Goal: Task Accomplishment & Management: Complete application form

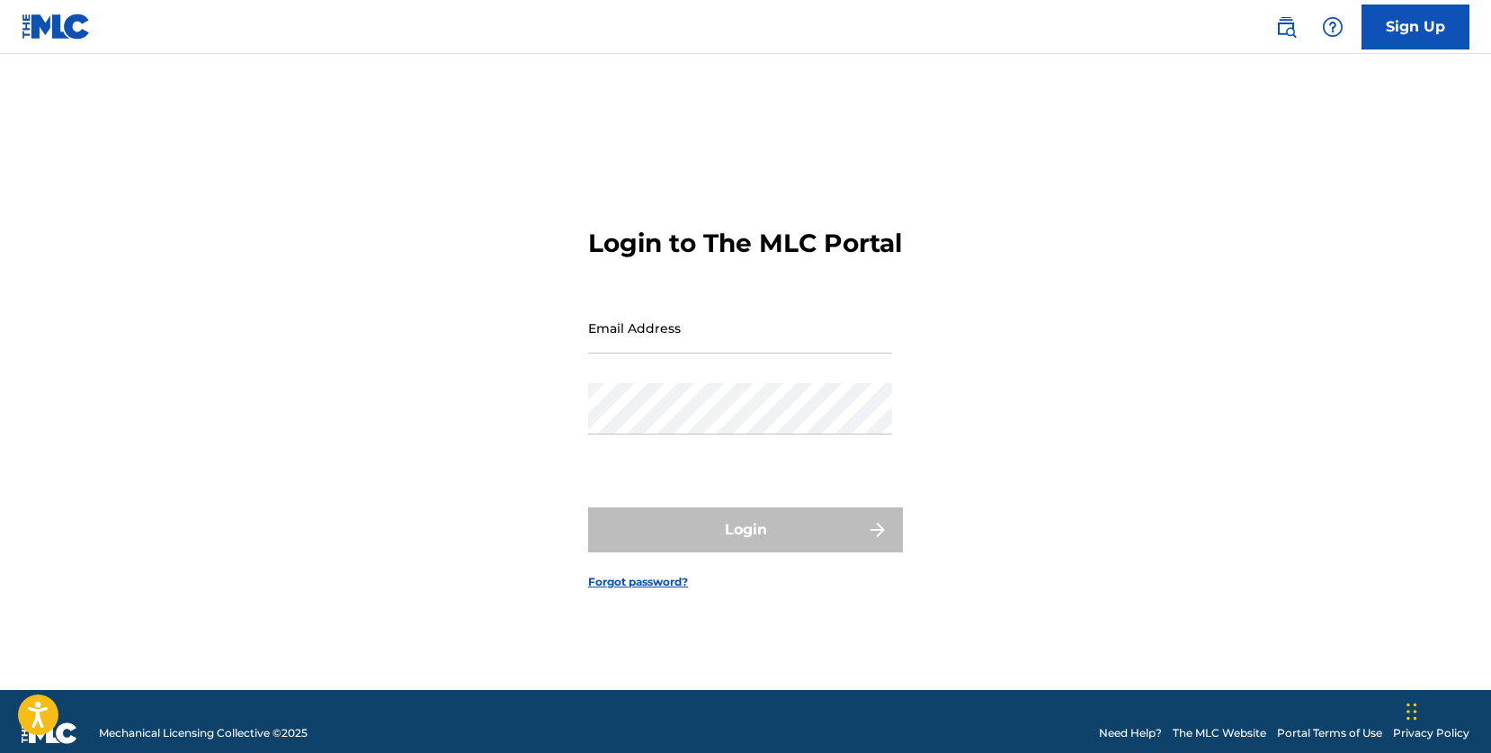
click at [612, 348] on input "Email Address" at bounding box center [740, 327] width 304 height 51
type input "[EMAIL_ADDRESS][DOMAIN_NAME]"
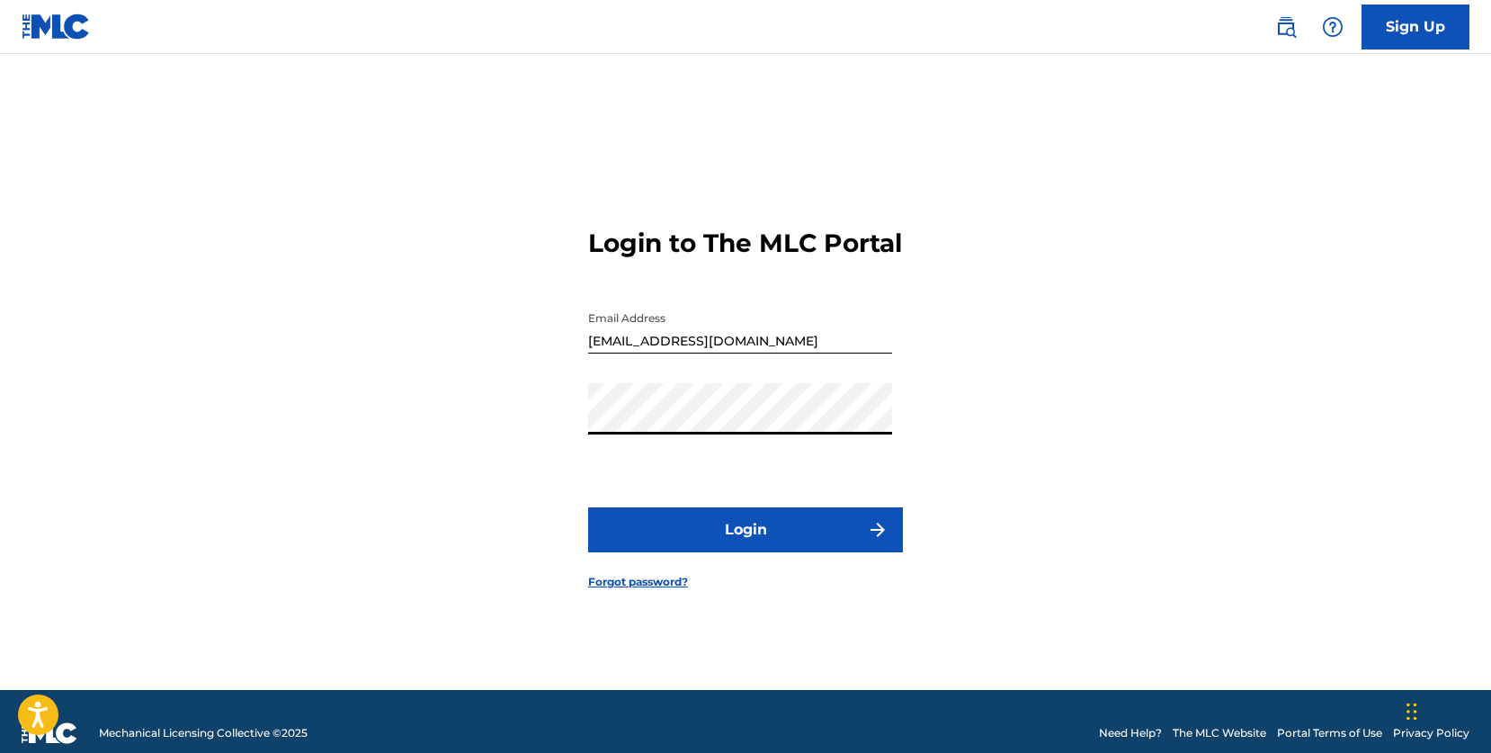
click at [452, 412] on div "Login to The MLC Portal Email Address [EMAIL_ADDRESS][DOMAIN_NAME] Password Log…" at bounding box center [745, 394] width 1259 height 591
click at [705, 543] on button "Login" at bounding box center [745, 529] width 315 height 45
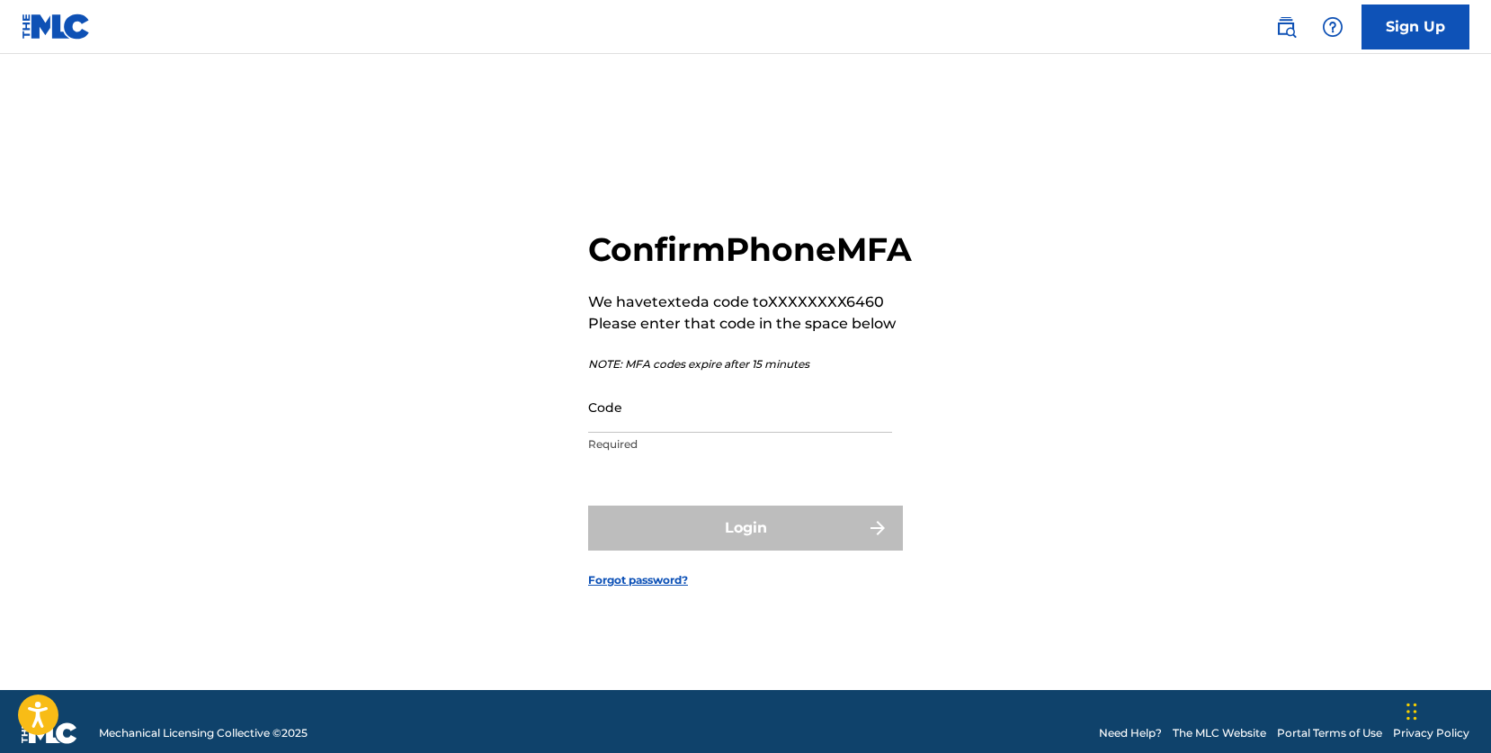
click at [657, 433] on input "Code" at bounding box center [740, 406] width 304 height 51
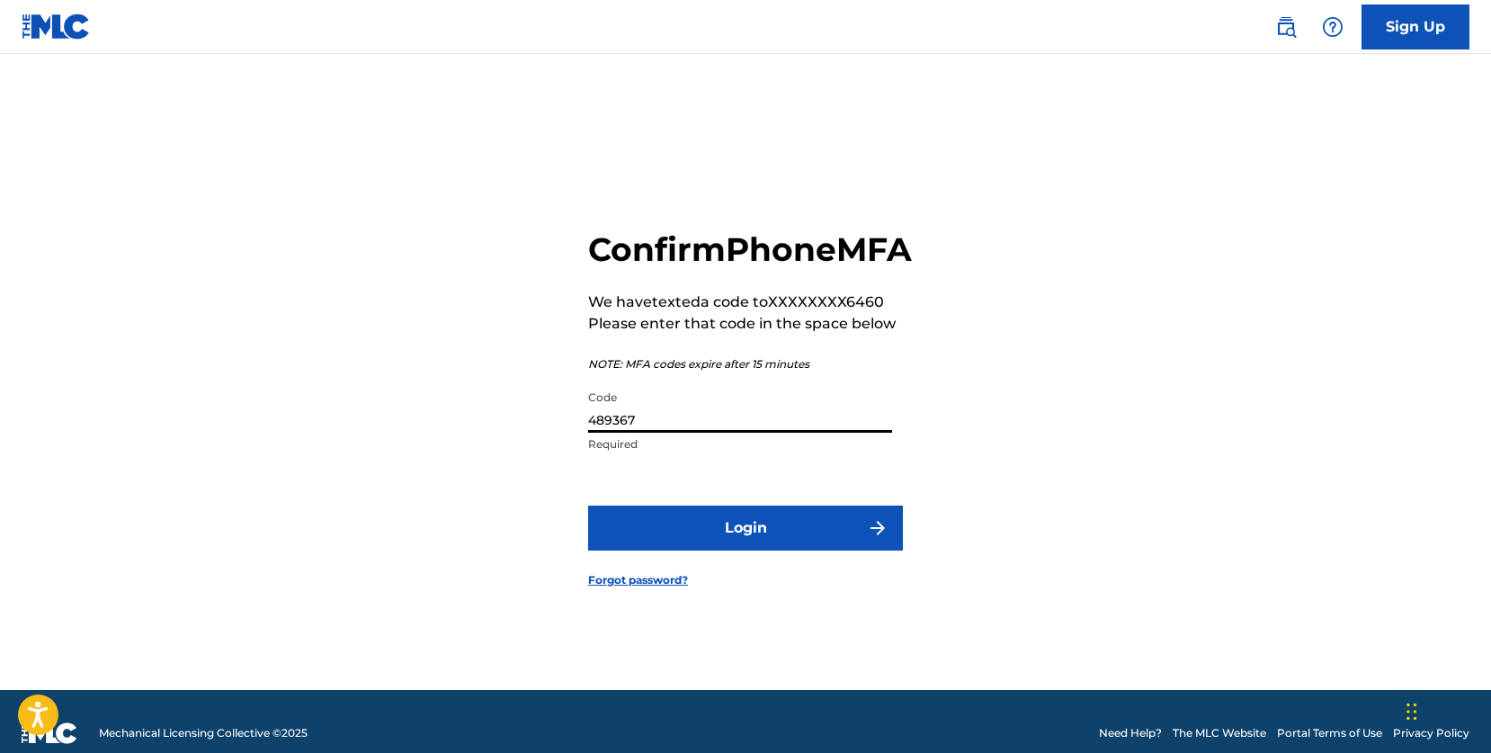
type input "489367"
click at [687, 551] on button "Login" at bounding box center [745, 528] width 315 height 45
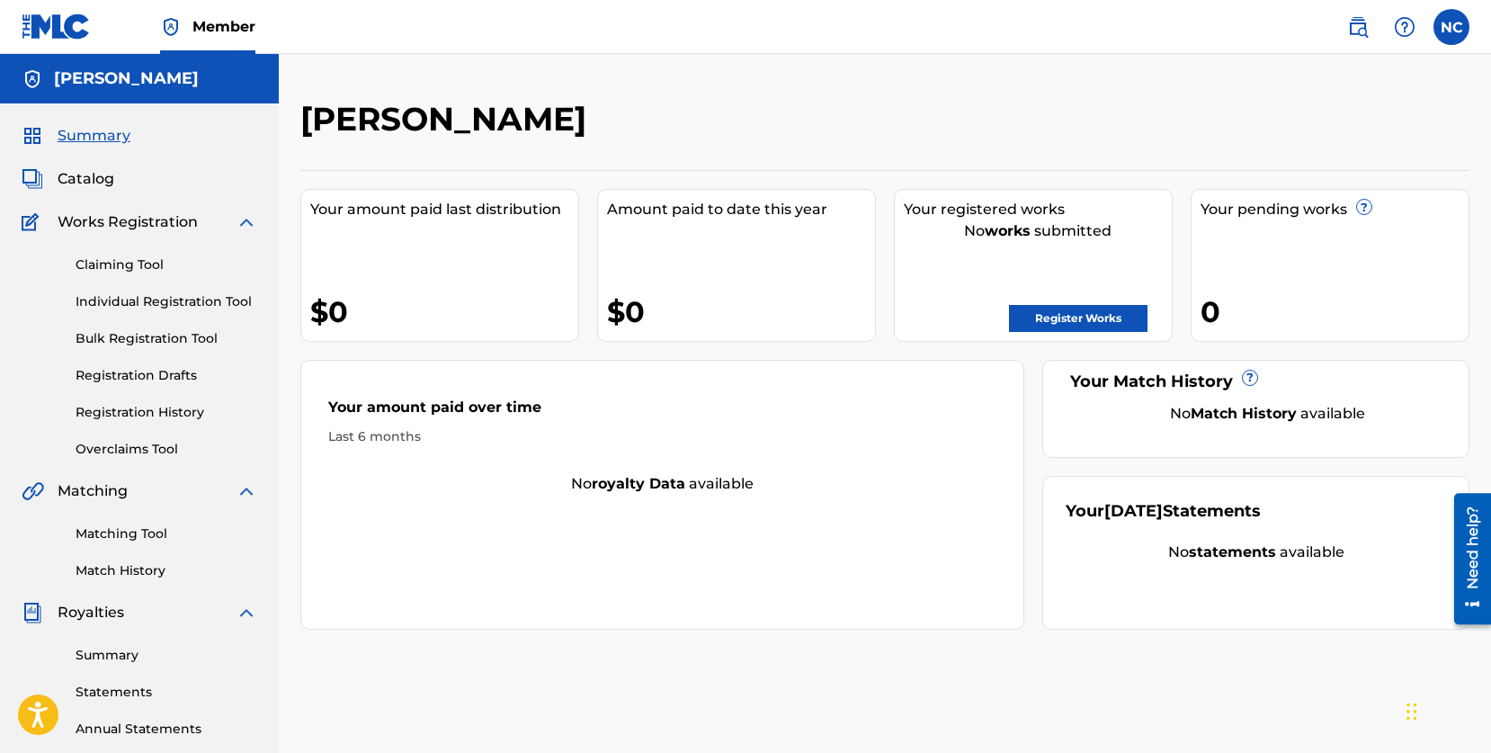
click at [1087, 318] on link "Register Works" at bounding box center [1078, 318] width 139 height 27
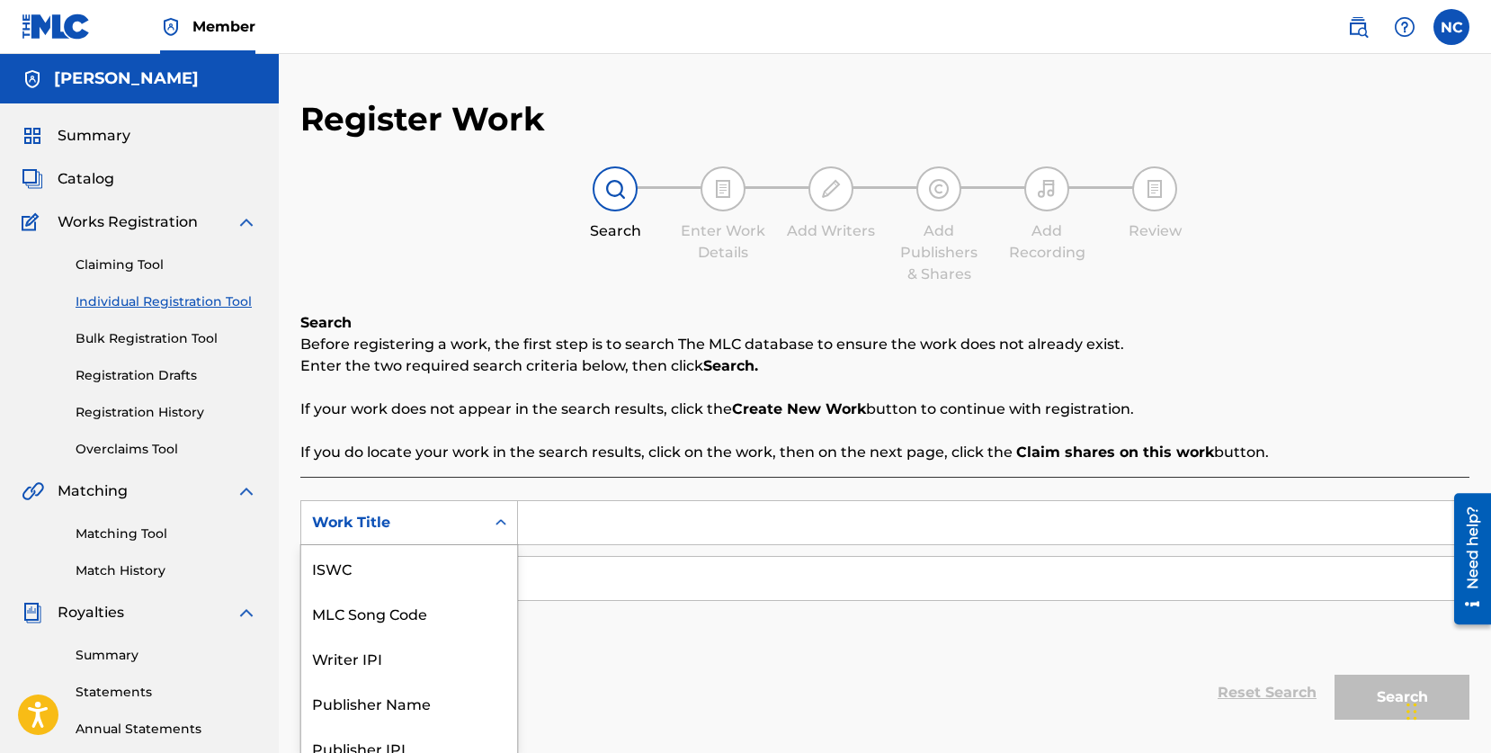
scroll to position [58, 0]
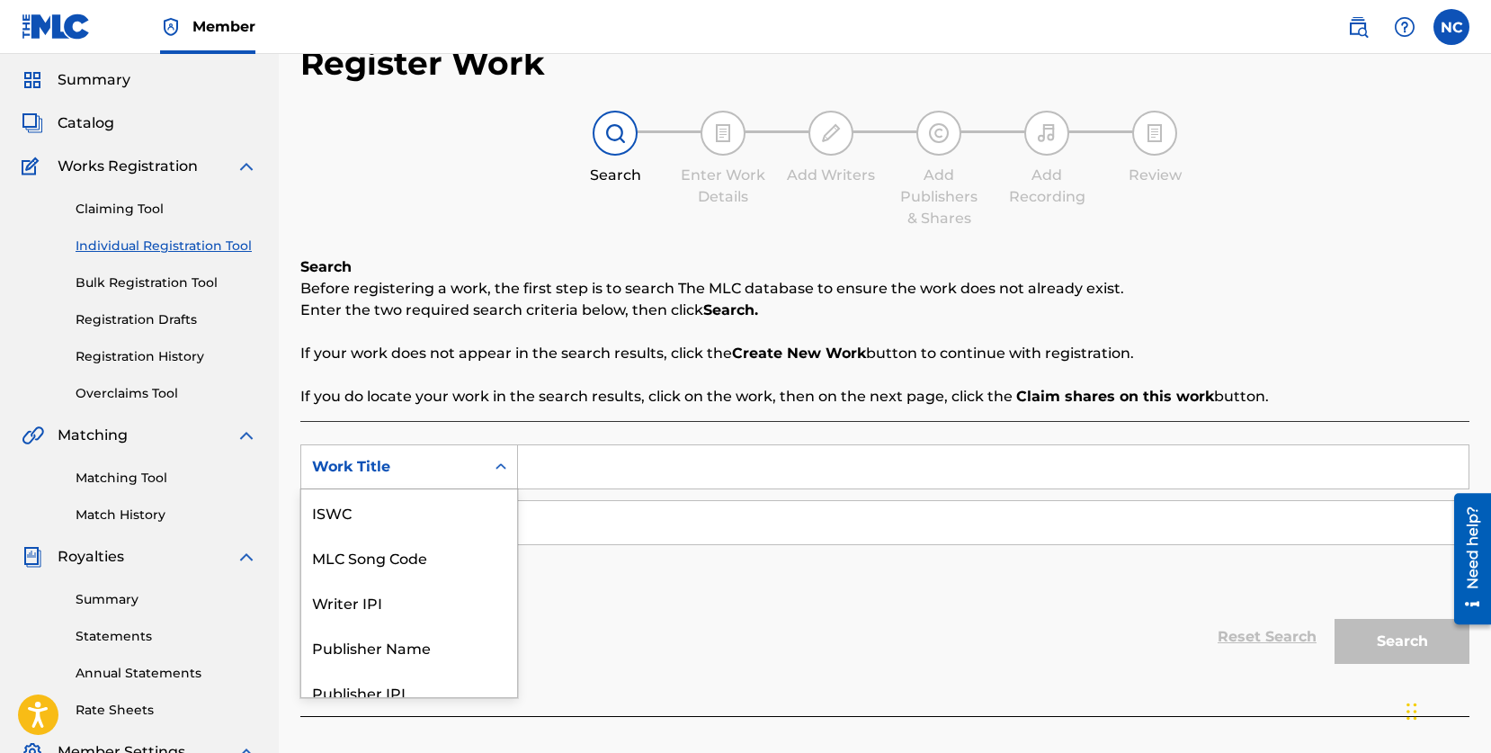
click at [505, 489] on div "Work Title selected, 7 of 7. 7 results available. Use Up and Down to choose opt…" at bounding box center [409, 466] width 218 height 45
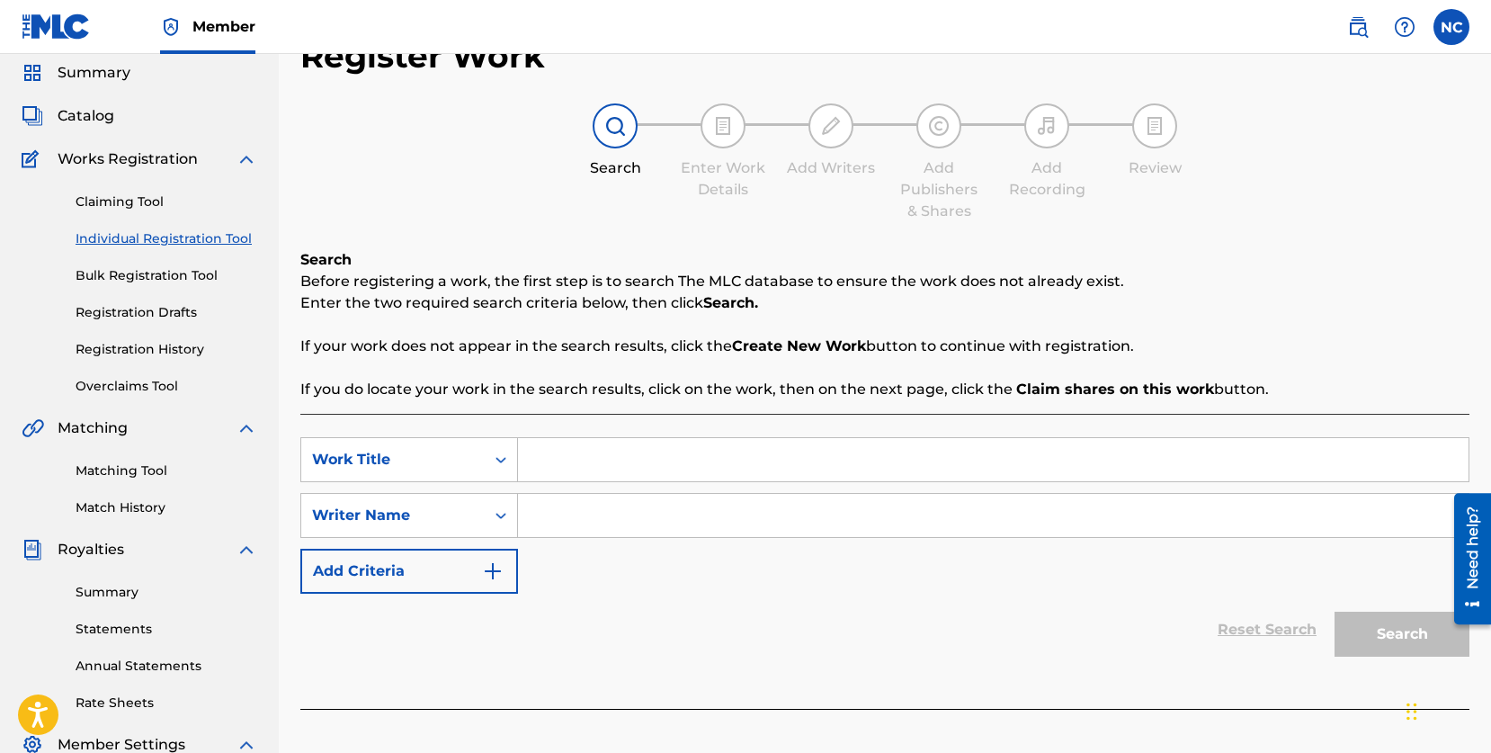
click at [611, 239] on div "Register Work Search Enter Work Details Add Writers Add Publishers & Shares Add…" at bounding box center [884, 382] width 1169 height 692
click at [452, 454] on div "Work Title" at bounding box center [393, 460] width 162 height 22
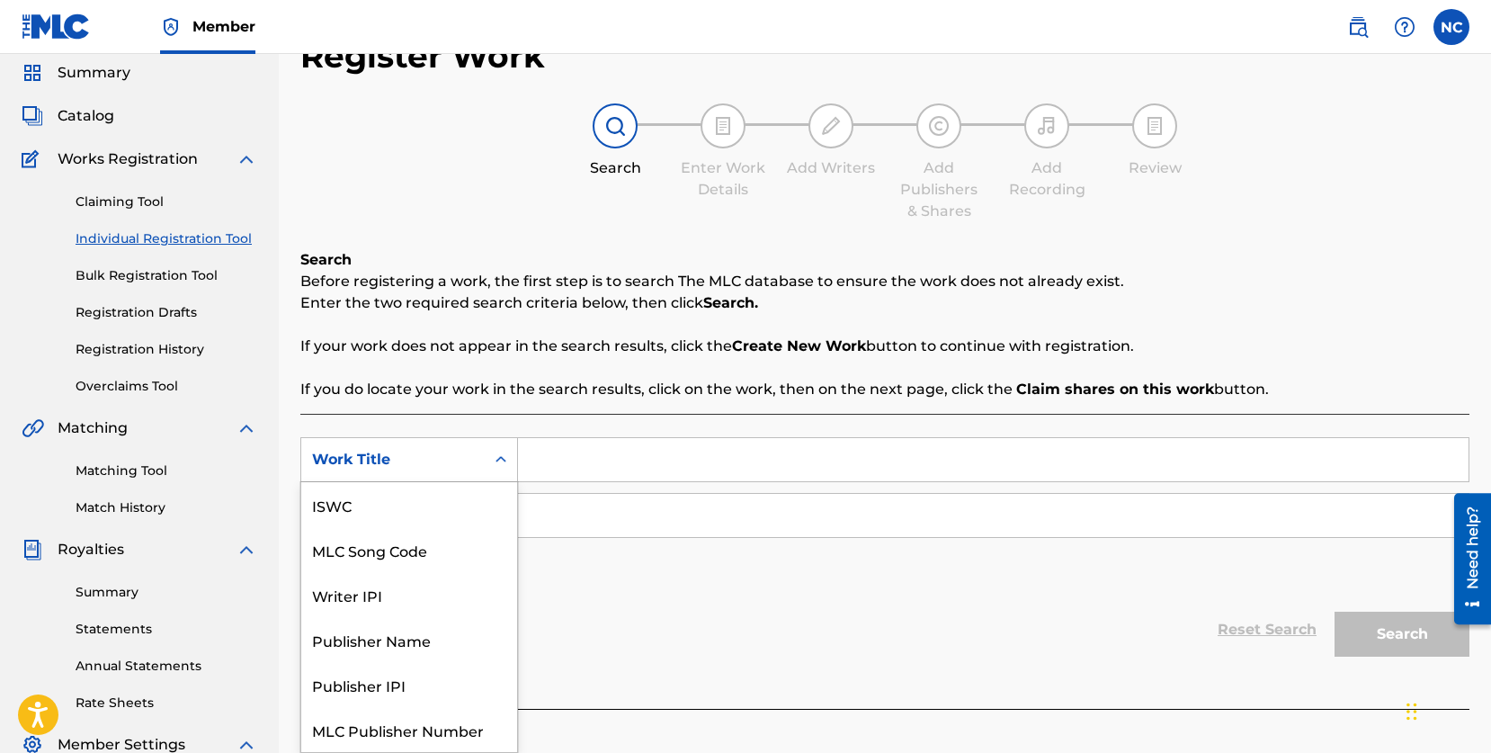
scroll to position [45, 0]
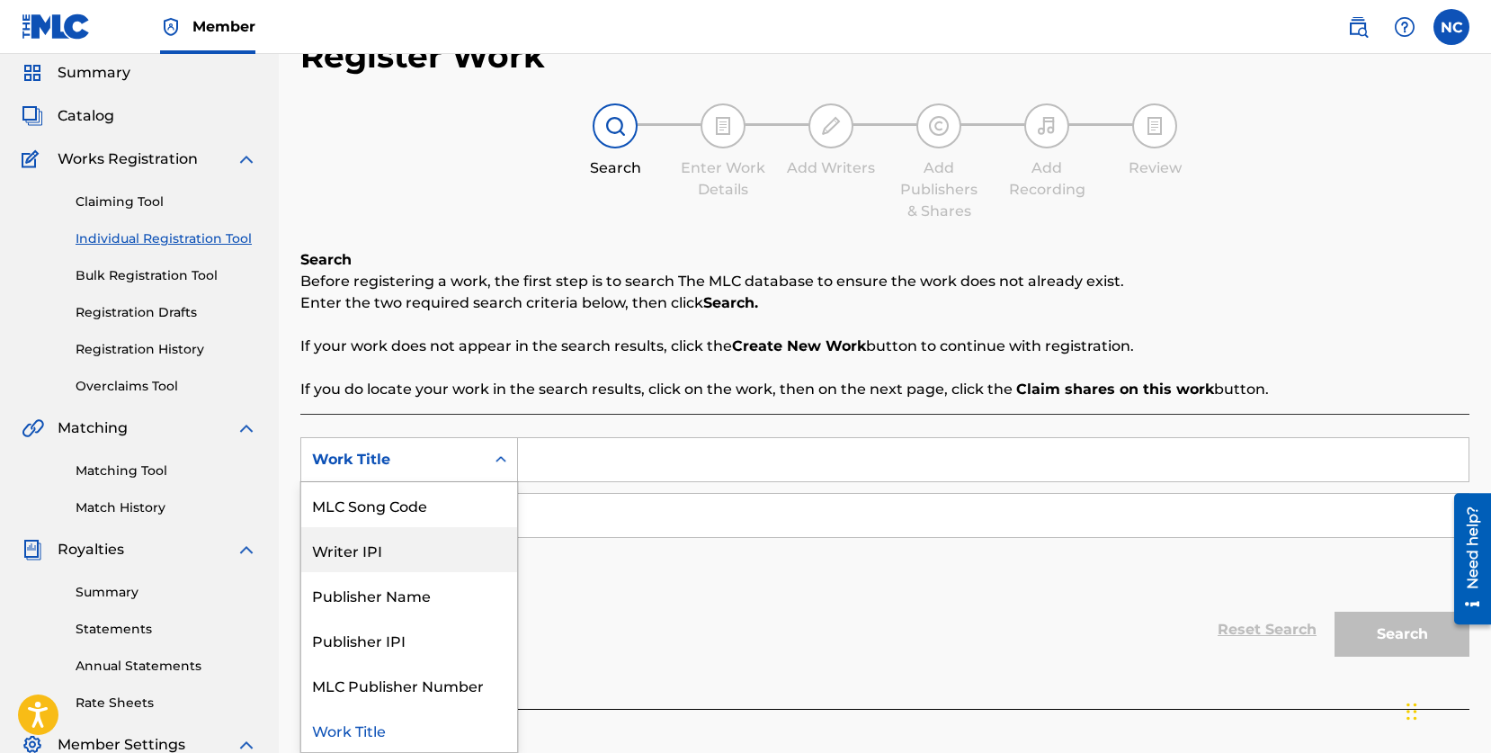
click at [421, 553] on div "Writer IPI" at bounding box center [409, 549] width 216 height 45
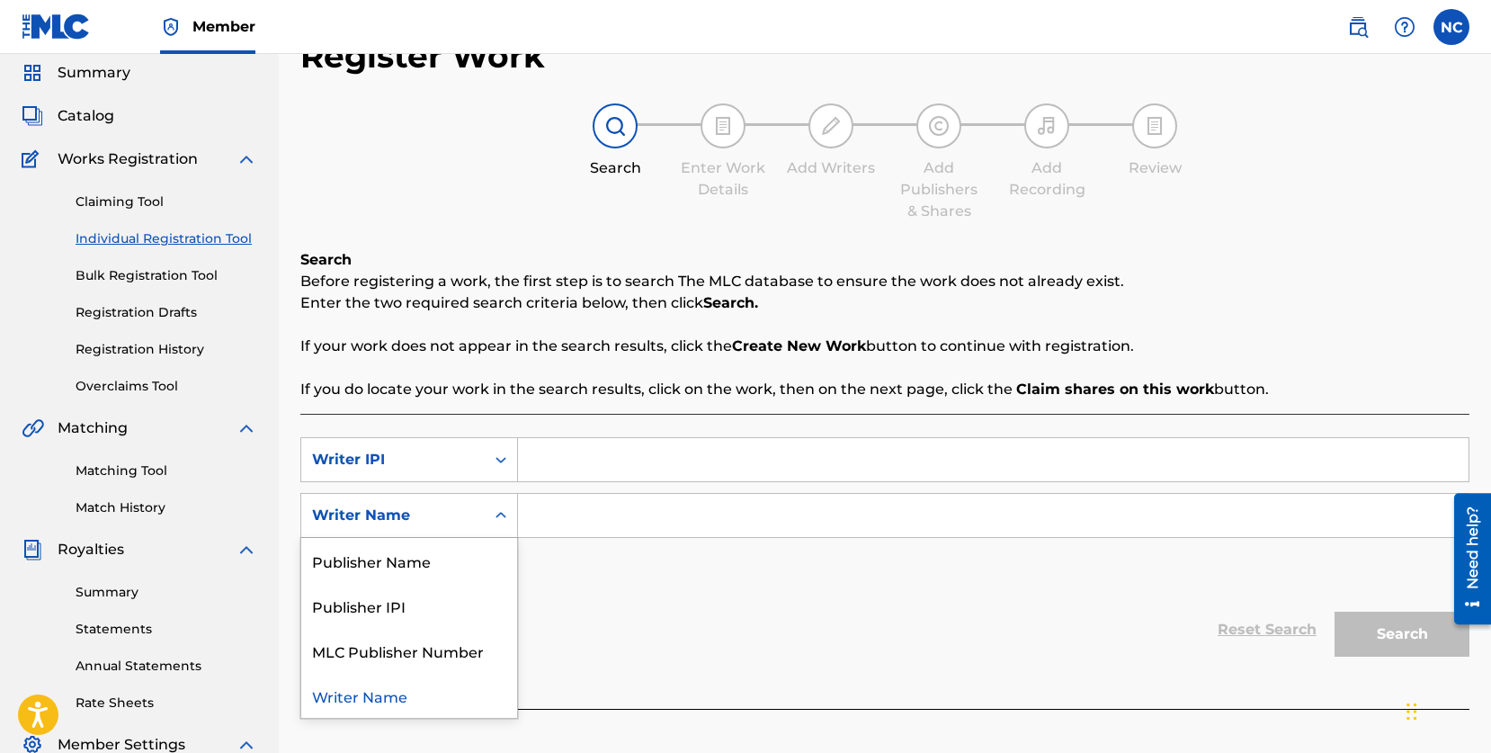
click at [463, 523] on div "Writer Name" at bounding box center [393, 516] width 162 height 22
click at [407, 565] on div "Publisher Name" at bounding box center [409, 560] width 216 height 45
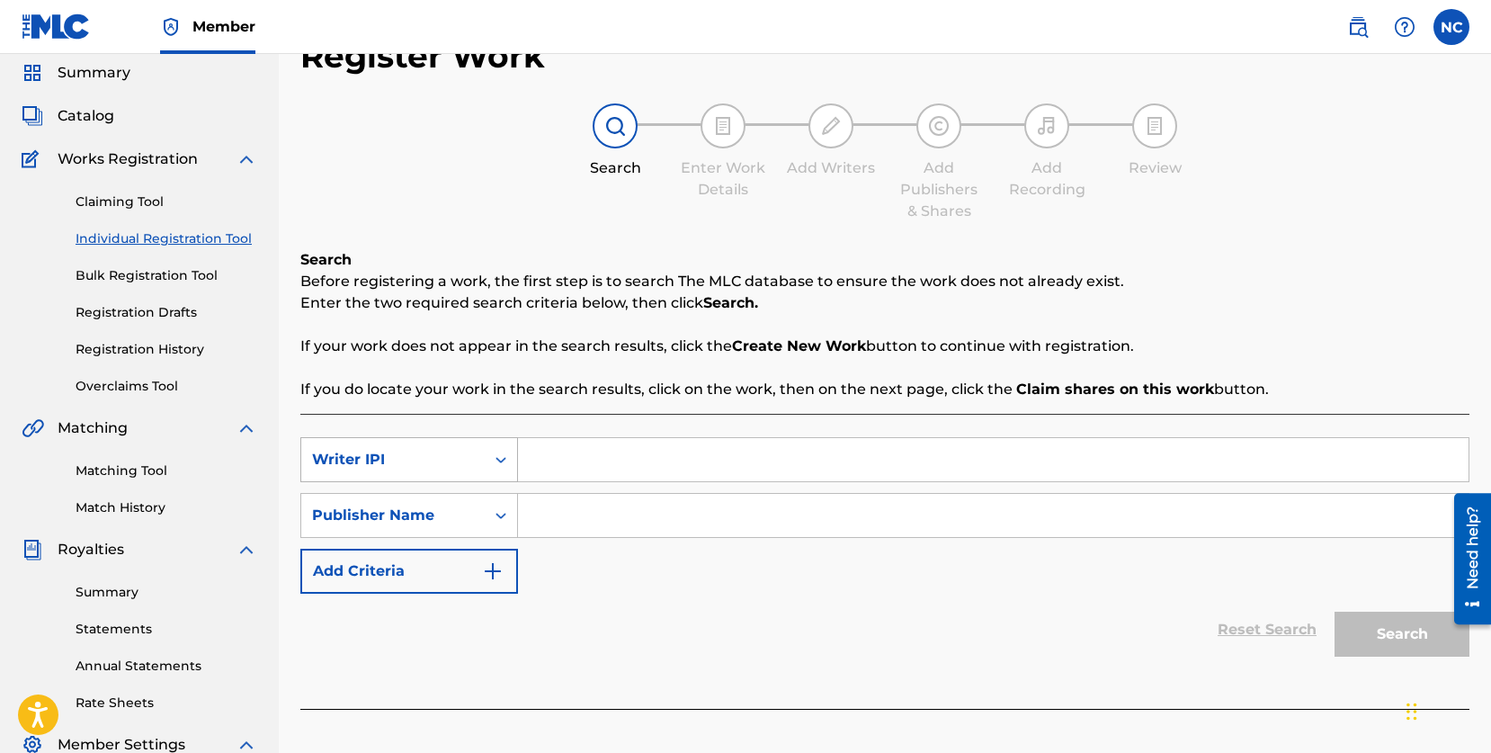
click at [437, 448] on div "Writer IPI" at bounding box center [393, 460] width 184 height 34
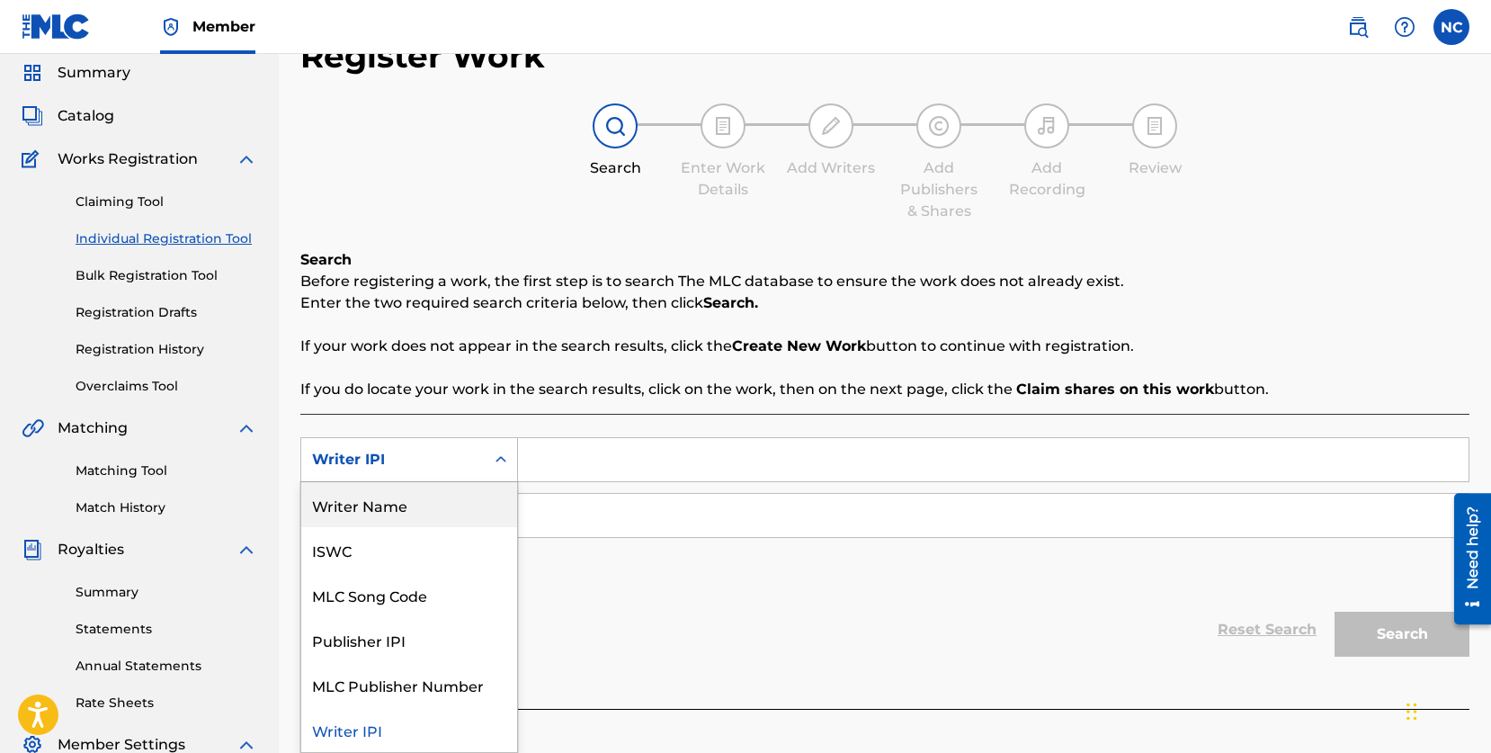
click at [410, 500] on div "Writer Name" at bounding box center [409, 504] width 216 height 45
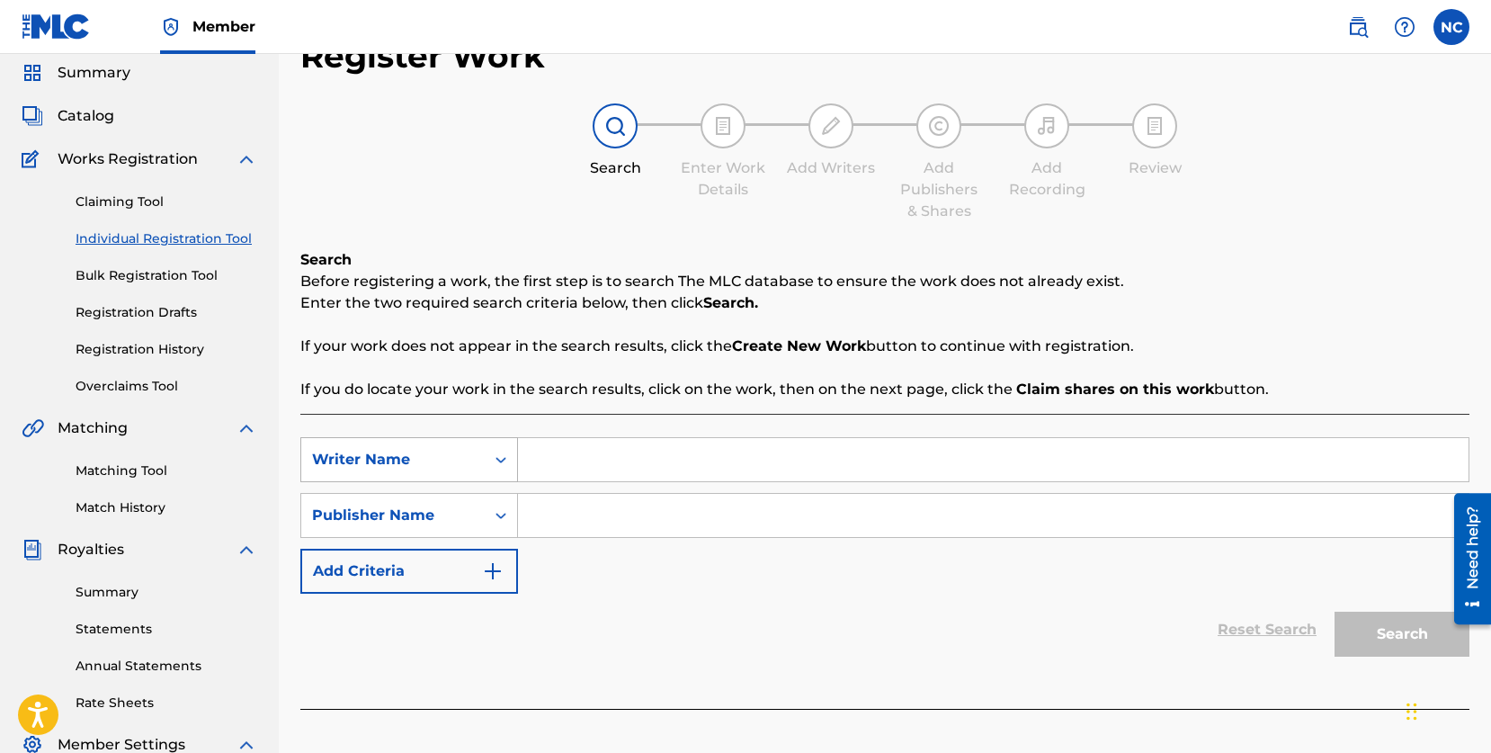
click at [480, 473] on div "Writer Name" at bounding box center [393, 460] width 184 height 34
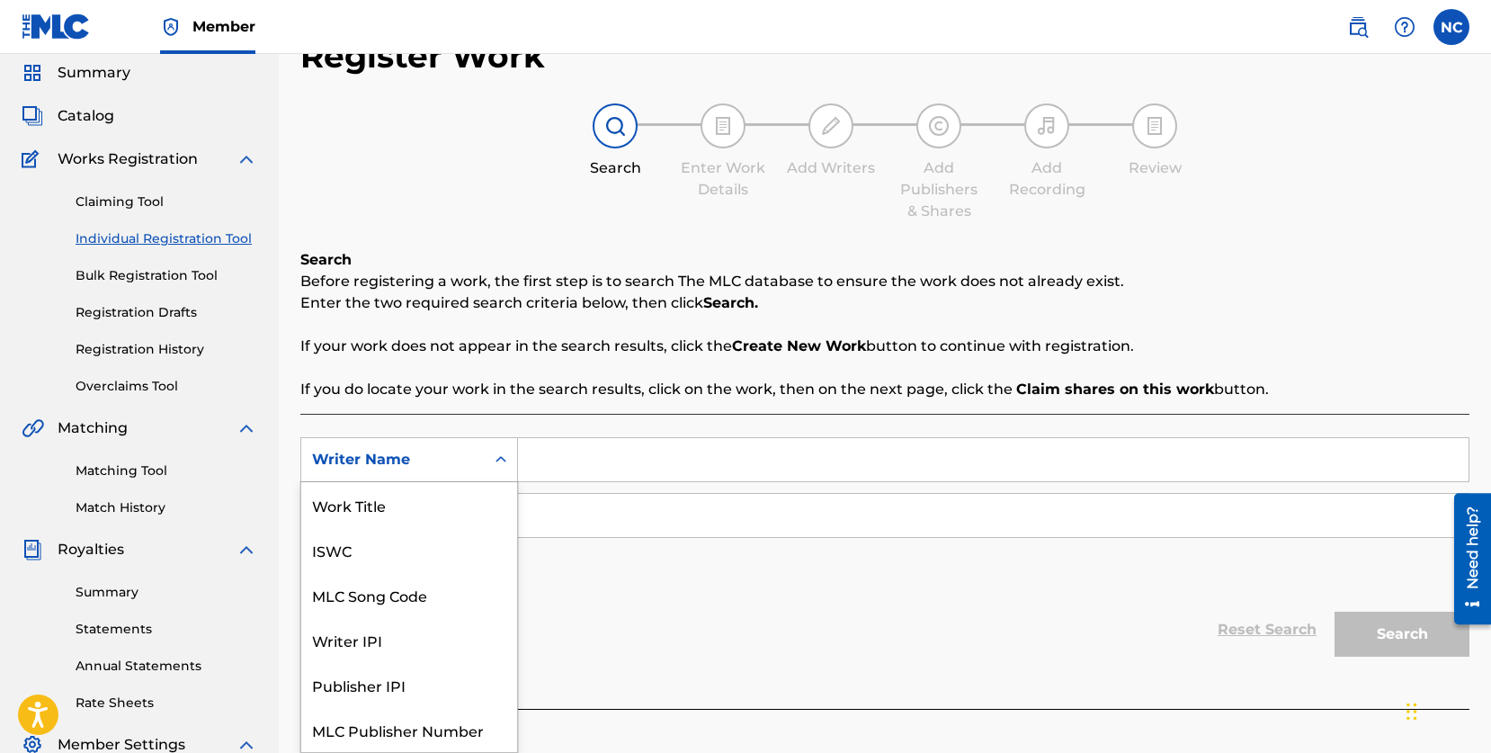
click at [470, 454] on div "Writer Name" at bounding box center [393, 460] width 162 height 22
click at [434, 593] on div "Writer IPI" at bounding box center [409, 594] width 216 height 45
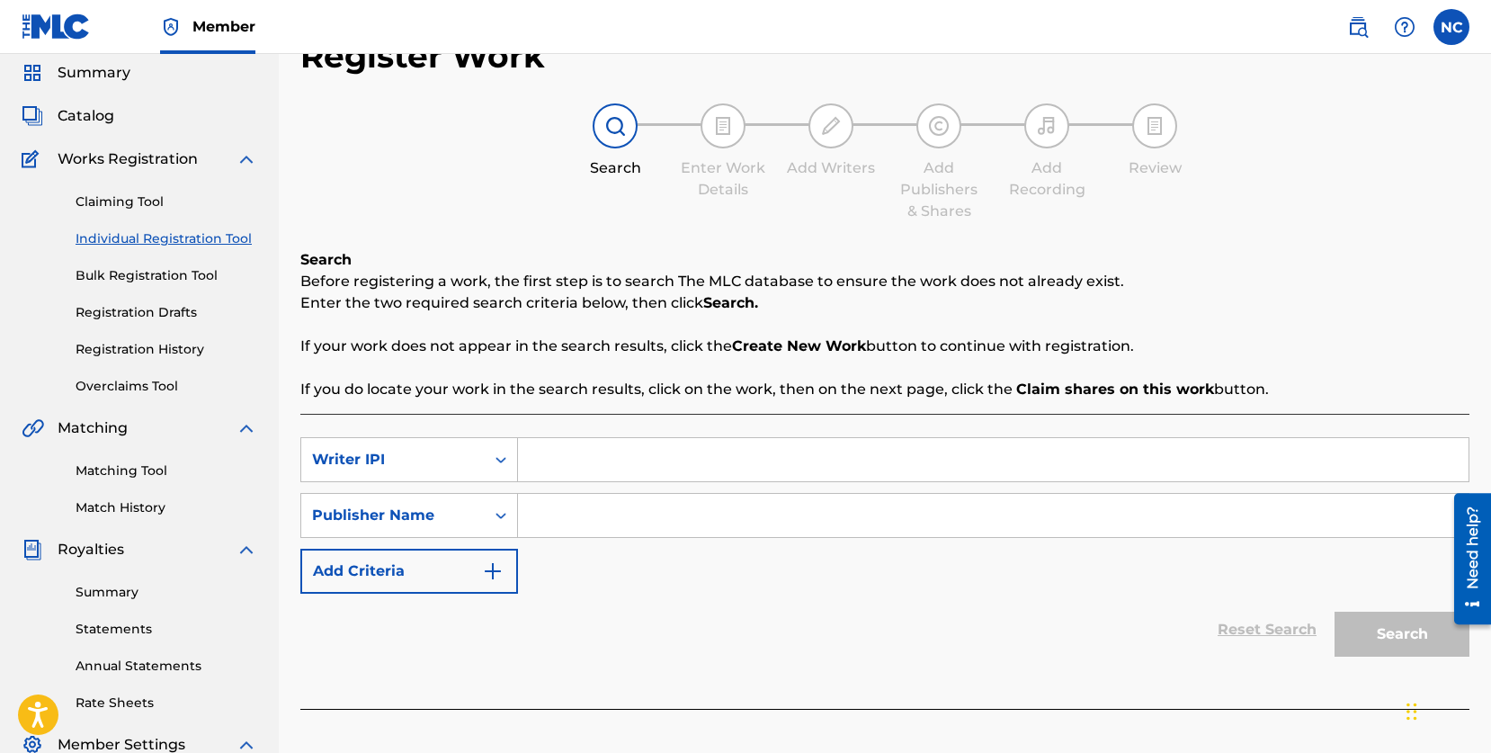
click at [575, 456] on input "Search Form" at bounding box center [993, 459] width 951 height 43
paste input "#720530977"
type input "#720530977"
click at [487, 508] on div "Search Form" at bounding box center [501, 515] width 32 height 32
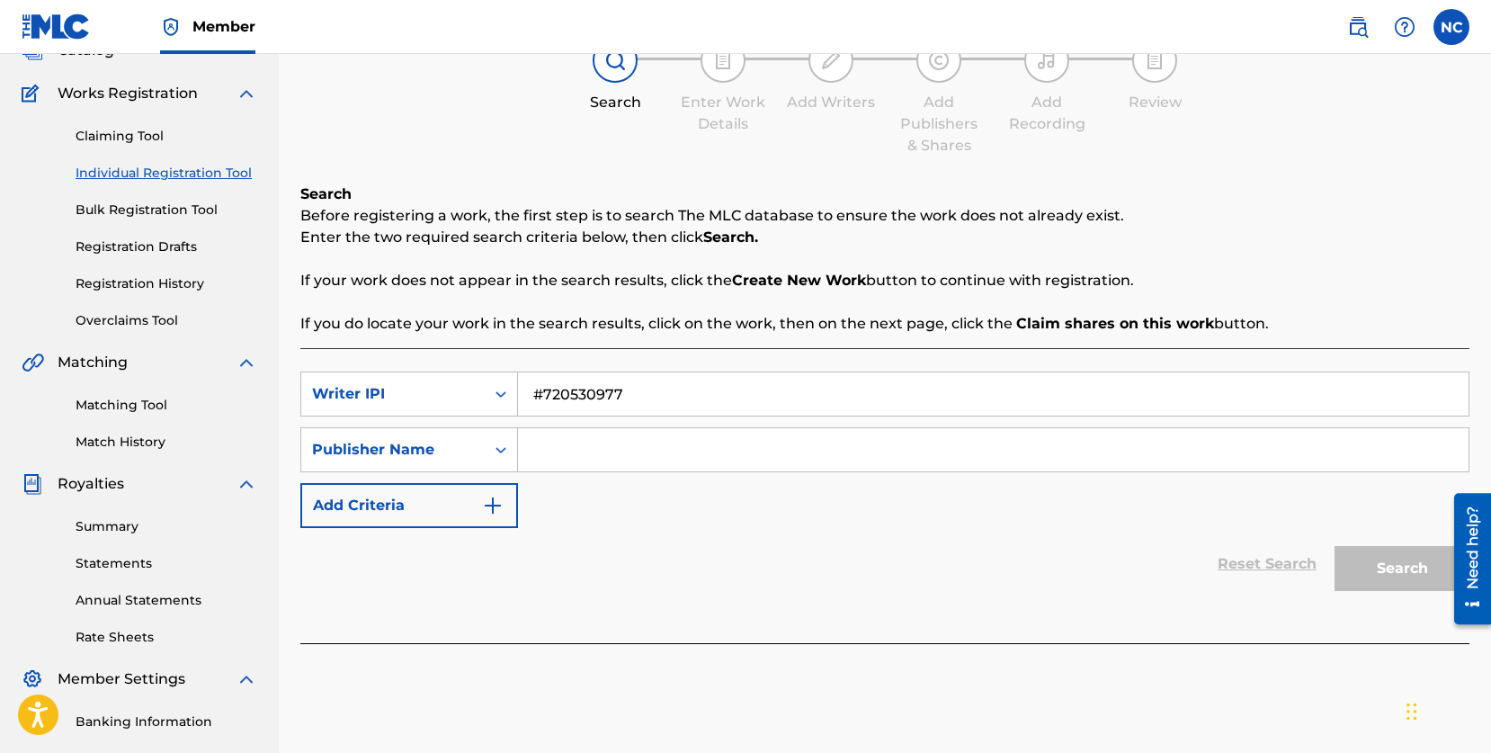
scroll to position [138, 0]
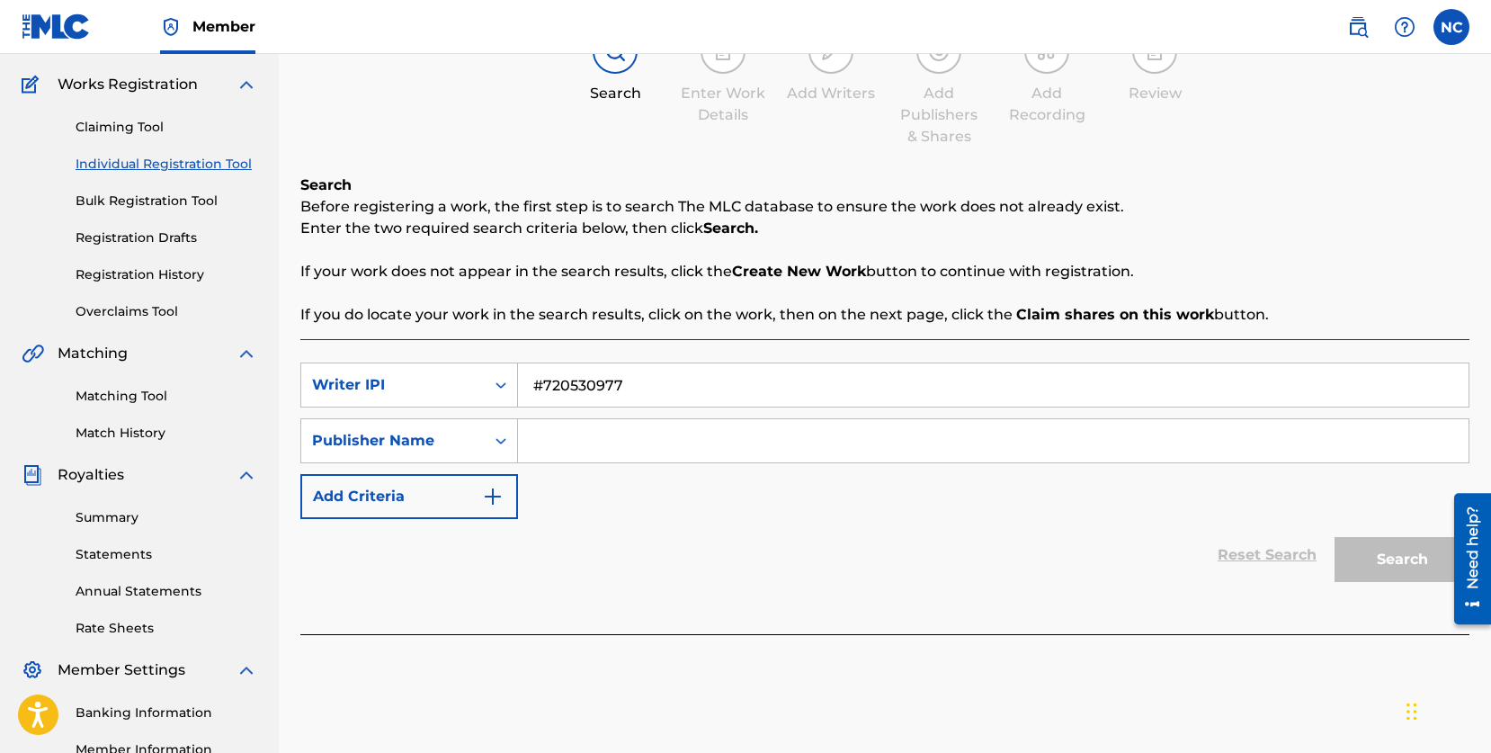
click at [597, 442] on input "Search Form" at bounding box center [993, 440] width 951 height 43
type input "Tractus"
click at [1353, 555] on button "Search" at bounding box center [1402, 559] width 135 height 45
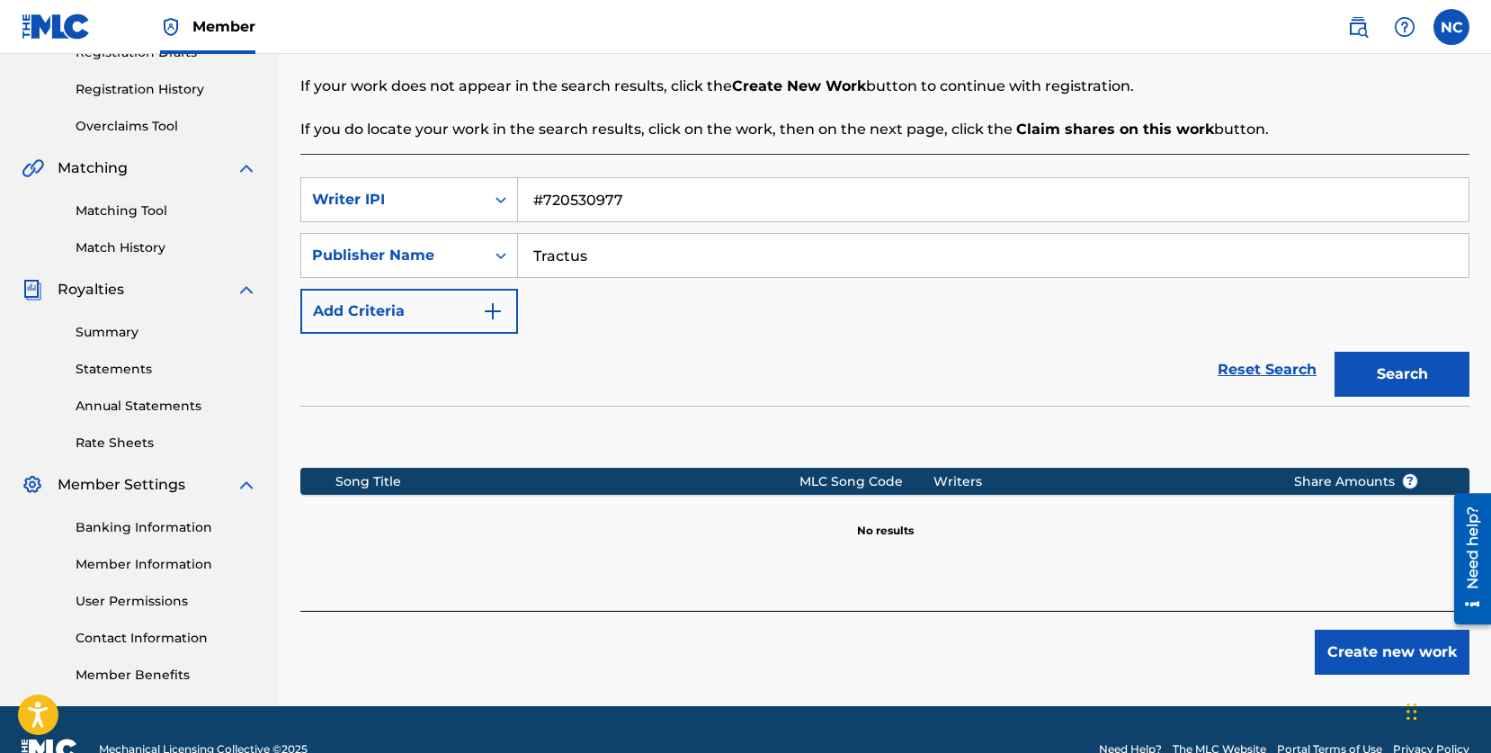
scroll to position [363, 0]
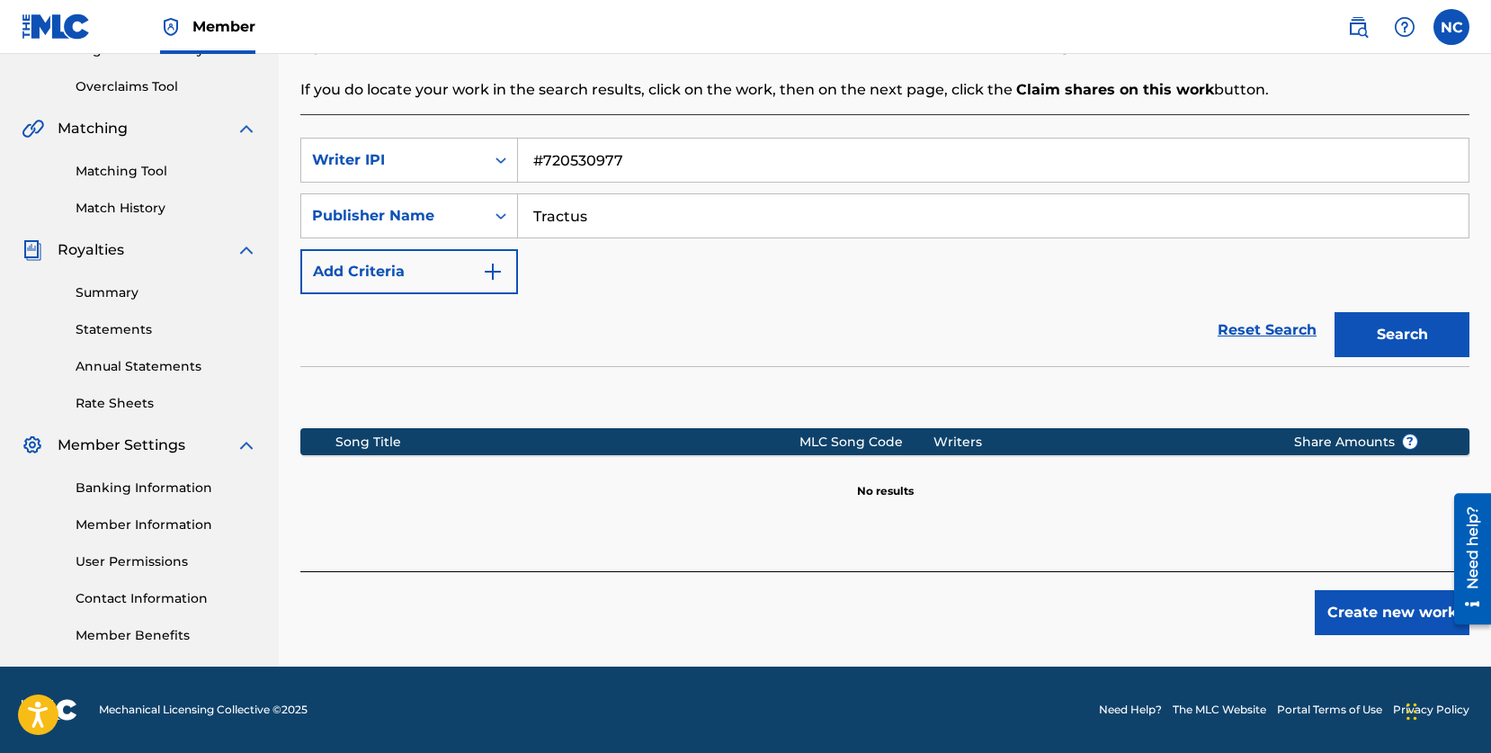
click at [1325, 617] on button "Create new work" at bounding box center [1392, 612] width 155 height 45
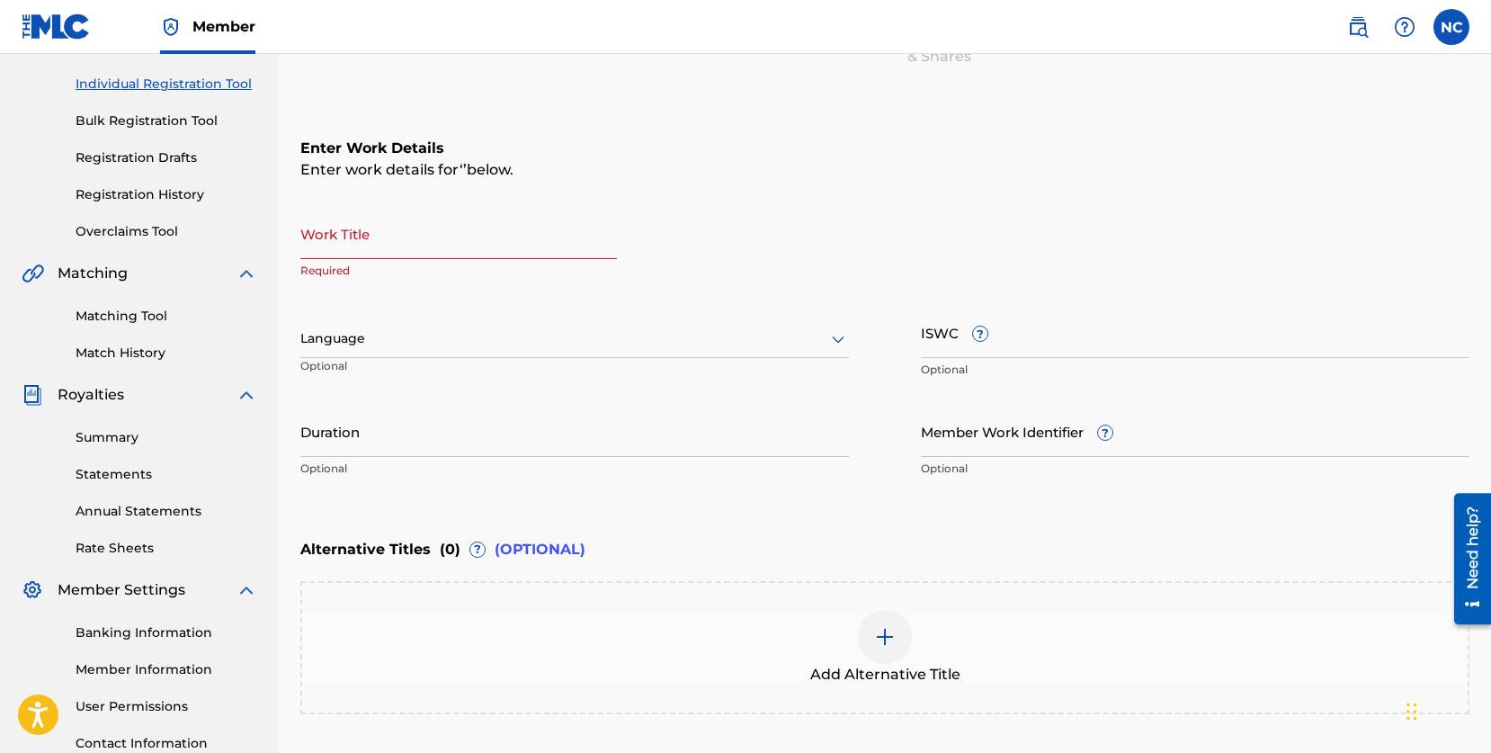
scroll to position [152, 0]
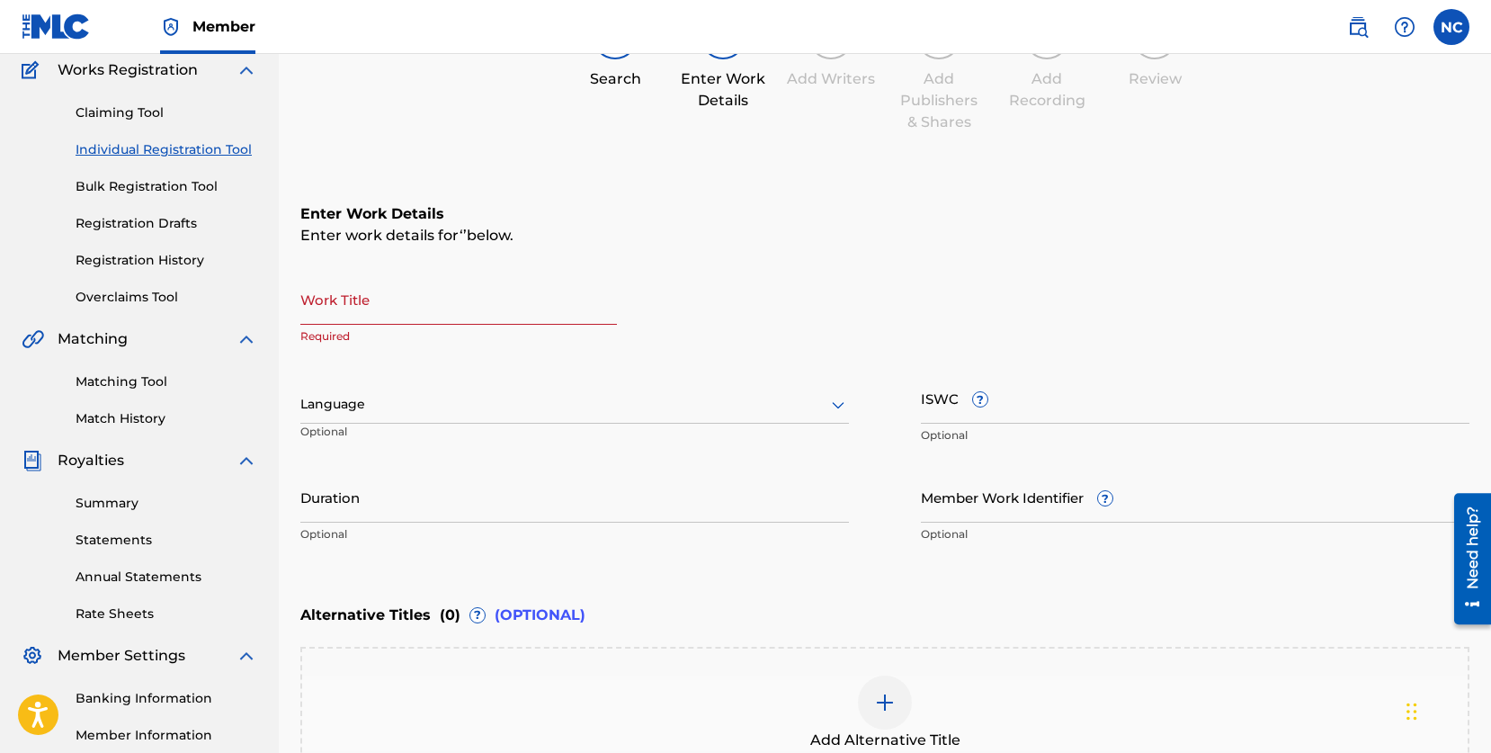
click at [340, 305] on input "Work Title" at bounding box center [458, 298] width 317 height 51
click at [387, 316] on input "Suspension Of" at bounding box center [458, 298] width 317 height 51
type input "Suspension of a Slip"
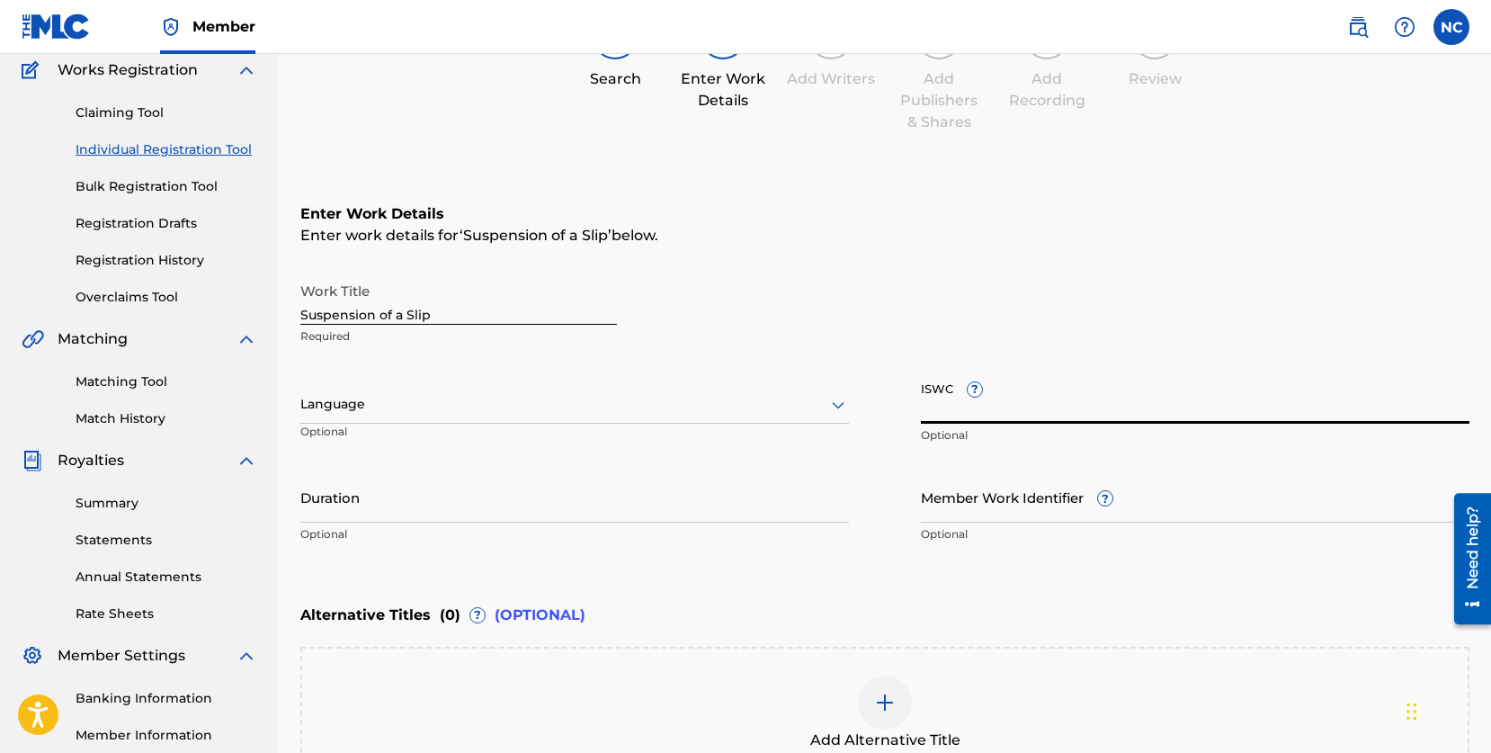
click at [1065, 407] on input "ISWC ?" at bounding box center [1195, 397] width 549 height 51
paste input "T3251578986"
type input "T3251578986"
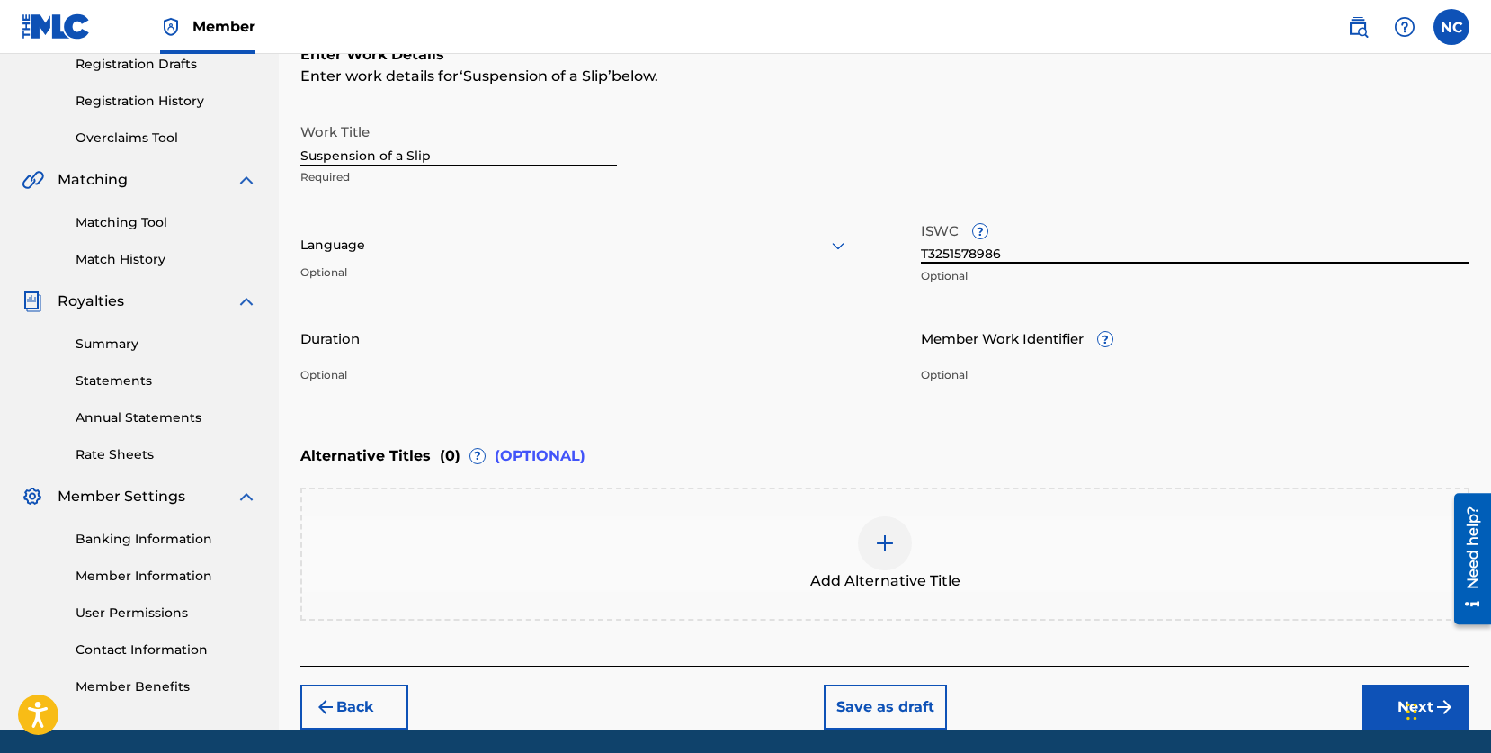
scroll to position [373, 0]
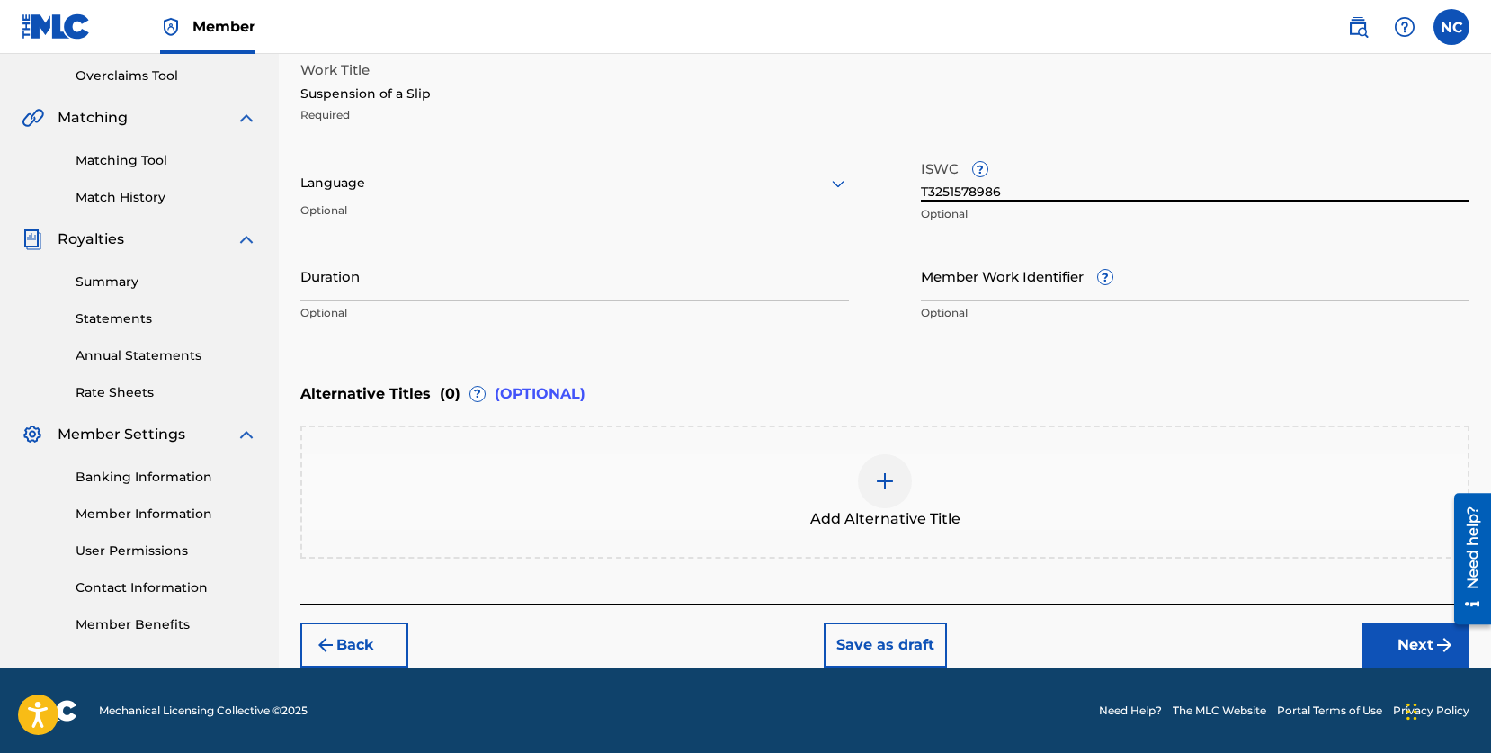
click at [874, 472] on img at bounding box center [885, 481] width 22 height 22
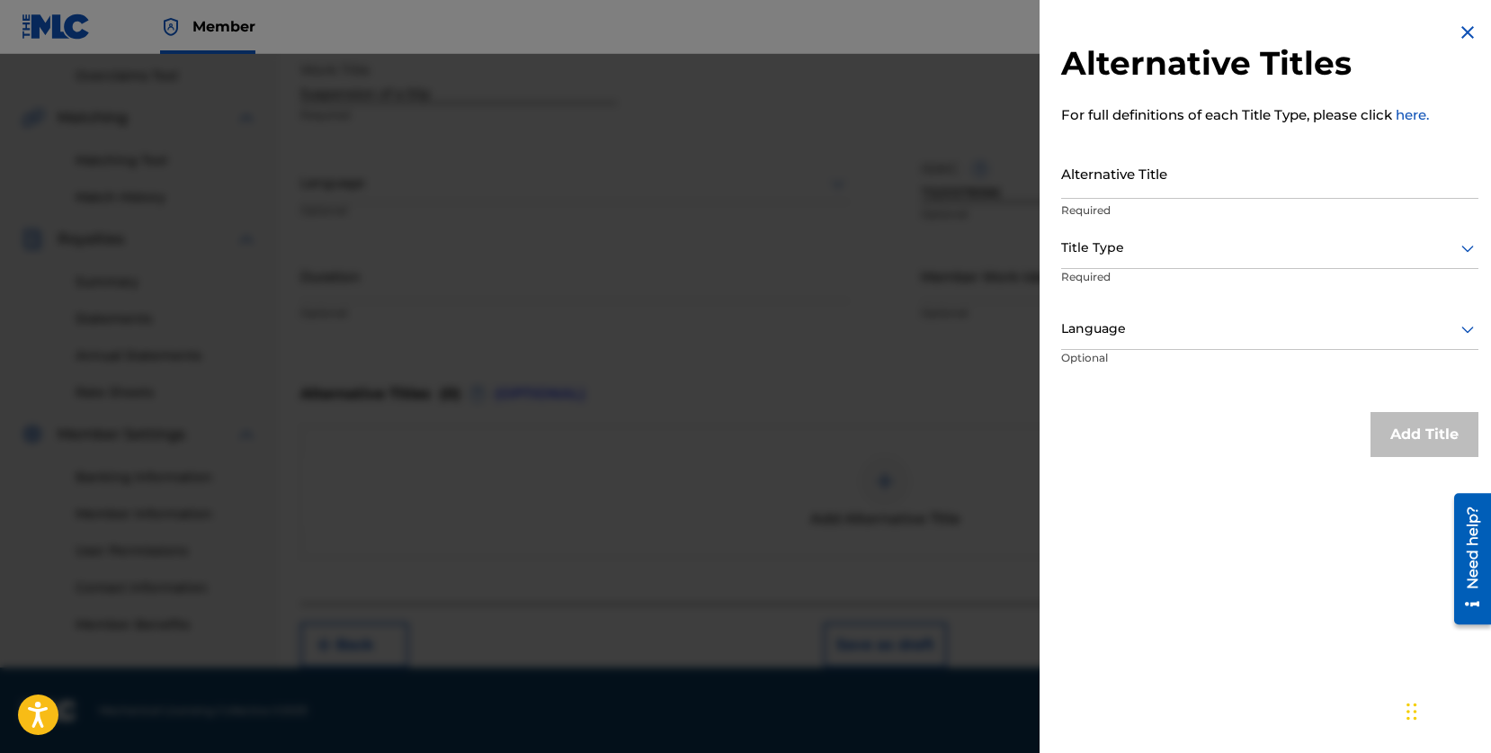
click at [1140, 185] on input "Alternative Title" at bounding box center [1269, 173] width 417 height 51
type input "Suspension of a Slip (String Quartet 2)"
click at [1097, 247] on div at bounding box center [1269, 248] width 417 height 22
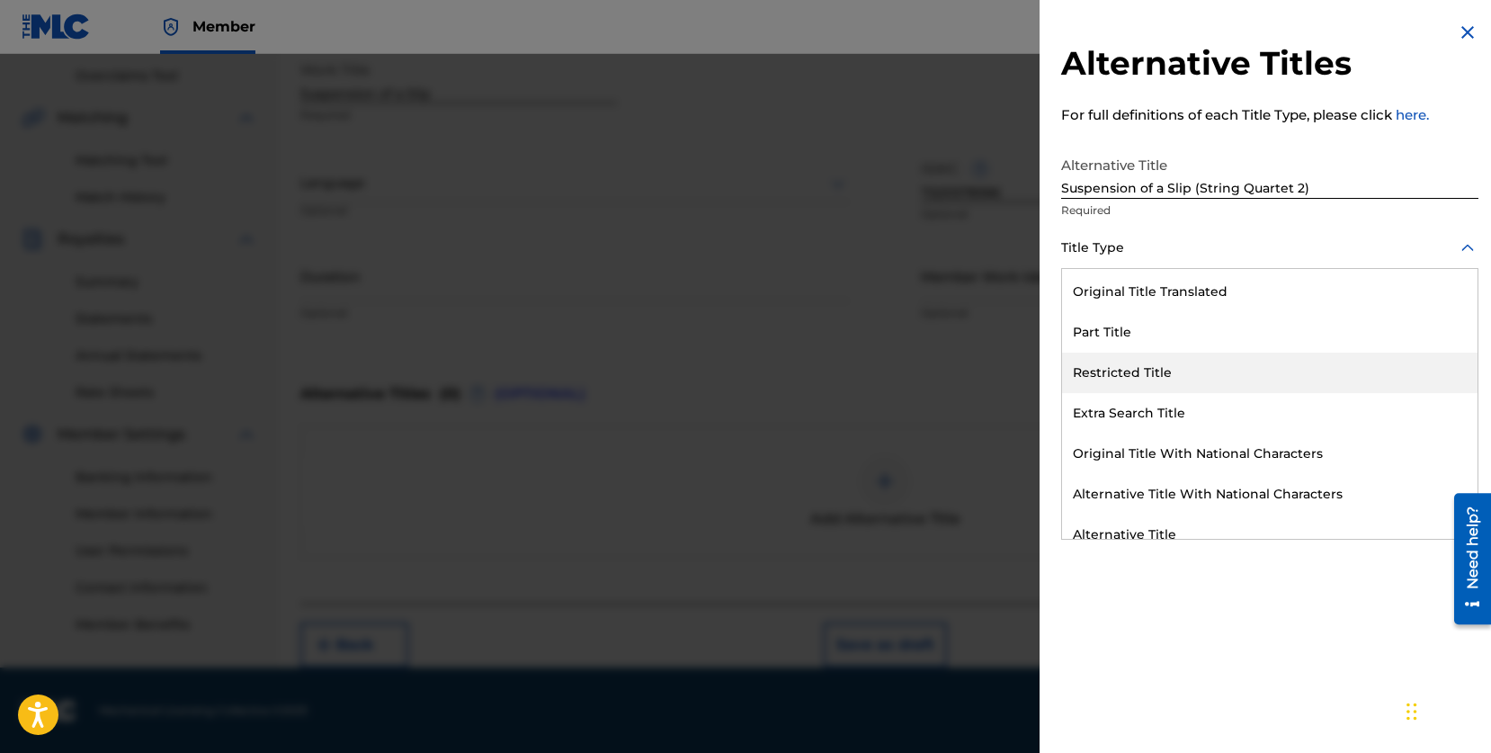
scroll to position [175, 0]
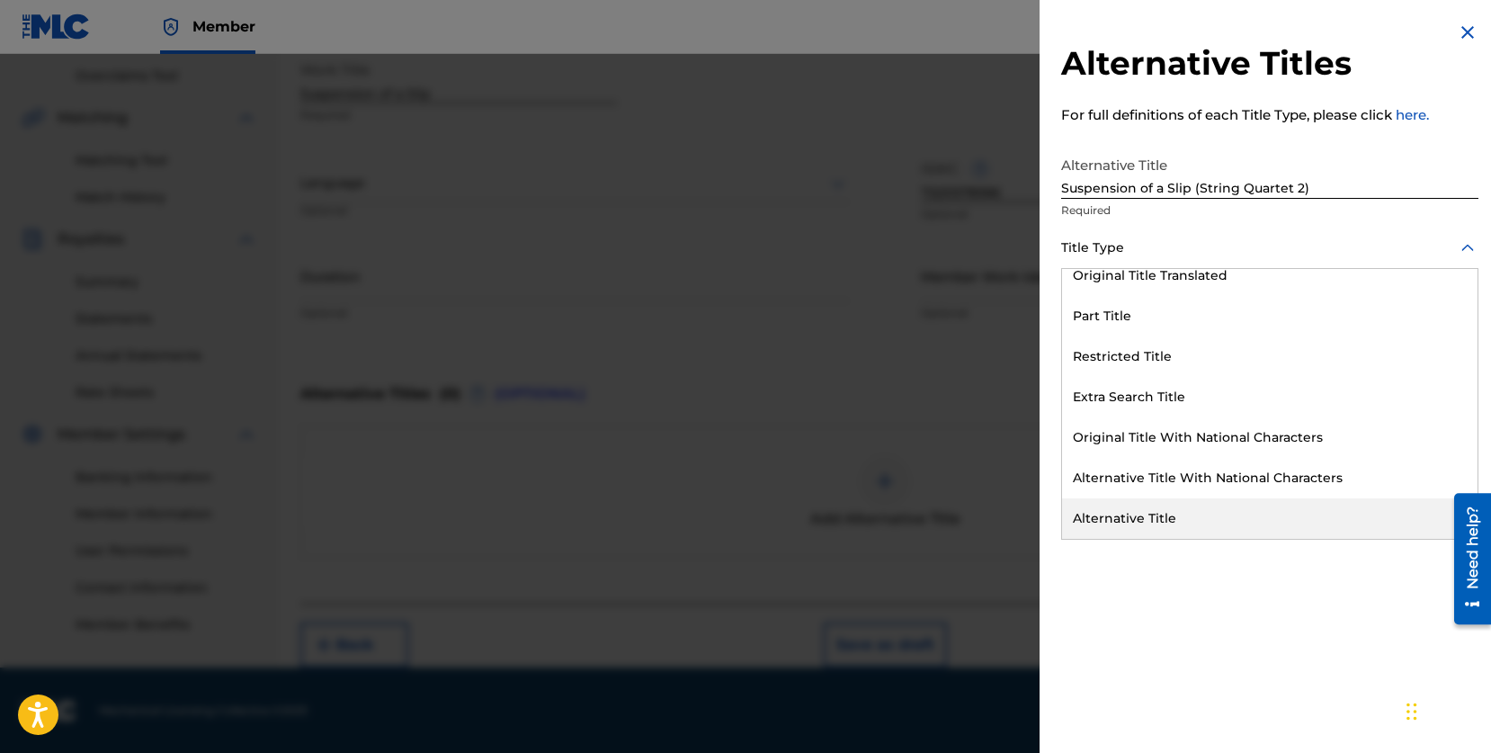
click at [1175, 518] on div "Alternative Title" at bounding box center [1270, 518] width 416 height 40
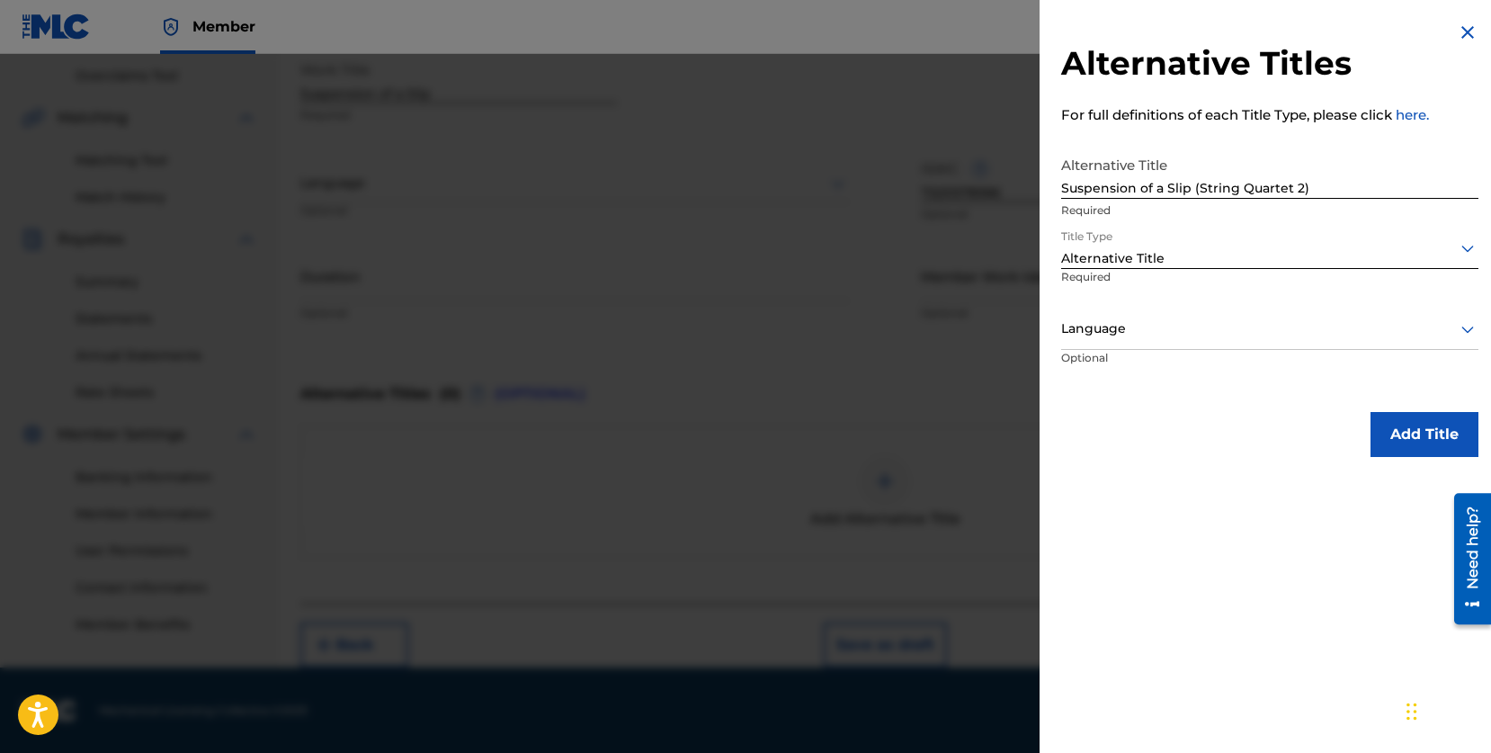
click at [1210, 328] on div at bounding box center [1269, 329] width 417 height 22
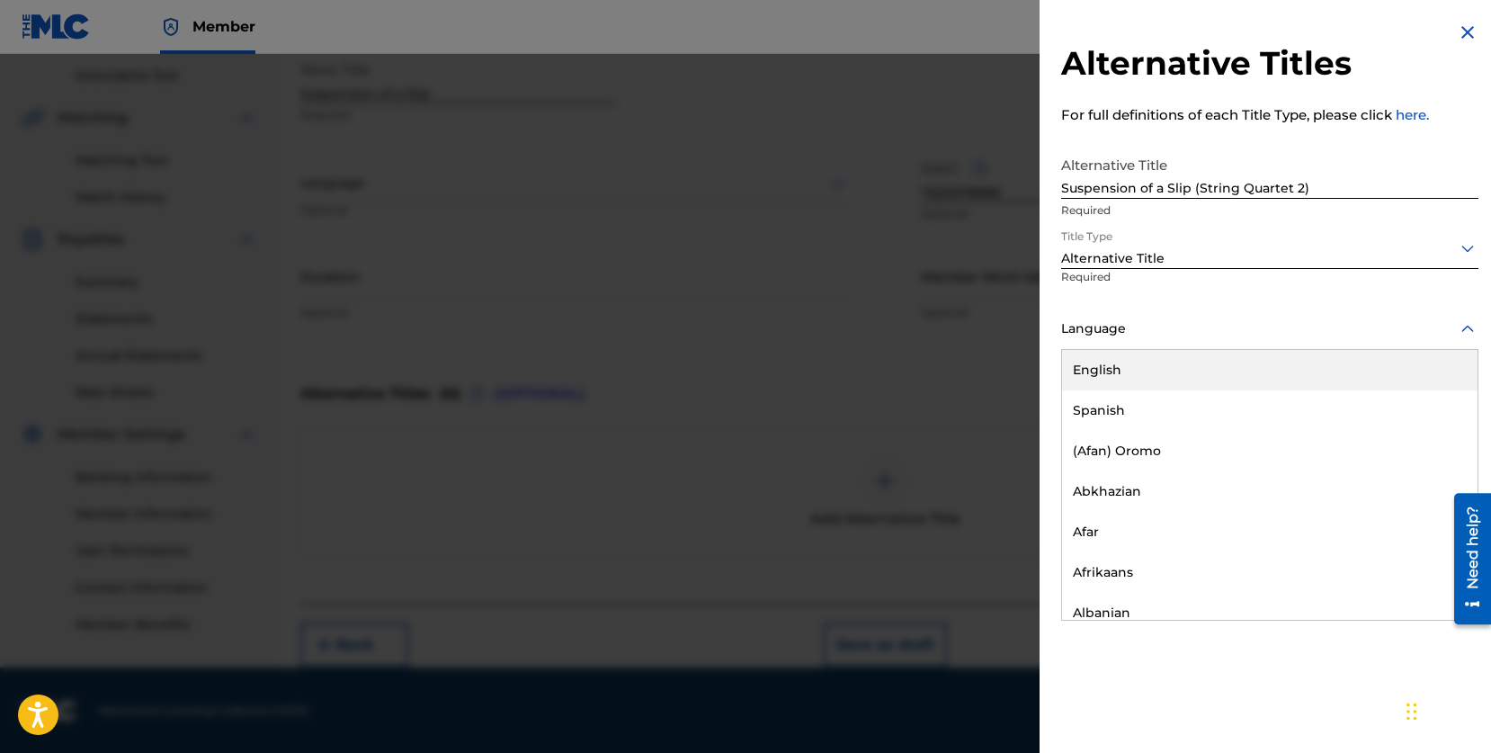
click at [1163, 380] on div "English" at bounding box center [1270, 370] width 416 height 40
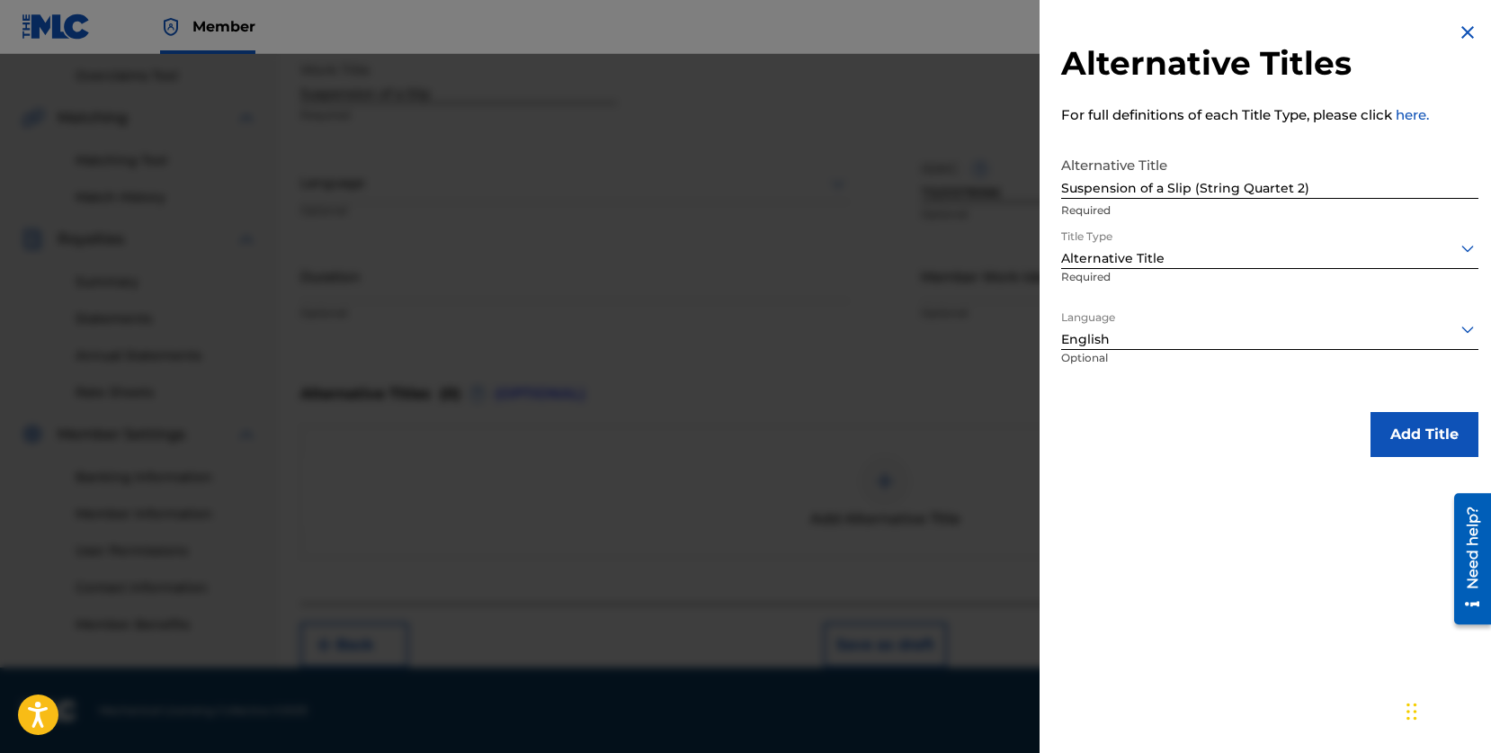
click at [1387, 417] on button "Add Title" at bounding box center [1425, 434] width 108 height 45
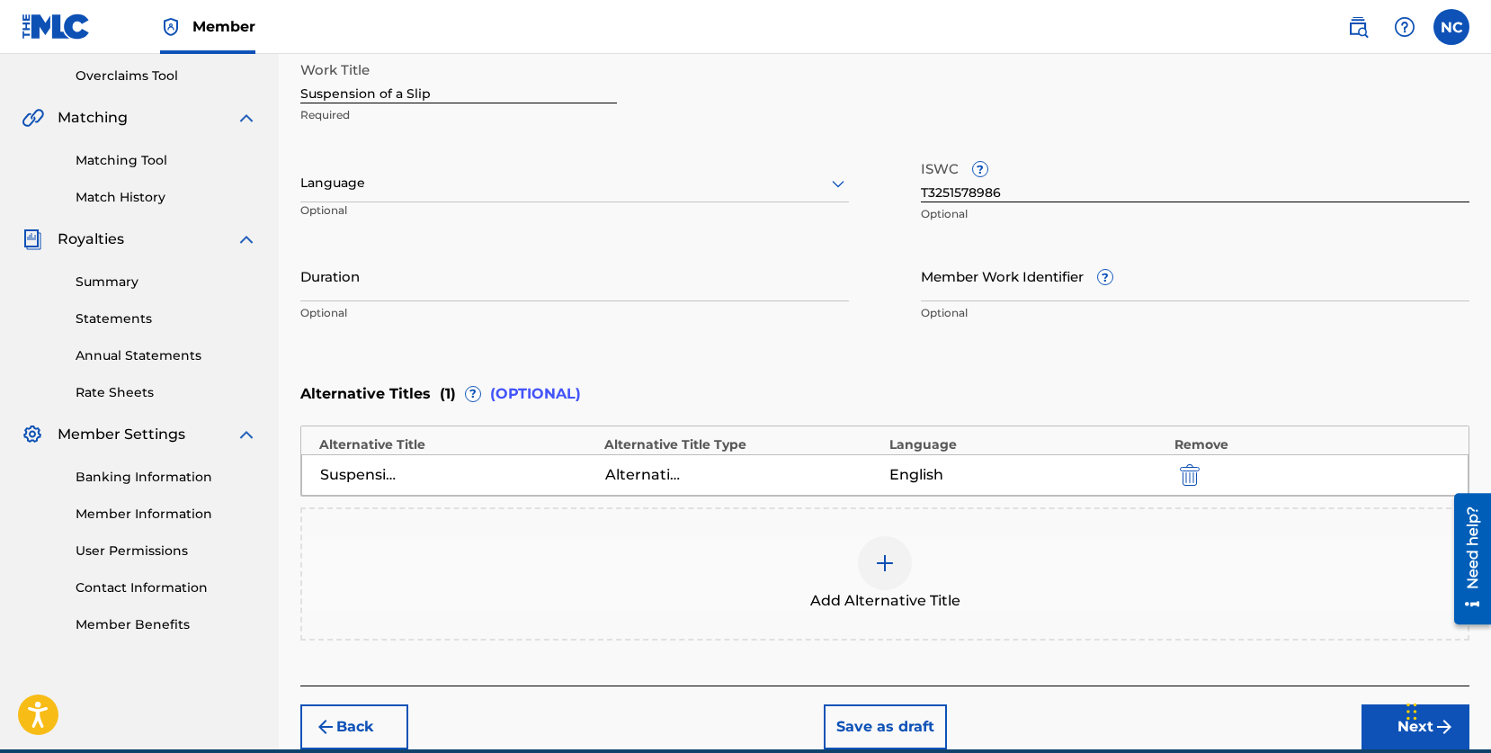
click at [753, 177] on div at bounding box center [574, 183] width 549 height 22
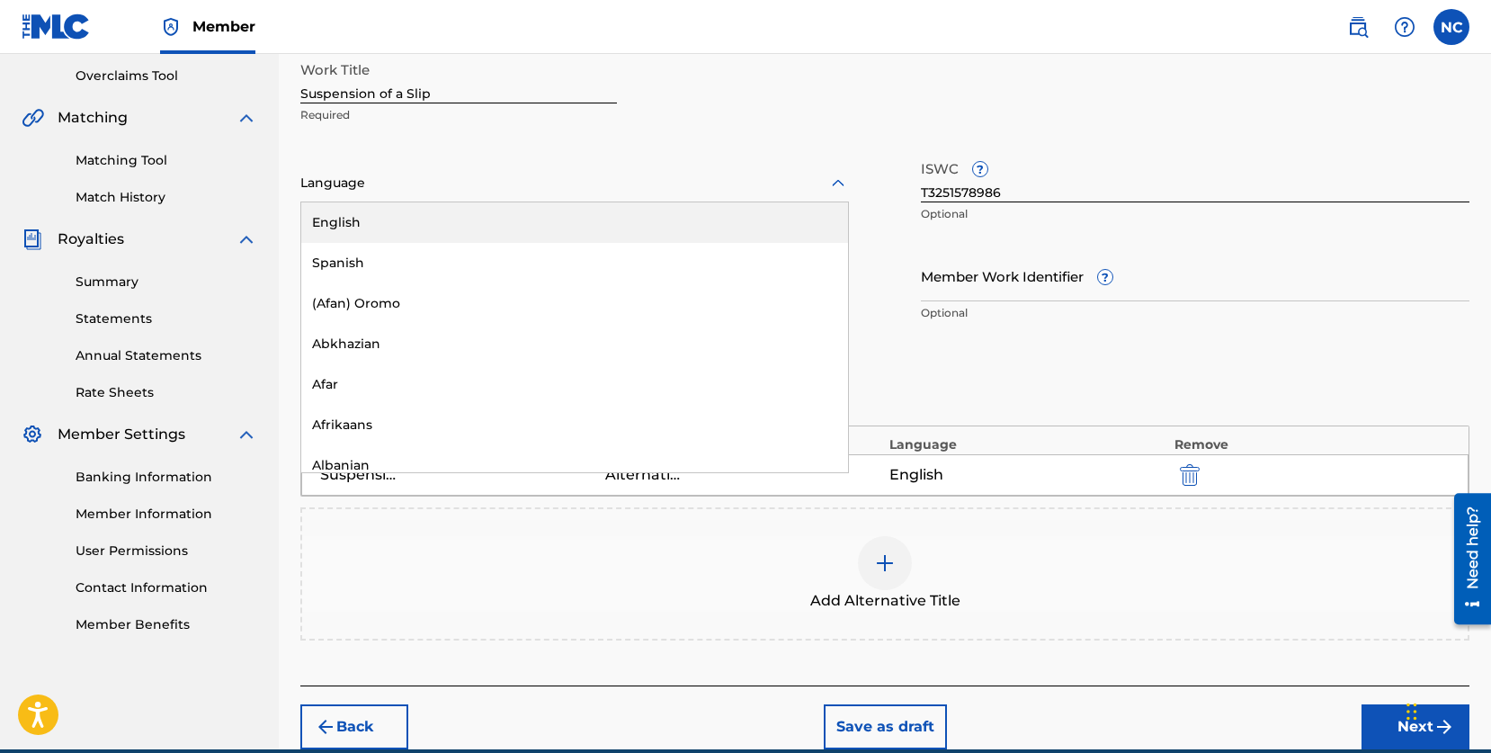
click at [507, 141] on div "Work Title Suspension of a Slip Required English, 1 of 153. 153 results availab…" at bounding box center [884, 191] width 1169 height 279
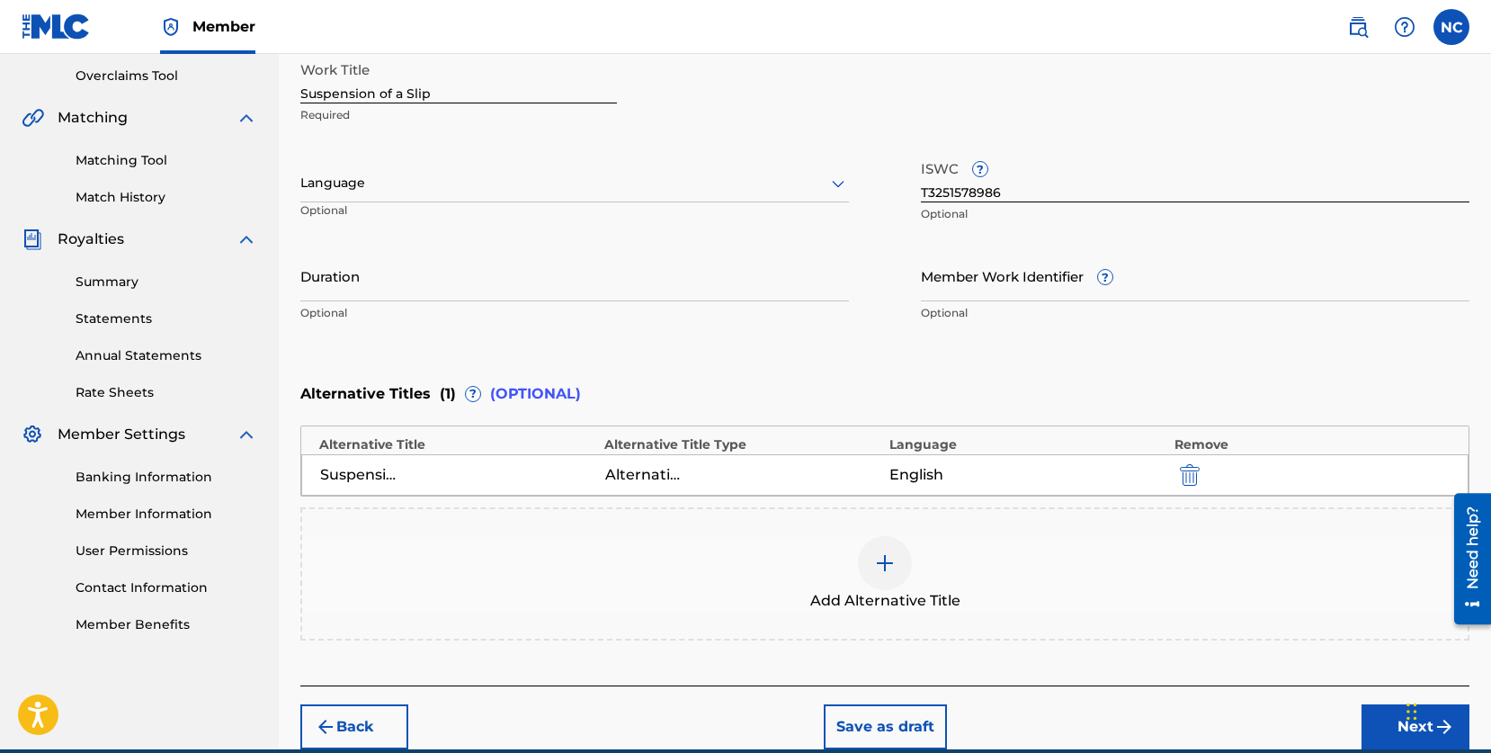
scroll to position [456, 0]
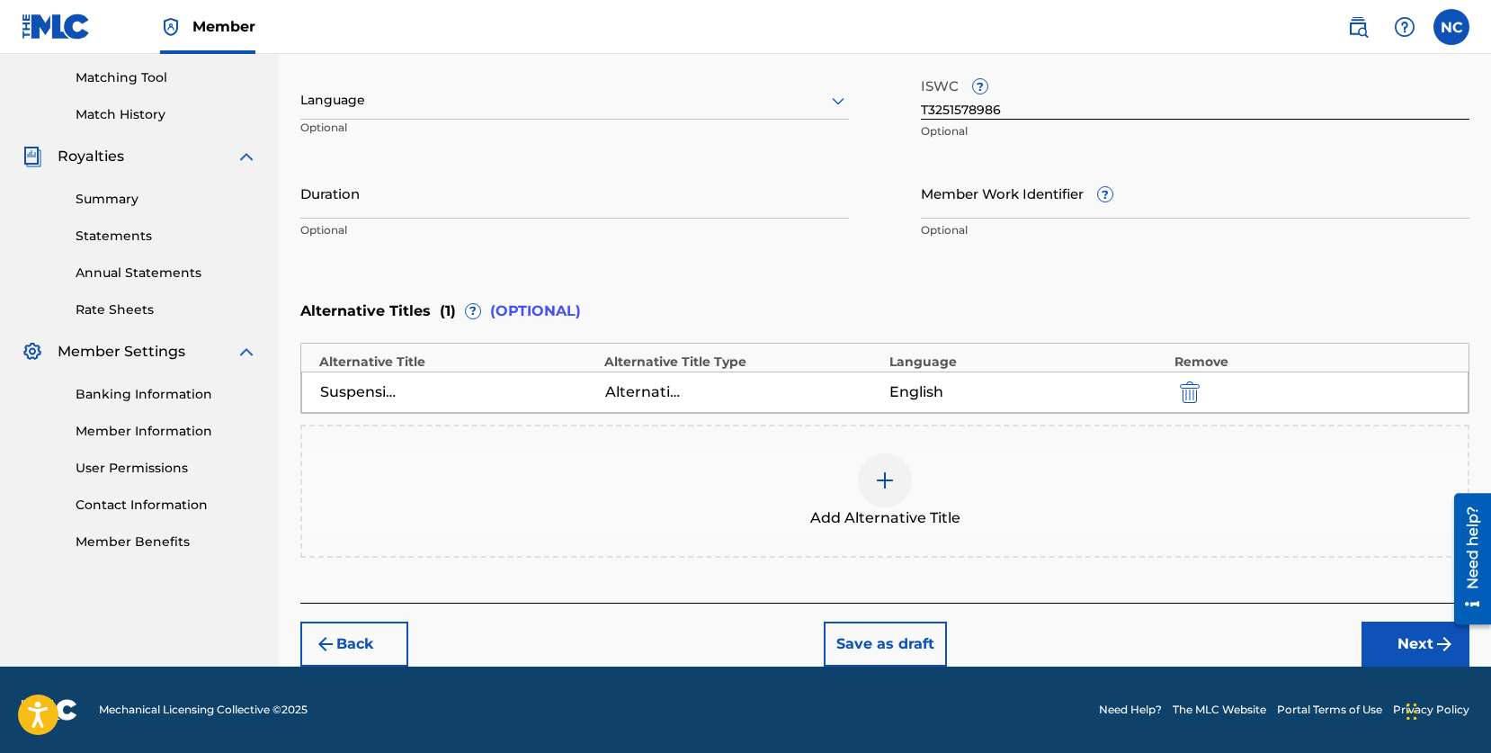
click at [1411, 635] on button "Next" at bounding box center [1416, 644] width 108 height 45
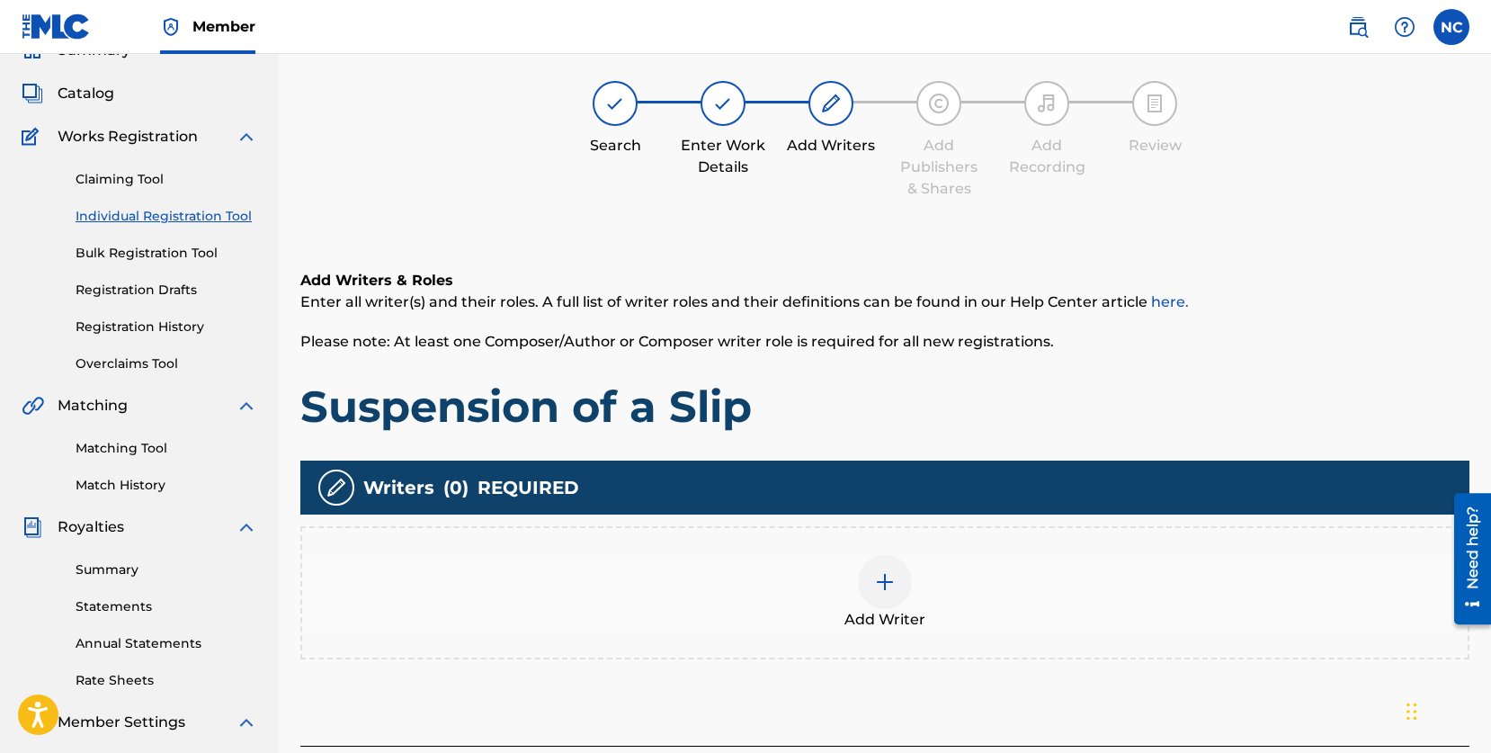
scroll to position [81, 0]
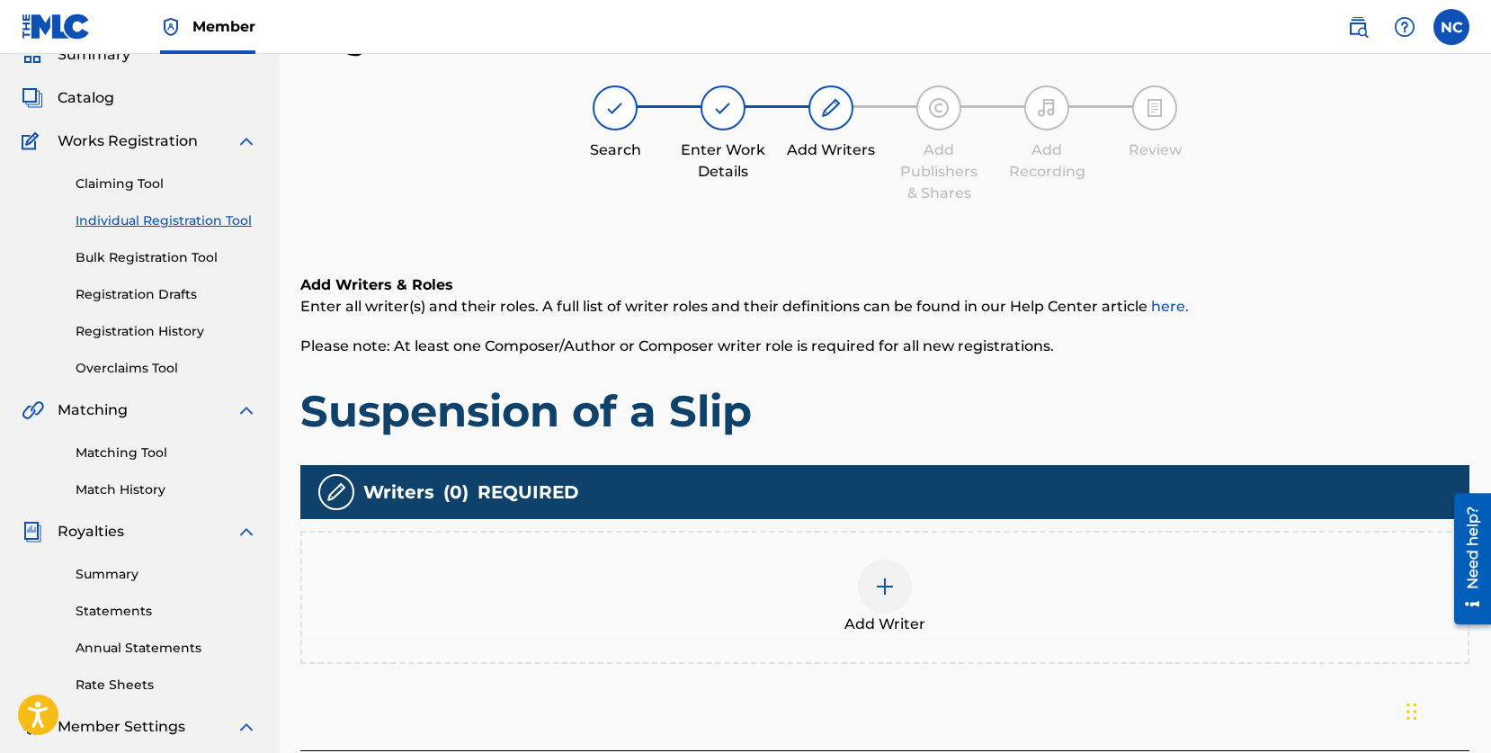
click at [905, 585] on div at bounding box center [885, 587] width 54 height 54
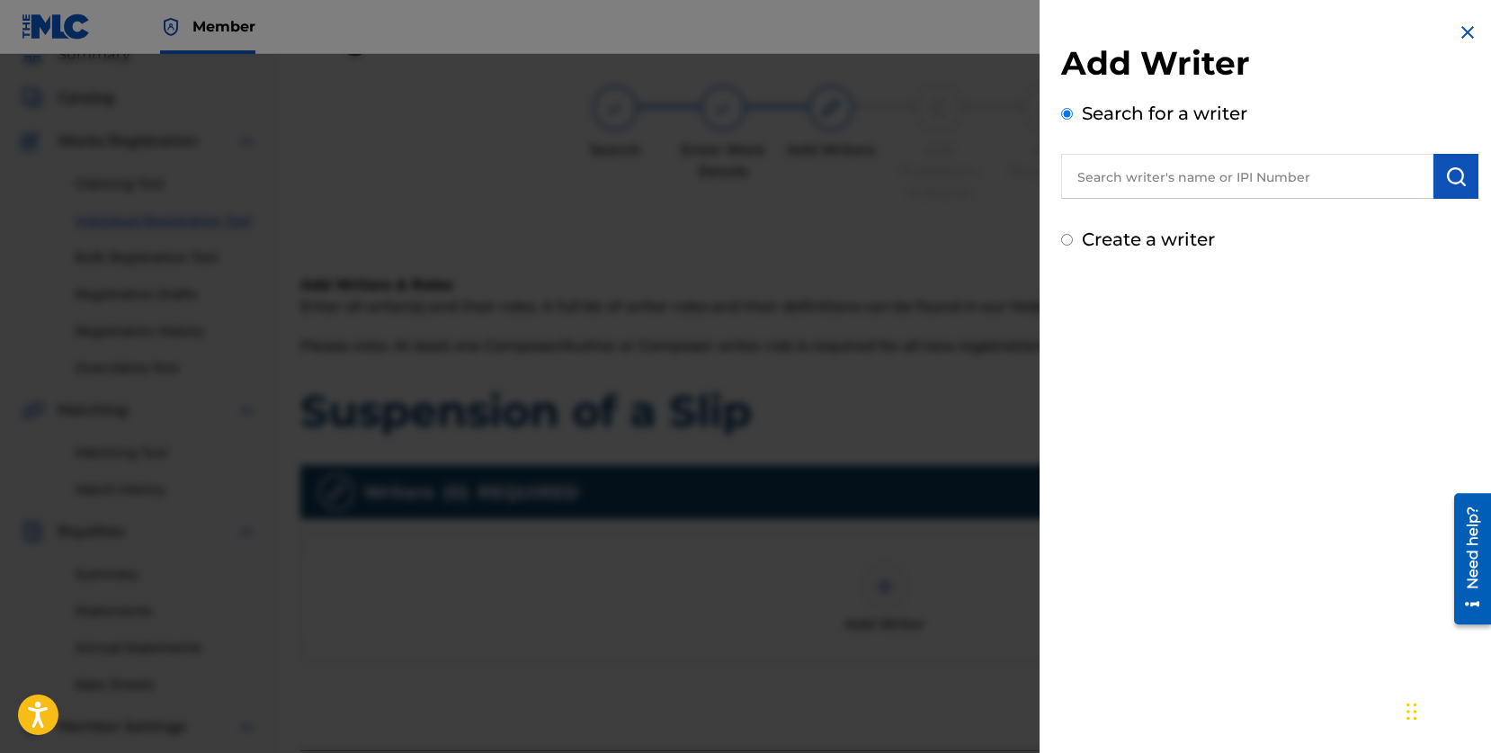
click at [1136, 173] on input "text" at bounding box center [1247, 176] width 372 height 45
paste input "720530977"
click at [1453, 175] on img "submit" at bounding box center [1457, 177] width 22 height 22
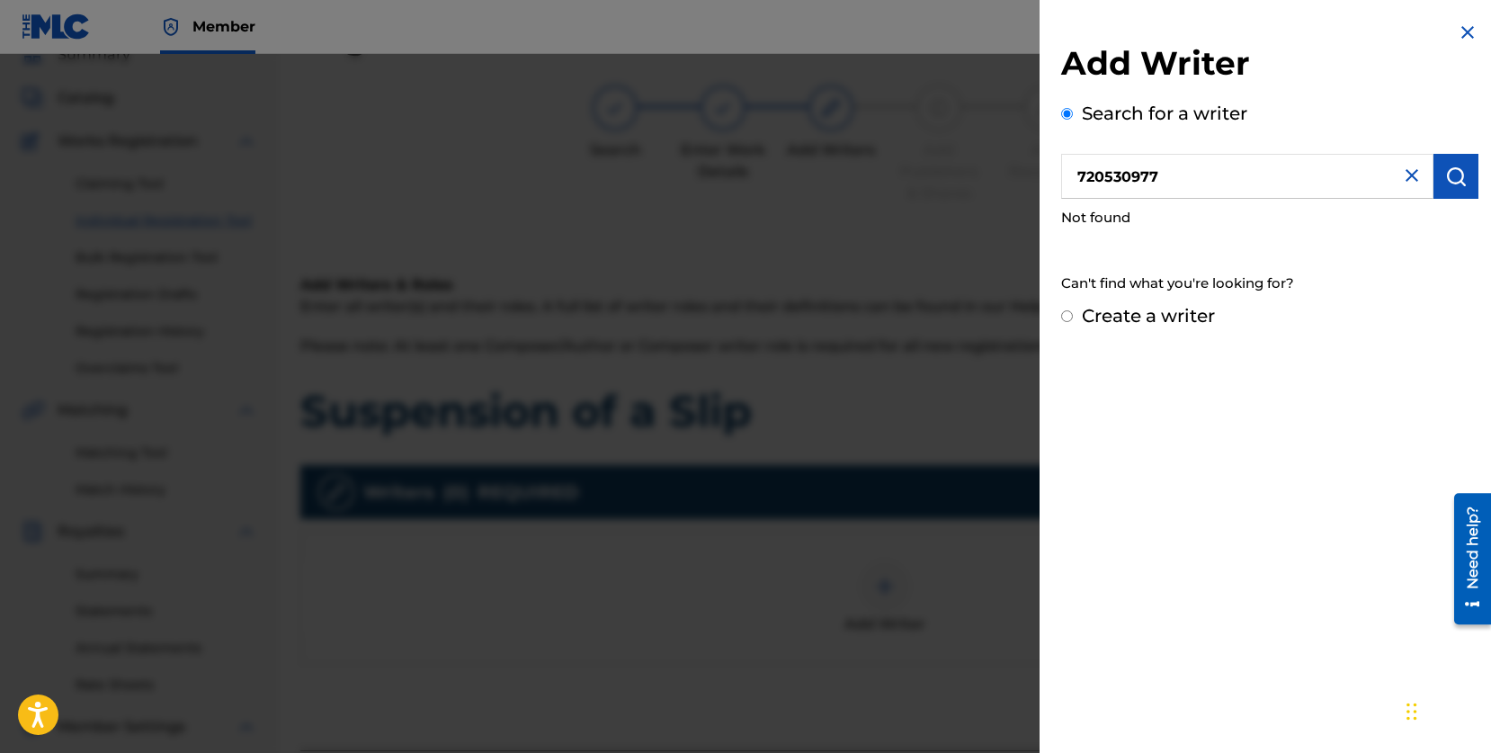
click at [1079, 179] on input "720530977" at bounding box center [1247, 176] width 372 height 45
type input "#720530977"
click at [1462, 185] on button "submit" at bounding box center [1456, 176] width 45 height 45
click at [1149, 276] on div "Can't find what you're looking for?" at bounding box center [1269, 283] width 417 height 39
click at [1403, 177] on img at bounding box center [1412, 176] width 22 height 22
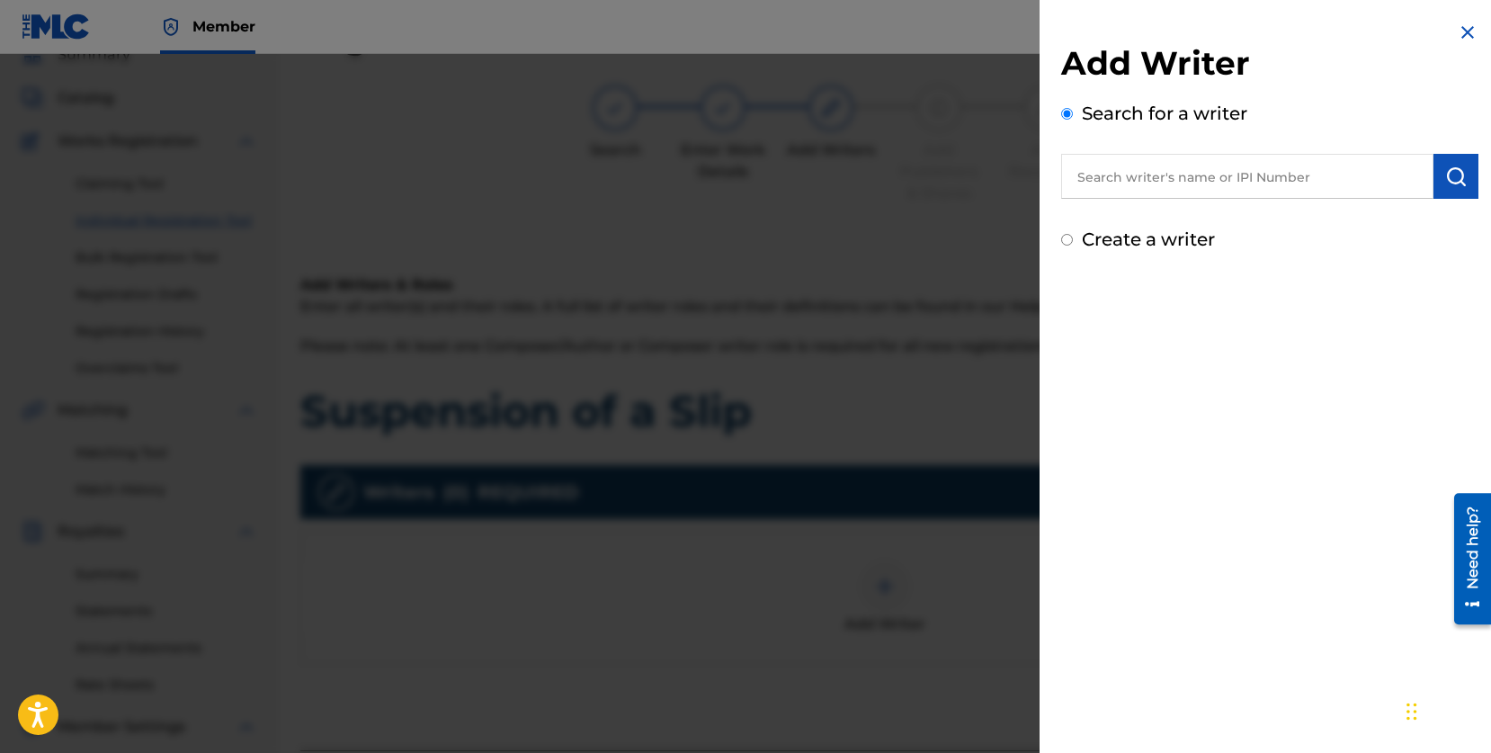
click at [1067, 236] on input "Create a writer" at bounding box center [1067, 240] width 12 height 12
radio input "false"
radio input "true"
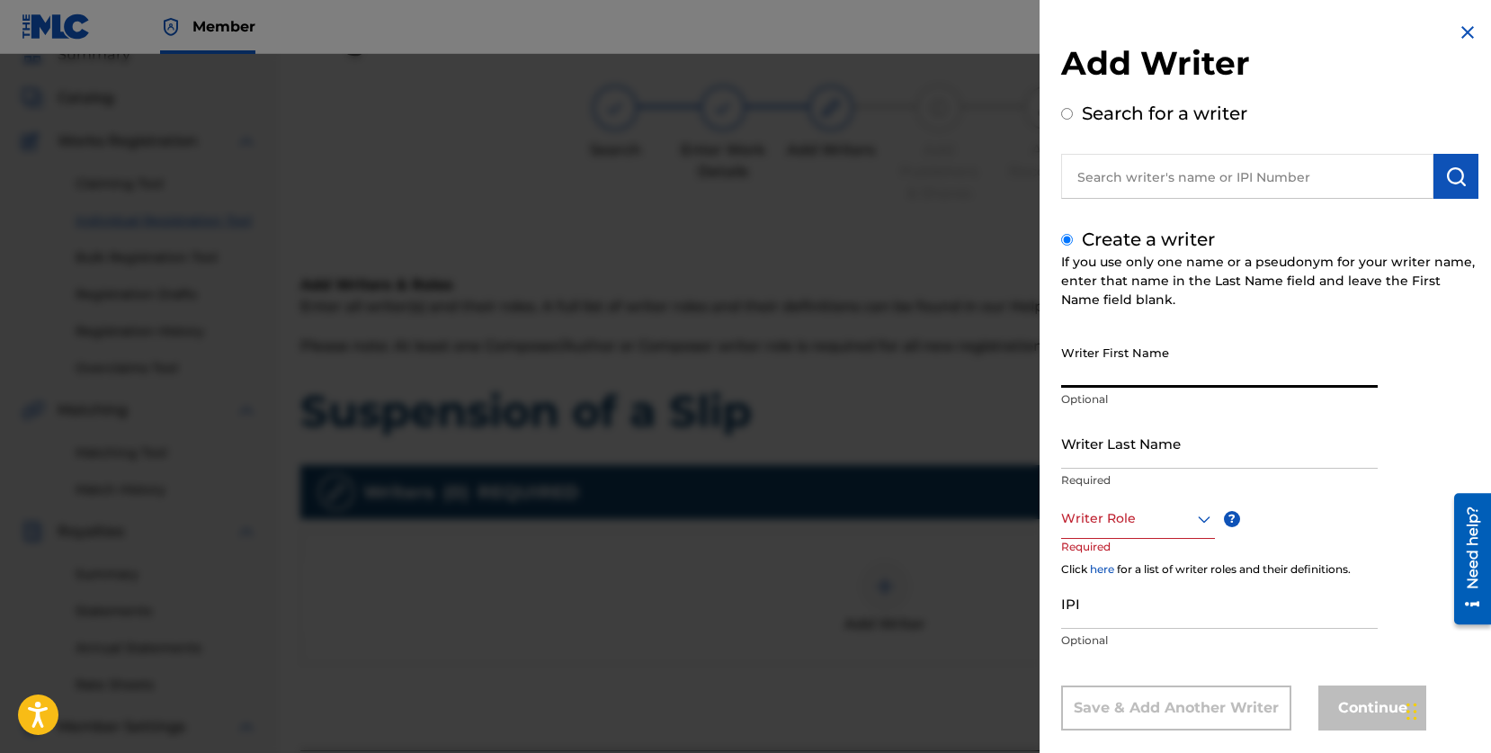
click at [1112, 363] on input "Writer First Name" at bounding box center [1219, 361] width 317 height 51
type input "[PERSON_NAME]"
click at [1096, 438] on input "Writer Last Name" at bounding box center [1219, 442] width 317 height 51
type input "[PERSON_NAME]"
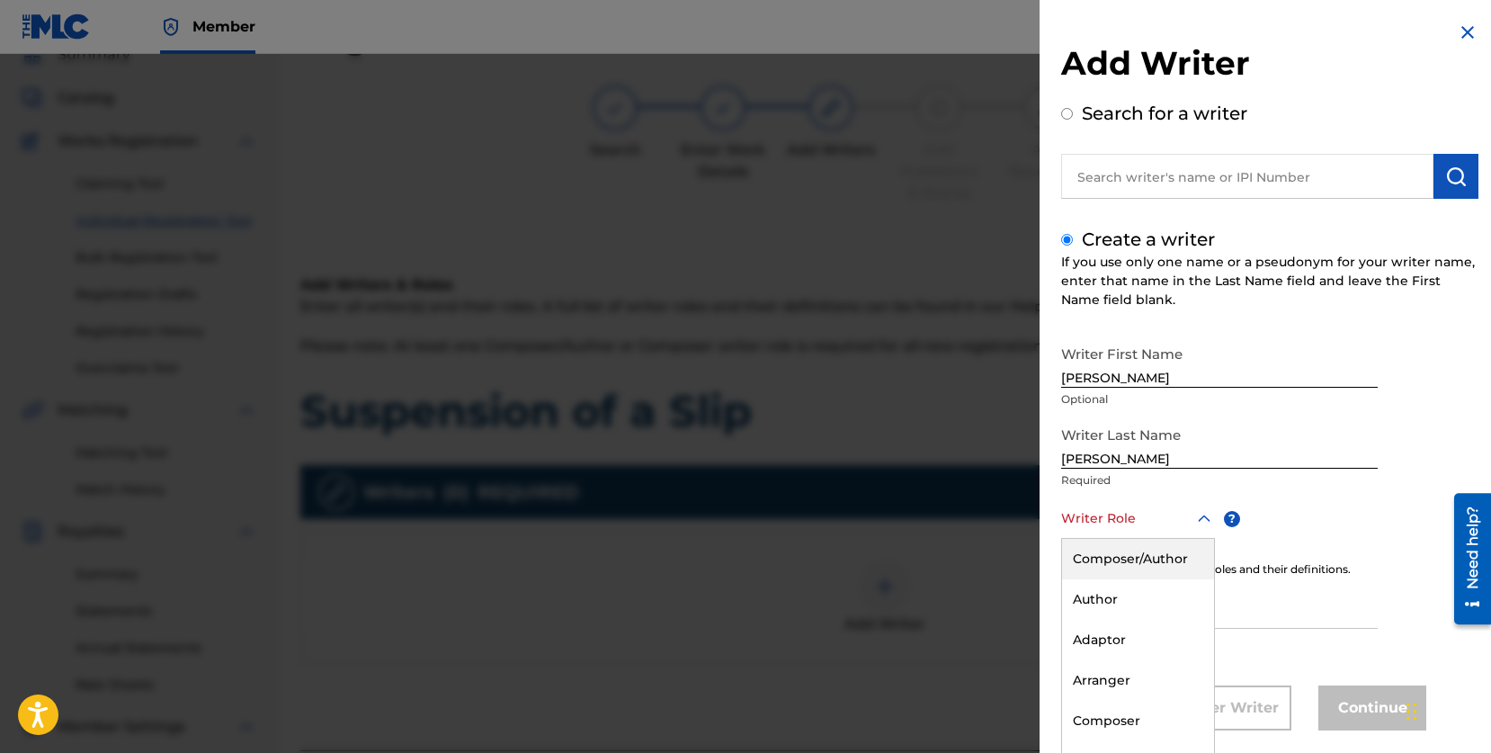
click at [1085, 515] on div "Composer/Author, 1 of 8. 8 results available. Use Up and Down to choose options…" at bounding box center [1138, 518] width 154 height 40
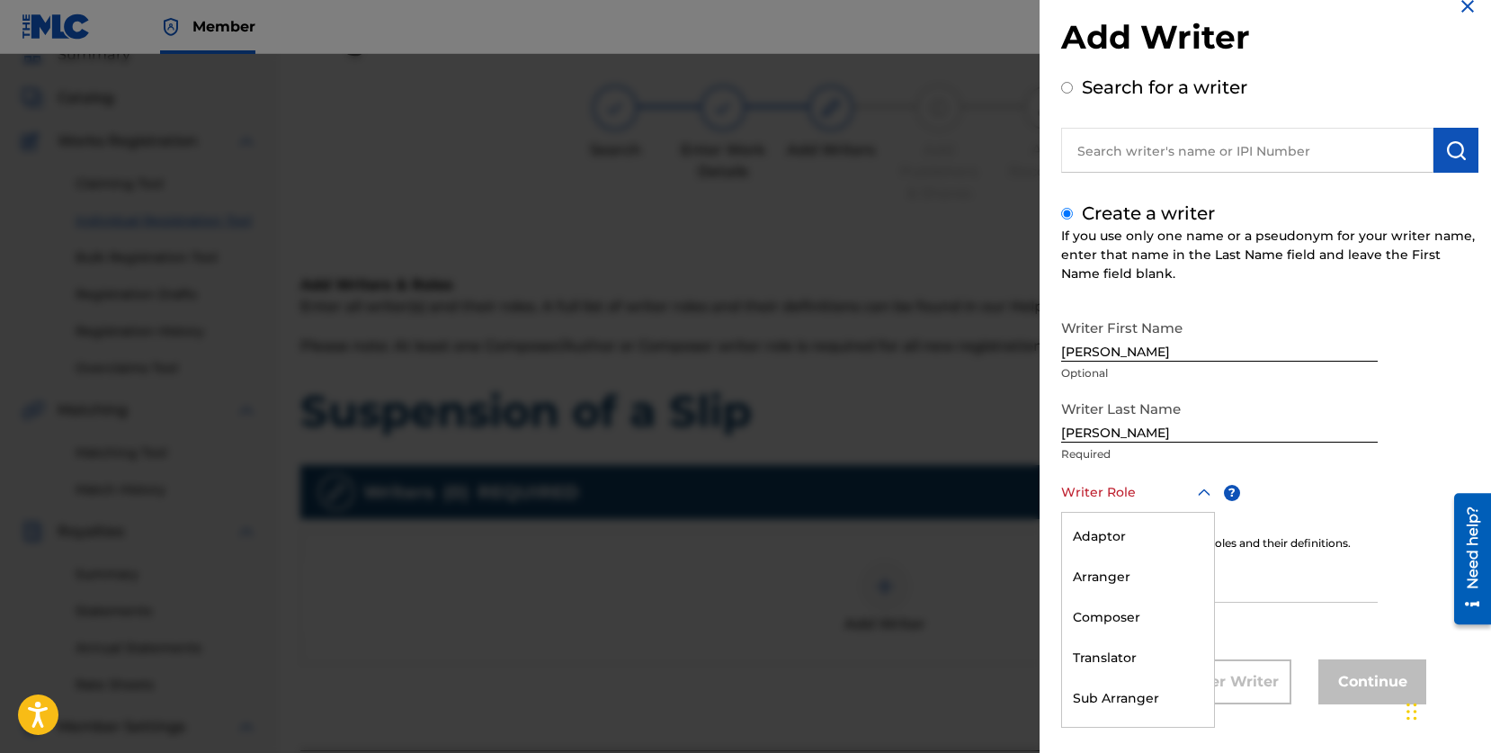
scroll to position [79, 0]
click at [1110, 612] on div "Composer" at bounding box center [1138, 616] width 152 height 40
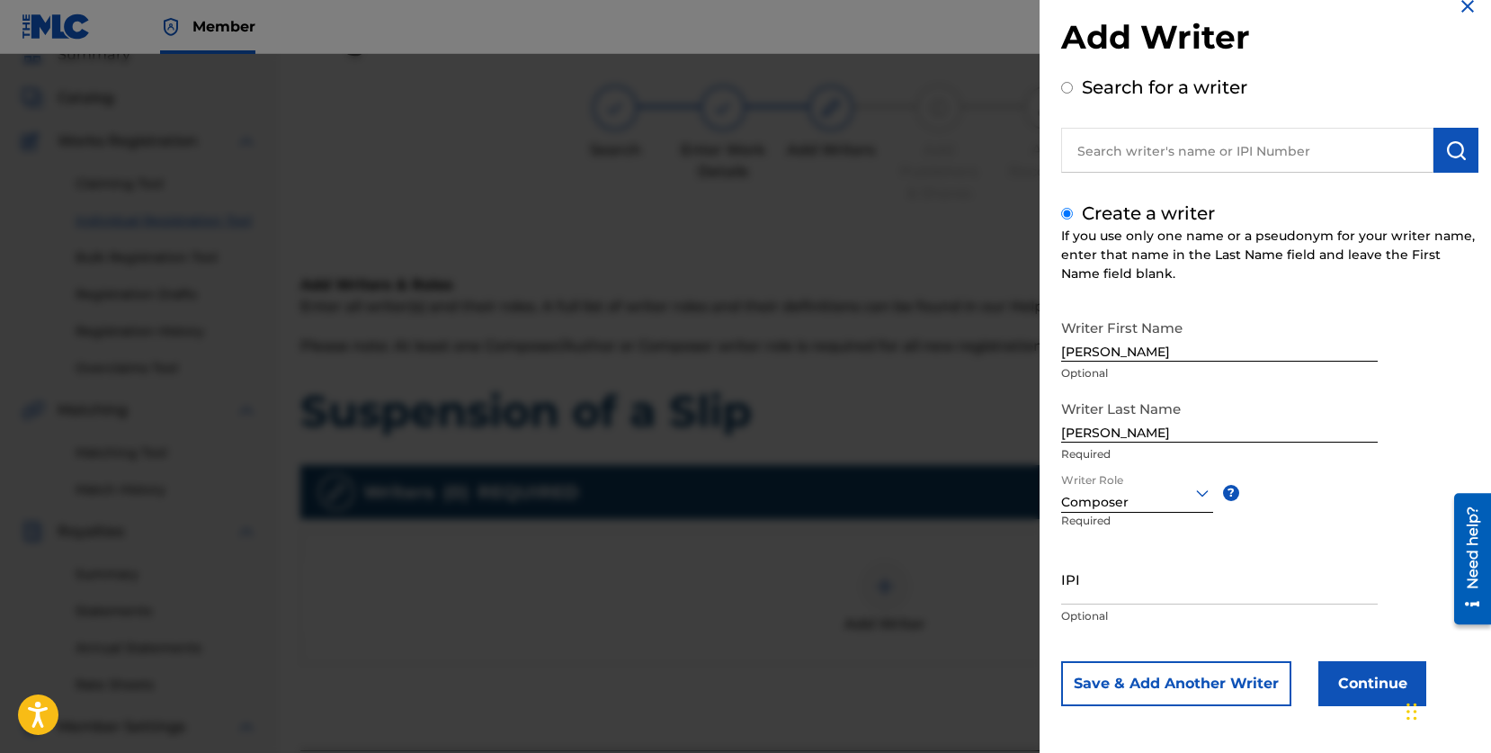
click at [1092, 588] on input "IPI" at bounding box center [1219, 578] width 317 height 51
paste input "720530977"
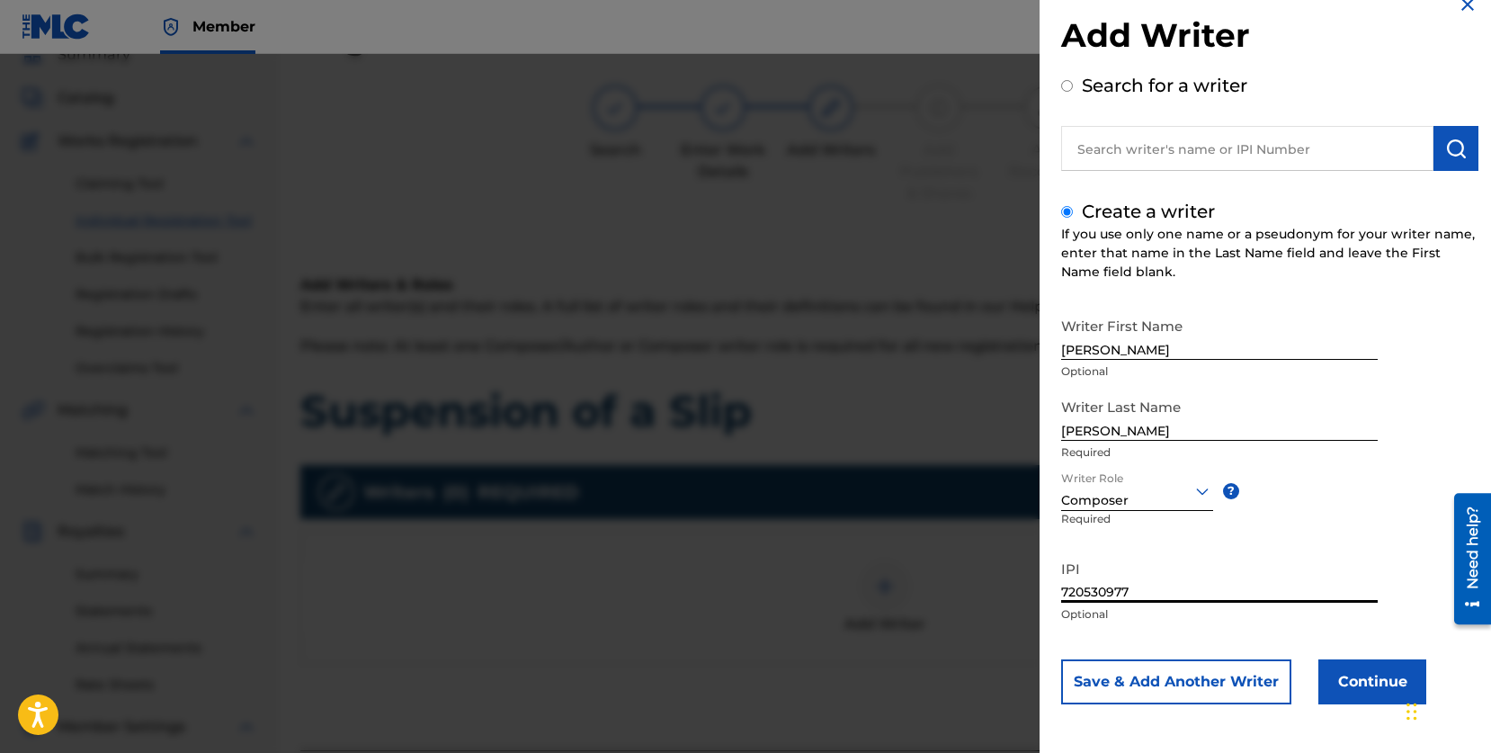
type input "720530977"
click at [1340, 685] on button "Continue" at bounding box center [1373, 681] width 108 height 45
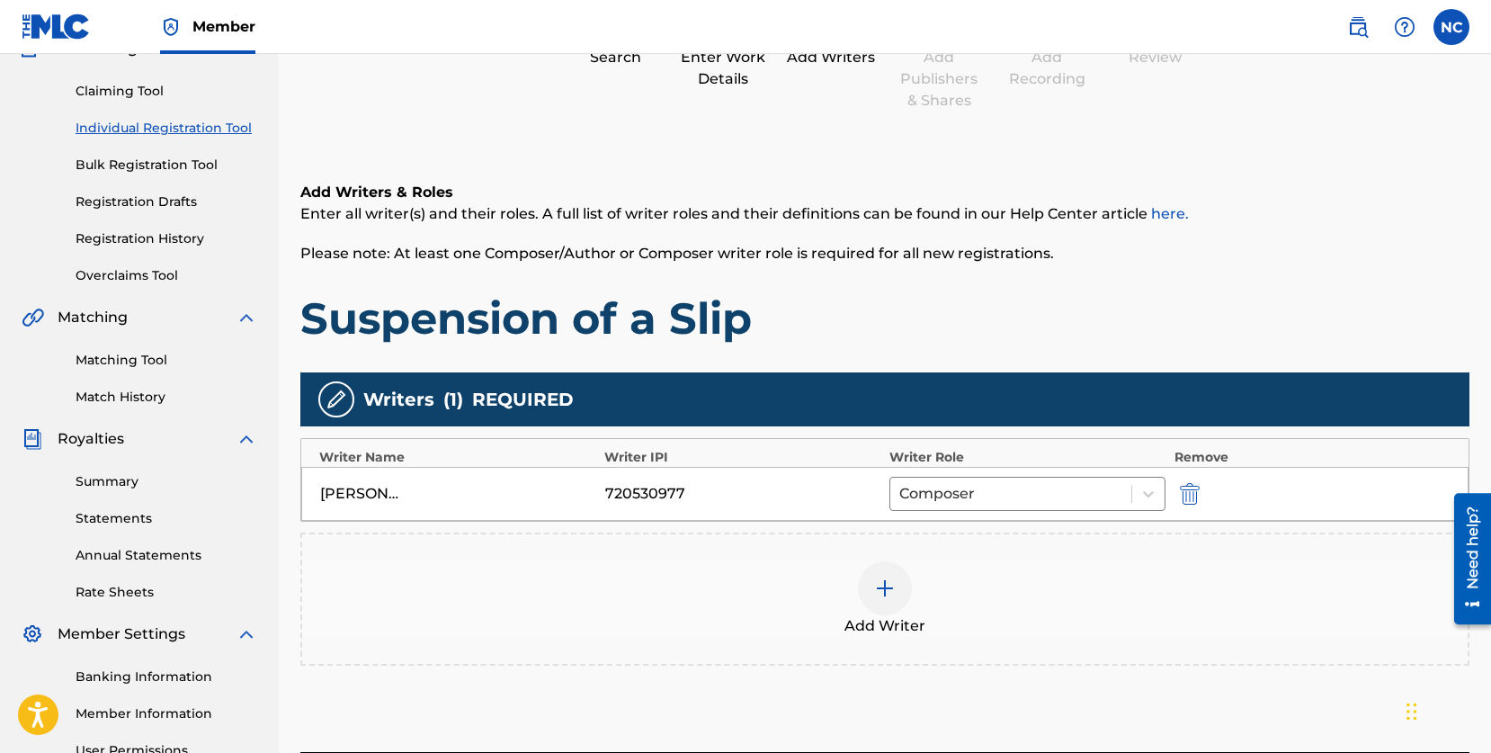
scroll to position [175, 0]
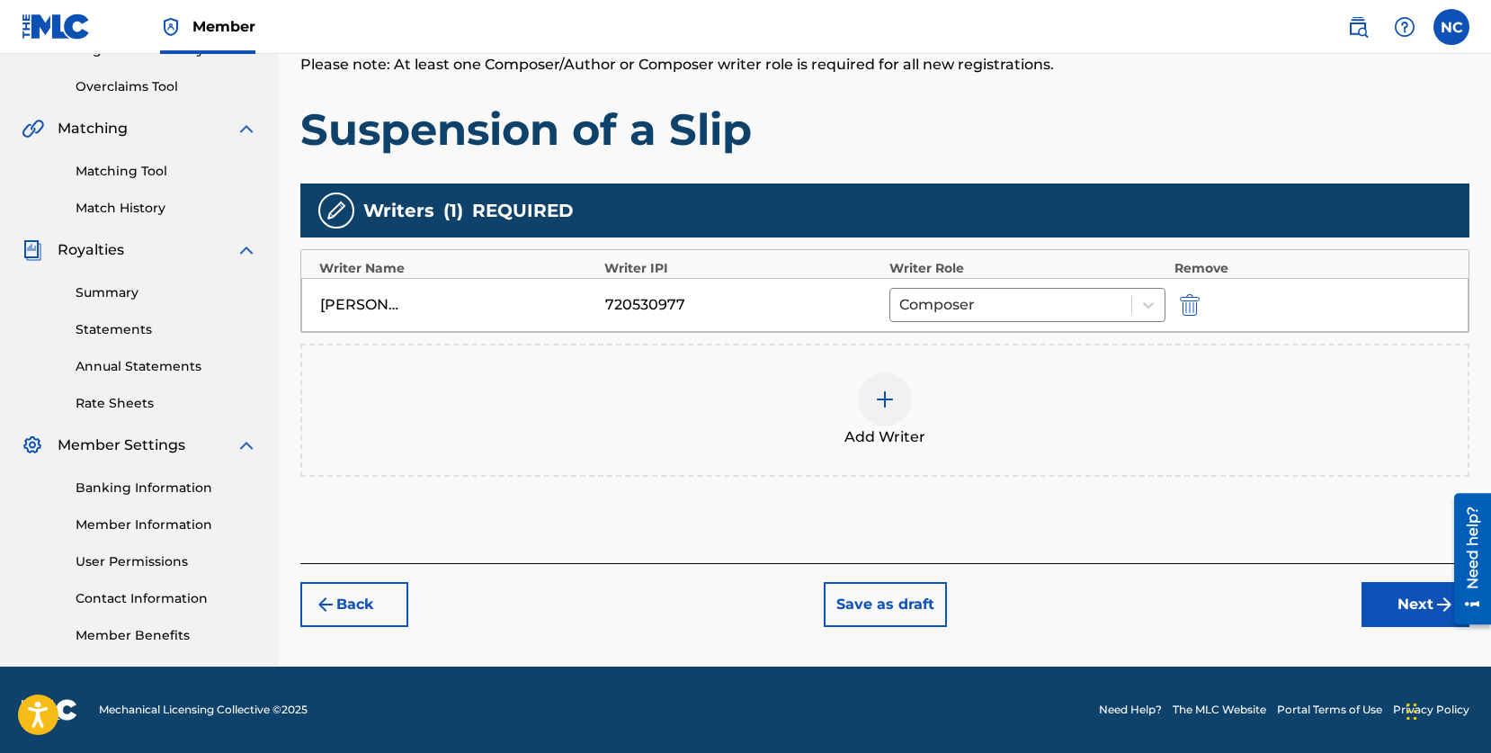
click at [1398, 608] on button "Next" at bounding box center [1416, 604] width 108 height 45
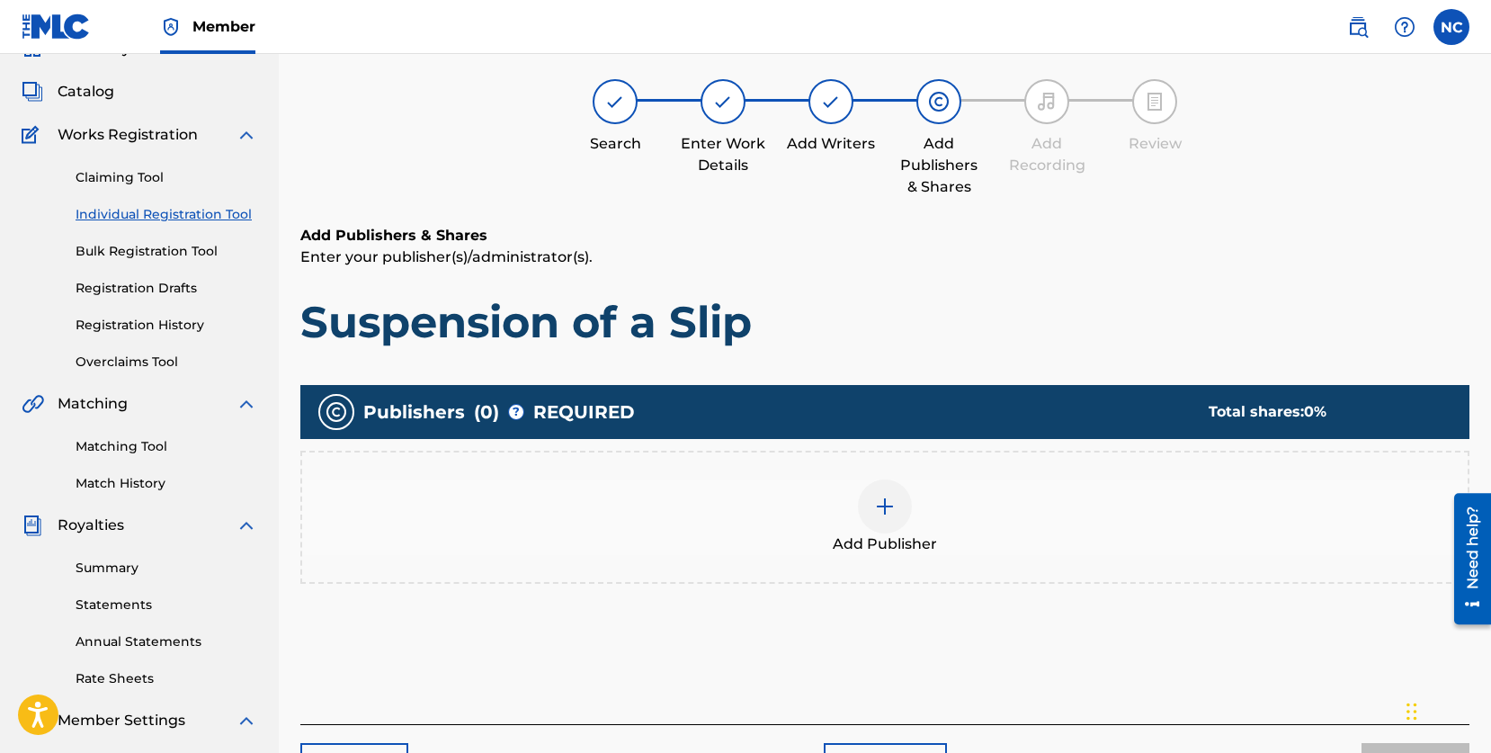
scroll to position [81, 0]
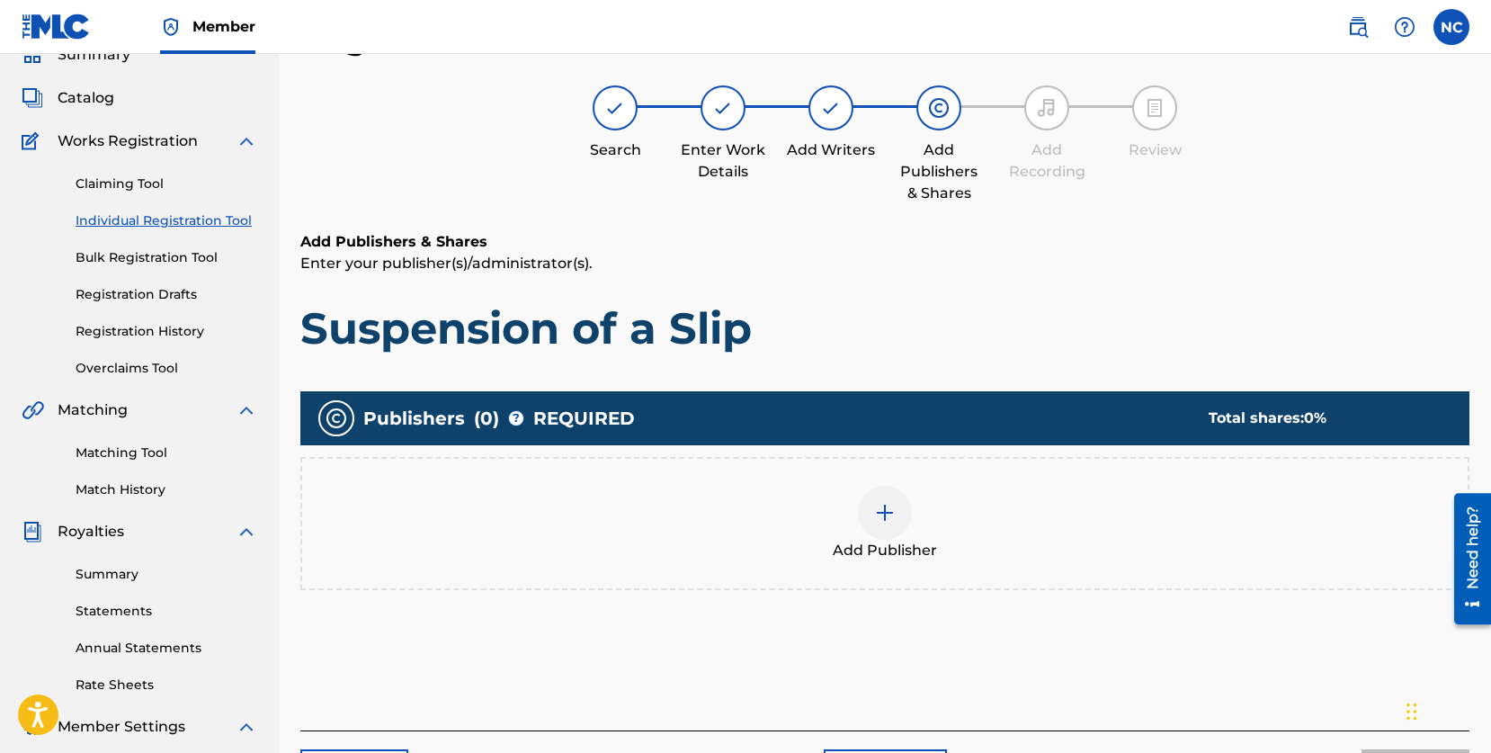
click at [866, 516] on div at bounding box center [885, 513] width 54 height 54
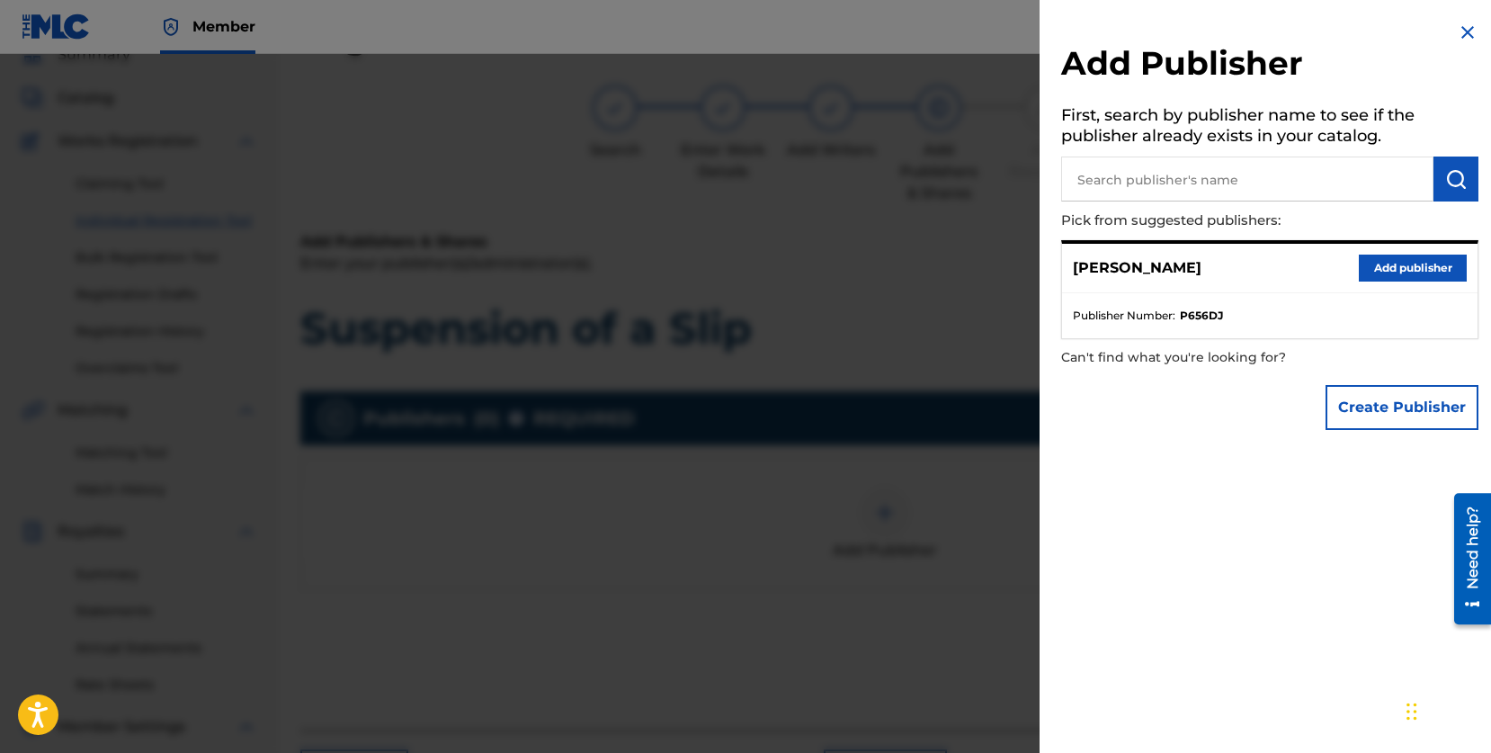
click at [1180, 186] on input "text" at bounding box center [1247, 179] width 372 height 45
type input "Tractus"
click at [1446, 185] on img "submit" at bounding box center [1457, 179] width 22 height 22
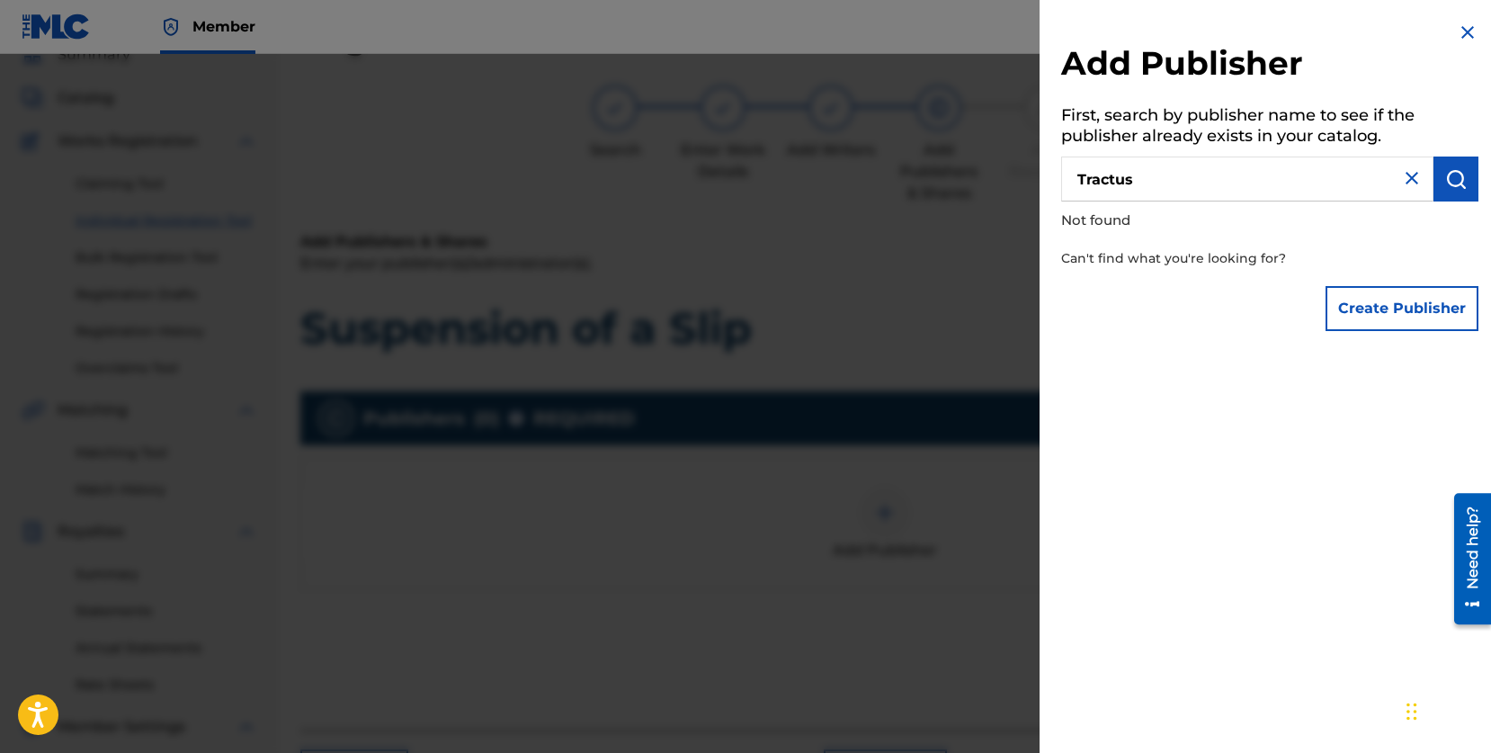
click at [1386, 303] on button "Create Publisher" at bounding box center [1402, 308] width 153 height 45
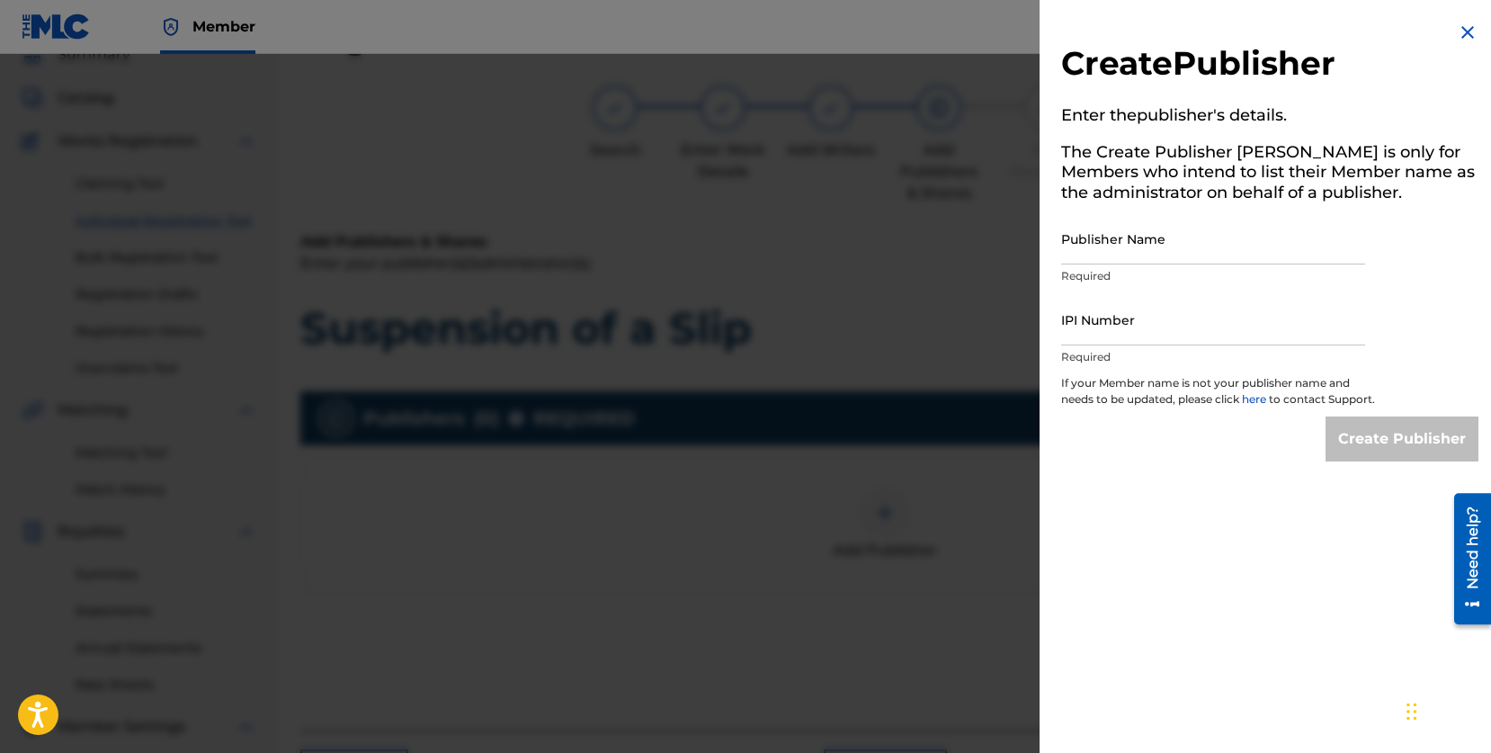
click at [1133, 246] on input "Publisher Name" at bounding box center [1213, 238] width 304 height 51
type input "Tractus"
click at [1138, 334] on input "IPI Number" at bounding box center [1213, 319] width 304 height 51
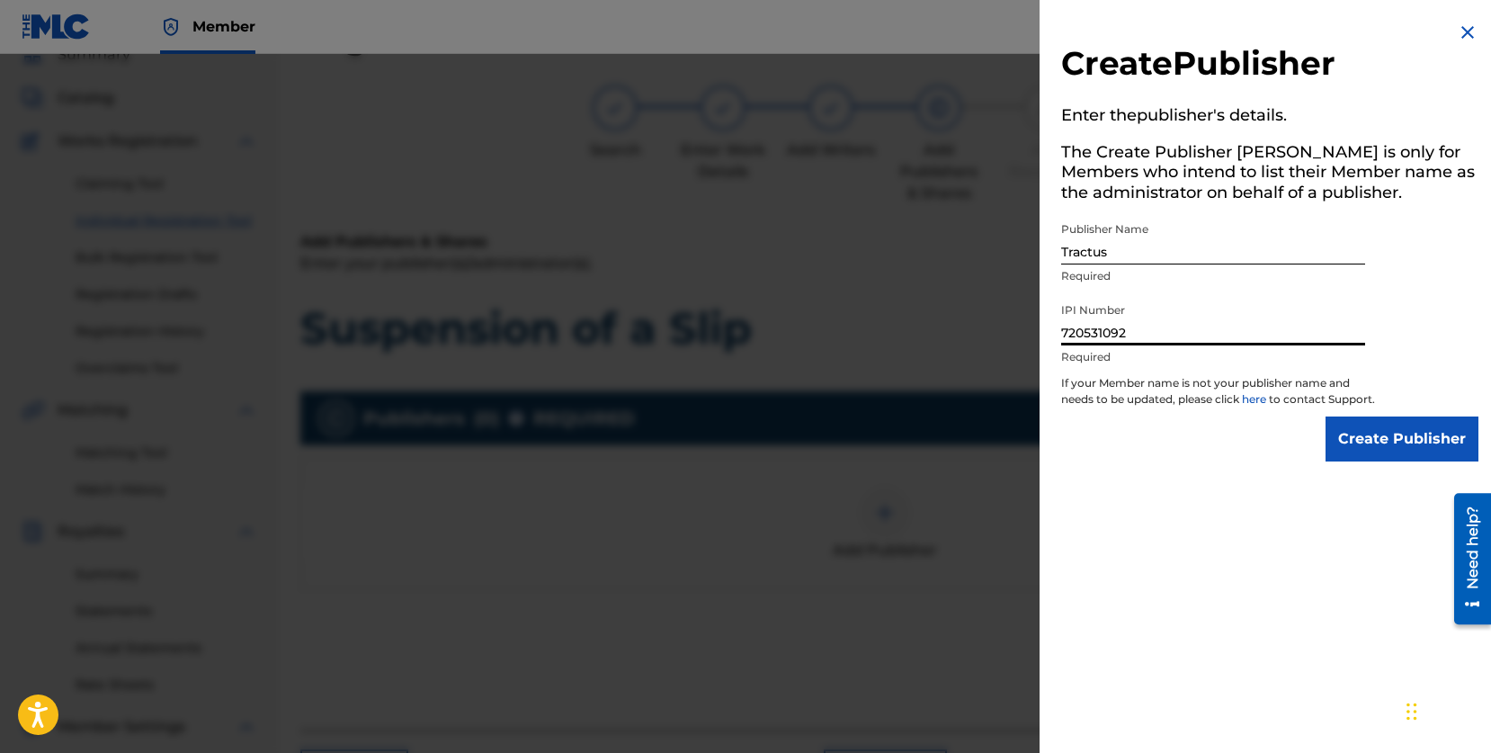
type input "720531092"
click at [1387, 446] on input "Create Publisher" at bounding box center [1402, 438] width 153 height 45
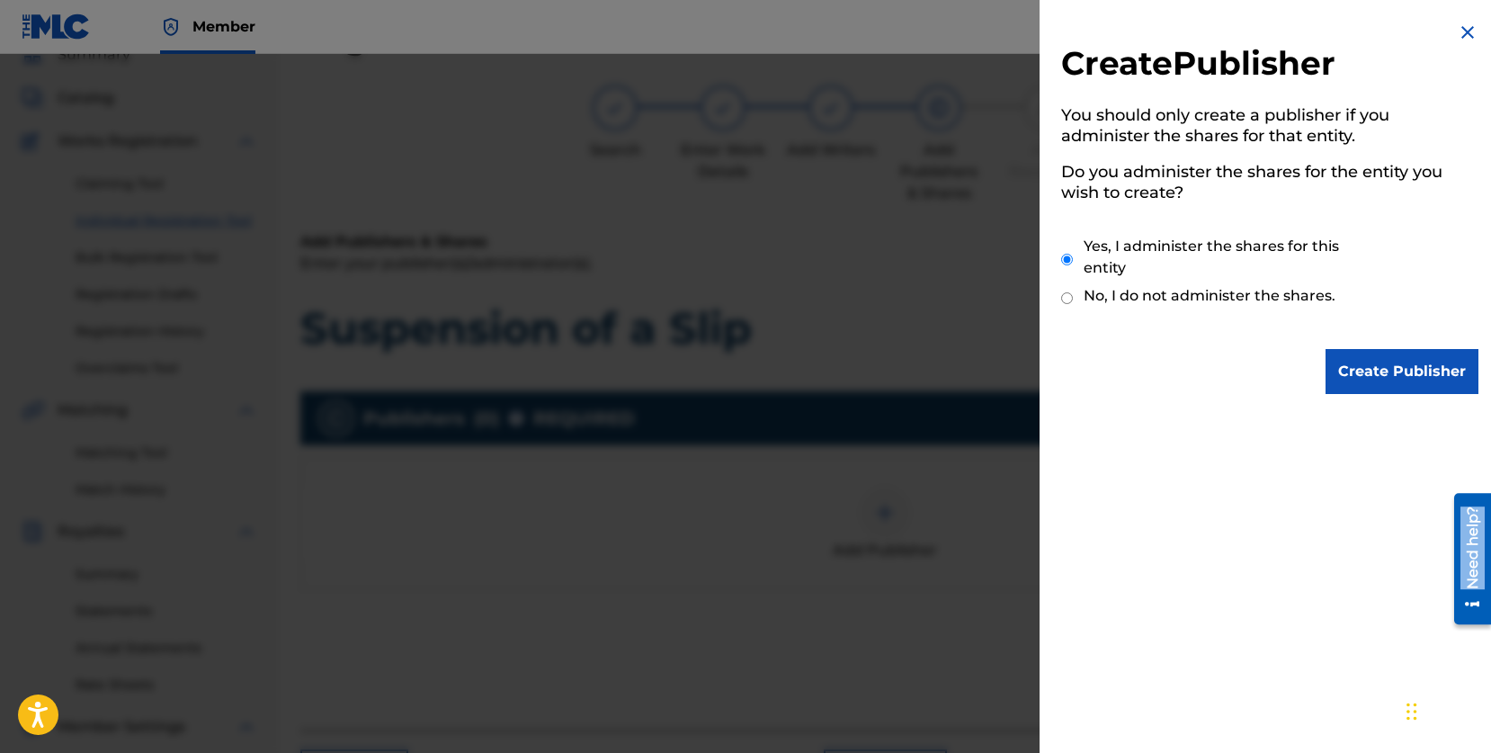
click at [1460, 541] on div "Need help?" at bounding box center [1473, 557] width 37 height 131
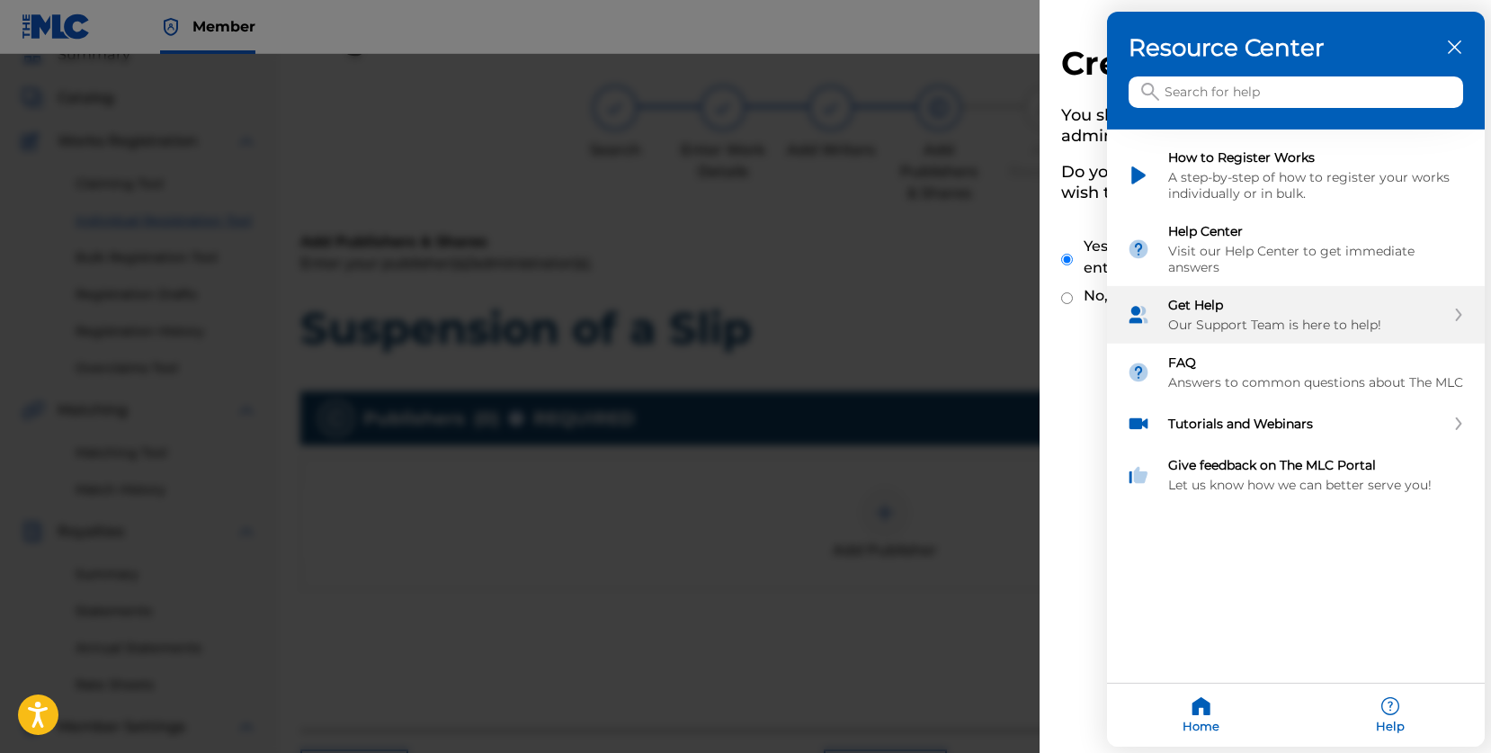
click at [1223, 323] on div "Our Support Team is here to help!" at bounding box center [1307, 325] width 277 height 16
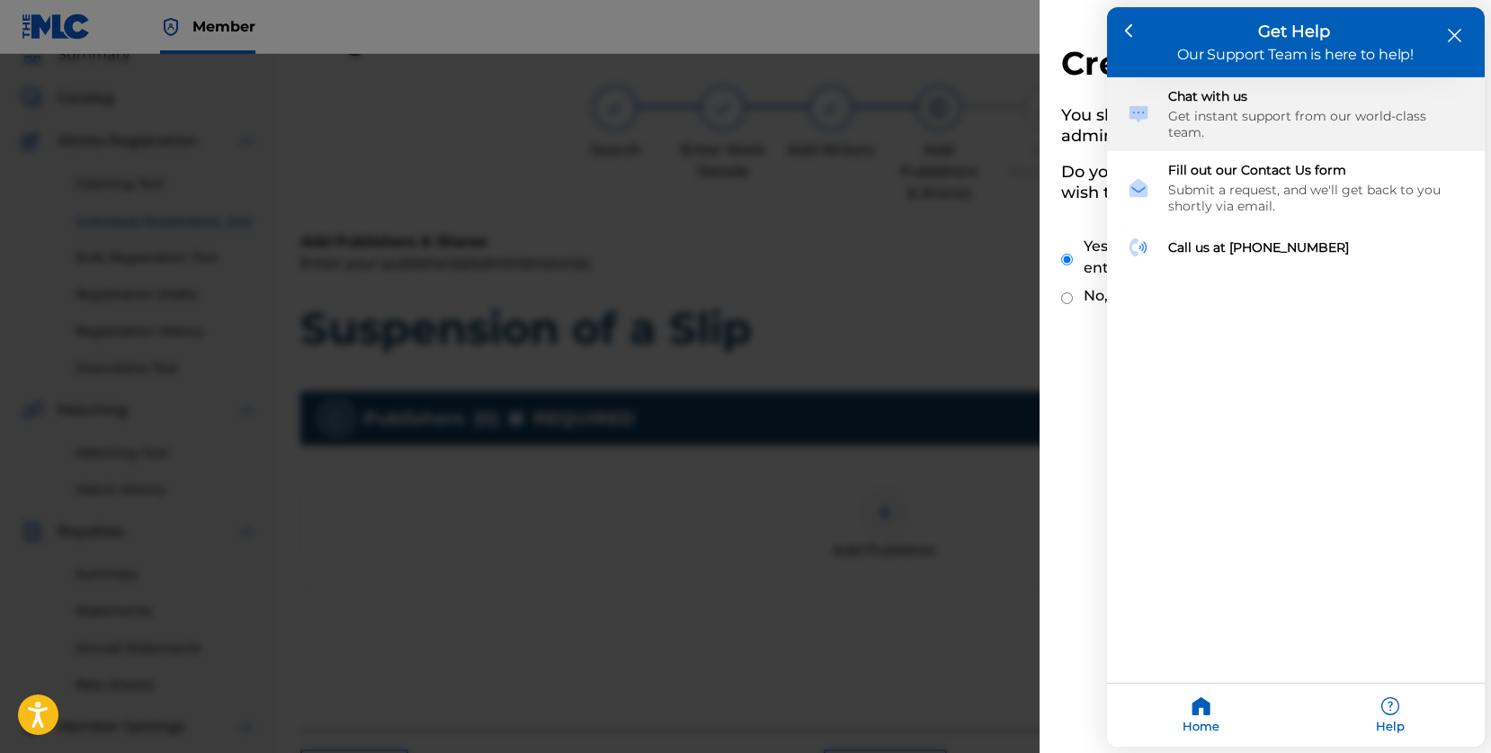
click at [1258, 97] on div "Chat with us" at bounding box center [1317, 96] width 297 height 16
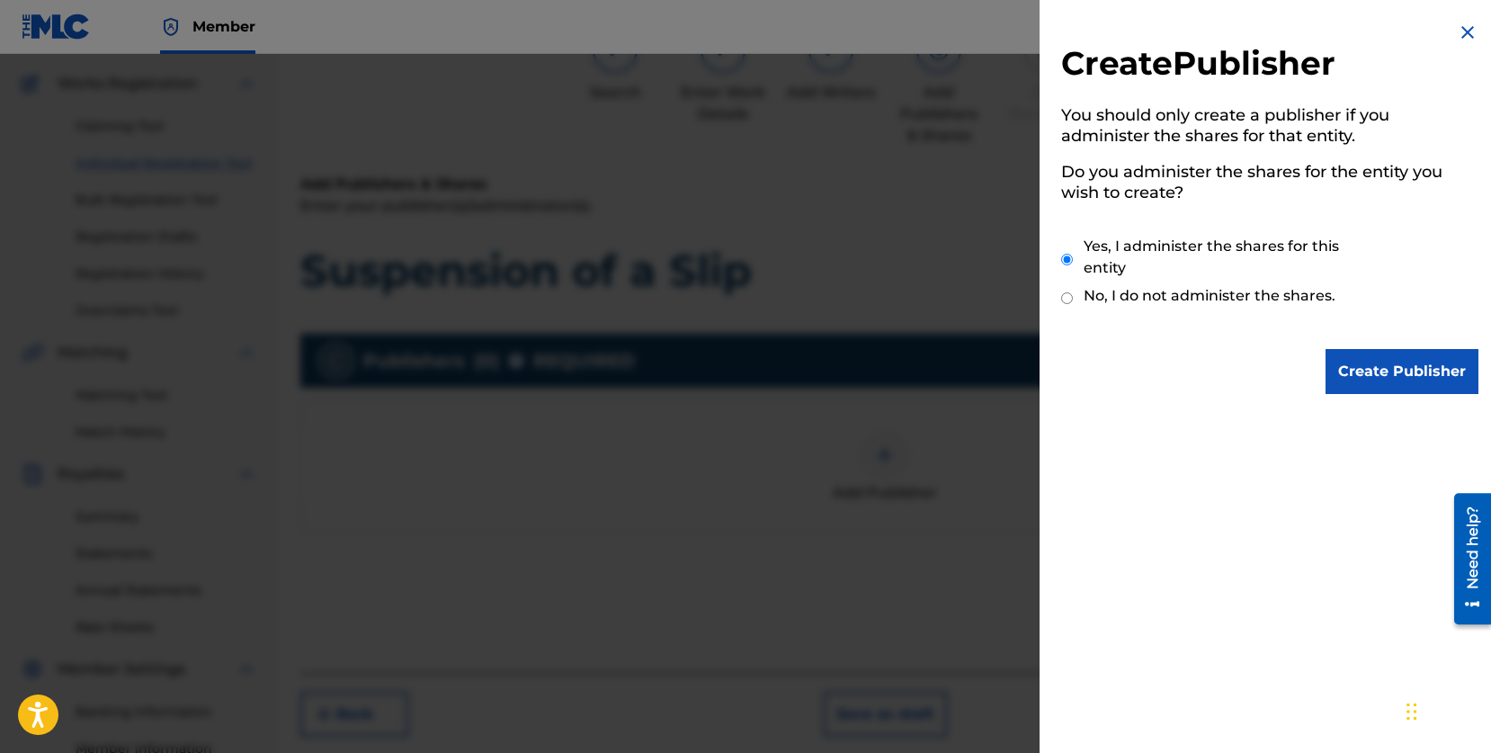
scroll to position [142, 0]
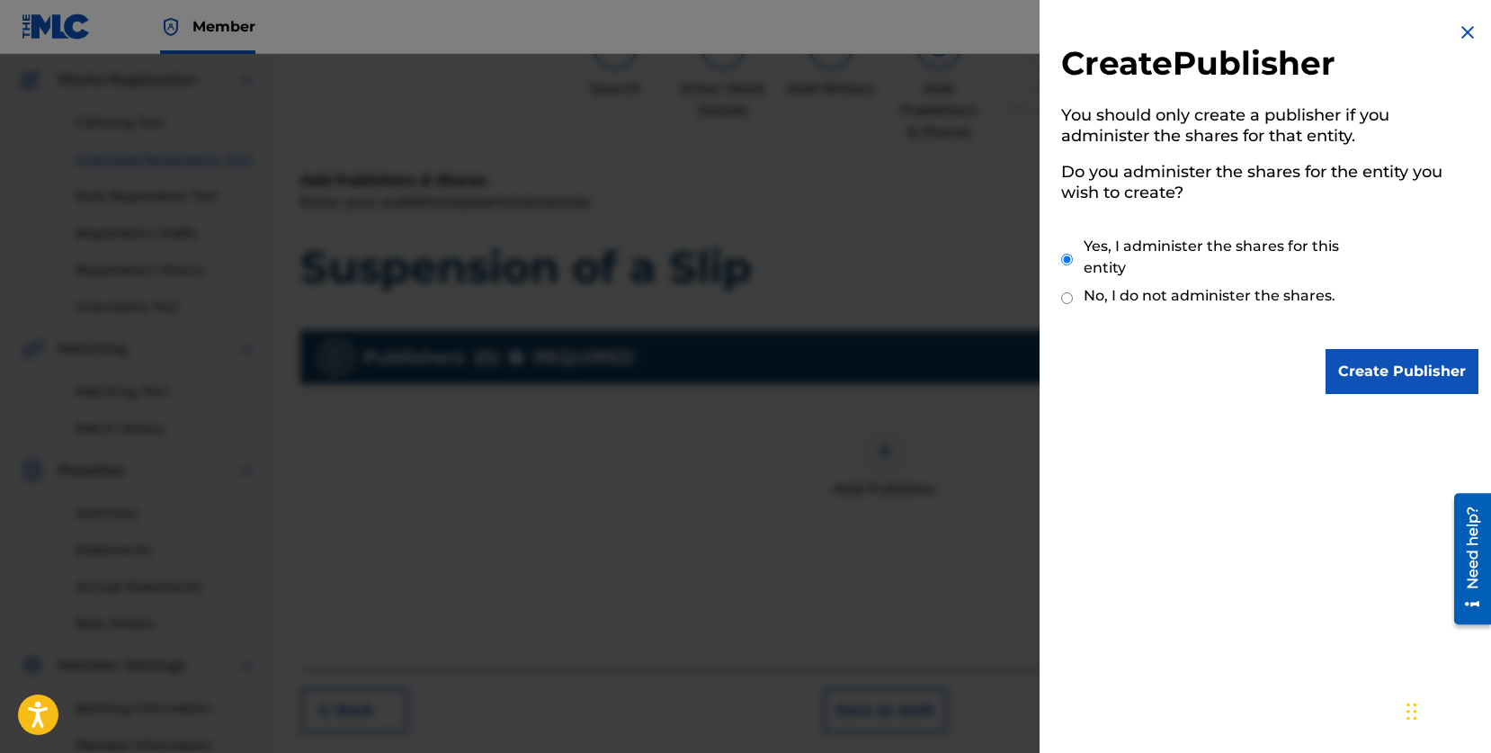
click at [1457, 26] on img at bounding box center [1468, 33] width 22 height 22
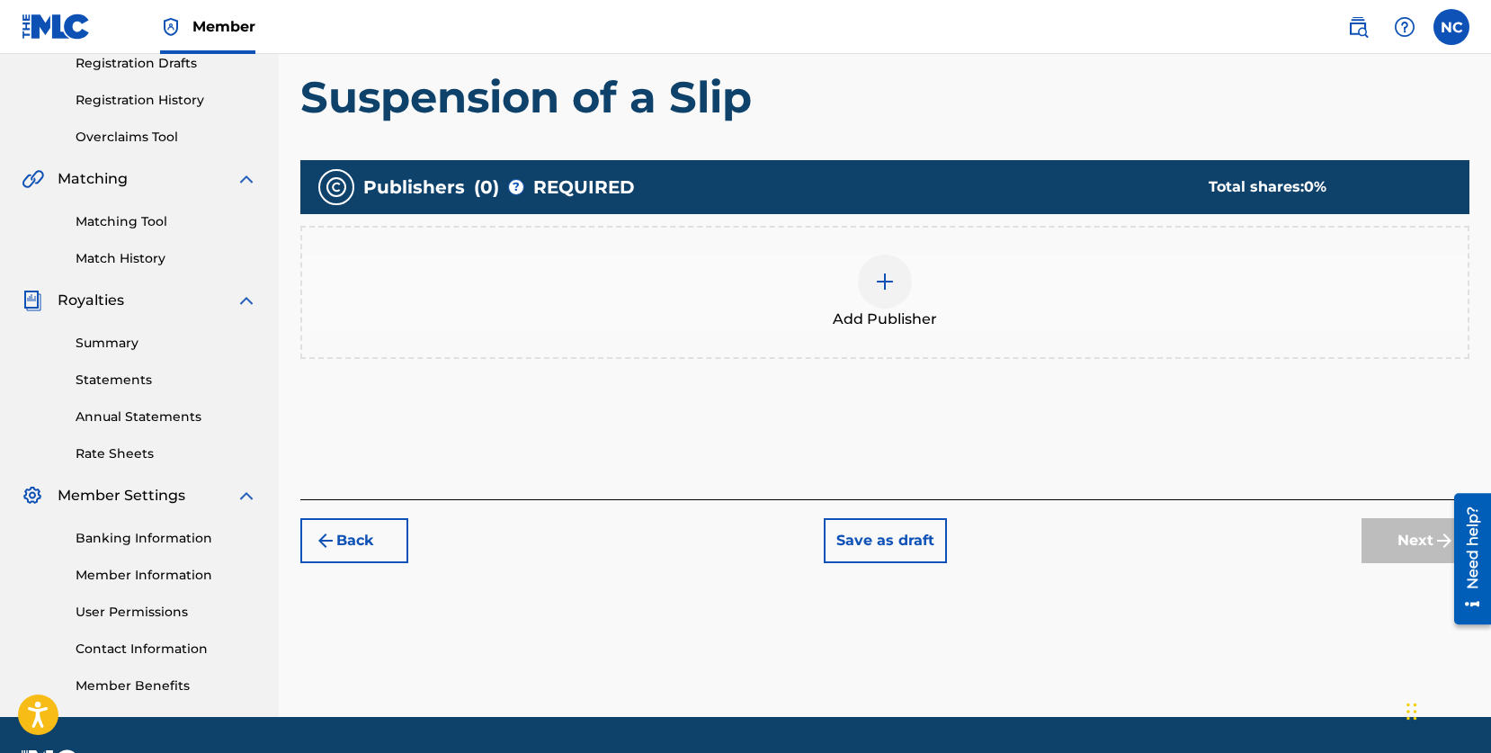
scroll to position [363, 0]
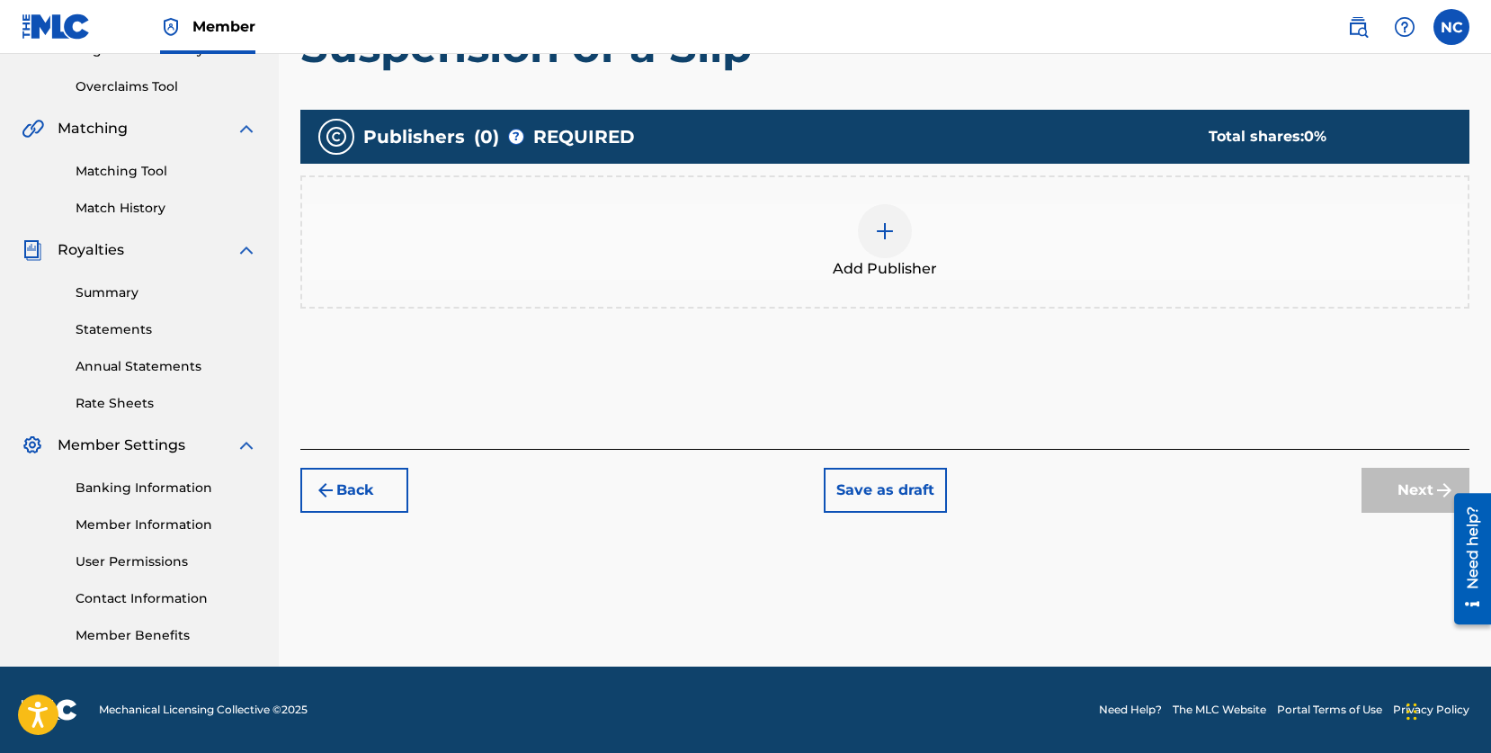
click at [882, 241] on div at bounding box center [885, 231] width 54 height 54
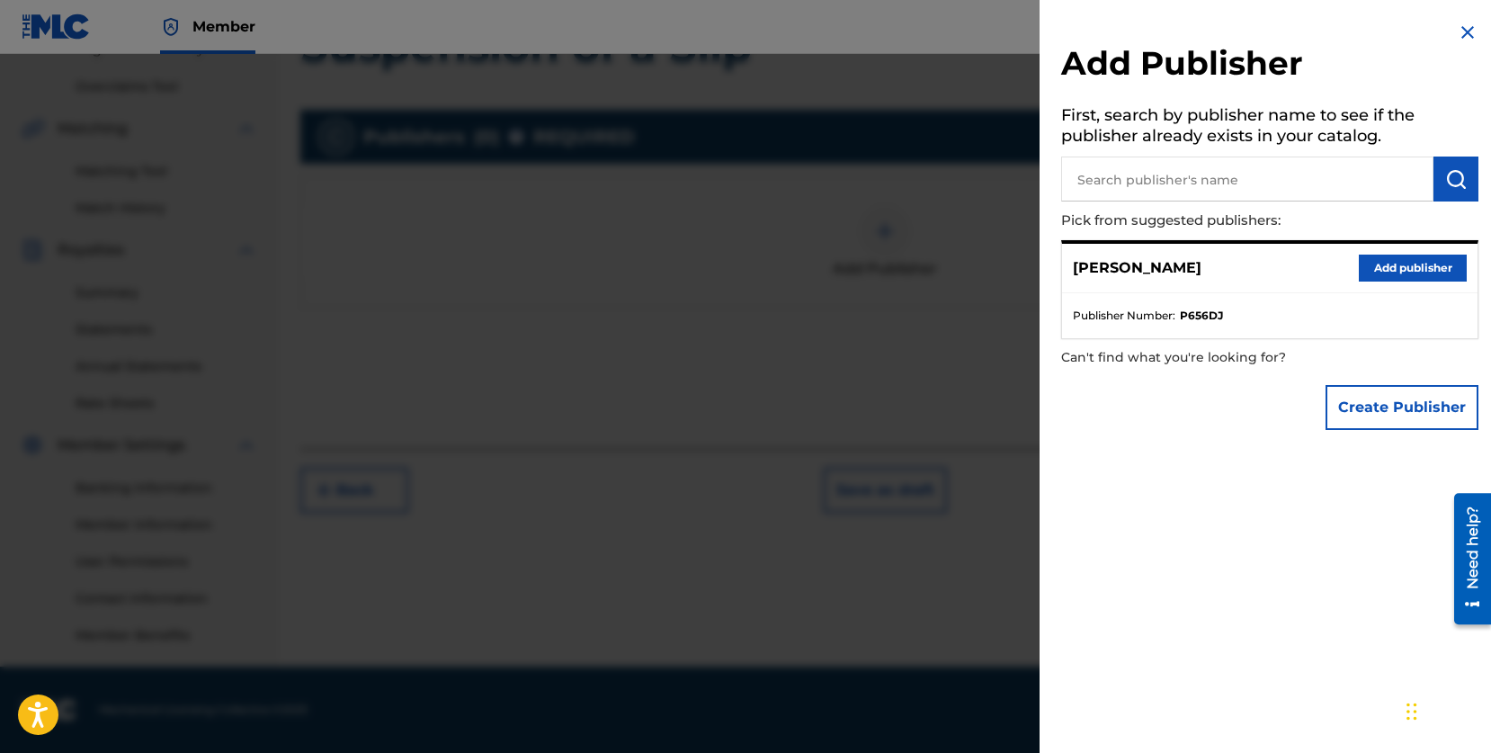
click at [1261, 179] on input "text" at bounding box center [1247, 179] width 372 height 45
type input "Tractus"
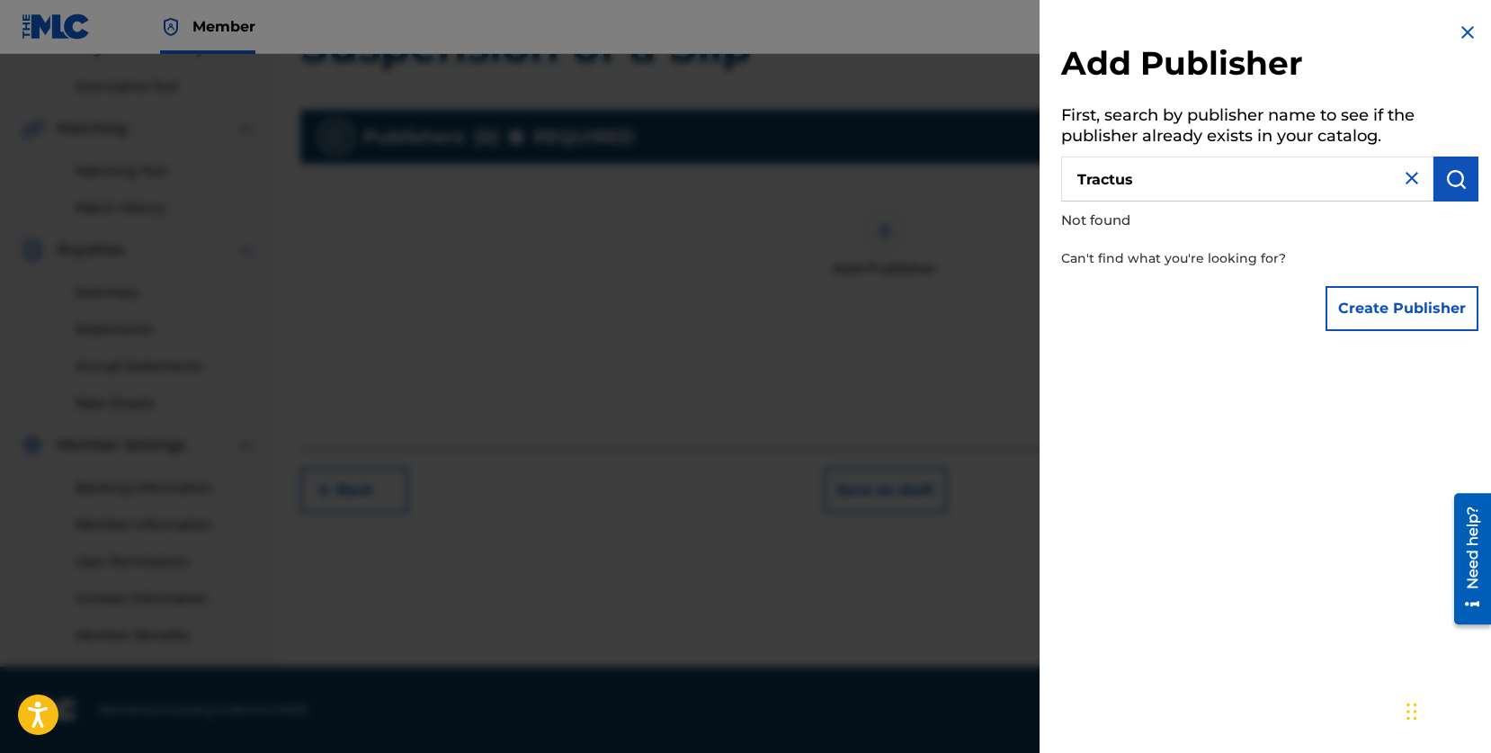
click at [1379, 304] on button "Create Publisher" at bounding box center [1402, 308] width 153 height 45
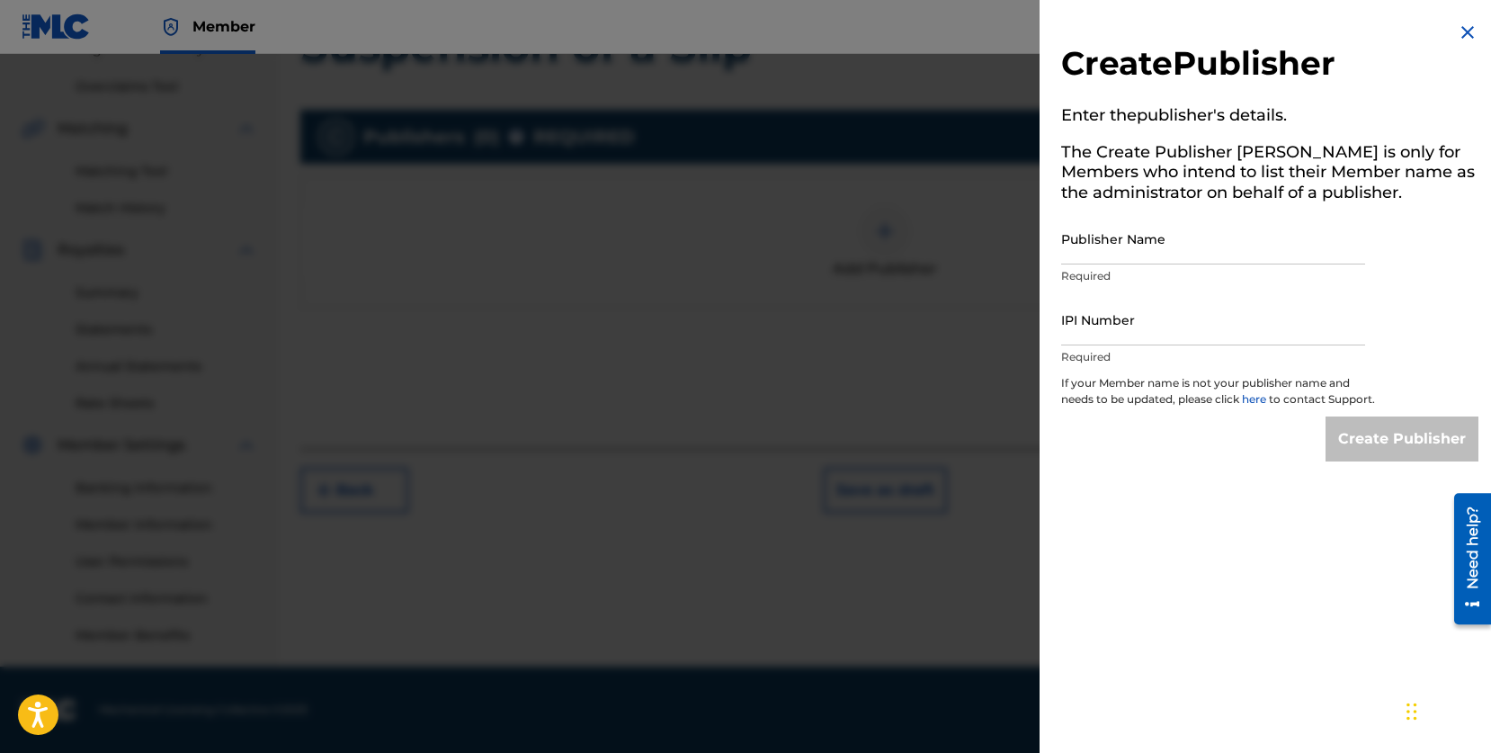
click at [1131, 250] on input "Publisher Name" at bounding box center [1213, 238] width 304 height 51
type input "Tractus"
click at [1140, 319] on input "IPI Number" at bounding box center [1213, 319] width 304 height 51
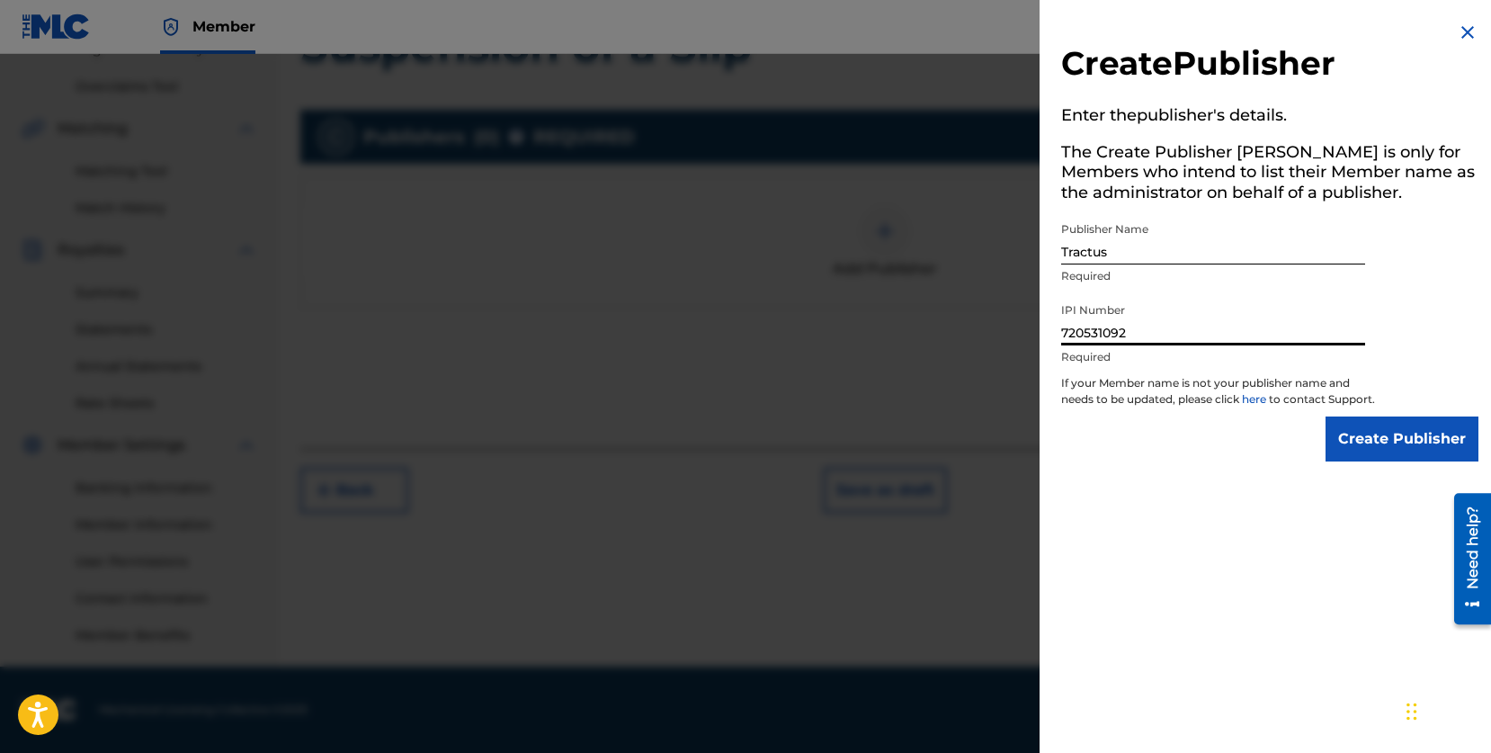
type input "720531092"
click at [1352, 440] on input "Create Publisher" at bounding box center [1402, 438] width 153 height 45
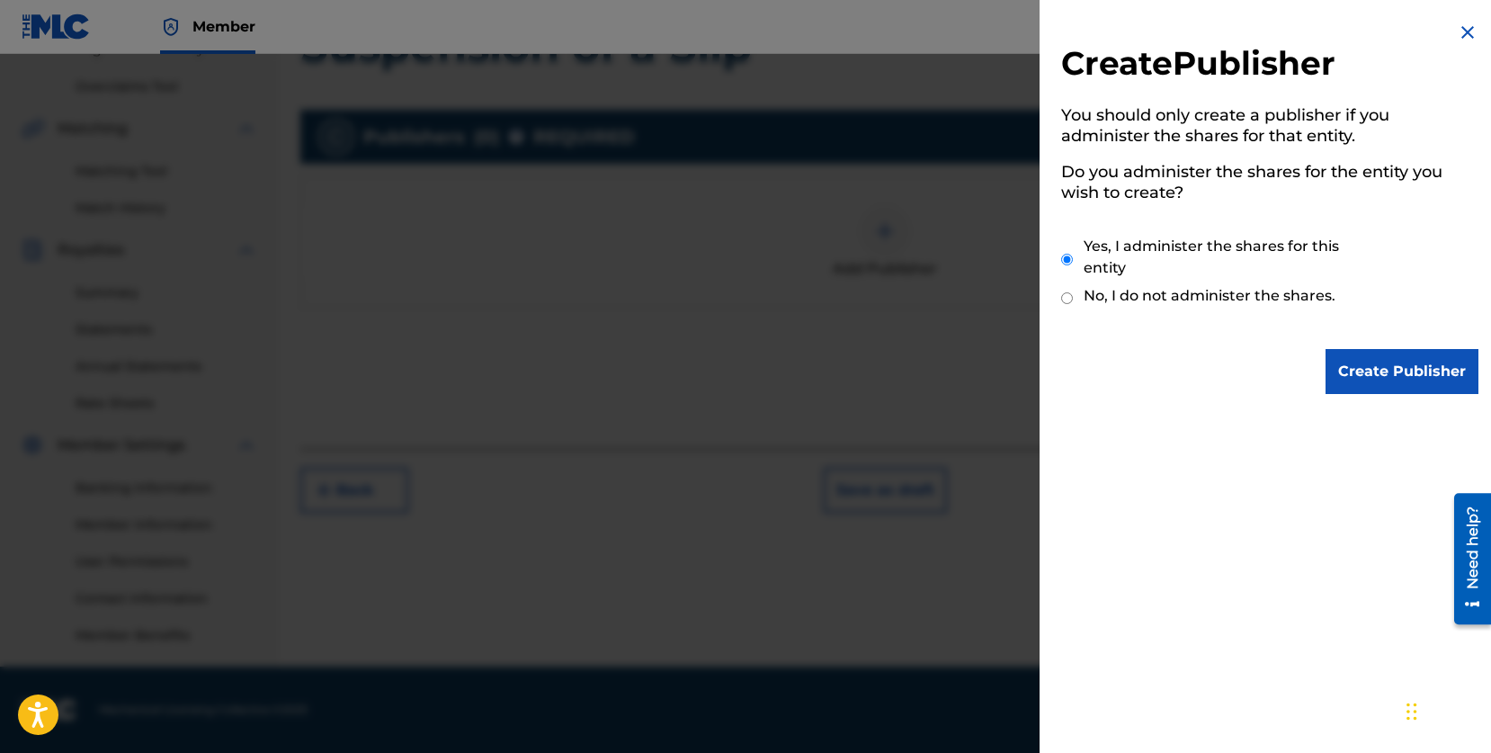
click at [1353, 363] on input "Create Publisher" at bounding box center [1402, 371] width 153 height 45
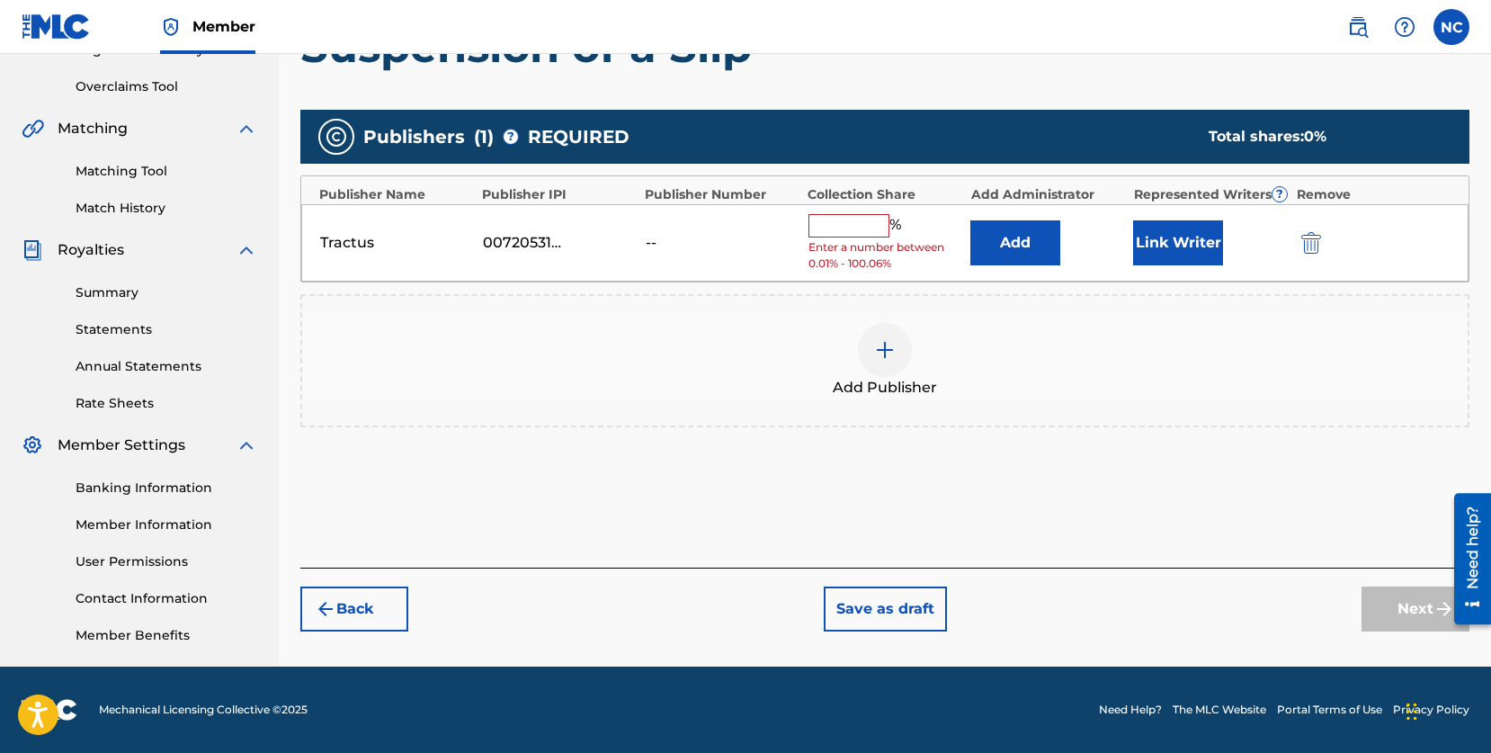
click at [828, 228] on input "text" at bounding box center [849, 225] width 81 height 23
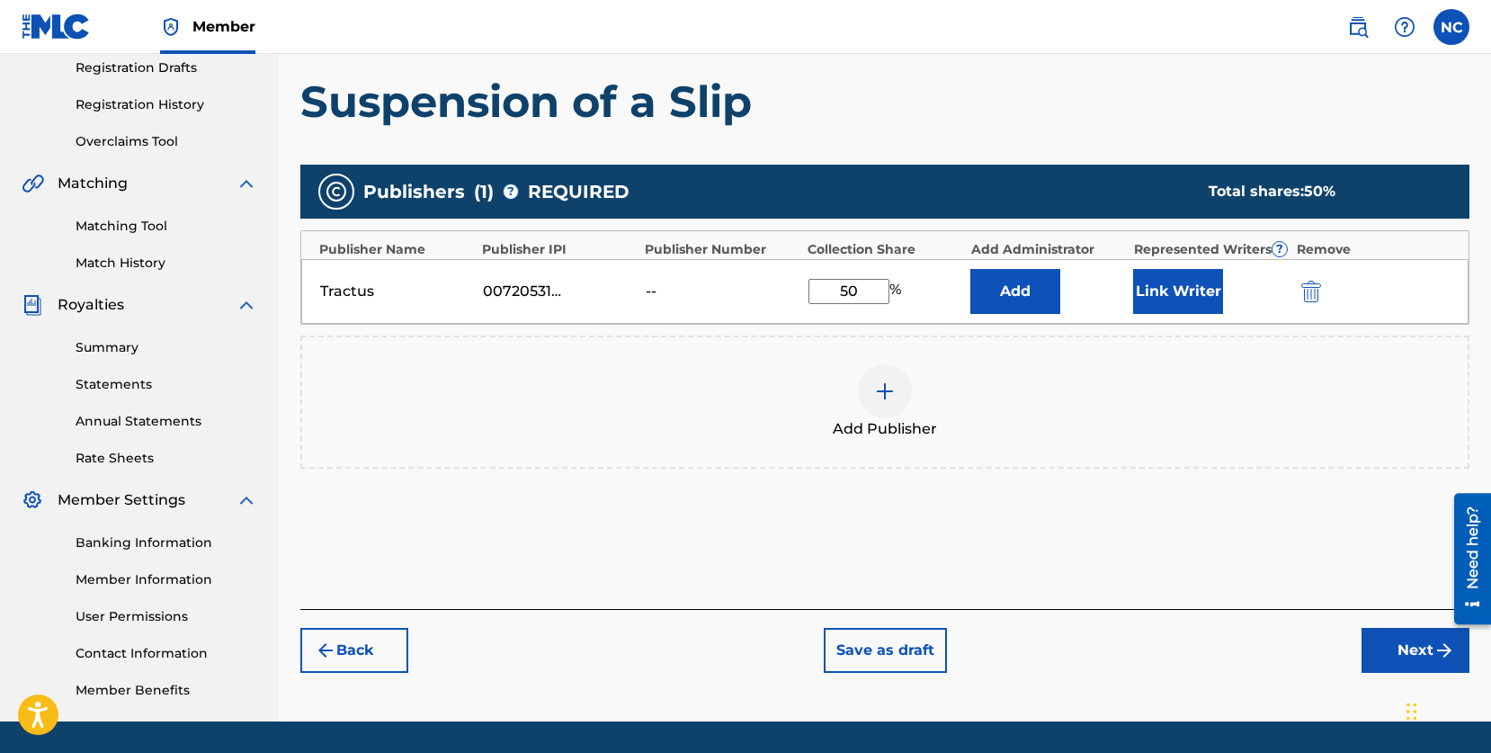
type input "50"
click at [1130, 568] on div "Add Publishers & Shares Enter your publisher(s)/administrator(s). Suspension of…" at bounding box center [884, 306] width 1169 height 604
click at [1197, 290] on button "Link Writer" at bounding box center [1178, 291] width 90 height 45
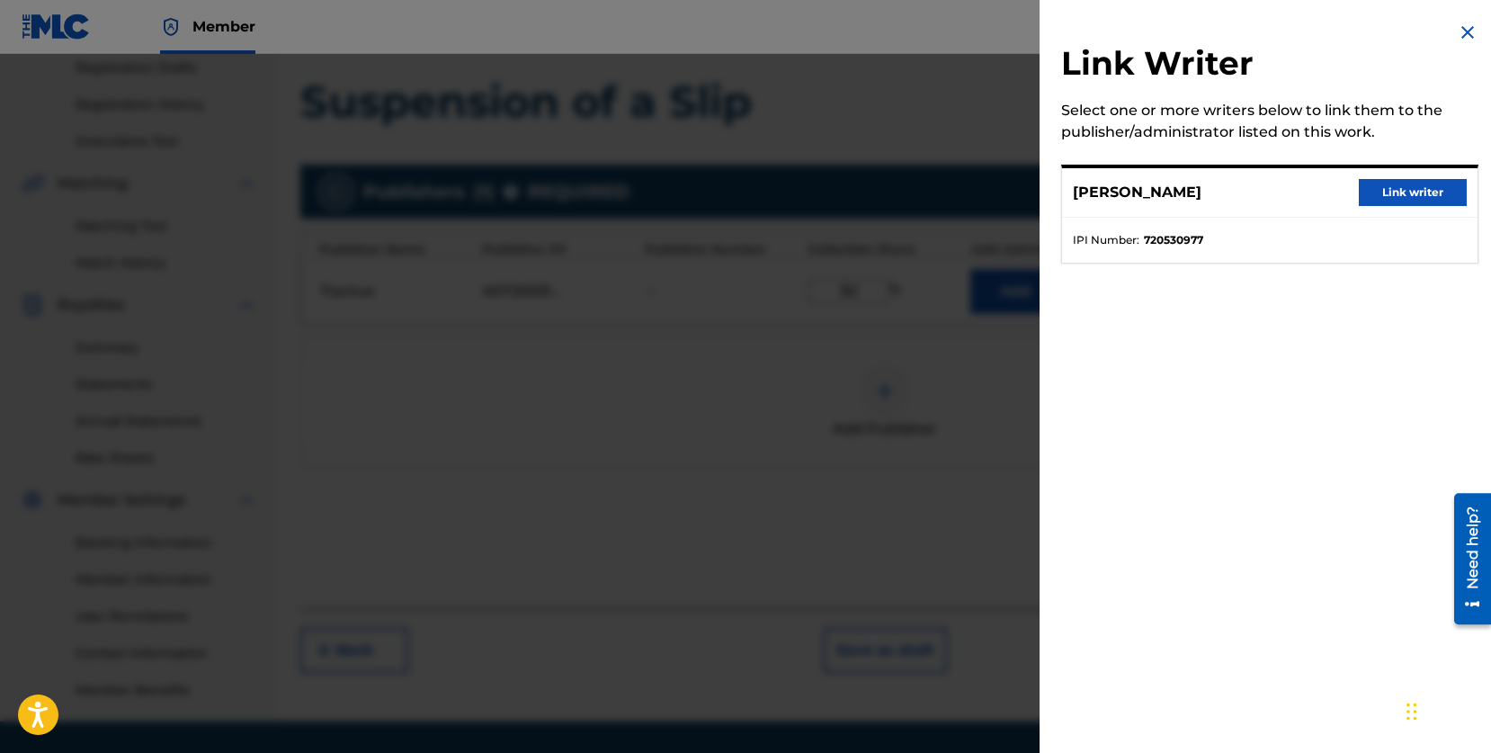
click at [1387, 193] on button "Link writer" at bounding box center [1413, 192] width 108 height 27
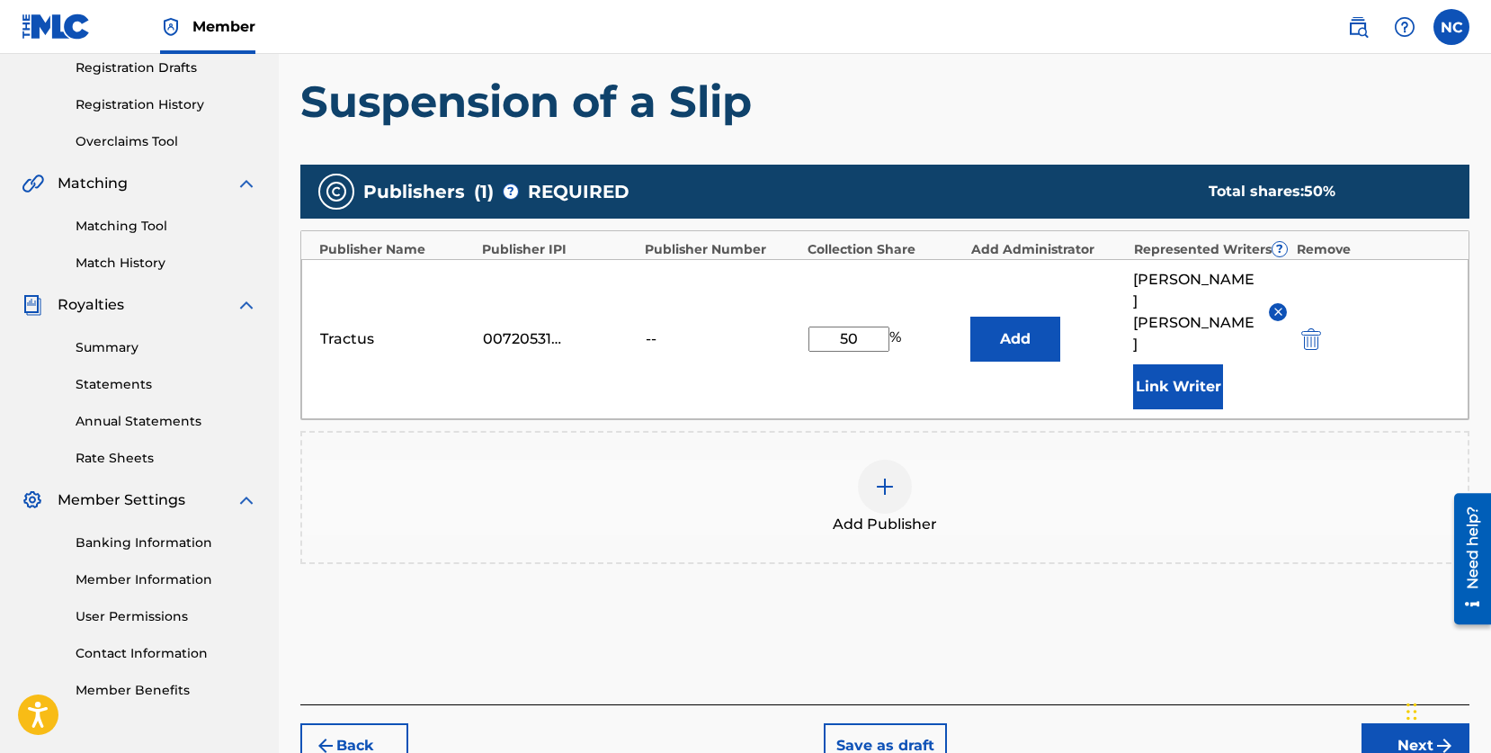
click at [1397, 723] on button "Next" at bounding box center [1416, 745] width 108 height 45
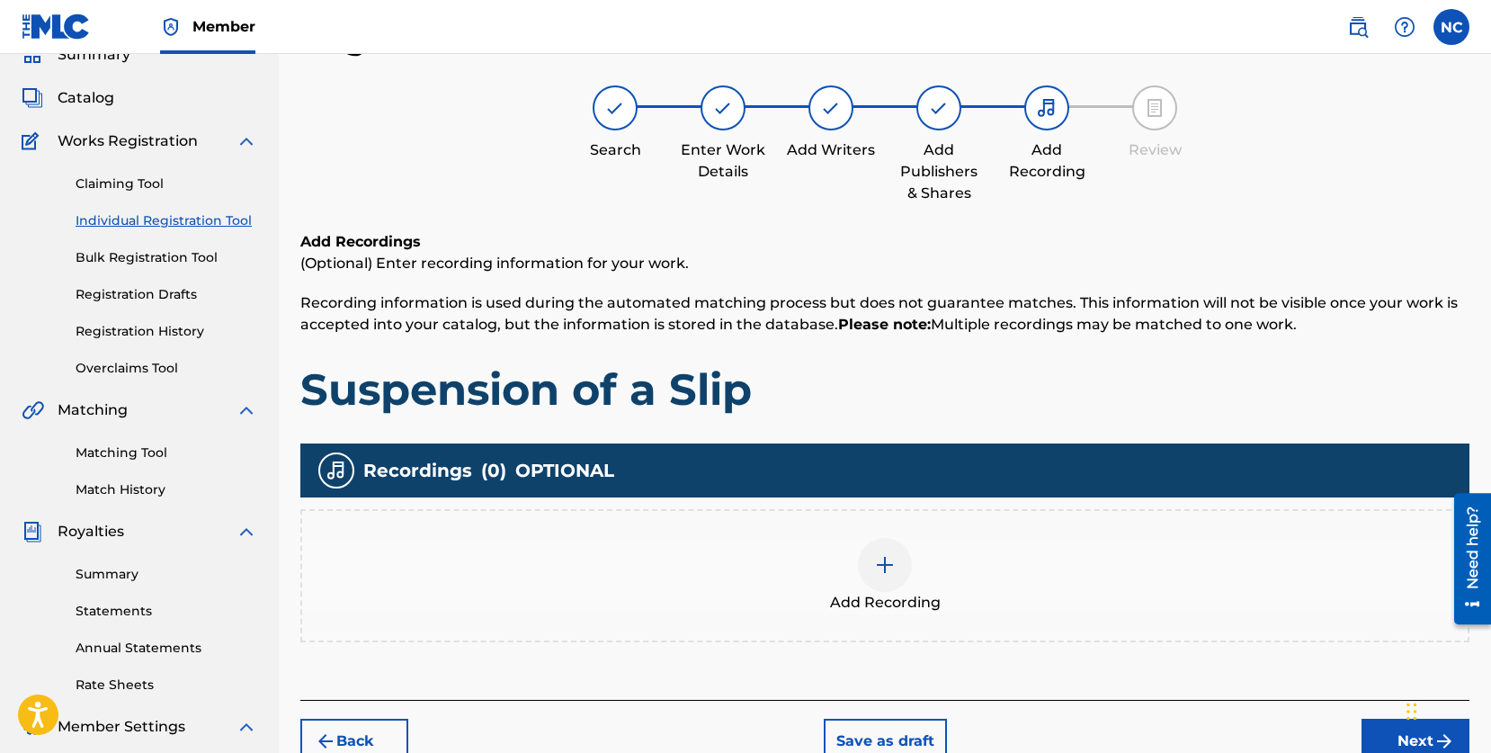
scroll to position [81, 0]
click at [882, 573] on img at bounding box center [885, 565] width 22 height 22
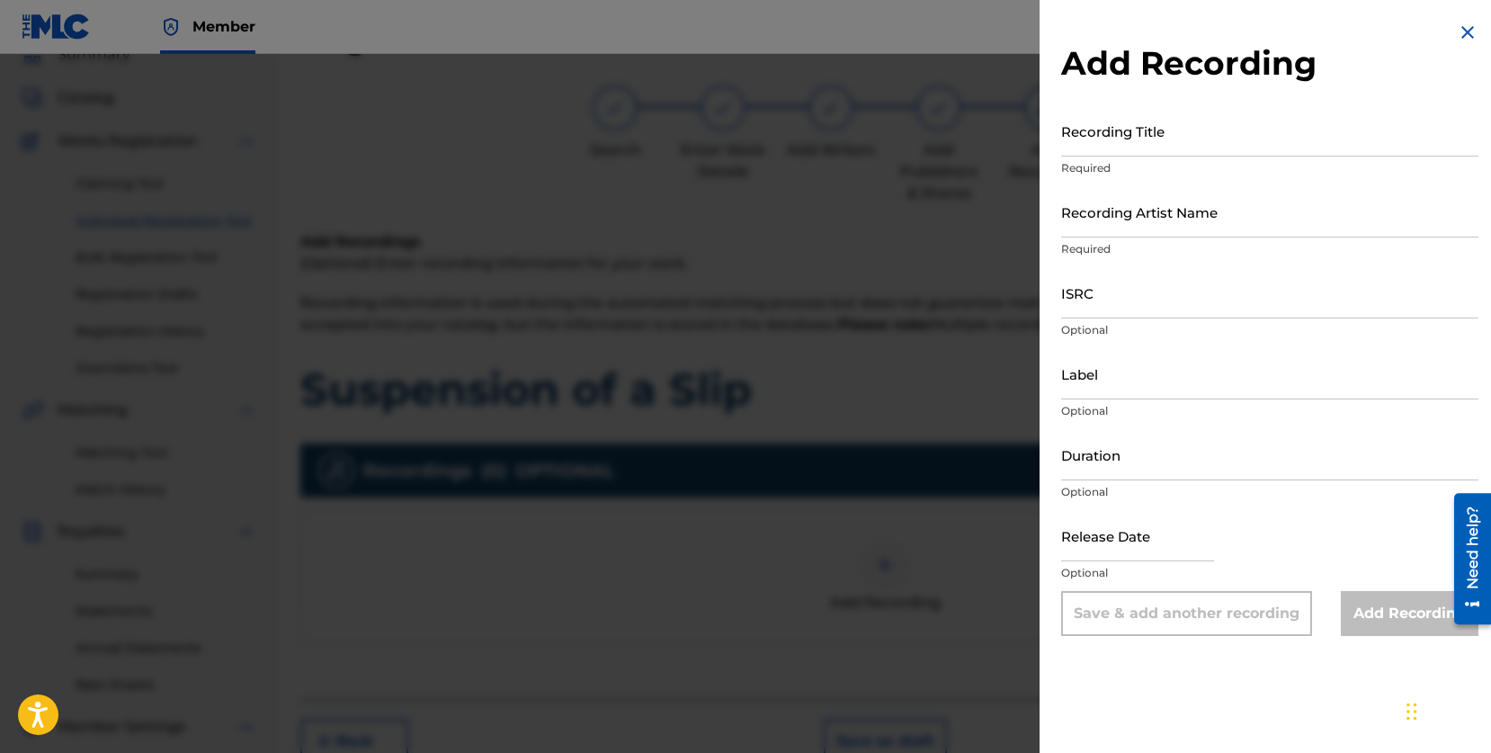
click at [1149, 222] on input "Recording Artist Name" at bounding box center [1269, 211] width 417 height 51
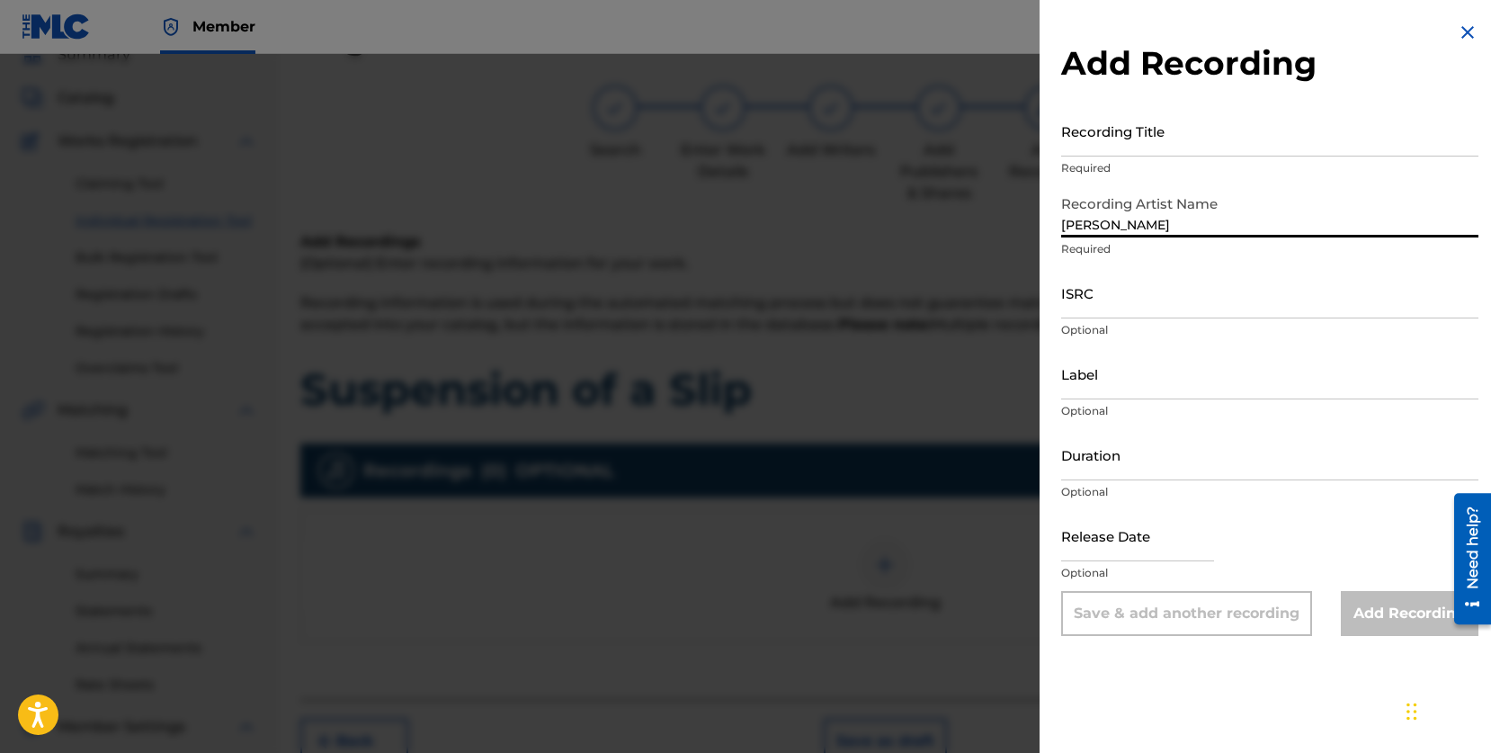
type input "[PERSON_NAME]"
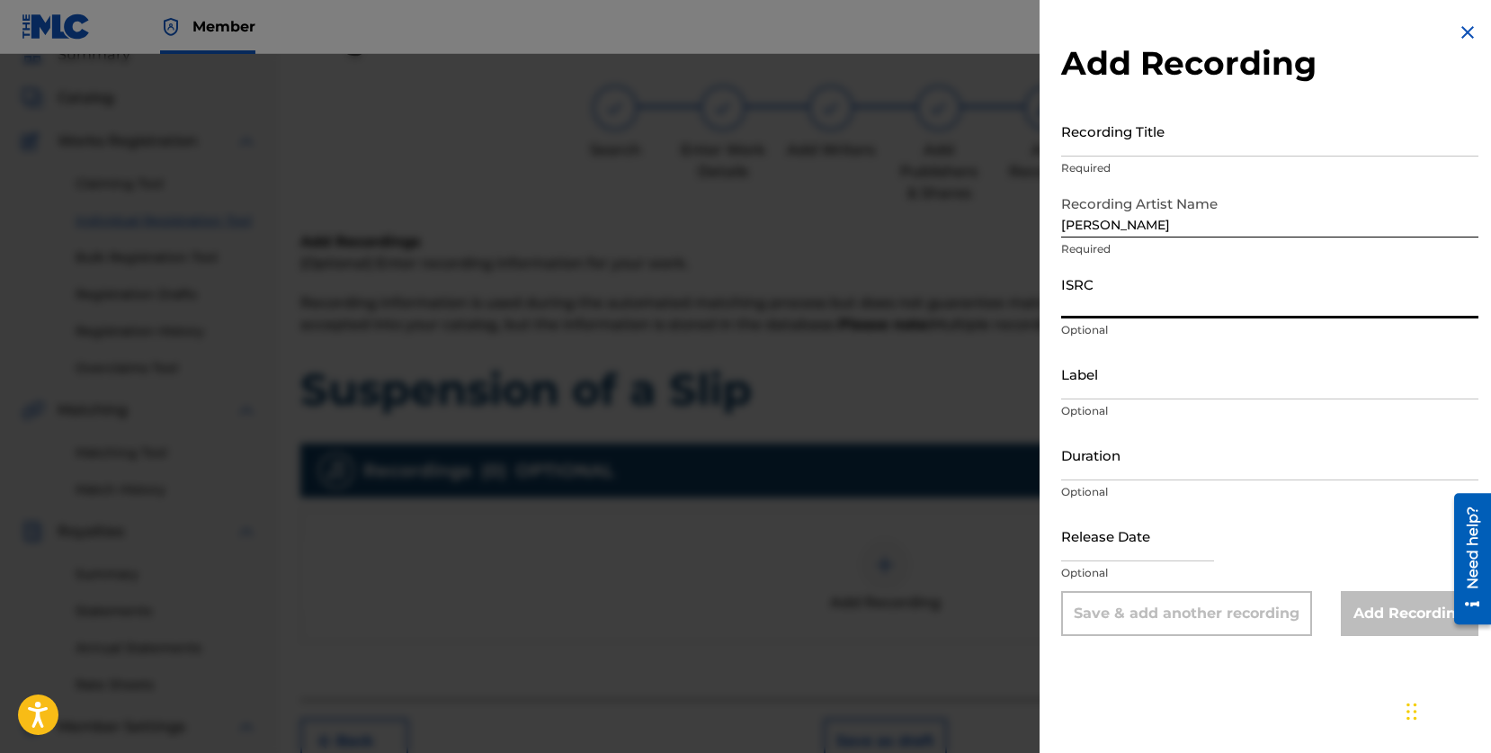
click at [1144, 308] on input "ISRC" at bounding box center [1269, 292] width 417 height 51
paste input "QZMER2496084"
type input "QZMER2496084"
click at [1106, 382] on input "Label" at bounding box center [1269, 373] width 417 height 51
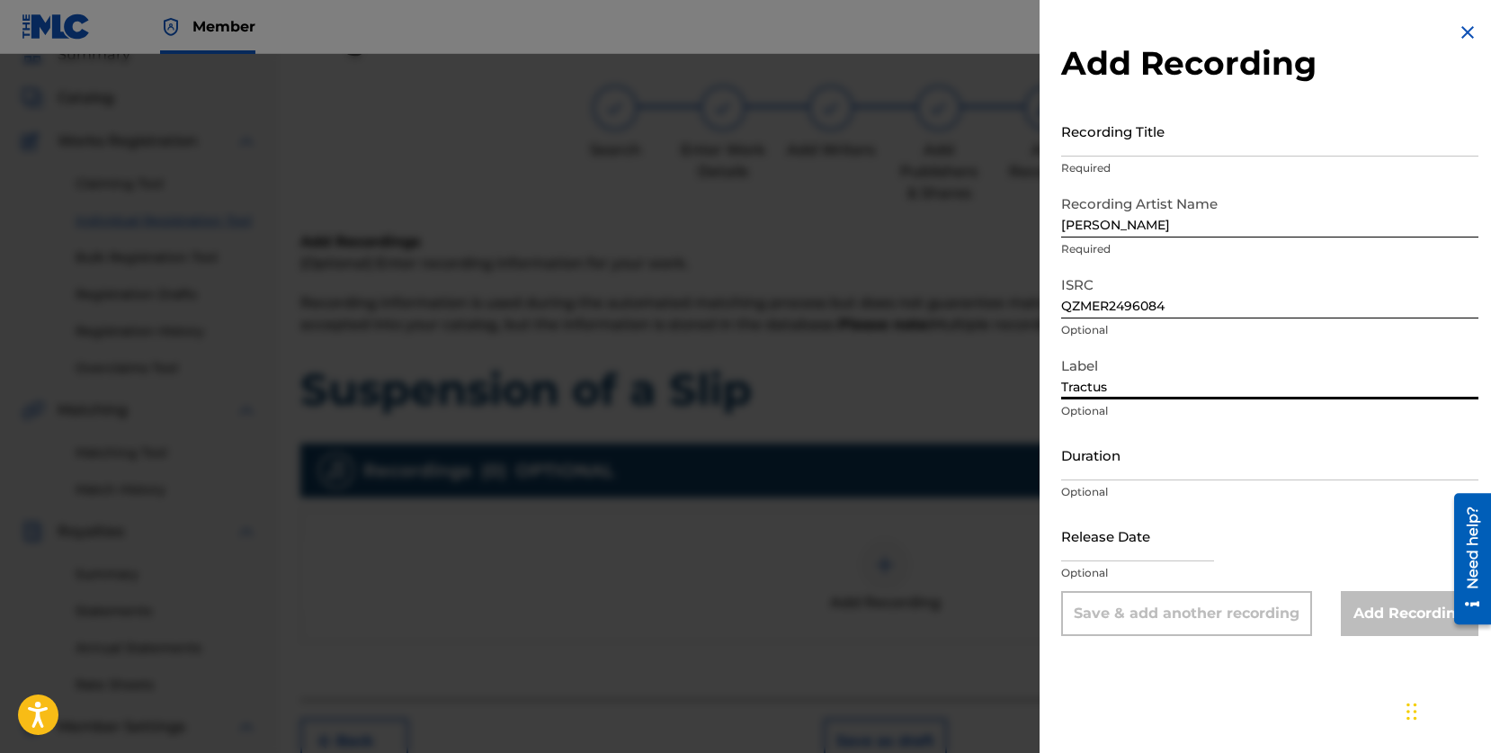
type input "Tractus"
click at [1117, 461] on input "Duration" at bounding box center [1269, 454] width 417 height 51
click at [1102, 542] on input "text" at bounding box center [1137, 535] width 153 height 51
select select "8"
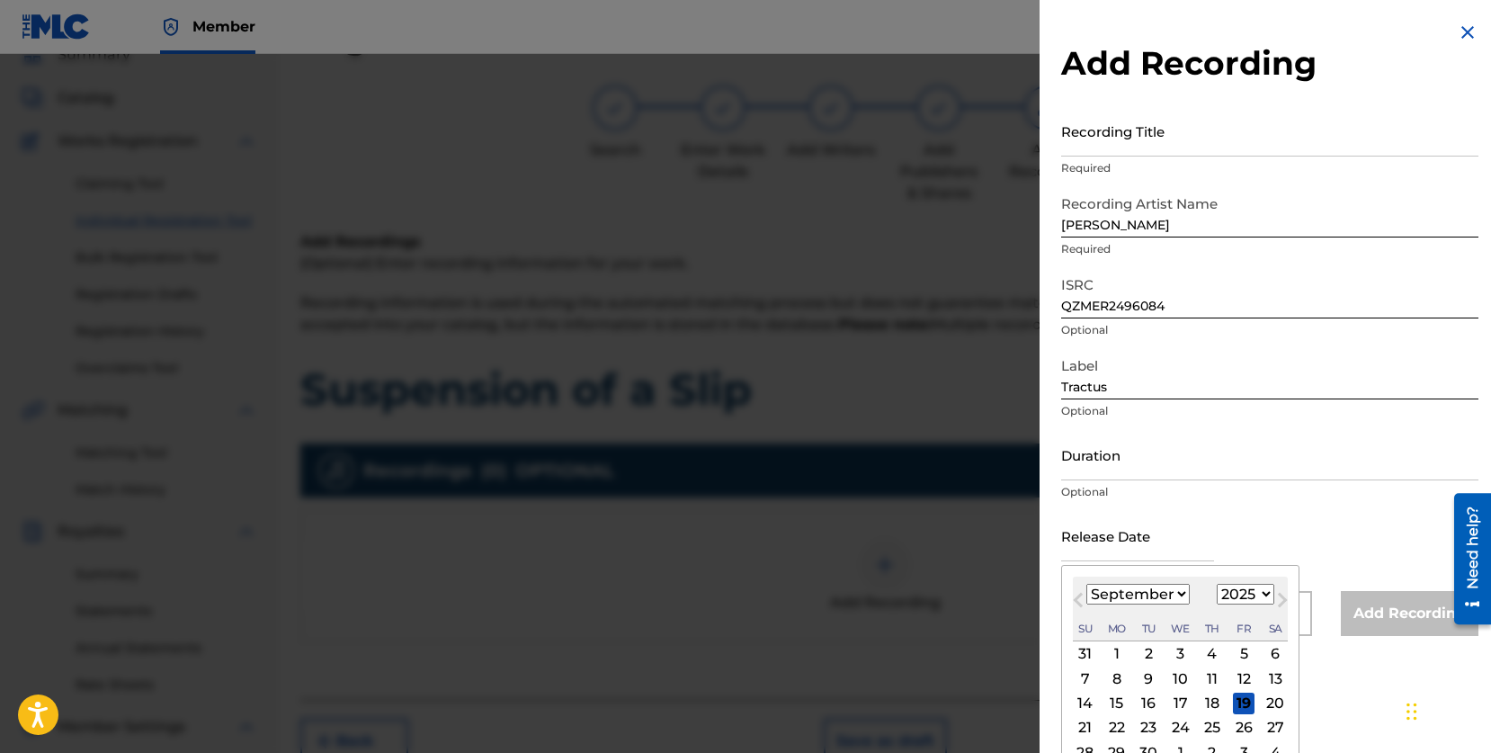
click at [1259, 594] on select "1899 1900 1901 1902 1903 1904 1905 1906 1907 1908 1909 1910 1911 1912 1913 1914…" at bounding box center [1246, 594] width 58 height 21
select select "2024"
click at [1217, 584] on select "1899 1900 1901 1902 1903 1904 1905 1906 1907 1908 1909 1910 1911 1912 1913 1914…" at bounding box center [1246, 594] width 58 height 21
click at [1179, 588] on select "January February March April May June July August September October November De…" at bounding box center [1138, 594] width 103 height 21
select select "4"
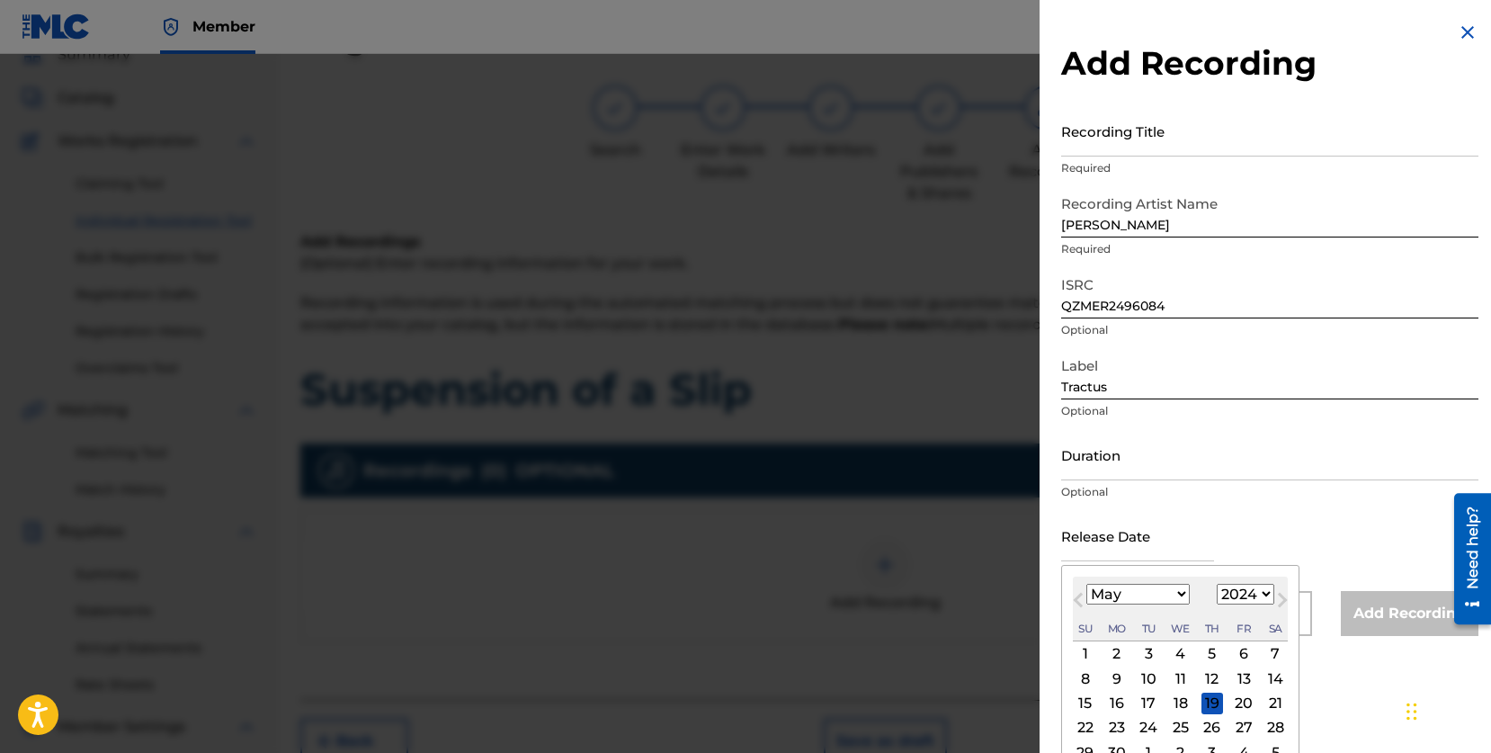
click at [1087, 584] on select "January February March April May June July August September October November De…" at bounding box center [1138, 594] width 103 height 21
click at [1271, 726] on div "25" at bounding box center [1276, 728] width 22 height 22
type input "May 25 2024"
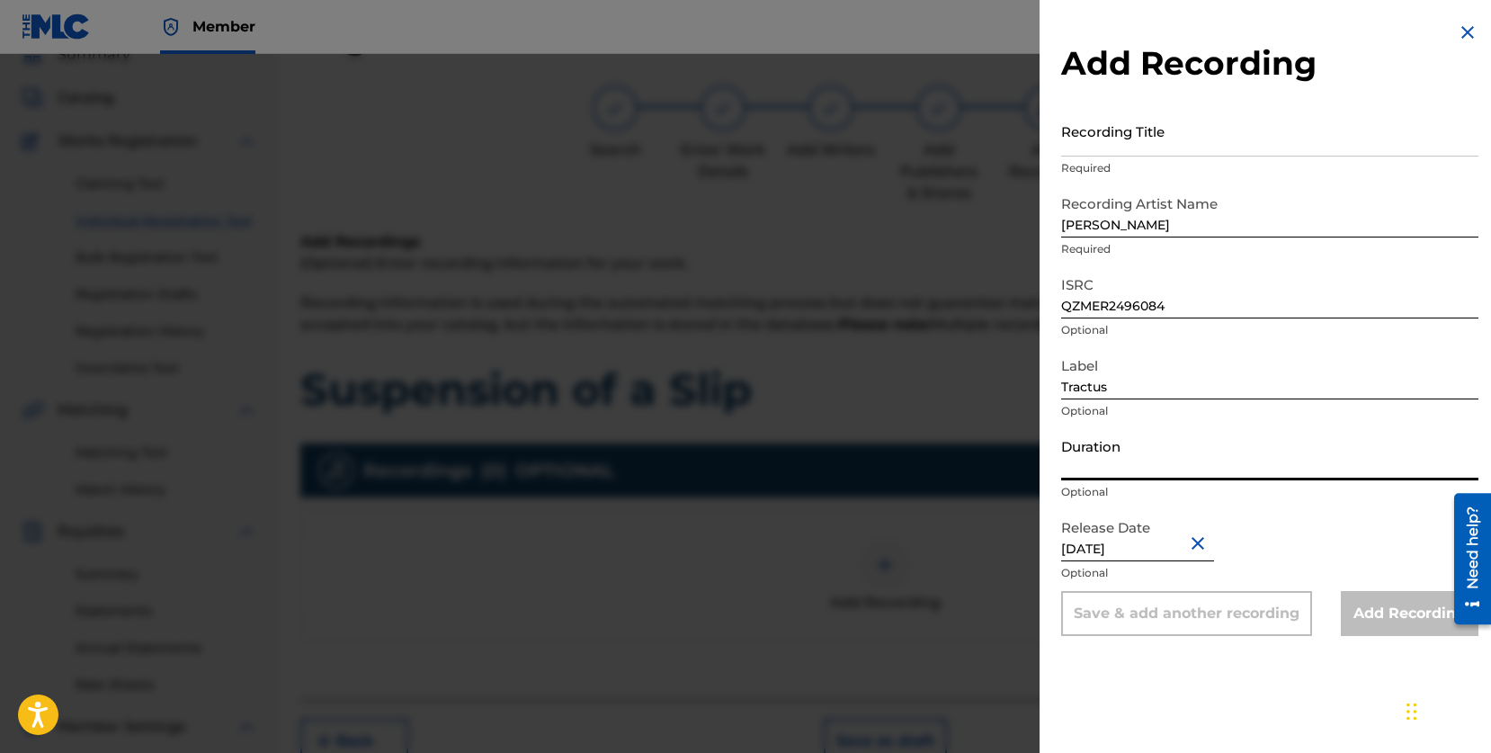
click at [1110, 469] on input "Duration" at bounding box center [1269, 454] width 417 height 51
click at [1310, 440] on input "10:05" at bounding box center [1269, 454] width 417 height 51
type input "10:05"
click at [1397, 613] on div "Add Recording" at bounding box center [1410, 613] width 138 height 45
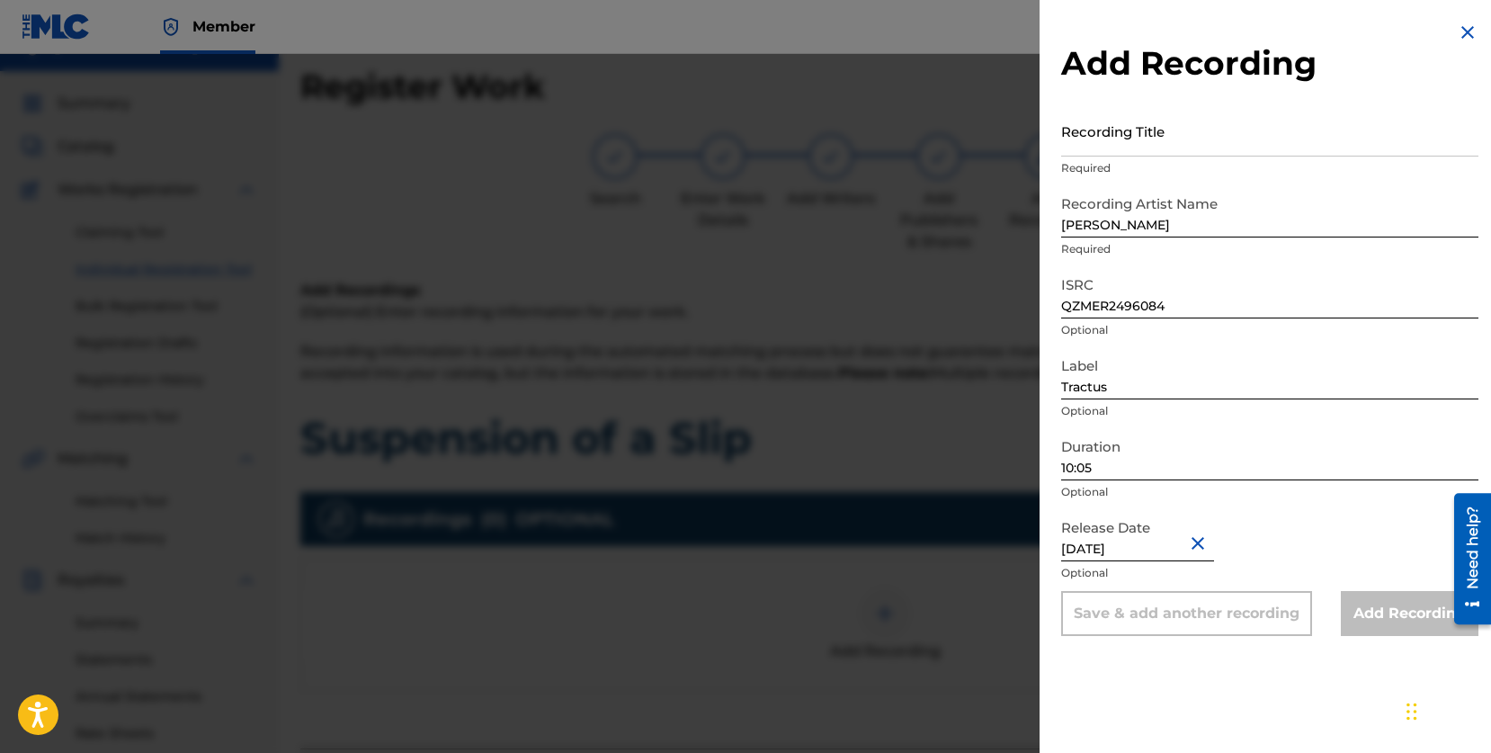
scroll to position [10, 0]
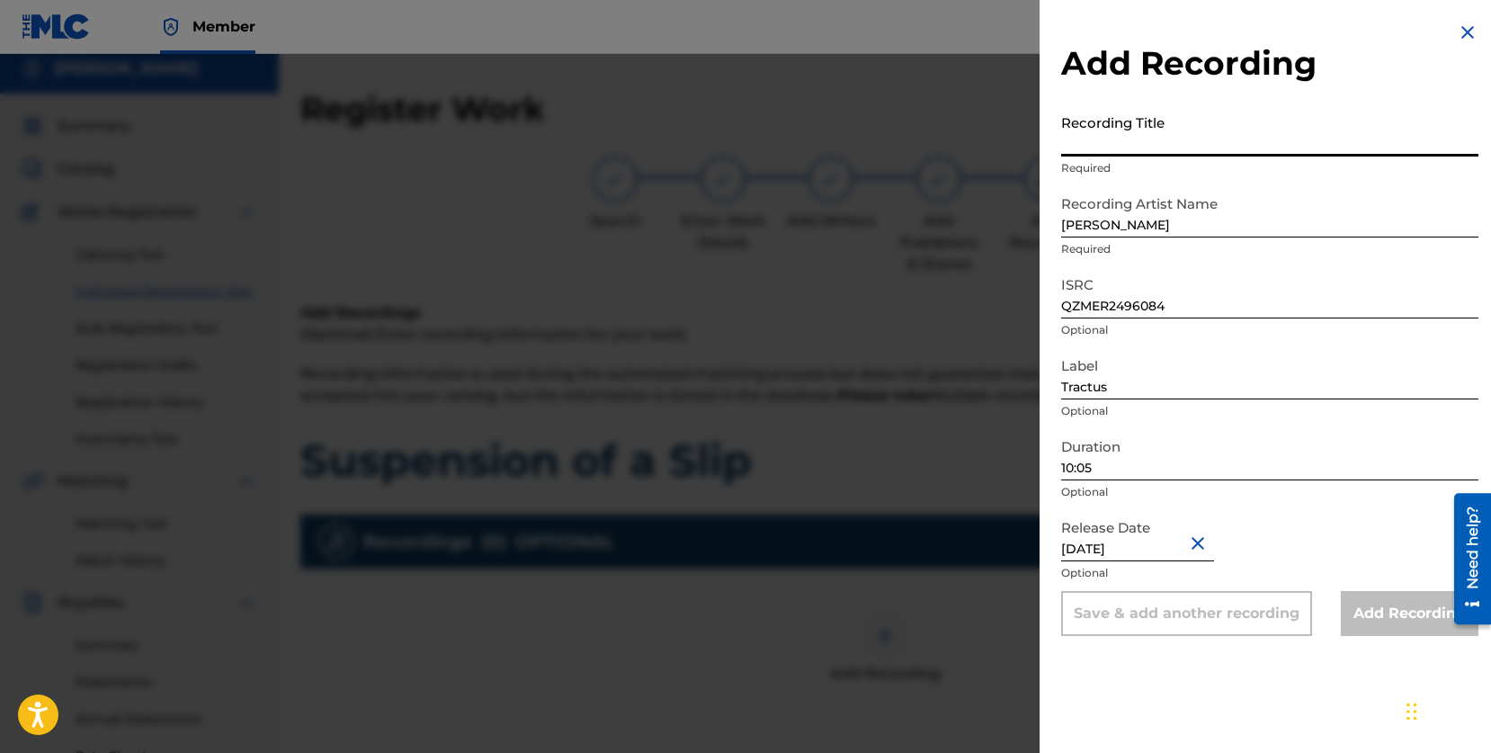
click at [1151, 148] on input "Recording Title" at bounding box center [1269, 130] width 417 height 51
paste input "Suspension of a Slip (String Quartet 2)"
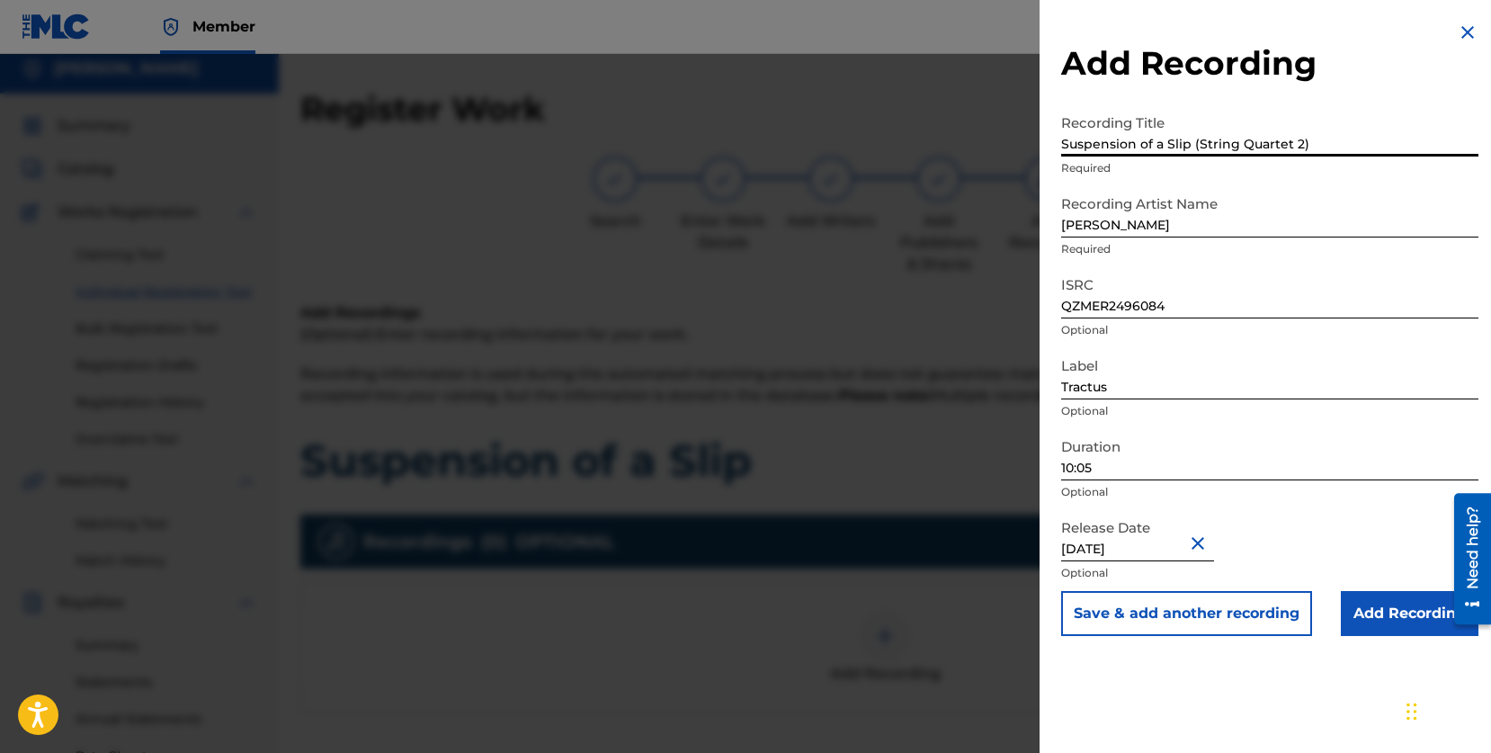
type input "Suspension of a Slip (String Quartet 2)"
click at [1411, 622] on input "Add Recording" at bounding box center [1410, 613] width 138 height 45
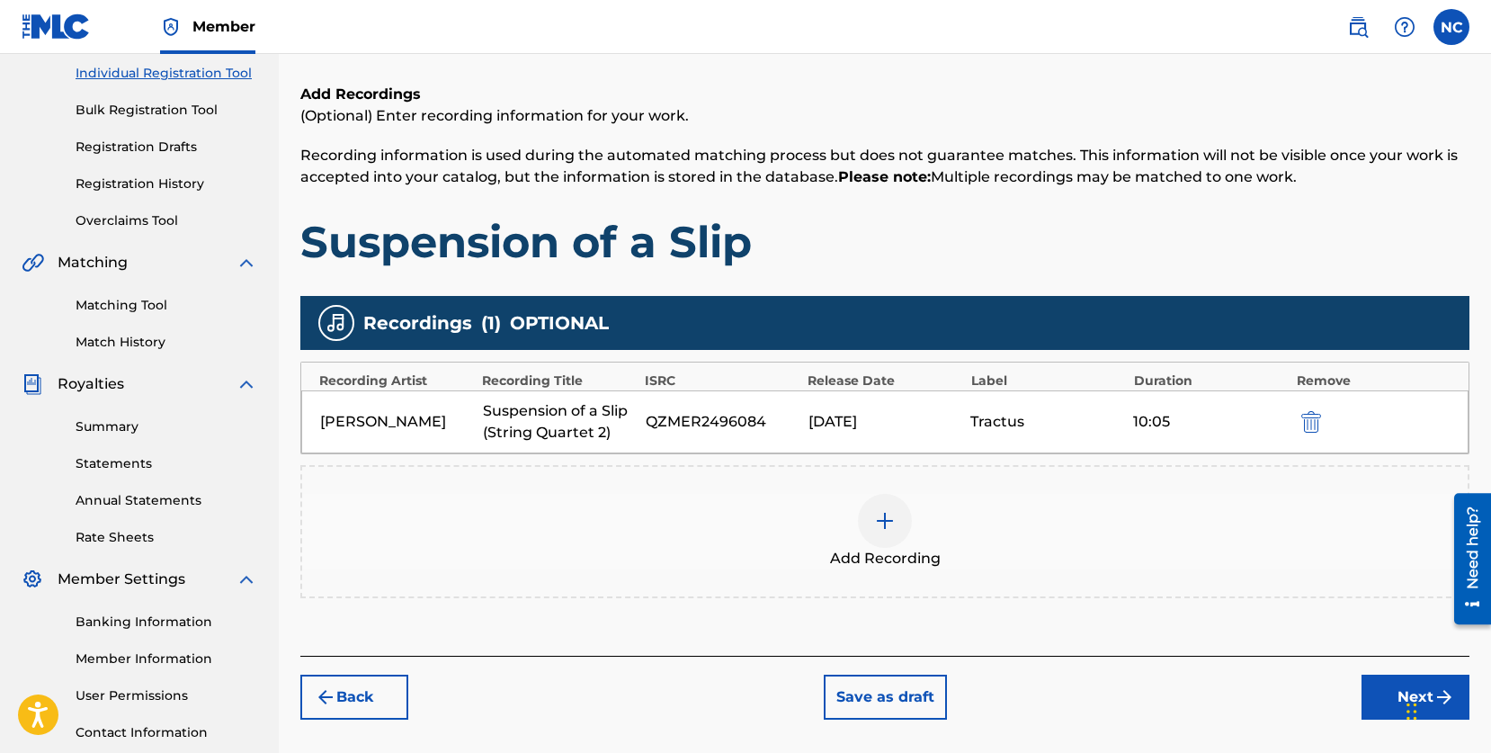
scroll to position [232, 0]
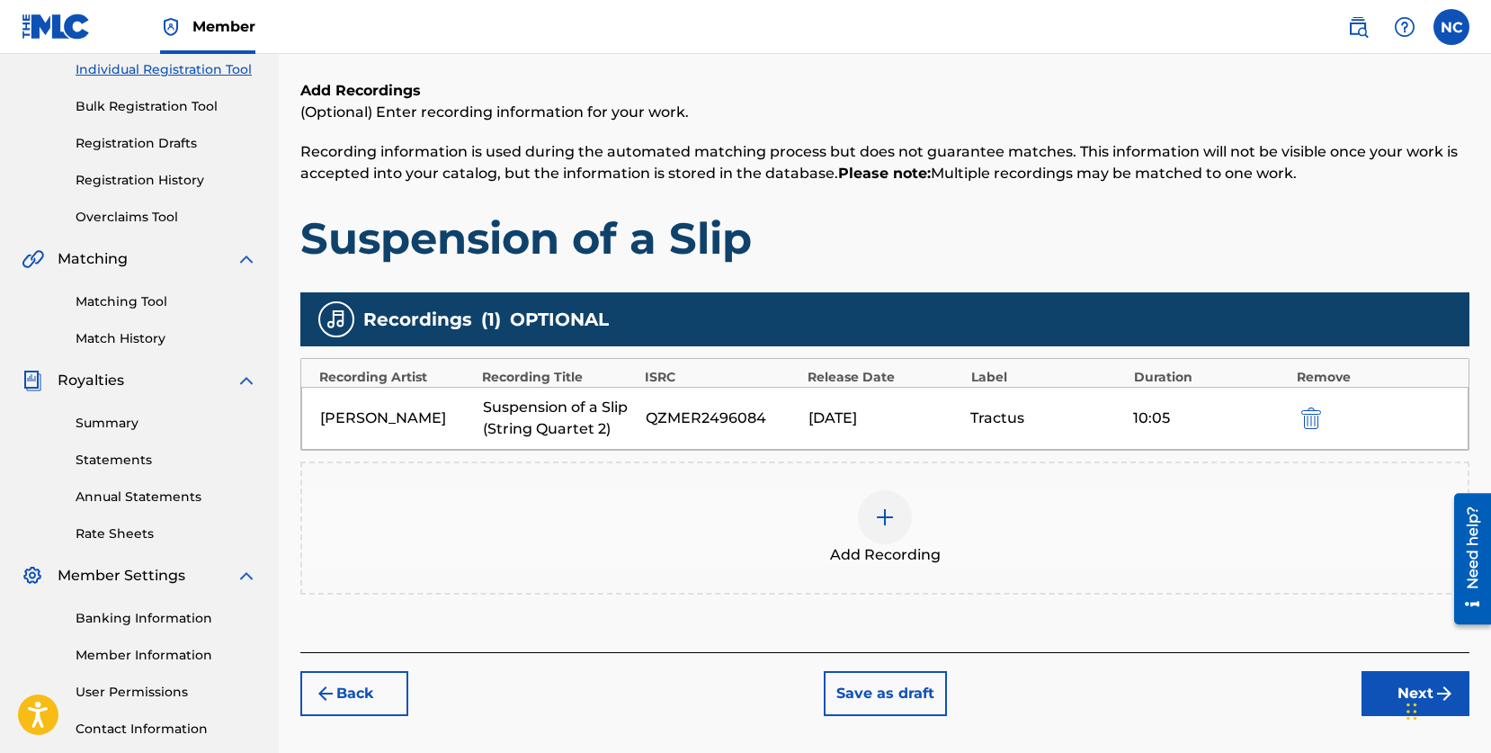
click at [1374, 690] on button "Next" at bounding box center [1416, 693] width 108 height 45
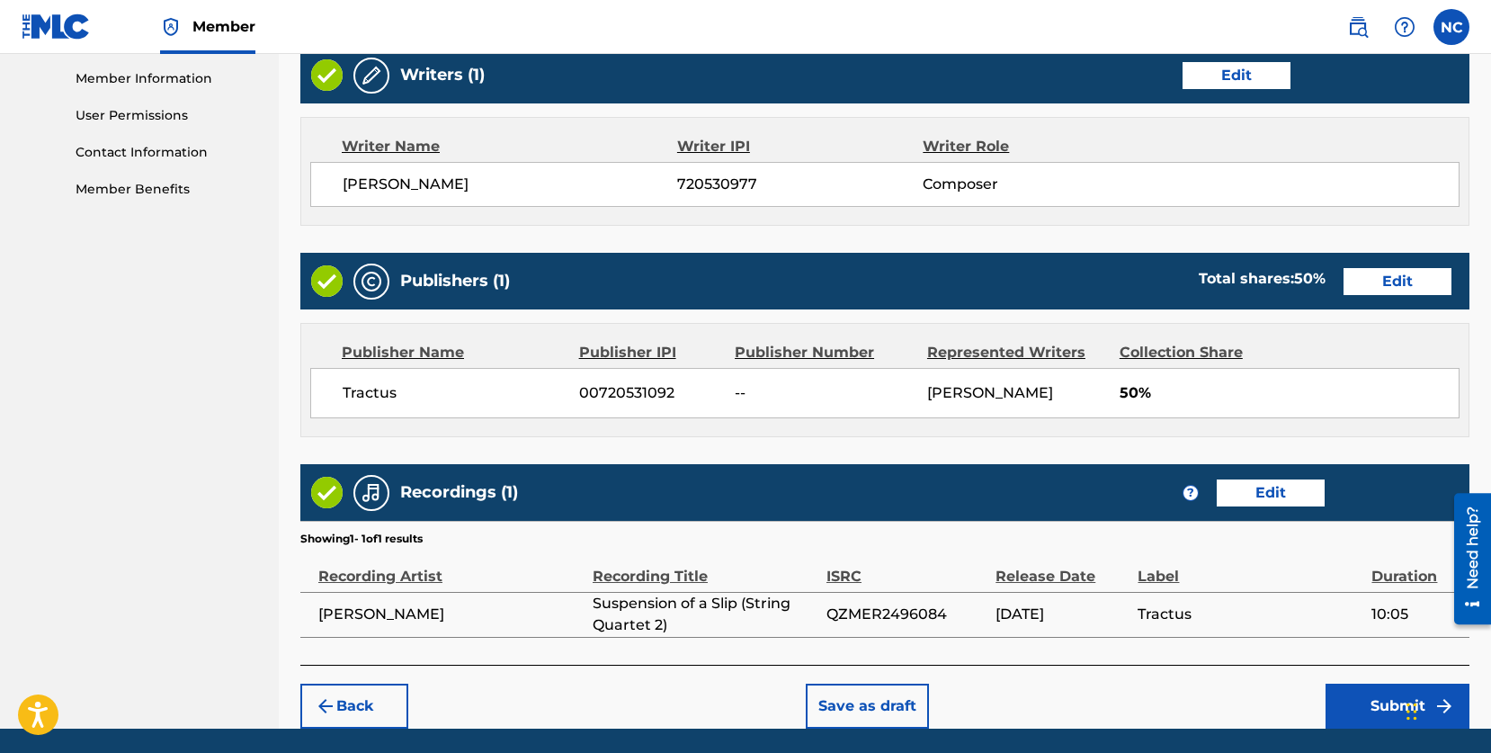
scroll to position [852, 0]
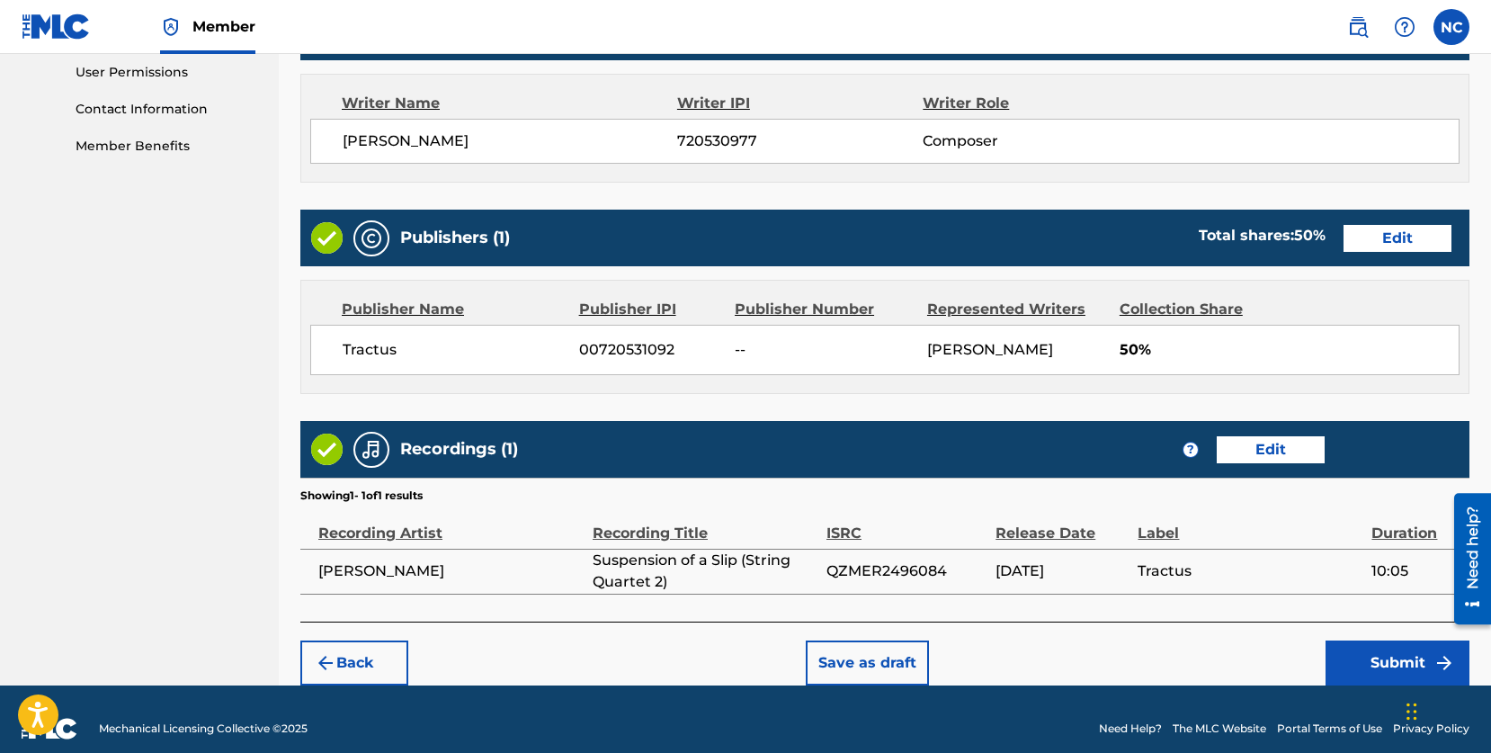
click at [1356, 664] on button "Submit" at bounding box center [1398, 662] width 144 height 45
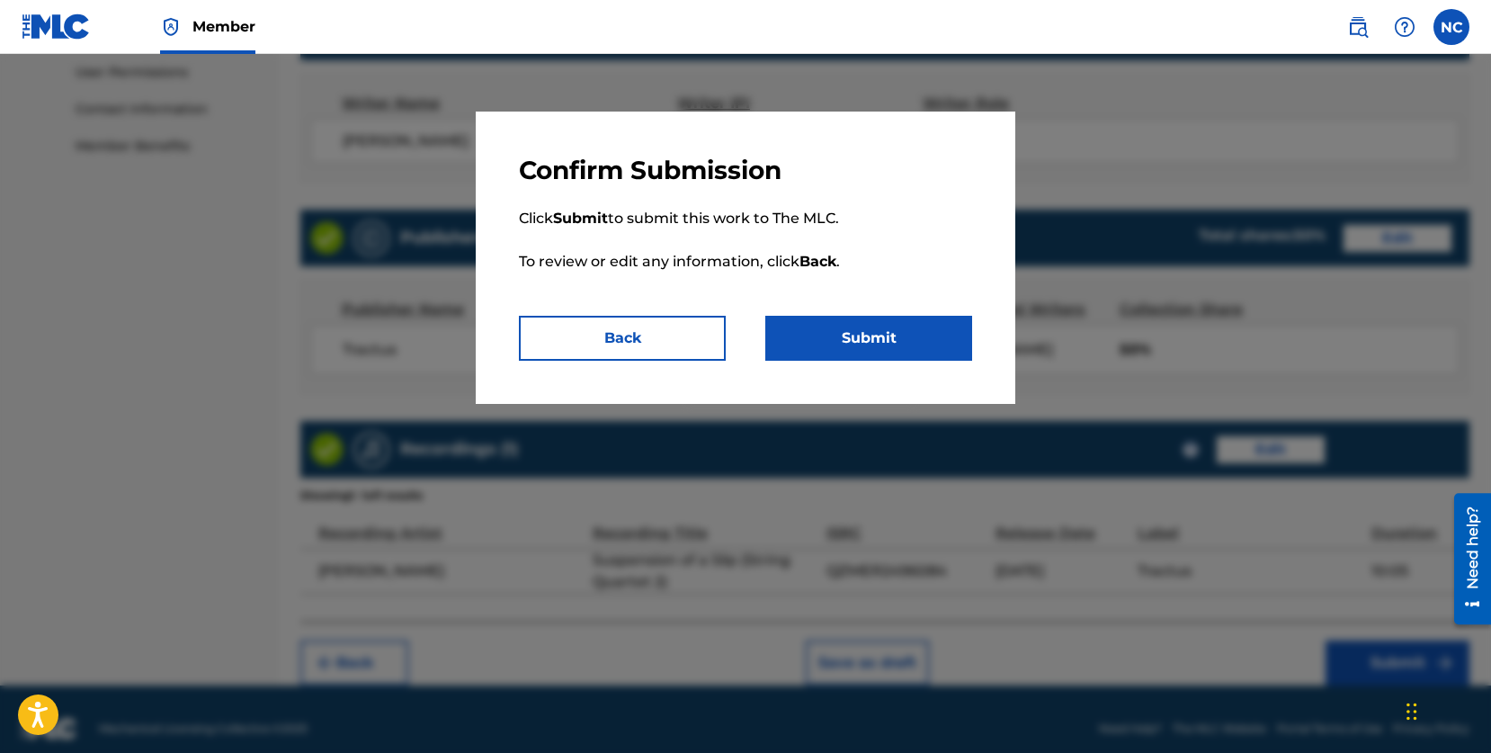
click at [811, 337] on button "Submit" at bounding box center [869, 338] width 207 height 45
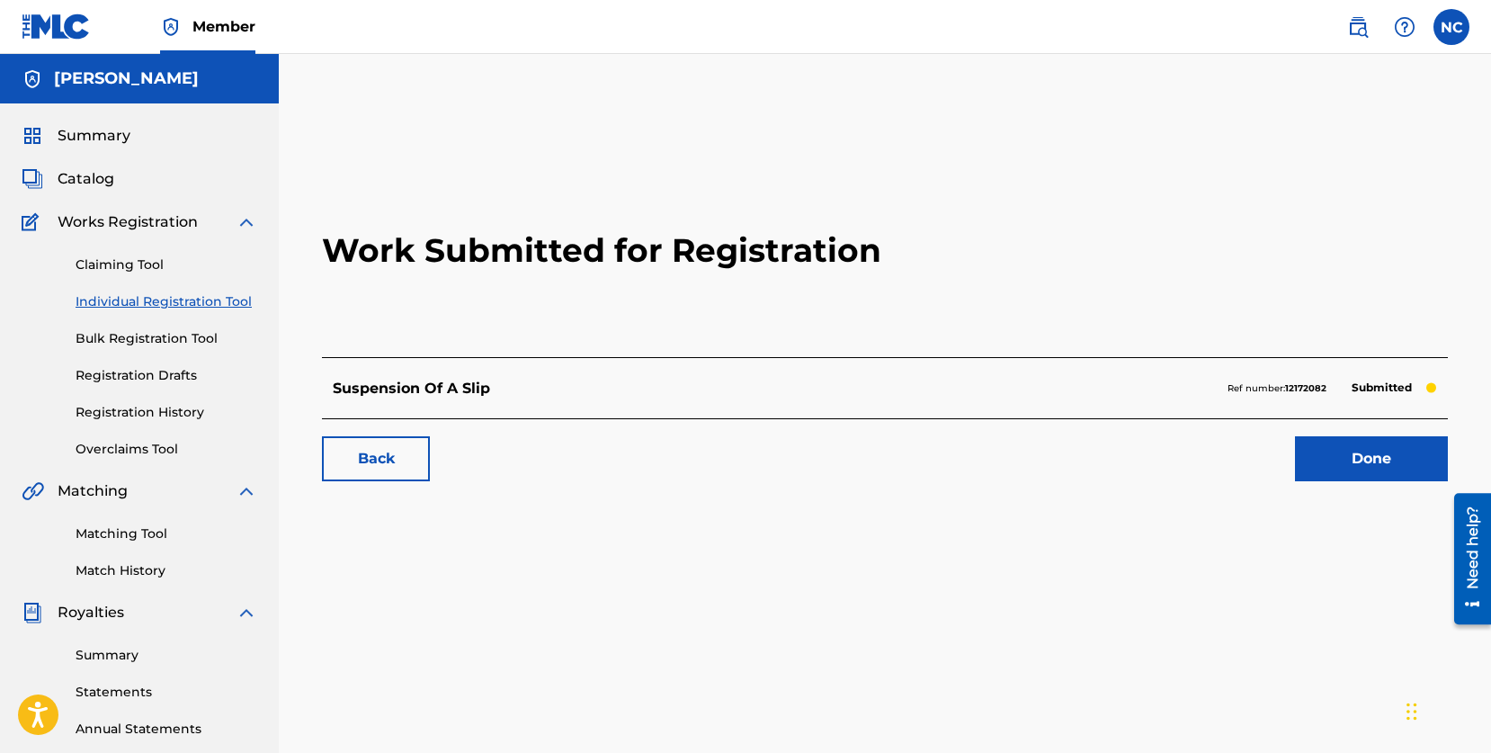
click at [129, 259] on link "Claiming Tool" at bounding box center [167, 264] width 182 height 19
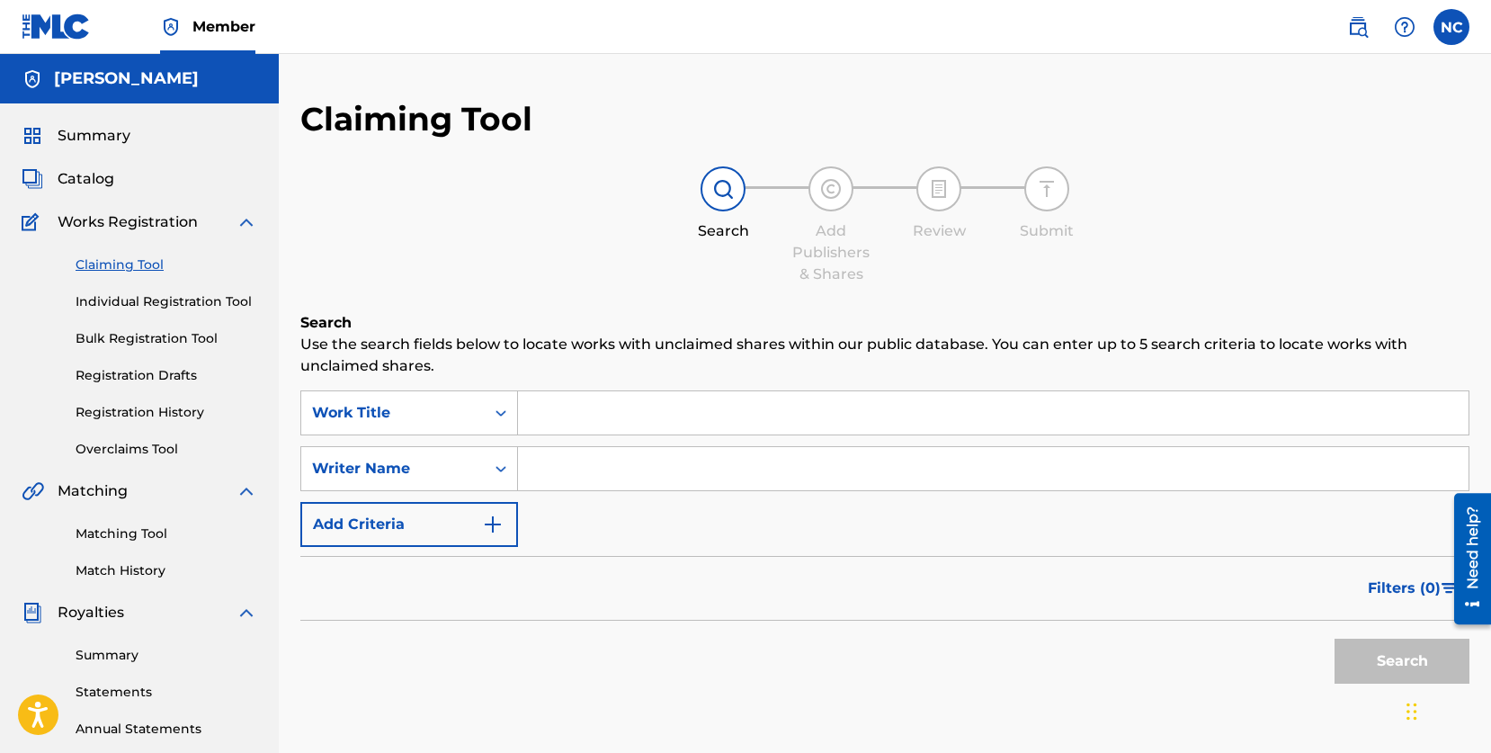
click at [573, 417] on input "Search Form" at bounding box center [993, 412] width 951 height 43
type input "Flex States"
click at [572, 475] on input "Search Form" at bounding box center [993, 468] width 951 height 43
type input "[PERSON_NAME]"
click at [1386, 660] on button "Search" at bounding box center [1402, 661] width 135 height 45
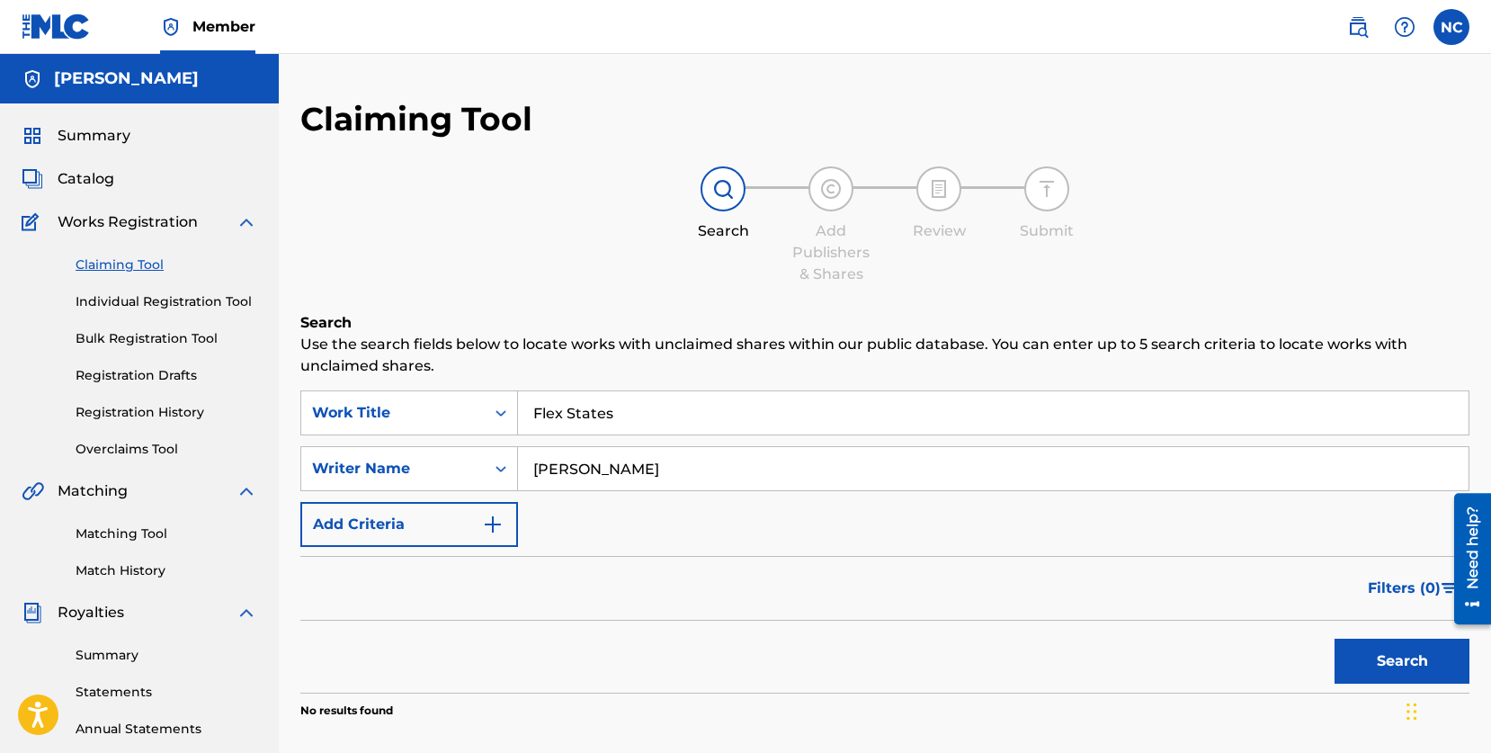
click at [127, 298] on link "Individual Registration Tool" at bounding box center [167, 301] width 182 height 19
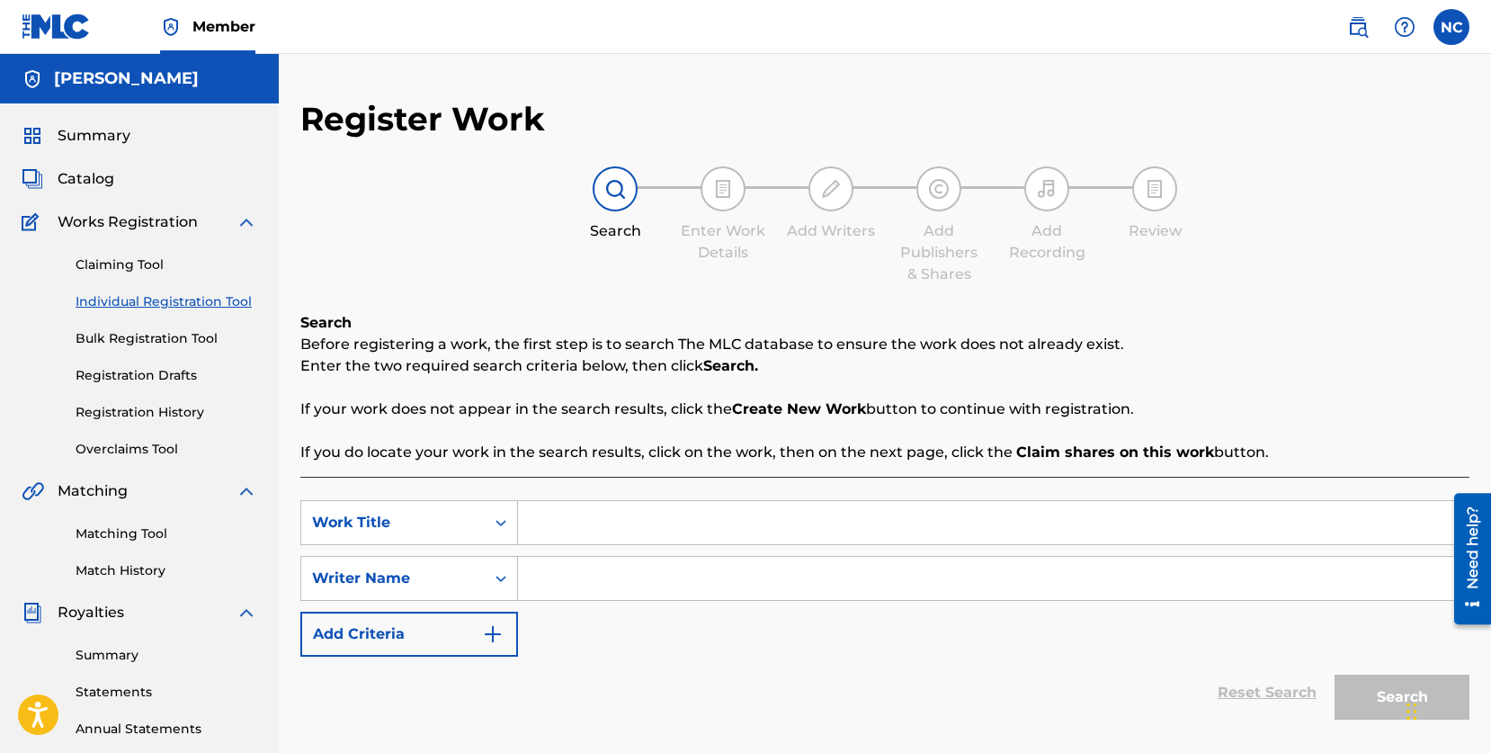
click at [564, 534] on input "Search Form" at bounding box center [993, 522] width 951 height 43
type input "Flex States"
click at [638, 569] on input "Search Form" at bounding box center [993, 578] width 951 height 43
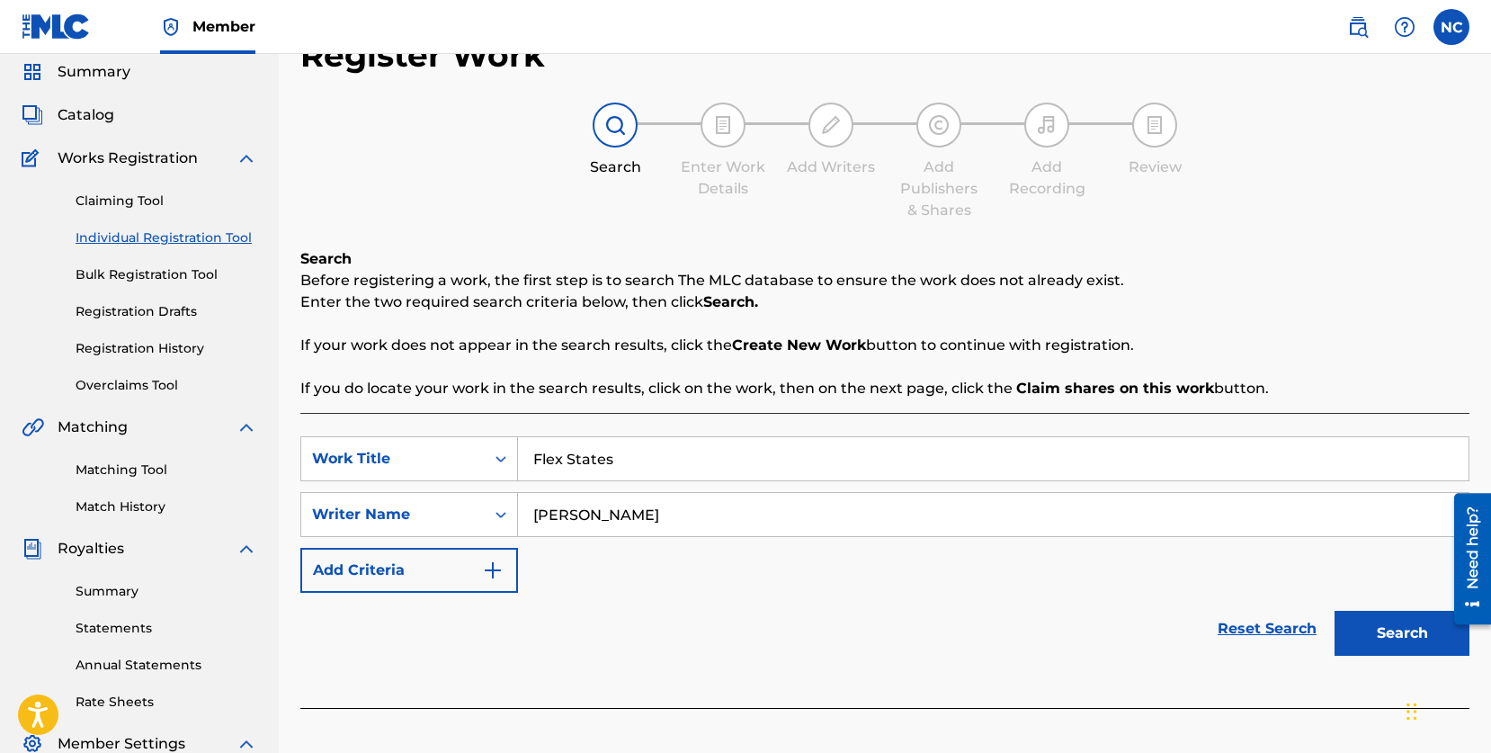
scroll to position [85, 0]
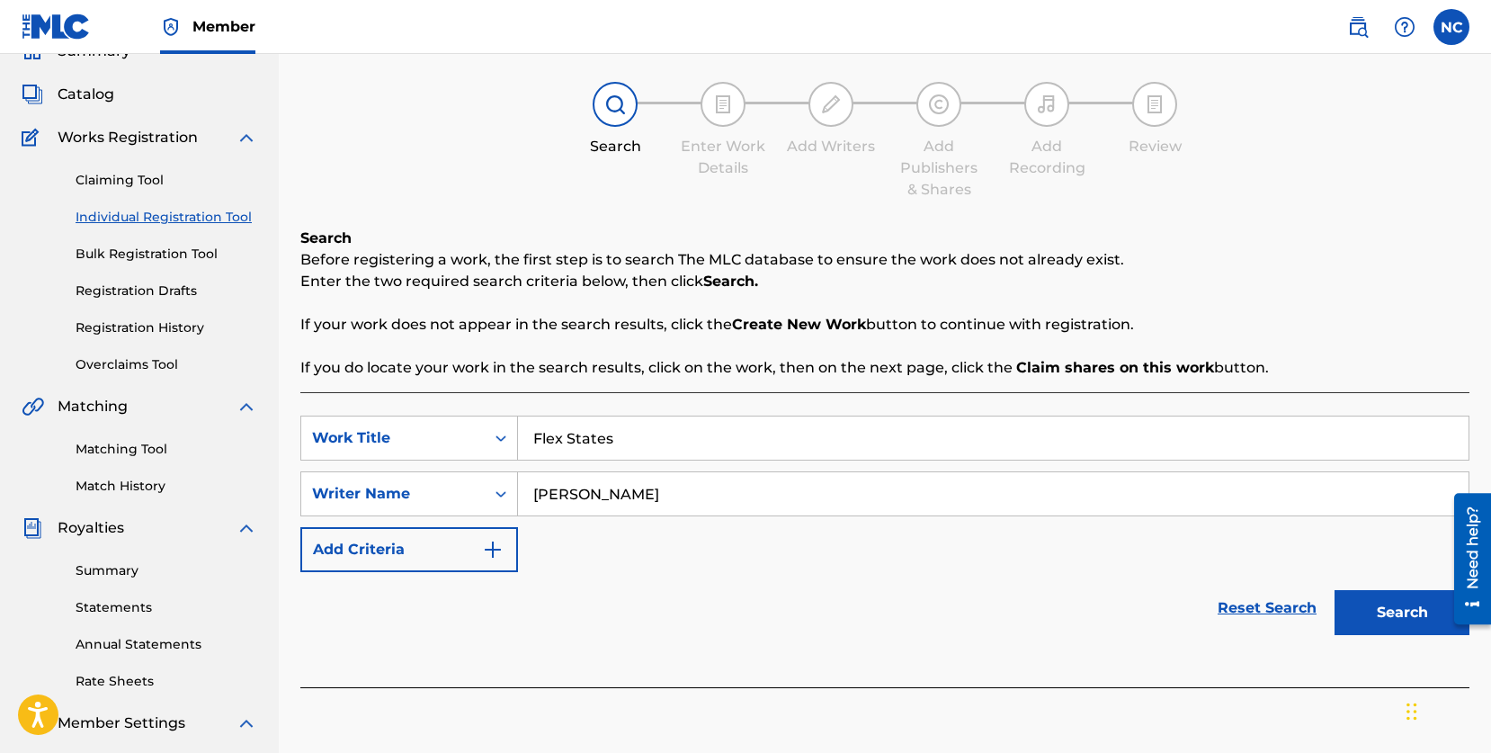
type input "[PERSON_NAME]"
click at [1377, 610] on button "Search" at bounding box center [1402, 612] width 135 height 45
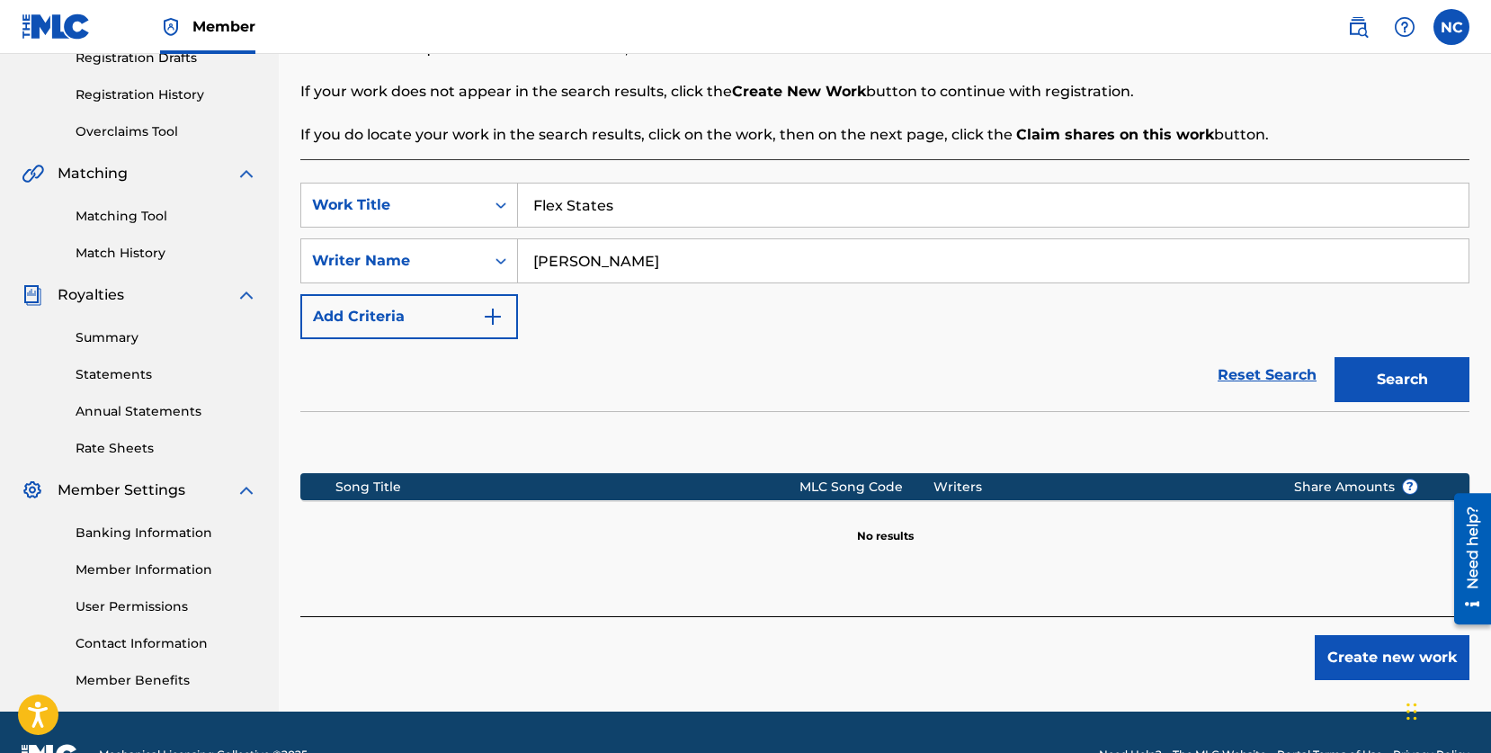
scroll to position [320, 0]
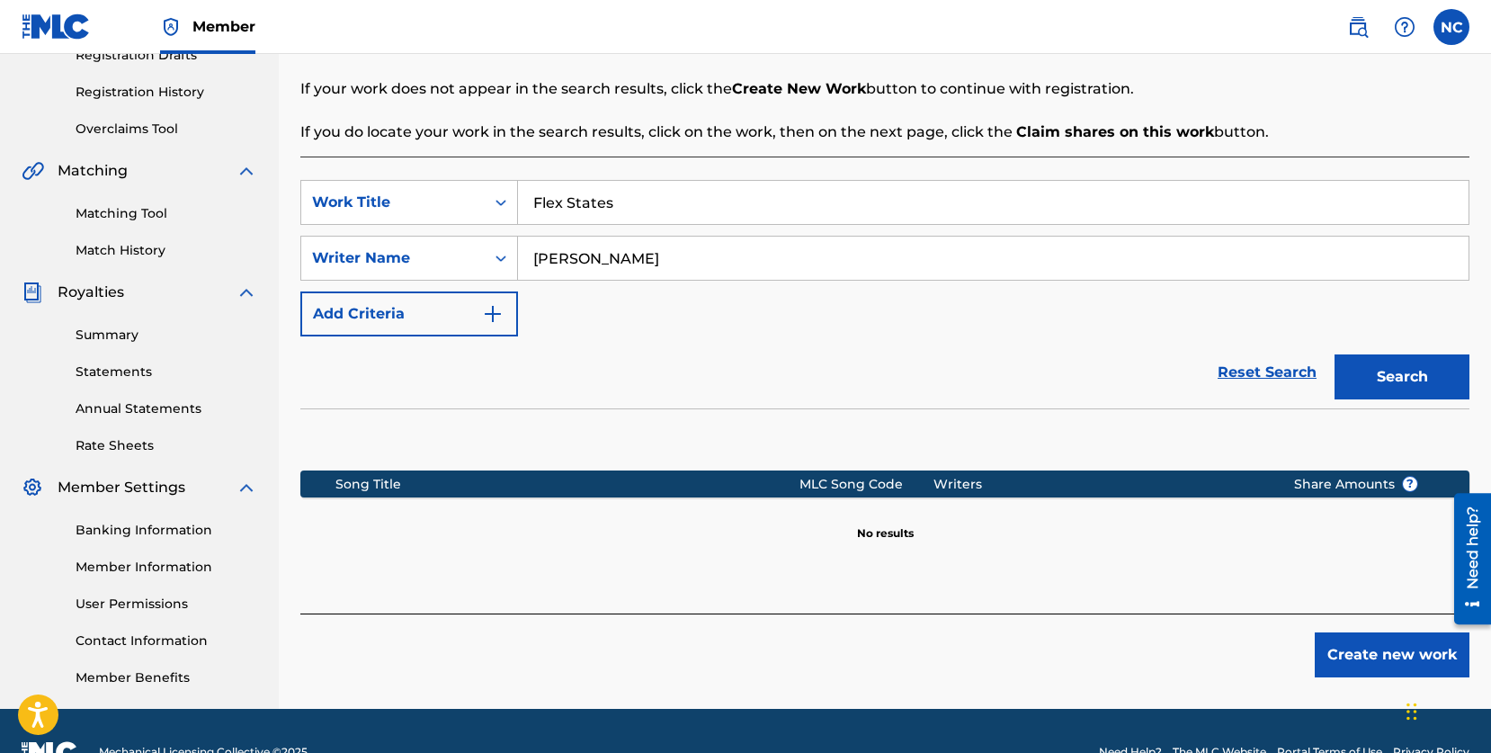
click at [1341, 649] on button "Create new work" at bounding box center [1392, 654] width 155 height 45
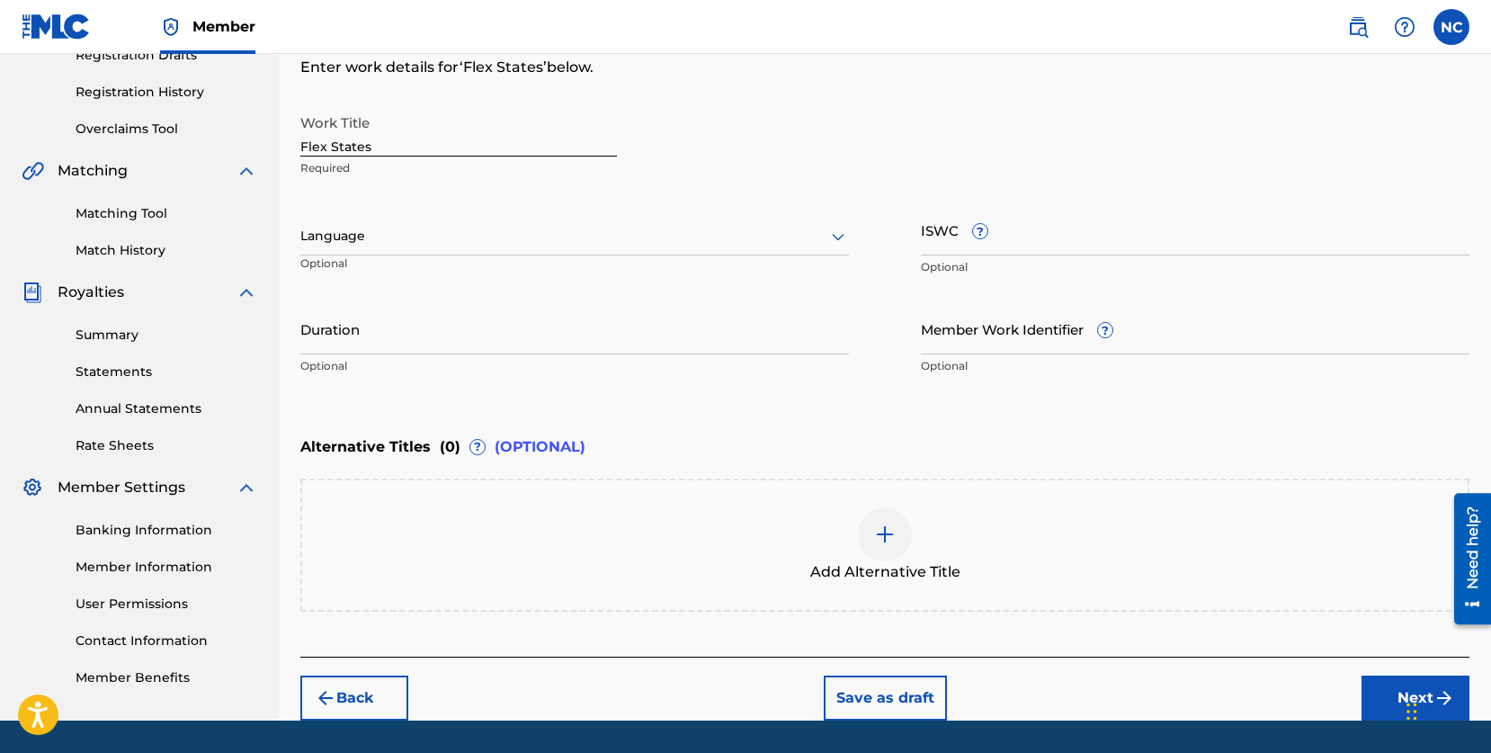
click at [939, 230] on input "ISWC ?" at bounding box center [1195, 229] width 549 height 51
paste input "T3348041618"
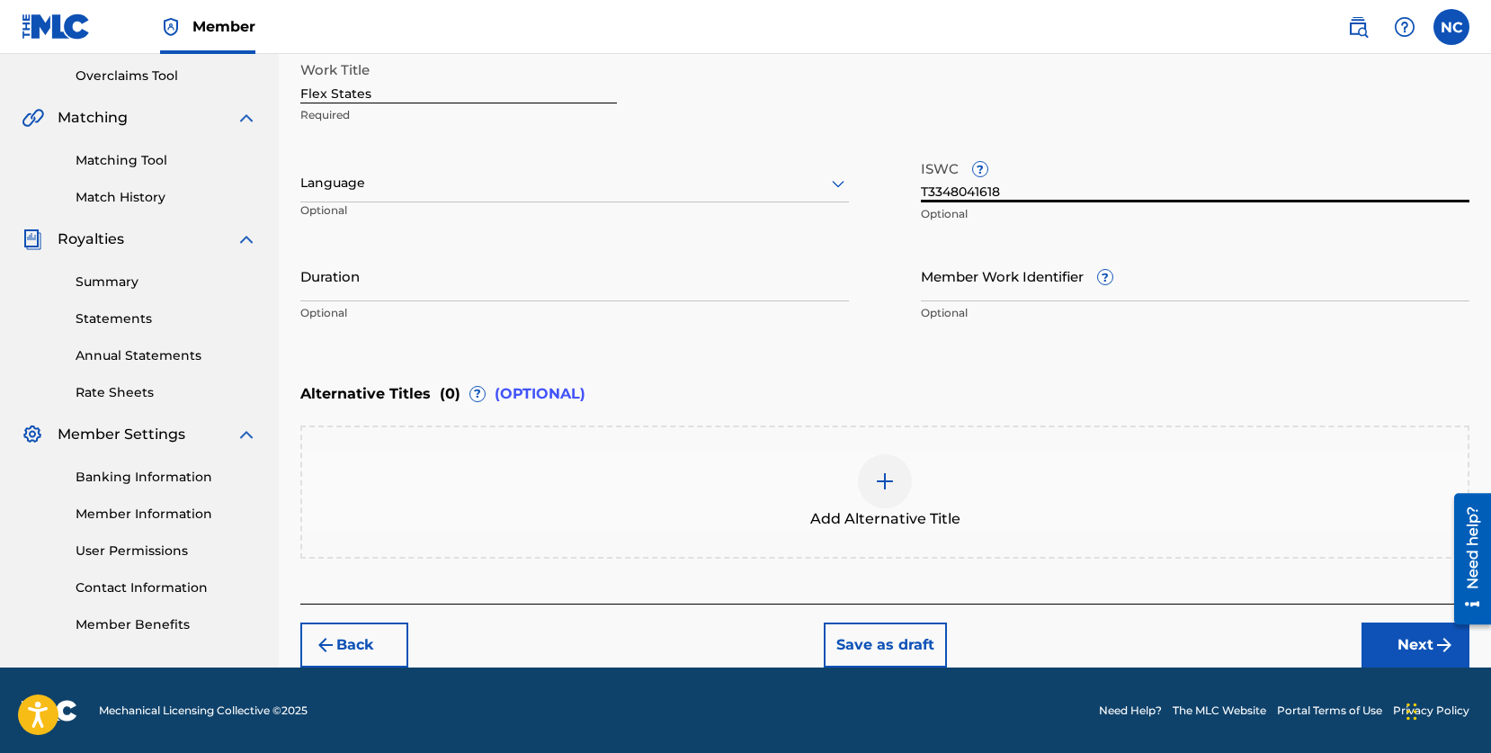
type input "T3348041618"
click at [1374, 636] on button "Next" at bounding box center [1416, 644] width 108 height 45
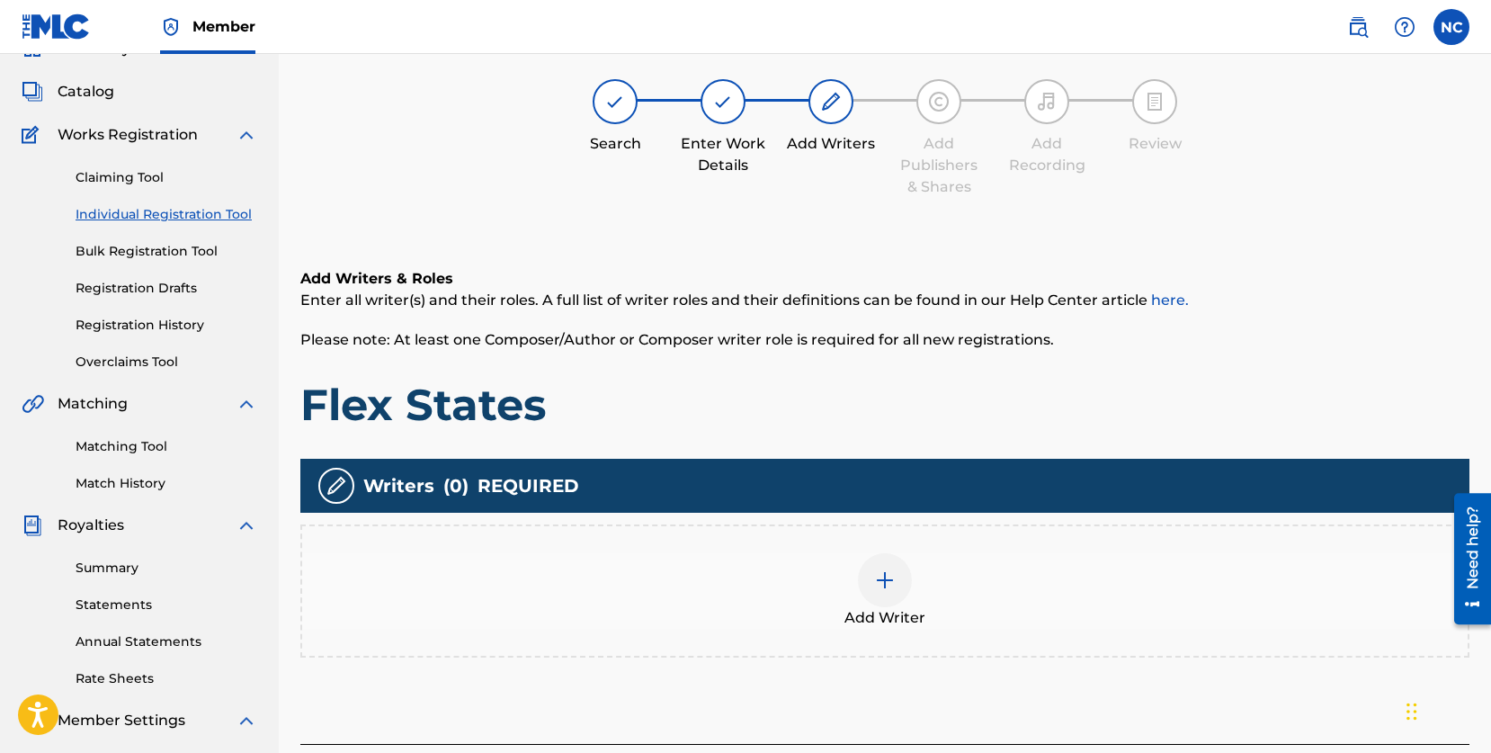
scroll to position [81, 0]
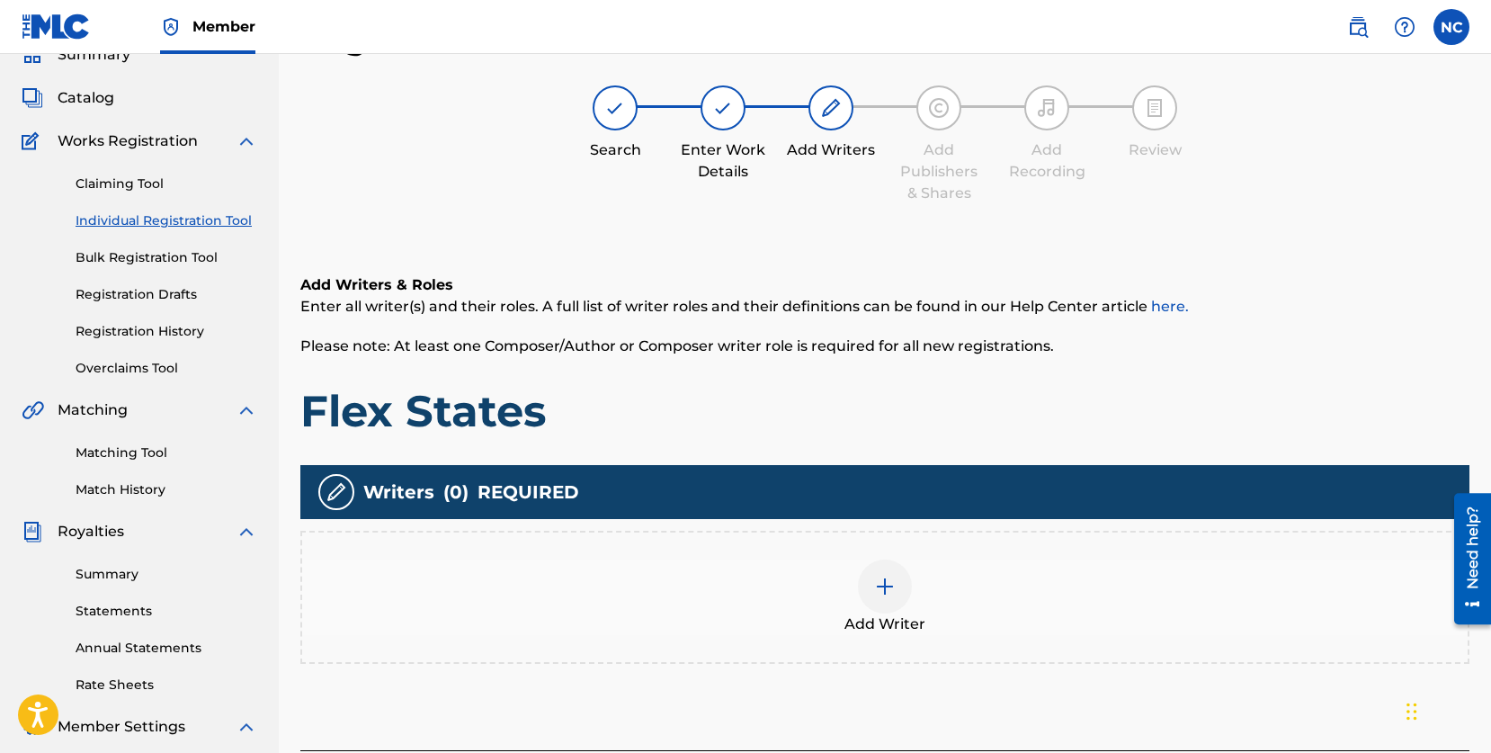
click at [885, 574] on div at bounding box center [885, 587] width 54 height 54
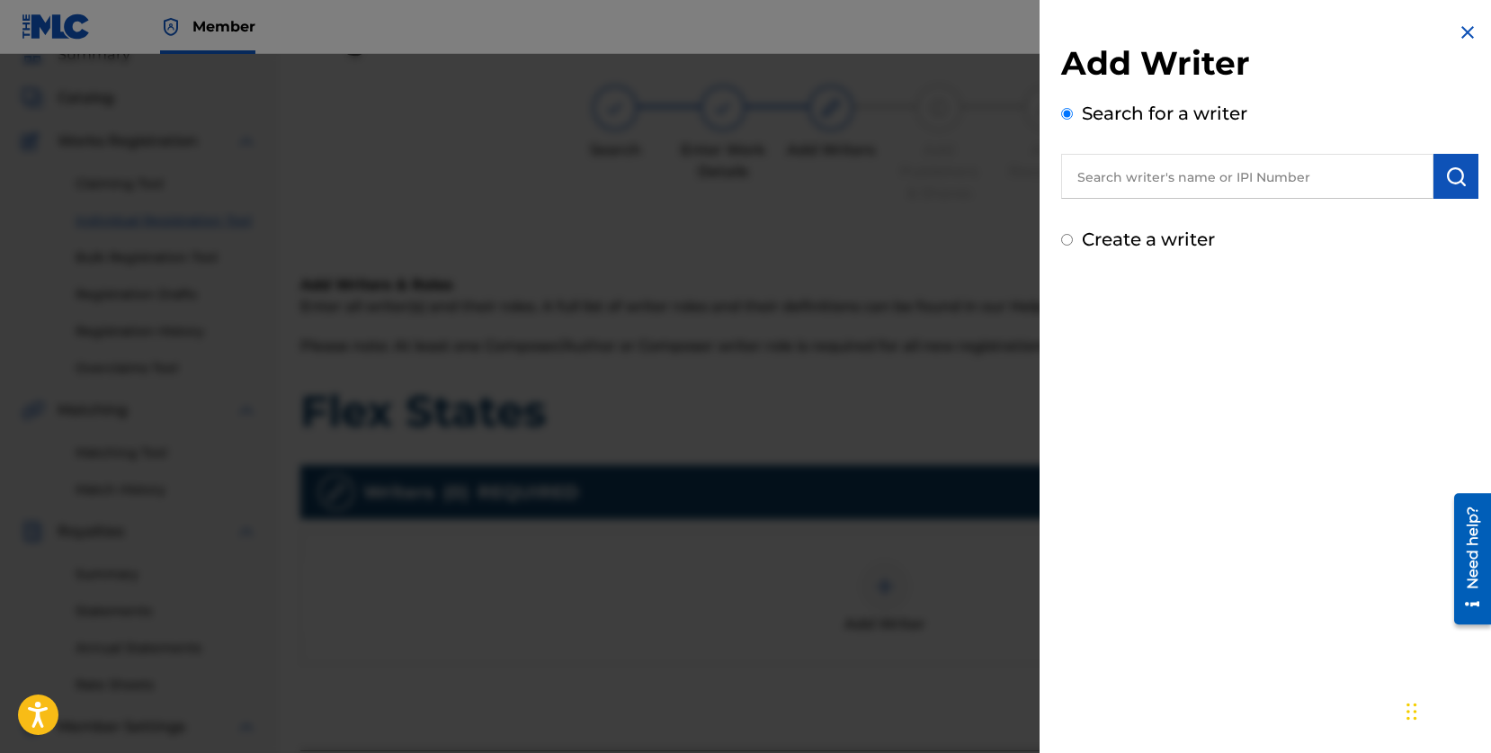
click at [1215, 182] on input "text" at bounding box center [1247, 176] width 372 height 45
paste input "#720530977"
click at [1087, 172] on input "#720530977" at bounding box center [1247, 176] width 372 height 45
click at [1449, 179] on img "submit" at bounding box center [1457, 177] width 22 height 22
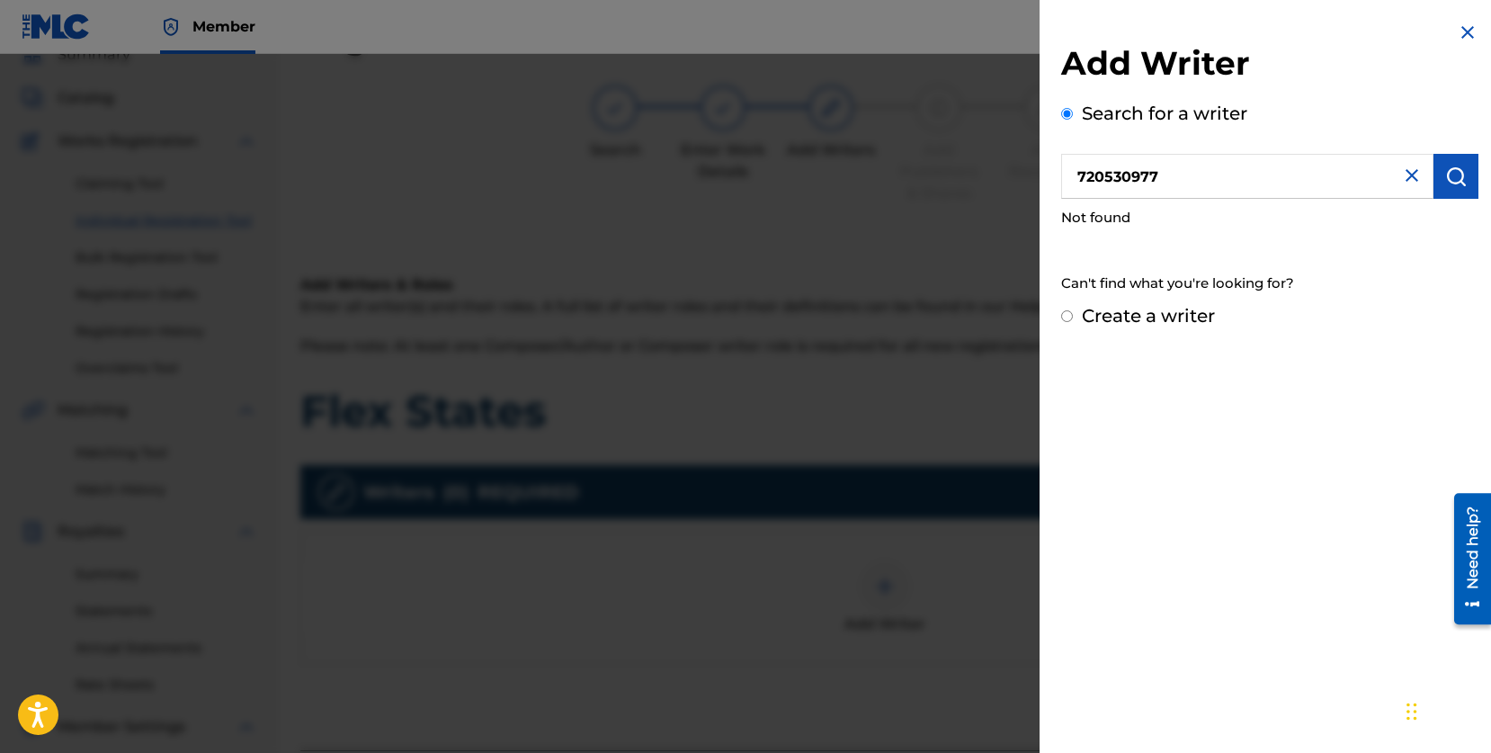
click at [1079, 178] on input "720530977" at bounding box center [1247, 176] width 372 height 45
click at [1463, 184] on button "submit" at bounding box center [1456, 176] width 45 height 45
click at [1276, 185] on input "#720530977" at bounding box center [1247, 176] width 372 height 45
click at [1089, 175] on input "#720530977" at bounding box center [1247, 176] width 372 height 45
type input "720530977"
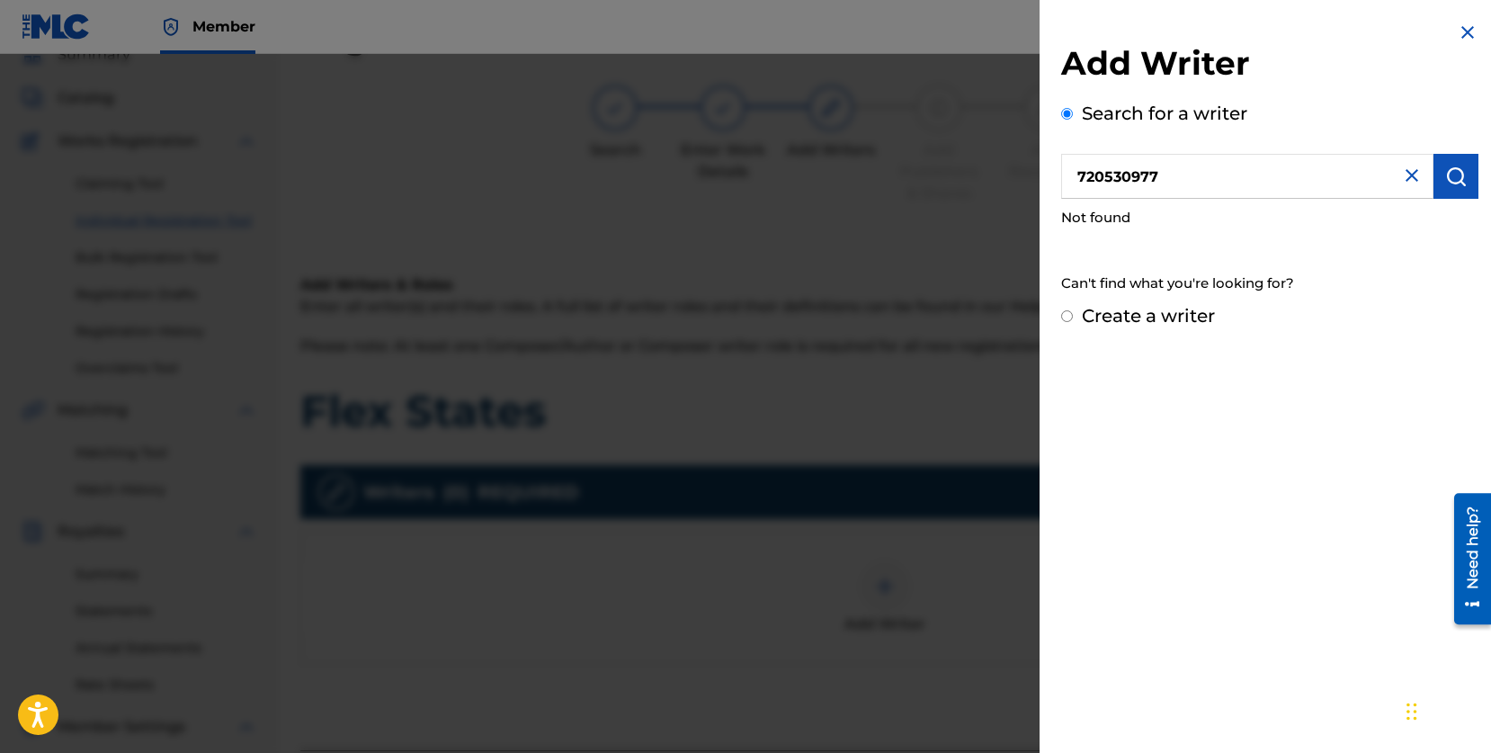
click at [1074, 313] on div "Create a writer" at bounding box center [1269, 315] width 417 height 27
click at [1066, 313] on input "Create a writer" at bounding box center [1067, 316] width 12 height 12
radio input "false"
radio input "true"
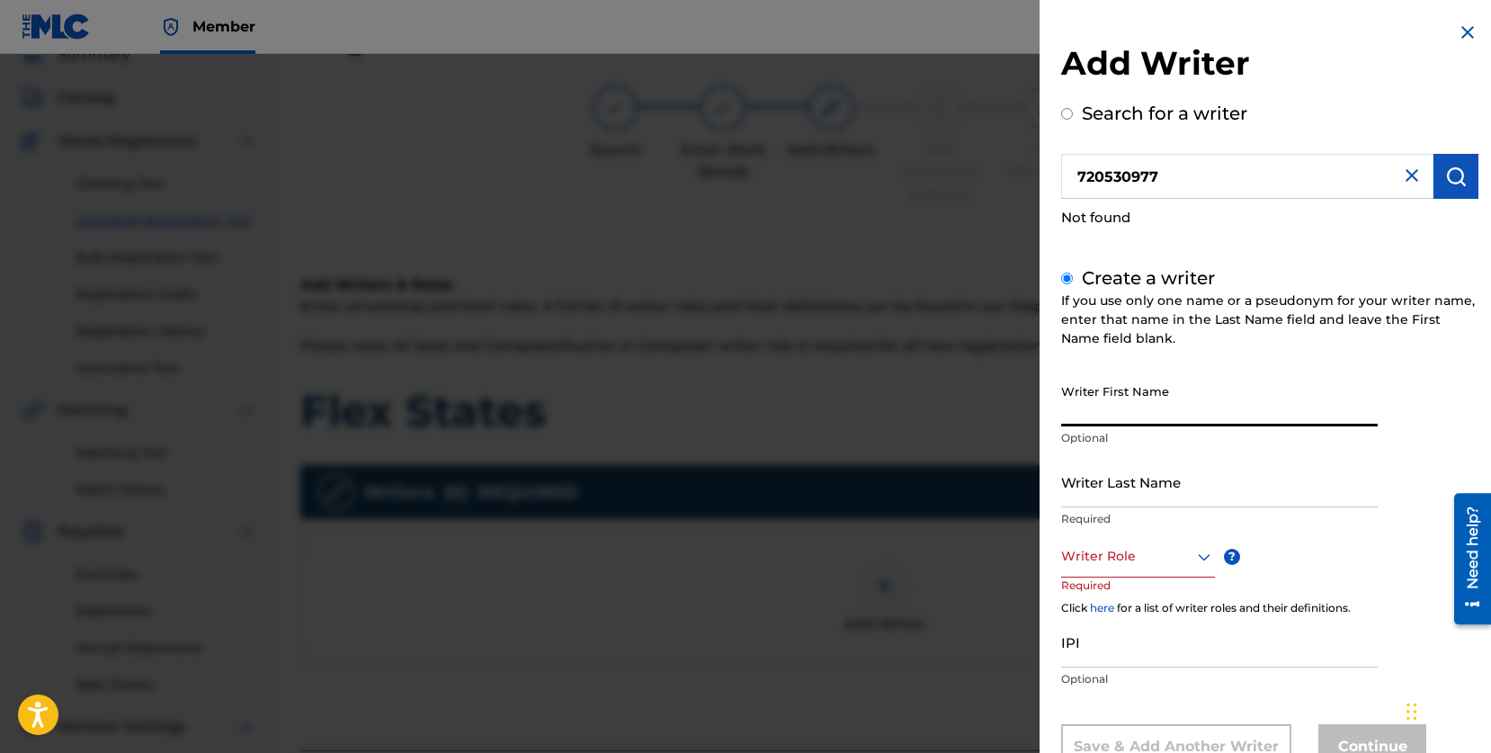
click at [1103, 410] on input "Writer First Name" at bounding box center [1219, 400] width 317 height 51
type input "[PERSON_NAME]"
click at [1131, 480] on input "Writer Last Name" at bounding box center [1219, 481] width 317 height 51
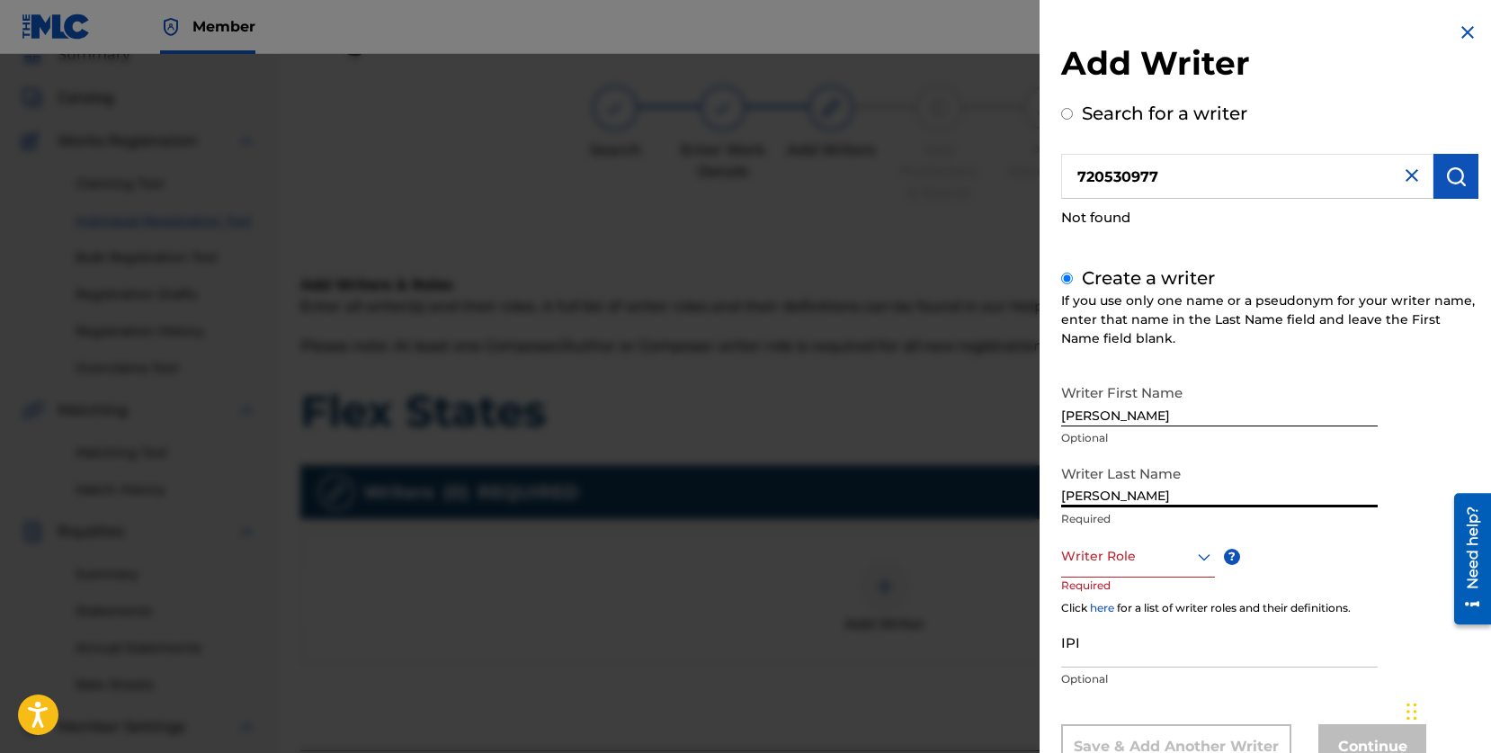
type input "[PERSON_NAME]"
click at [1146, 555] on div "Composer/Author, 1 of 8. 8 results available. Use Up and Down to choose options…" at bounding box center [1138, 557] width 154 height 40
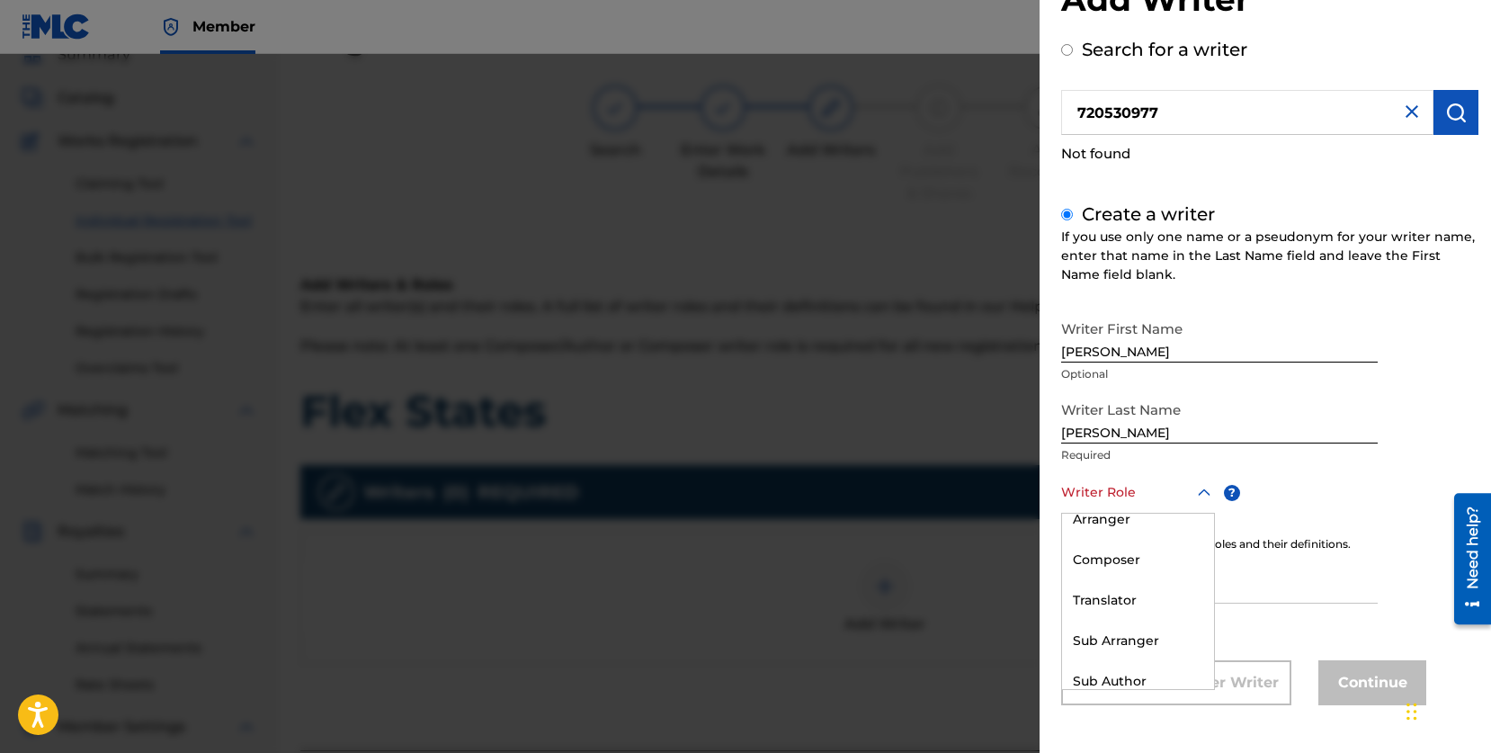
scroll to position [140, 0]
click at [1126, 554] on div "Composer" at bounding box center [1138, 555] width 152 height 40
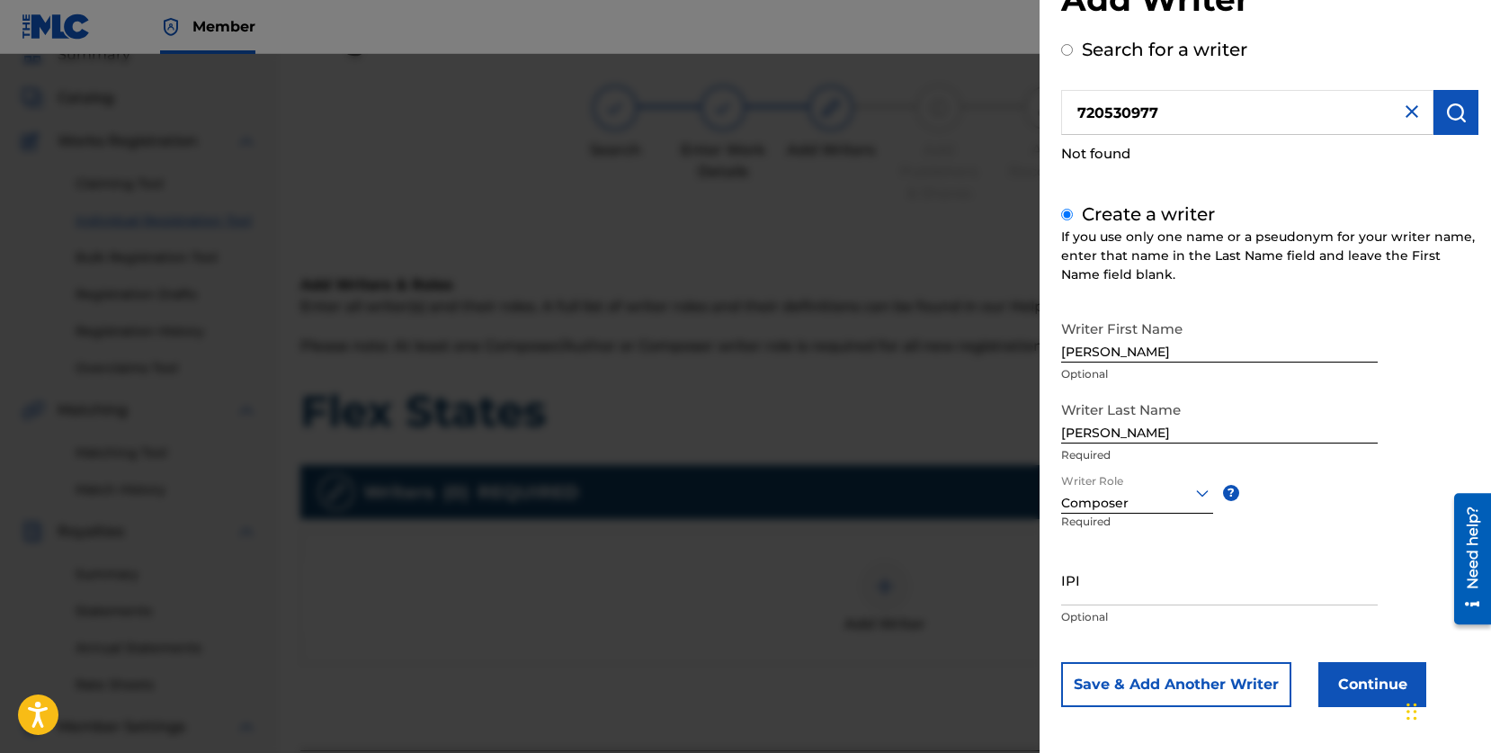
click at [1118, 599] on input "IPI" at bounding box center [1219, 579] width 317 height 51
paste input "#720530977"
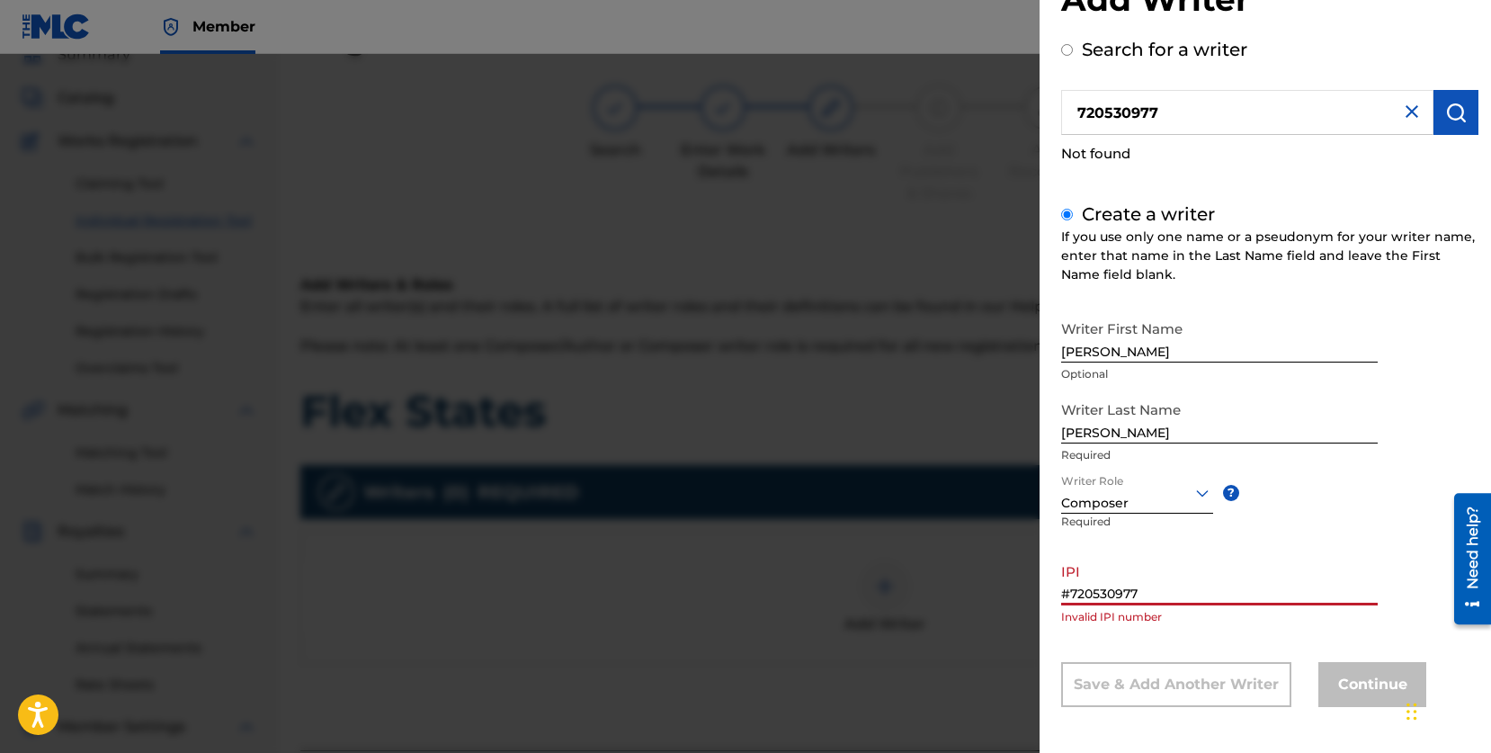
click at [1070, 590] on input "#720530977" at bounding box center [1219, 579] width 317 height 51
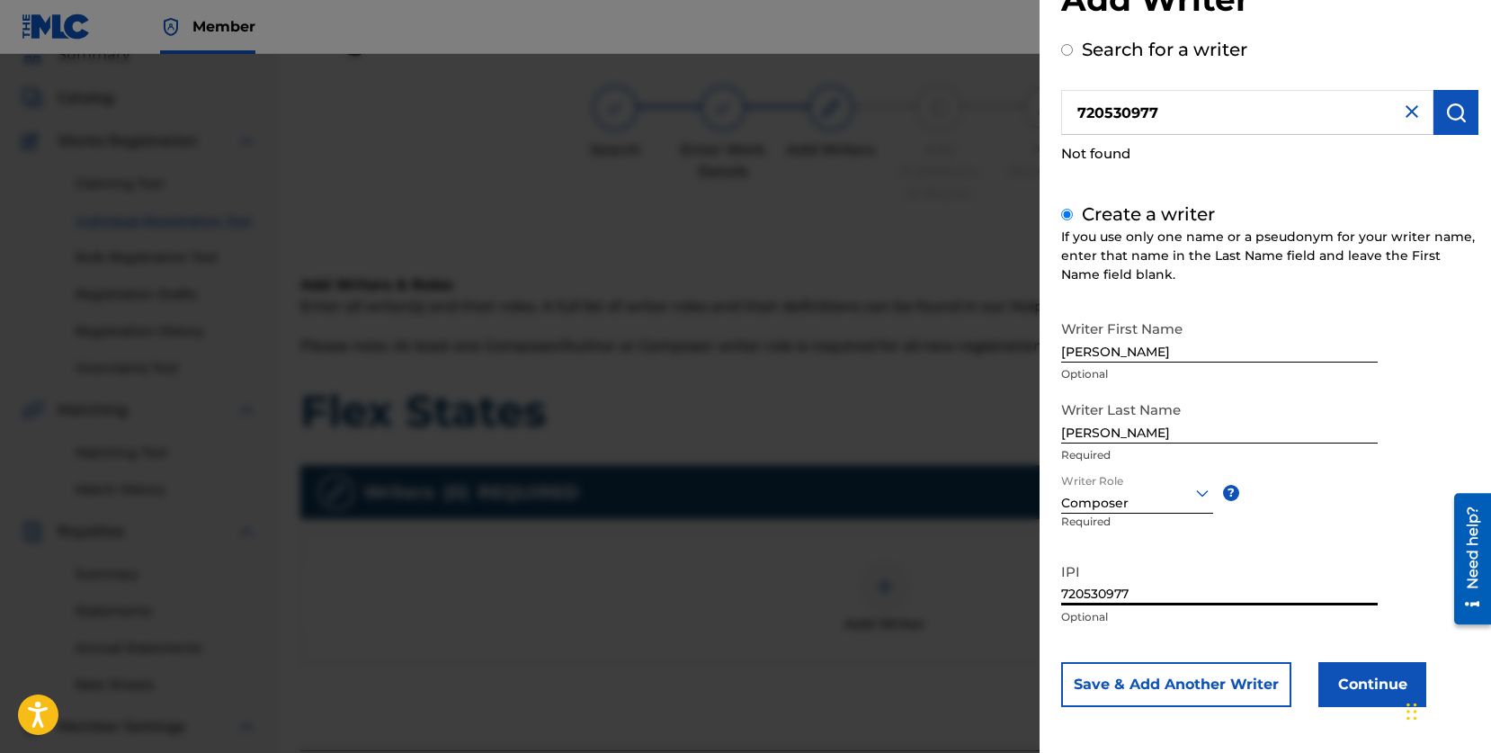
type input "720530977"
click at [1354, 679] on button "Continue" at bounding box center [1373, 684] width 108 height 45
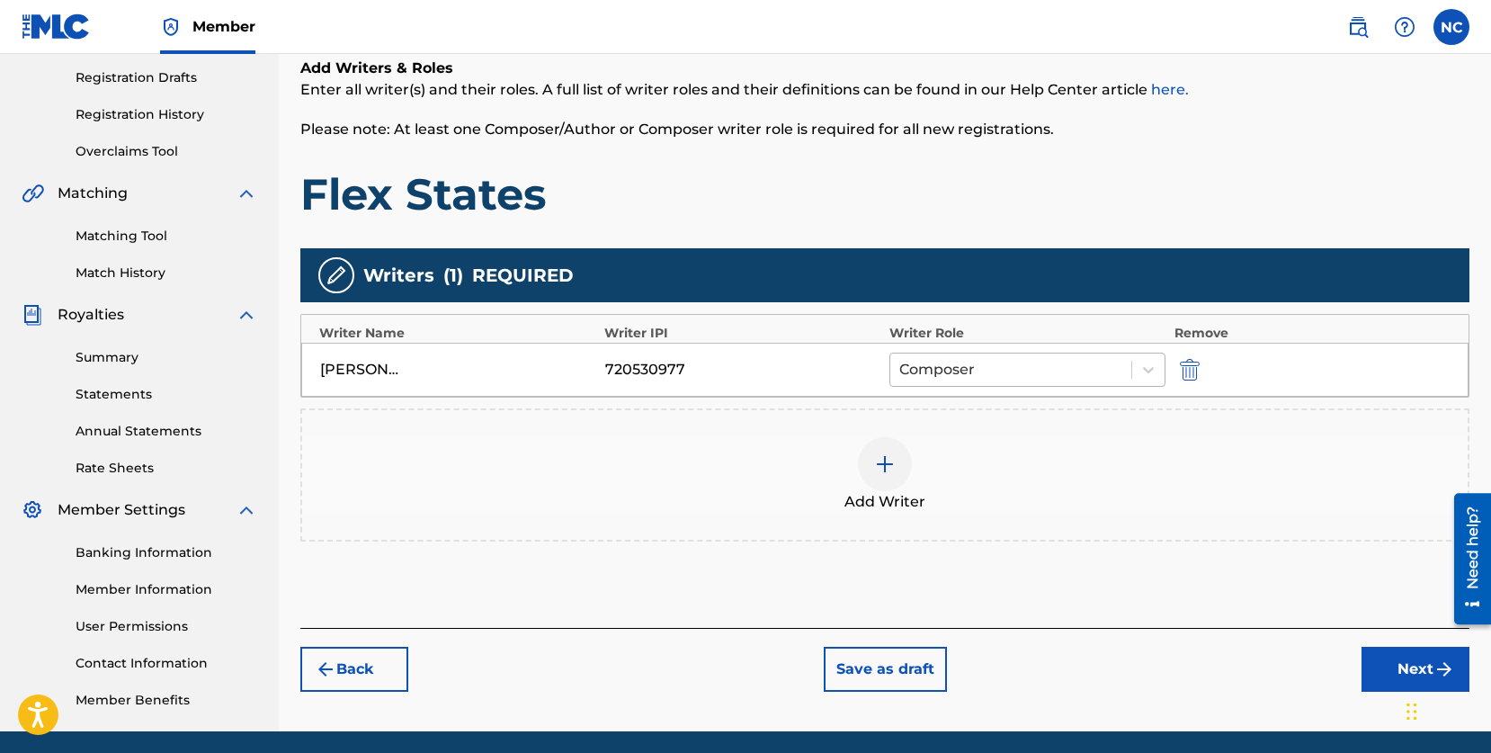
scroll to position [300, 0]
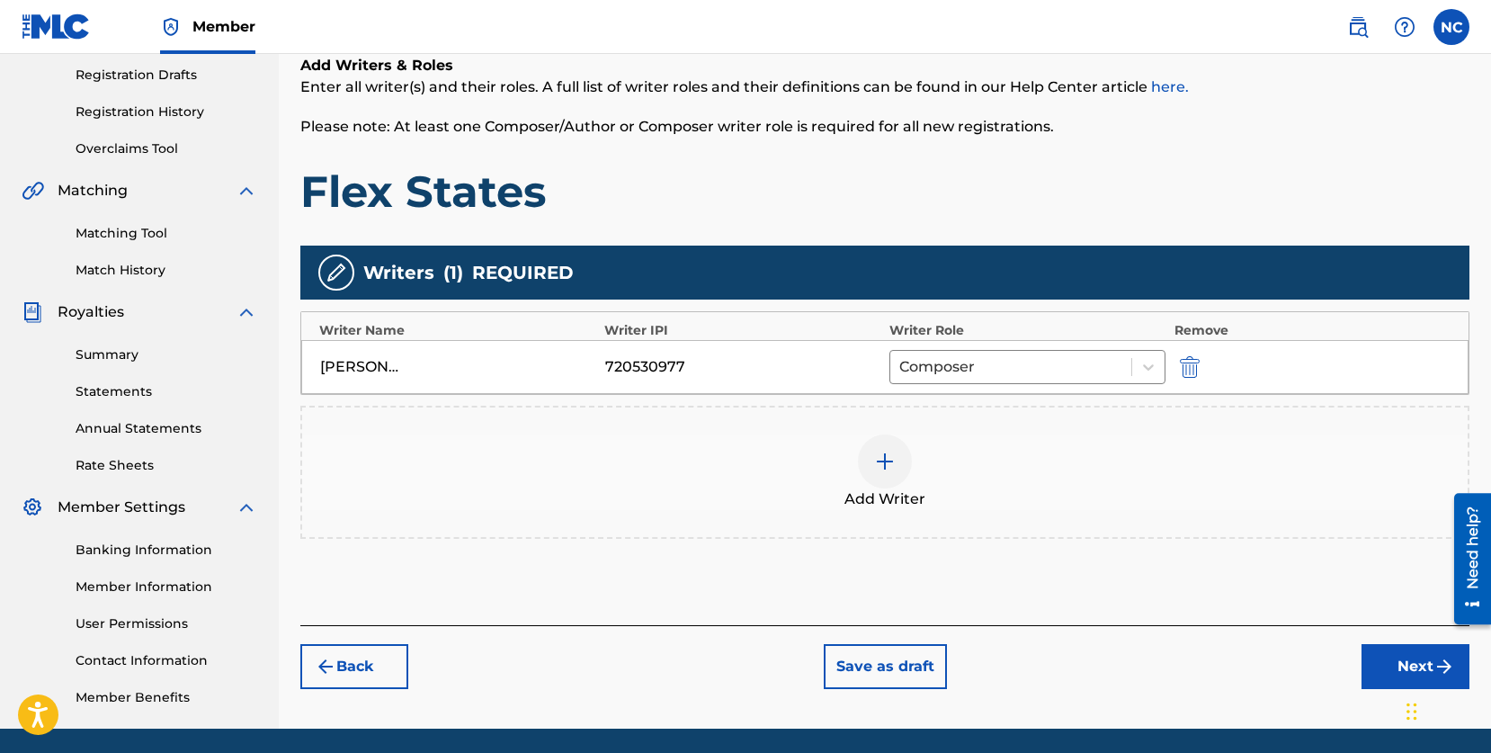
click at [1381, 661] on button "Next" at bounding box center [1416, 666] width 108 height 45
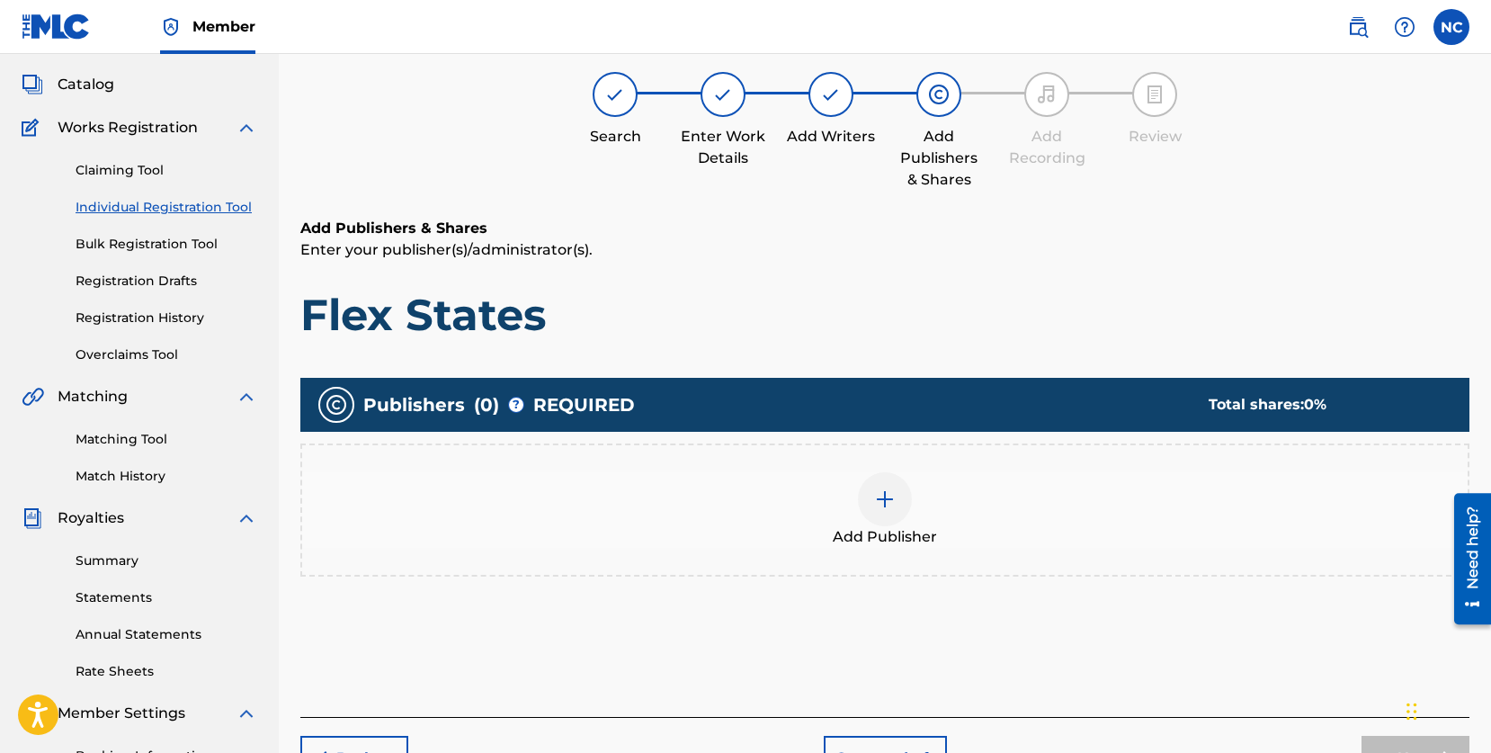
scroll to position [81, 0]
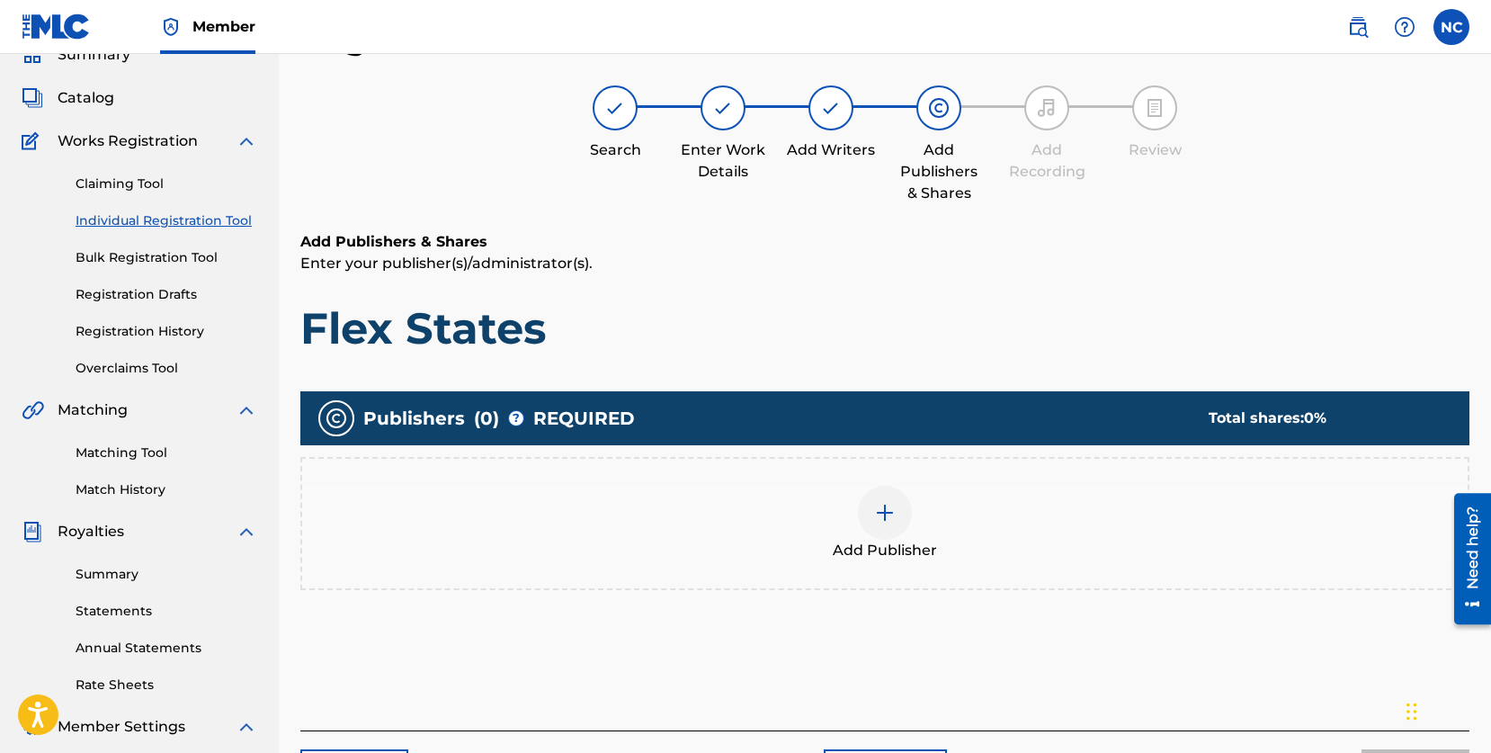
click at [880, 514] on img at bounding box center [885, 513] width 22 height 22
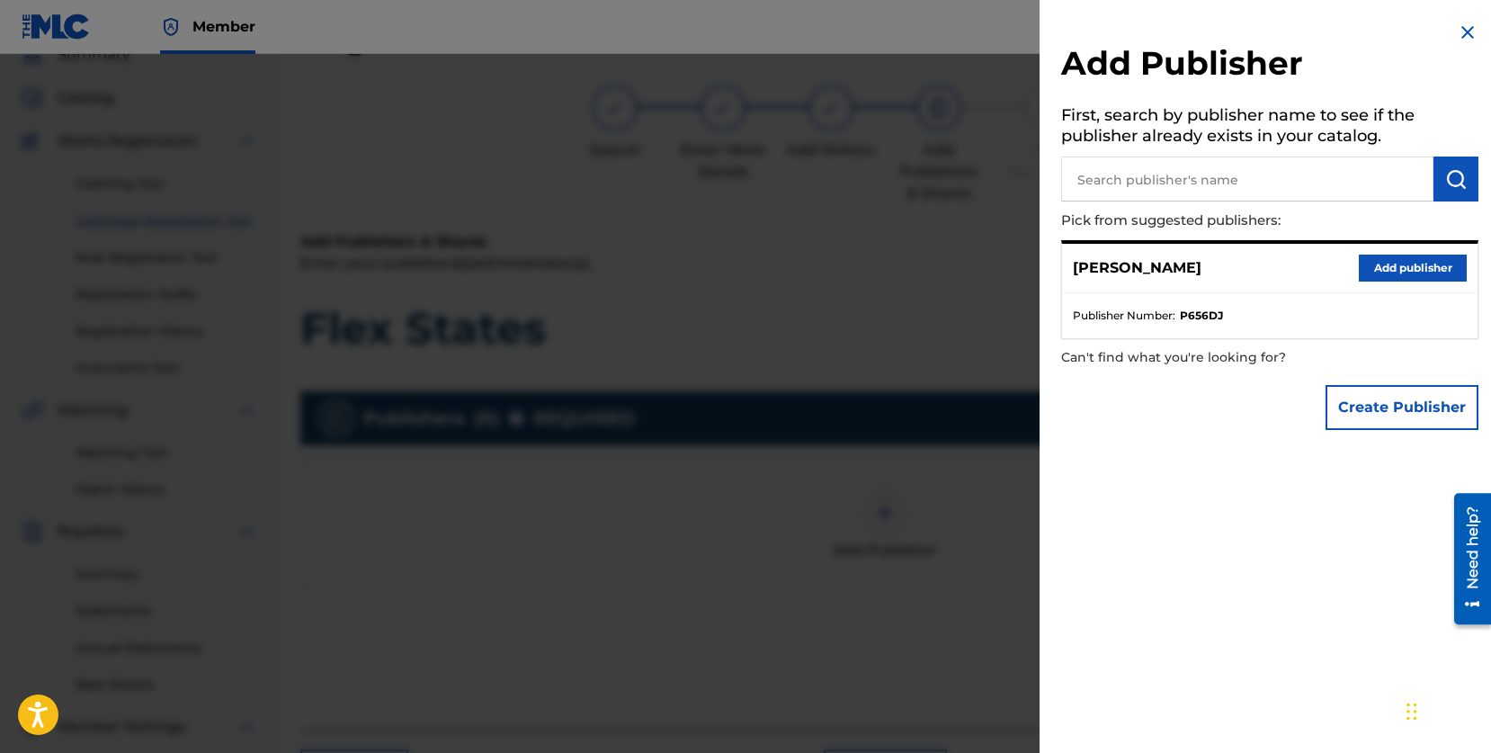
click at [1185, 175] on input "text" at bounding box center [1247, 179] width 372 height 45
type input "Tractus"
click at [1460, 173] on img "submit" at bounding box center [1457, 179] width 22 height 22
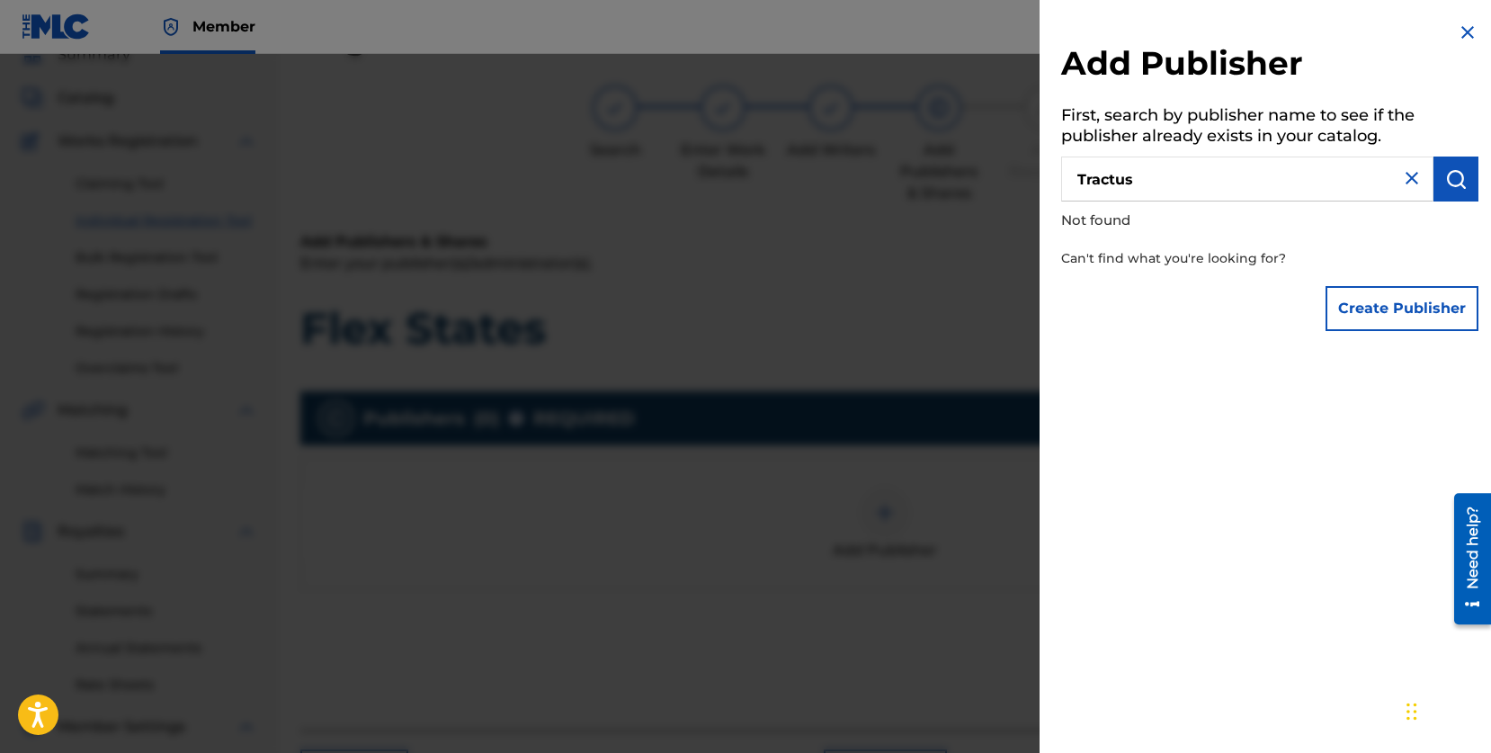
click at [1408, 307] on button "Create Publisher" at bounding box center [1402, 308] width 153 height 45
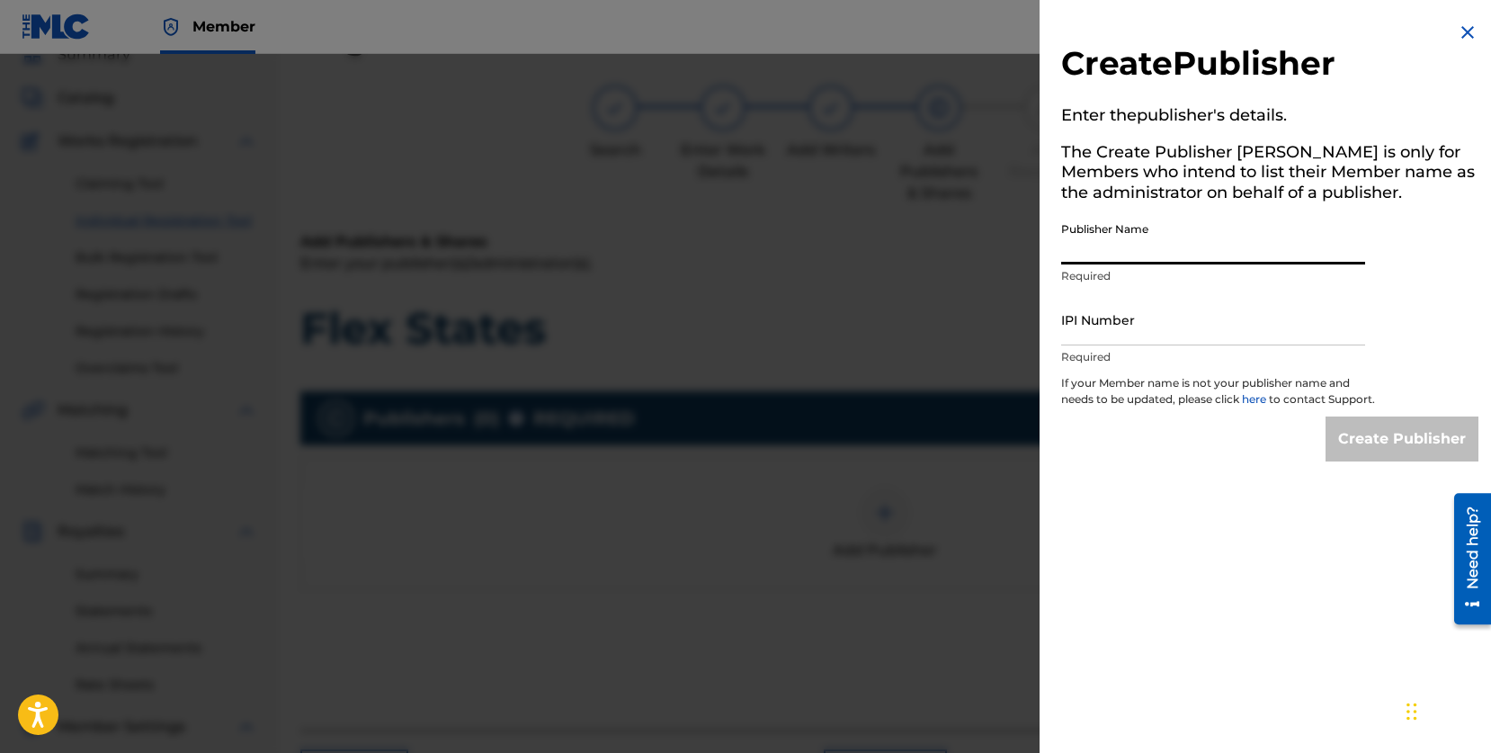
click at [1160, 246] on input "Publisher Name" at bounding box center [1213, 238] width 304 height 51
type input "Tractus"
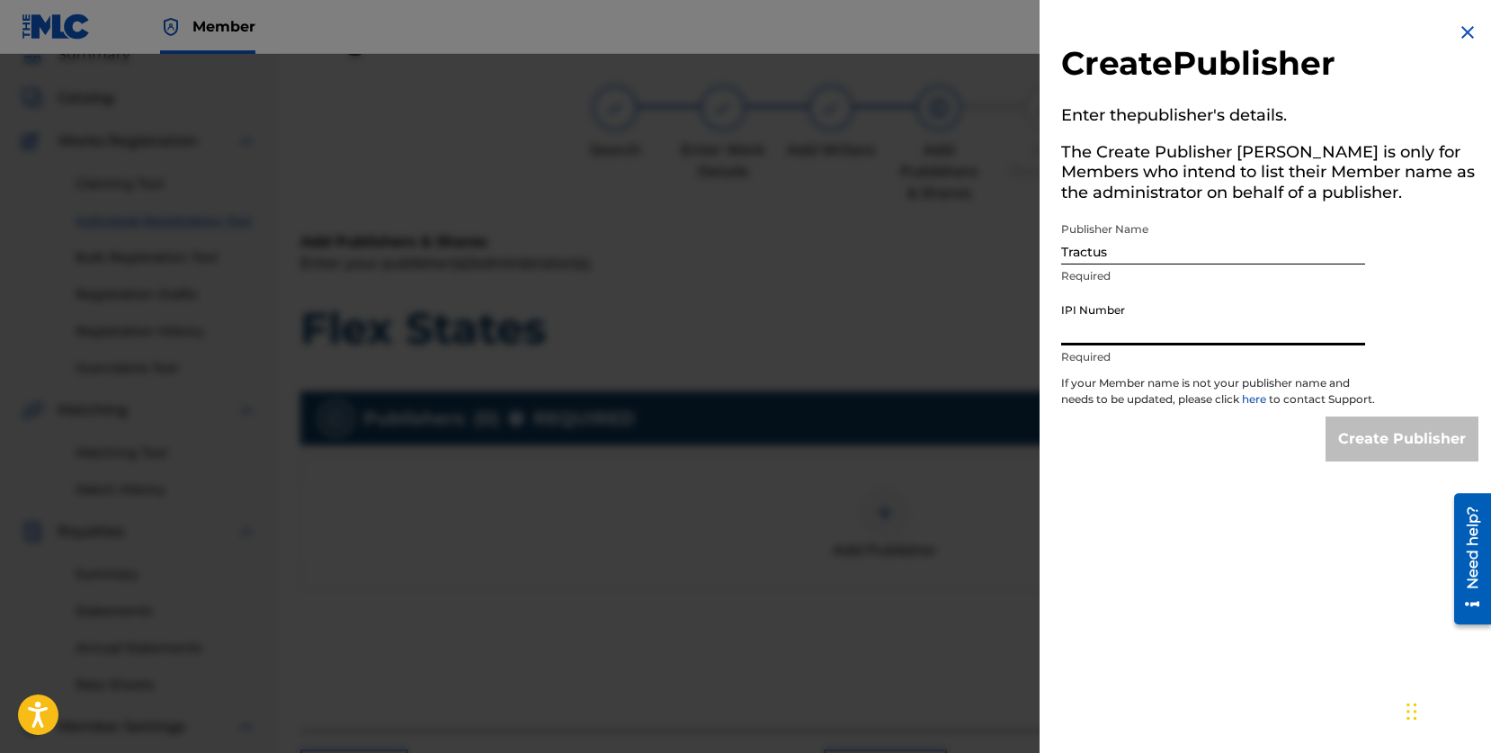
click at [1130, 326] on input "IPI Number" at bounding box center [1213, 319] width 304 height 51
type input "720531092"
click at [1393, 461] on input "Create Publisher" at bounding box center [1402, 438] width 153 height 45
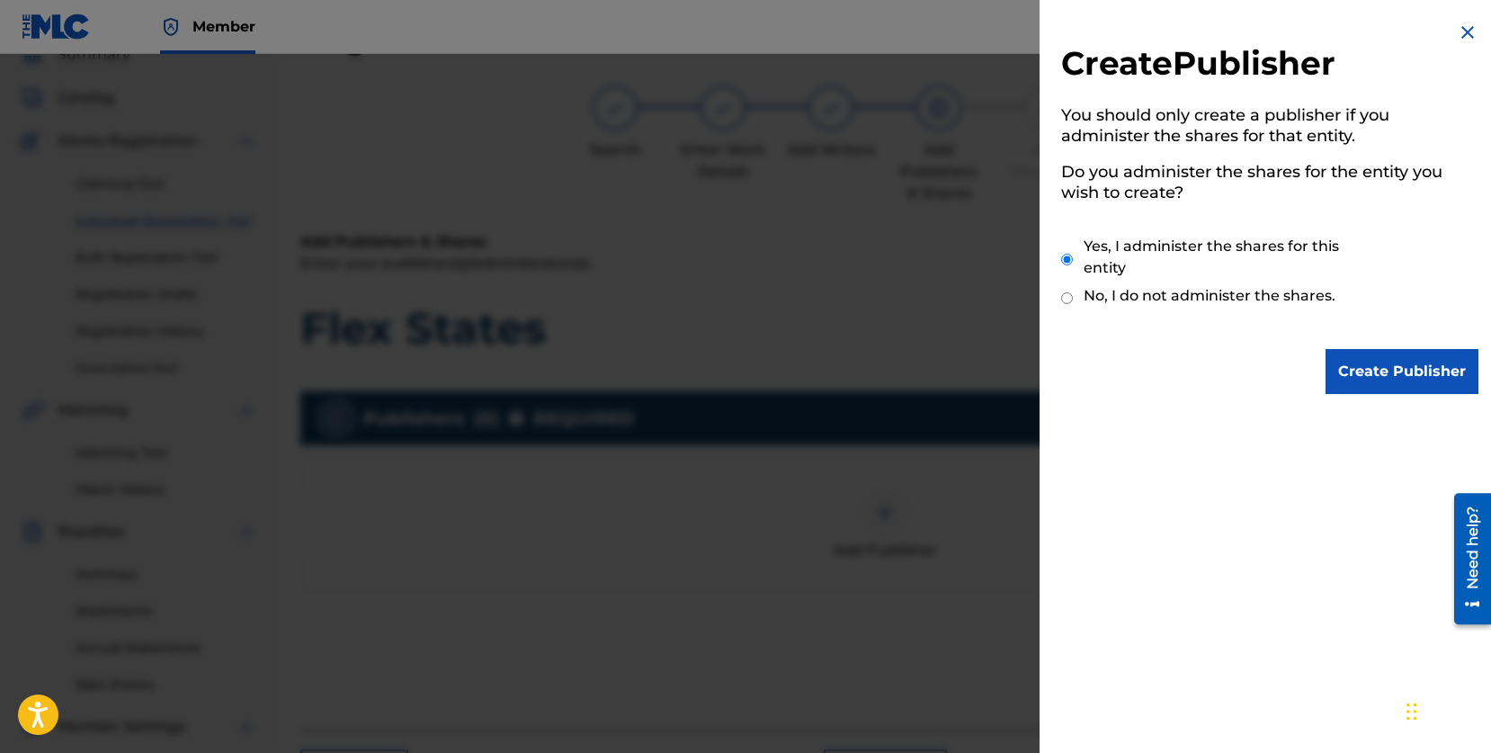
click at [1366, 373] on input "Create Publisher" at bounding box center [1402, 371] width 153 height 45
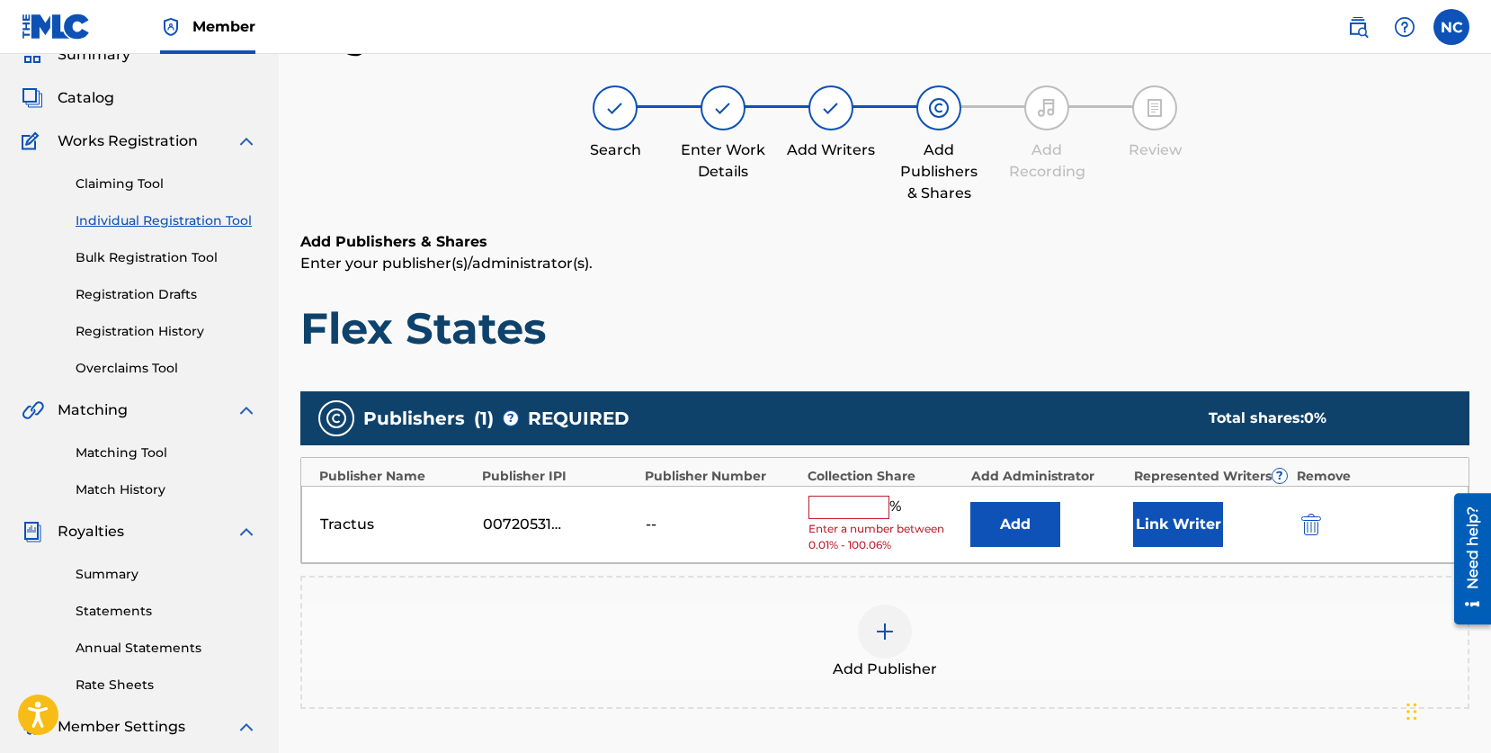
click at [860, 506] on input "text" at bounding box center [849, 507] width 81 height 23
type input "50"
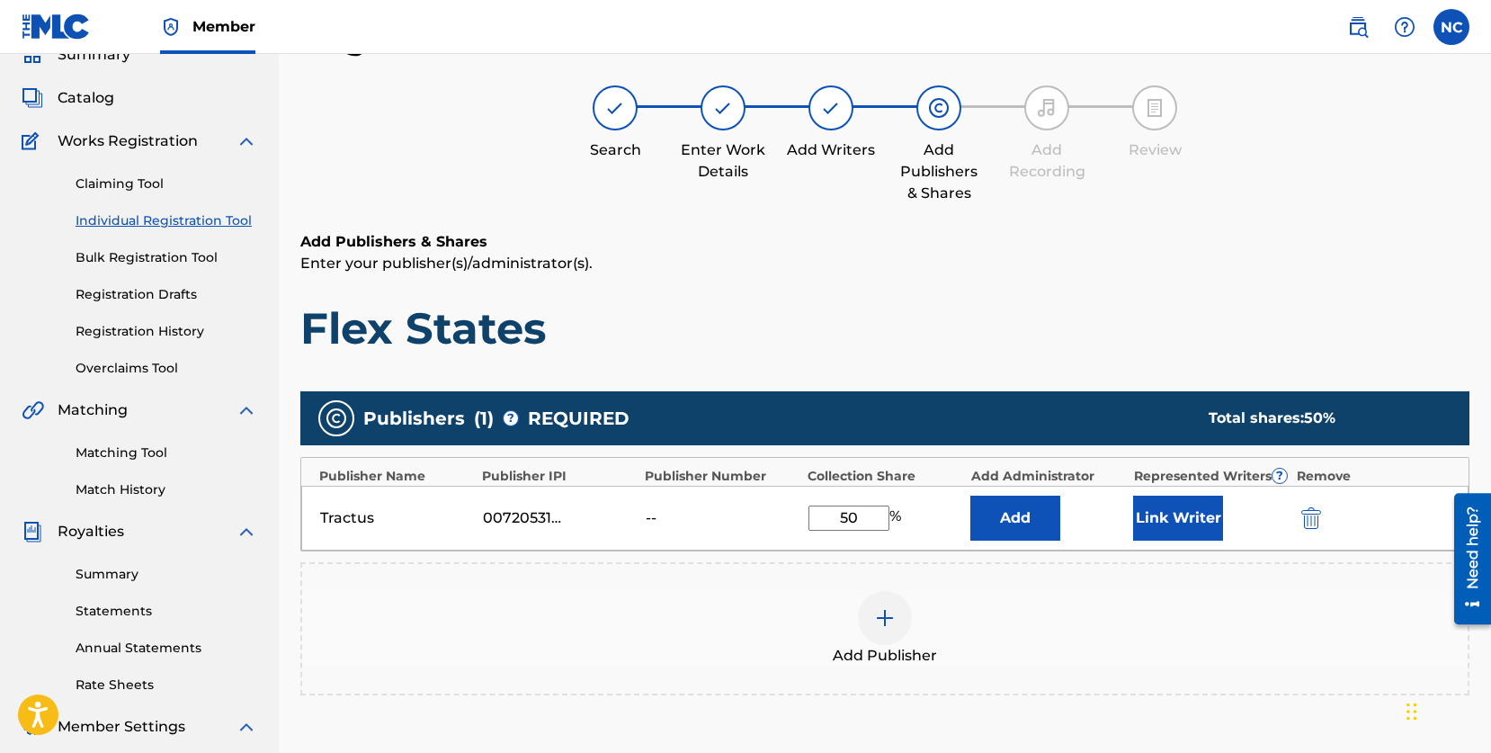
click at [1176, 522] on button "Link Writer" at bounding box center [1178, 518] width 90 height 45
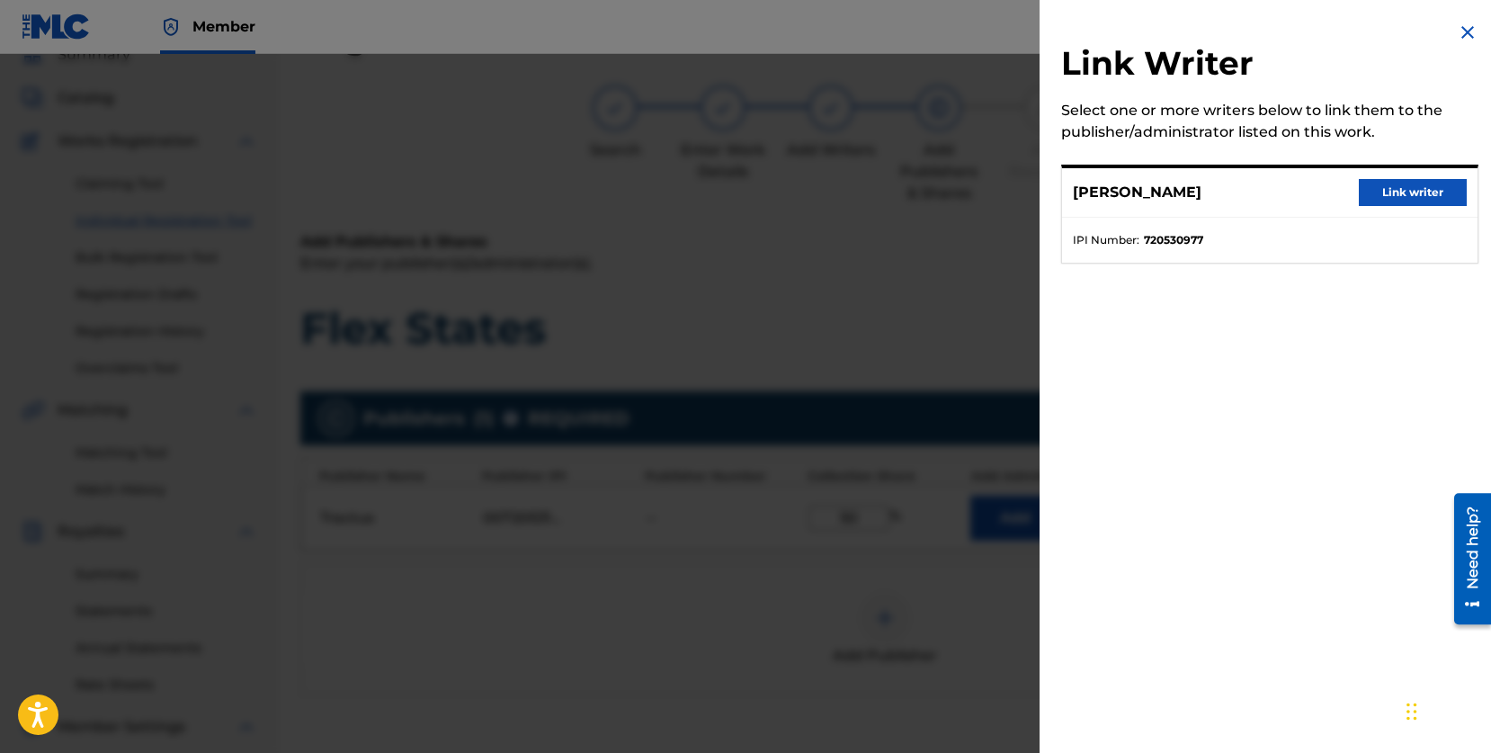
click at [1414, 197] on button "Link writer" at bounding box center [1413, 192] width 108 height 27
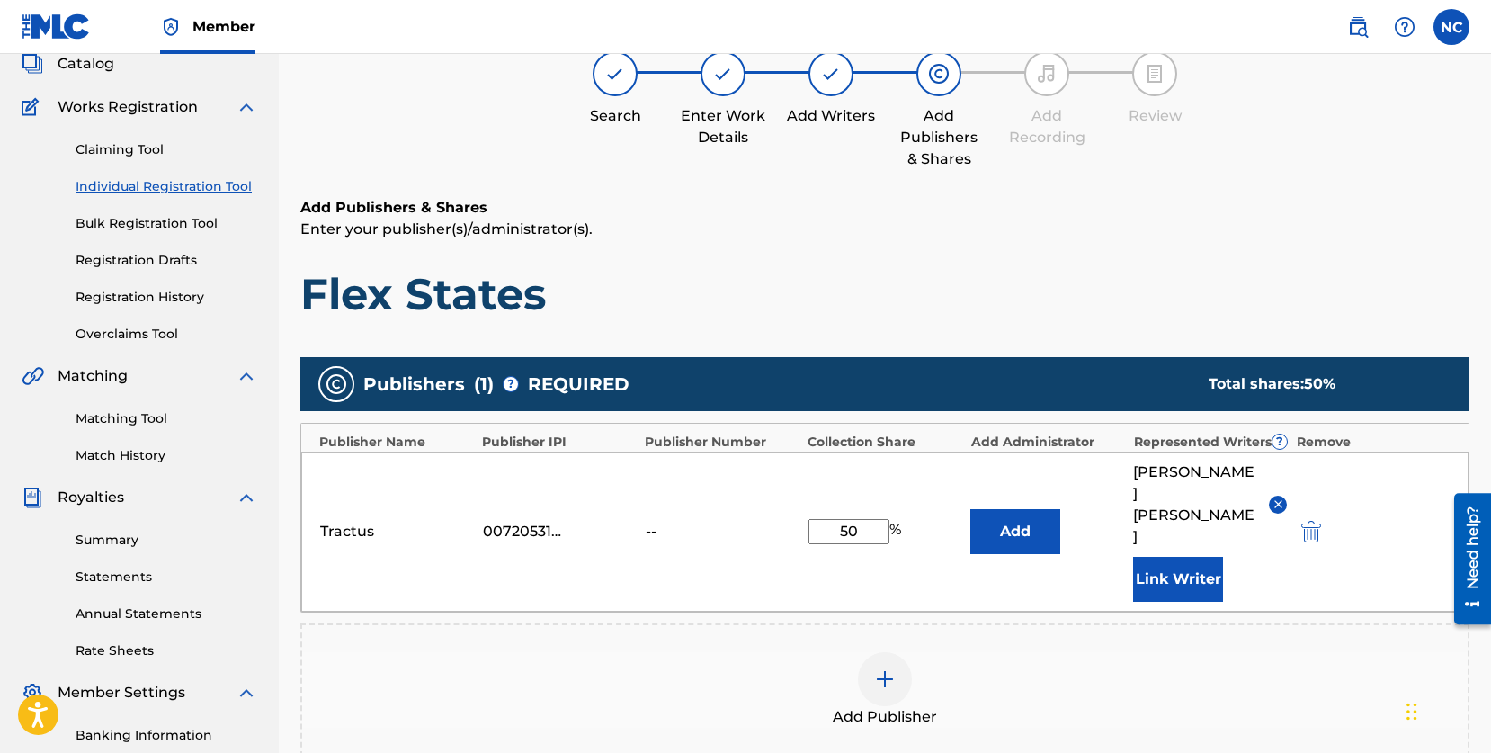
scroll to position [363, 0]
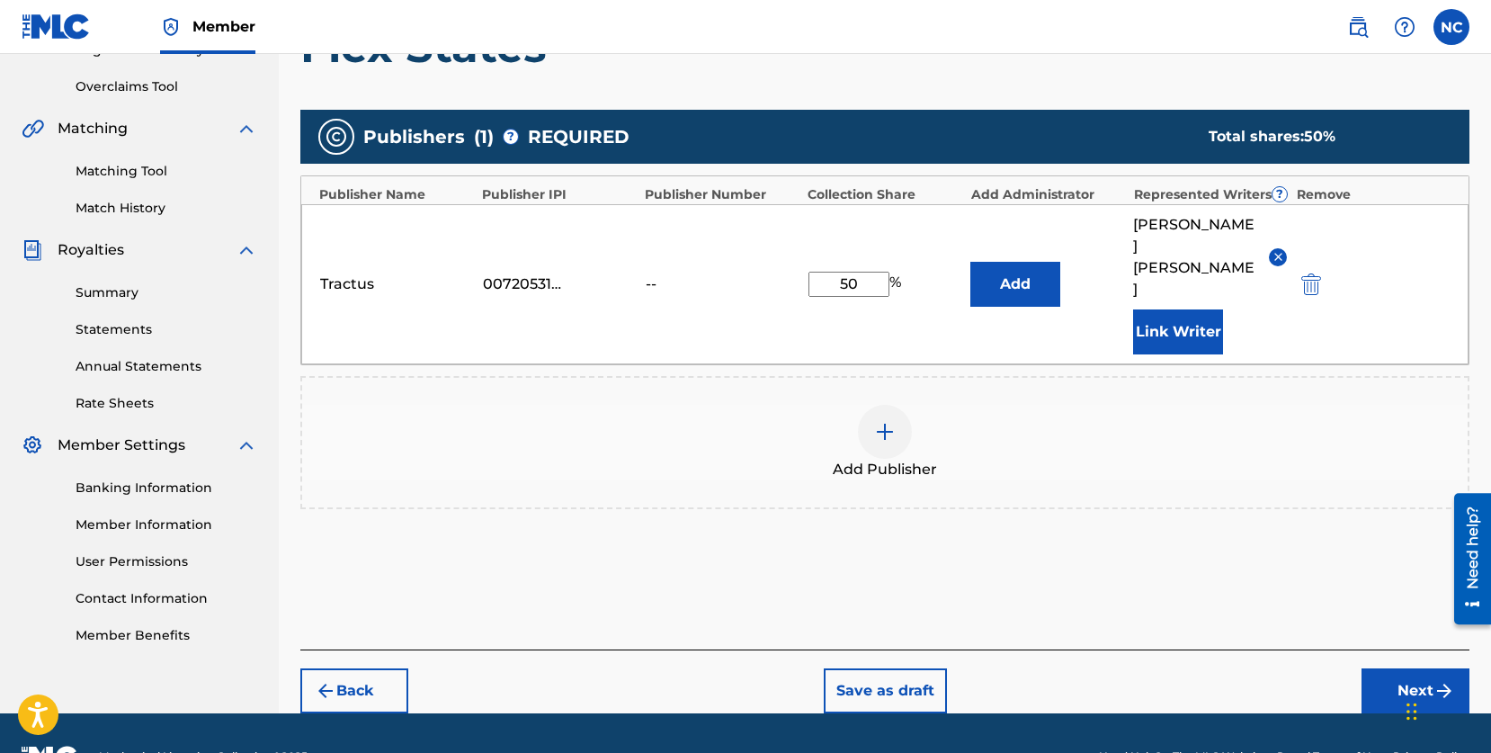
click at [1378, 668] on button "Next" at bounding box center [1416, 690] width 108 height 45
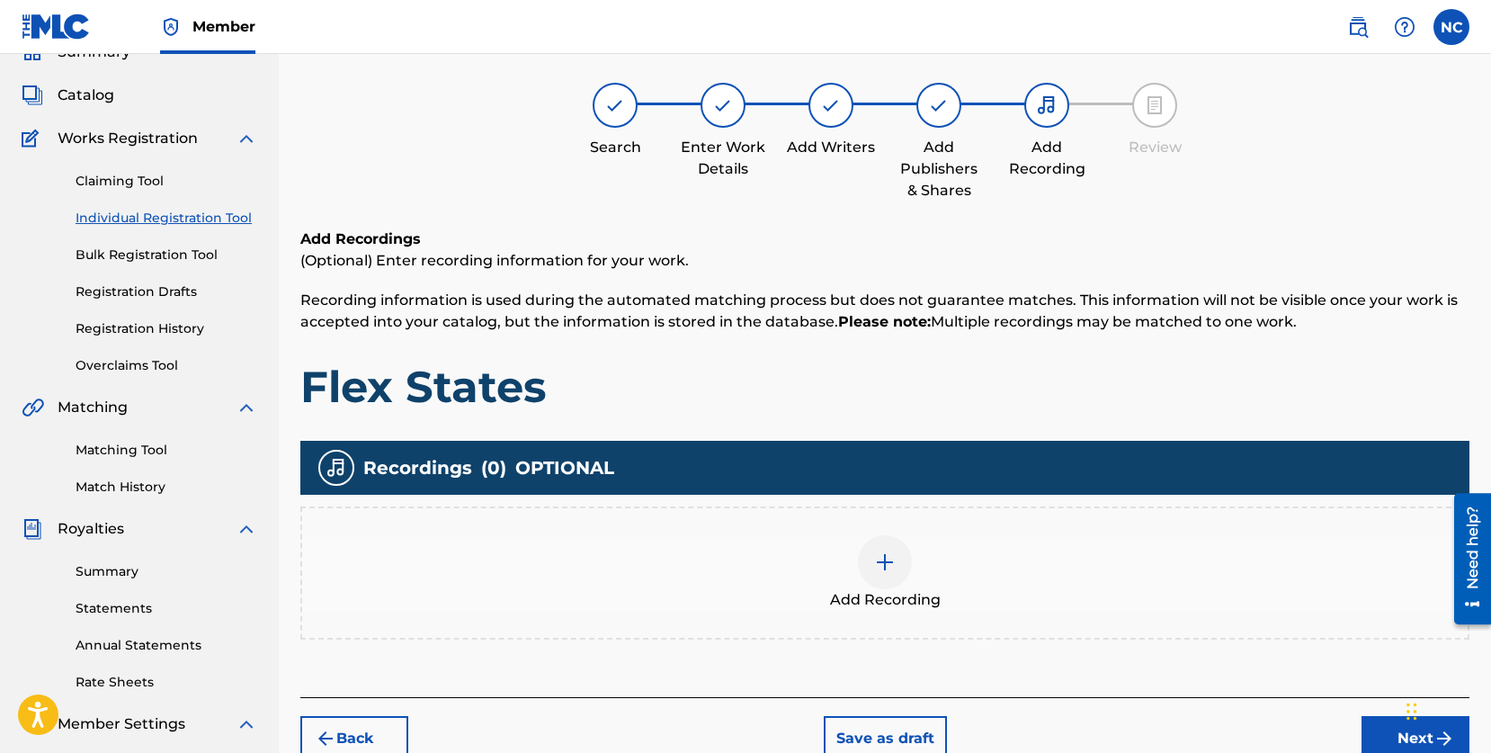
scroll to position [81, 0]
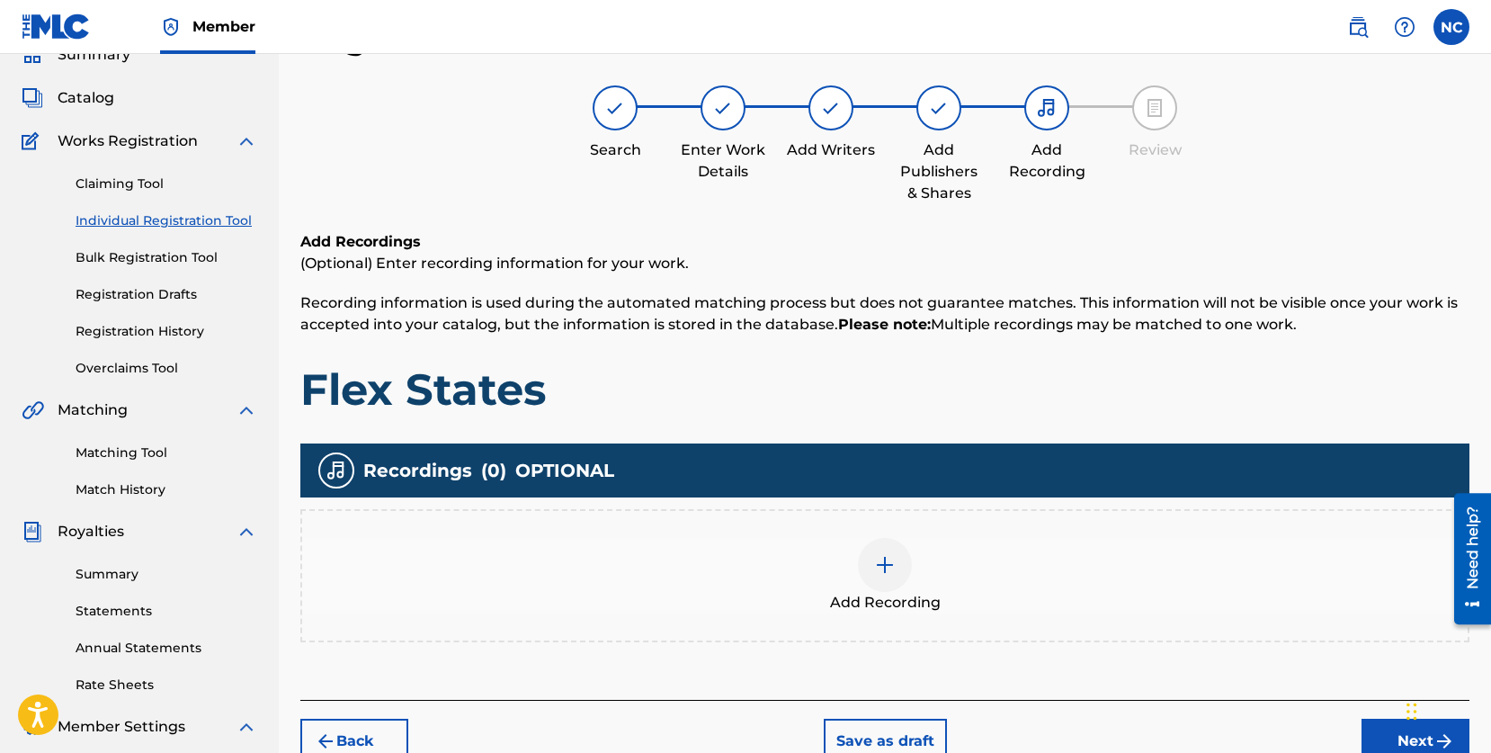
click at [890, 571] on img at bounding box center [885, 565] width 22 height 22
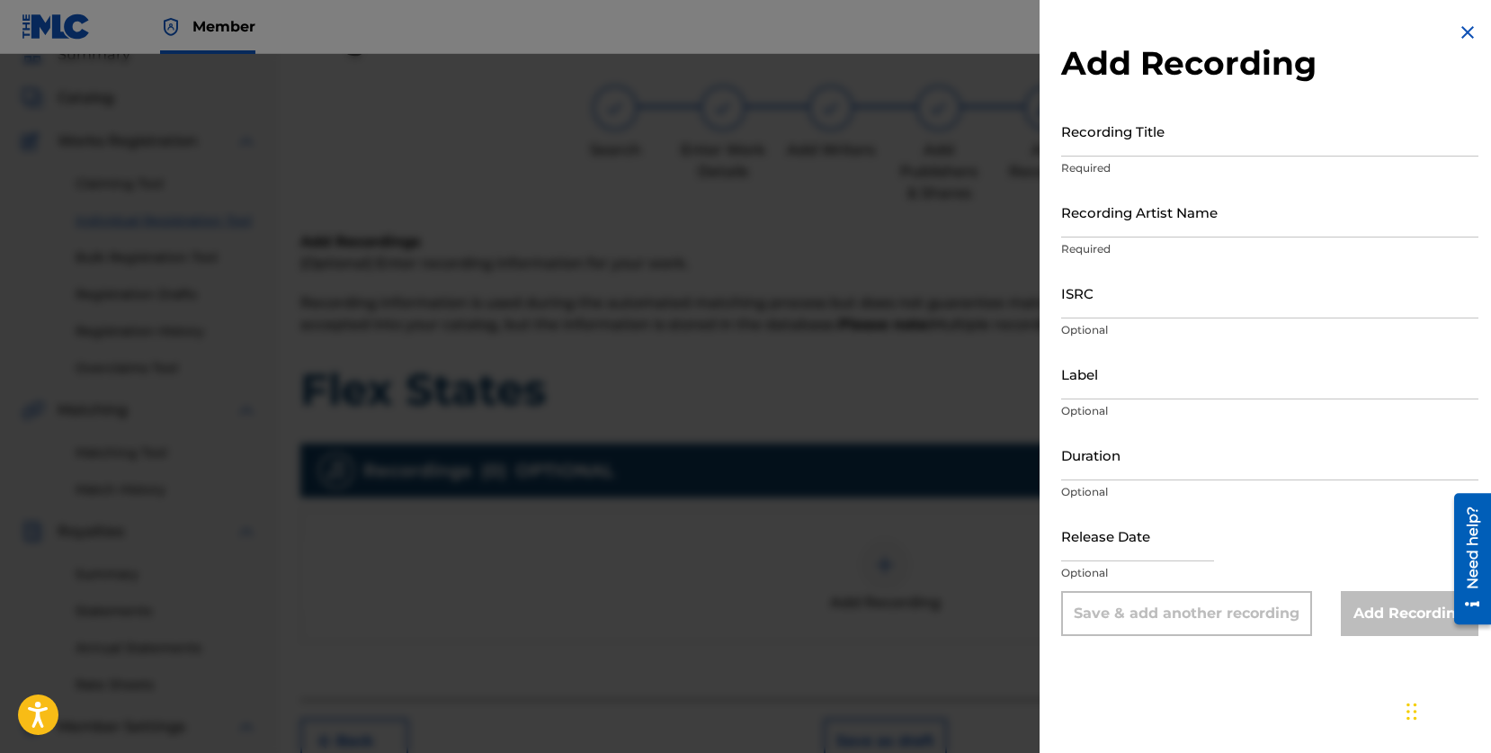
click at [1123, 148] on input "Recording Title" at bounding box center [1269, 130] width 417 height 51
paste input "flex I"
type input "flex I"
click at [1125, 228] on input "Recording Artist Name" at bounding box center [1269, 211] width 417 height 51
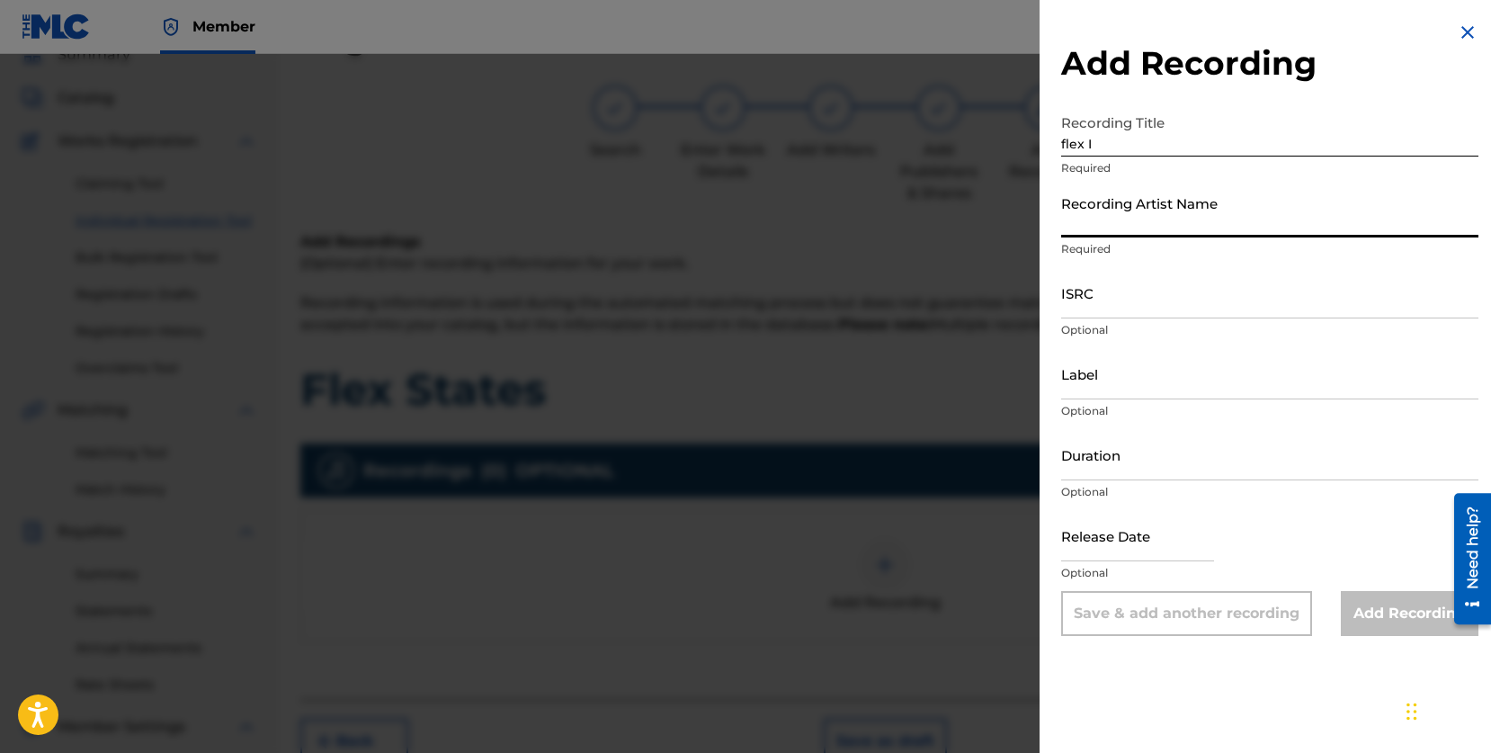
type input "[PERSON_NAME]"
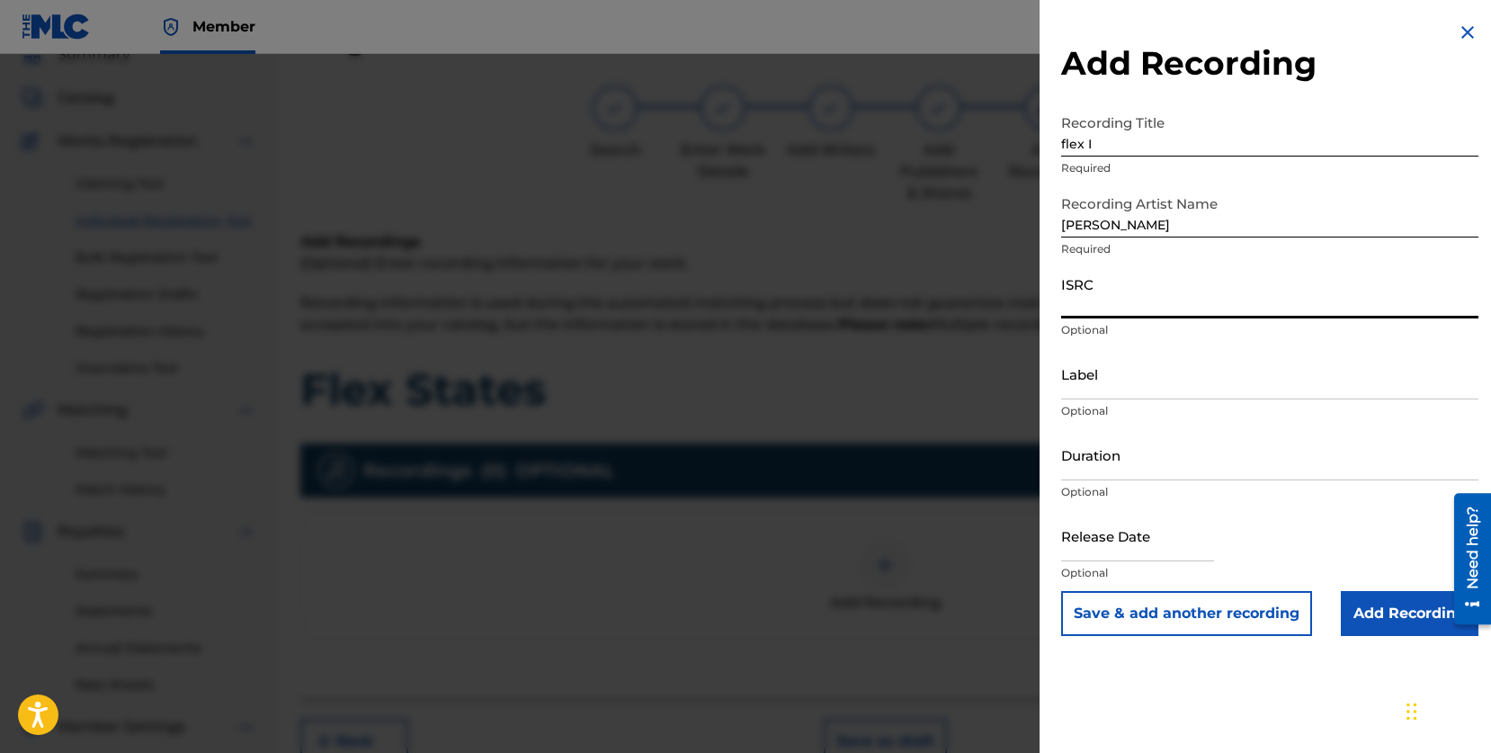
click at [1144, 310] on input "ISRC" at bounding box center [1269, 292] width 417 height 51
paste input "QZTB22452128"
type input "QZTB22452128"
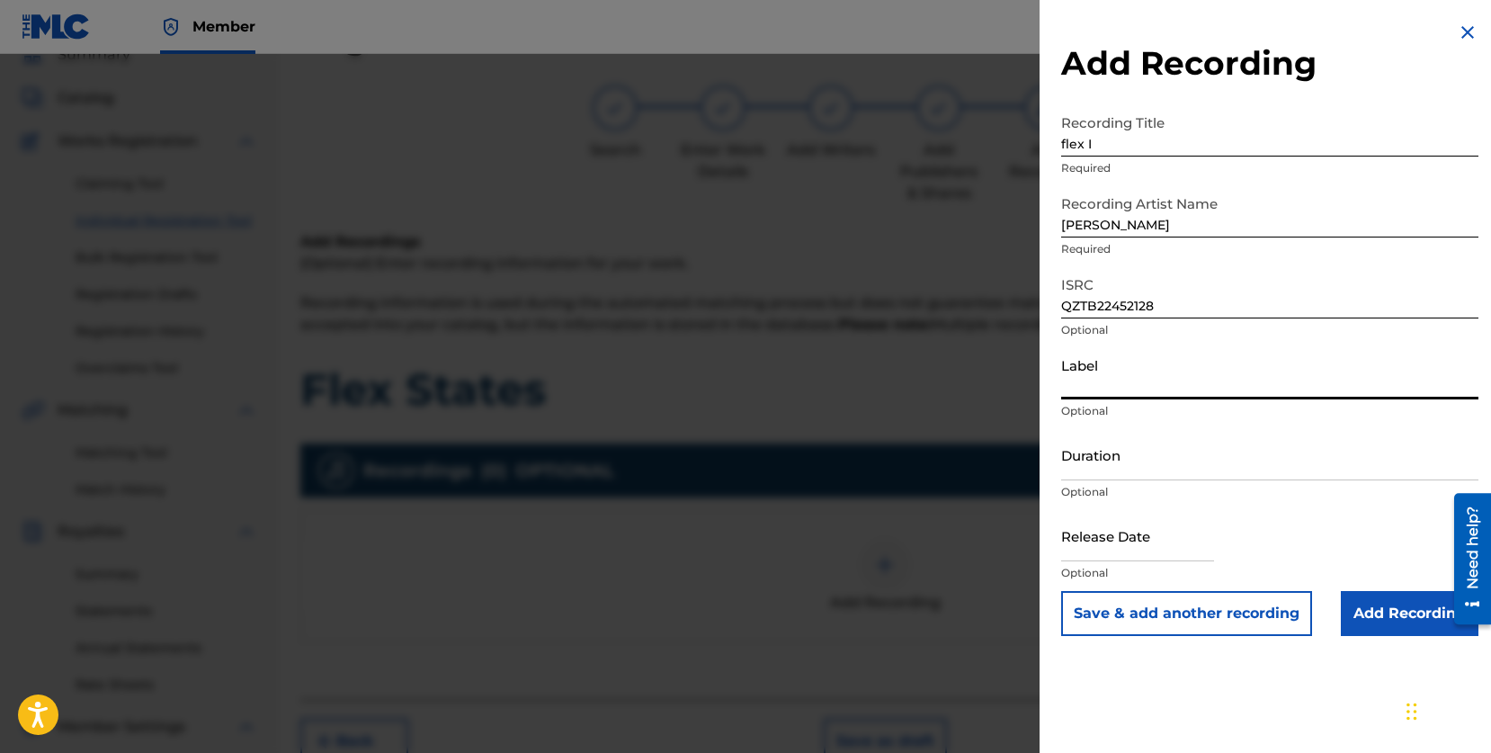
click at [1097, 385] on input "Label" at bounding box center [1269, 373] width 417 height 51
type input "Tractus"
click at [1384, 611] on input "Add Recording" at bounding box center [1410, 613] width 138 height 45
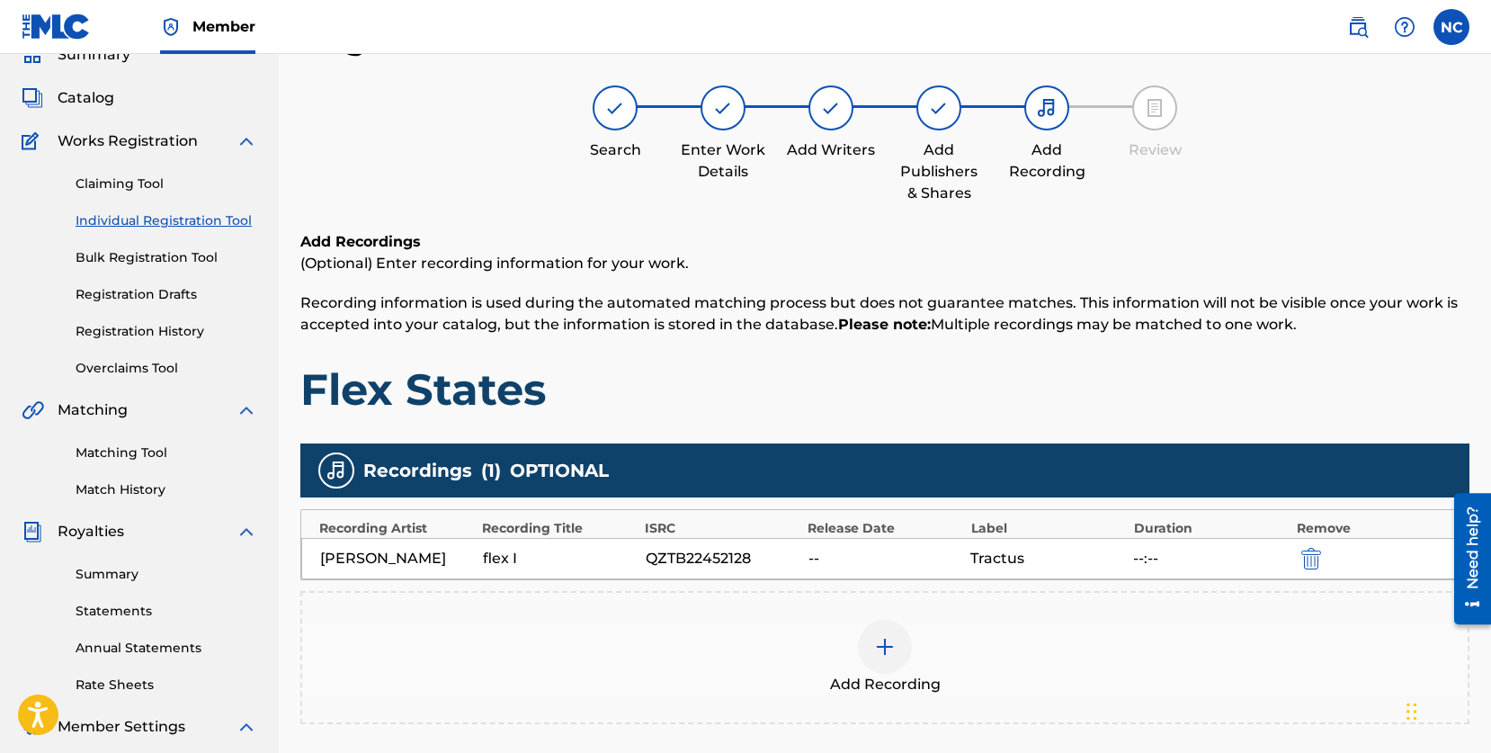
click at [870, 648] on div at bounding box center [885, 647] width 54 height 54
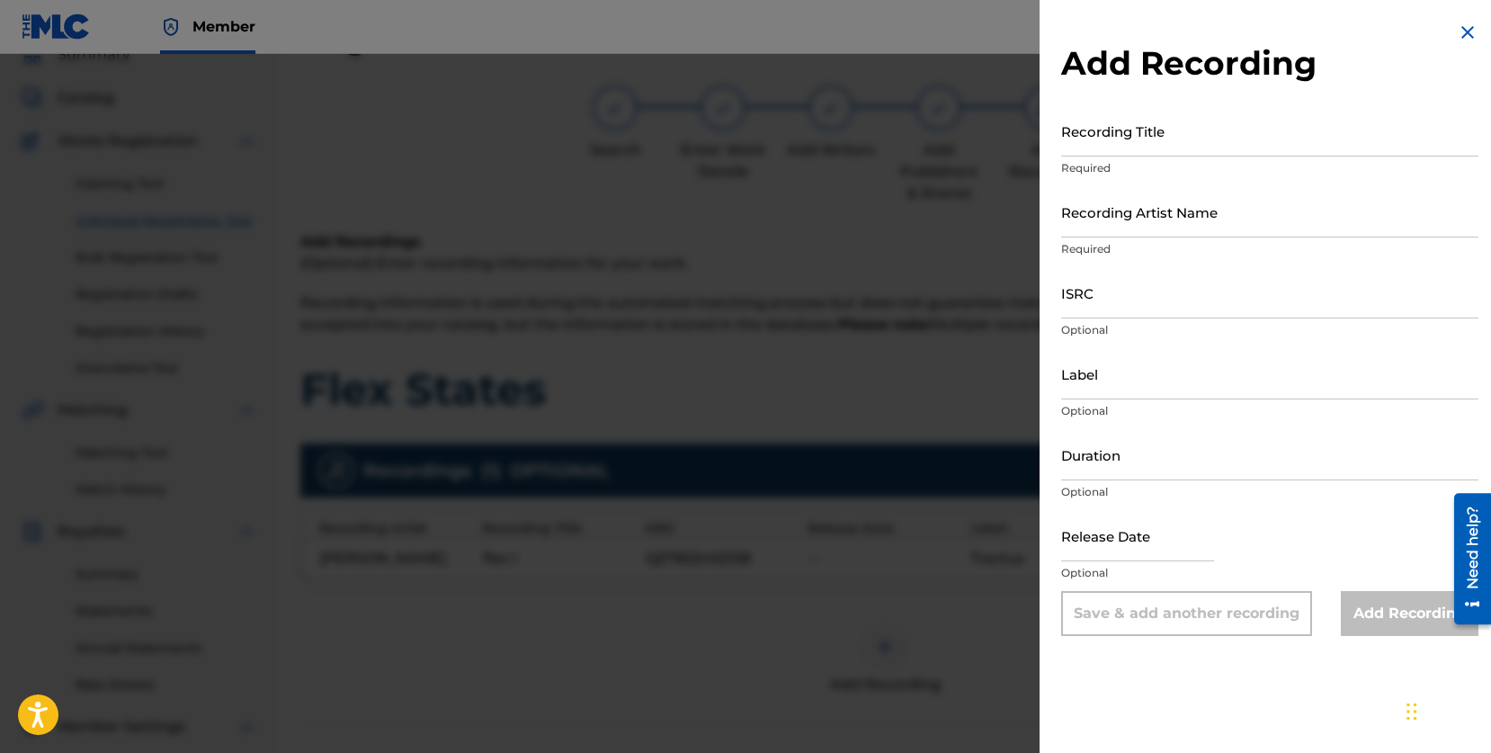
click at [1135, 134] on input "Recording Title" at bounding box center [1269, 130] width 417 height 51
paste input "flex II"
type input "flex II"
click at [1124, 213] on input "Recording Artist Name" at bounding box center [1269, 211] width 417 height 51
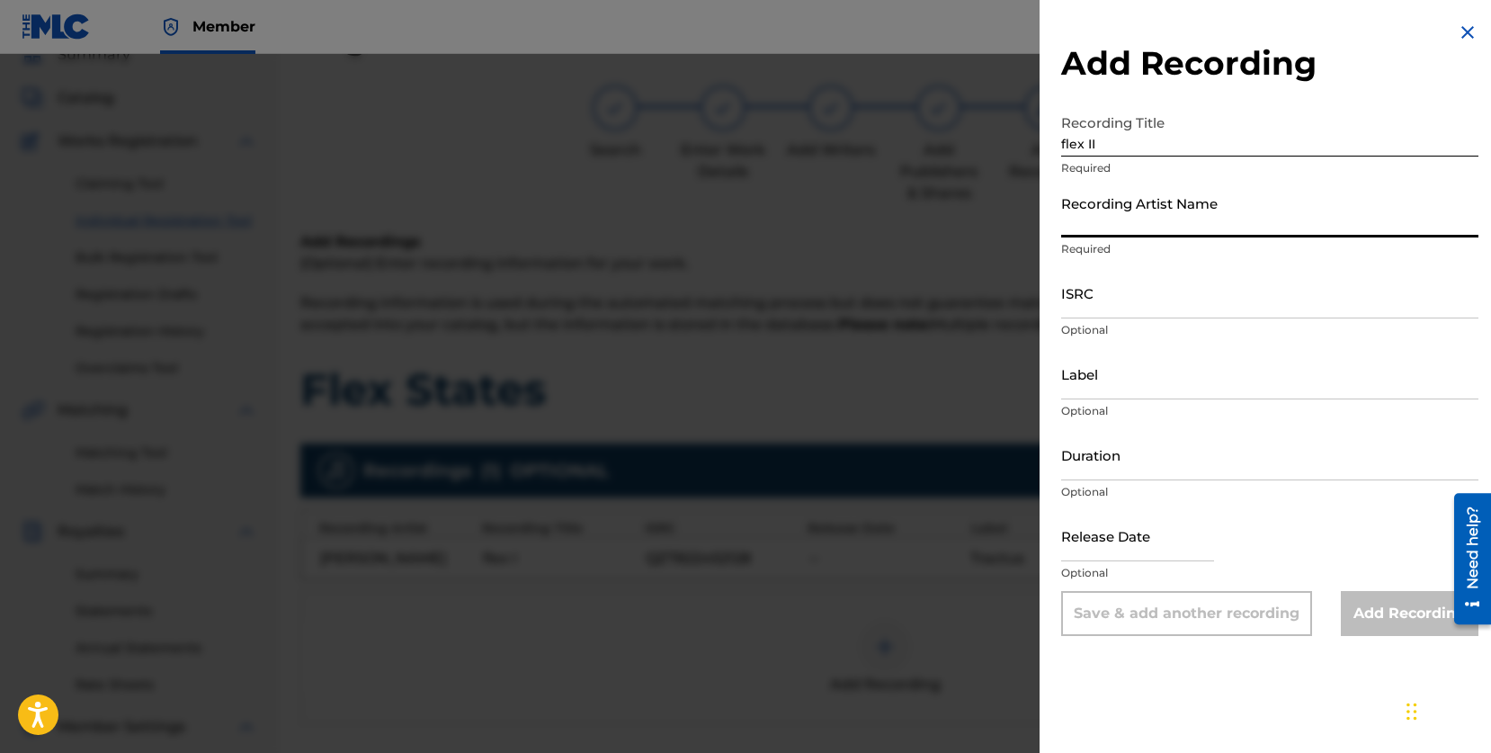
type input "[PERSON_NAME]"
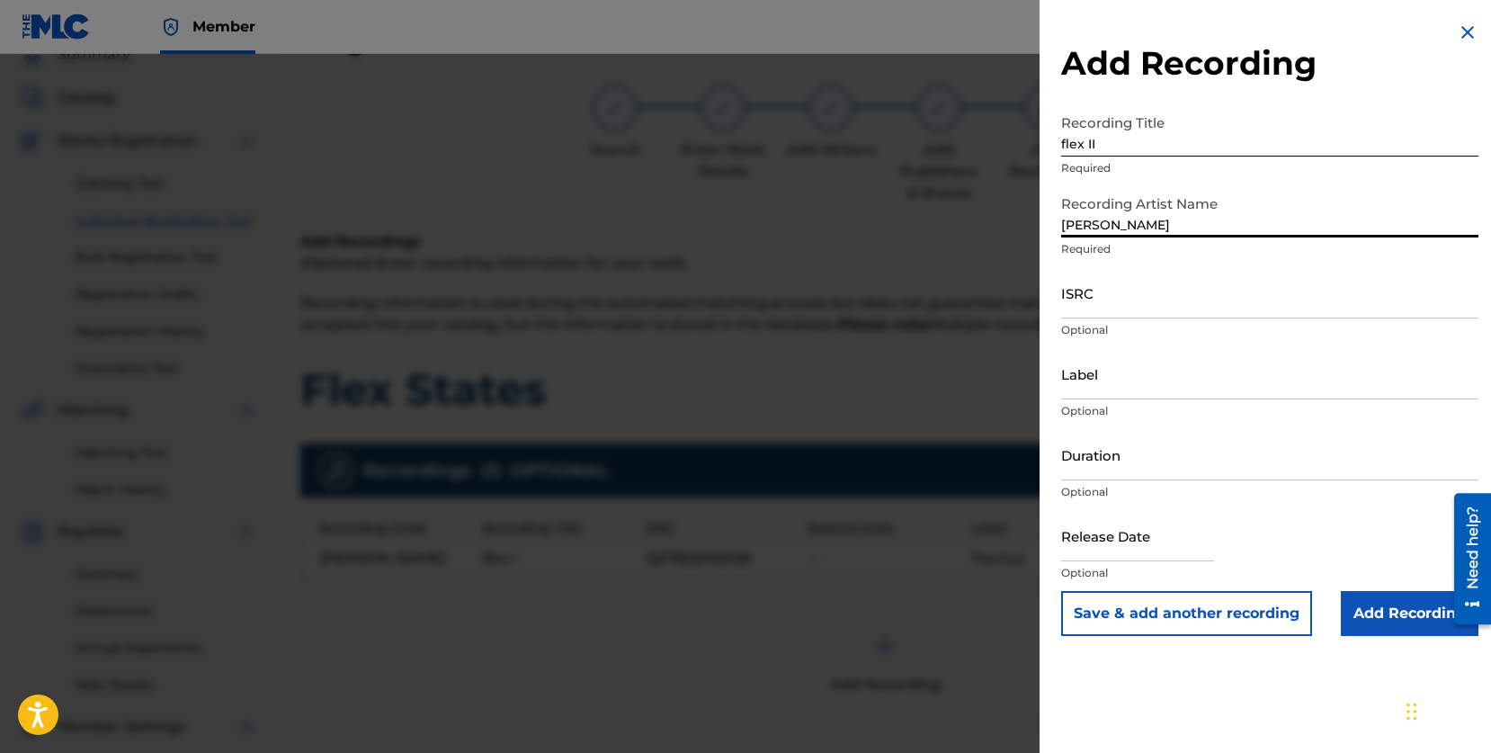
click at [1137, 300] on input "ISRC" at bounding box center [1269, 292] width 417 height 51
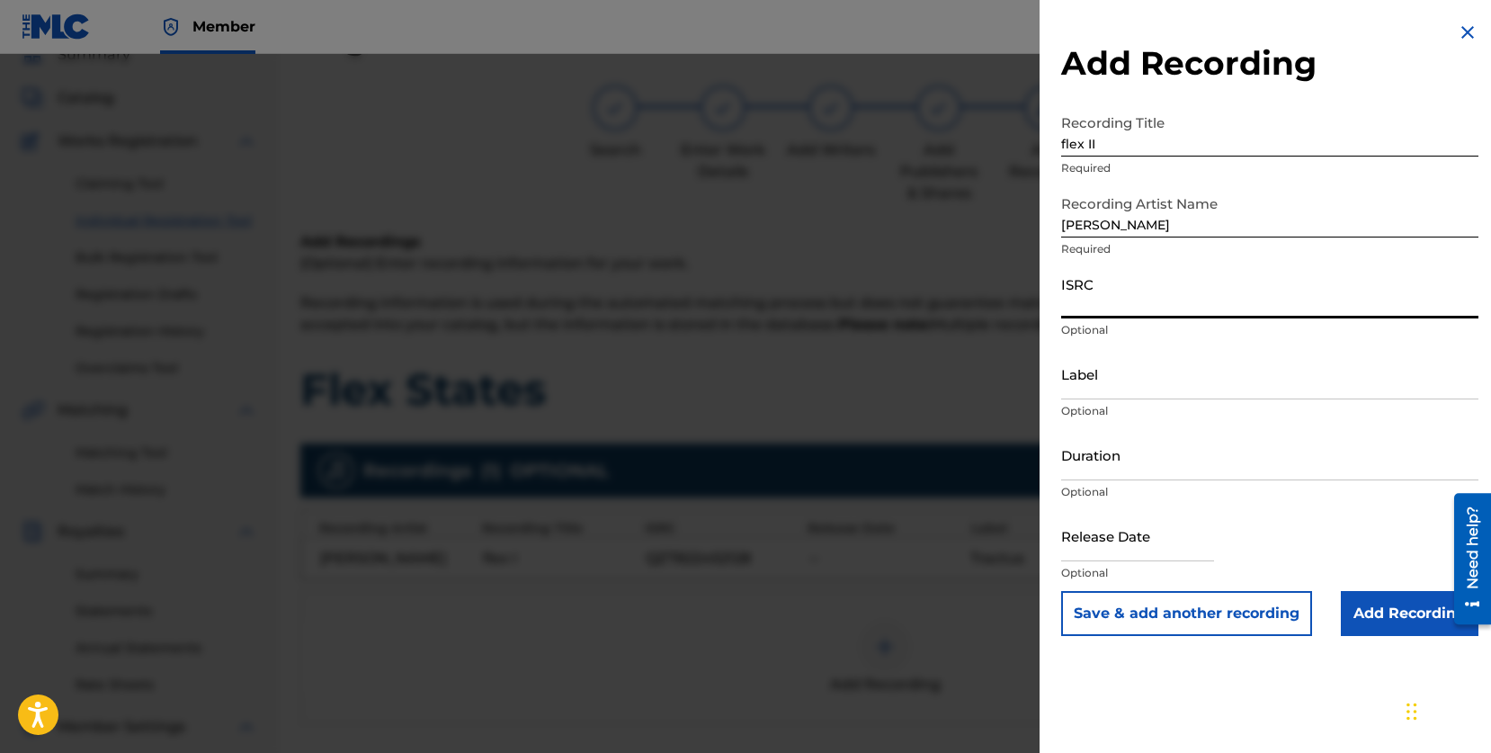
paste input "QZTB22452129"
type input "QZTB22452129"
click at [1153, 389] on input "Label" at bounding box center [1269, 373] width 417 height 51
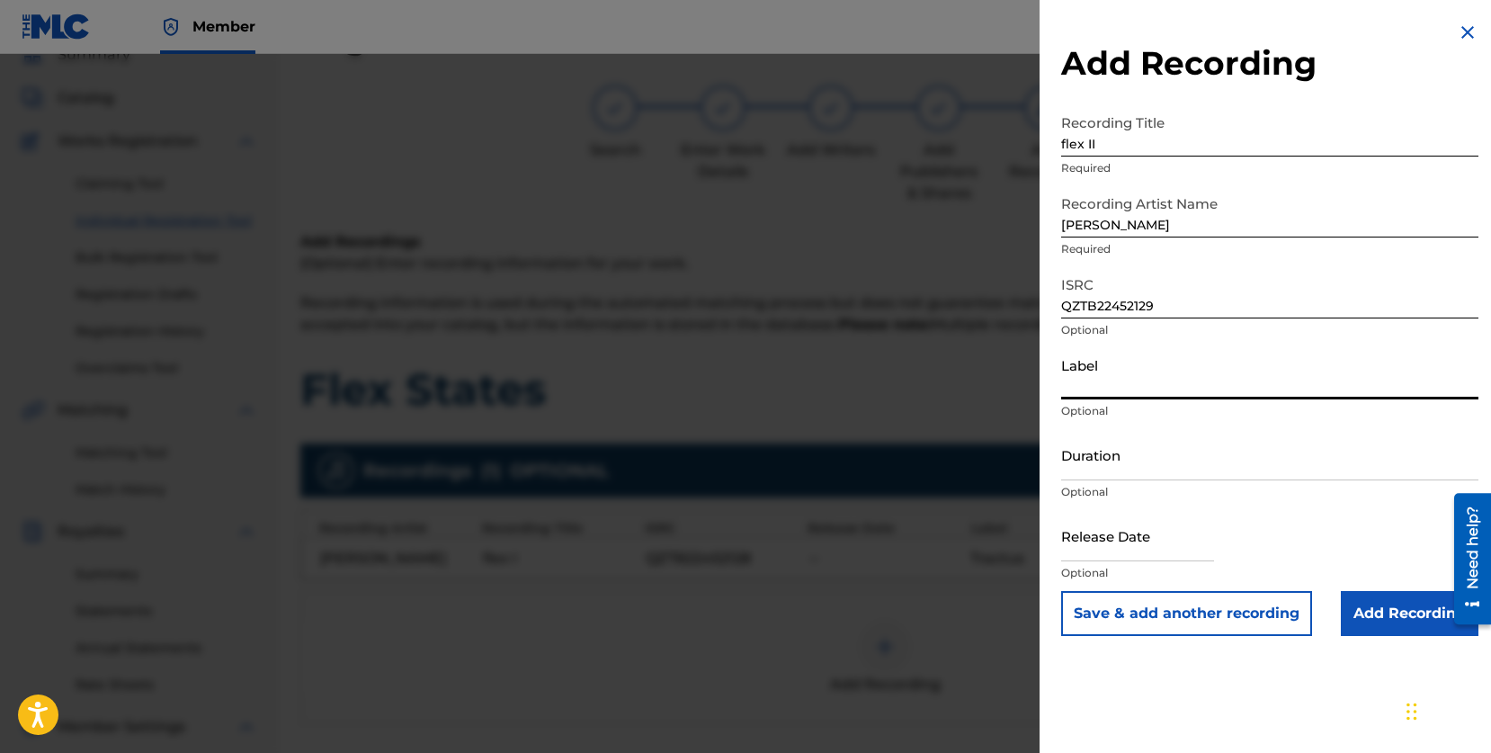
type input "Tractus"
click at [1378, 608] on input "Add Recording" at bounding box center [1410, 613] width 138 height 45
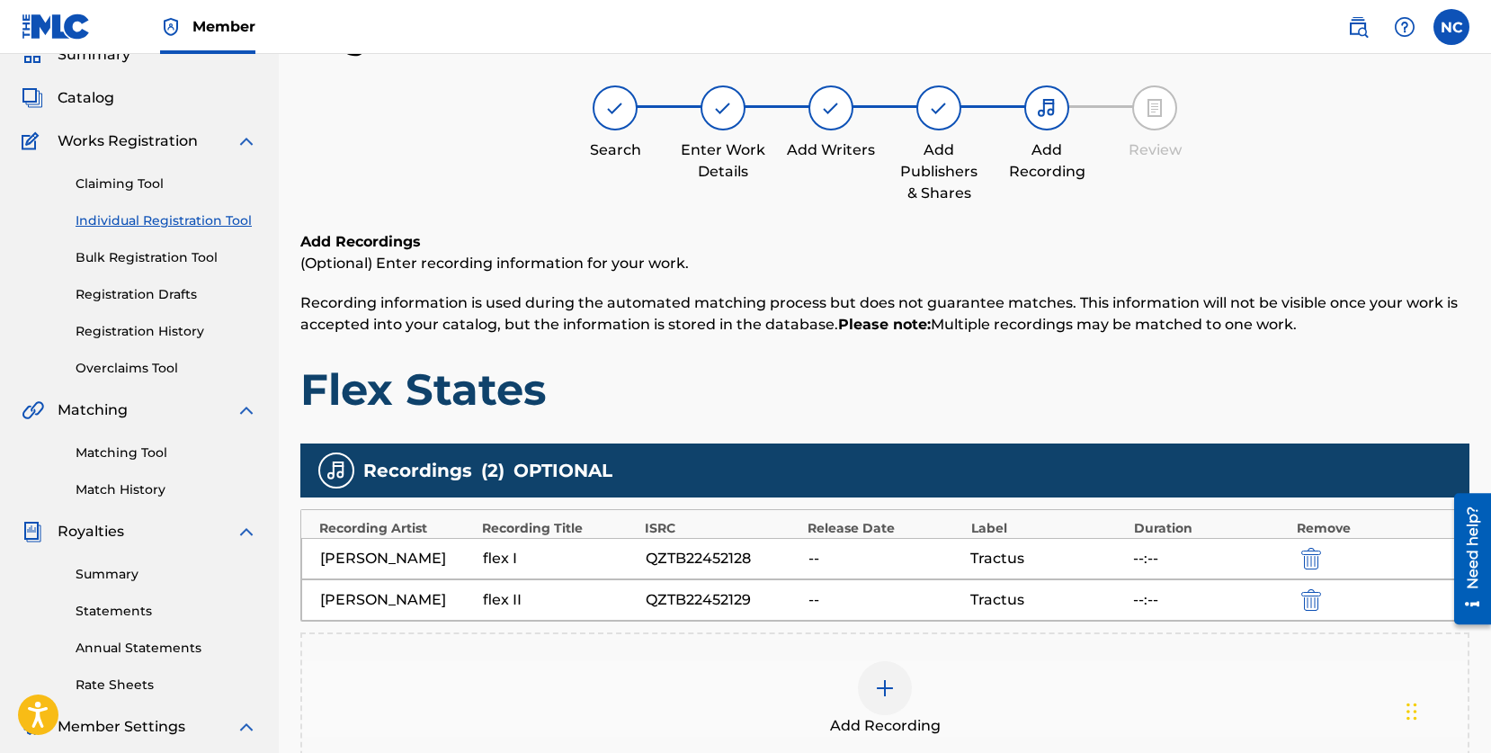
click at [882, 688] on img at bounding box center [885, 688] width 22 height 22
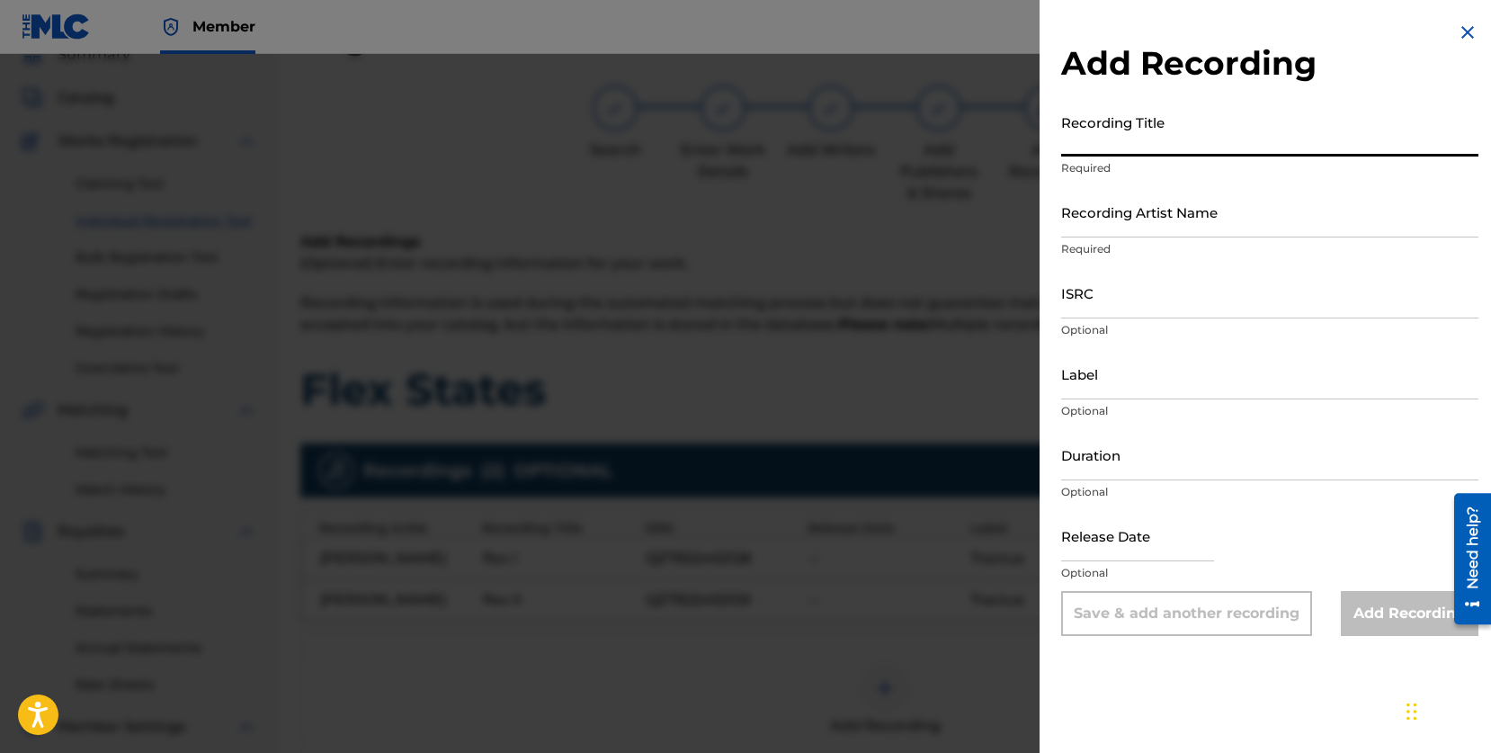
click at [1129, 139] on input "Recording Title" at bounding box center [1269, 130] width 417 height 51
type input "flex III"
click at [1100, 306] on input "ISRC" at bounding box center [1269, 292] width 417 height 51
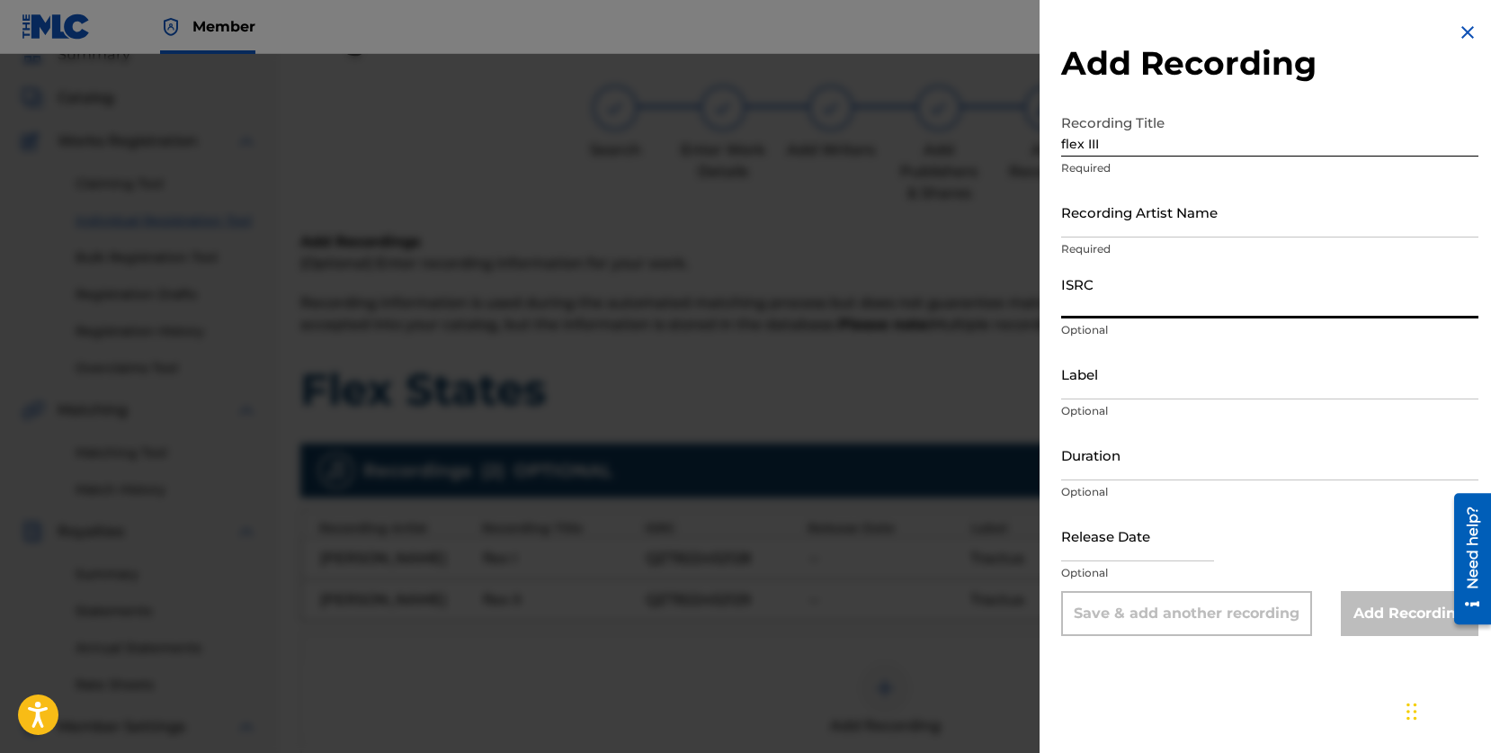
paste input "QZTB22452130"
type input "QZTB22452130"
click at [1097, 215] on input "Recording Artist Name" at bounding box center [1269, 211] width 417 height 51
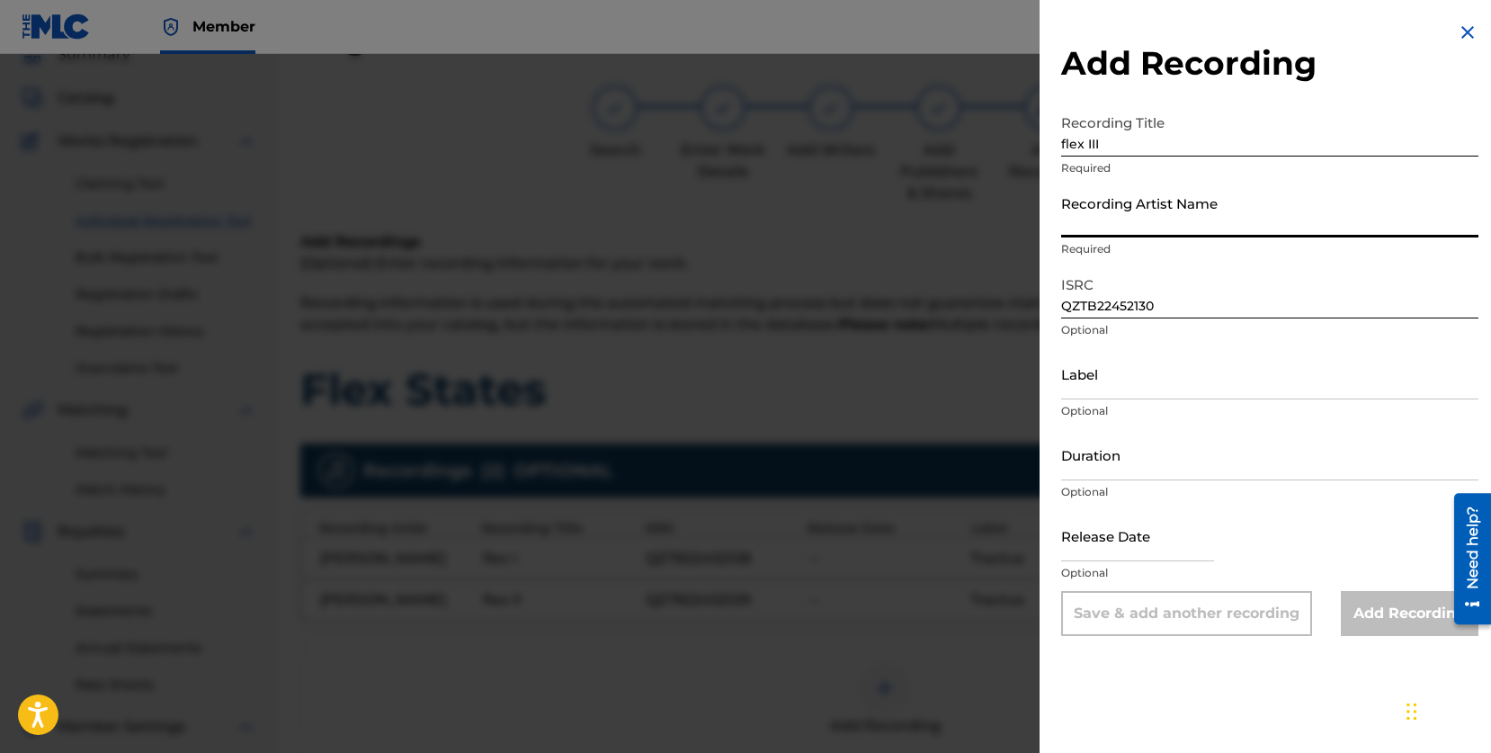
type input "[PERSON_NAME]"
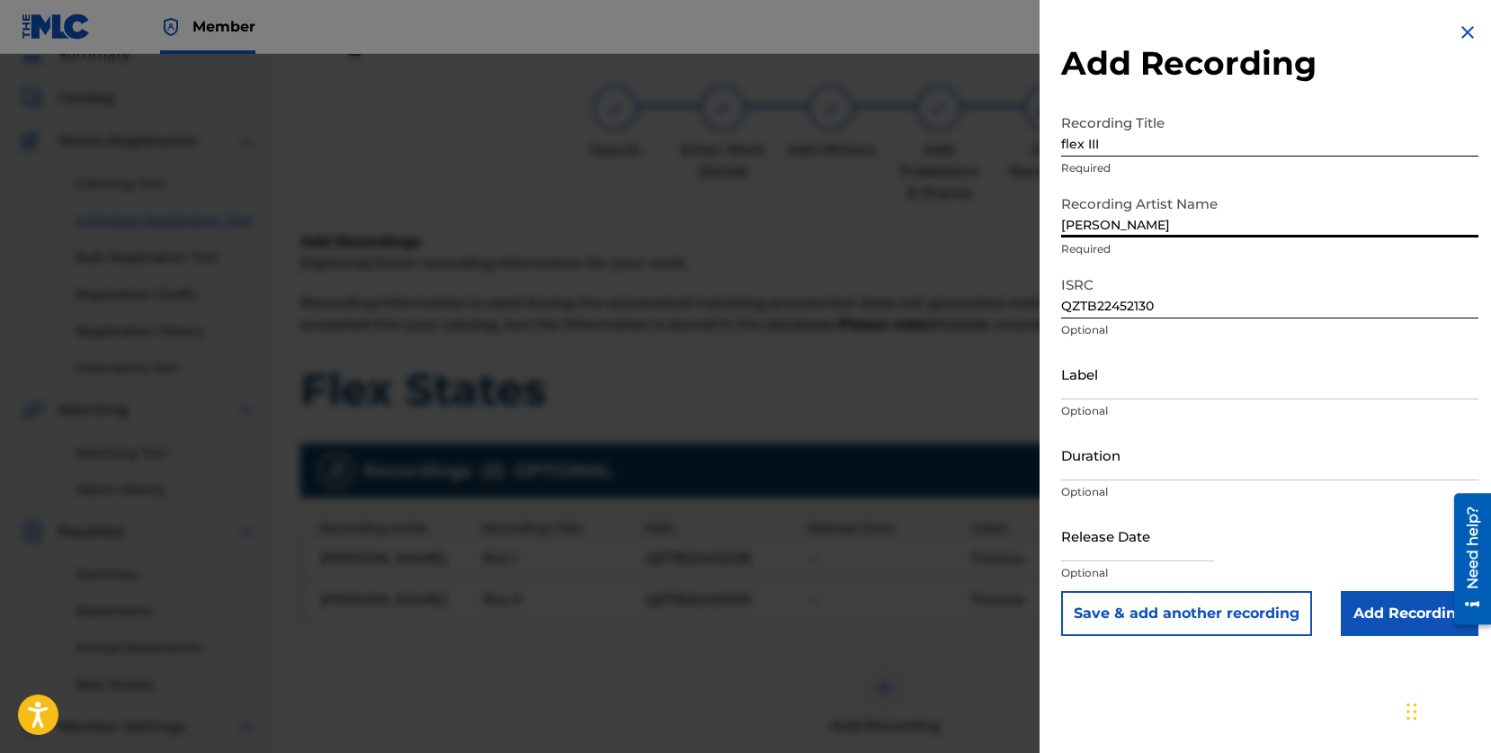
click at [1131, 384] on input "Label" at bounding box center [1269, 373] width 417 height 51
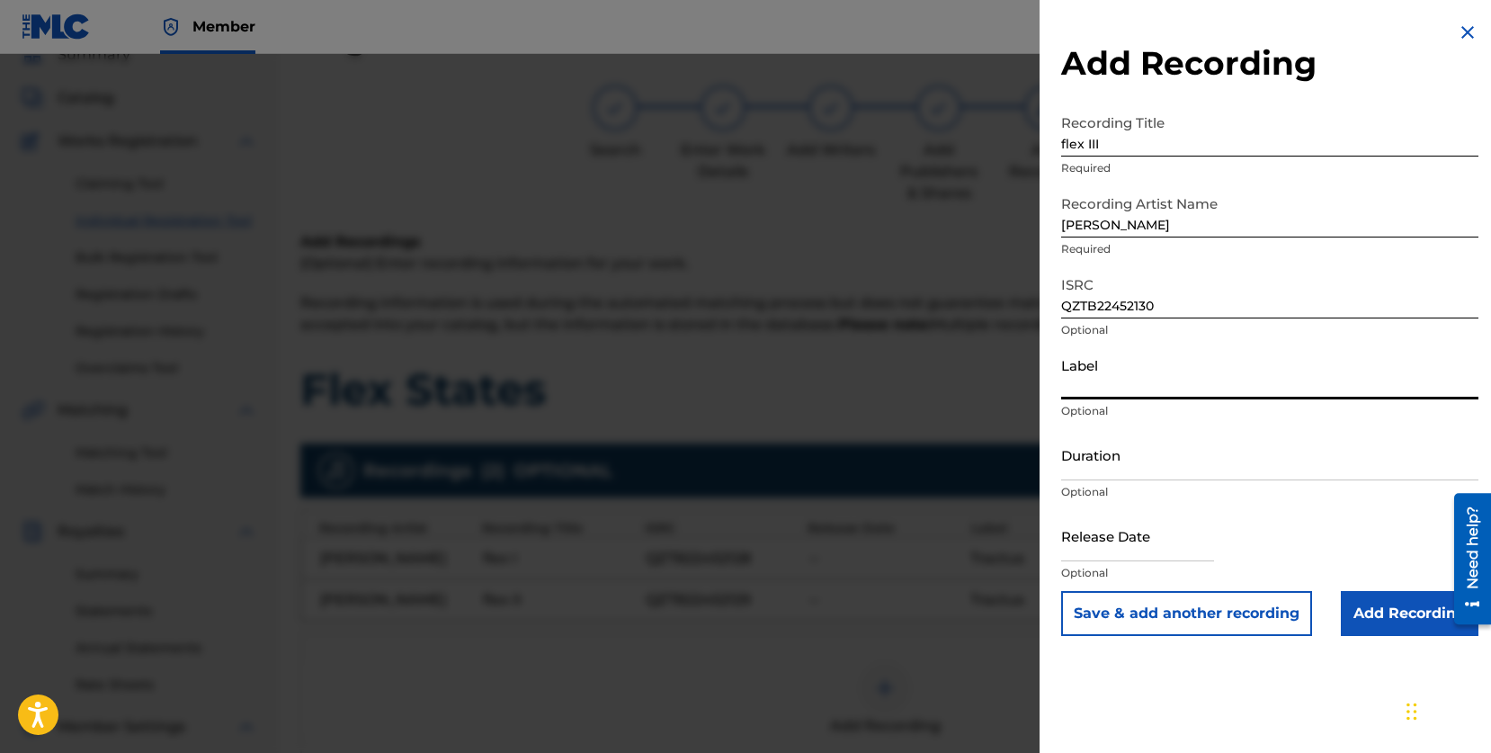
type input "Tractus"
click at [1383, 603] on input "Add Recording" at bounding box center [1410, 613] width 138 height 45
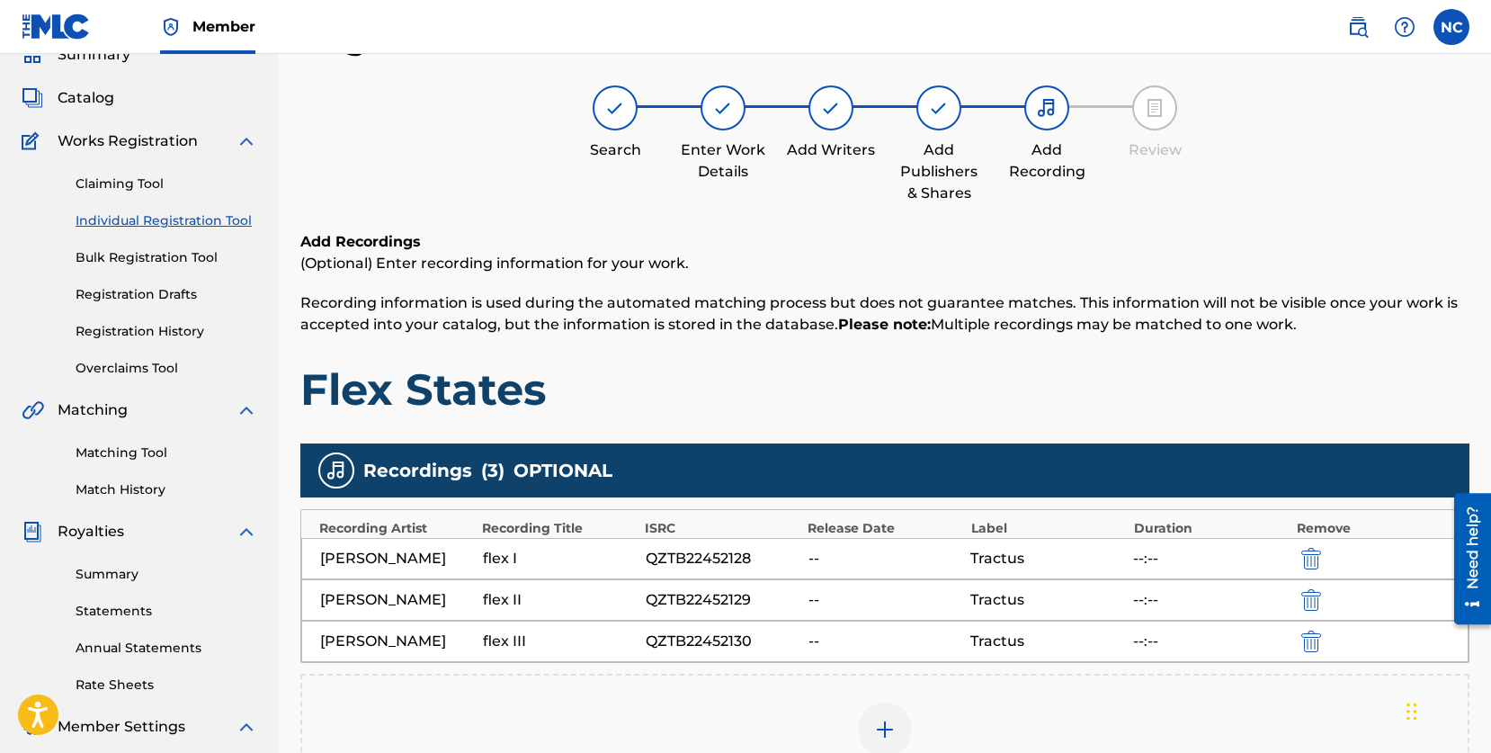
click at [887, 712] on div at bounding box center [885, 730] width 54 height 54
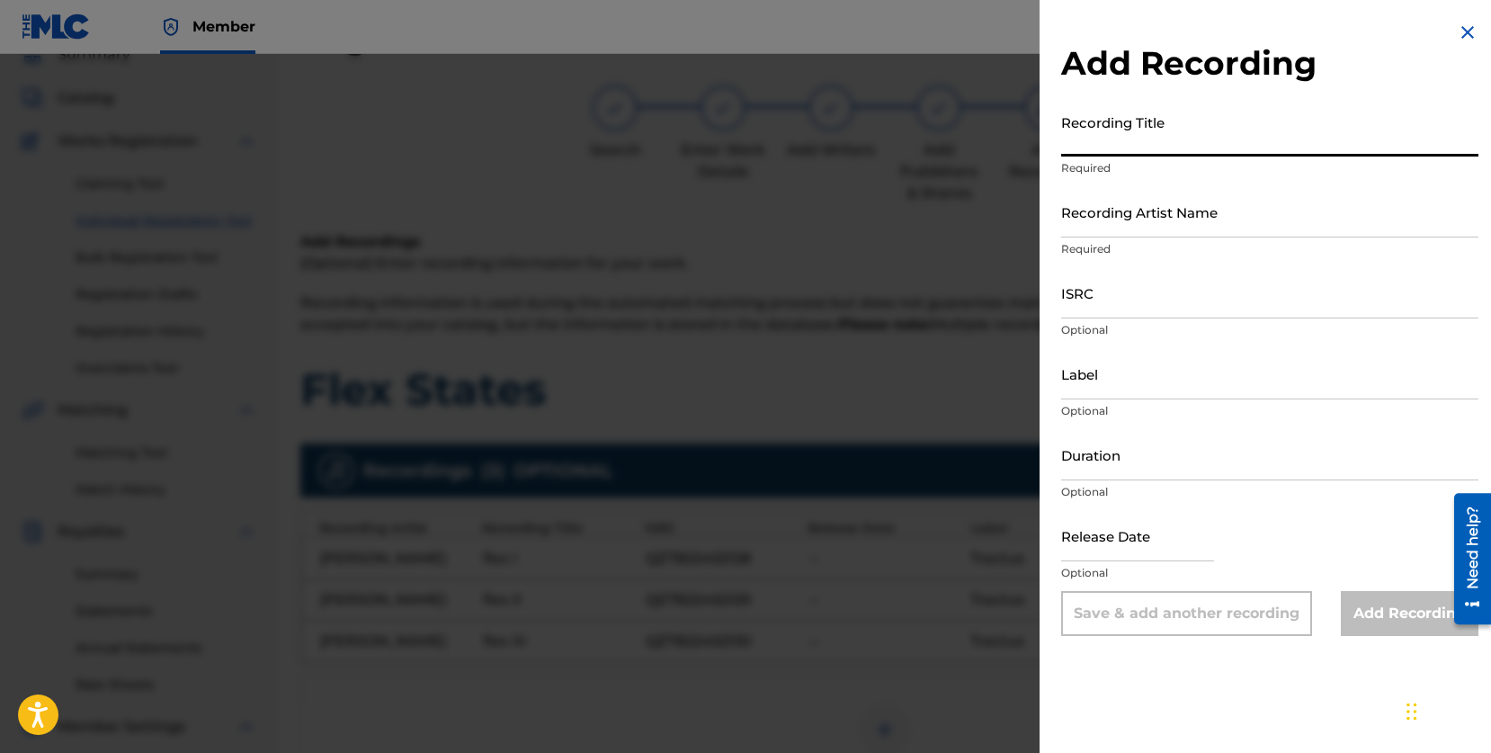
click at [1124, 139] on input "Recording Title" at bounding box center [1269, 130] width 417 height 51
paste input "flex IV"
type input "flex IV"
click at [1092, 219] on input "Recording Artist Name" at bounding box center [1269, 211] width 417 height 51
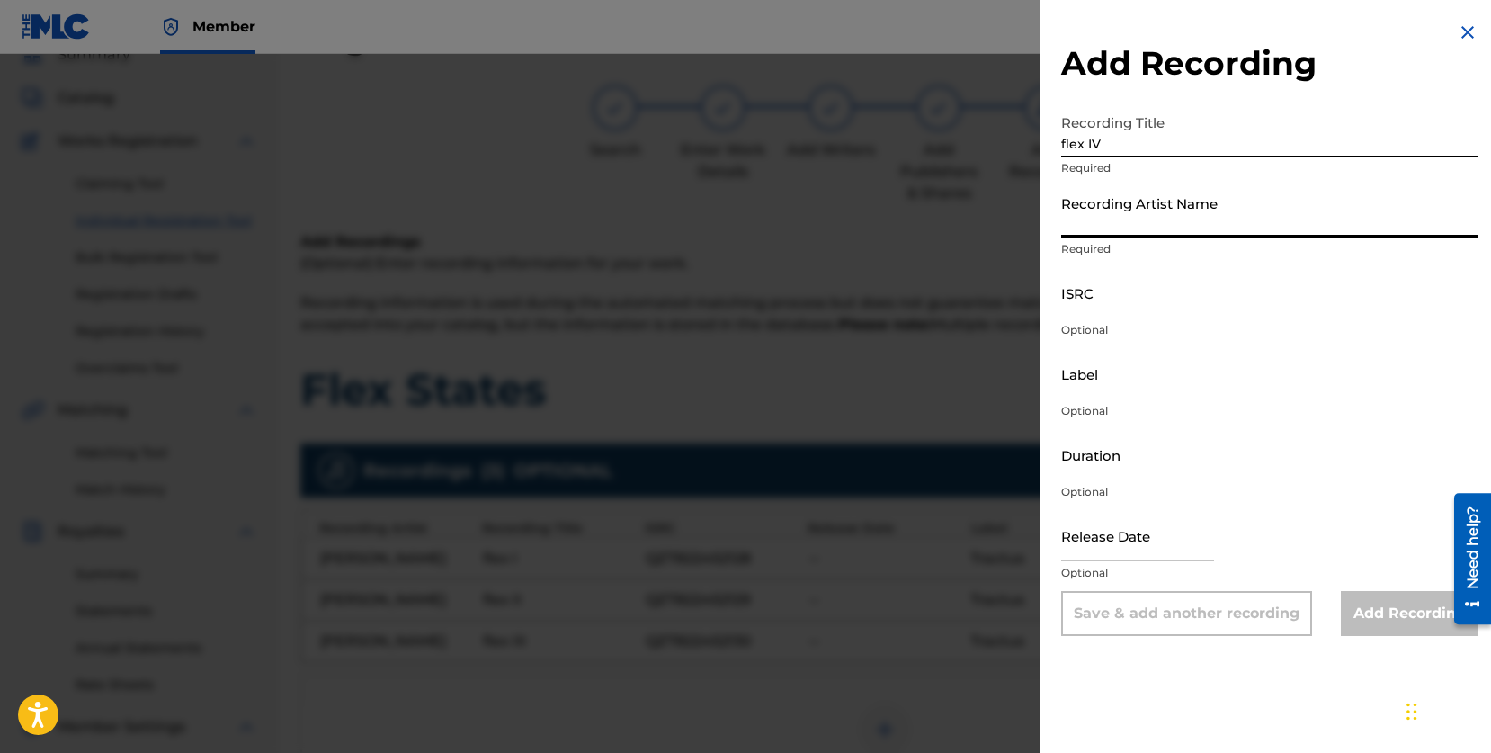
type input "[PERSON_NAME]"
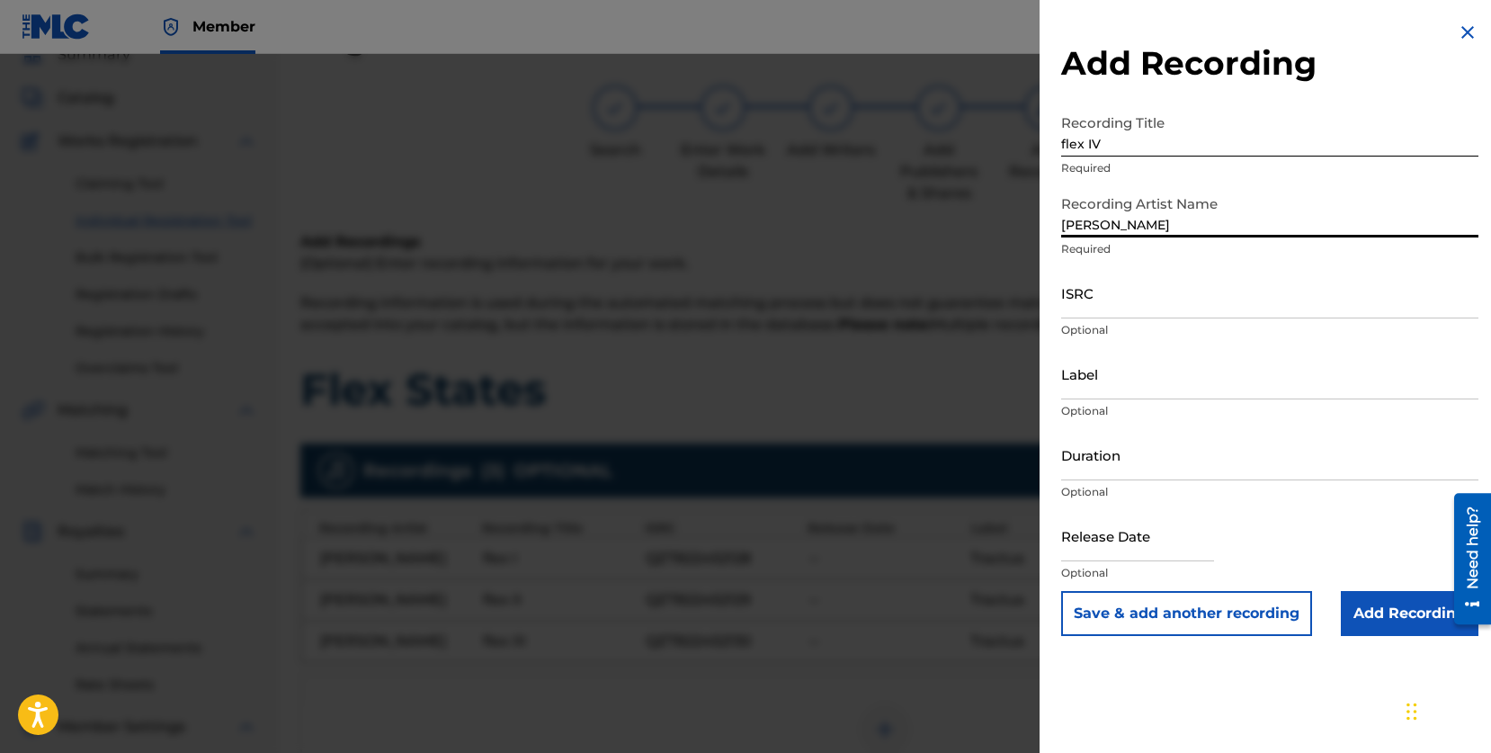
click at [1139, 290] on input "ISRC" at bounding box center [1269, 292] width 417 height 51
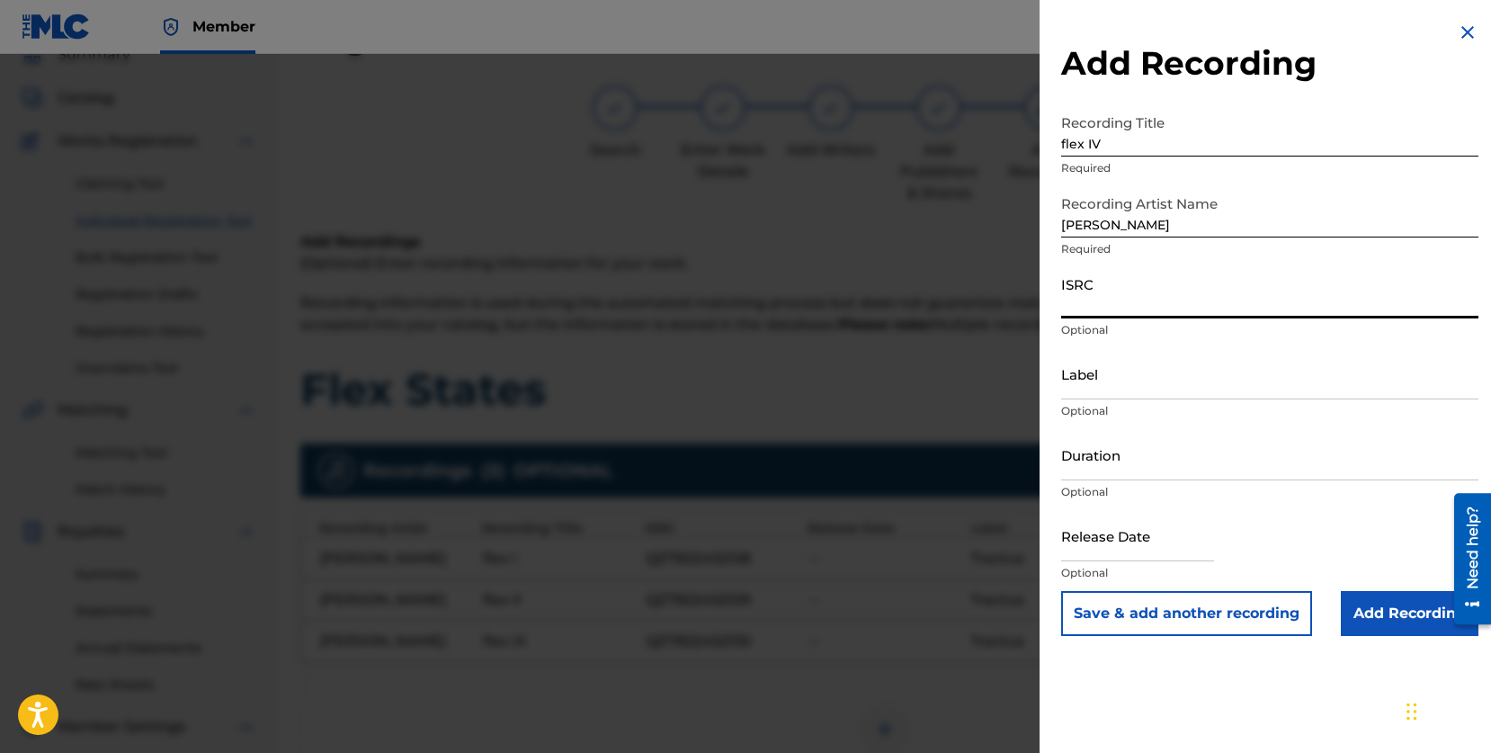
paste input "QZTB22452131"
type input "QZTB22452131"
click at [1097, 377] on input "Label" at bounding box center [1269, 373] width 417 height 51
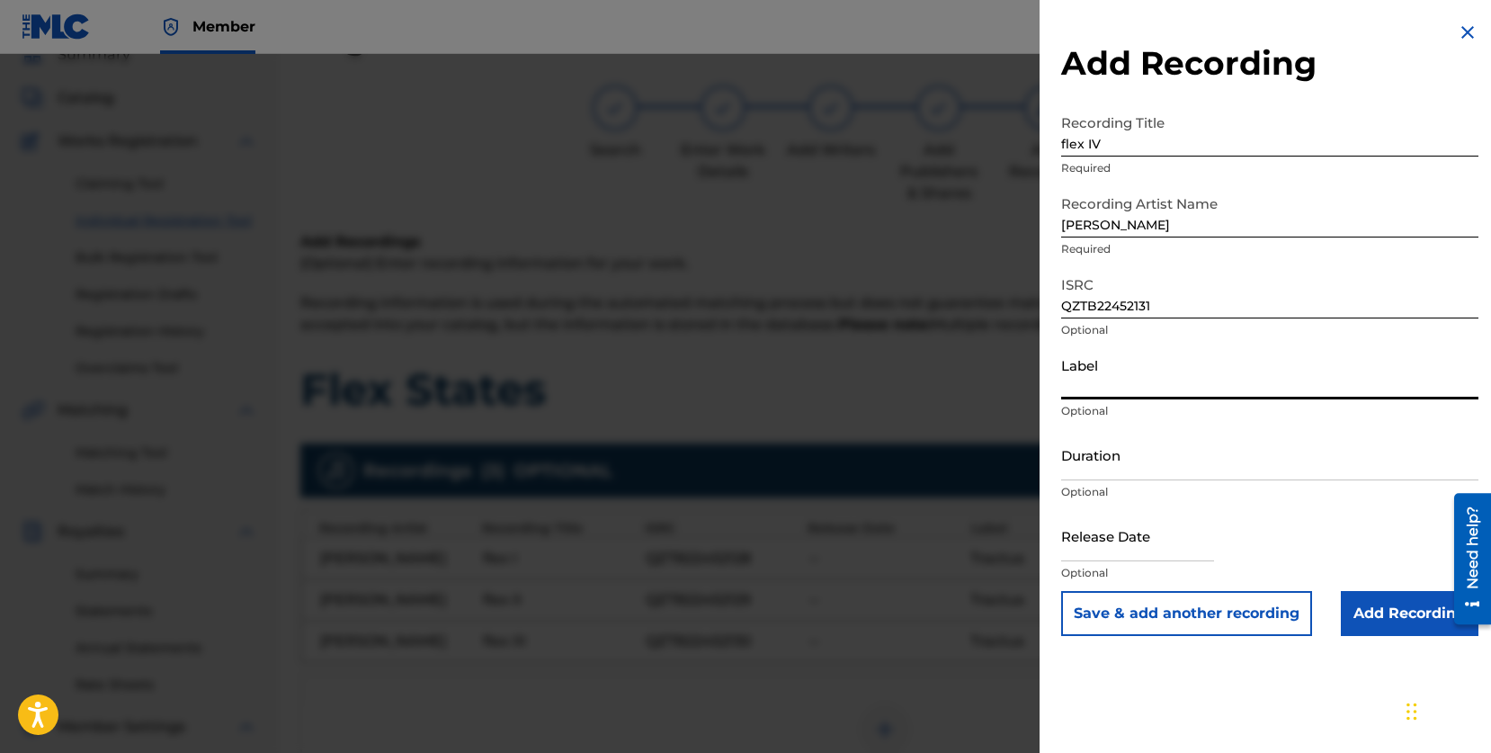
type input "Tractus"
click at [1169, 613] on button "Save & add another recording" at bounding box center [1186, 613] width 251 height 45
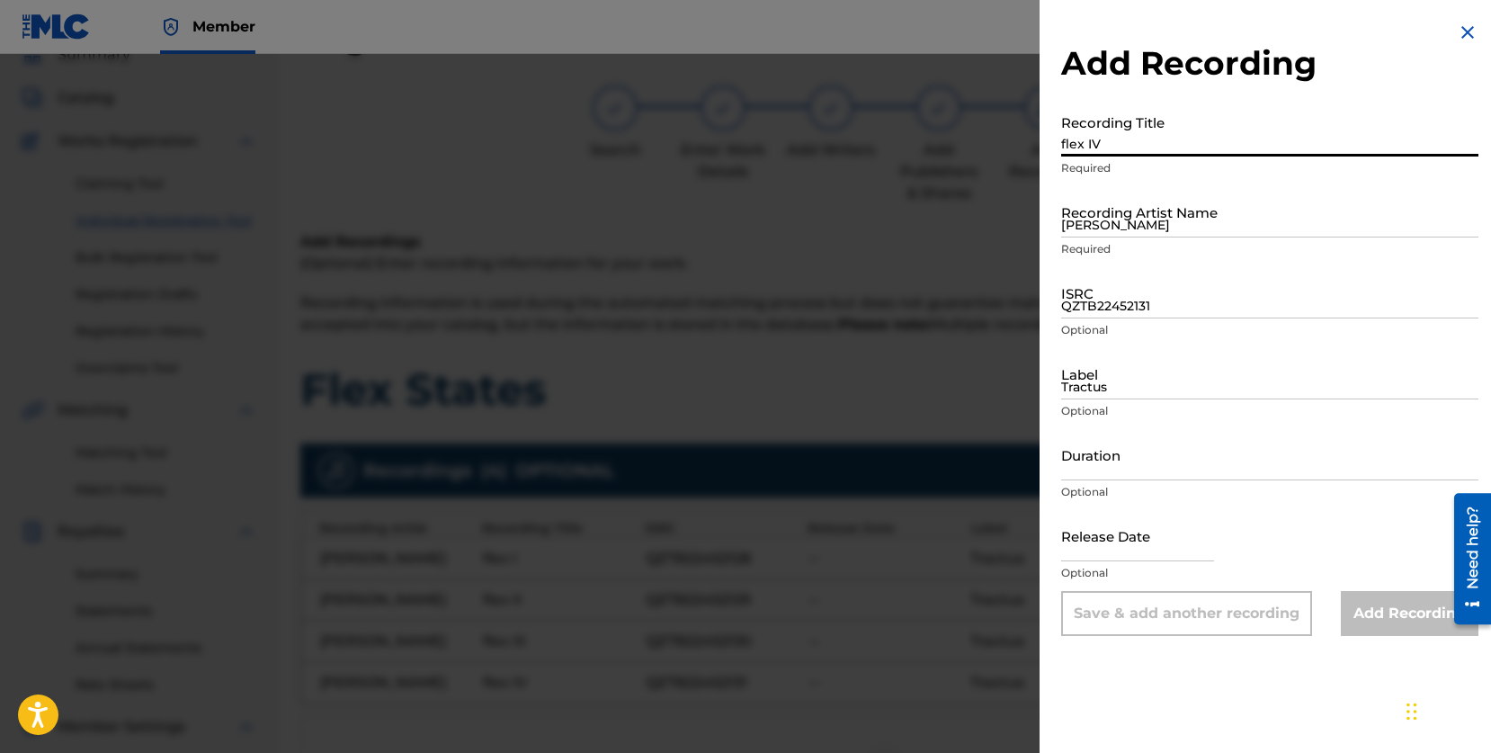
click at [1093, 130] on input "flex IV" at bounding box center [1269, 130] width 417 height 51
type input "flex V"
click at [1188, 210] on input "[PERSON_NAME]" at bounding box center [1269, 211] width 417 height 51
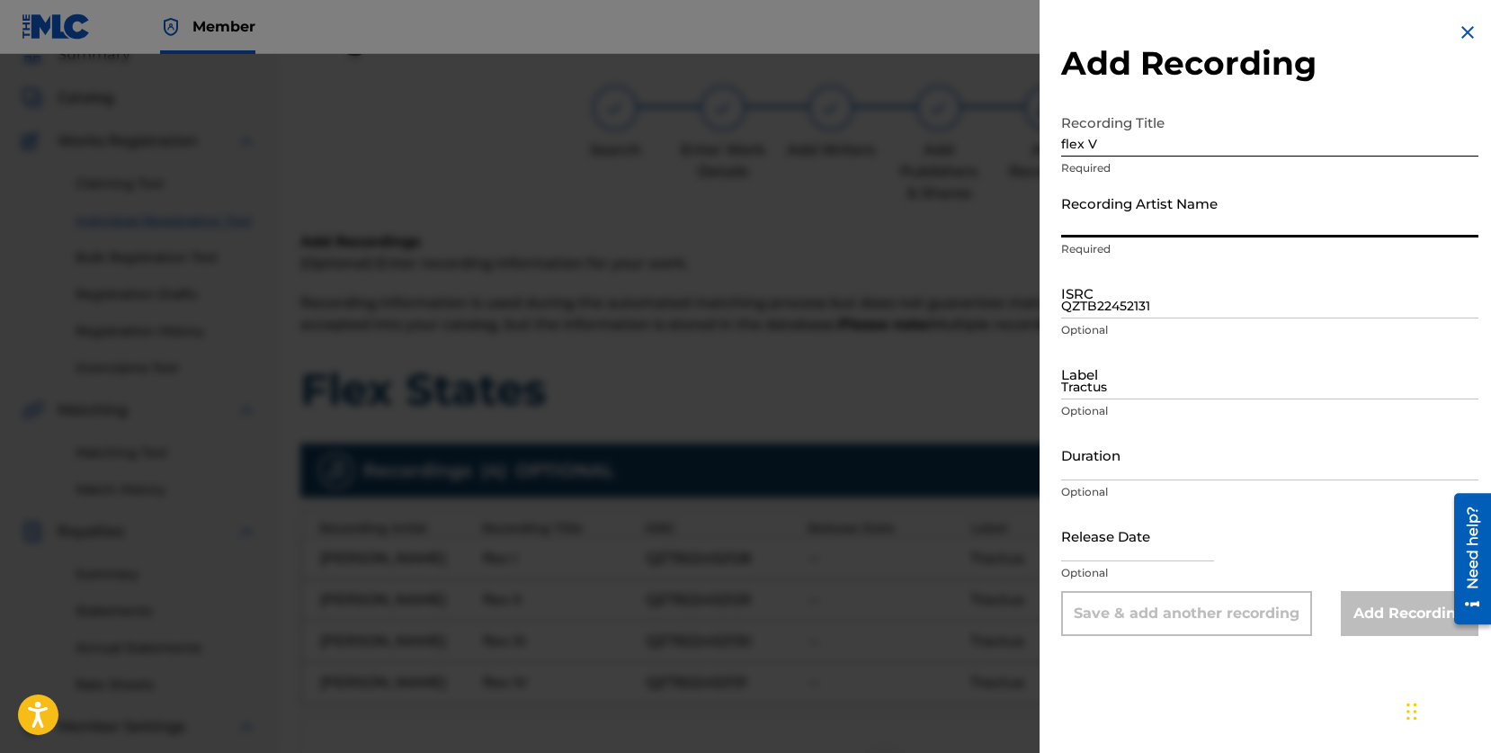
type input "[PERSON_NAME]"
click at [1124, 298] on input "QZTB22452131" at bounding box center [1269, 292] width 417 height 51
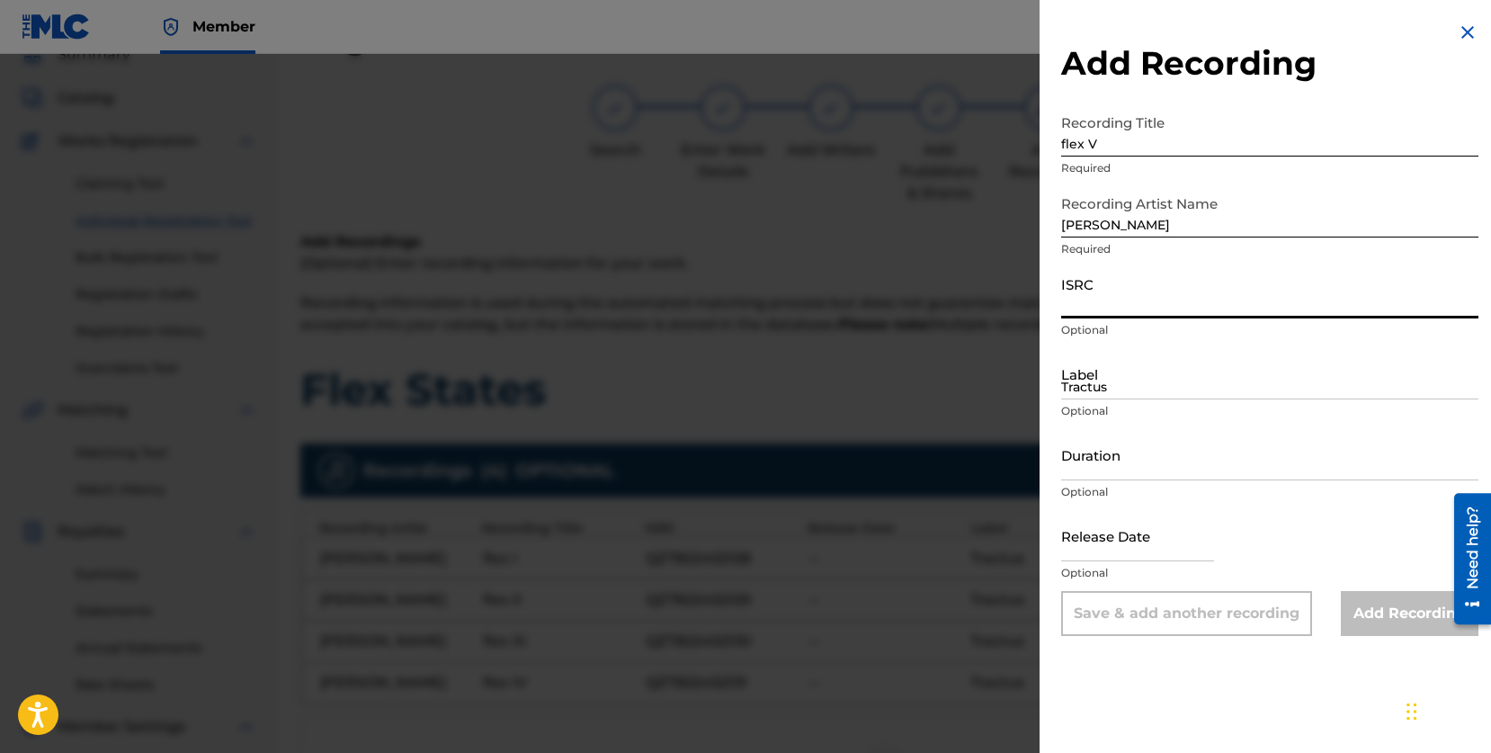
paste input "QZTB22452132"
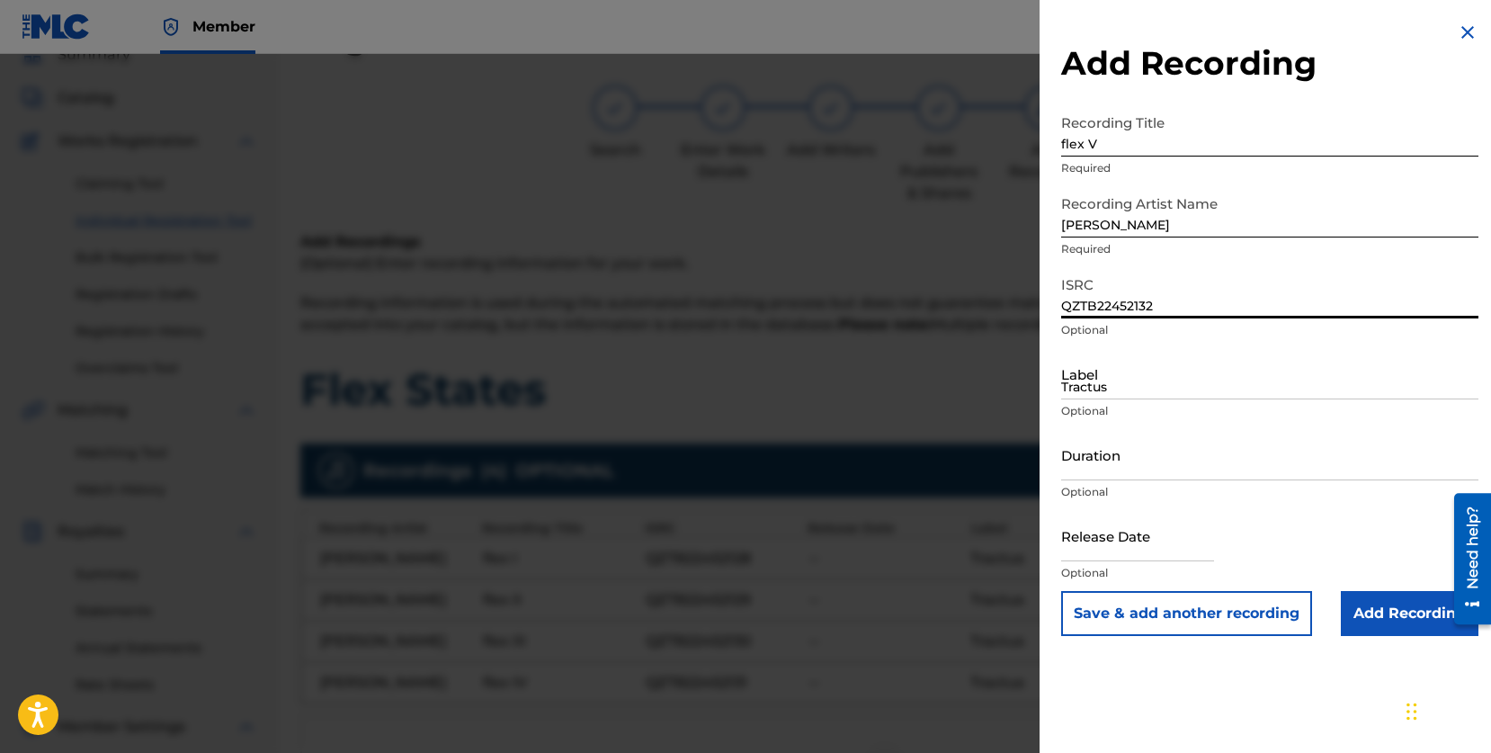
type input "QZTB22452132"
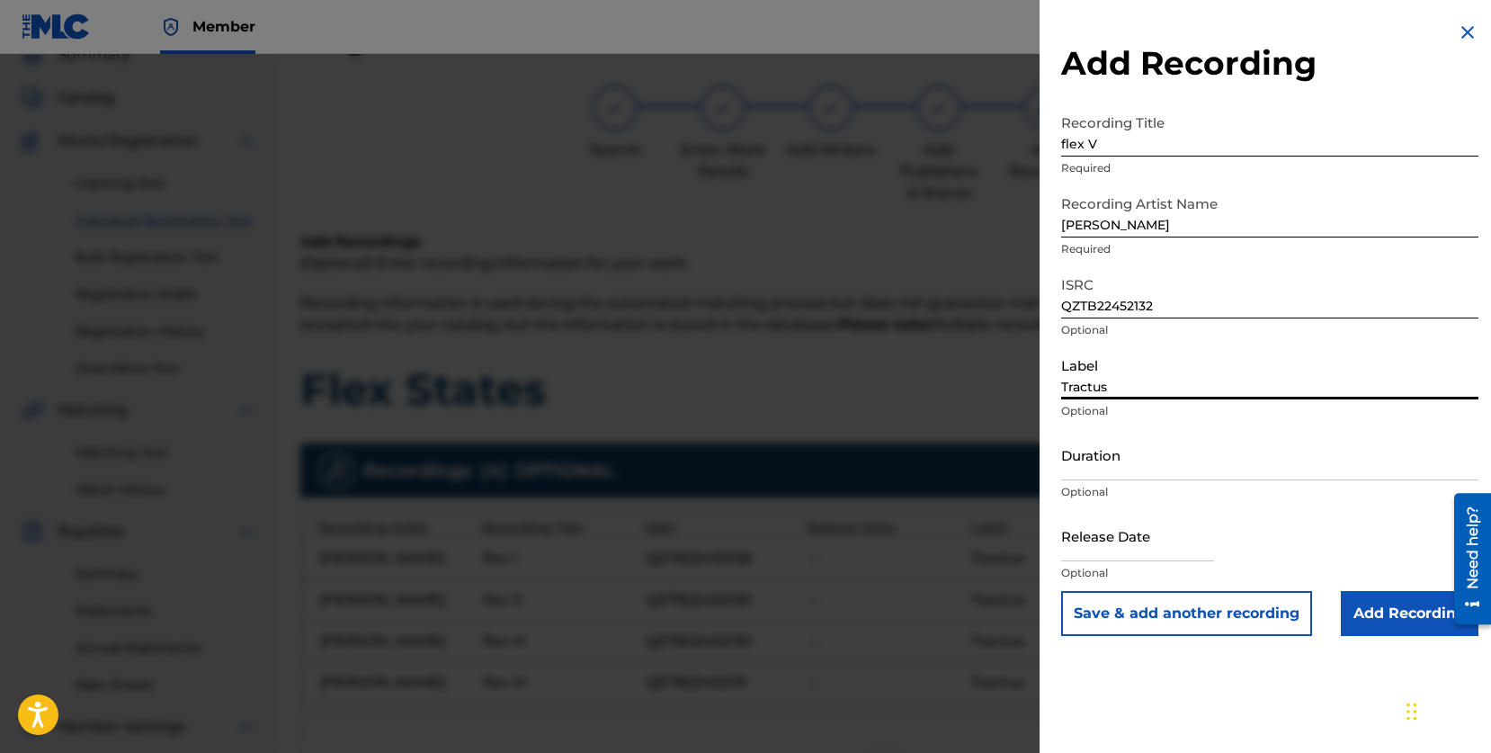
click at [1075, 370] on input "Tractus" at bounding box center [1269, 373] width 417 height 51
type input "Tractus"
click at [1209, 611] on button "Save & add another recording" at bounding box center [1186, 613] width 251 height 45
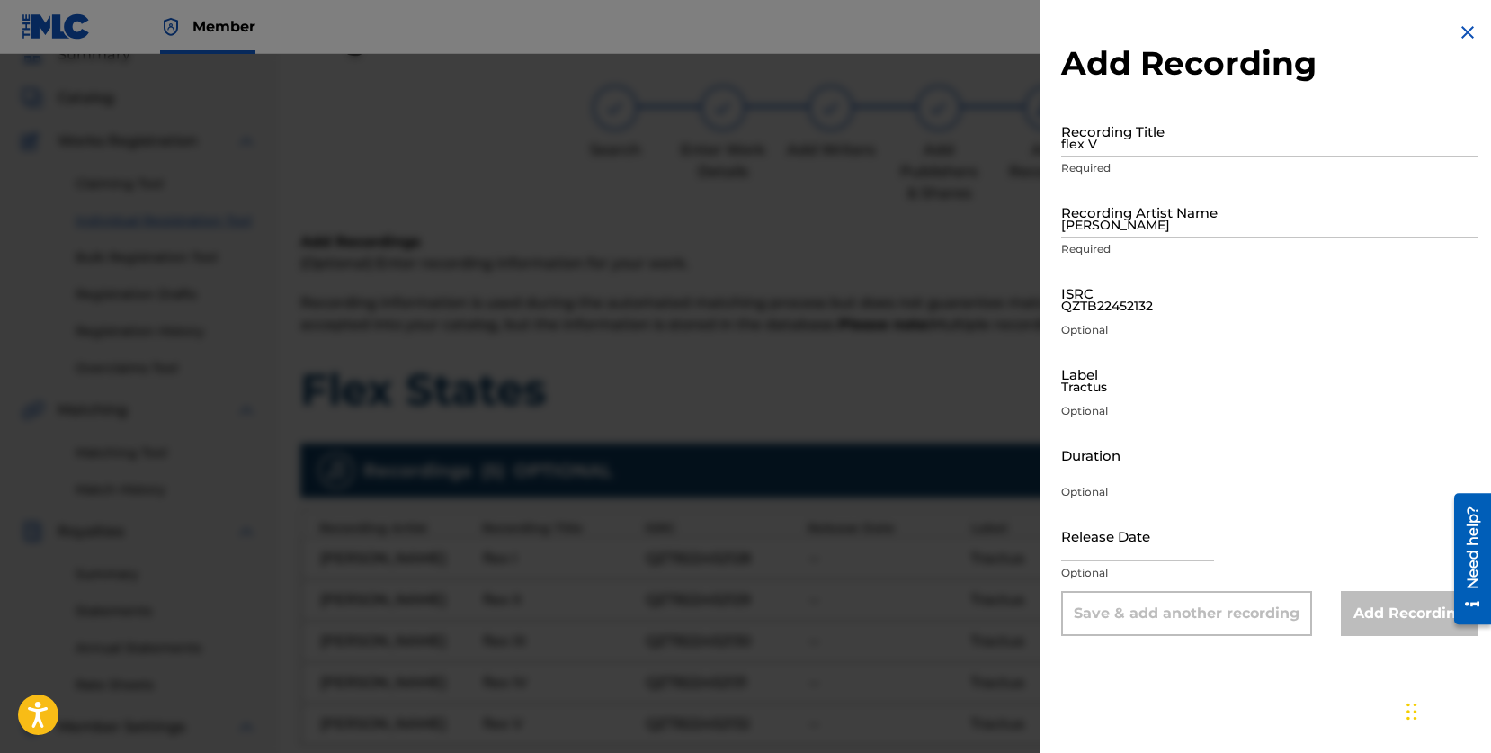
click at [1130, 127] on input "flex V" at bounding box center [1269, 130] width 417 height 51
type input "flex VI"
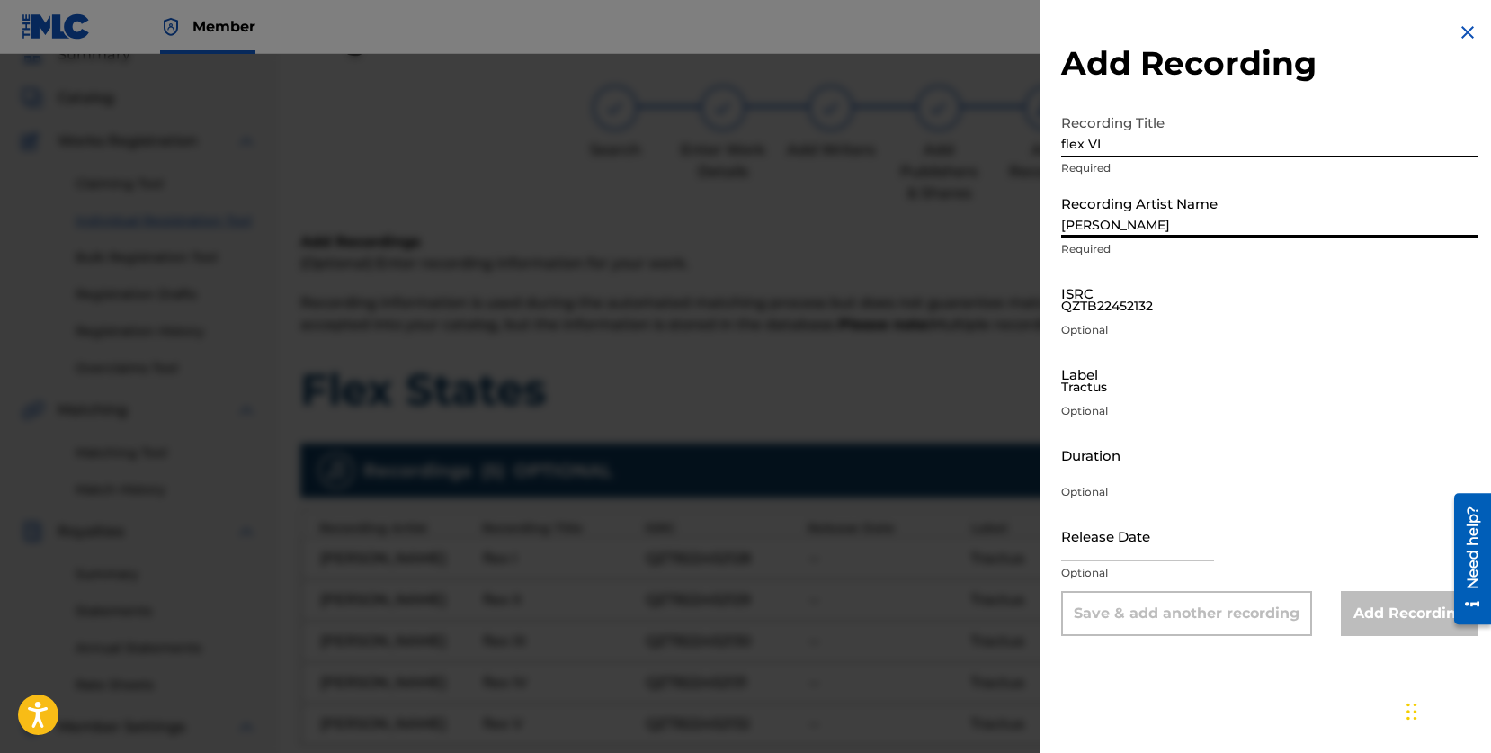
click at [1142, 211] on input "[PERSON_NAME]" at bounding box center [1269, 211] width 417 height 51
type input "[PERSON_NAME]"
click at [1129, 304] on input "QZTB22452132" at bounding box center [1269, 292] width 417 height 51
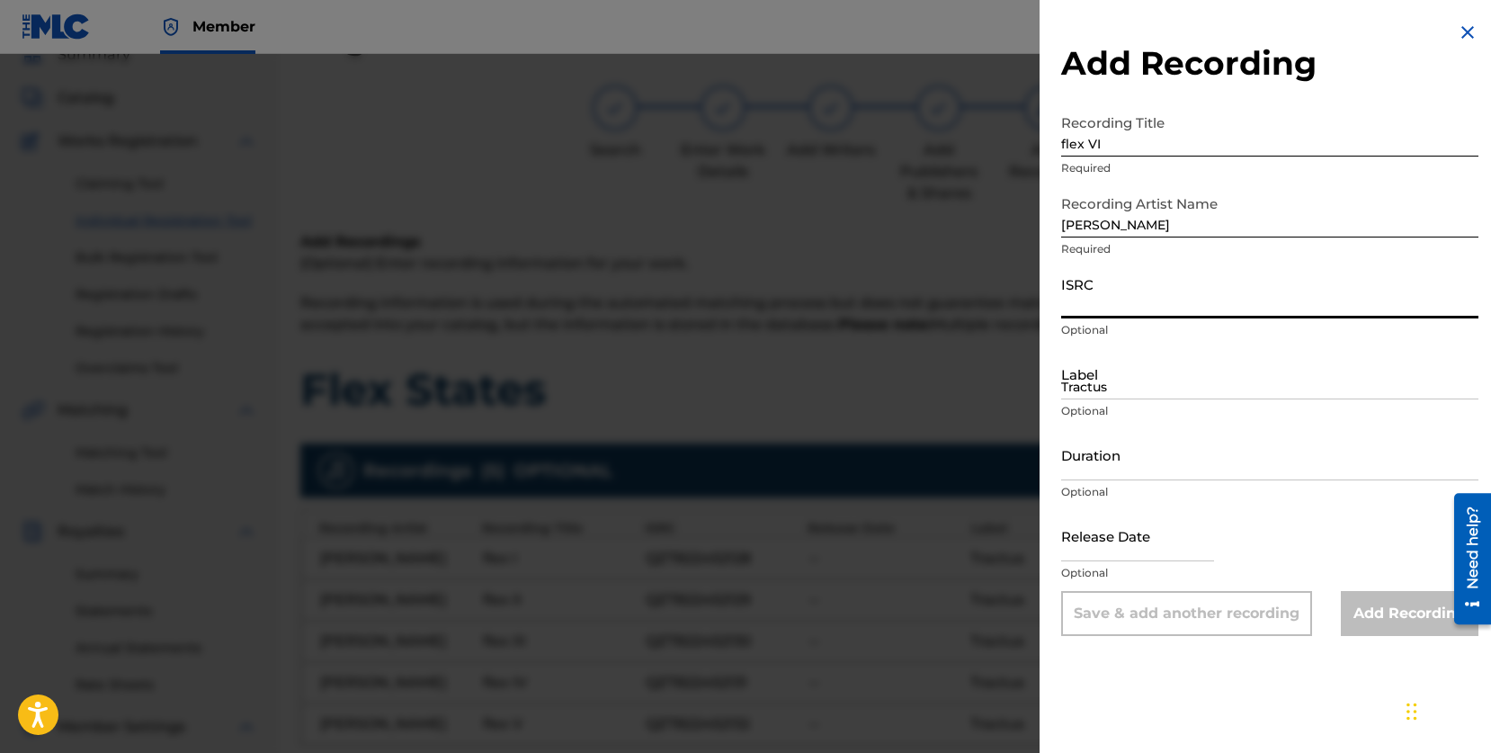
paste input "QZTB22452133"
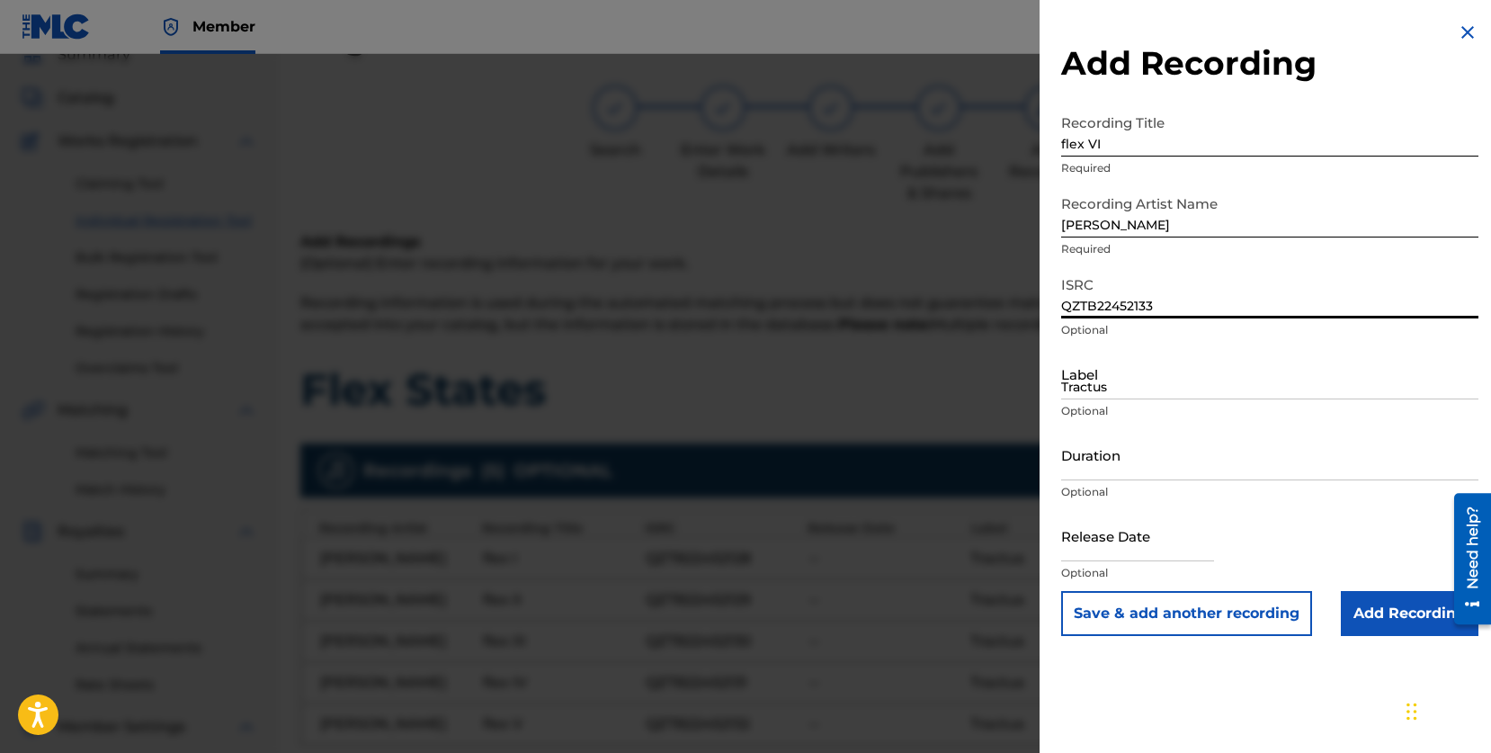
type input "QZTB22452133"
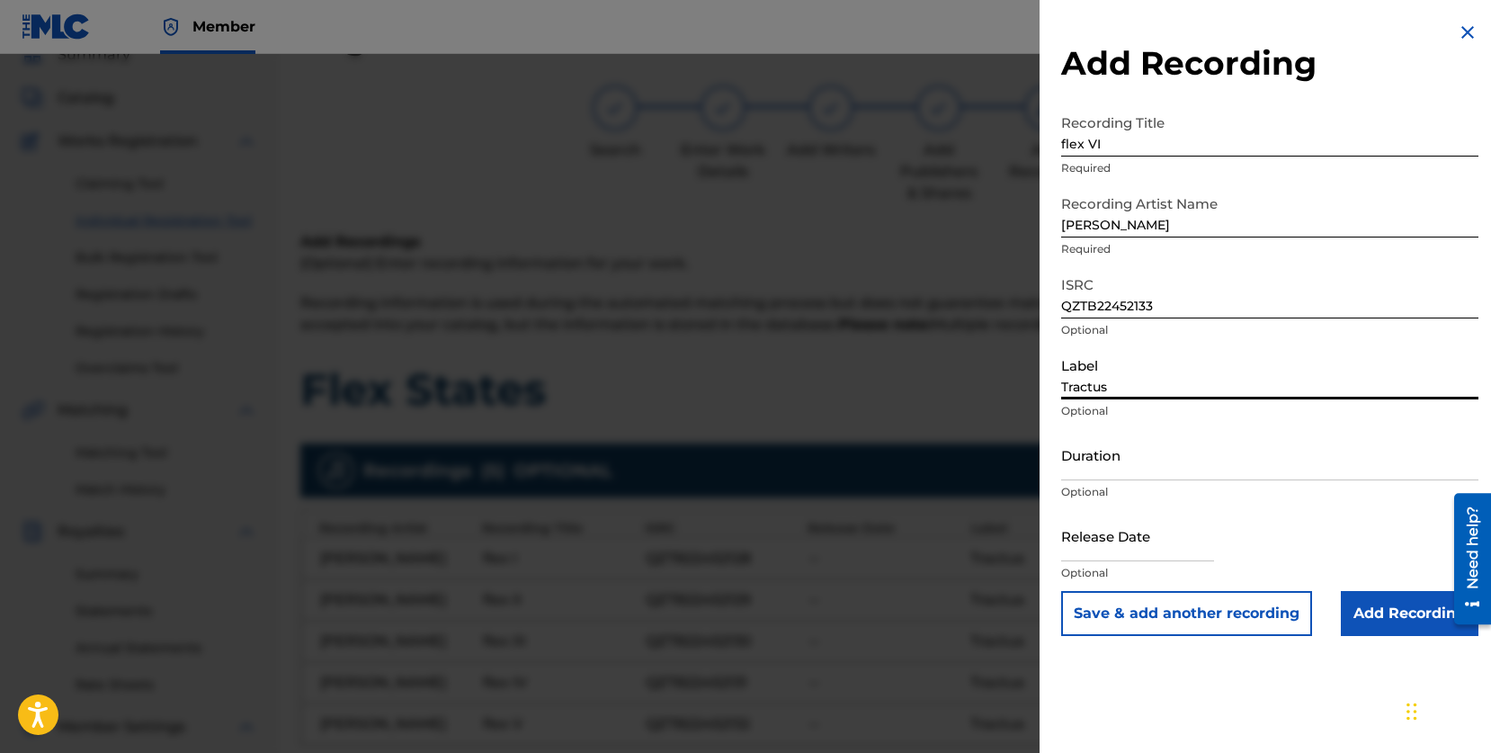
click at [1140, 384] on input "Tractus" at bounding box center [1269, 373] width 417 height 51
type input "Tractus"
click at [1244, 615] on button "Save & add another recording" at bounding box center [1186, 613] width 251 height 45
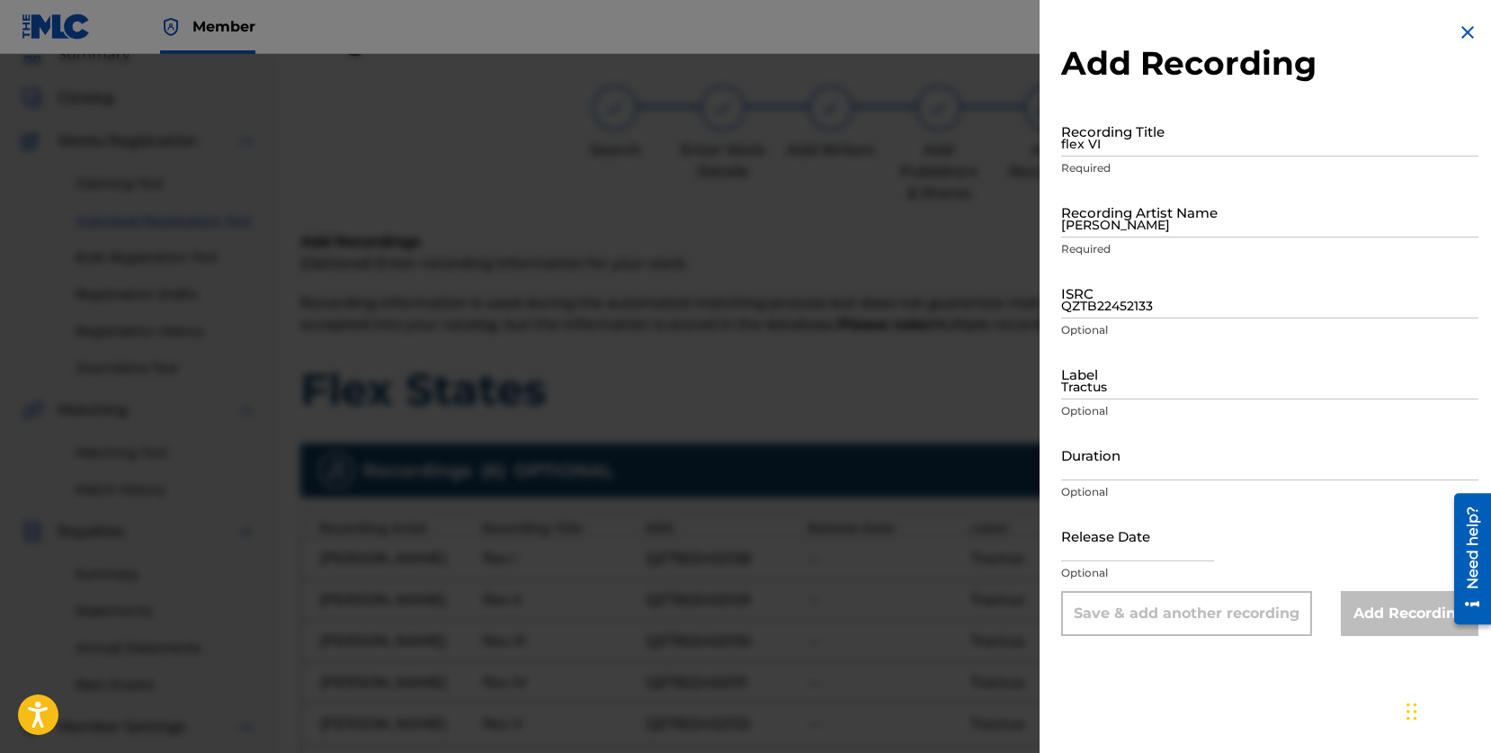
click at [1129, 315] on input "QZTB22452133" at bounding box center [1269, 292] width 417 height 51
paste input "QZTB22452134"
type input "QZTB22452134"
click at [1110, 220] on input "[PERSON_NAME]" at bounding box center [1269, 211] width 417 height 51
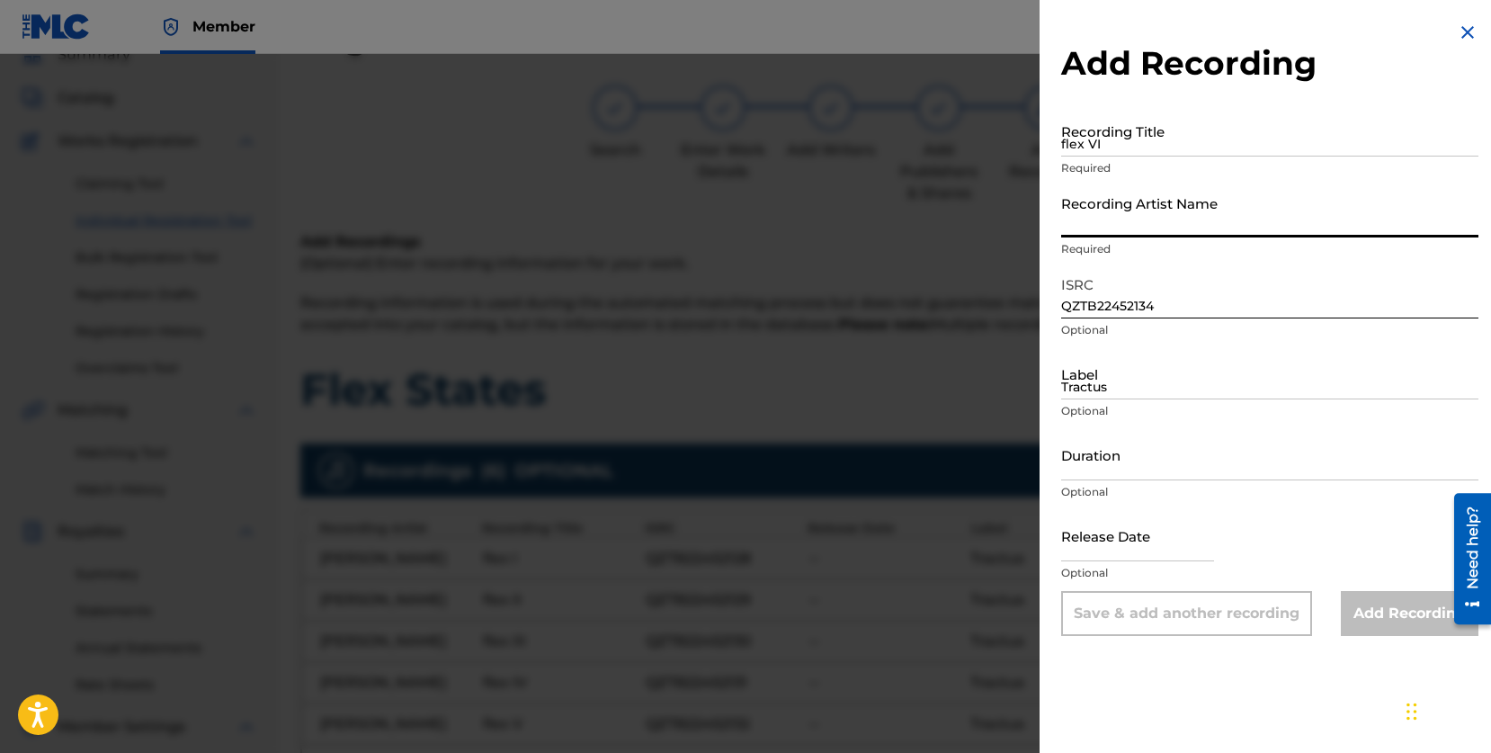
type input "[PERSON_NAME]"
click at [1131, 145] on input "flex VI" at bounding box center [1269, 130] width 417 height 51
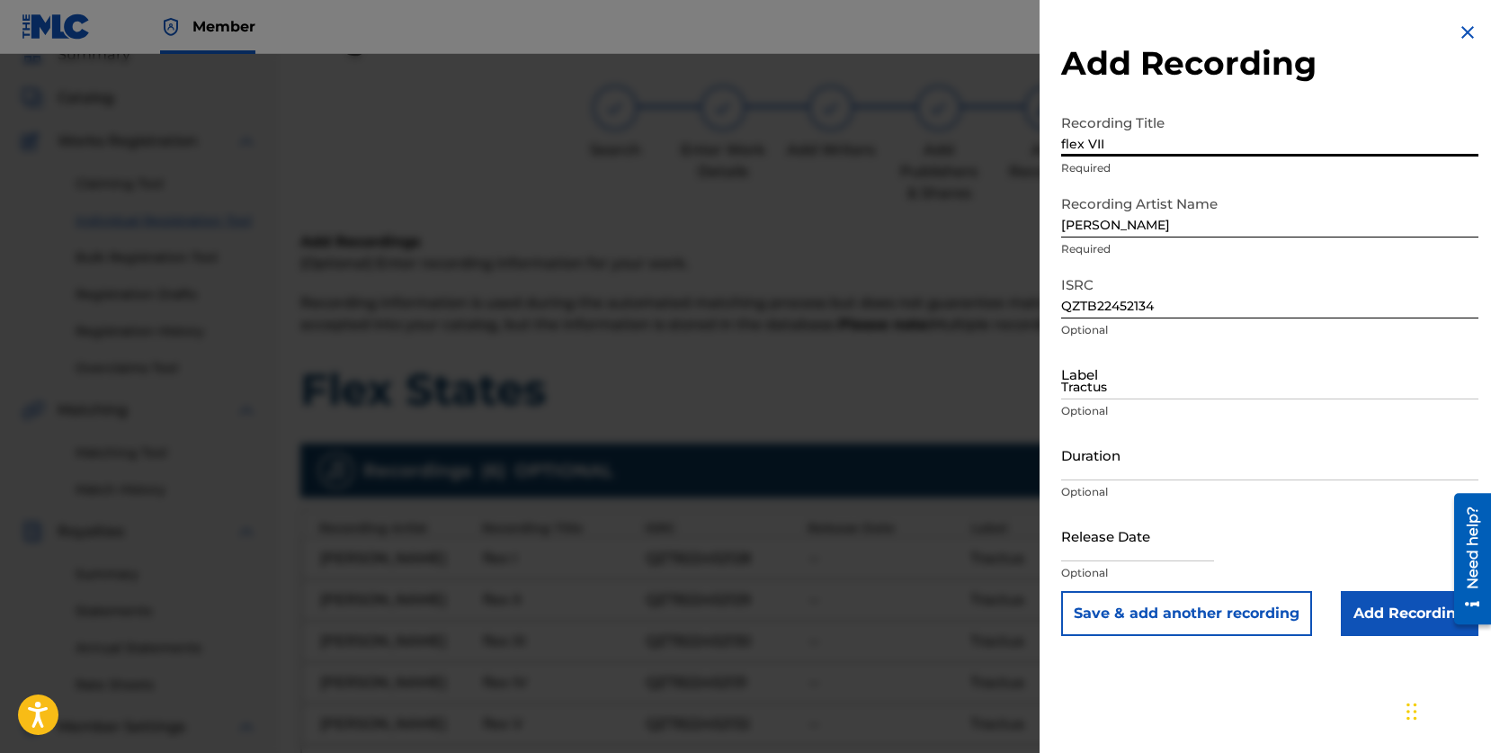
type input "flex VII"
click at [1187, 380] on input "Tractus" at bounding box center [1269, 373] width 417 height 51
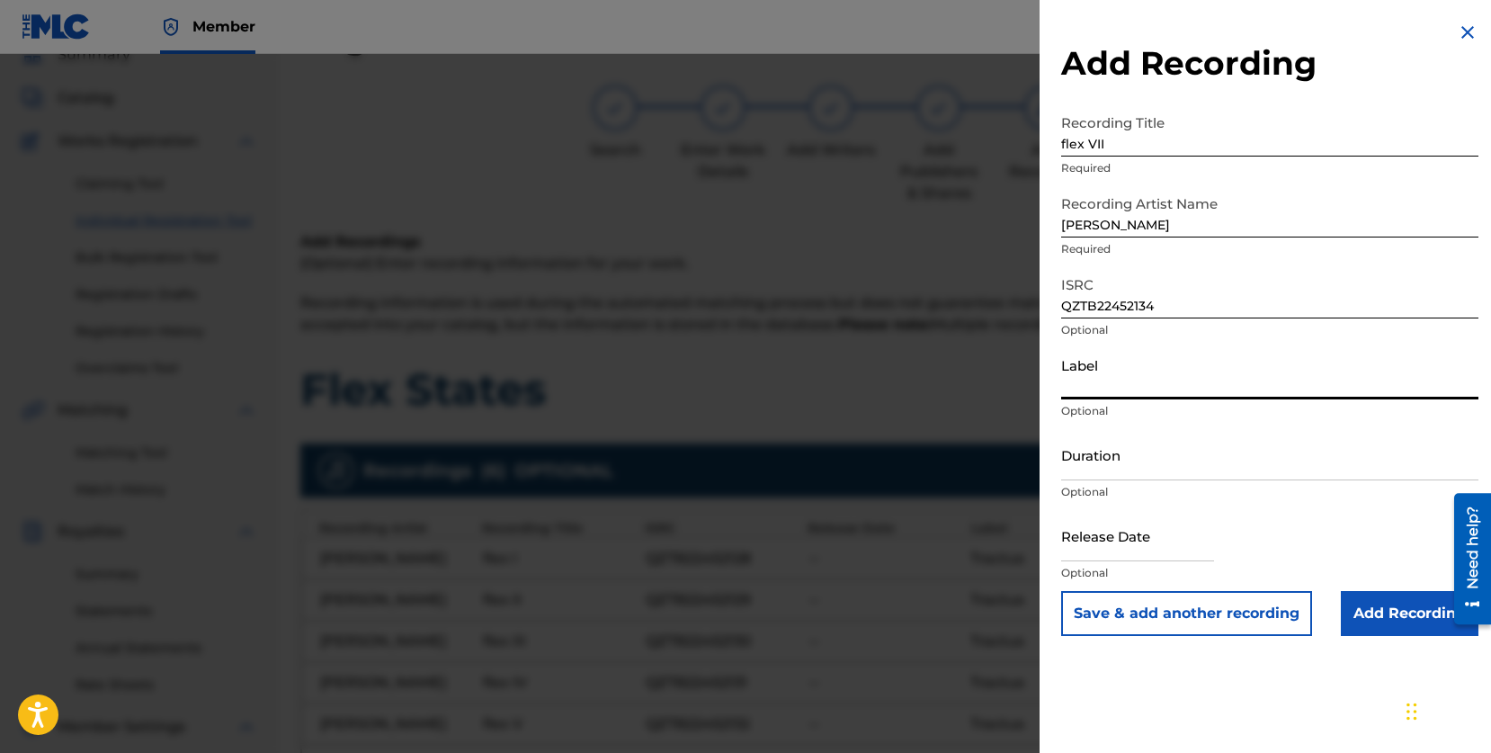
type input "Tractus"
click at [1393, 620] on input "Add Recording" at bounding box center [1410, 613] width 138 height 45
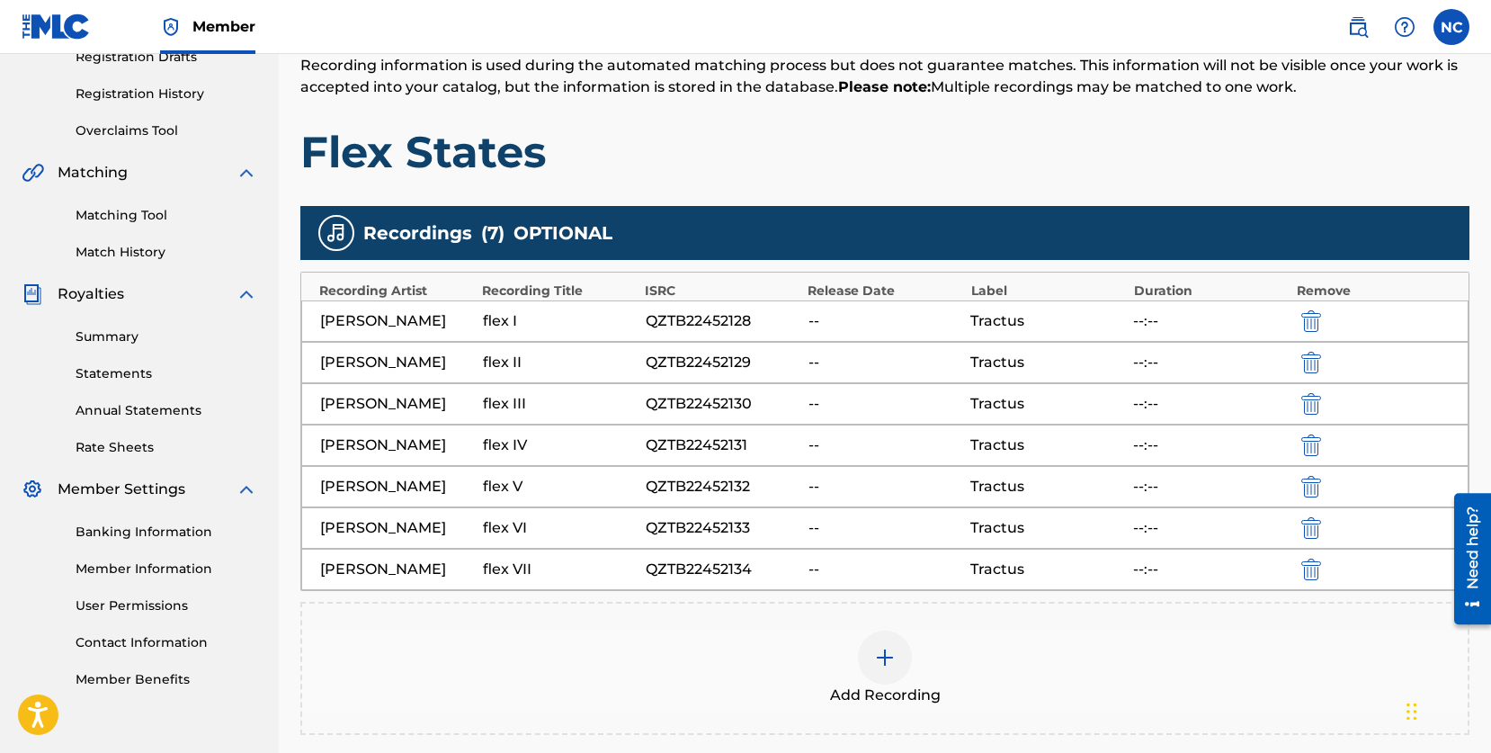
scroll to position [331, 0]
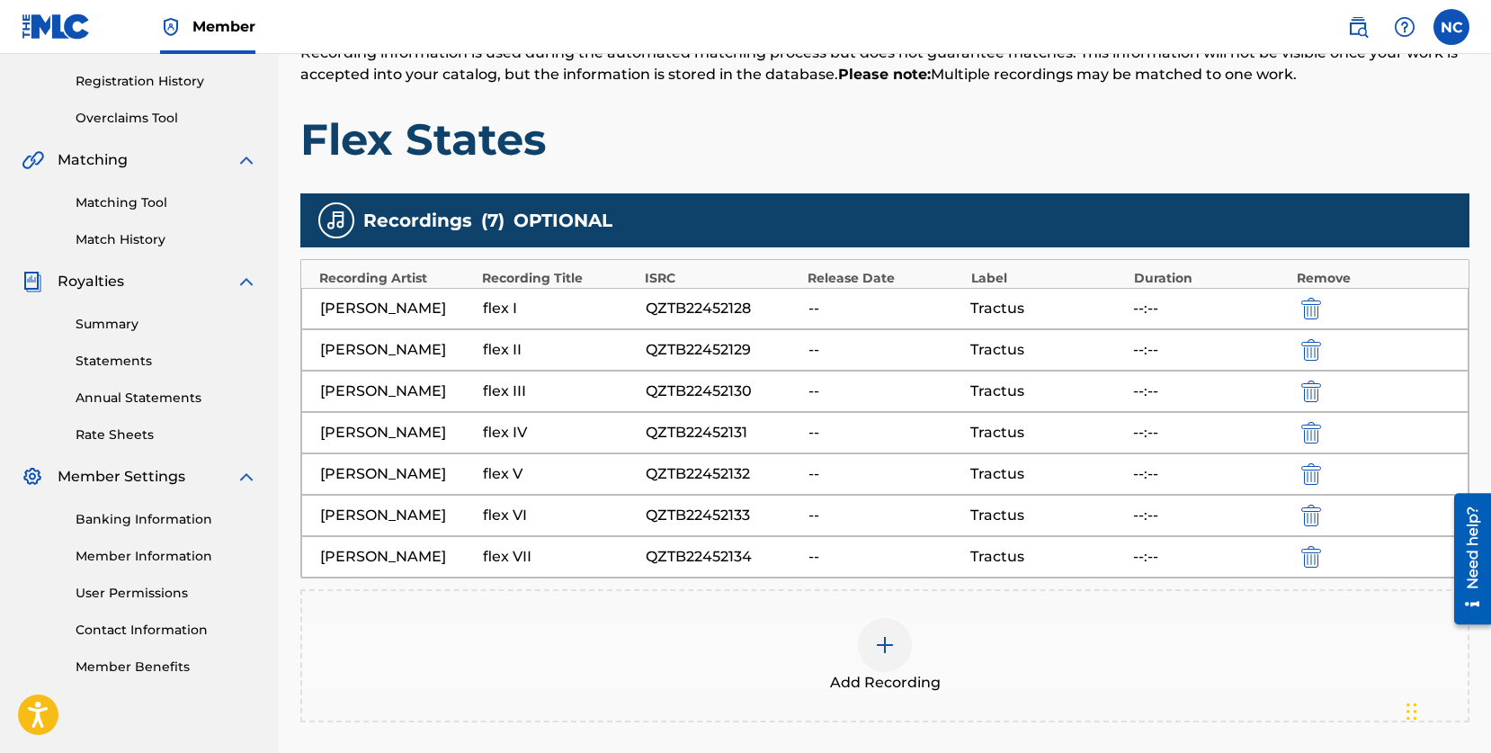
click at [903, 648] on div at bounding box center [885, 645] width 54 height 54
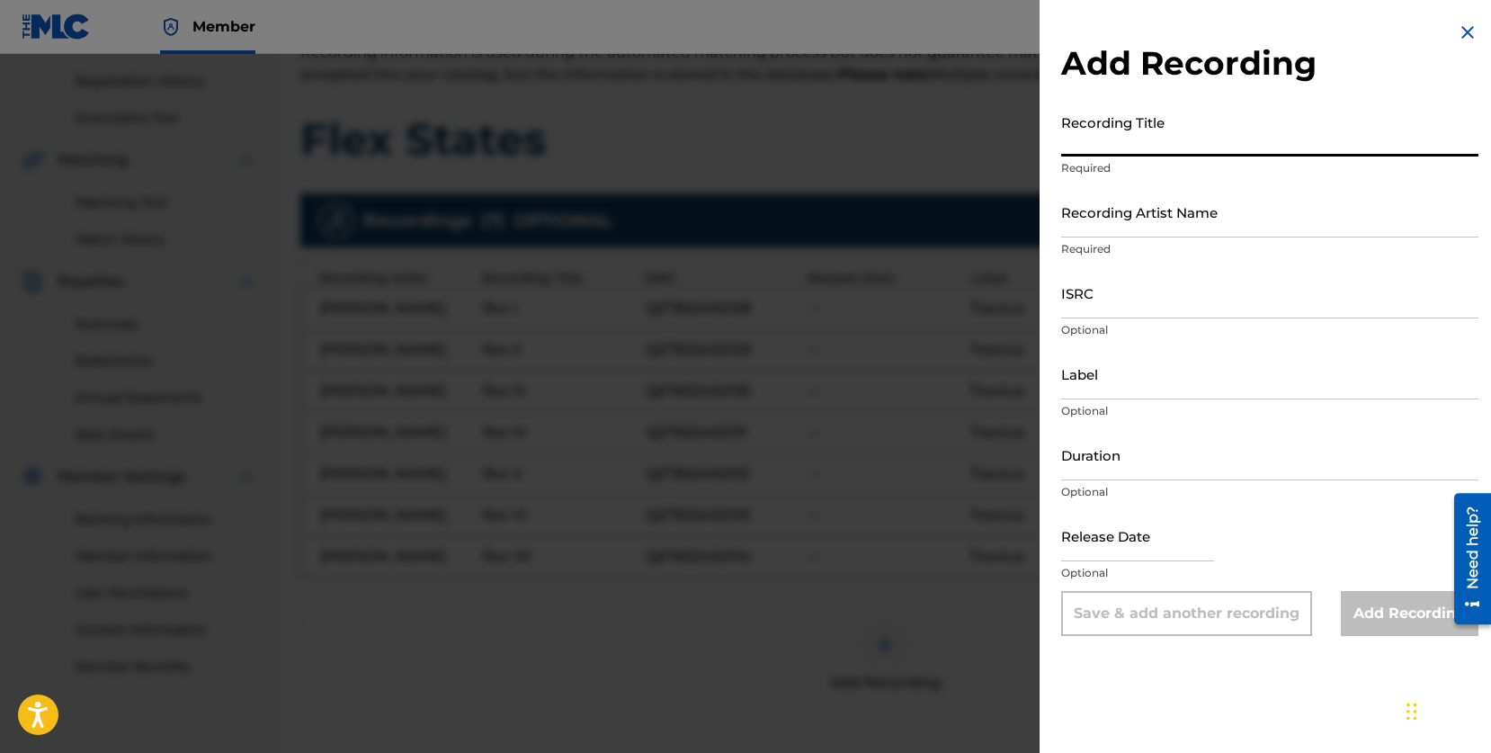
click at [1159, 140] on input "Recording Title" at bounding box center [1269, 130] width 417 height 51
type input "flex VIII"
click at [1158, 217] on input "Recording Artist Name" at bounding box center [1269, 211] width 417 height 51
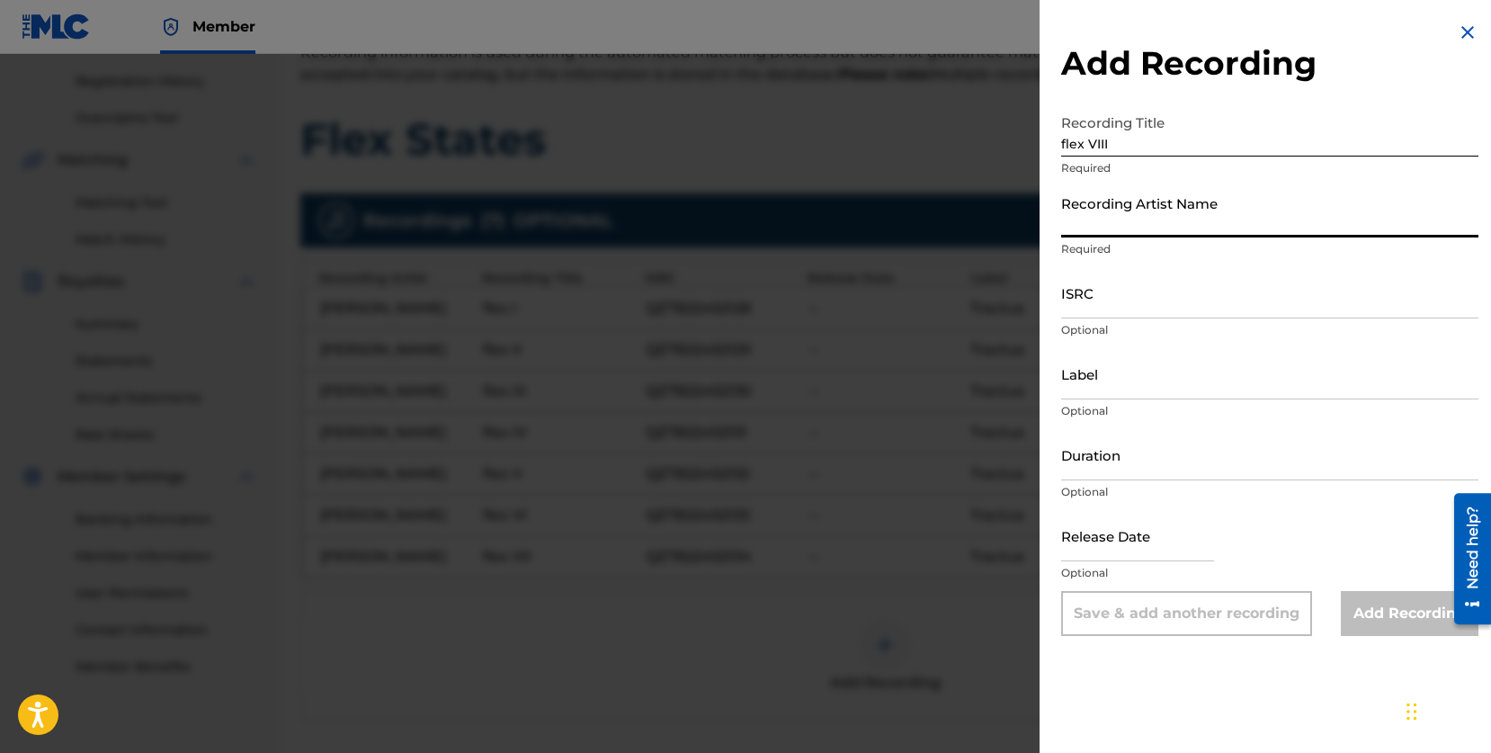
type input "[PERSON_NAME]"
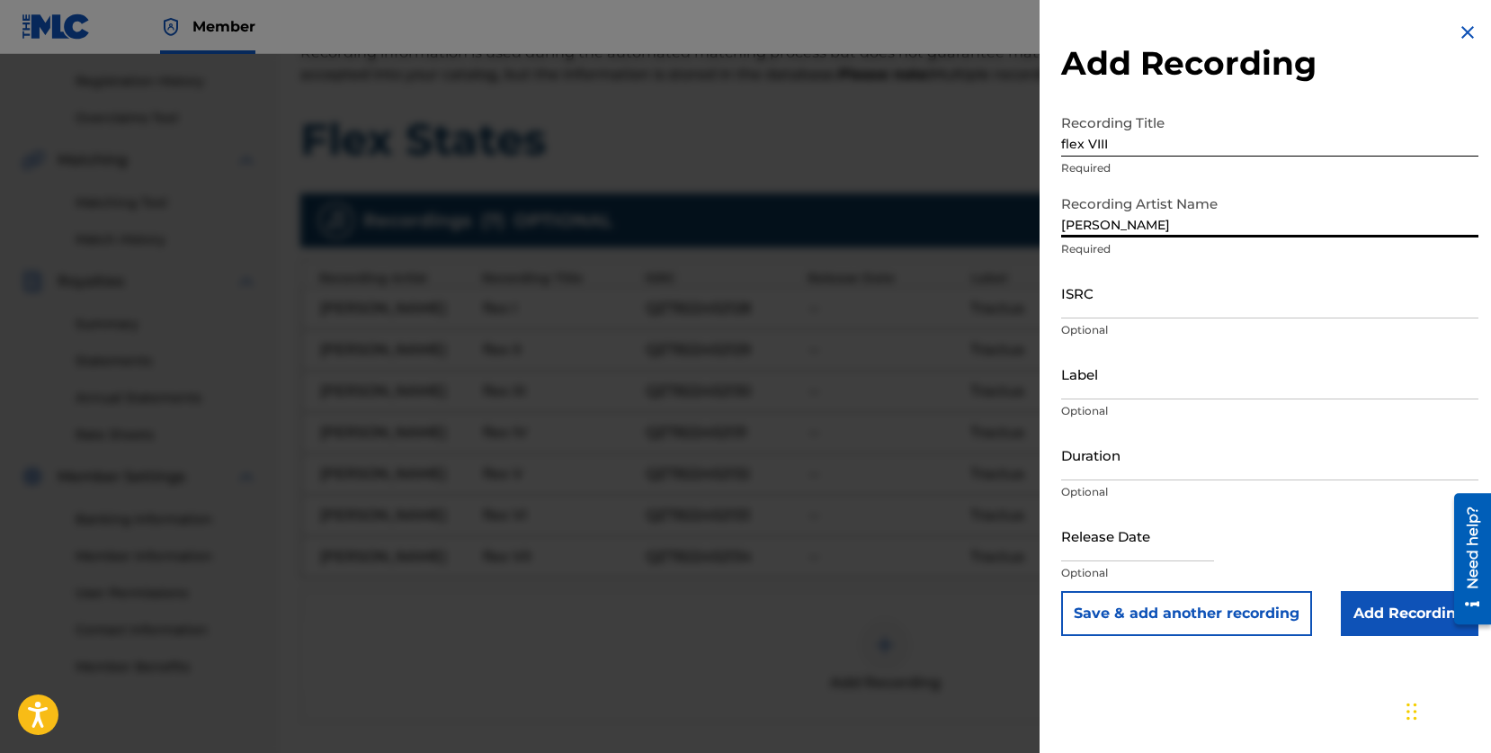
click at [1164, 281] on input "ISRC" at bounding box center [1269, 292] width 417 height 51
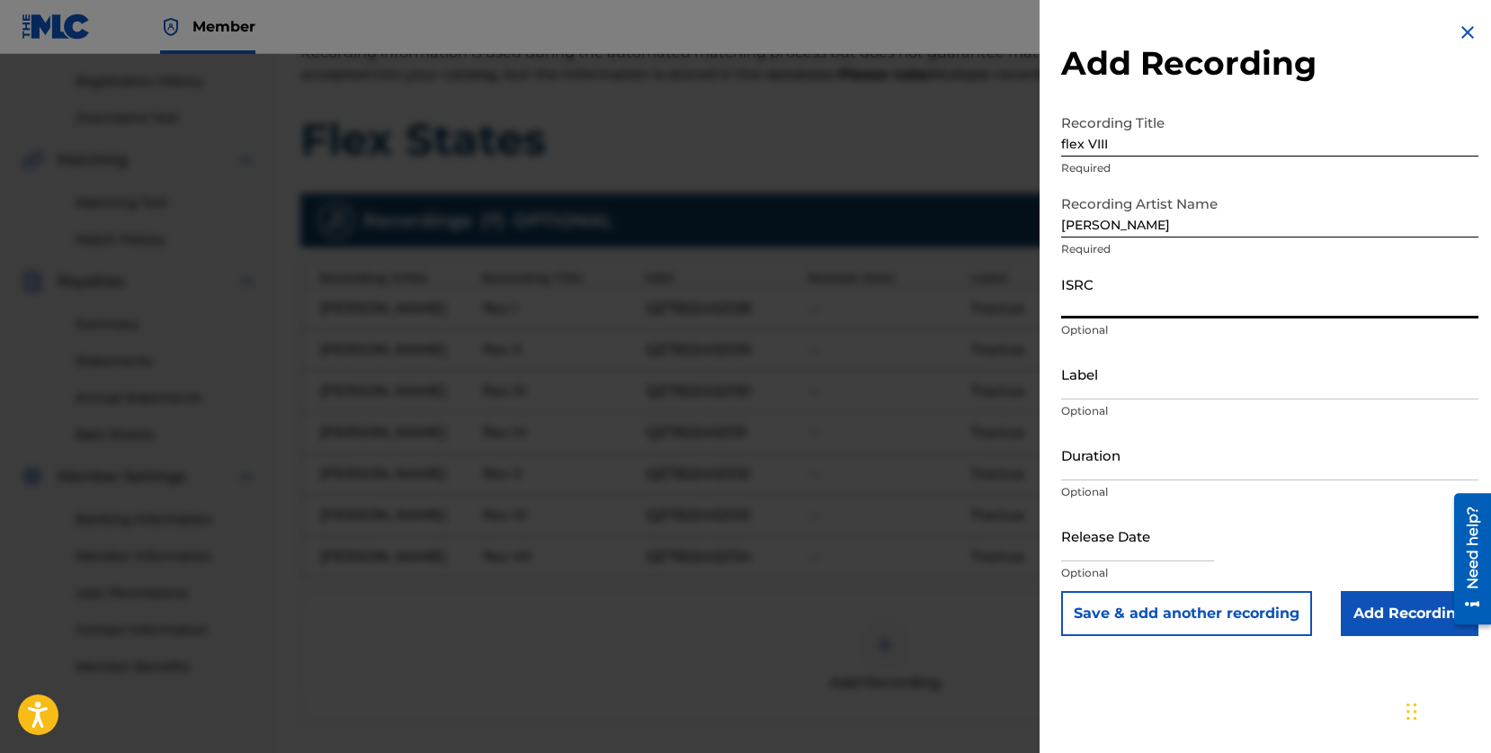
paste input "QZTB22452135"
type input "QZTB22452135"
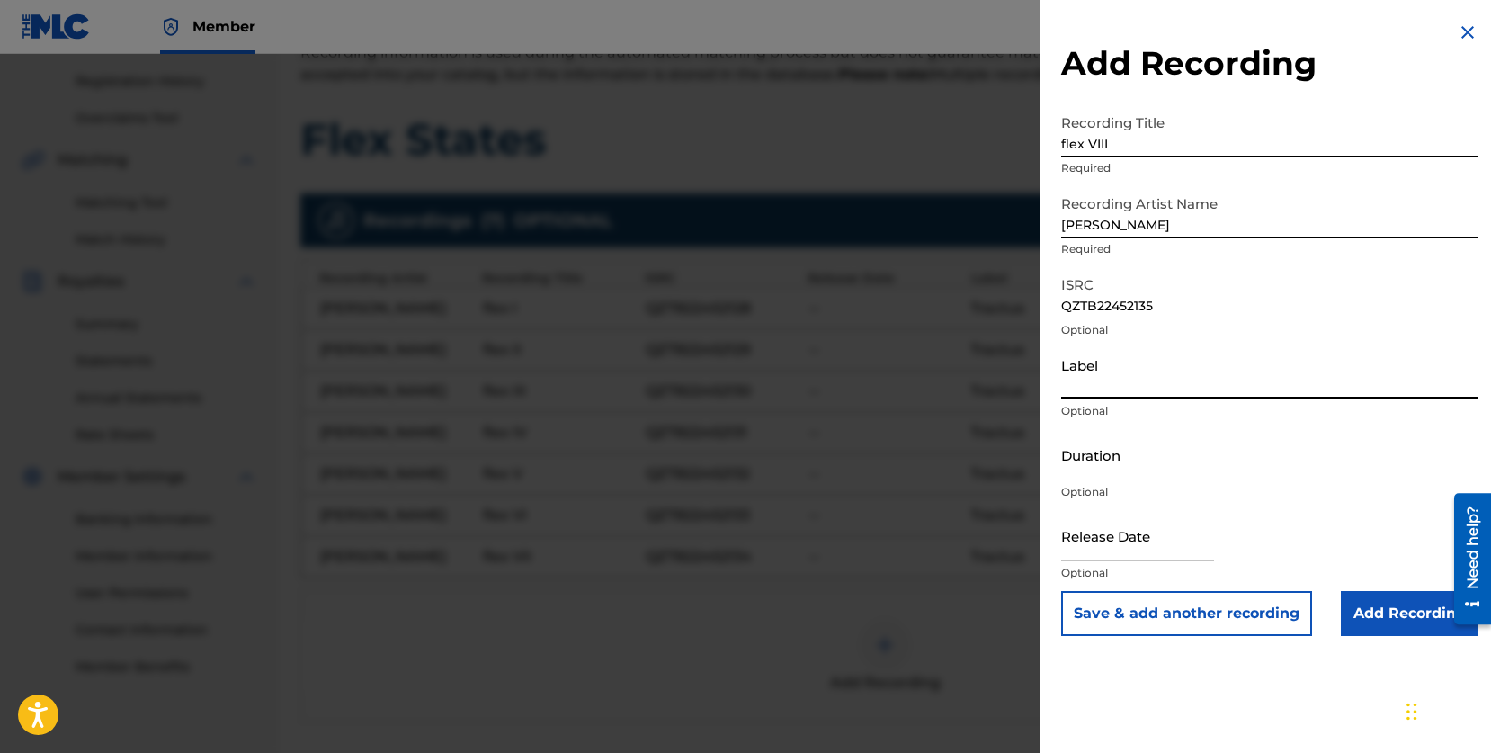
click at [1143, 382] on input "Label" at bounding box center [1269, 373] width 417 height 51
type input "Tractus"
click at [1269, 613] on button "Save & add another recording" at bounding box center [1186, 613] width 251 height 45
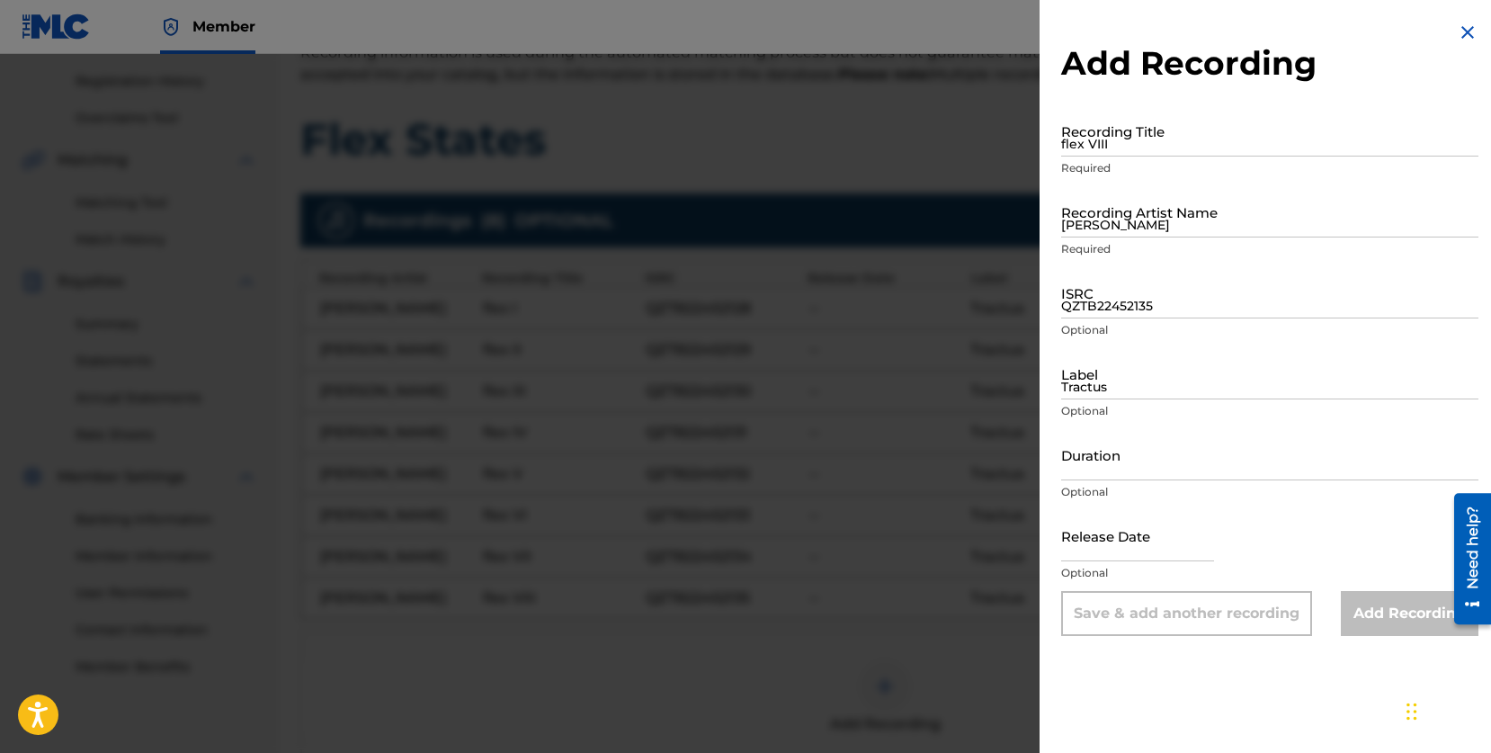
click at [1150, 150] on input "flex VIII" at bounding box center [1269, 130] width 417 height 51
type input "flex IX"
click at [1209, 229] on input "[PERSON_NAME]" at bounding box center [1269, 211] width 417 height 51
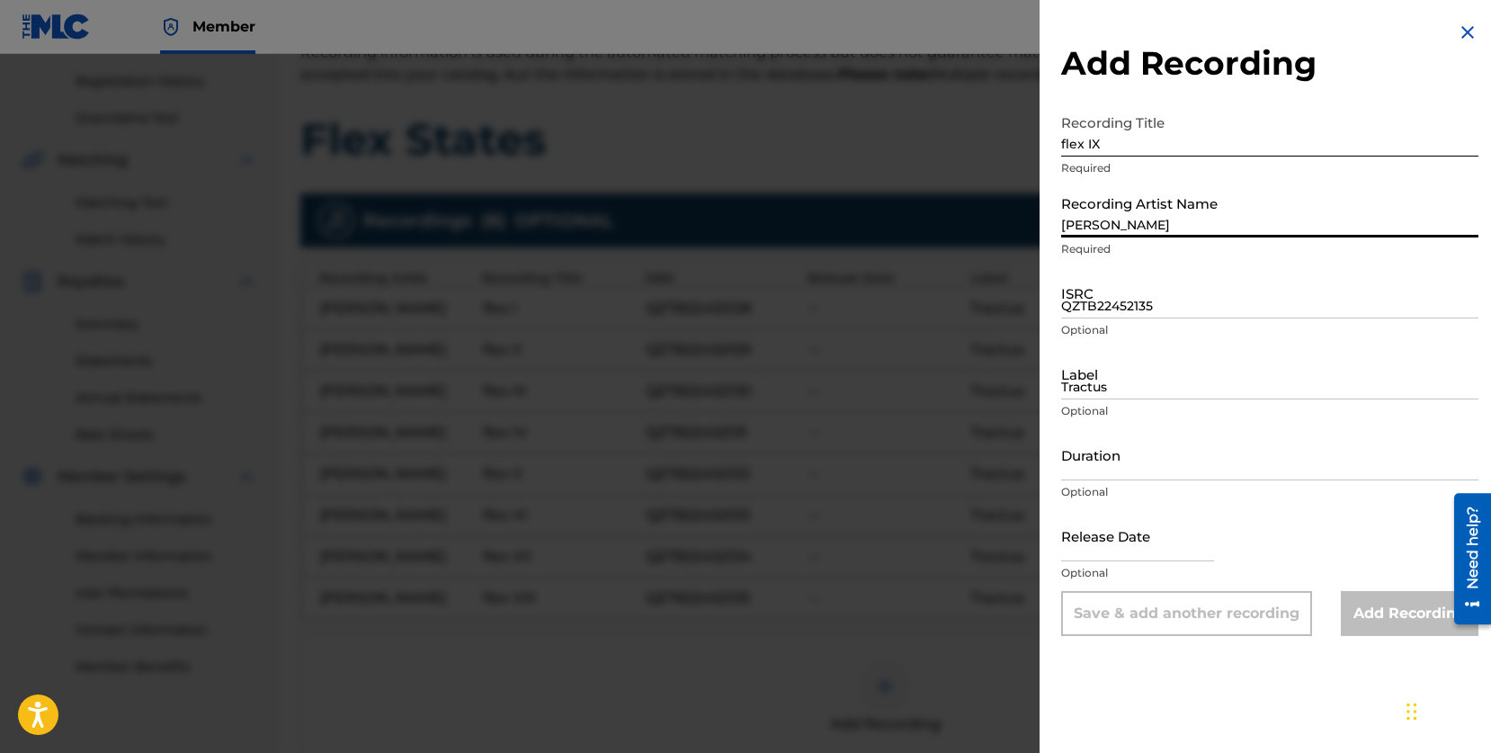
type input "[PERSON_NAME]"
click at [1206, 290] on input "QZTB22452135" at bounding box center [1269, 292] width 417 height 51
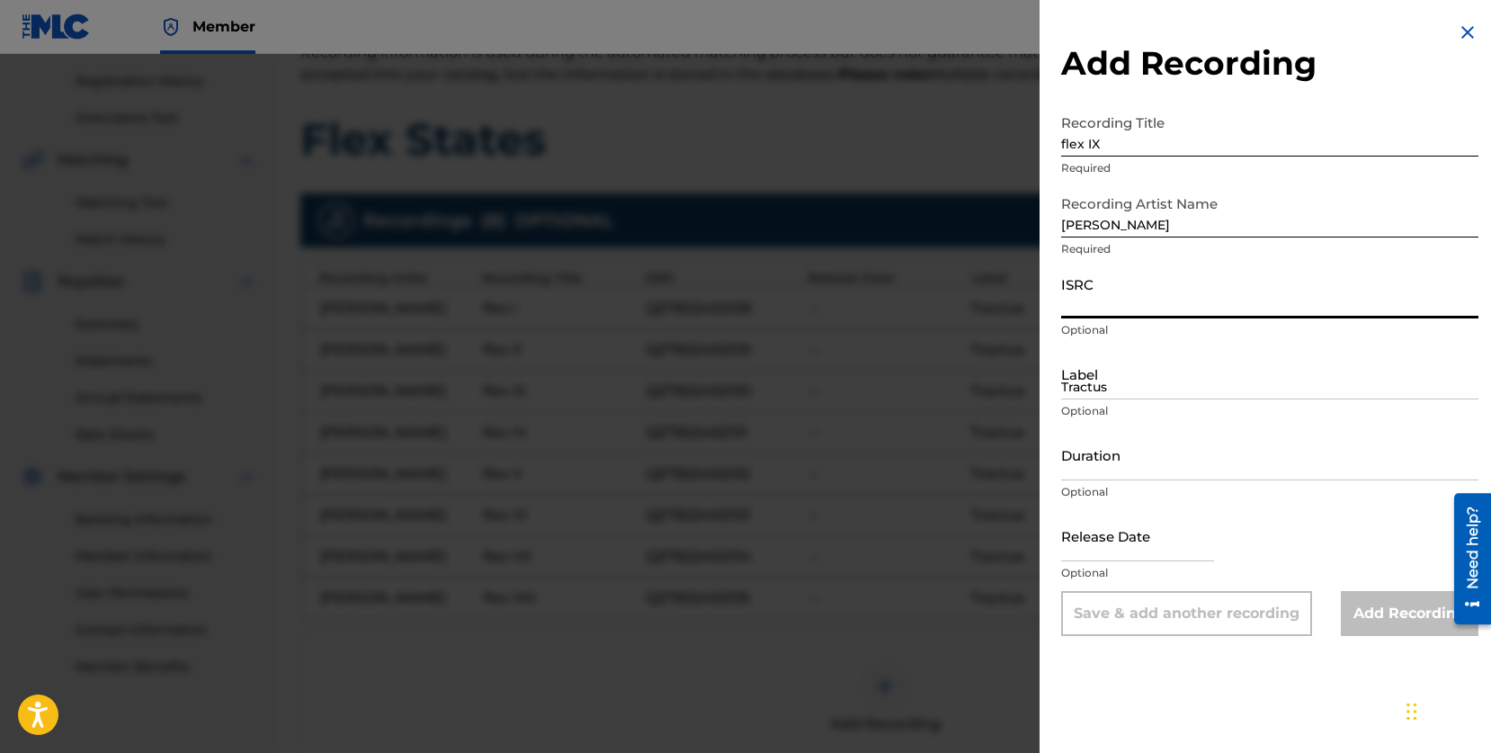
paste input "QZTB22452136"
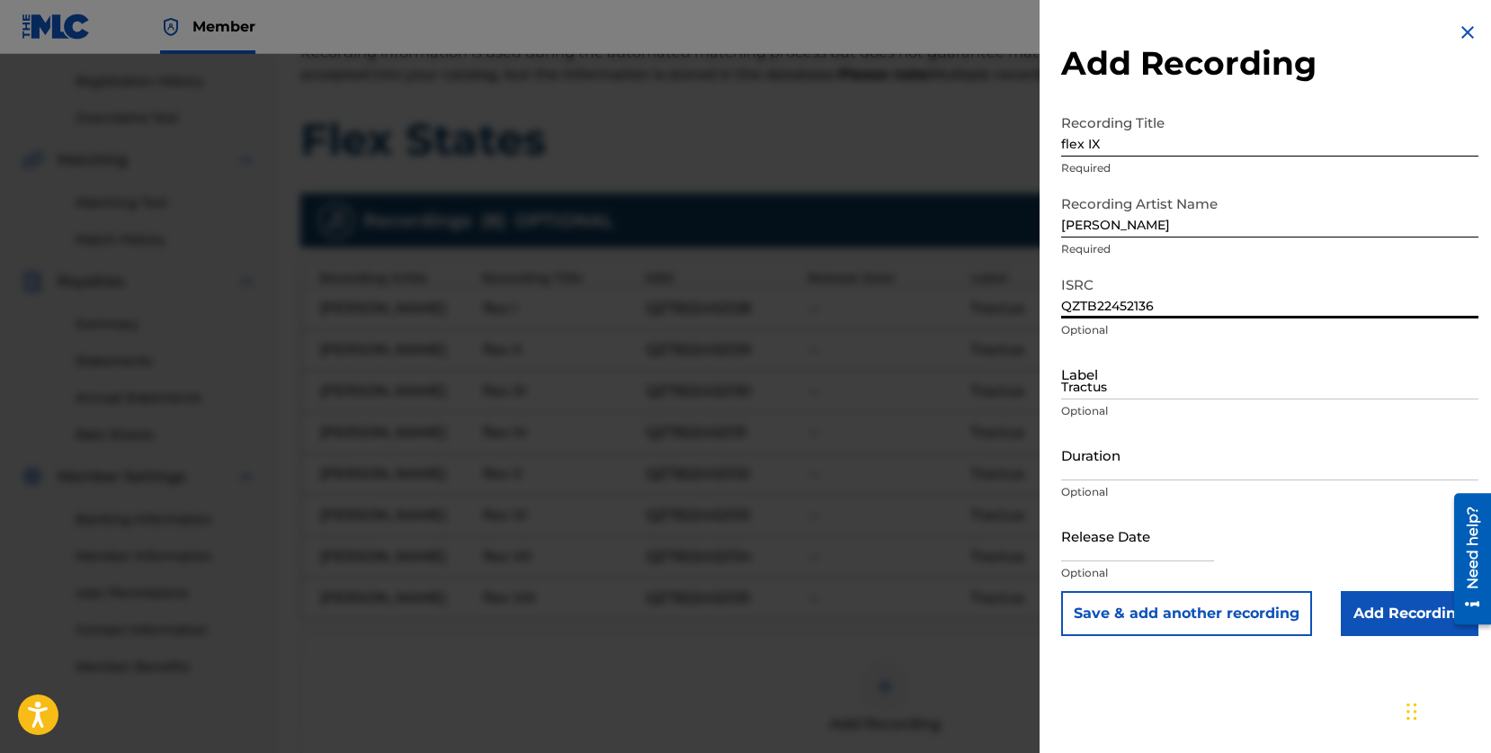
type input "QZTB22452136"
click at [1122, 382] on input "Tractus" at bounding box center [1269, 373] width 417 height 51
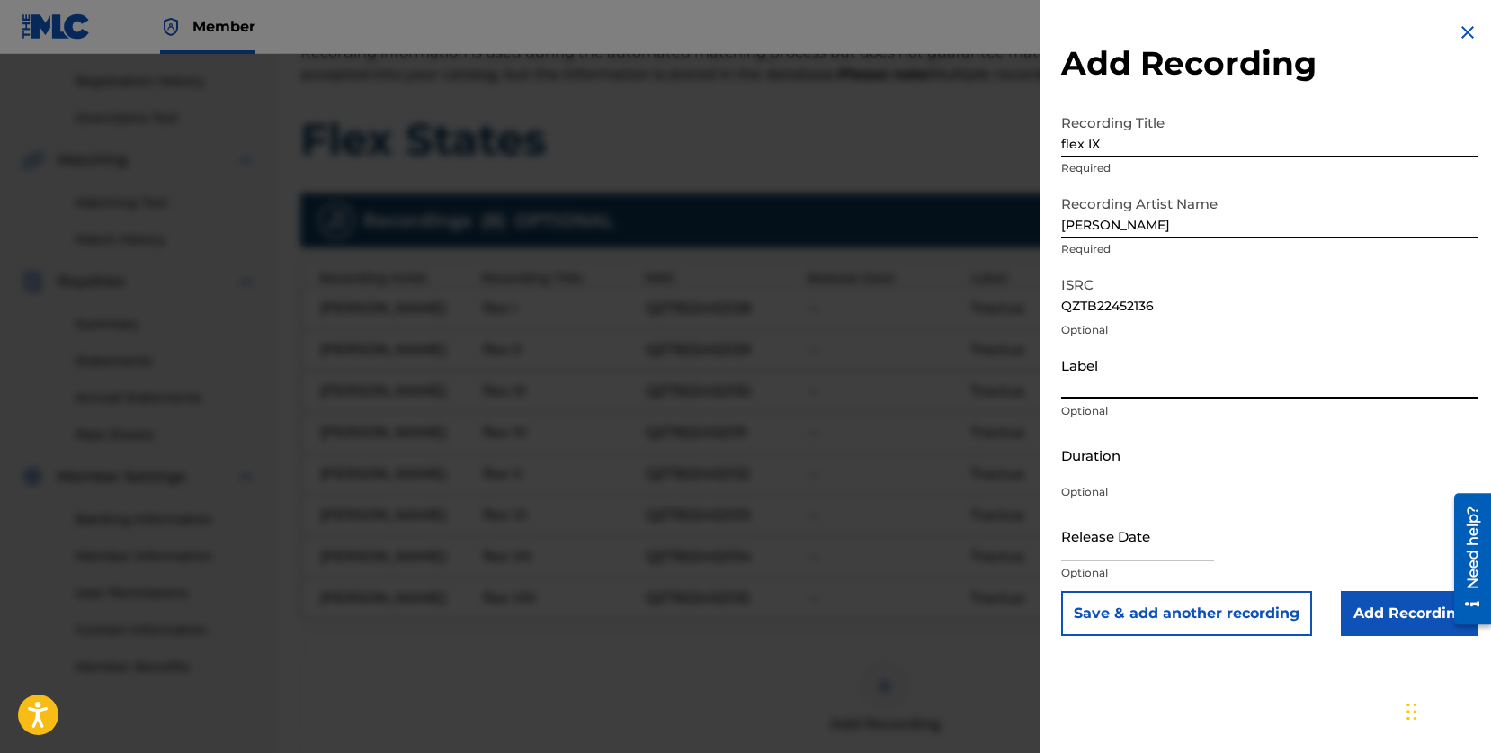
type input "Tractus"
click at [1277, 622] on button "Save & add another recording" at bounding box center [1186, 613] width 251 height 45
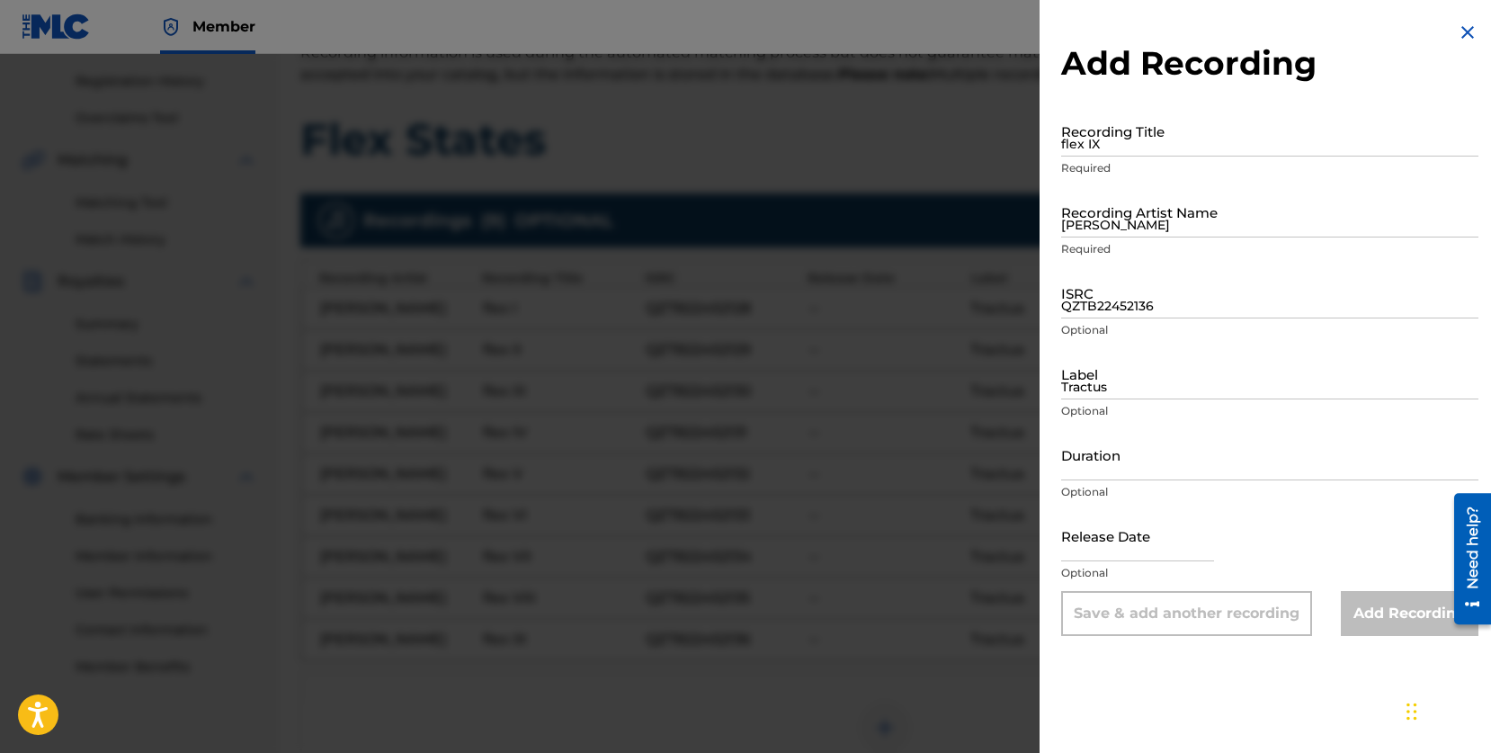
click at [1168, 298] on input "QZTB22452136" at bounding box center [1269, 292] width 417 height 51
paste input "QZTB22452137"
type input "QZTB22452137"
click at [1133, 139] on input "flex IX" at bounding box center [1269, 130] width 417 height 51
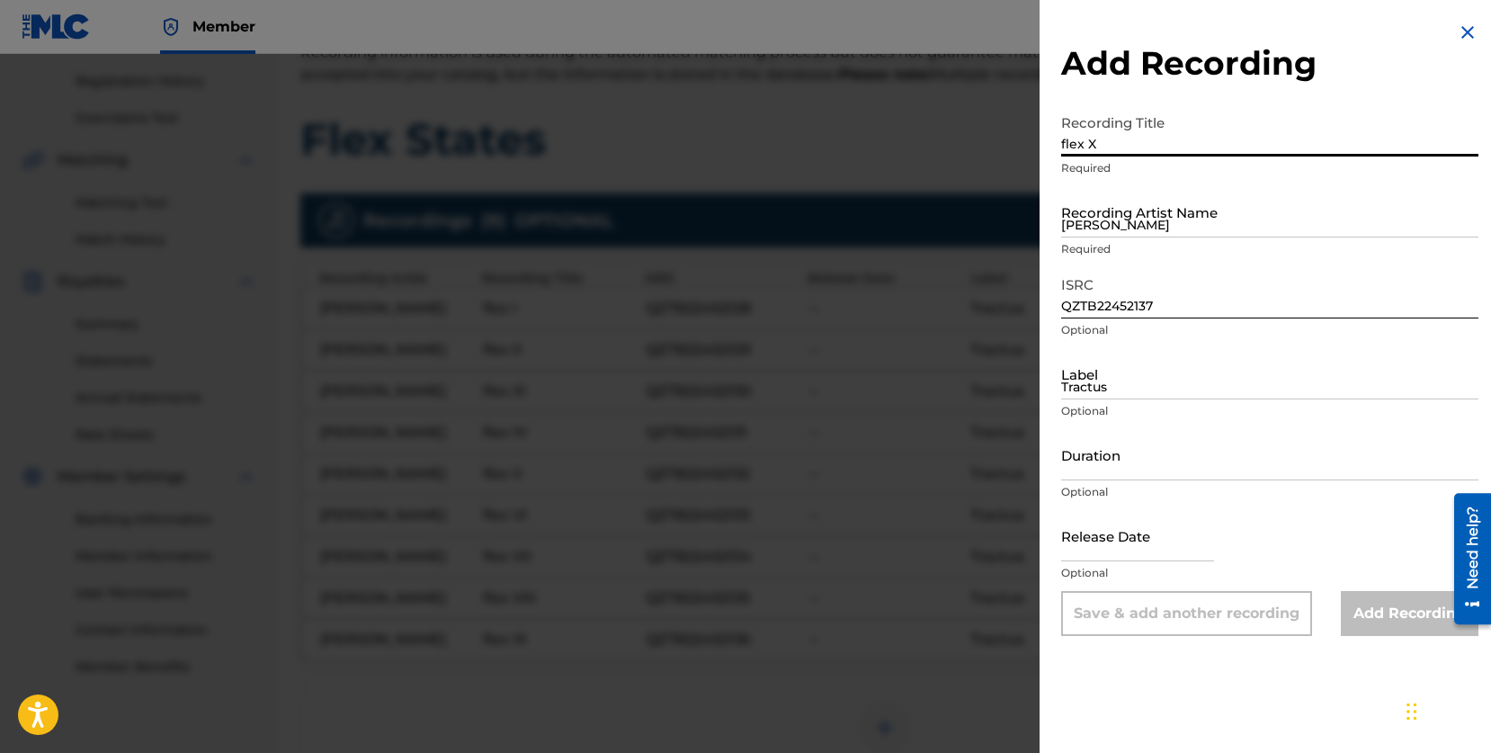
type input "flex X"
click at [1149, 210] on input "[PERSON_NAME]" at bounding box center [1269, 211] width 417 height 51
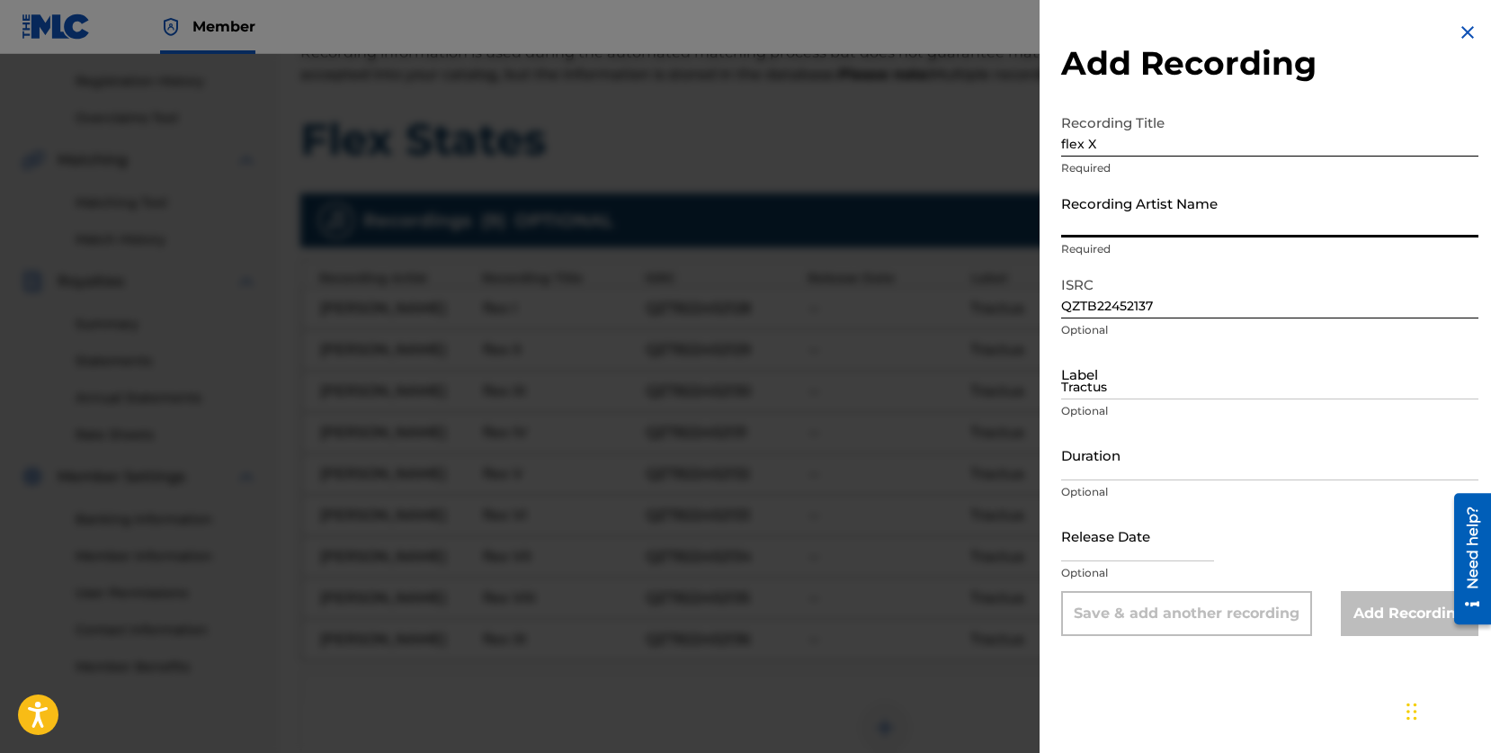
type input "[PERSON_NAME]"
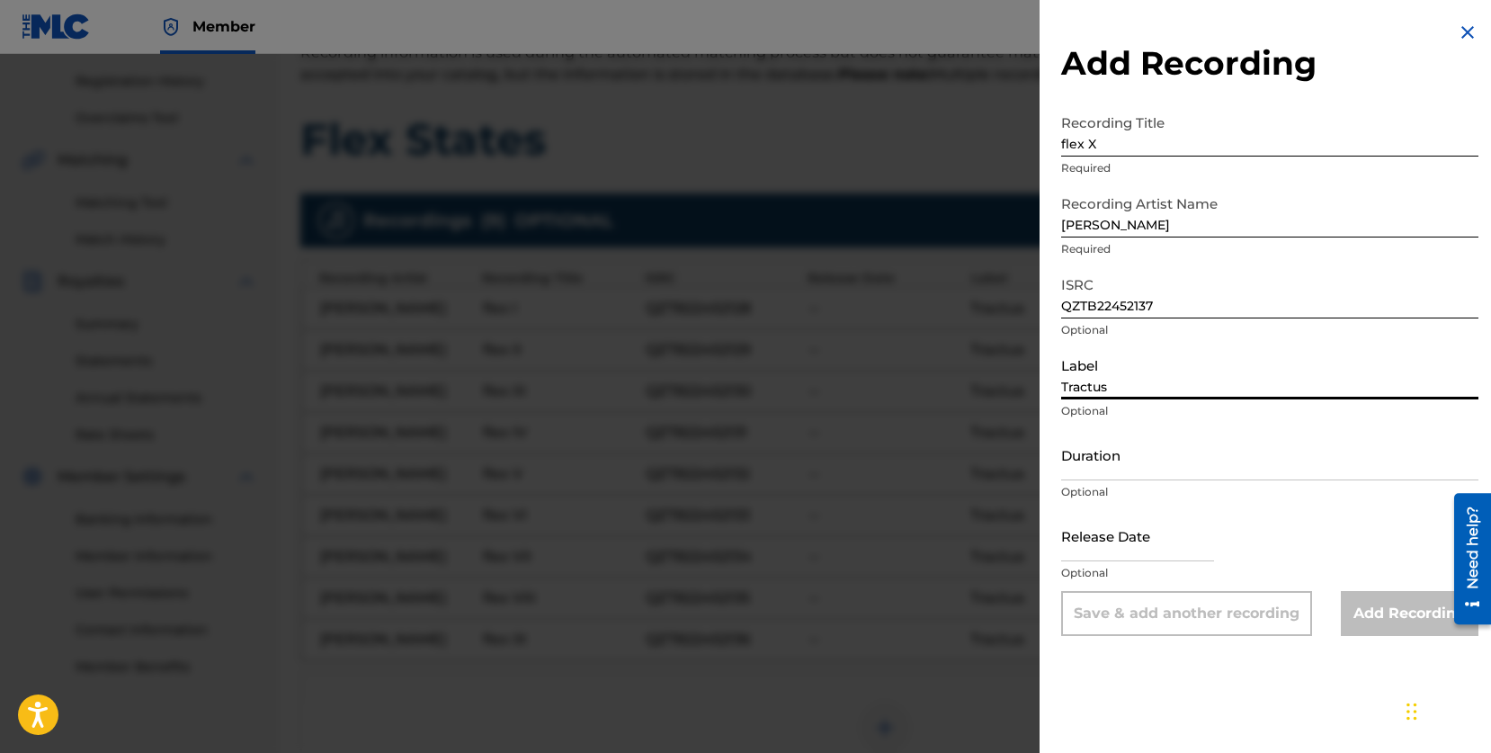
click at [1204, 379] on input "Tractus" at bounding box center [1269, 373] width 417 height 51
click at [1192, 461] on input "Duration" at bounding box center [1269, 454] width 417 height 51
click at [1211, 223] on input "[PERSON_NAME]" at bounding box center [1269, 211] width 417 height 51
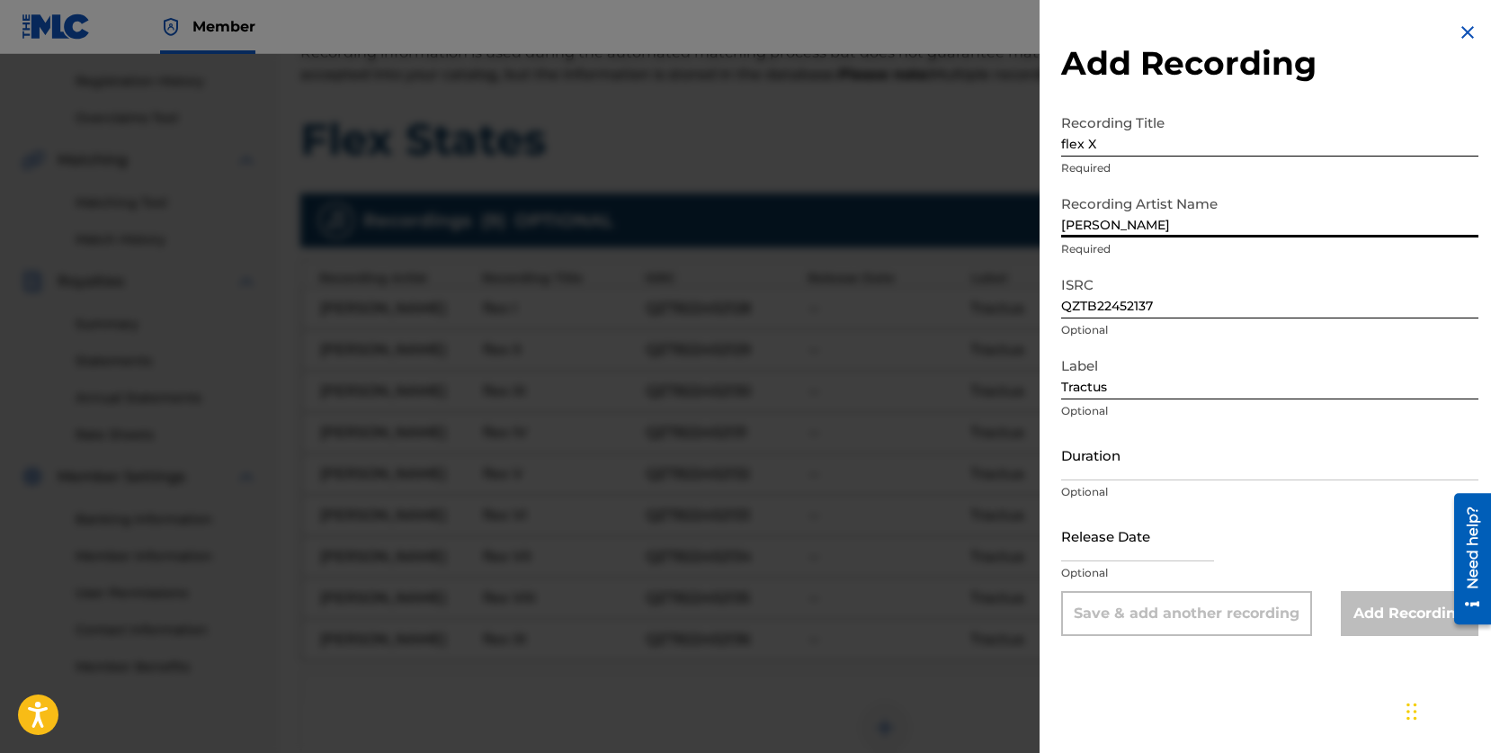
click at [1155, 390] on input "Tractus" at bounding box center [1269, 373] width 417 height 51
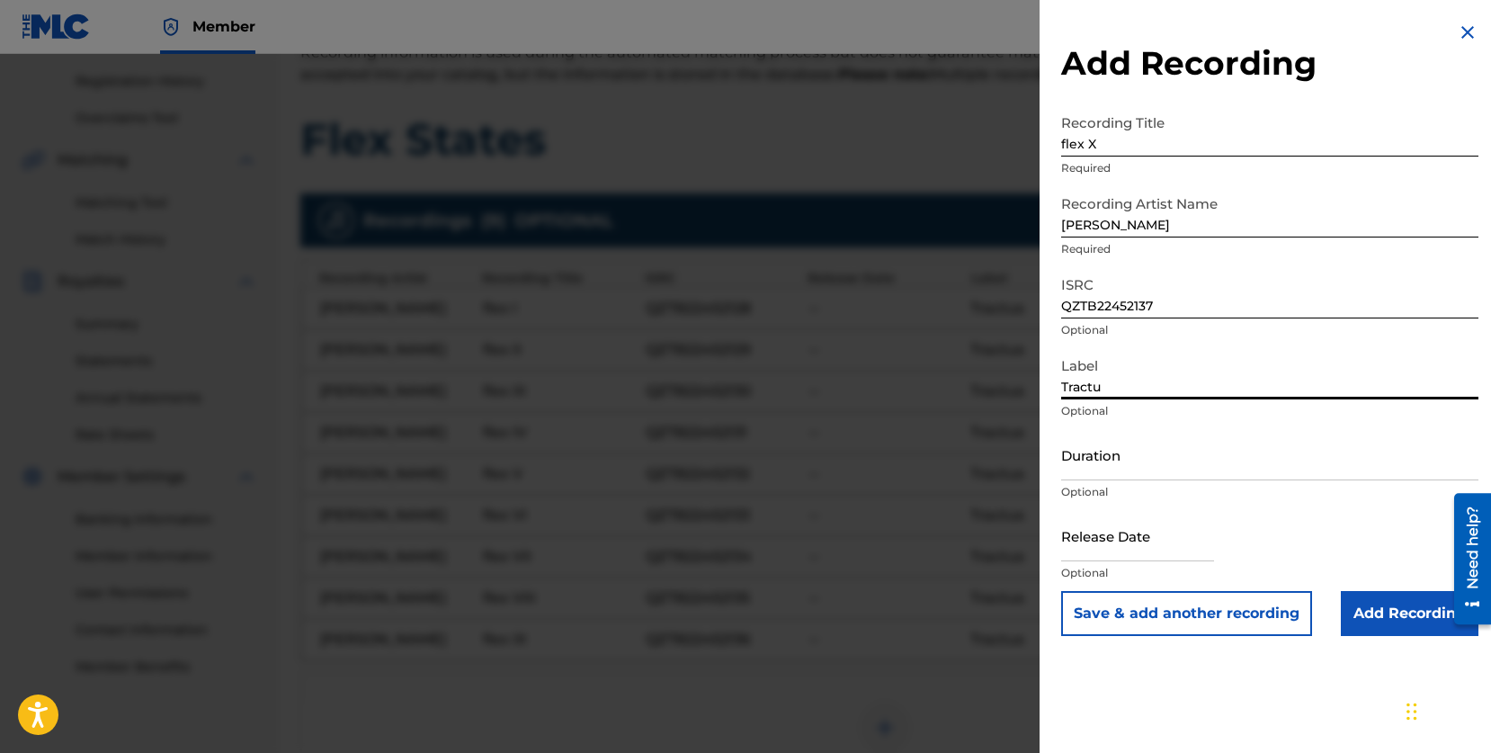
type input "Tractus"
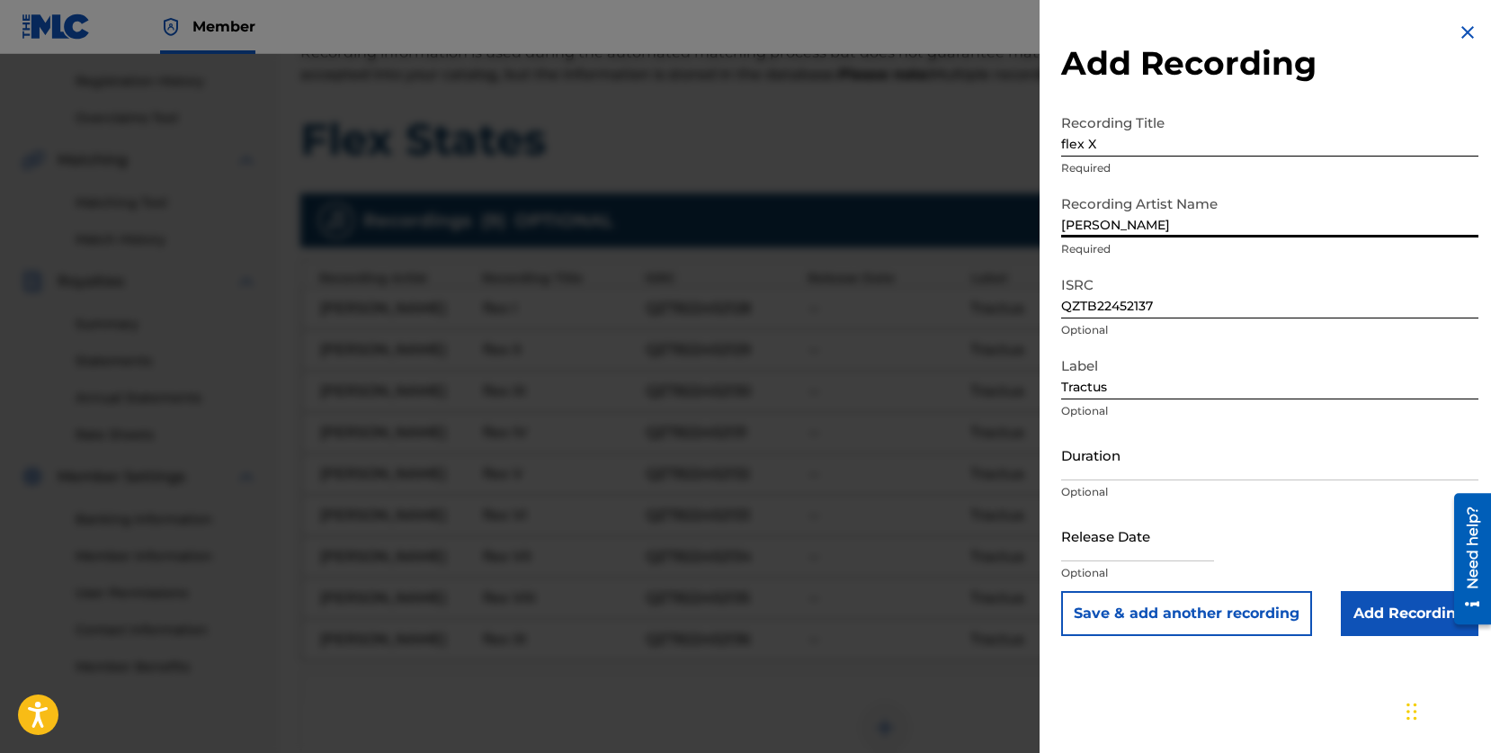
click at [1264, 209] on input "[PERSON_NAME]" at bounding box center [1269, 211] width 417 height 51
click at [1196, 225] on input "[PERSON_NAME]" at bounding box center [1269, 211] width 417 height 51
type input "[PERSON_NAME]"
click at [1166, 614] on button "Save & add another recording" at bounding box center [1186, 613] width 251 height 45
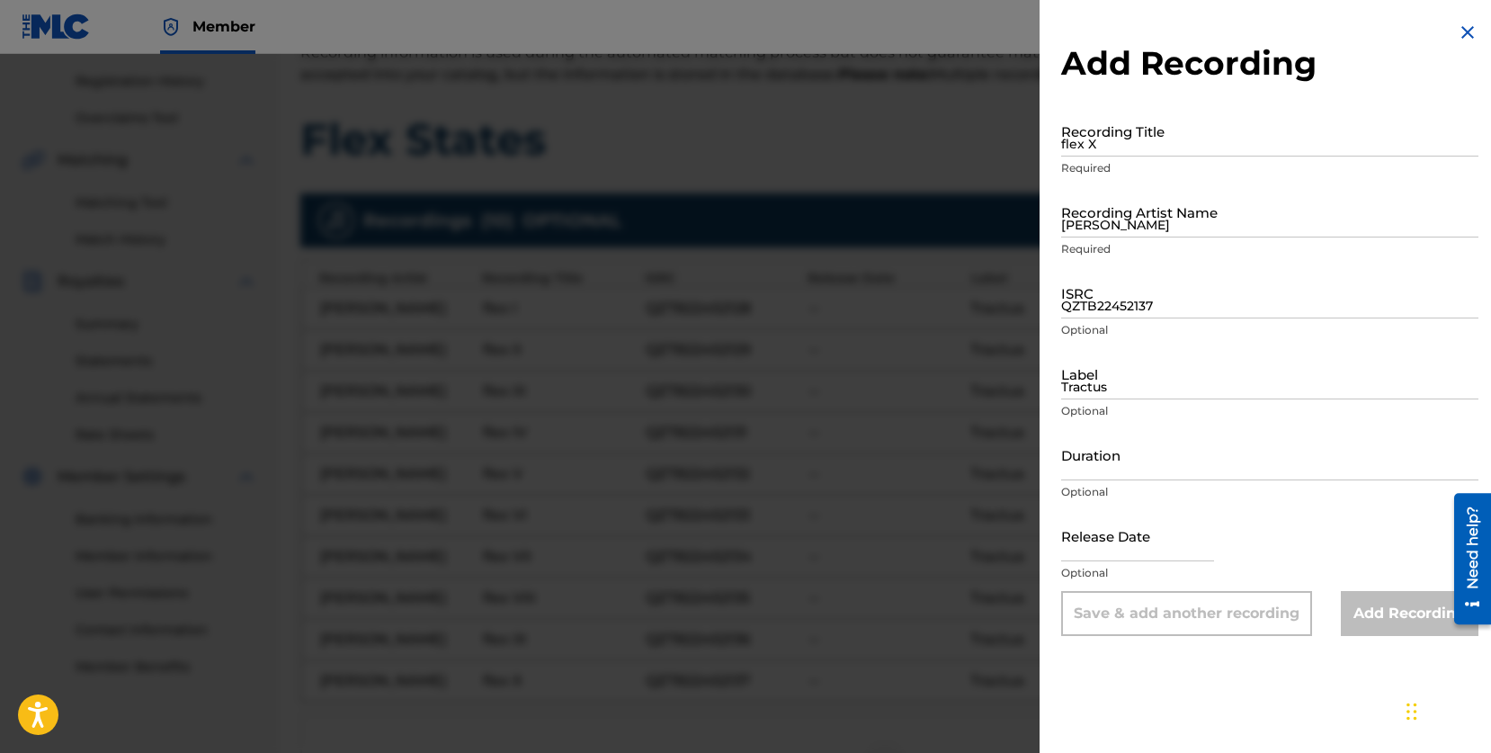
click at [1181, 286] on input "QZTB22452137" at bounding box center [1269, 292] width 417 height 51
paste input "QZTB22452138"
type input "QZTB22452138"
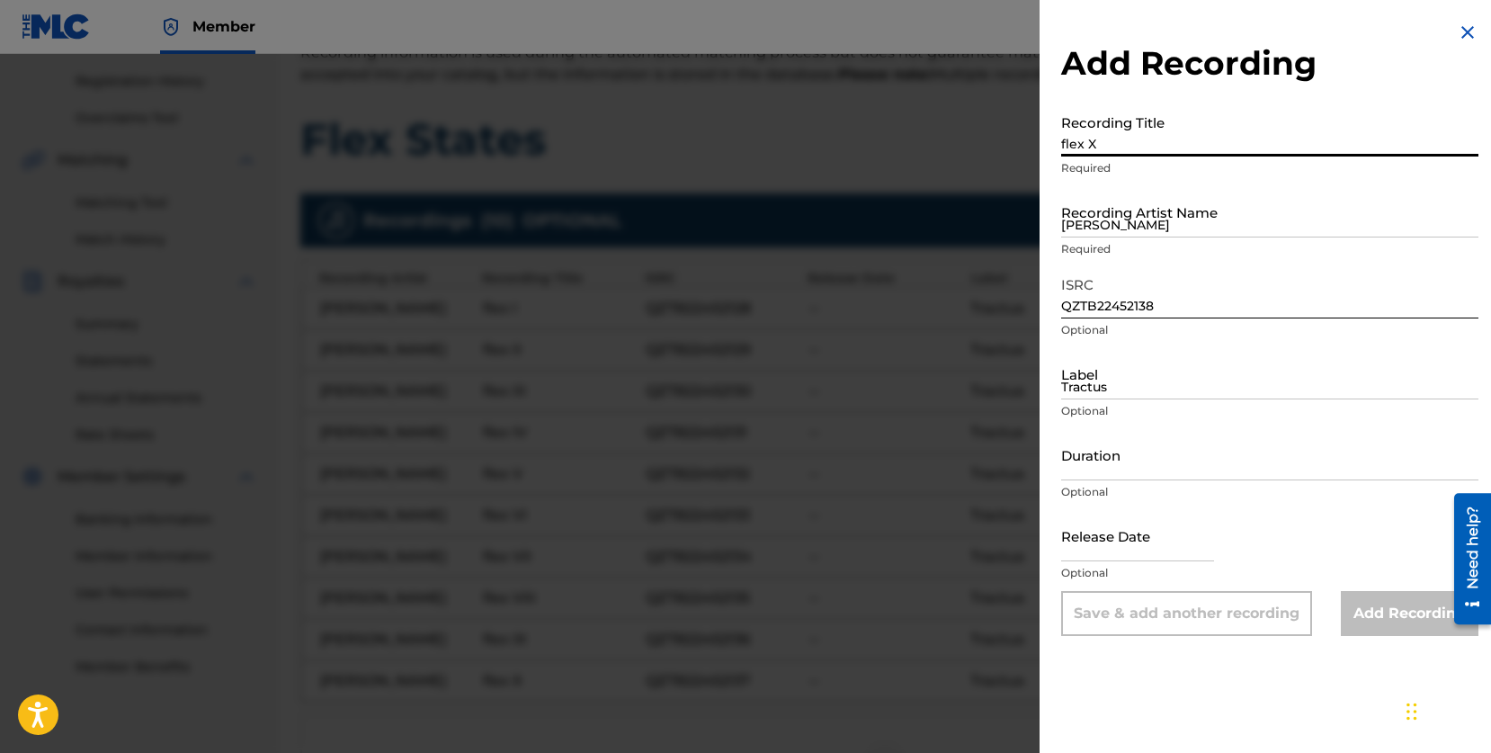
click at [1128, 126] on input "flex X" at bounding box center [1269, 130] width 417 height 51
type input "flex XI"
click at [1151, 212] on input "[PERSON_NAME]" at bounding box center [1269, 211] width 417 height 51
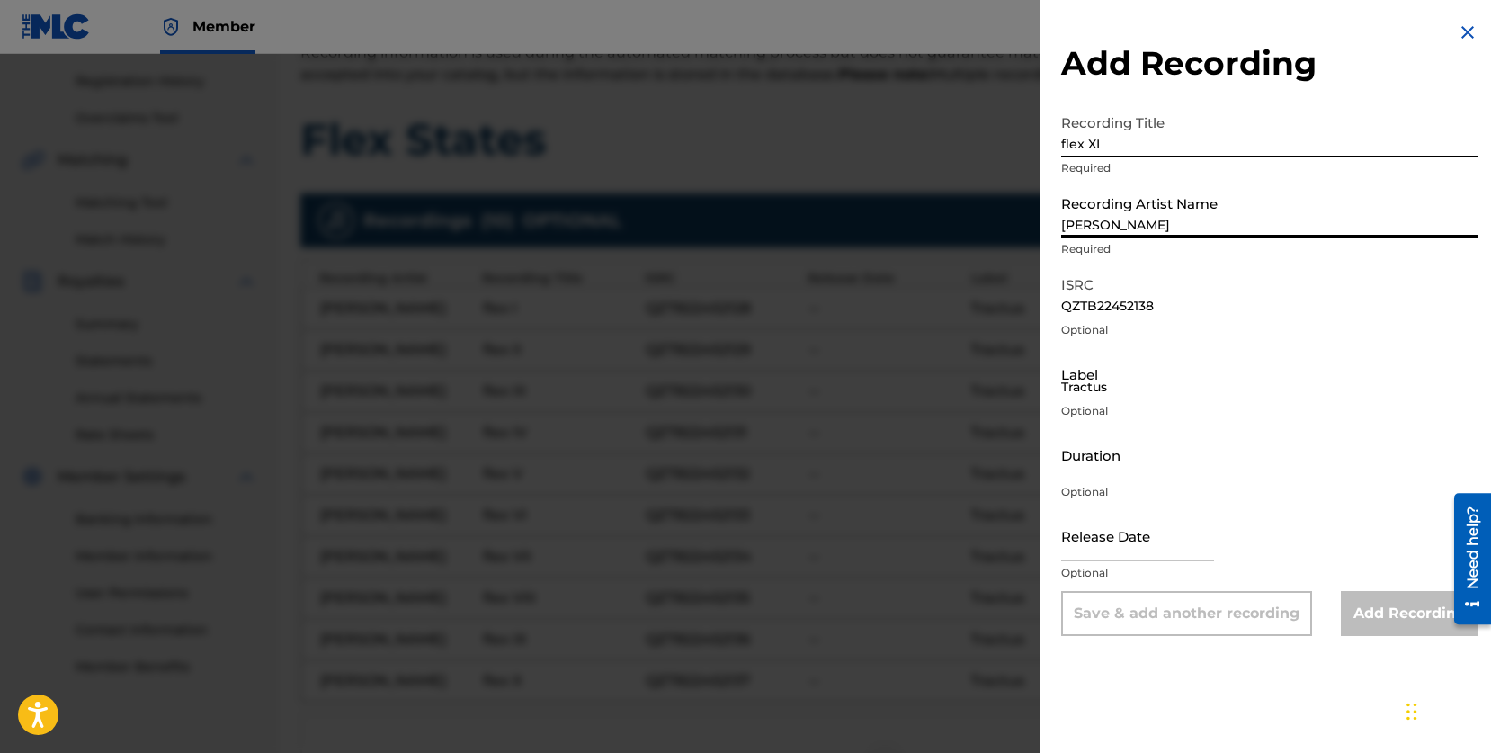
type input "[PERSON_NAME]"
click at [1145, 377] on input "Tractus" at bounding box center [1269, 373] width 417 height 51
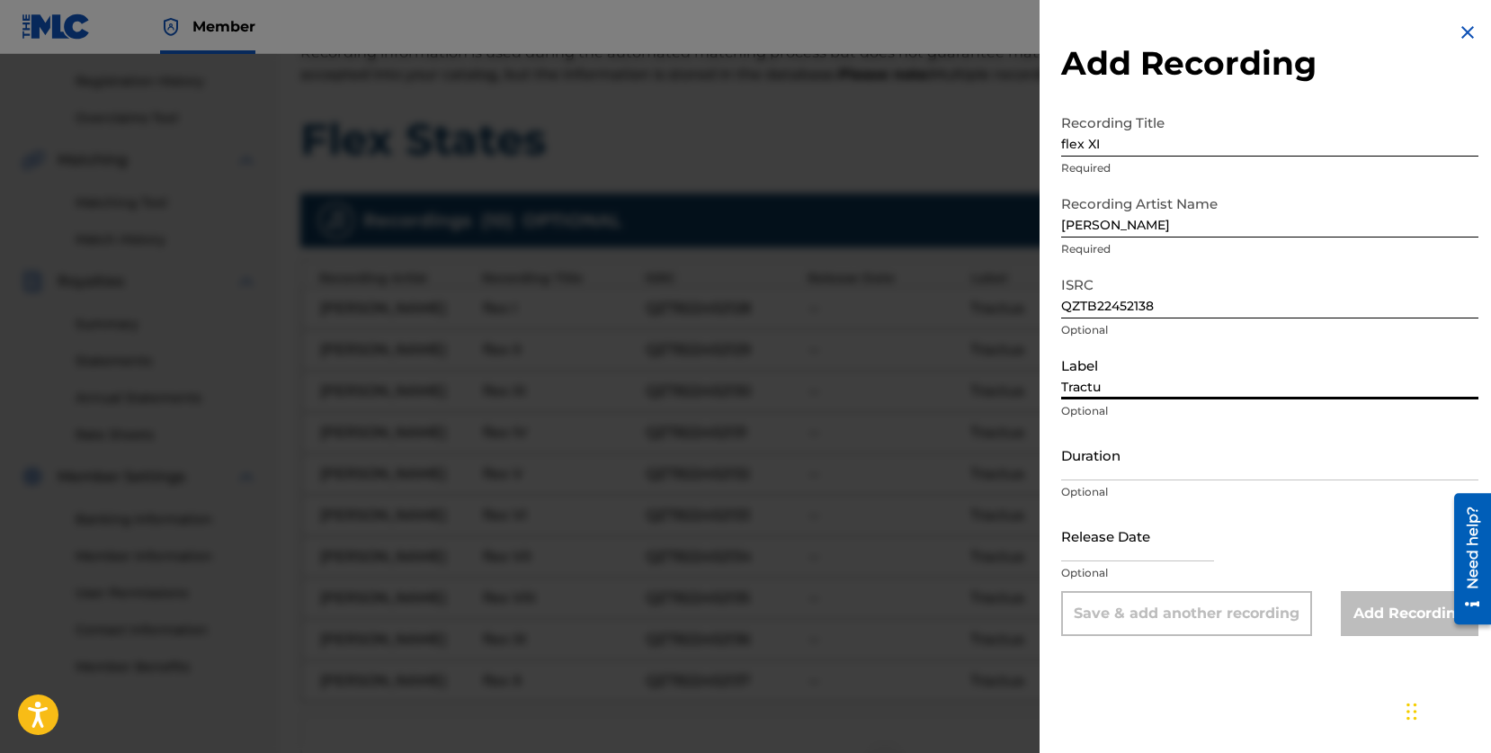
type input "Tractus"
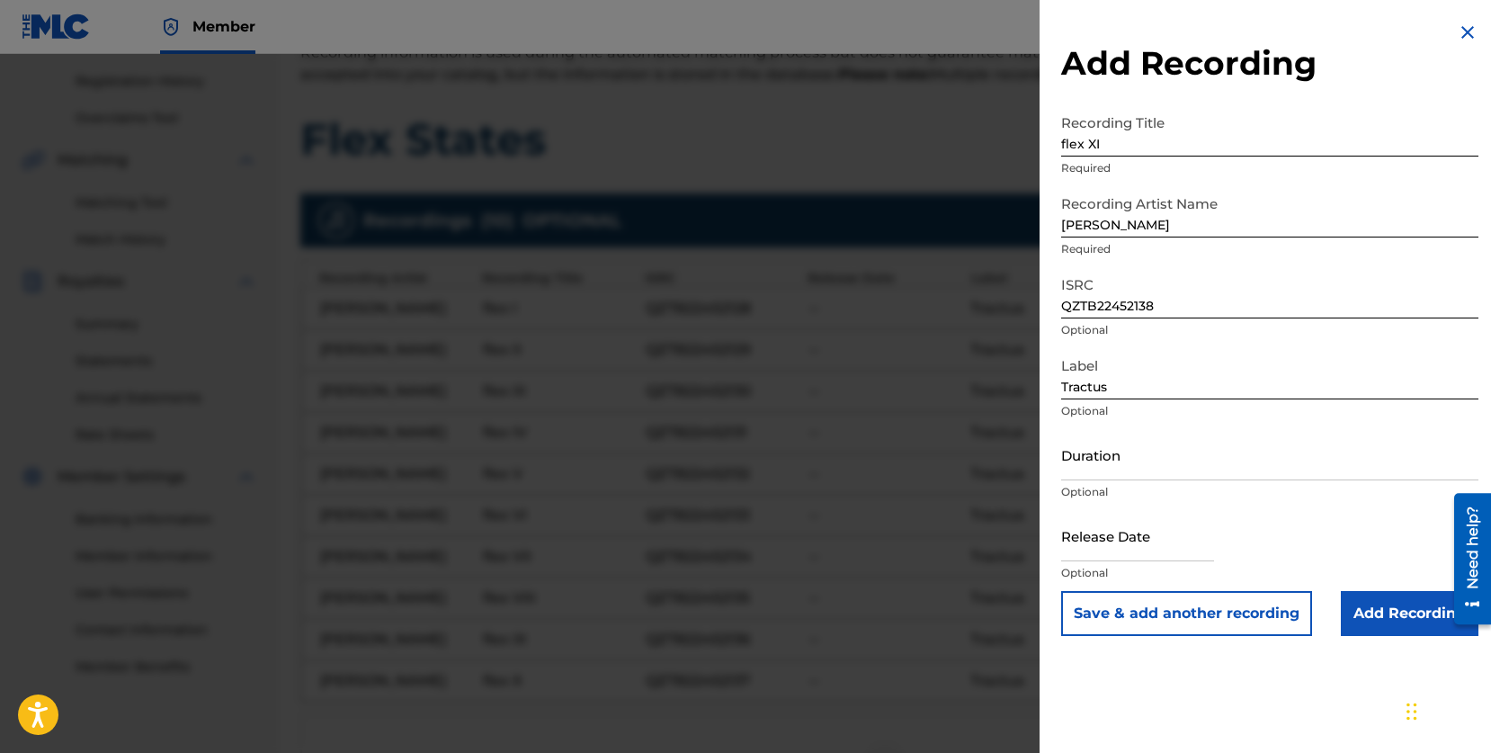
click at [1163, 612] on button "Save & add another recording" at bounding box center [1186, 613] width 251 height 45
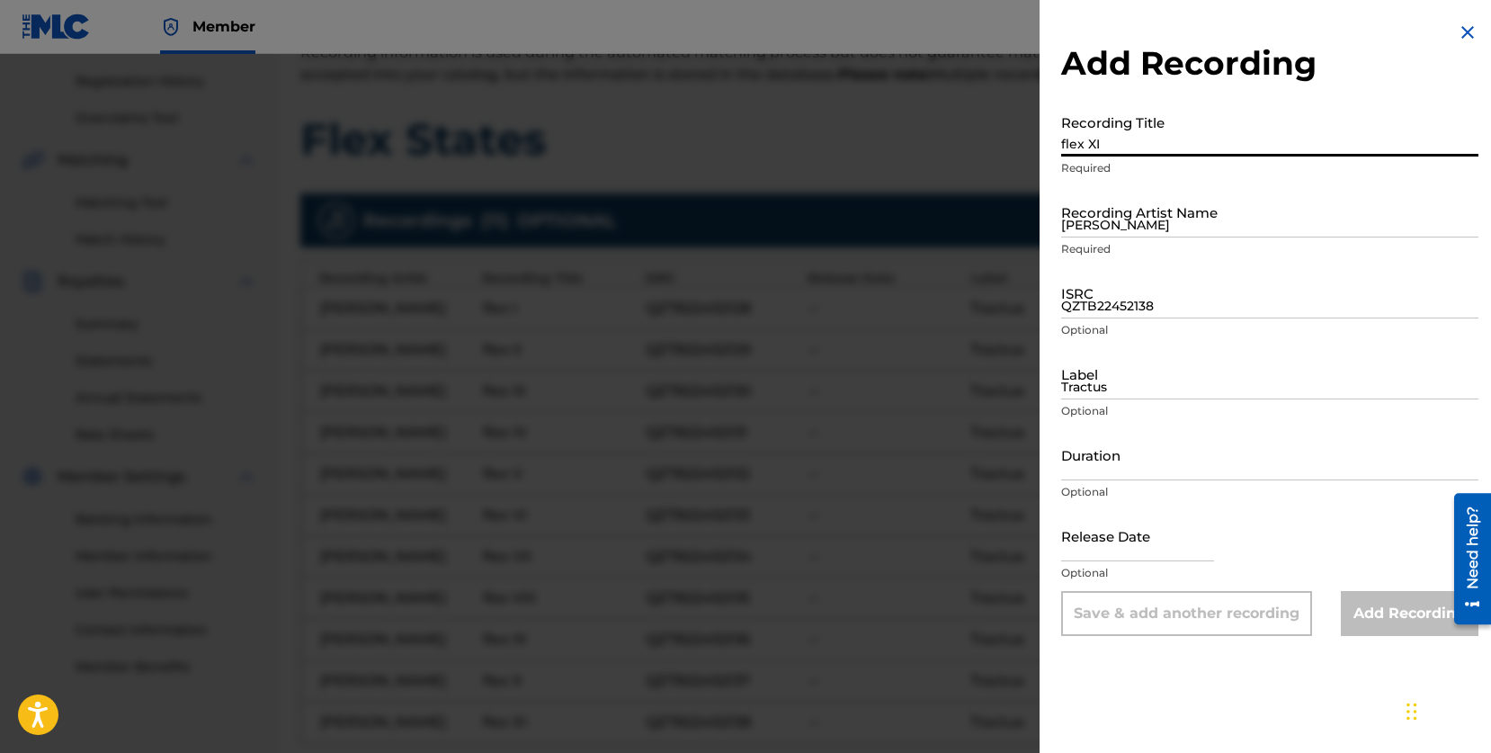
click at [1170, 119] on input "flex XI" at bounding box center [1269, 130] width 417 height 51
type input "flex XII"
click at [1150, 225] on input "[PERSON_NAME]" at bounding box center [1269, 211] width 417 height 51
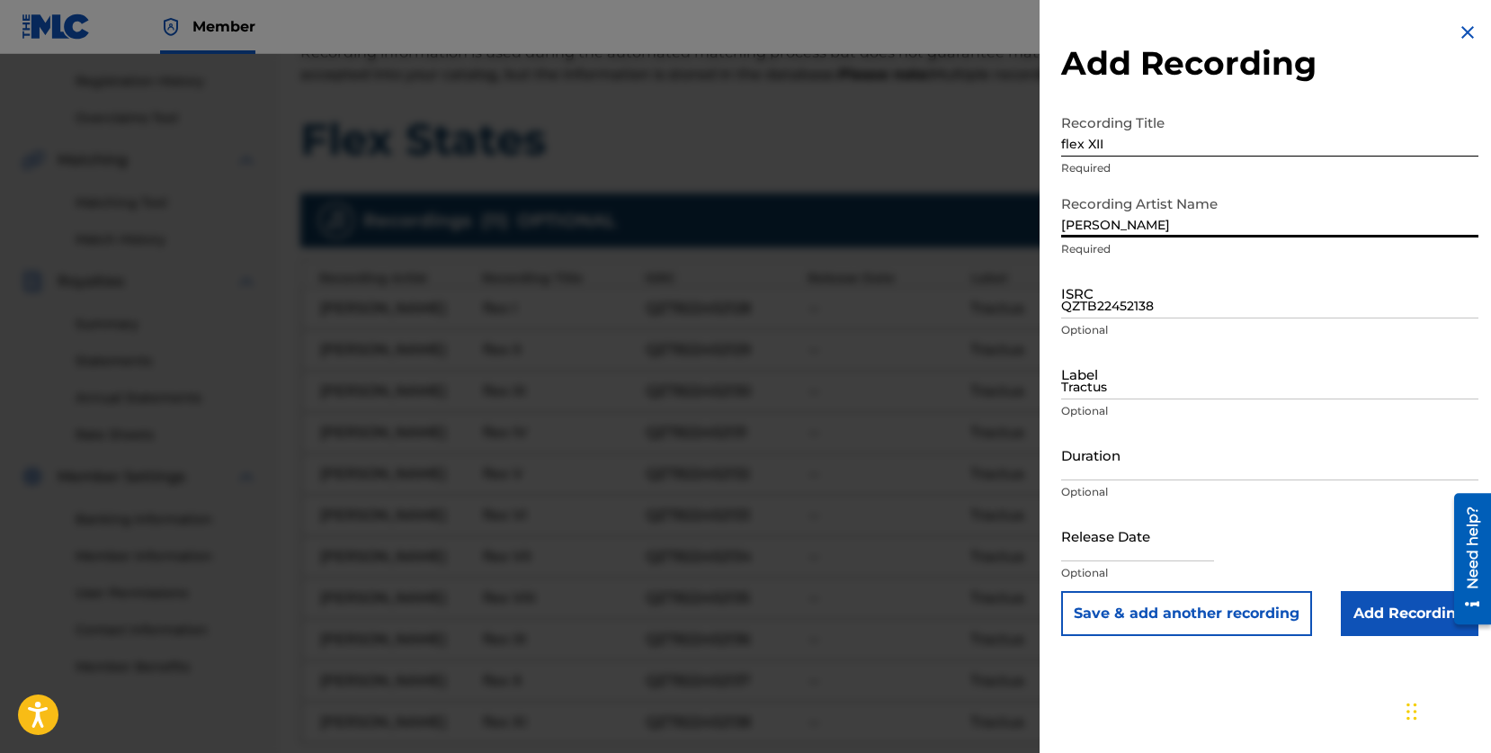
type input "[PERSON_NAME]"
click at [1127, 294] on input "QZTB22452138" at bounding box center [1269, 292] width 417 height 51
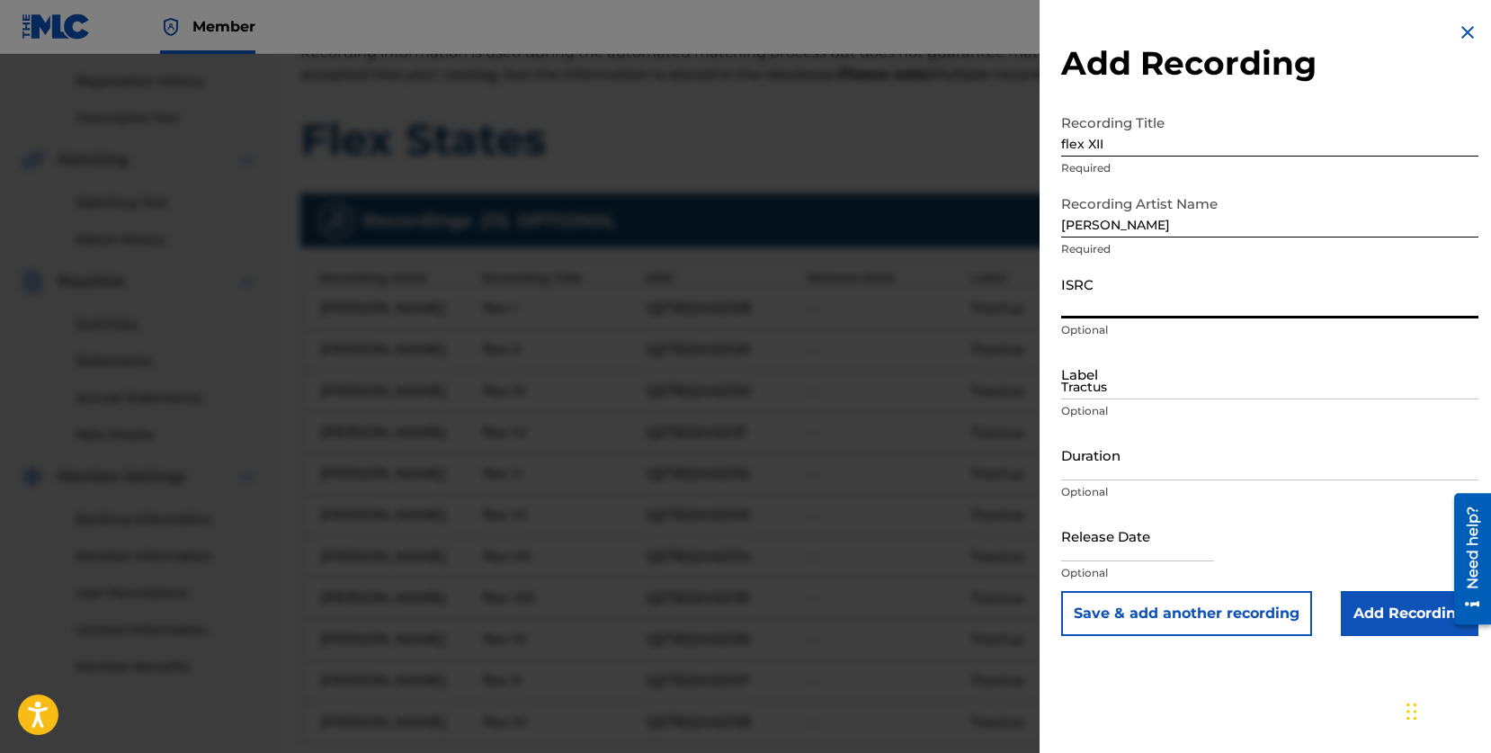
paste input "QZTB22452139"
type input "QZTB22452139"
click at [1080, 376] on input "Tractus" at bounding box center [1269, 373] width 417 height 51
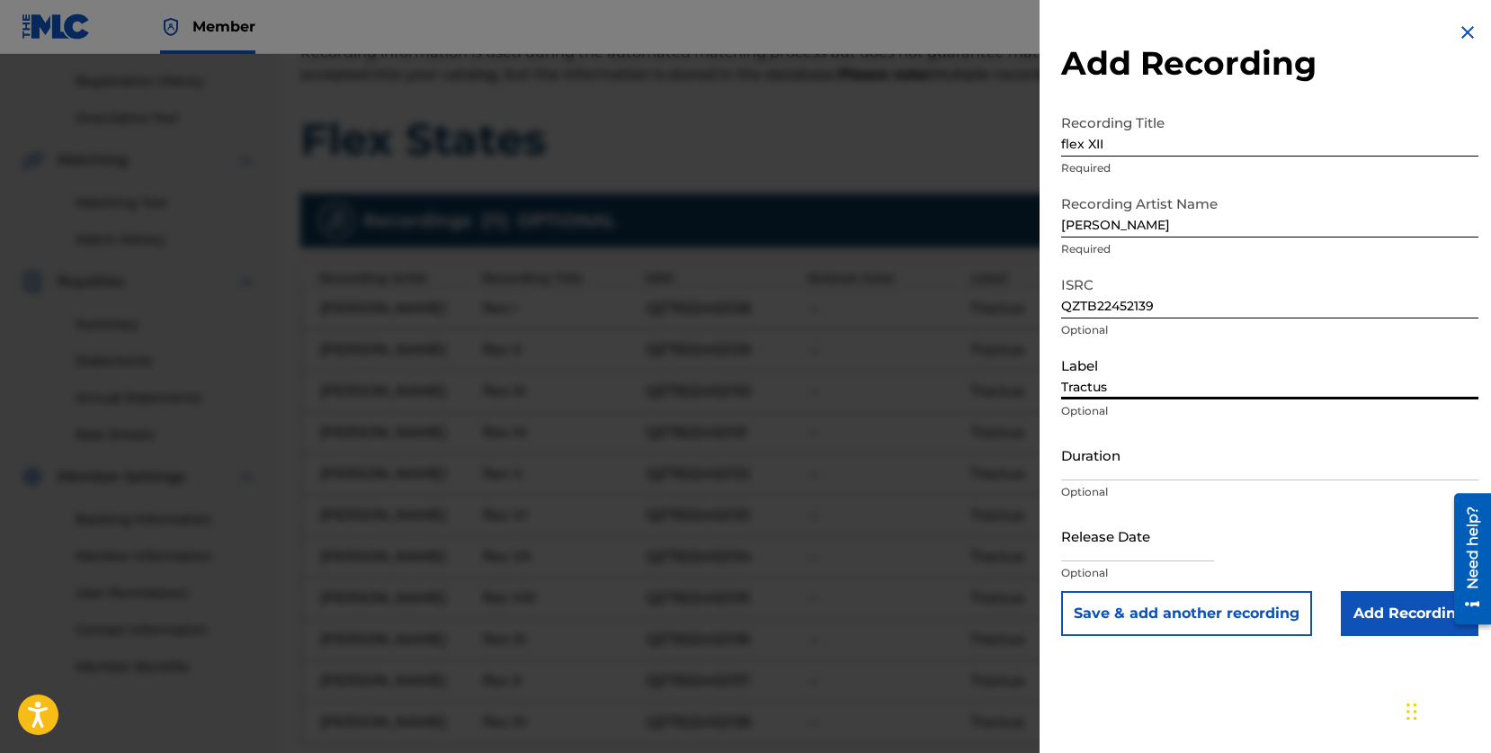
type input "Tractus"
click at [1164, 593] on button "Save & add another recording" at bounding box center [1186, 613] width 251 height 45
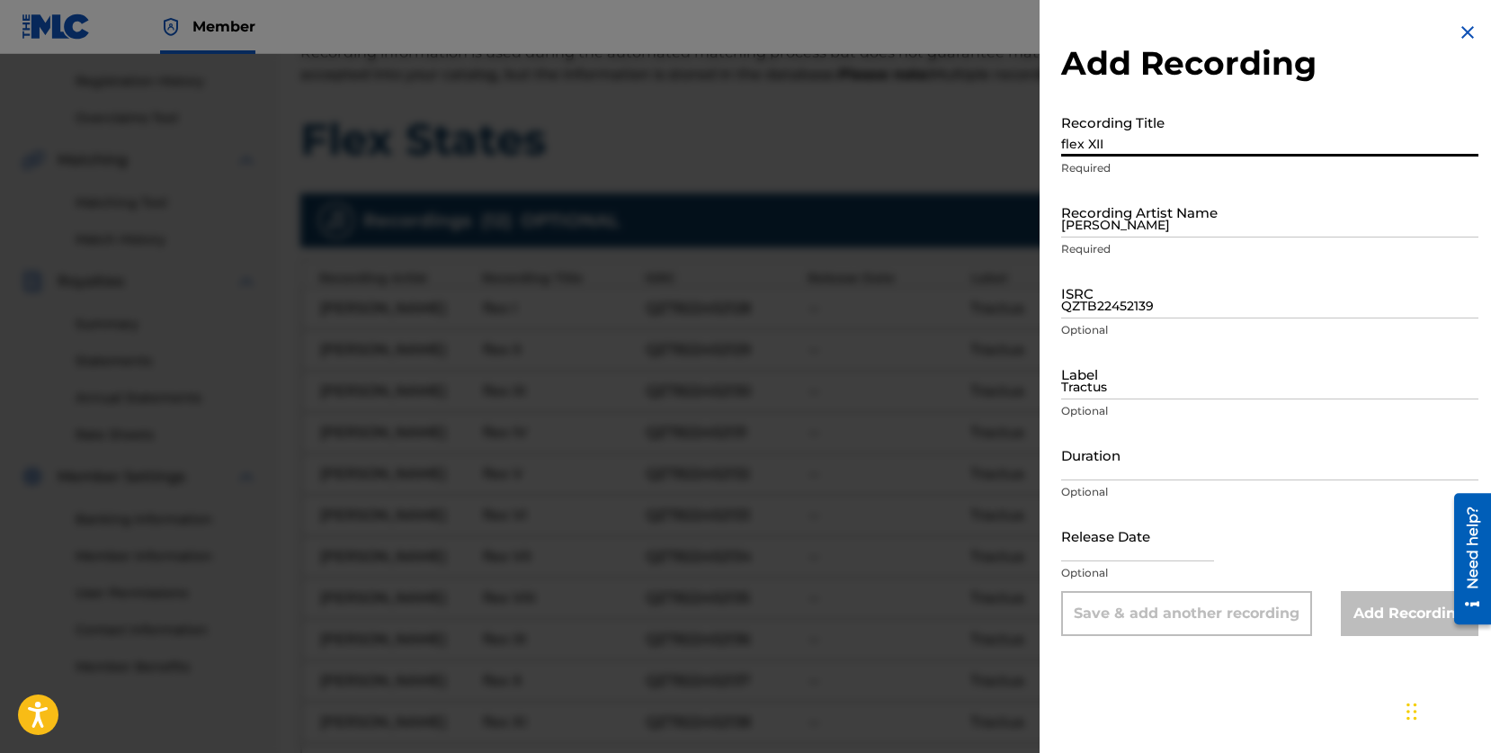
click at [1114, 135] on input "flex XII" at bounding box center [1269, 130] width 417 height 51
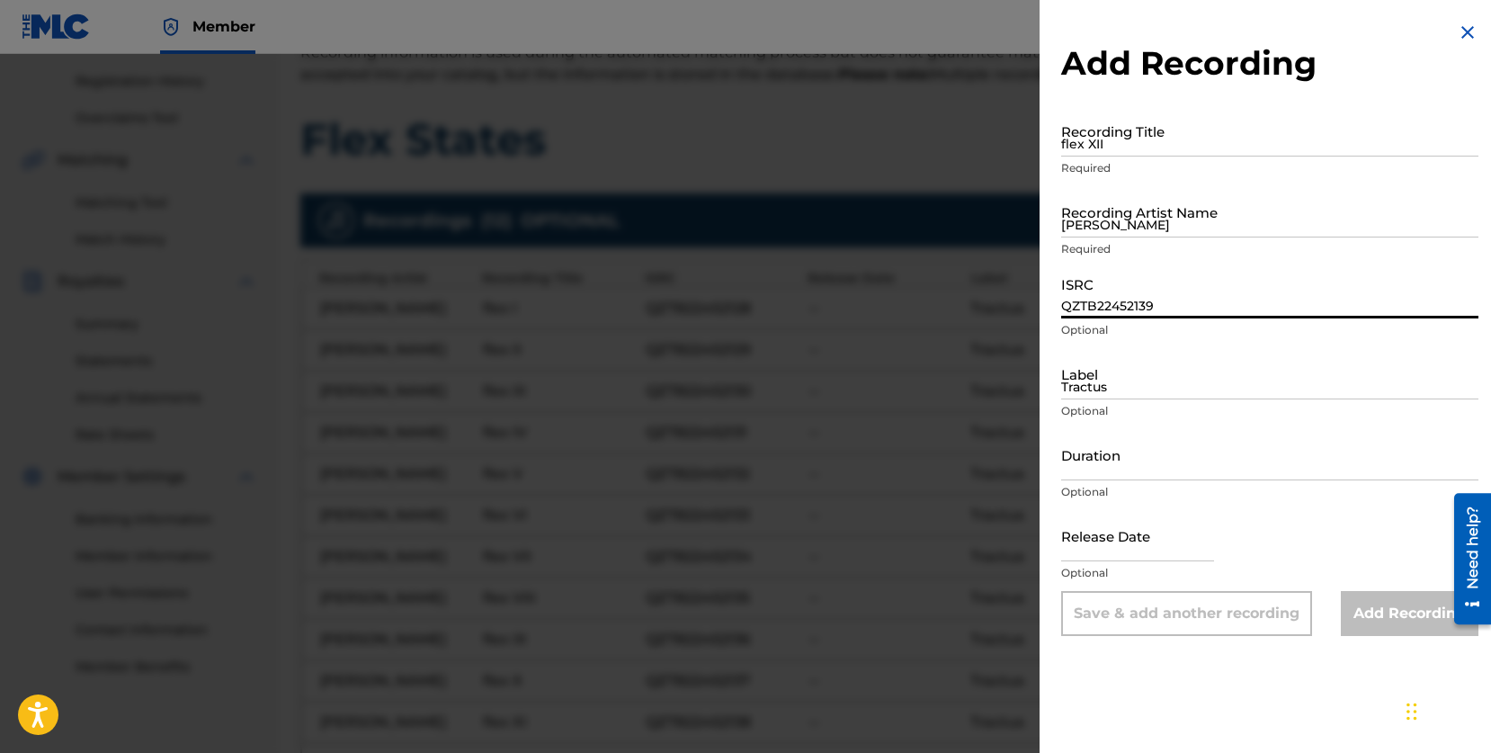
click at [1095, 300] on input "QZTB22452139" at bounding box center [1269, 292] width 417 height 51
paste input "QZTB22452140"
type input "QZTB22452140"
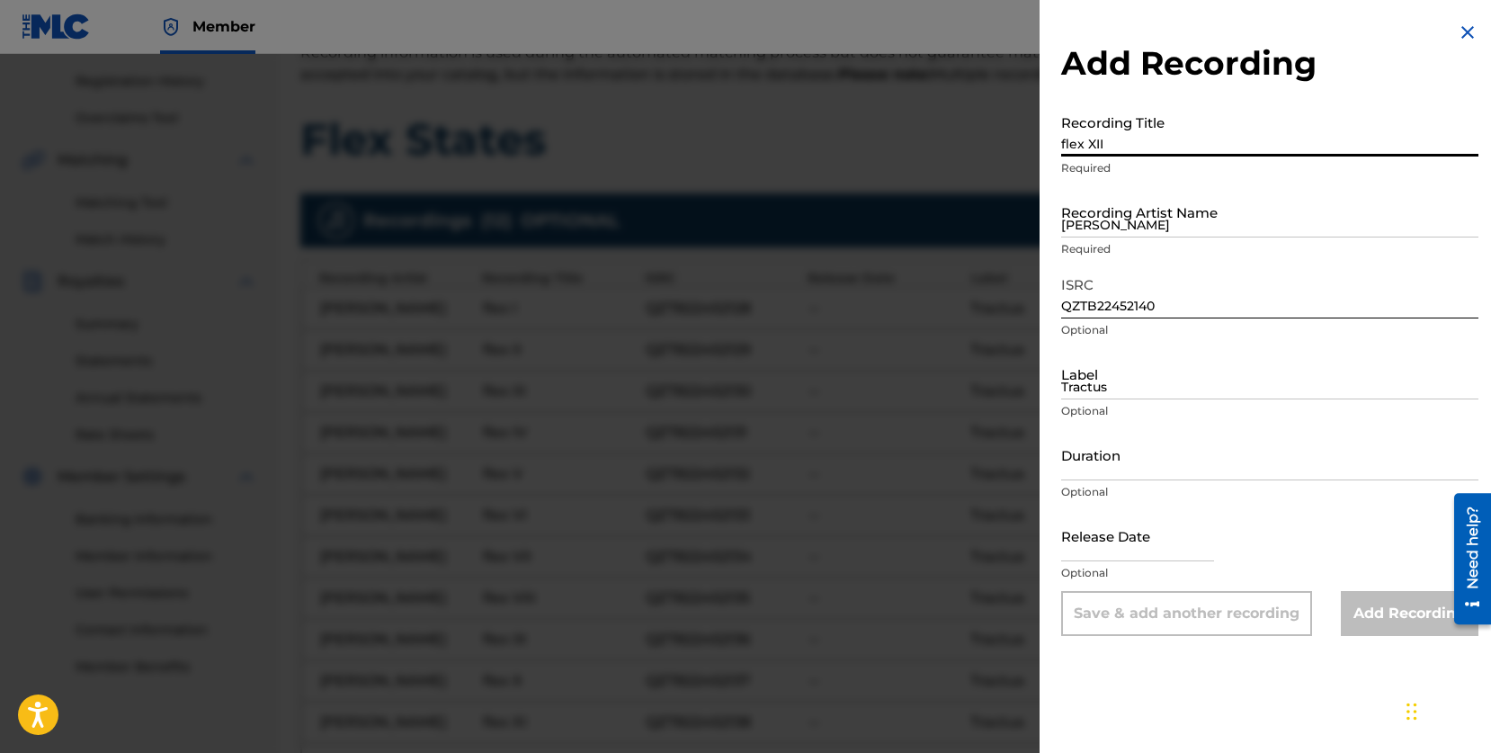
click at [1111, 142] on input "flex XII" at bounding box center [1269, 130] width 417 height 51
type input "flex XIII"
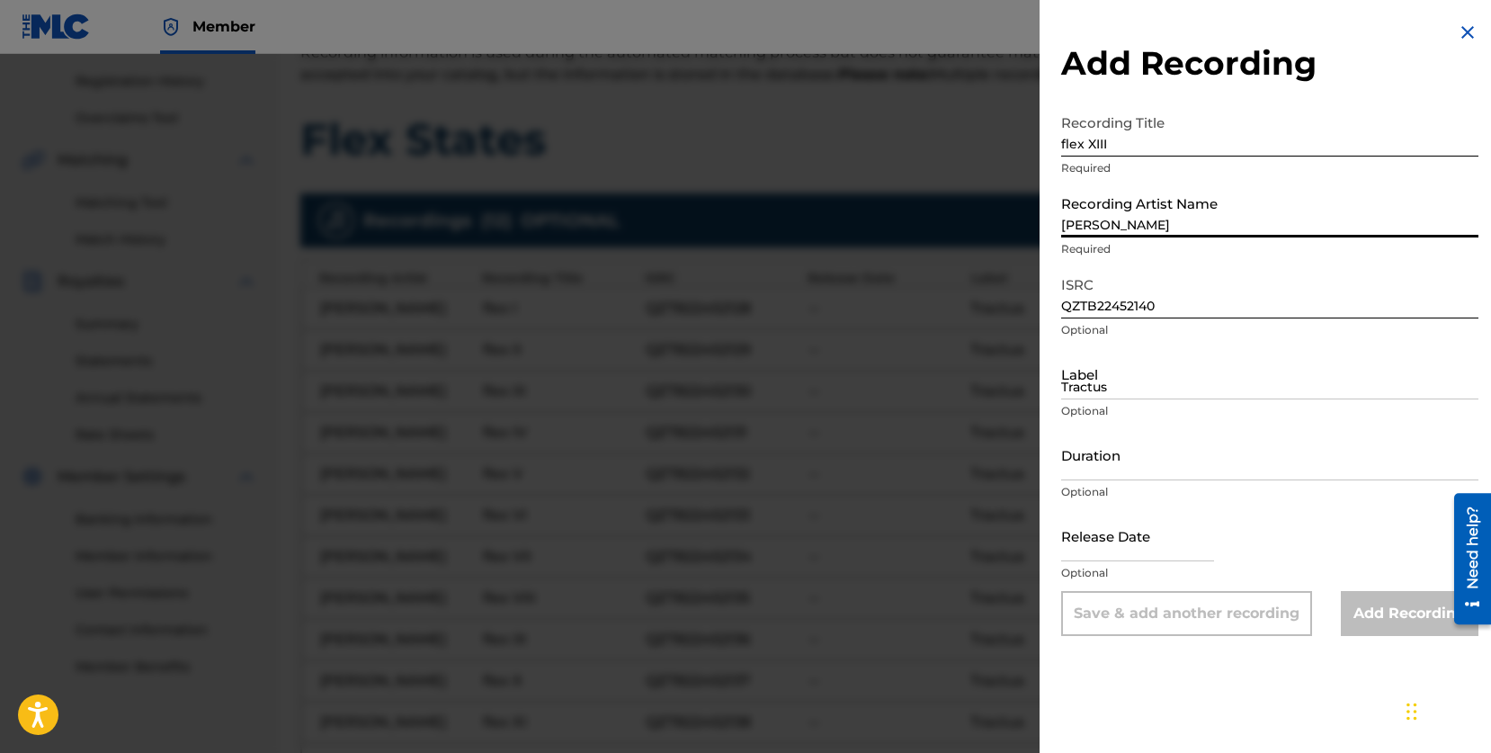
click at [1114, 209] on input "[PERSON_NAME]" at bounding box center [1269, 211] width 417 height 51
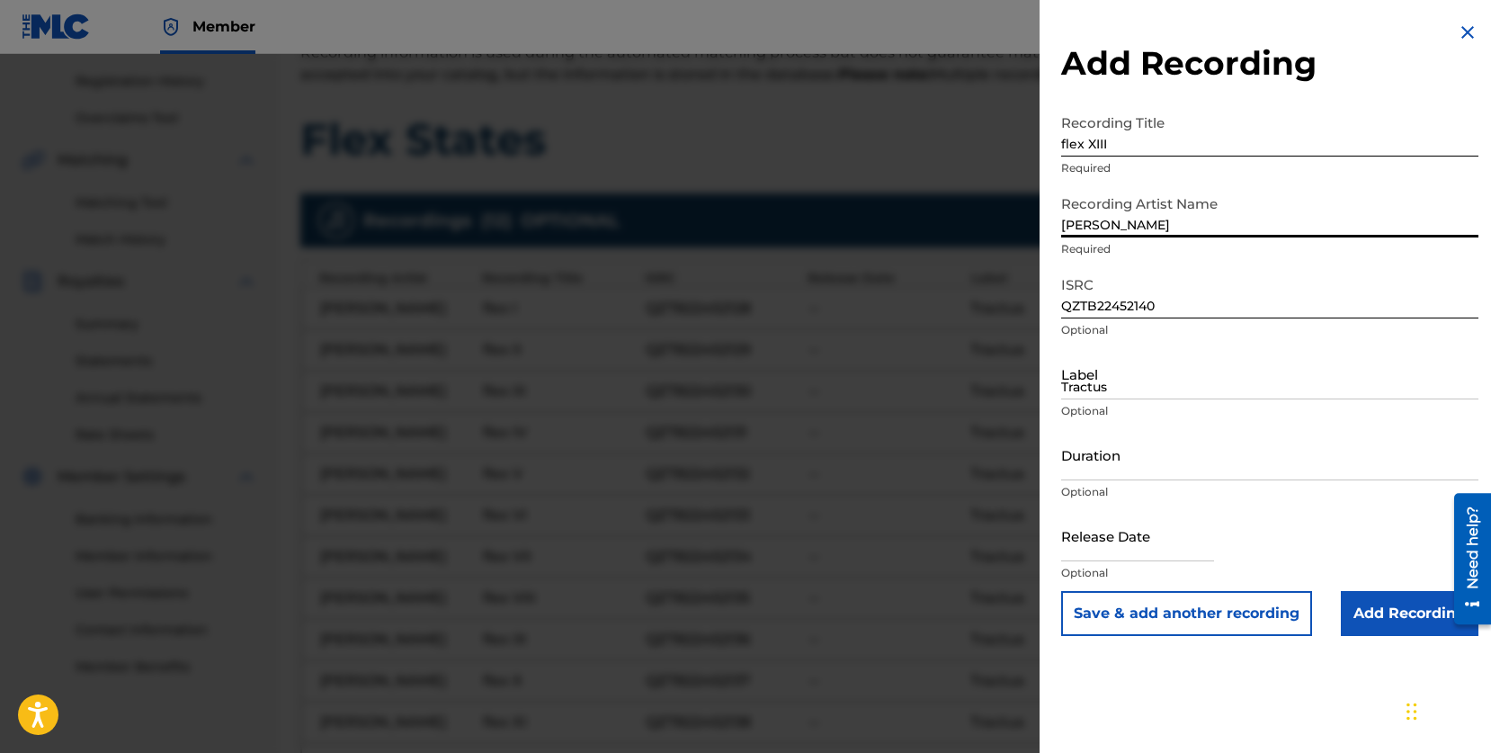
type input "[PERSON_NAME]"
click at [1160, 391] on input "Tractus" at bounding box center [1269, 373] width 417 height 51
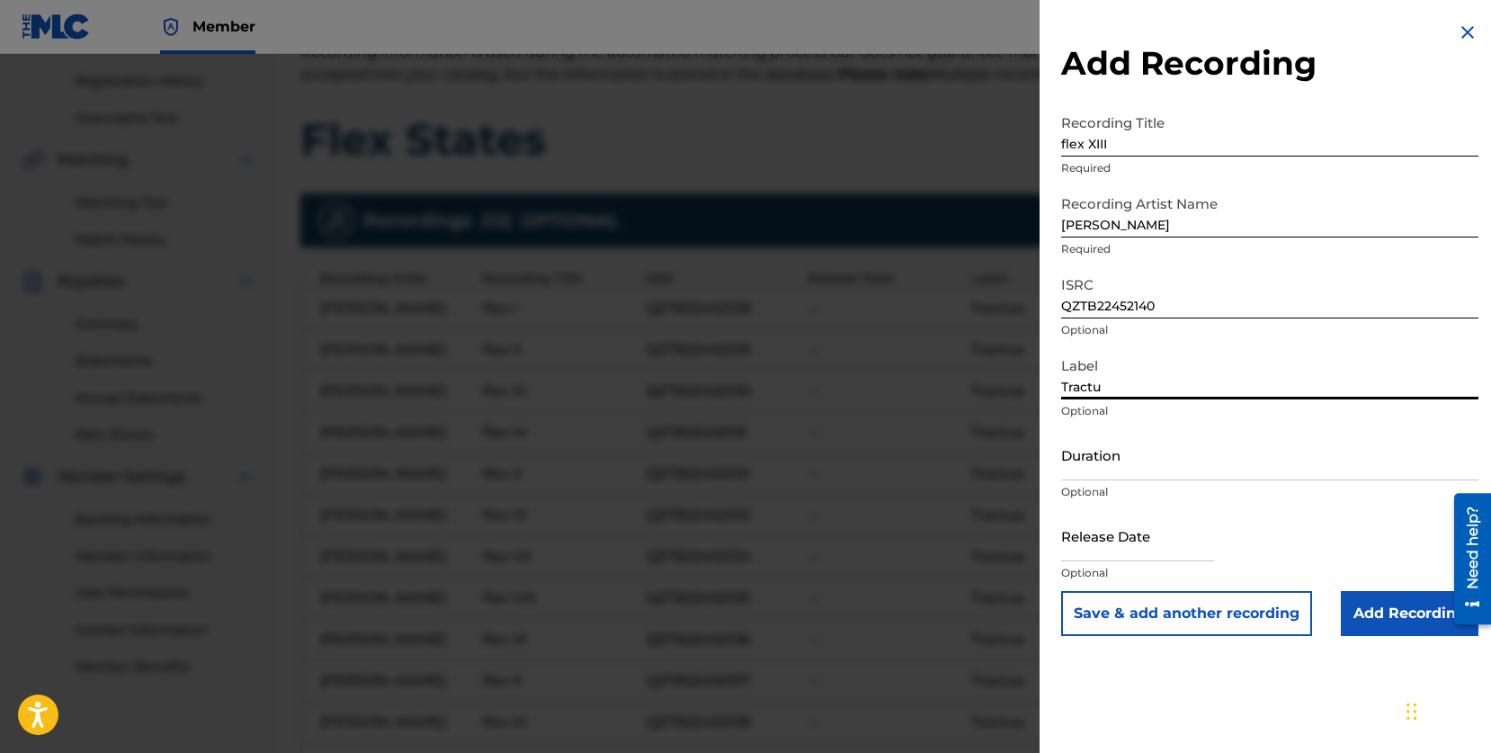
type input "Tractus"
click at [1140, 604] on button "Save & add another recording" at bounding box center [1186, 613] width 251 height 45
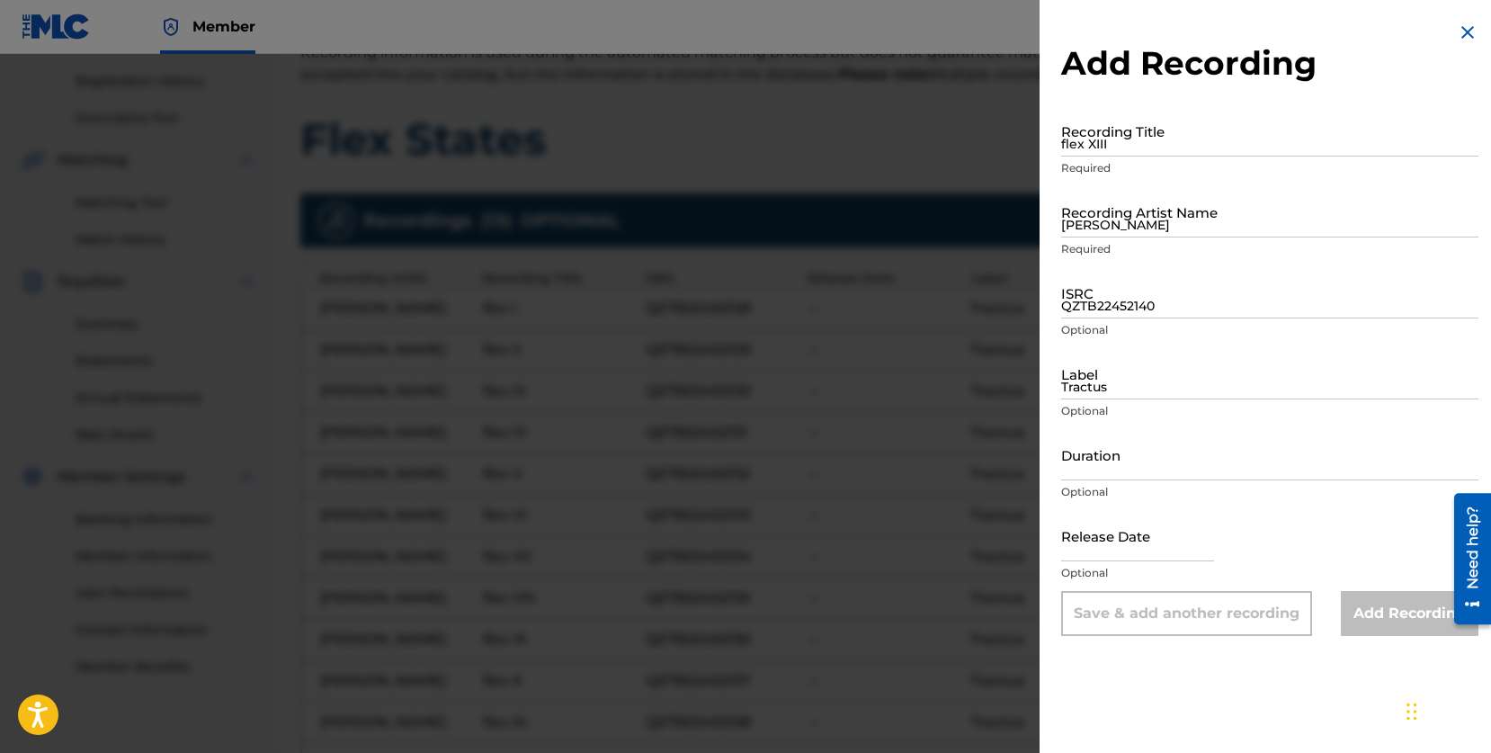
click at [1112, 139] on input "flex XIII" at bounding box center [1269, 130] width 417 height 51
type input "flex XIV"
click at [1132, 210] on input "[PERSON_NAME]" at bounding box center [1269, 211] width 417 height 51
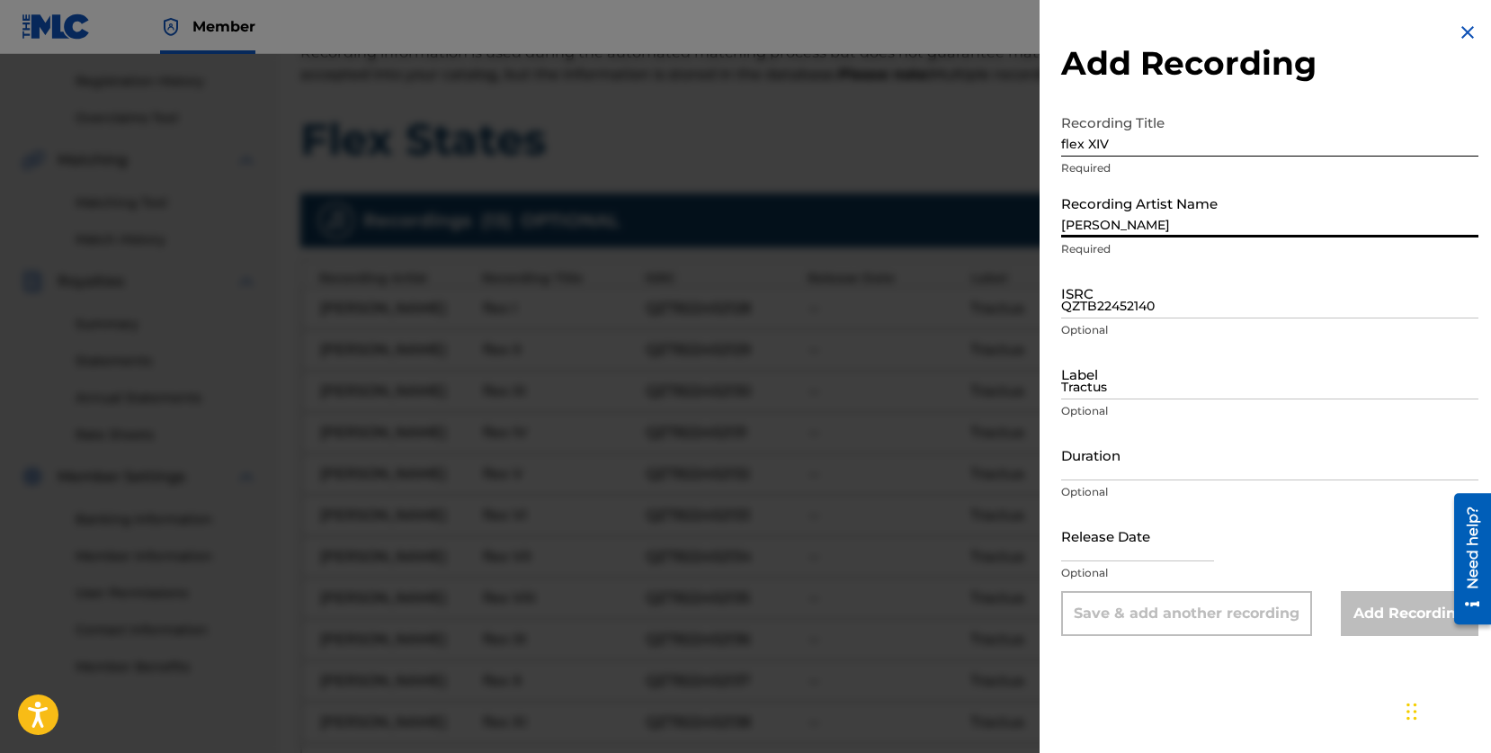
type input "[PERSON_NAME]"
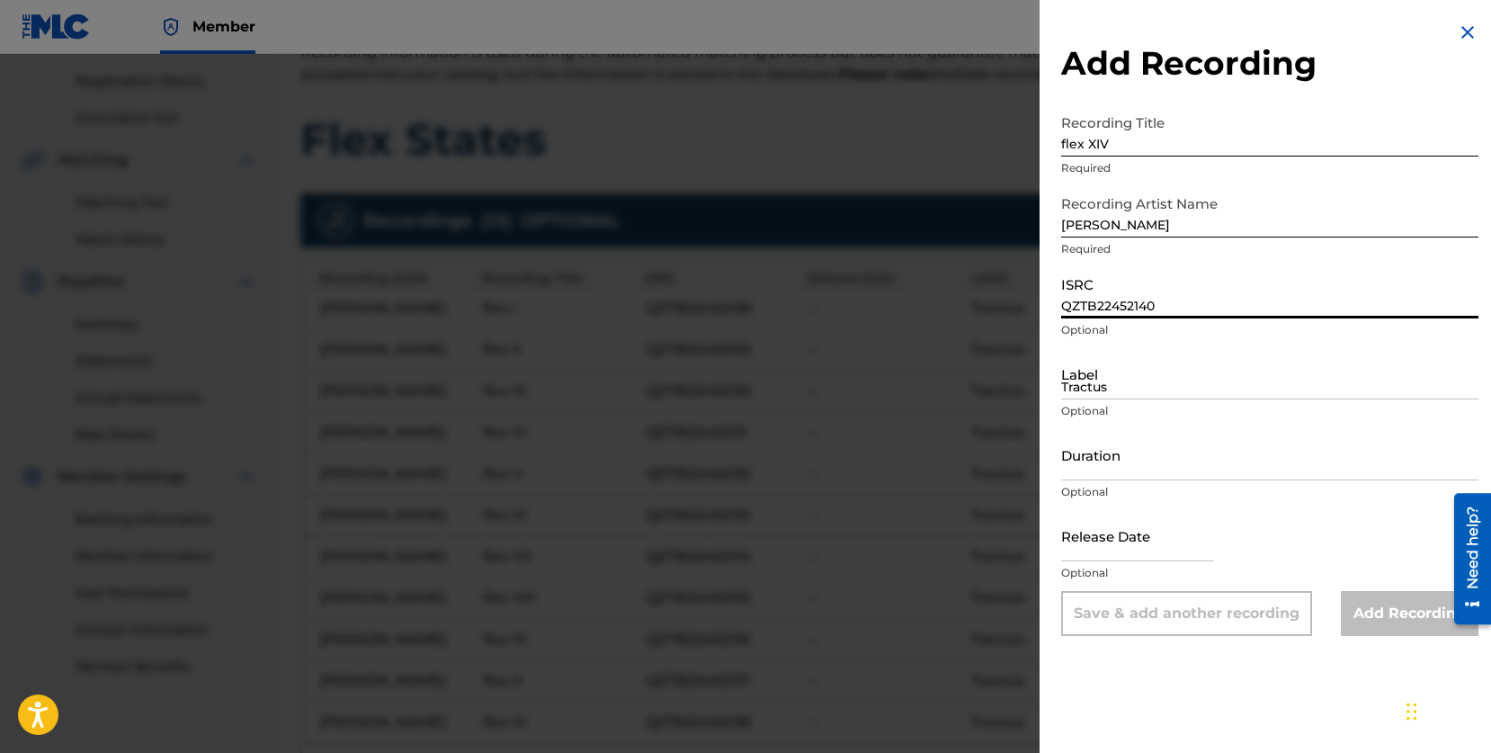
click at [1137, 308] on input "QZTB22452140" at bounding box center [1269, 292] width 417 height 51
paste input "QZTB22452141"
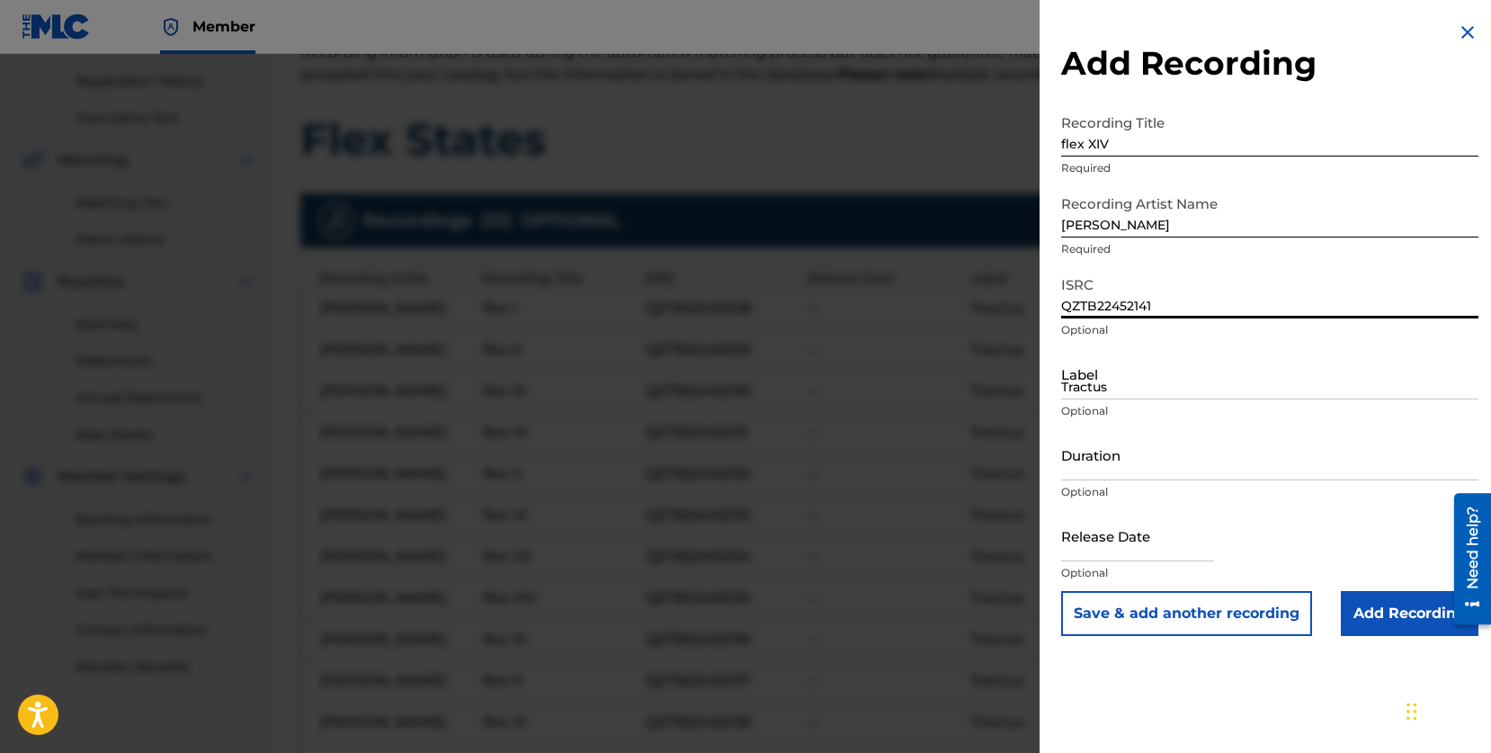
type input "QZTB22452141"
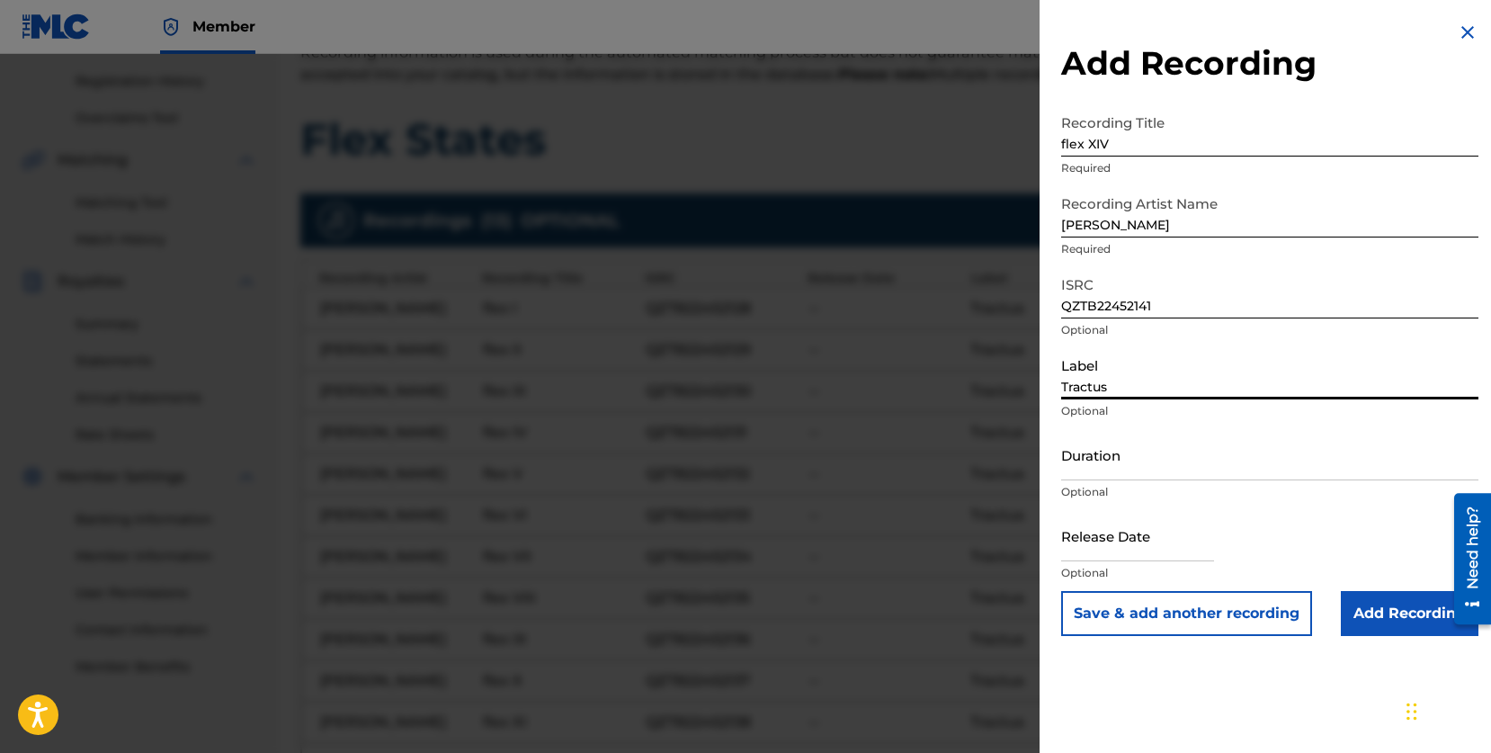
click at [1097, 375] on input "Tractus" at bounding box center [1269, 373] width 417 height 51
type input "Tractus"
click at [1136, 618] on button "Save & add another recording" at bounding box center [1186, 613] width 251 height 45
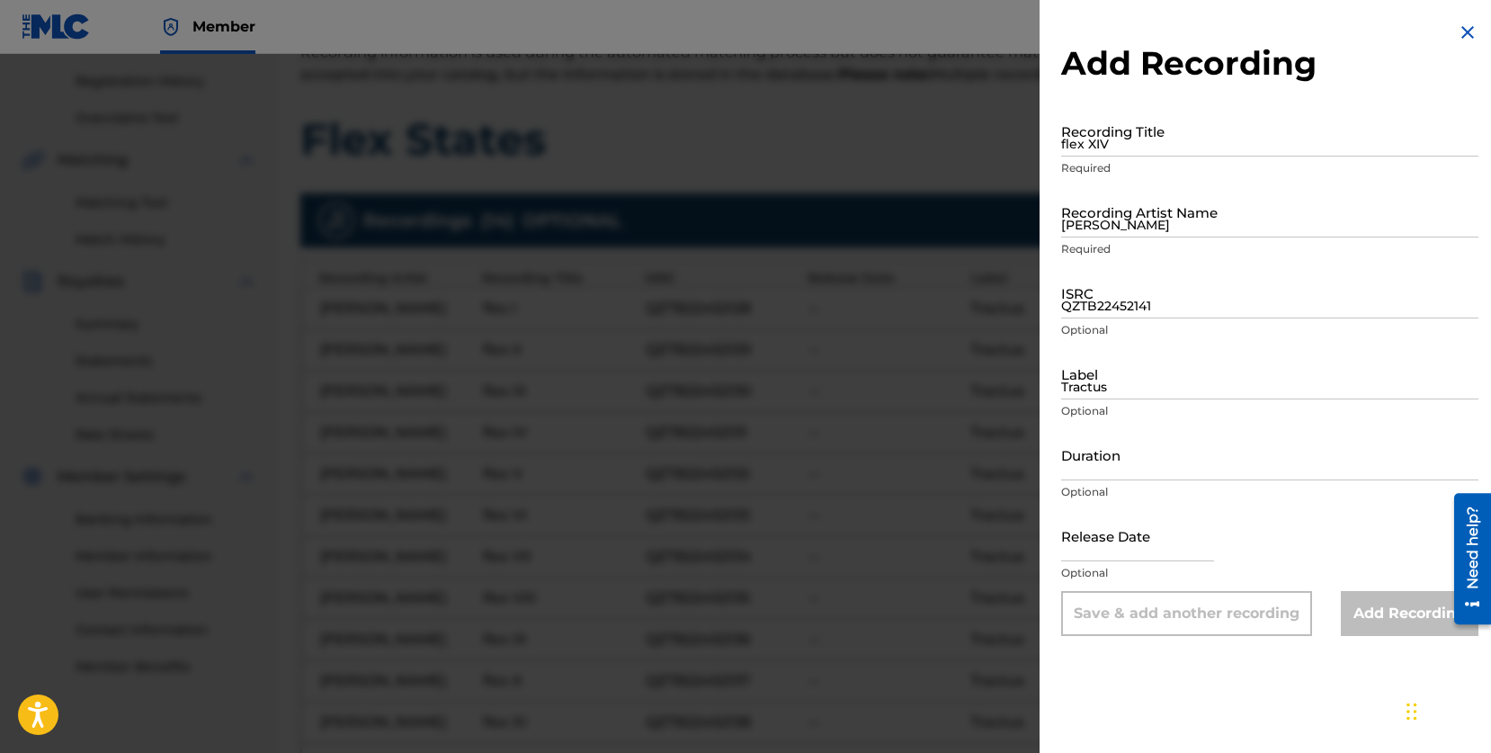
click at [1152, 147] on input "flex XIV" at bounding box center [1269, 130] width 417 height 51
type input "flex XV"
click at [1156, 216] on input "[PERSON_NAME]" at bounding box center [1269, 211] width 417 height 51
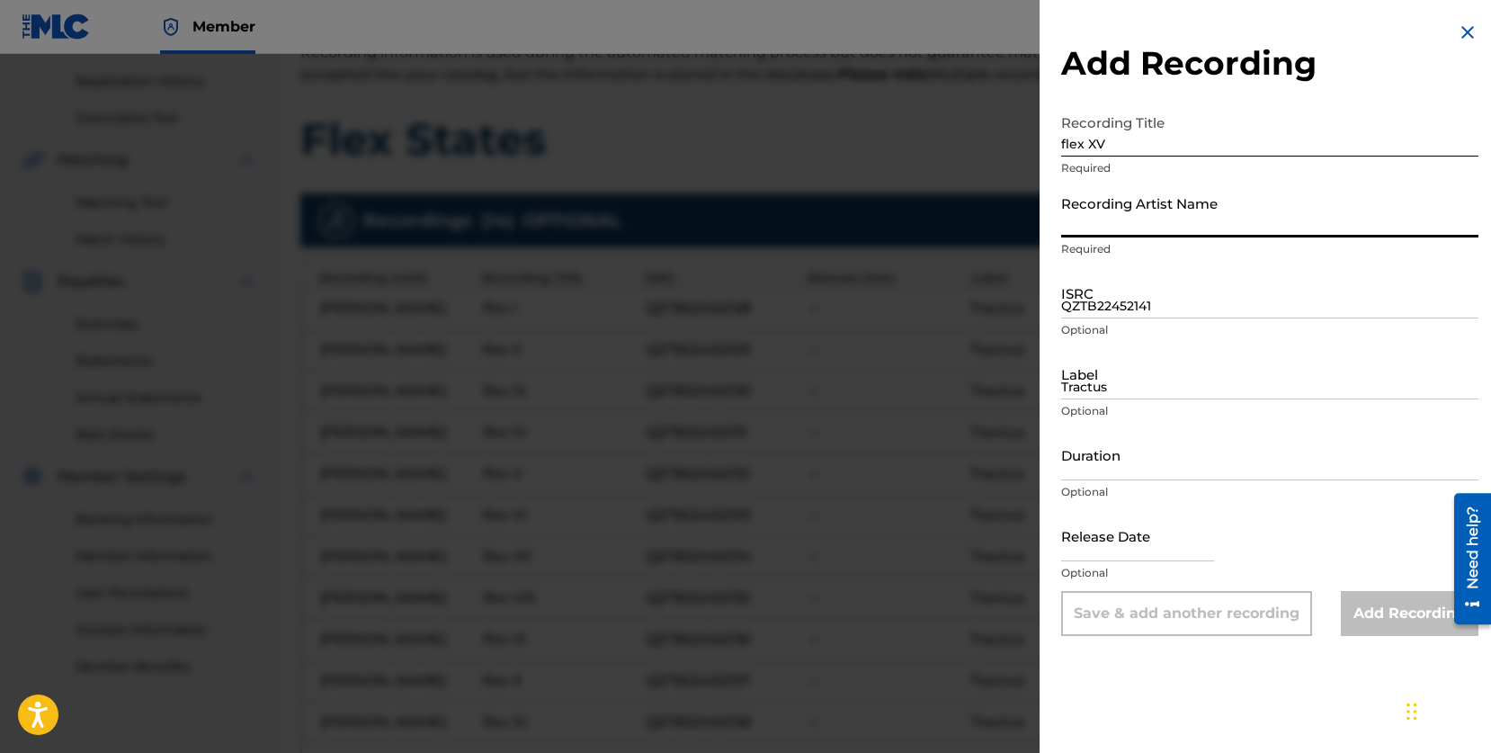
type input "[PERSON_NAME]"
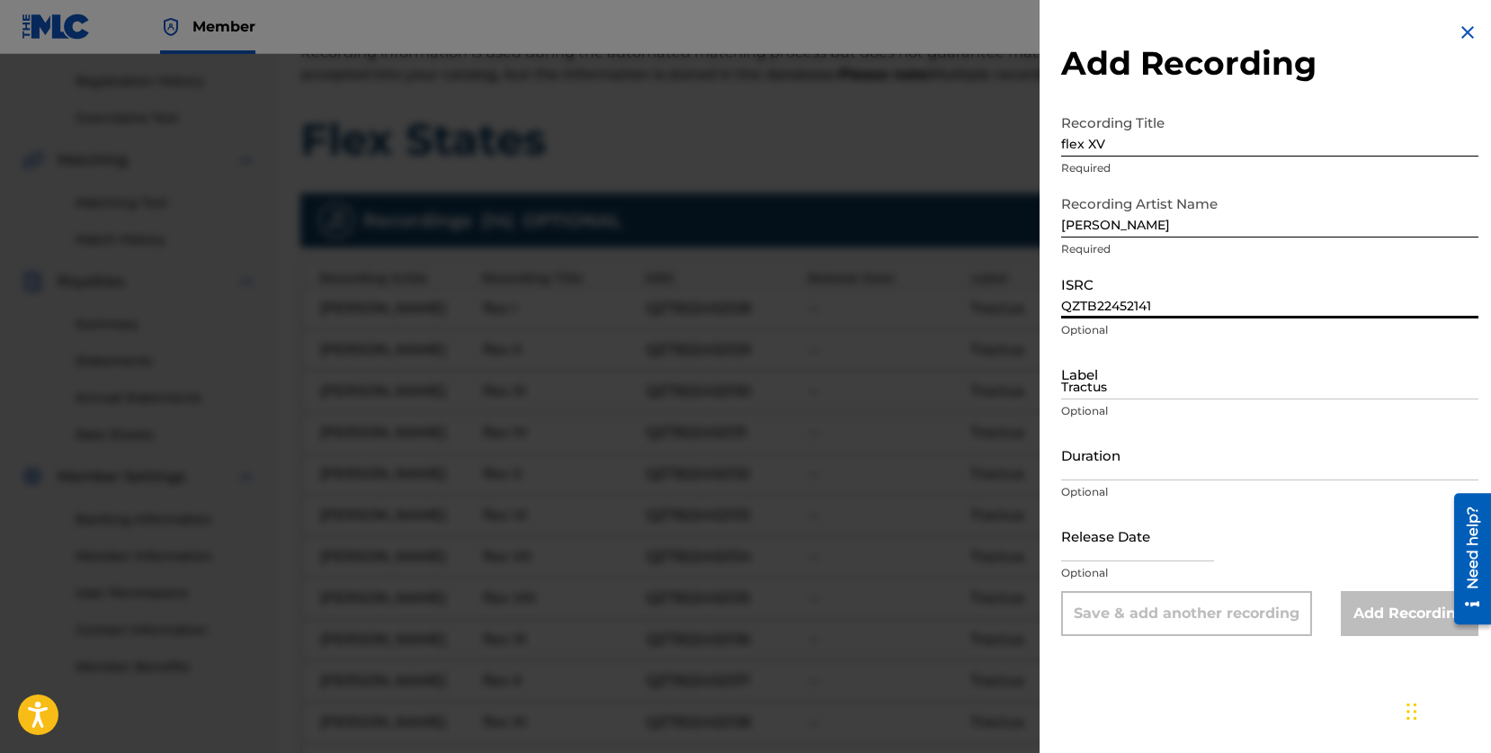
click at [1149, 291] on input "QZTB22452141" at bounding box center [1269, 292] width 417 height 51
paste input "QZTB22452142"
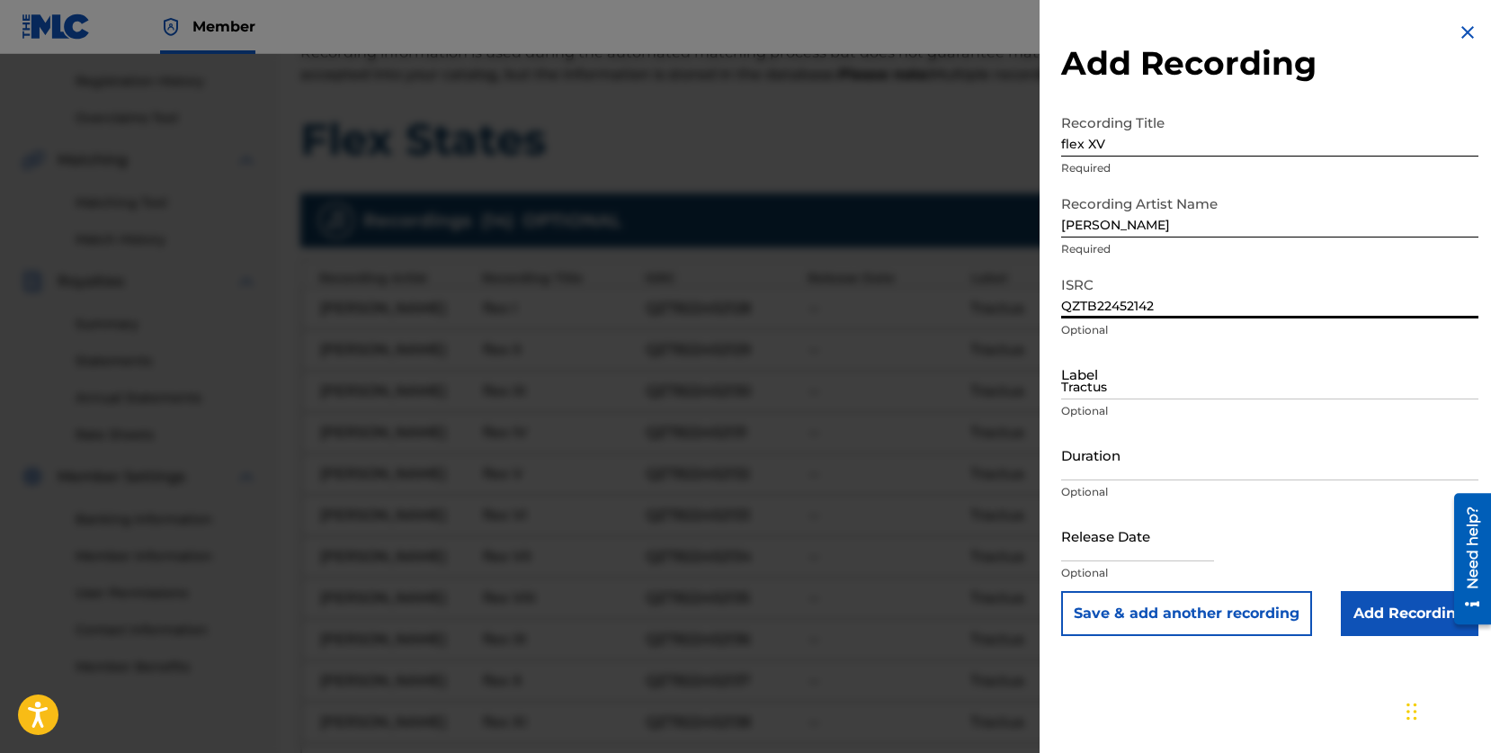
type input "QZTB22452142"
click at [1110, 378] on input "Tractus" at bounding box center [1269, 373] width 417 height 51
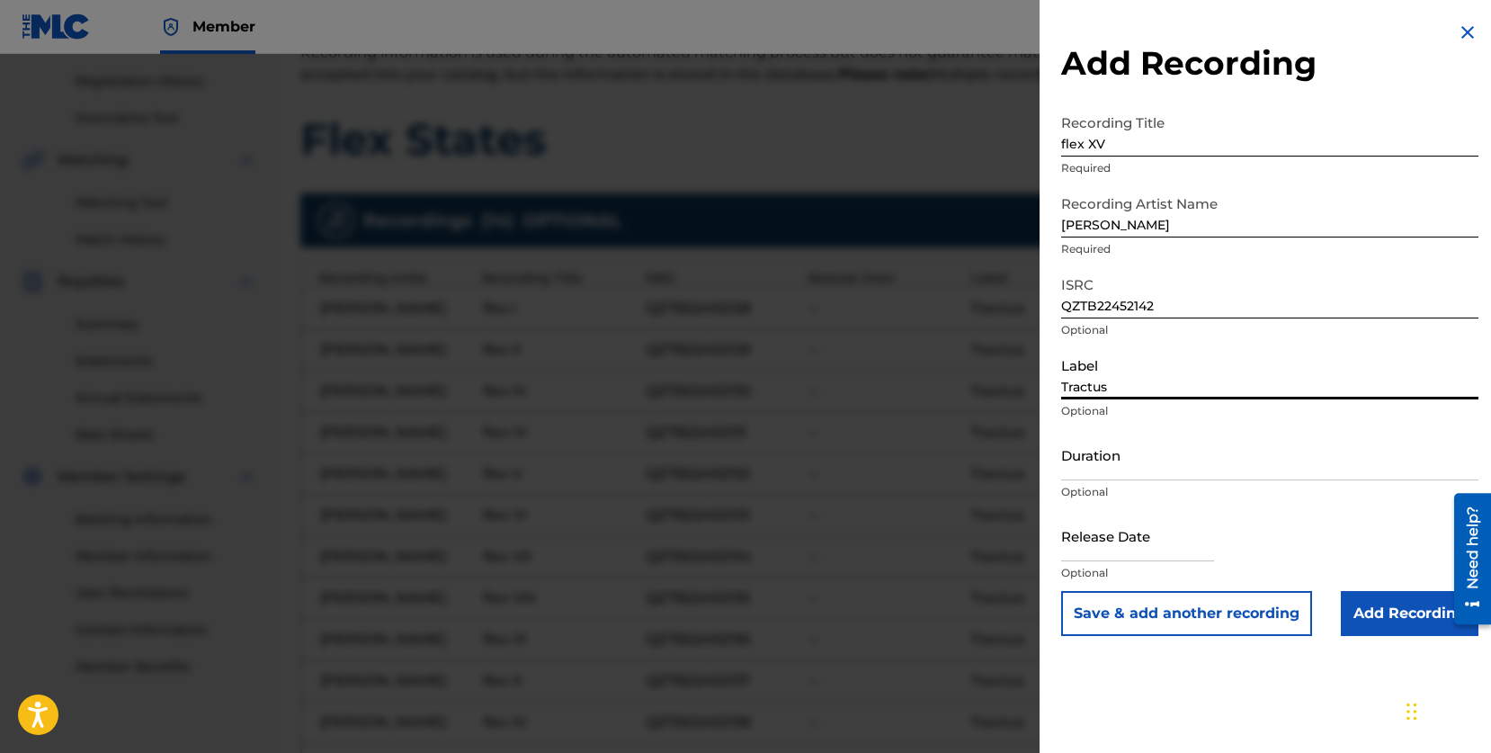
type input "Tractus"
click at [1351, 614] on input "Add Recording" at bounding box center [1410, 613] width 138 height 45
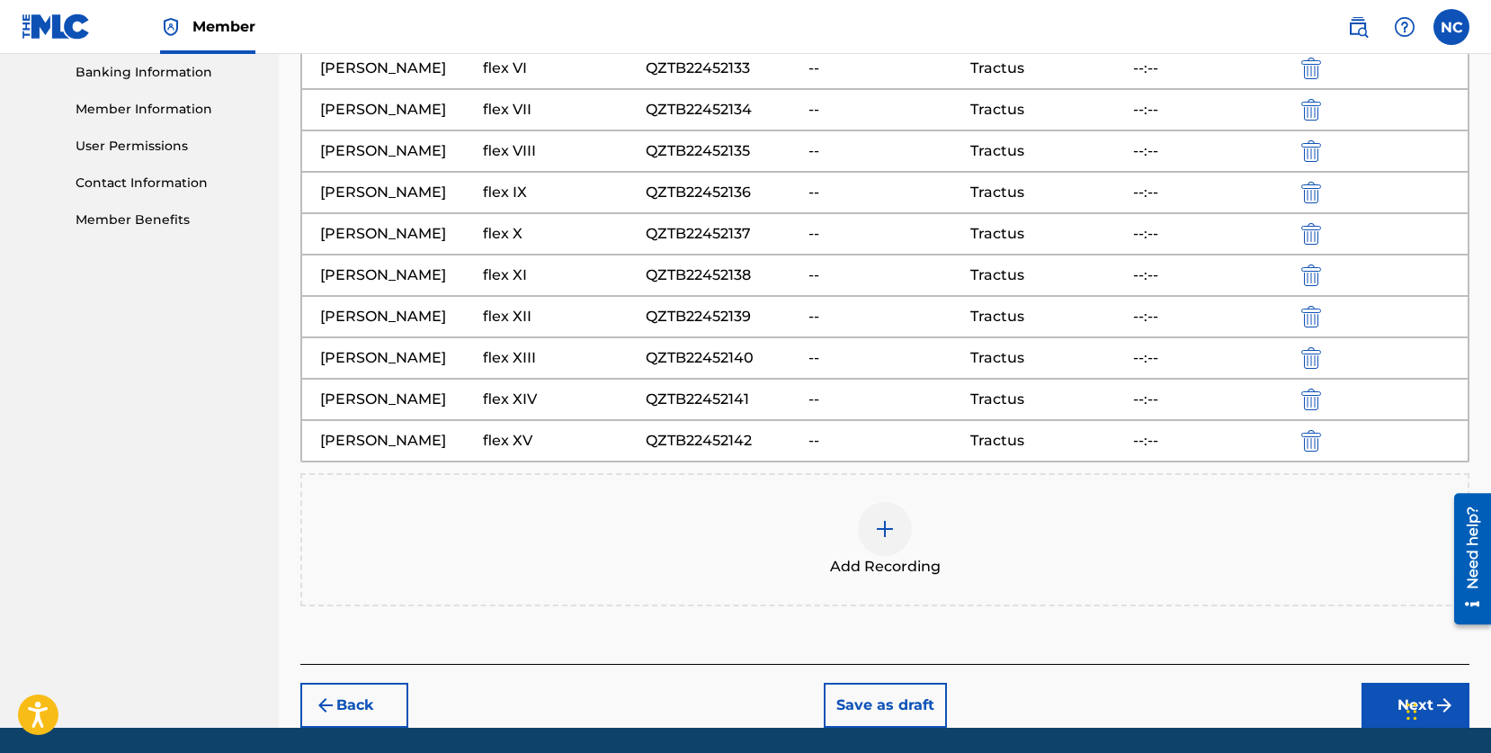
scroll to position [795, 0]
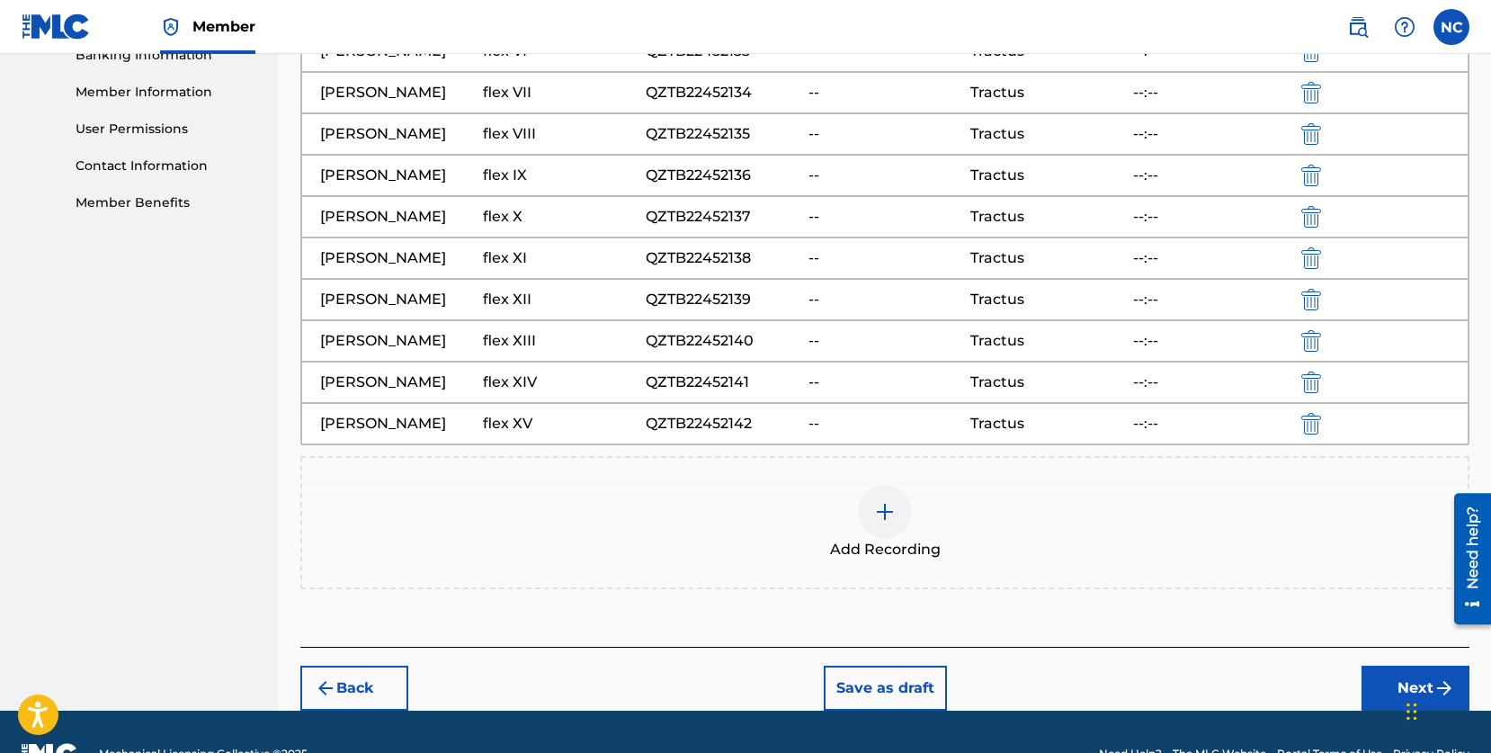
click at [1393, 678] on button "Next" at bounding box center [1416, 688] width 108 height 45
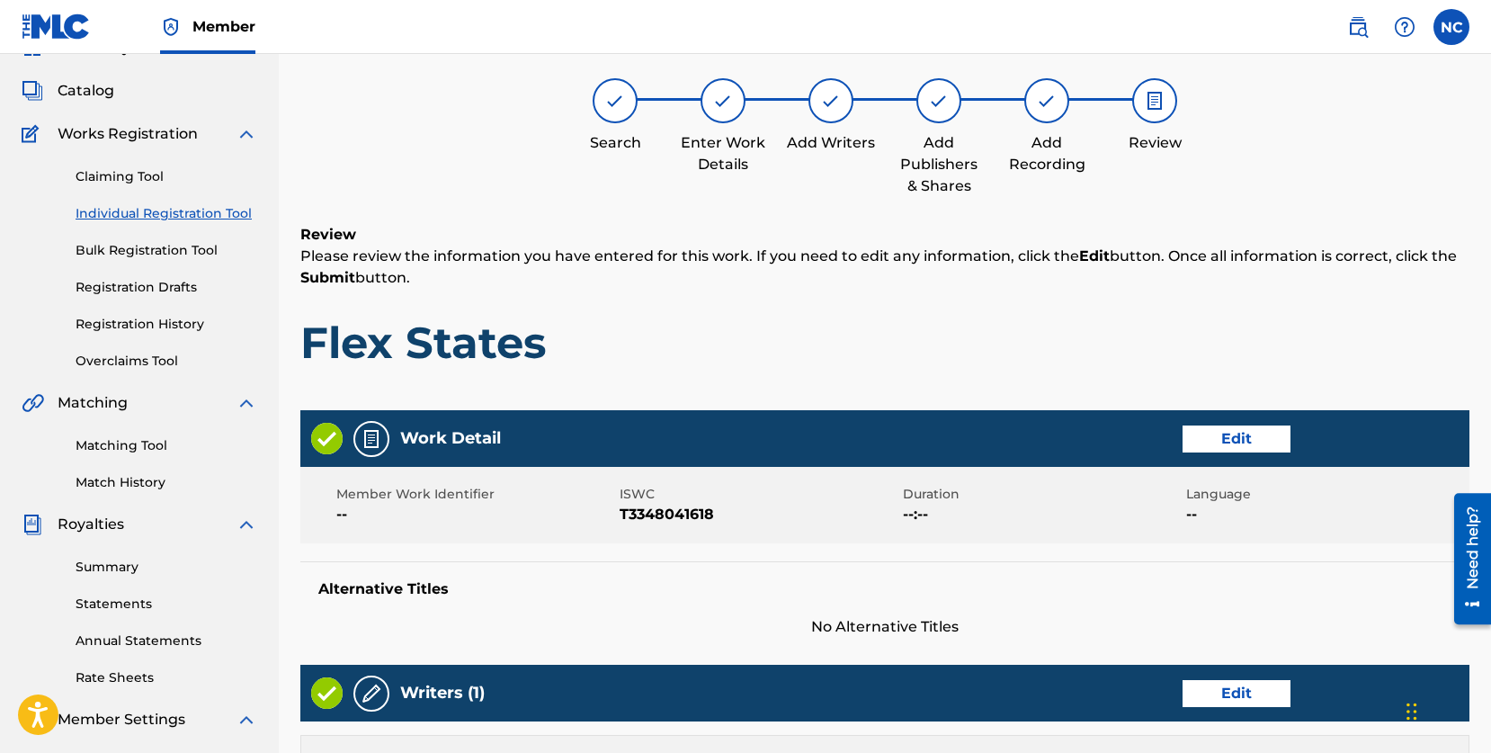
scroll to position [38, 0]
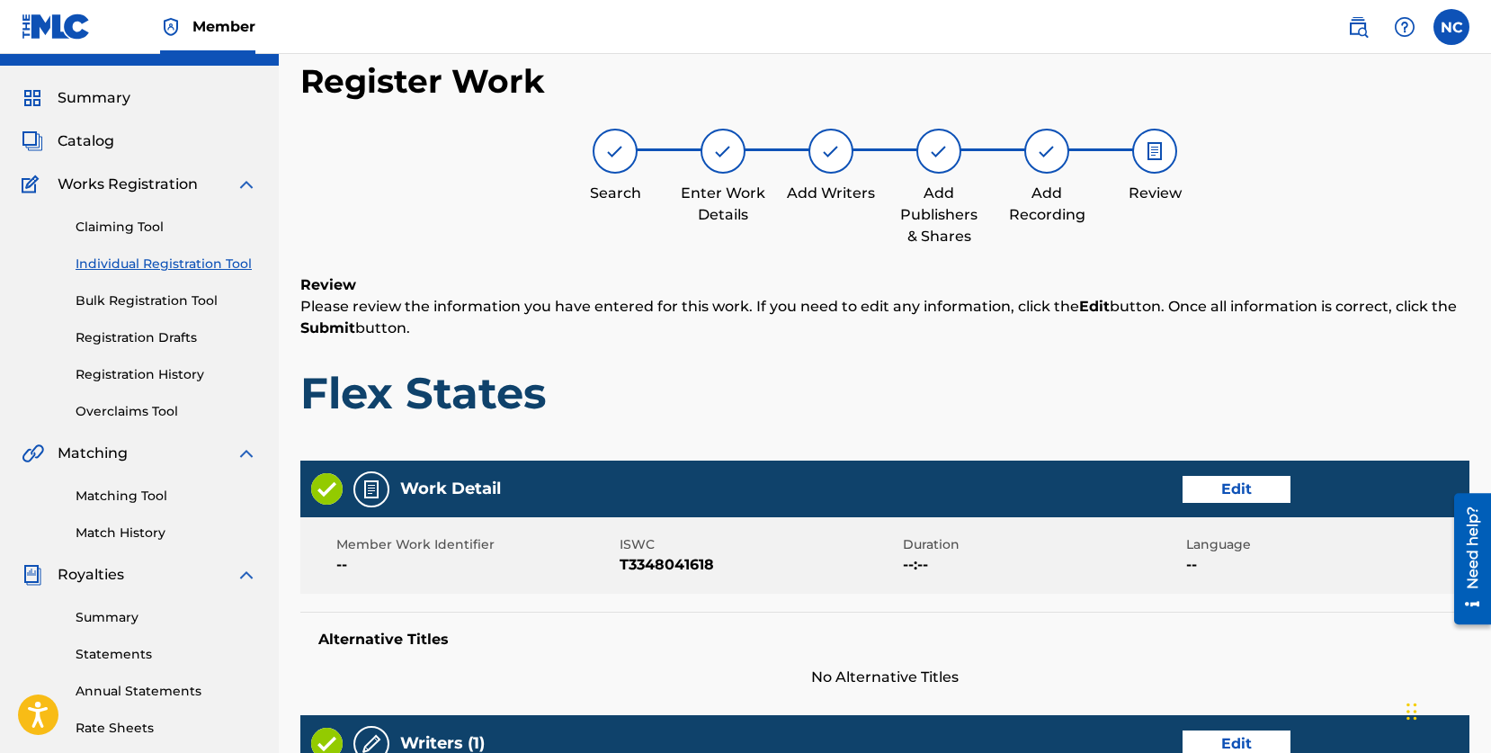
click at [1261, 485] on button "Edit" at bounding box center [1237, 489] width 108 height 27
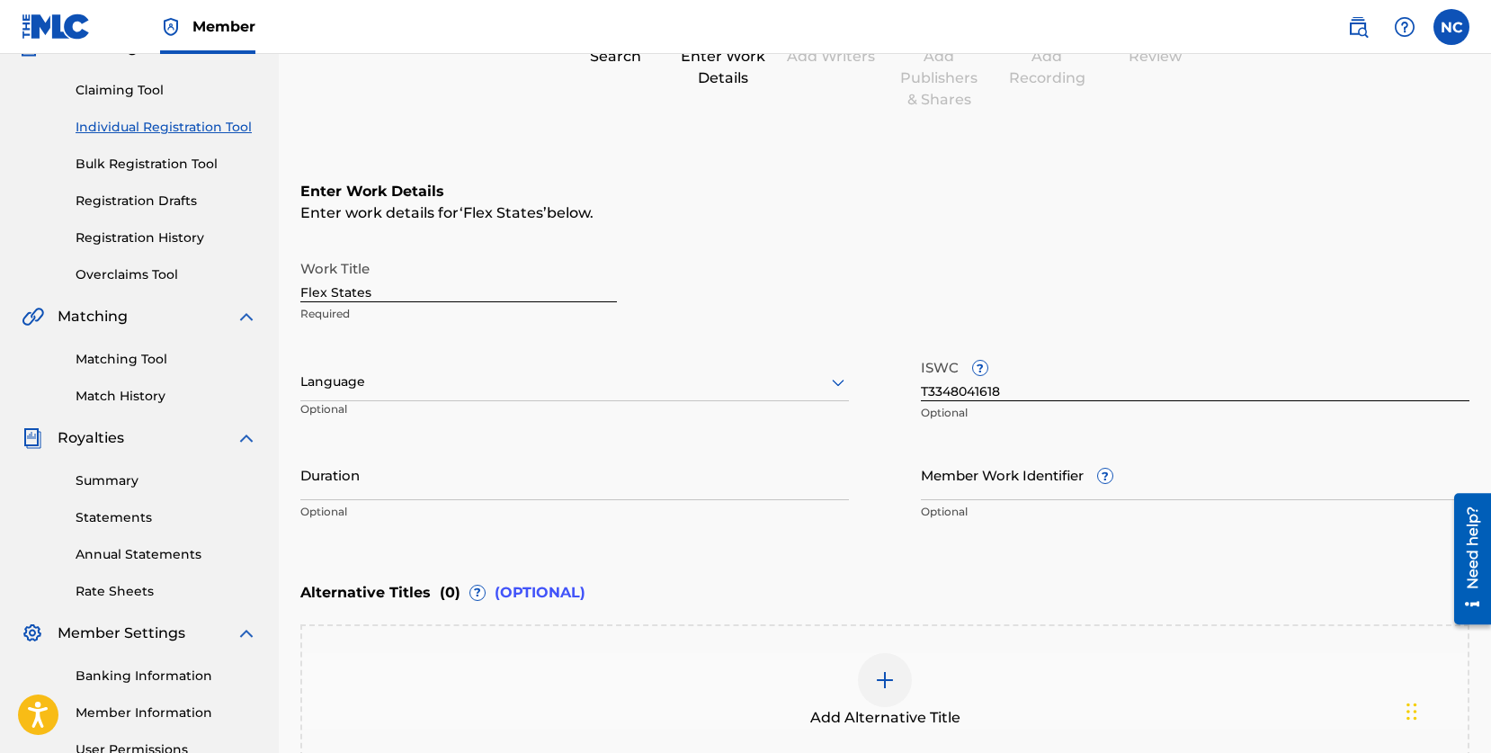
scroll to position [208, 0]
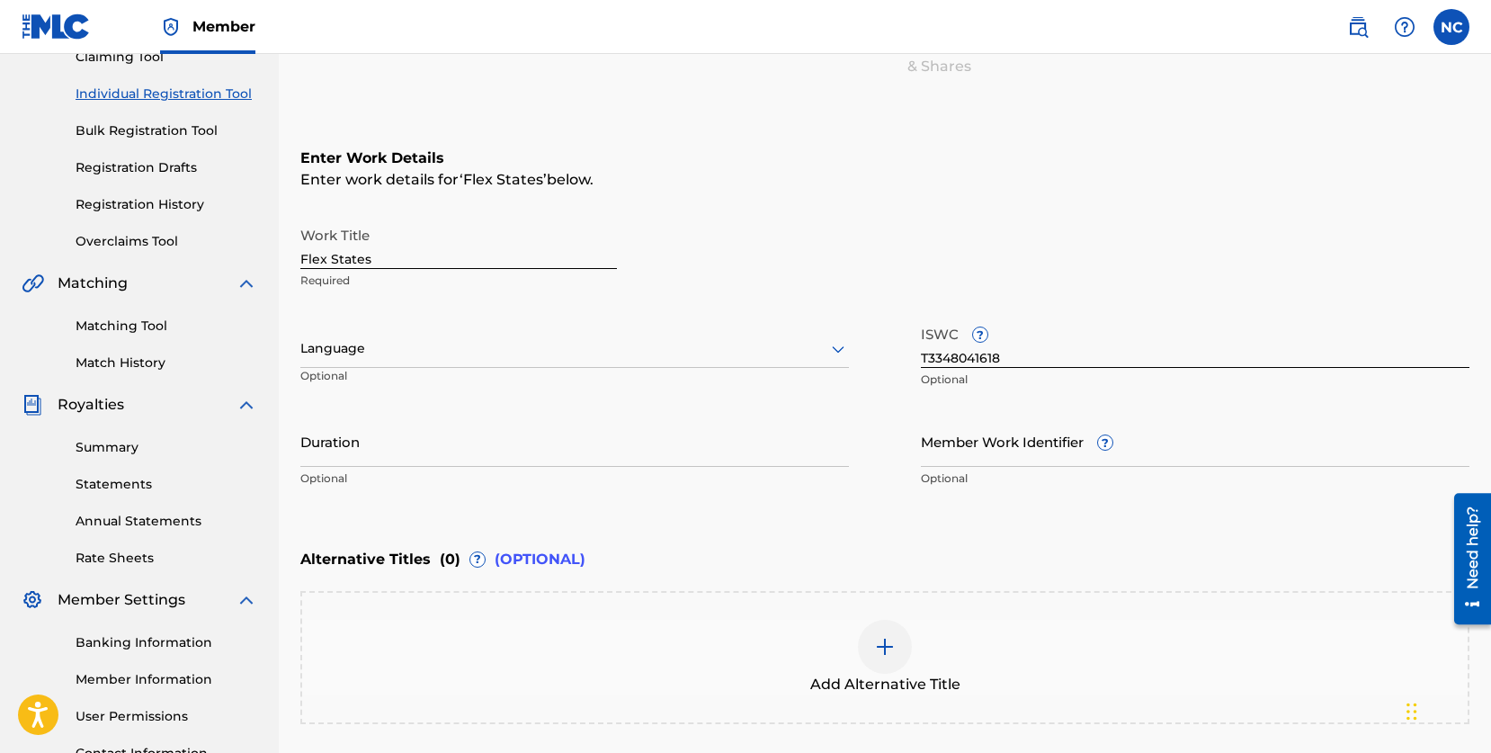
click at [913, 643] on div "Add Alternative Title" at bounding box center [885, 658] width 1166 height 76
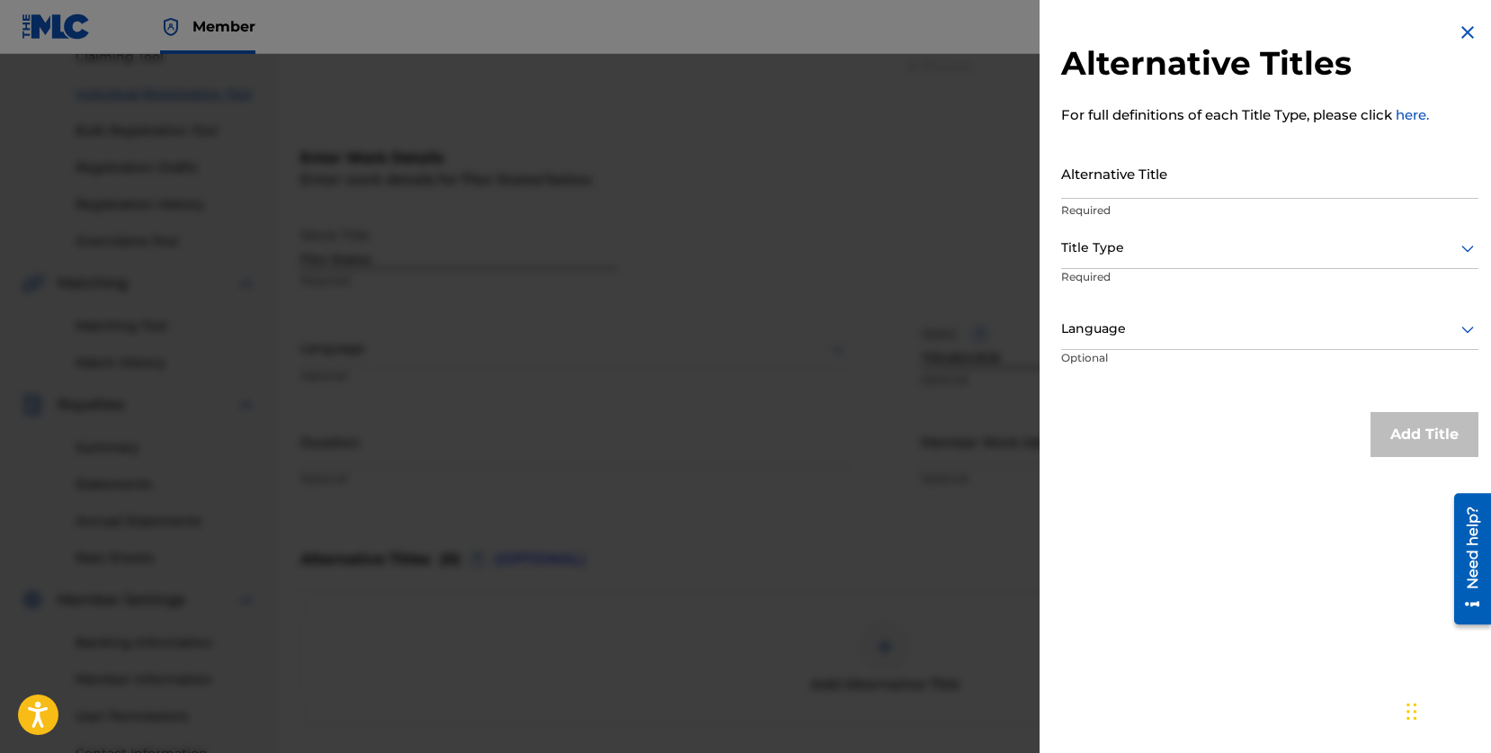
click at [1139, 176] on input "Alternative Title" at bounding box center [1269, 173] width 417 height 51
click at [1463, 33] on img at bounding box center [1468, 33] width 22 height 22
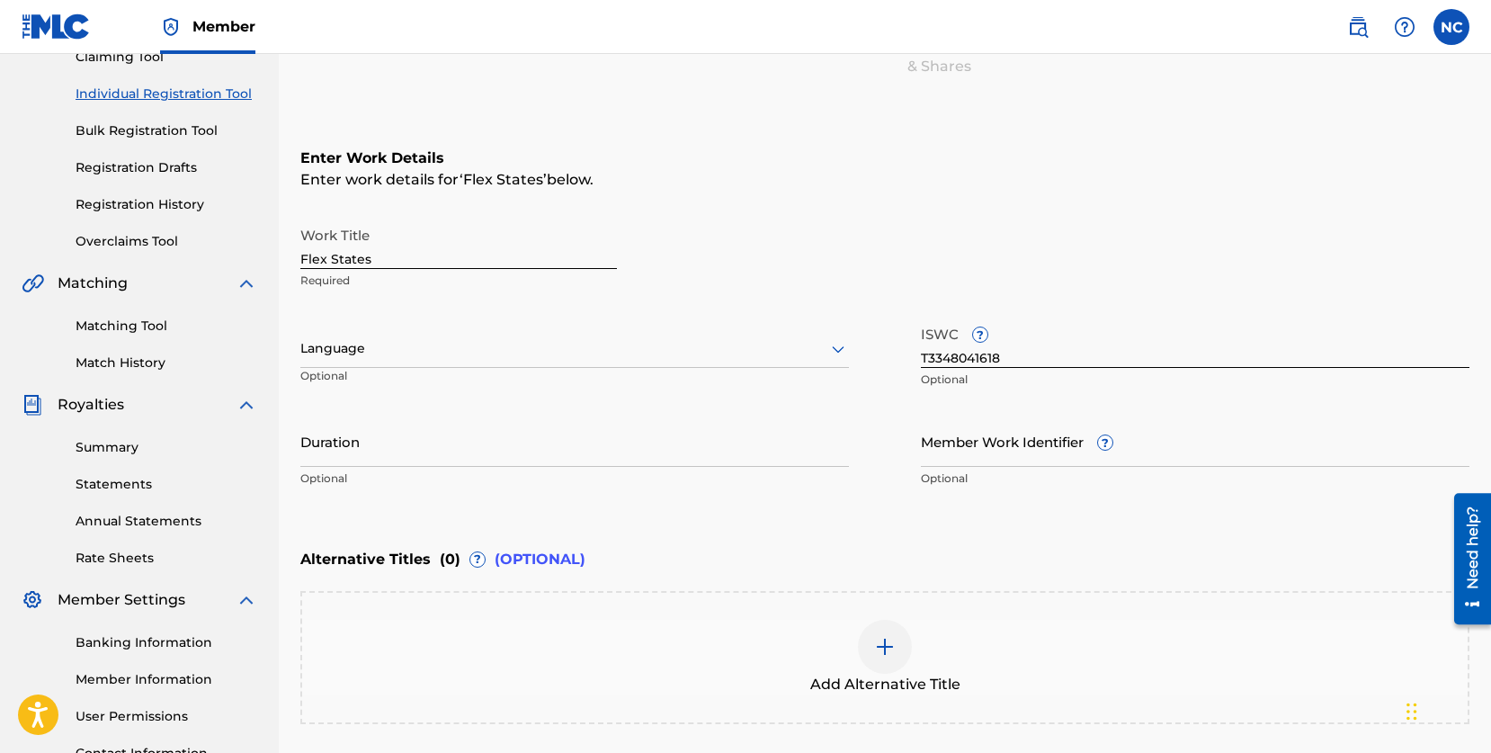
scroll to position [373, 0]
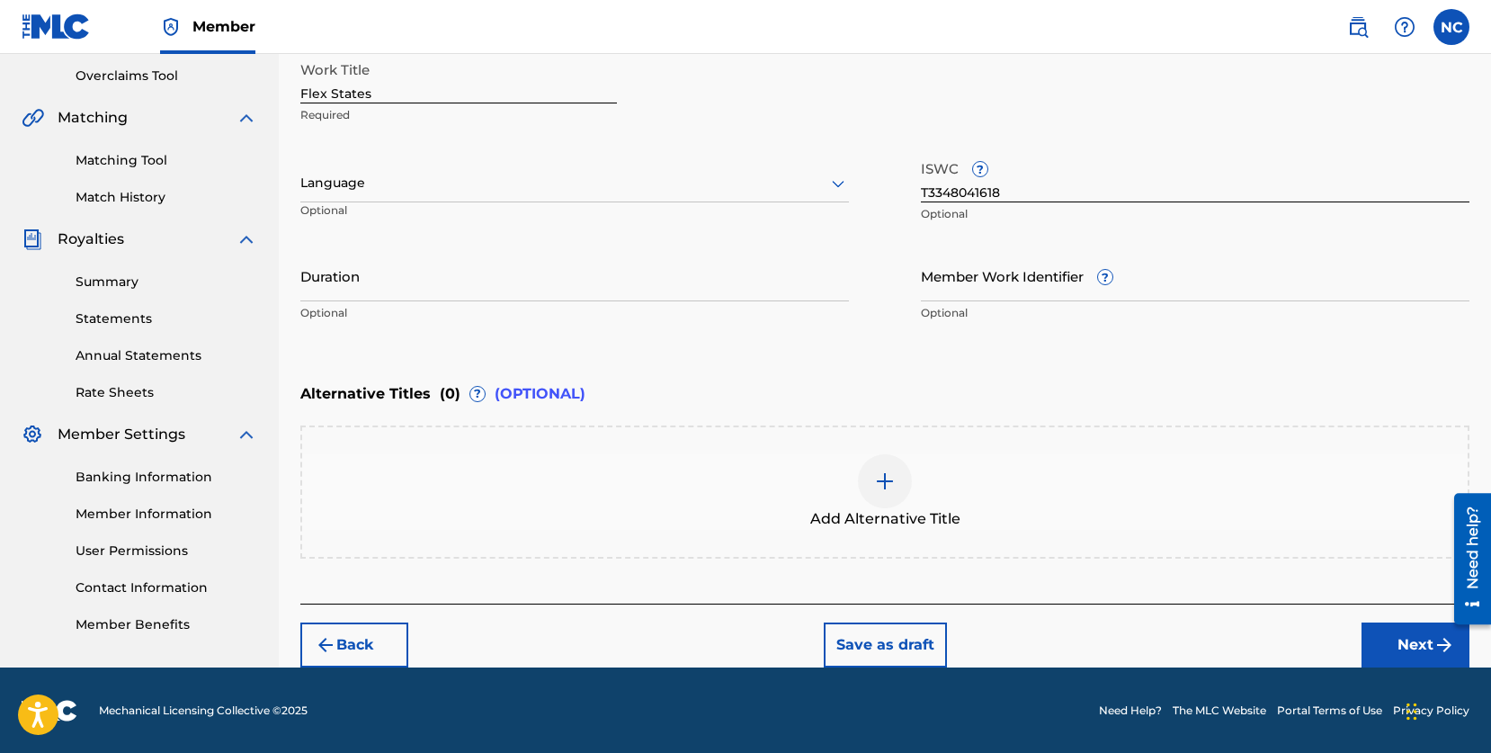
click at [1393, 631] on button "Next" at bounding box center [1416, 644] width 108 height 45
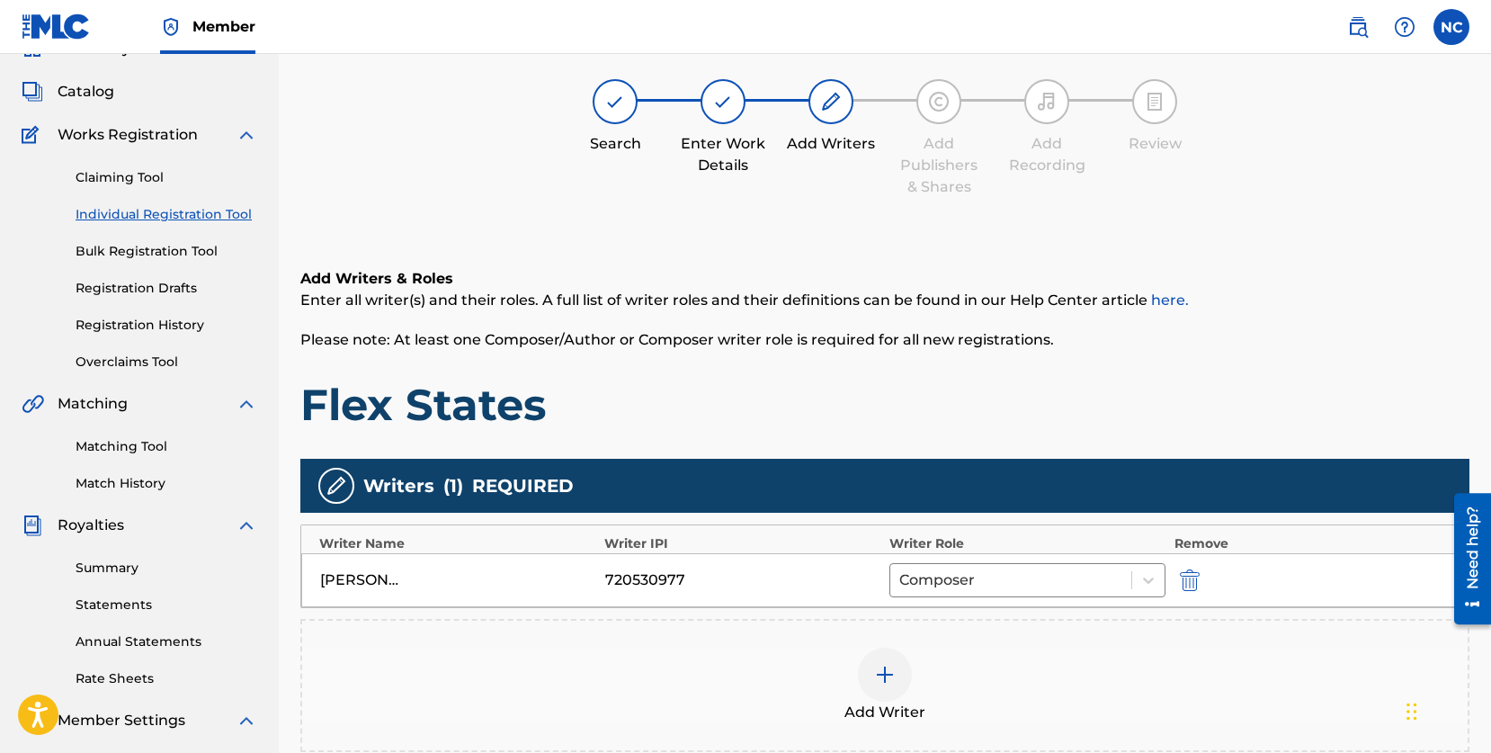
scroll to position [81, 0]
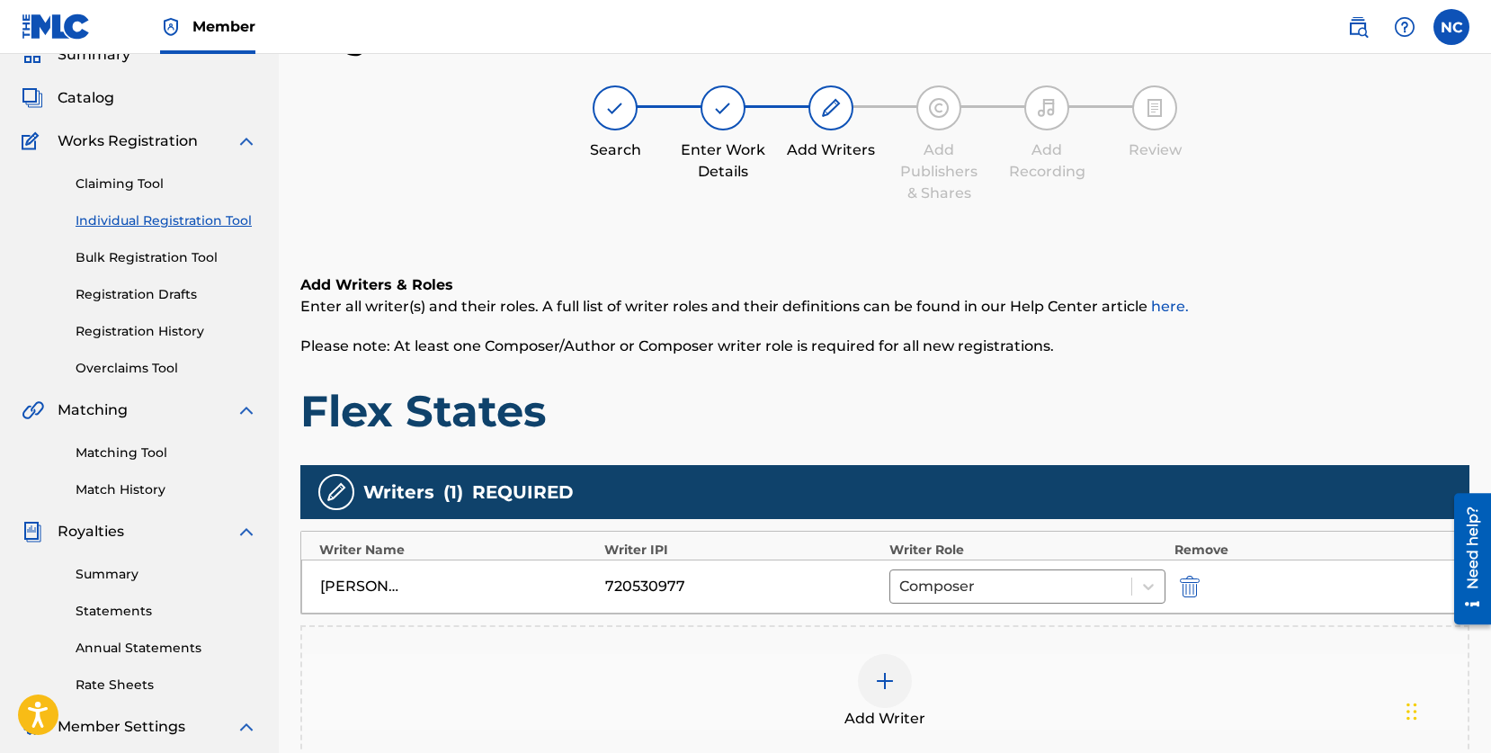
click at [946, 118] on img at bounding box center [939, 108] width 22 height 22
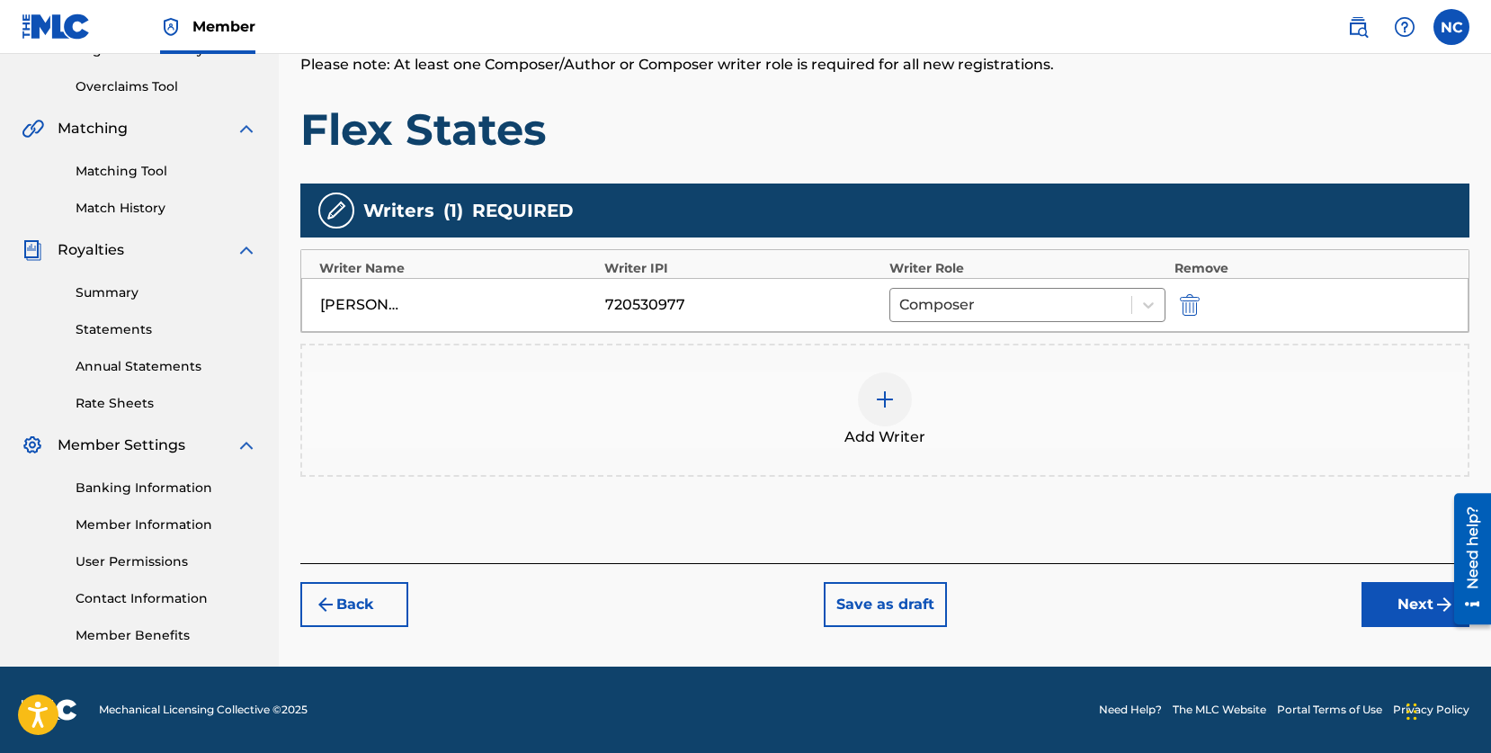
click at [1390, 613] on button "Next" at bounding box center [1416, 604] width 108 height 45
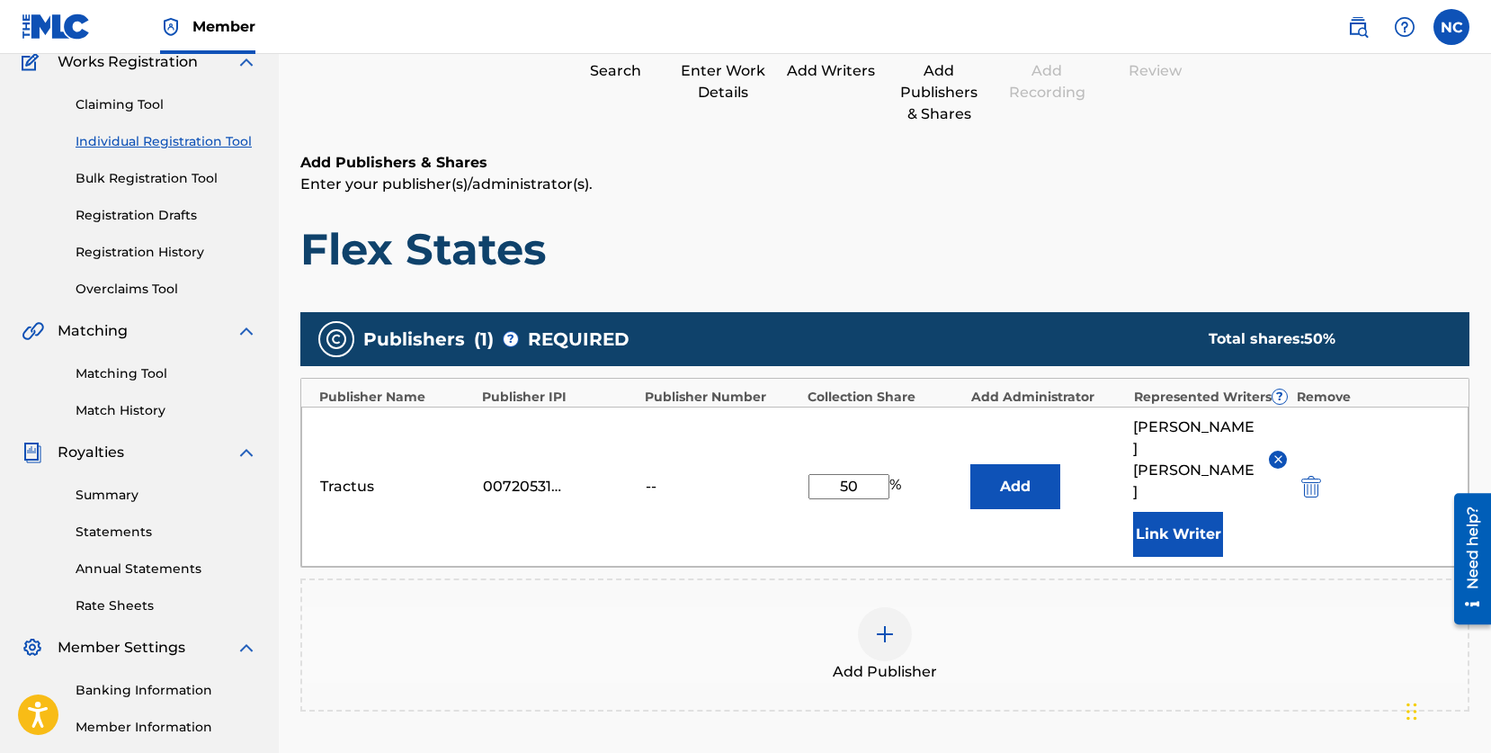
scroll to position [358, 0]
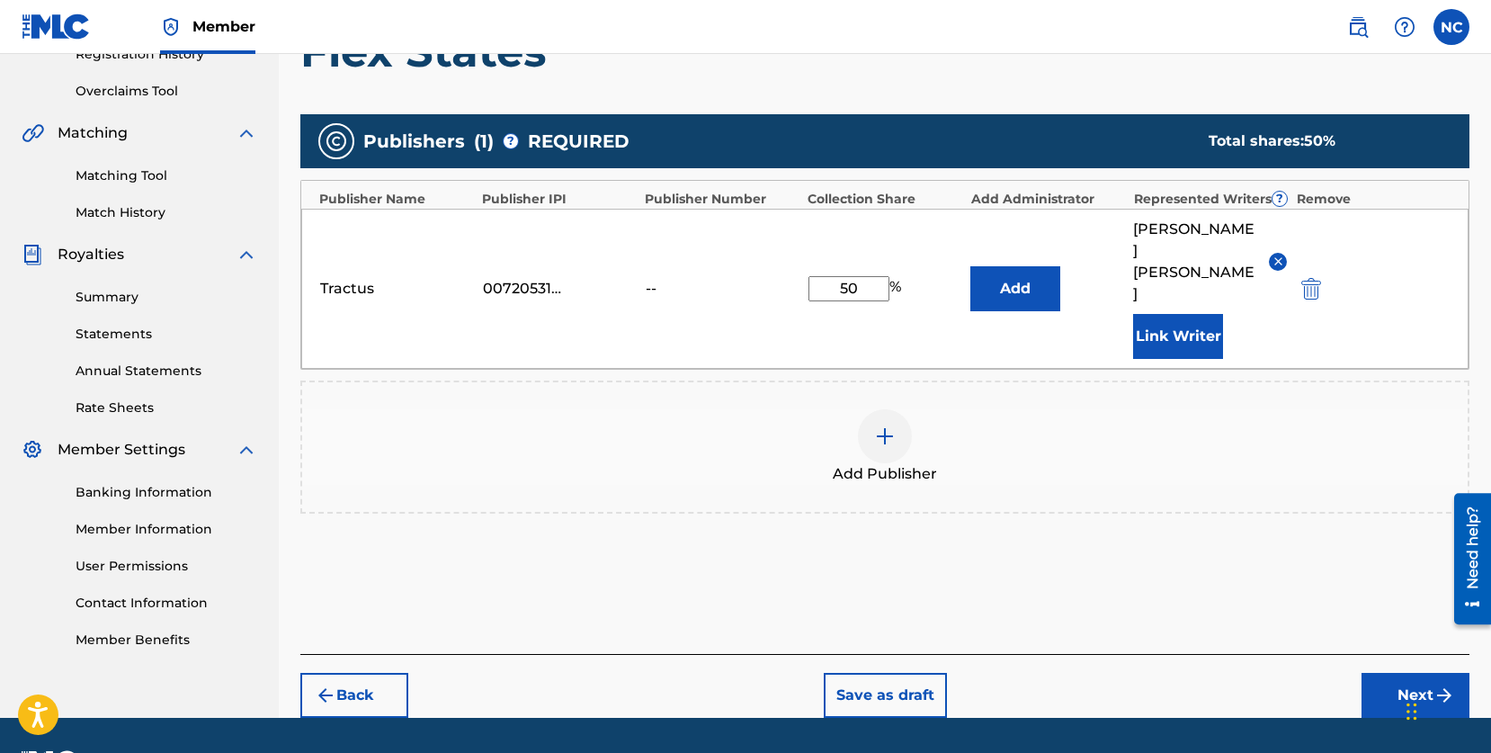
click at [1400, 673] on button "Next" at bounding box center [1416, 695] width 108 height 45
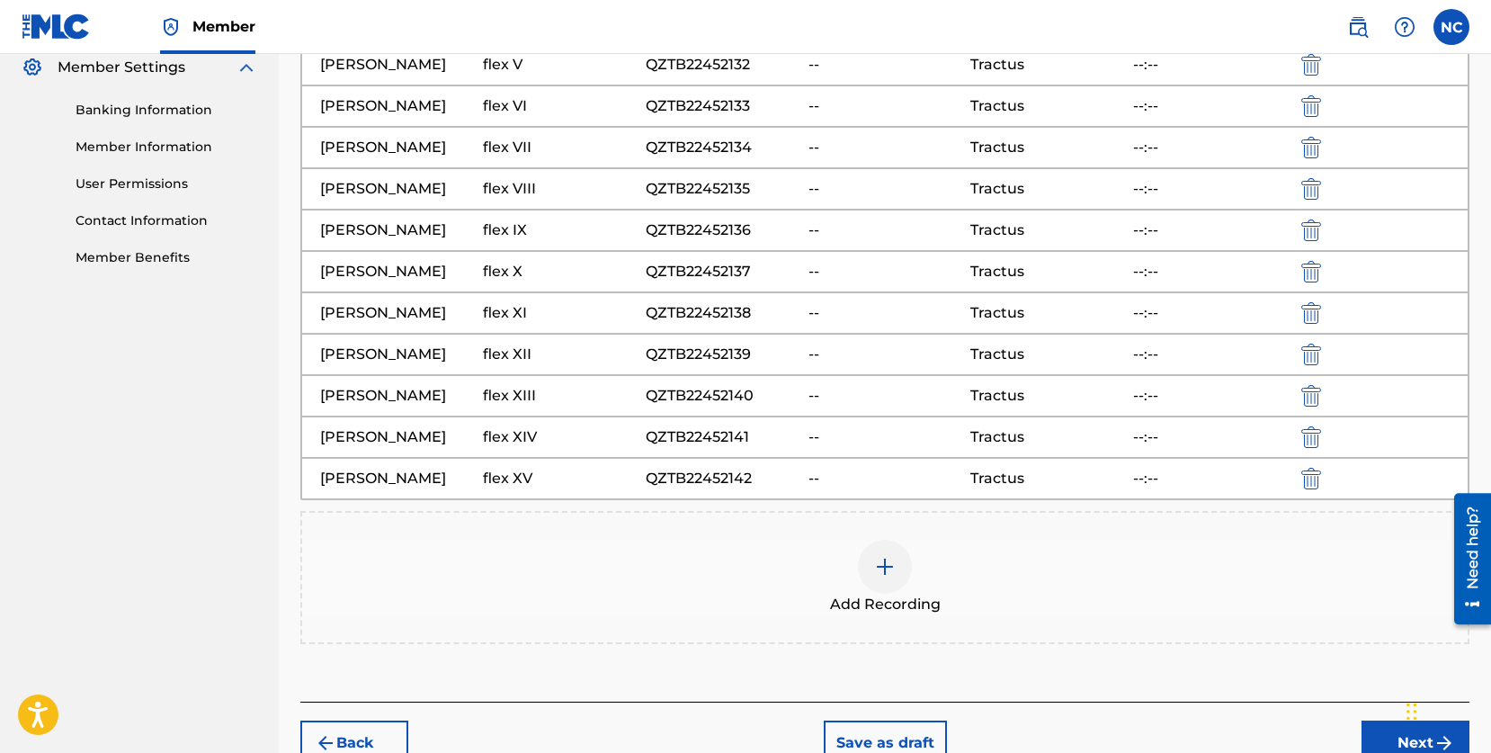
scroll to position [839, 0]
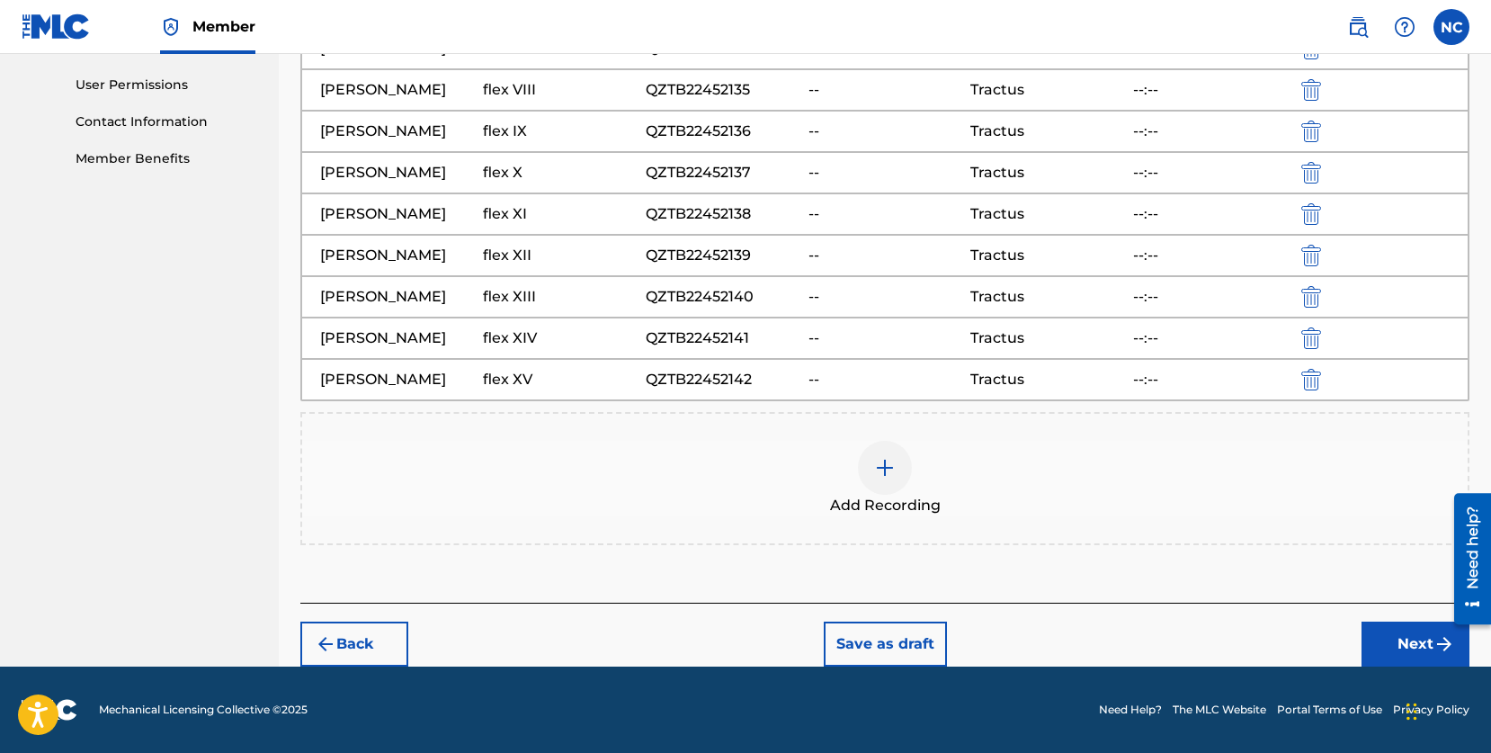
click at [1400, 632] on button "Next" at bounding box center [1416, 644] width 108 height 45
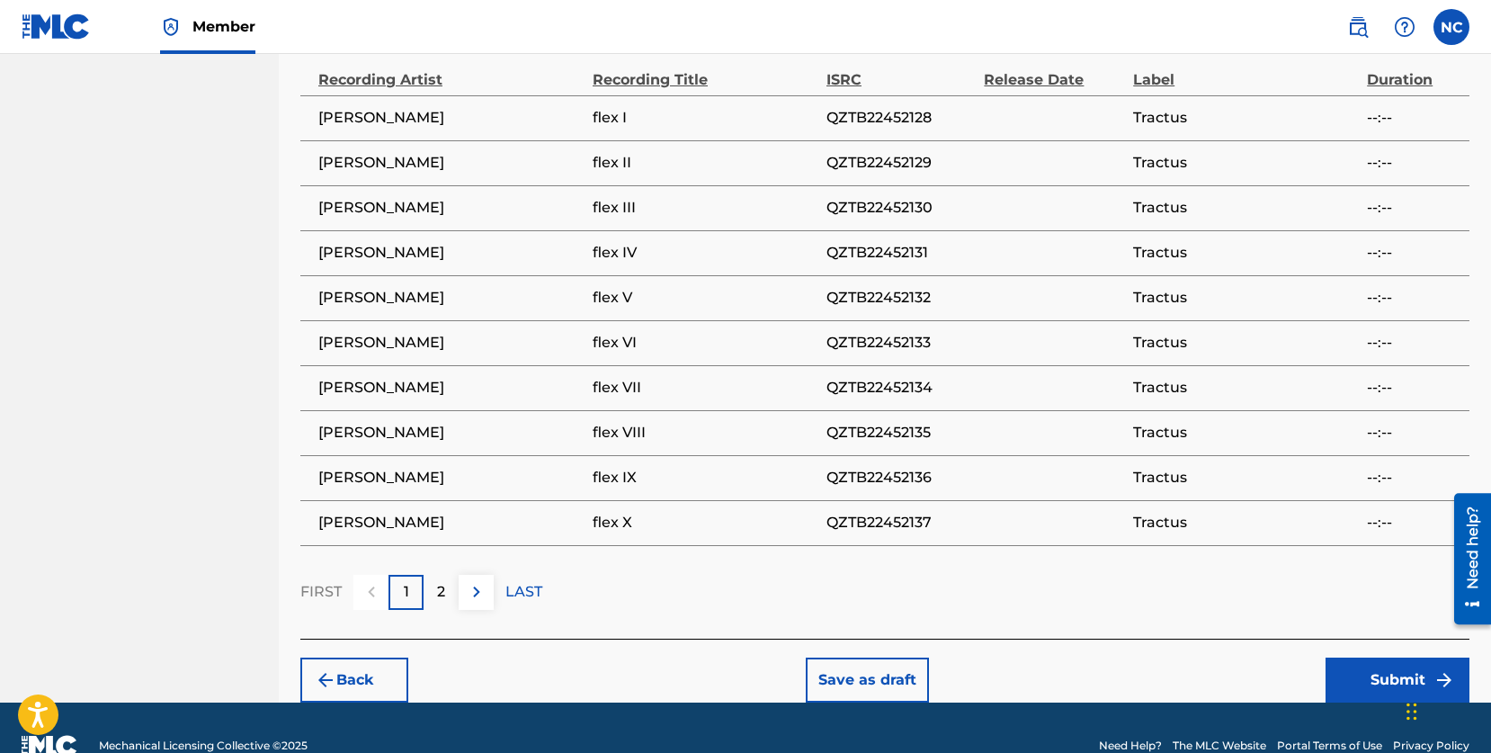
scroll to position [1237, 0]
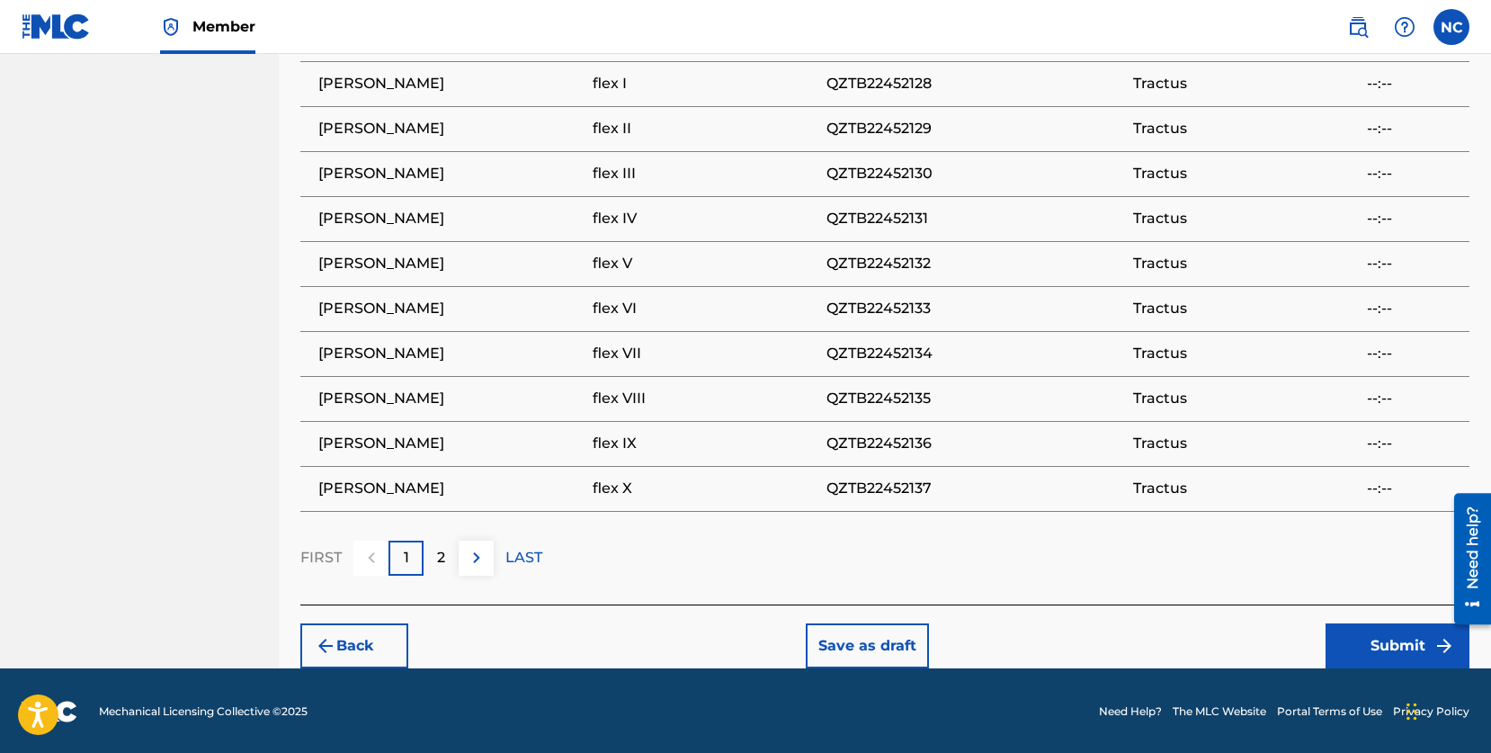
click at [1360, 637] on button "Submit" at bounding box center [1398, 645] width 144 height 45
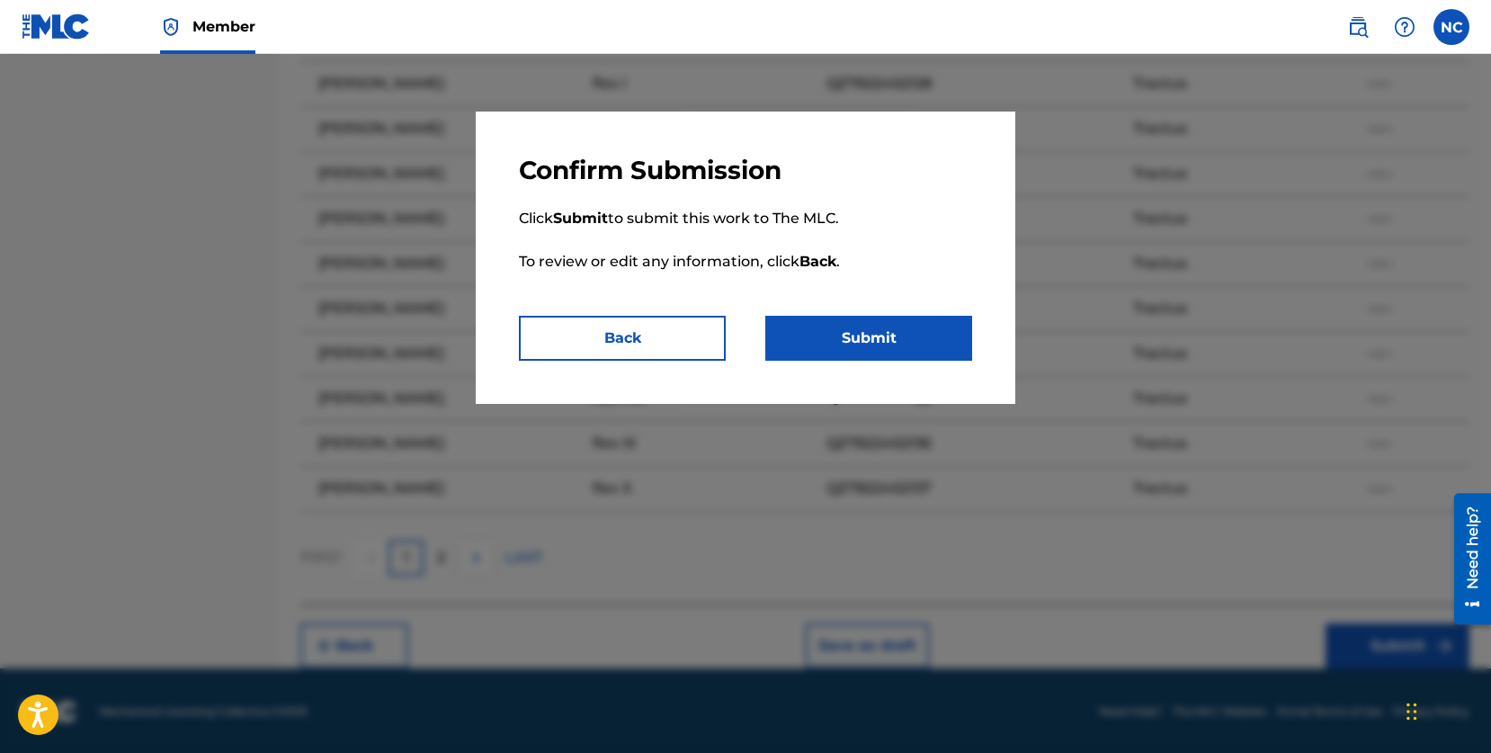
click at [871, 345] on button "Submit" at bounding box center [869, 338] width 207 height 45
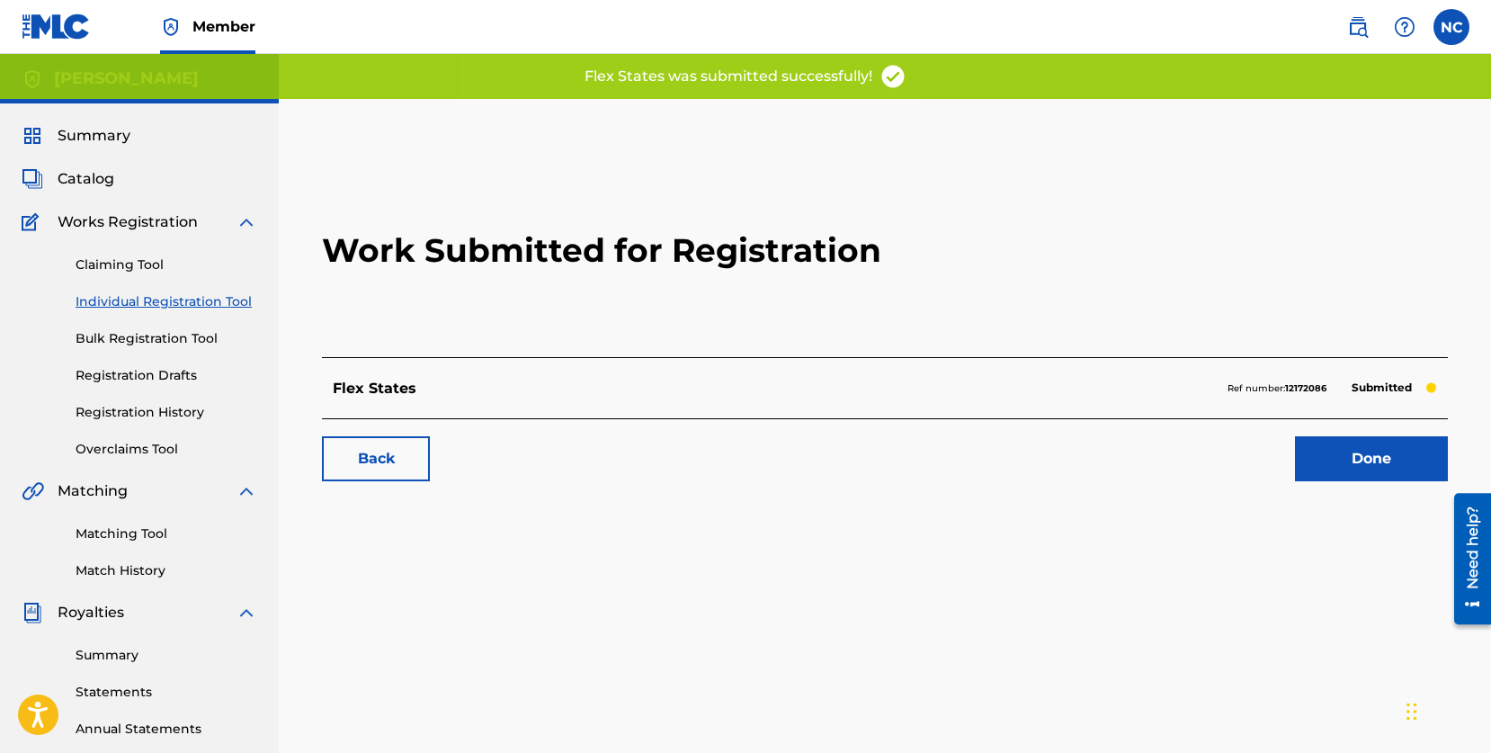
click at [1335, 456] on link "Done" at bounding box center [1371, 458] width 153 height 45
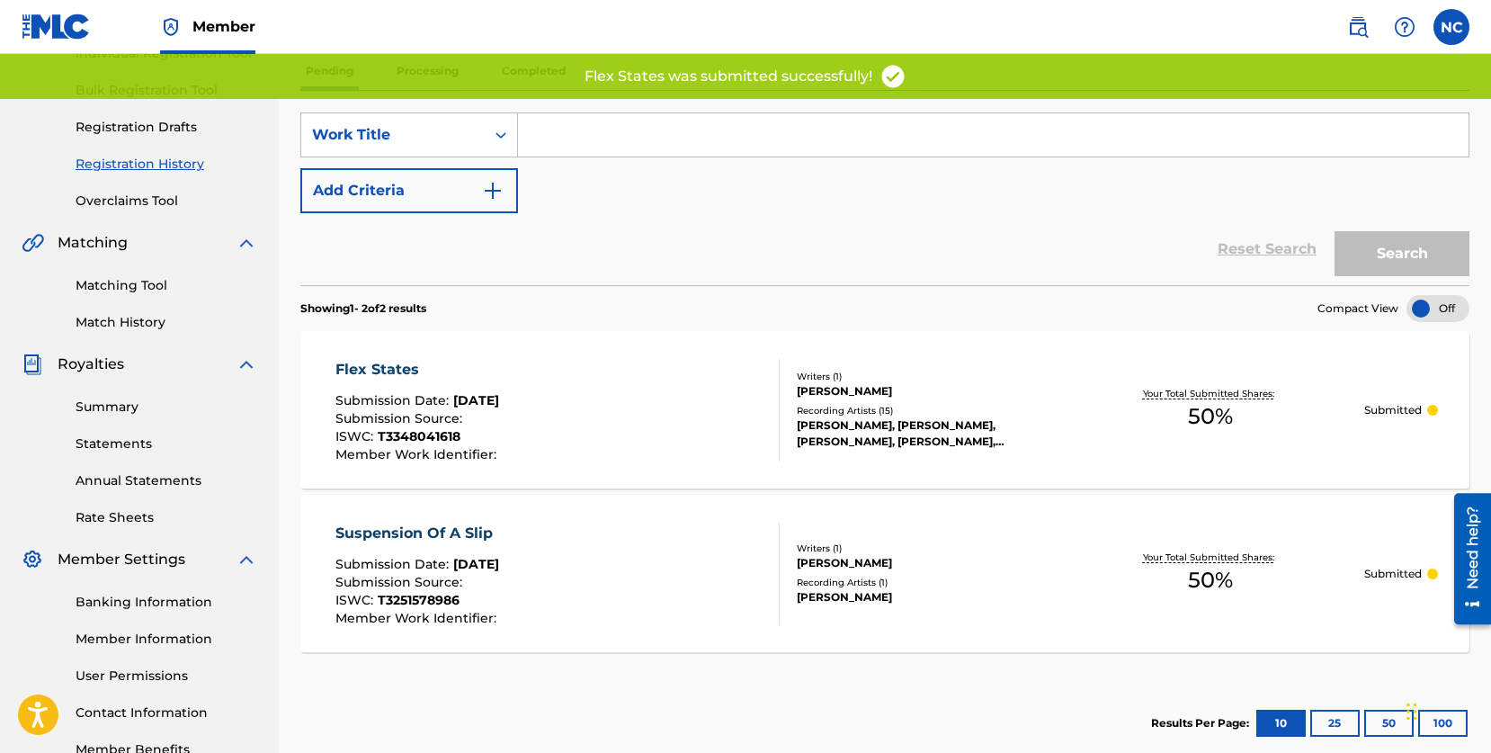
scroll to position [249, 0]
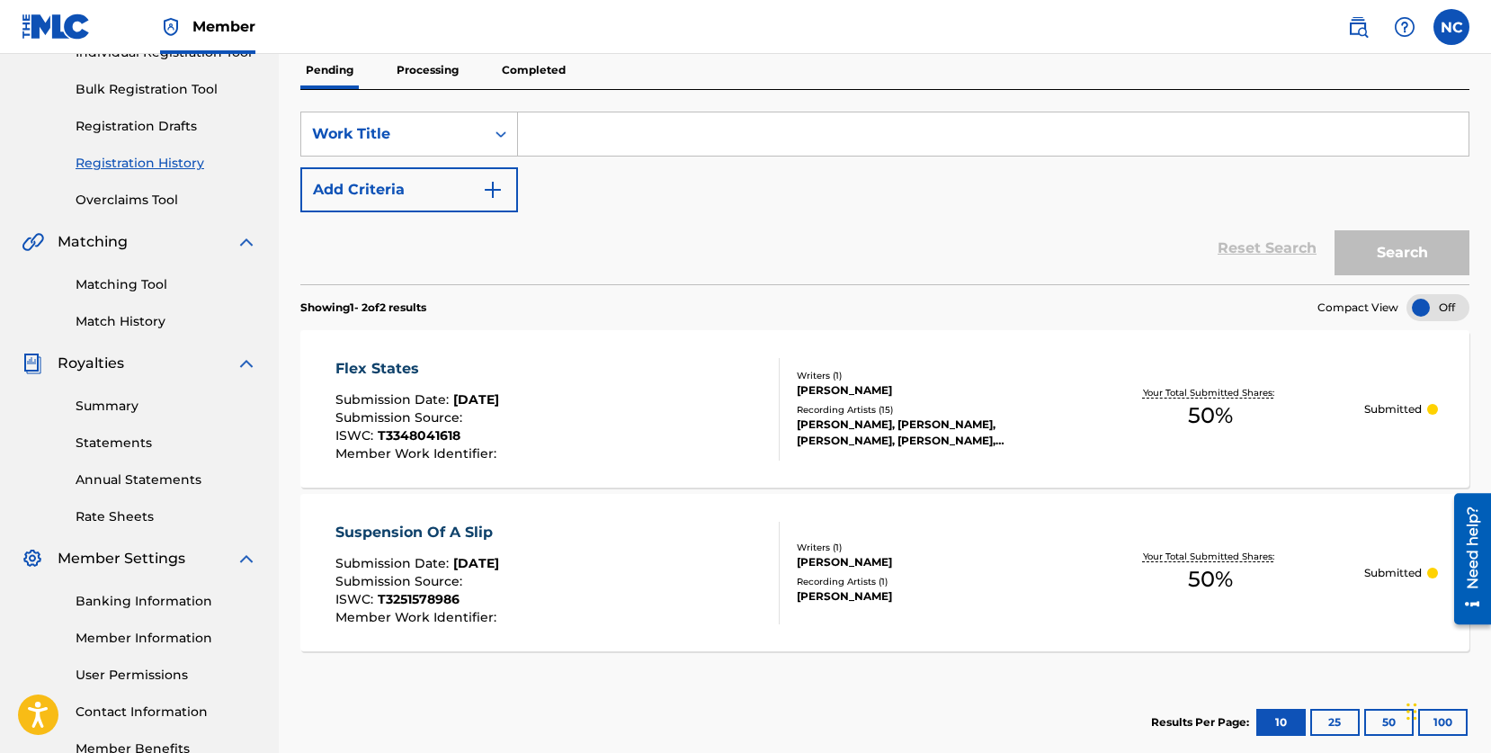
click at [1215, 417] on span "50 %" at bounding box center [1210, 415] width 45 height 32
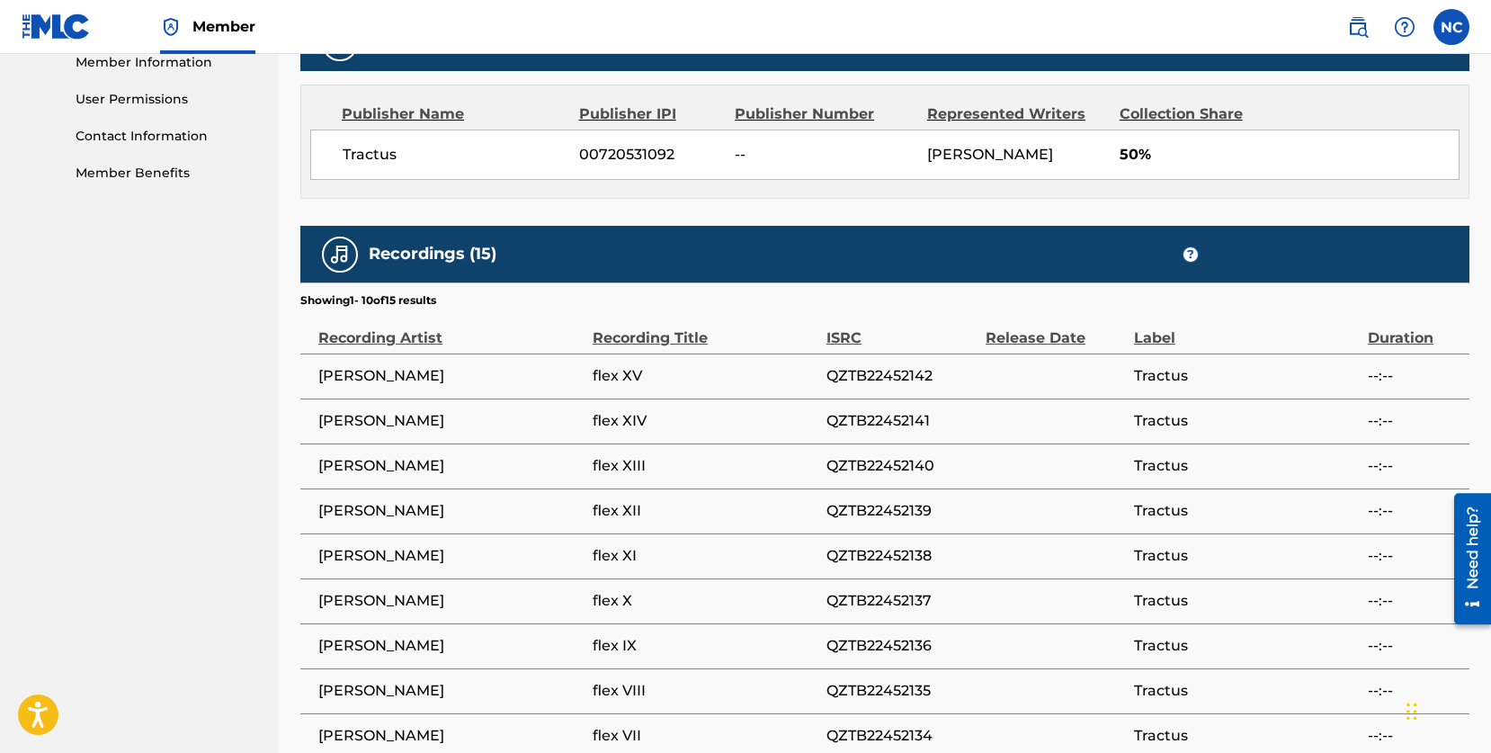
scroll to position [1098, 0]
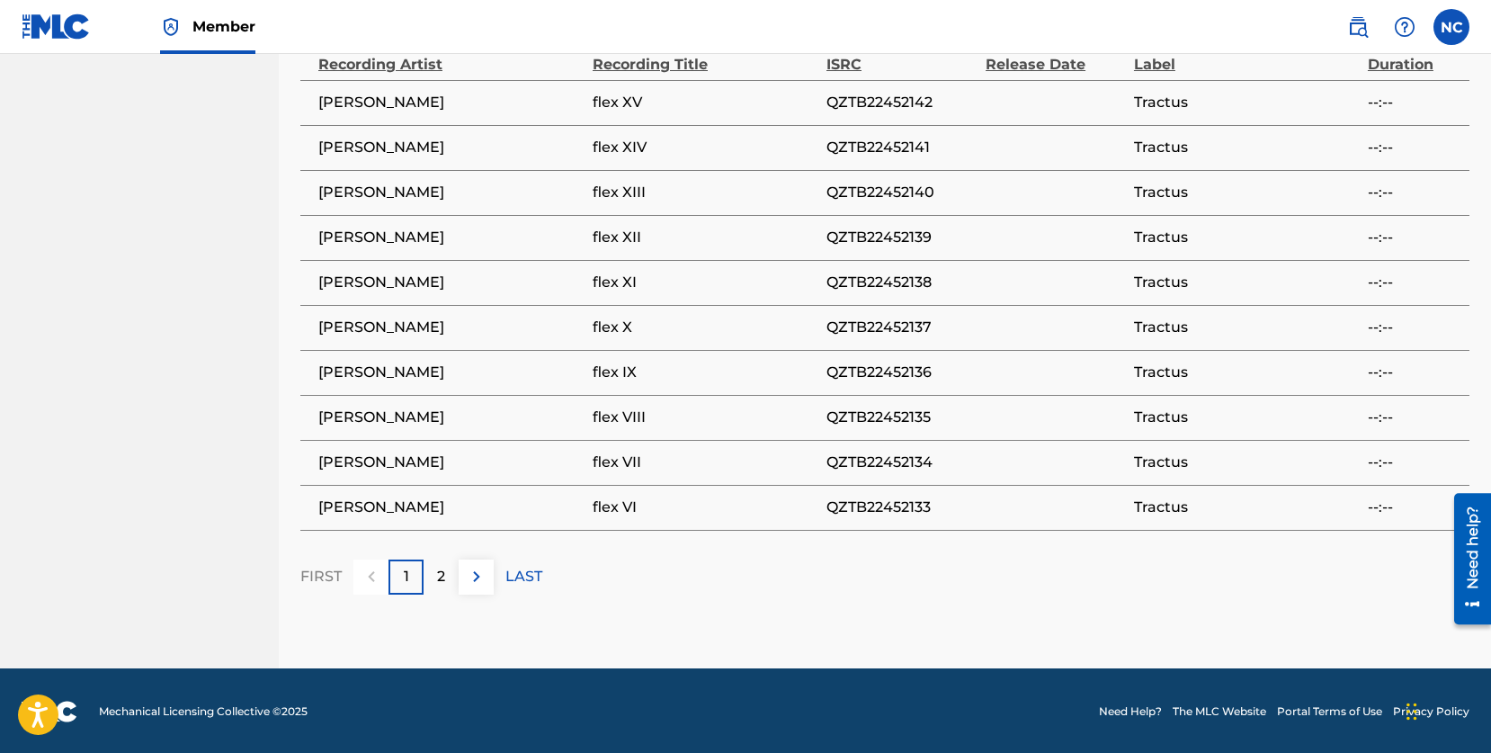
click at [431, 580] on div "2" at bounding box center [441, 577] width 35 height 35
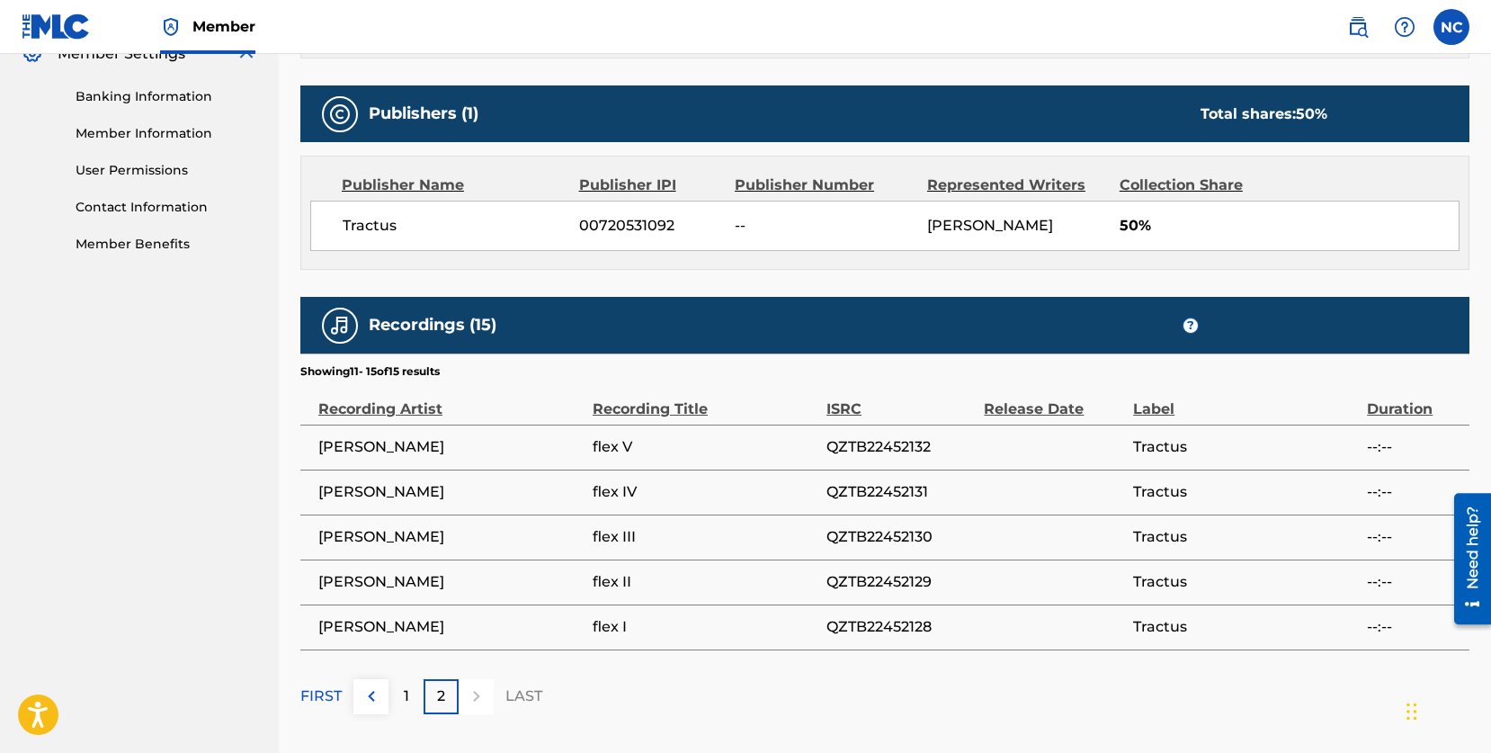
scroll to position [733, 0]
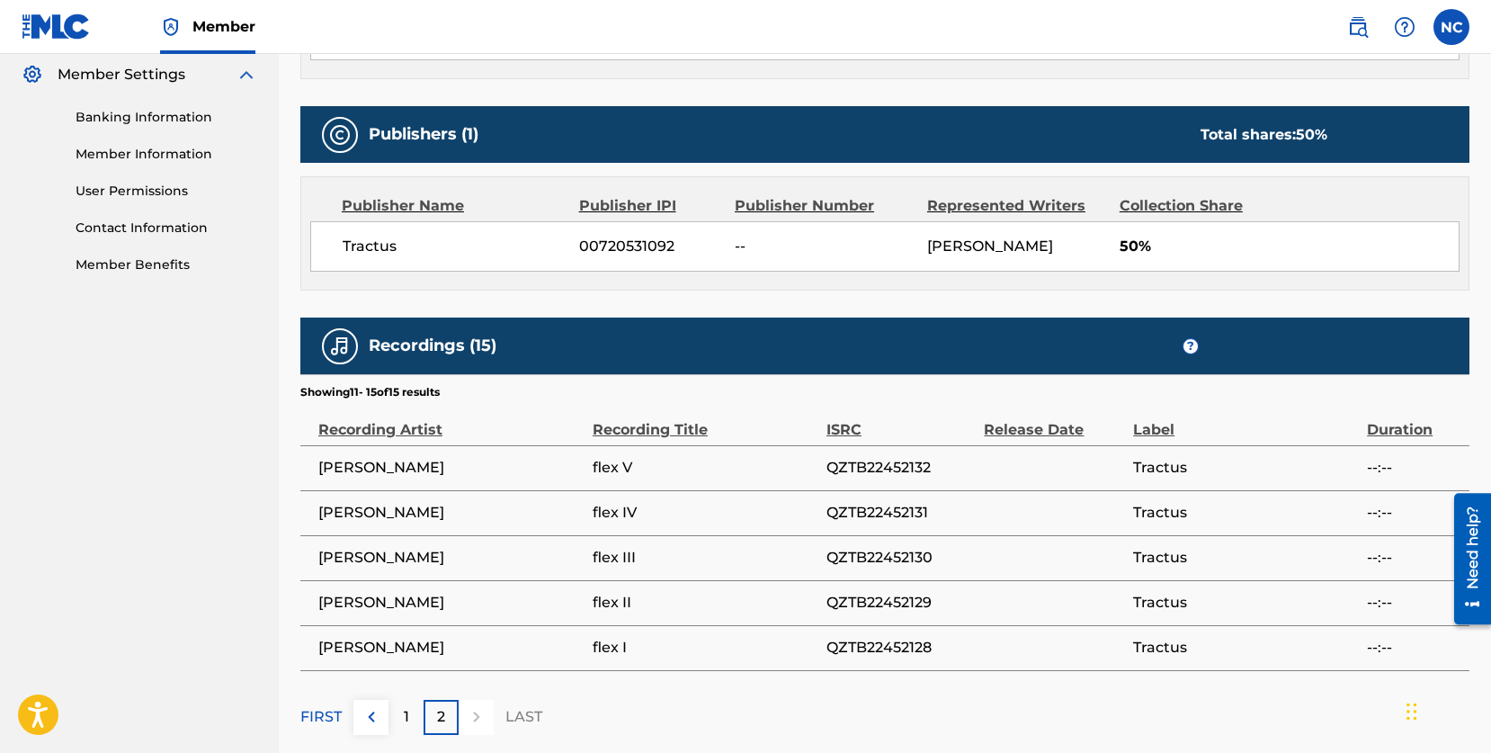
click at [919, 215] on div "Publisher Name Publisher IPI Publisher Number Represented Writers Collection Sh…" at bounding box center [885, 206] width 1150 height 22
click at [999, 247] on span "[PERSON_NAME]" at bounding box center [990, 245] width 126 height 17
click at [1057, 247] on div "[PERSON_NAME]" at bounding box center [1016, 247] width 179 height 22
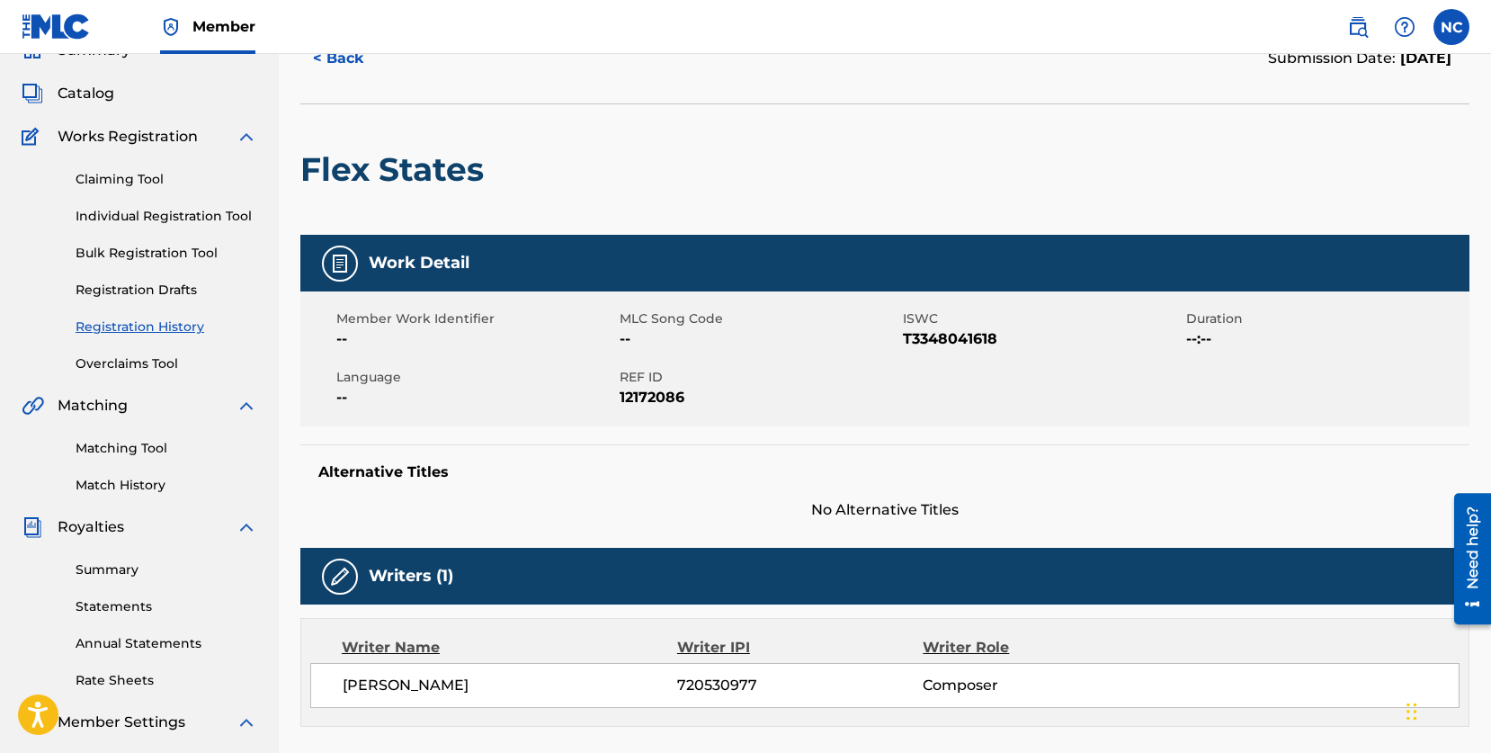
scroll to position [0, 0]
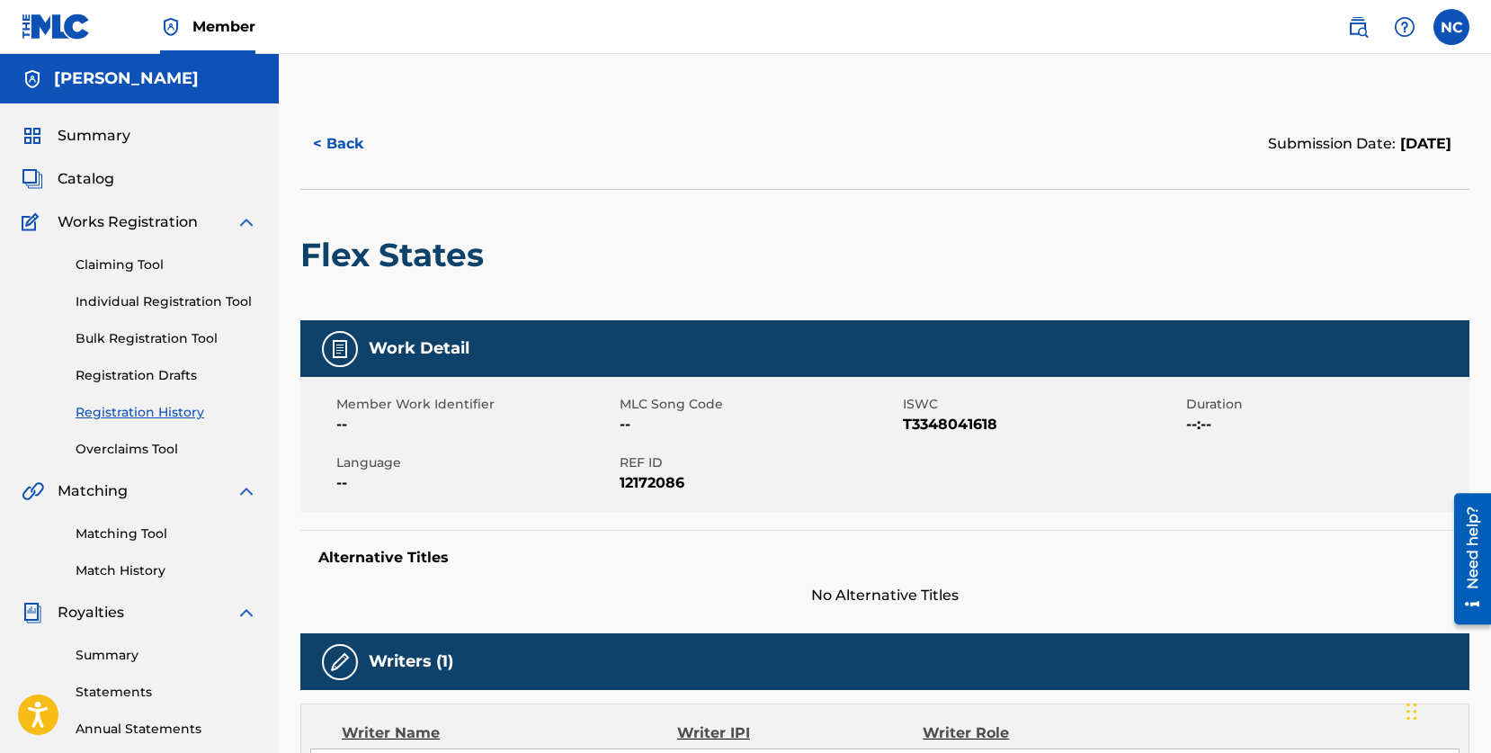
click at [322, 147] on button "< Back" at bounding box center [354, 143] width 108 height 45
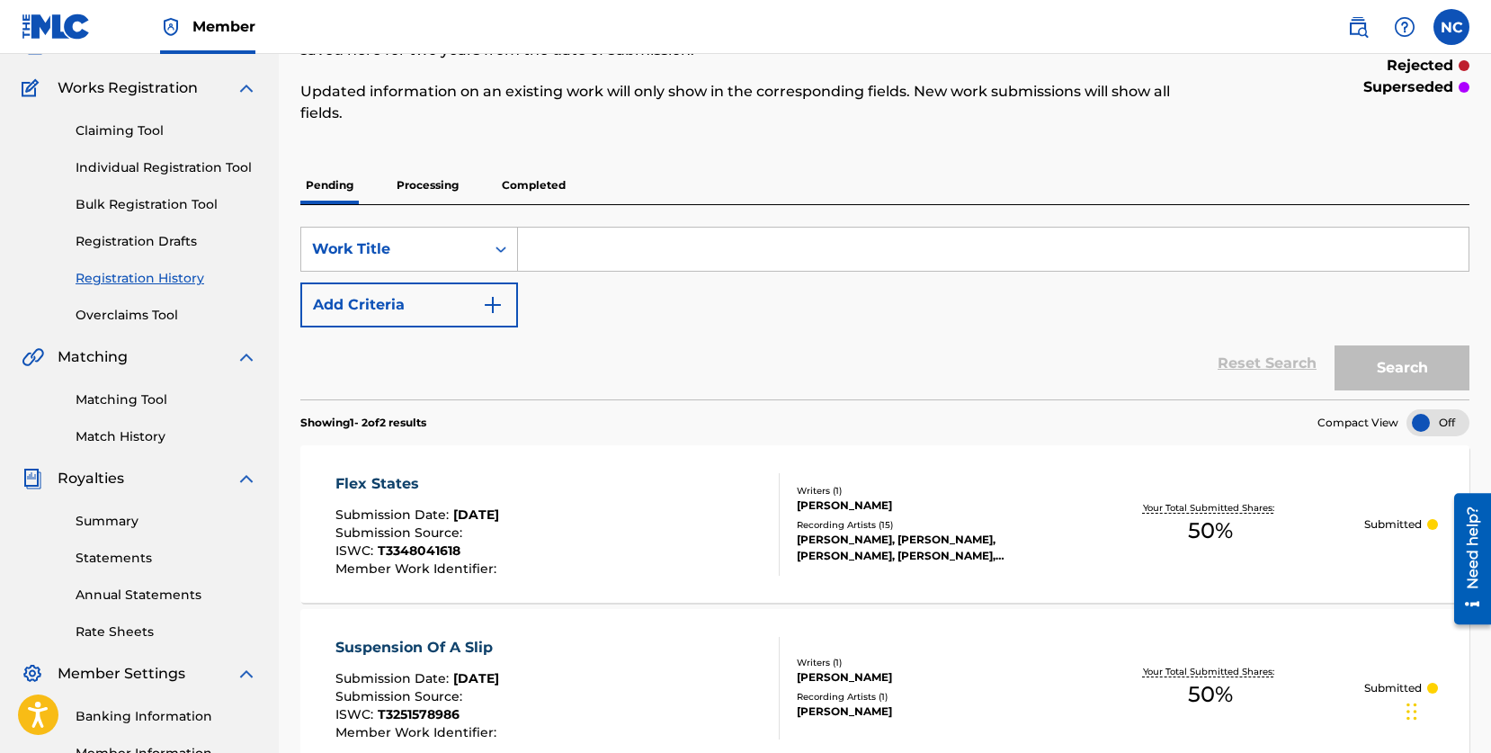
scroll to position [363, 0]
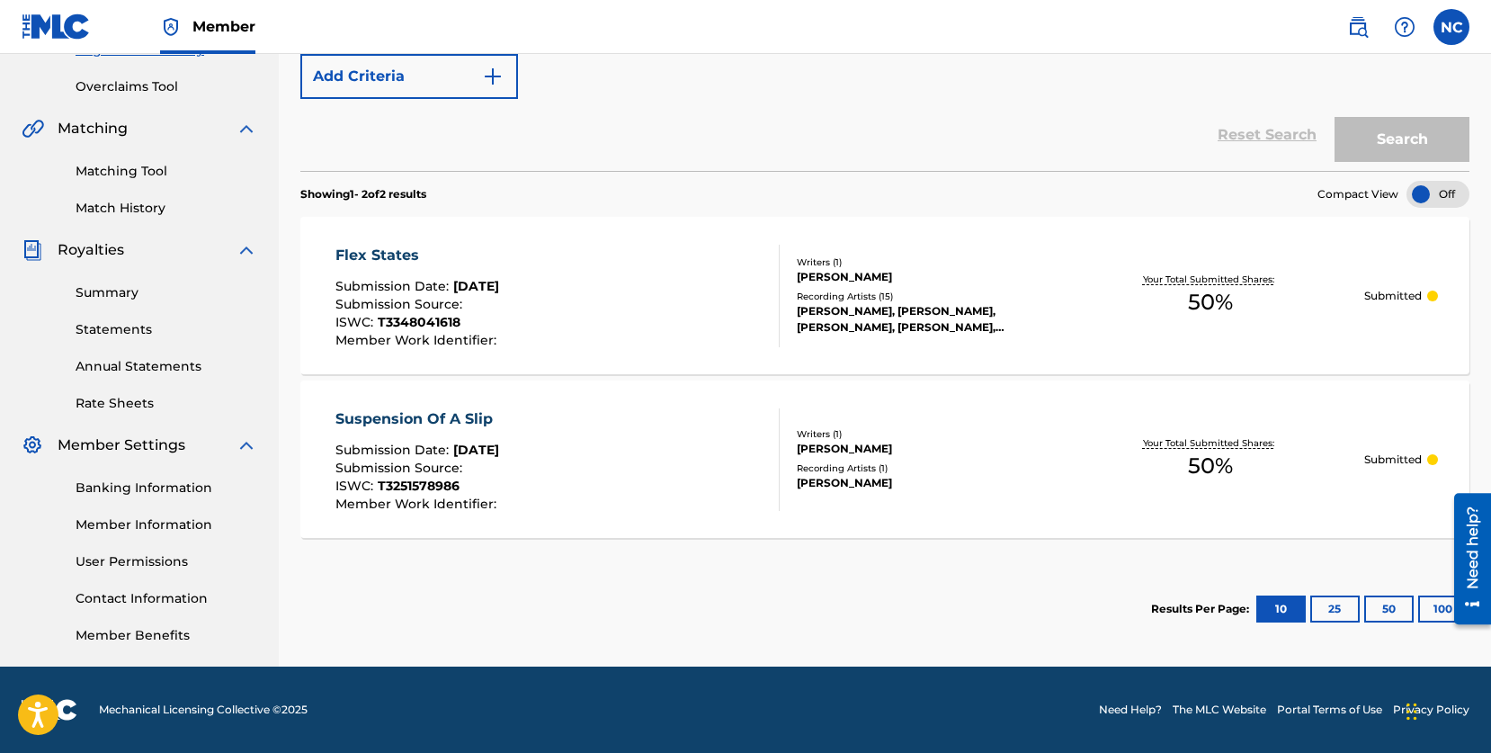
click at [119, 291] on link "Summary" at bounding box center [167, 292] width 182 height 19
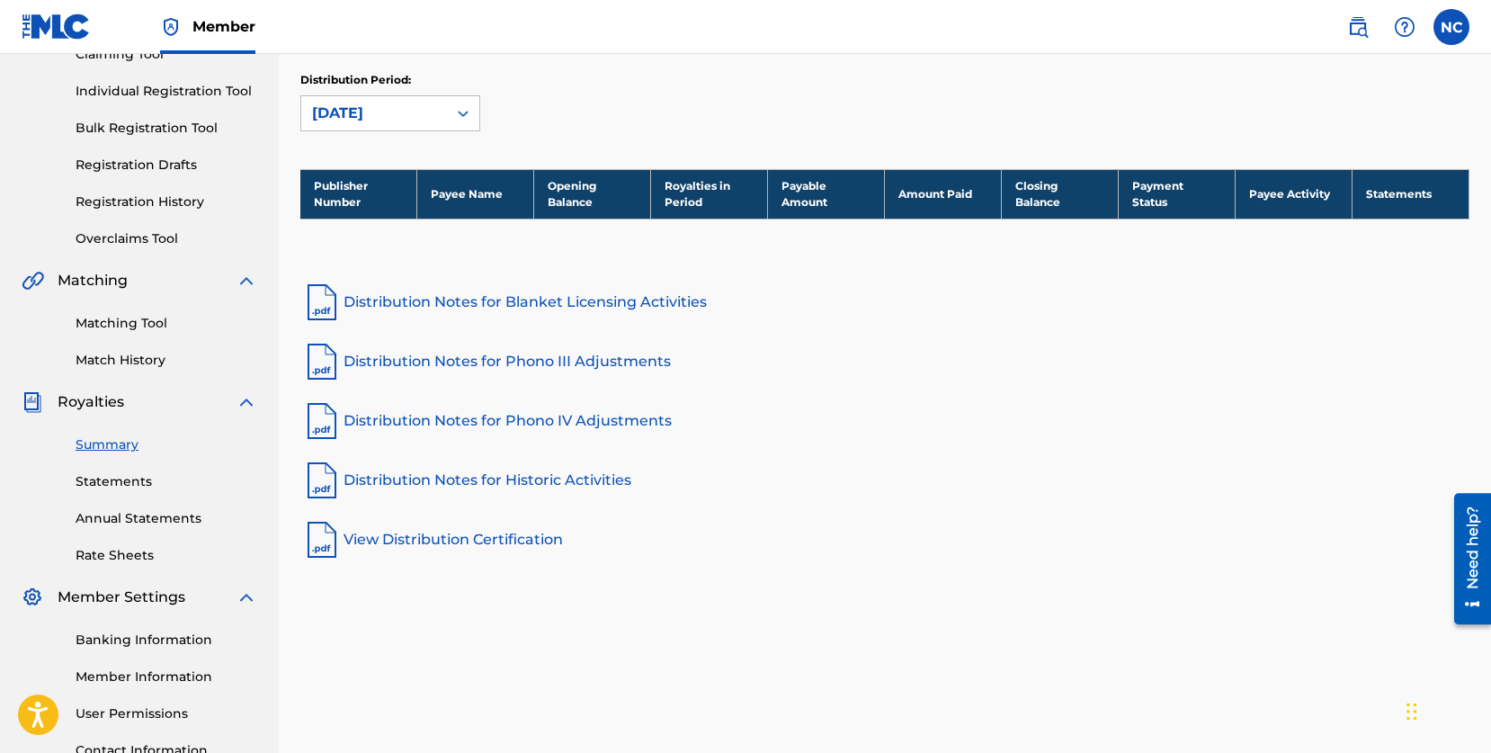
scroll to position [193, 0]
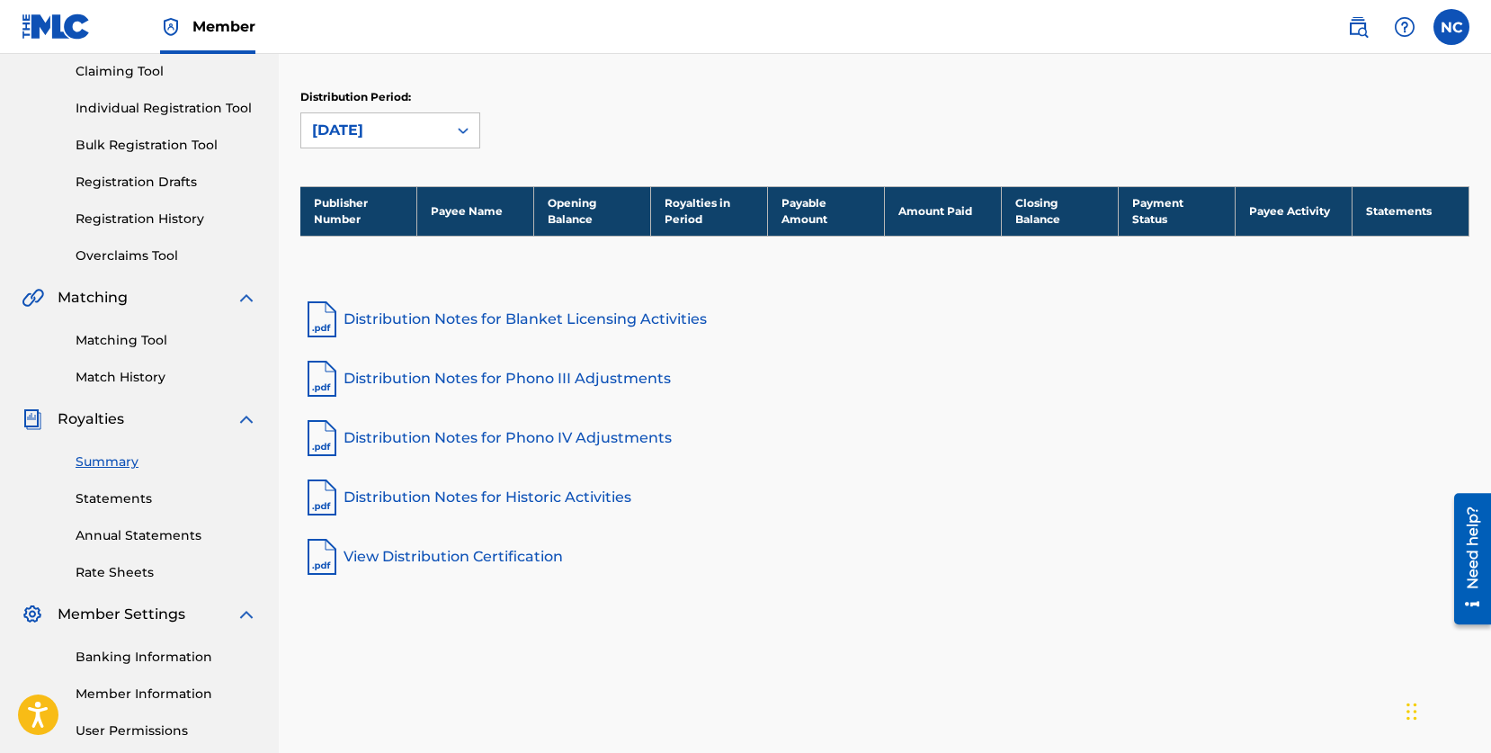
click at [149, 187] on link "Registration Drafts" at bounding box center [167, 182] width 182 height 19
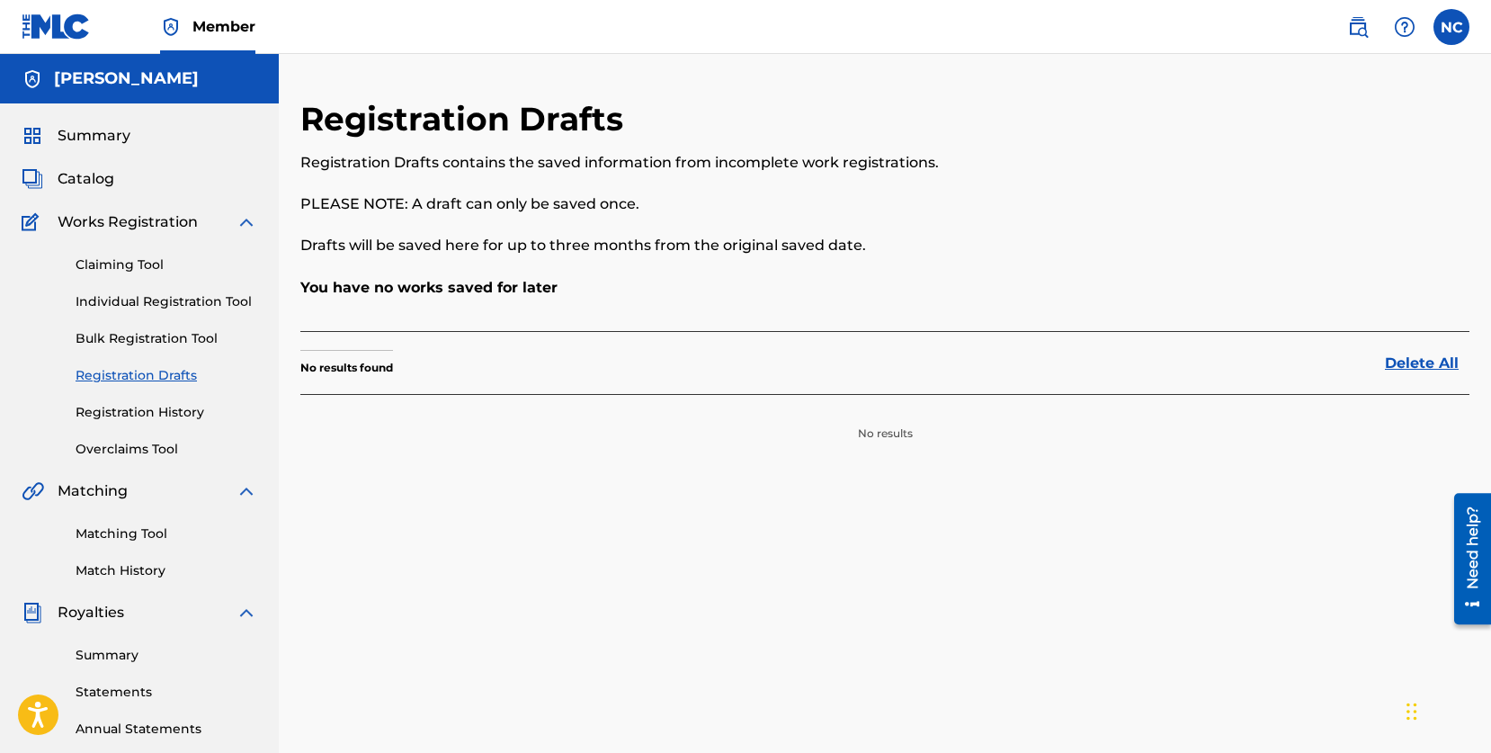
click at [133, 336] on link "Bulk Registration Tool" at bounding box center [167, 338] width 182 height 19
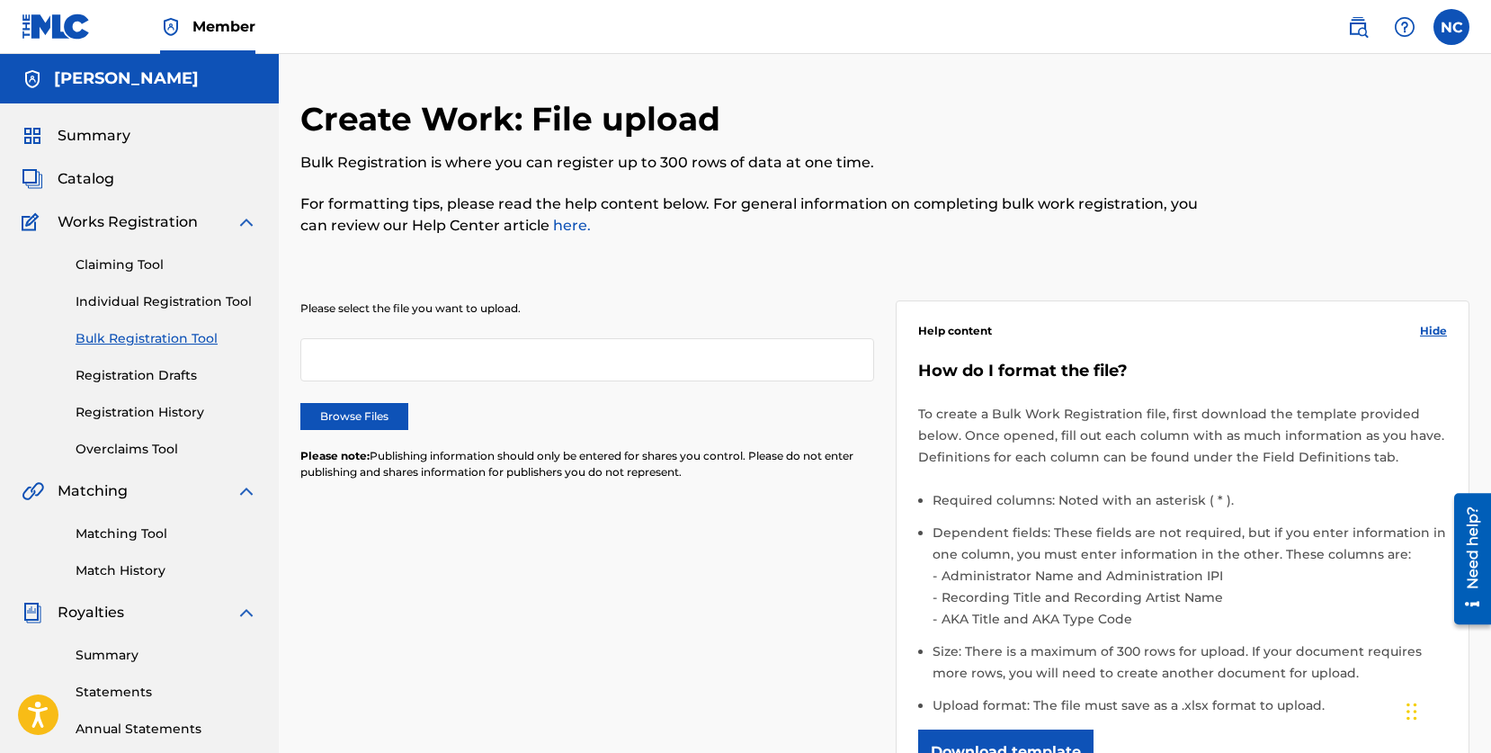
click at [148, 407] on link "Registration History" at bounding box center [167, 412] width 182 height 19
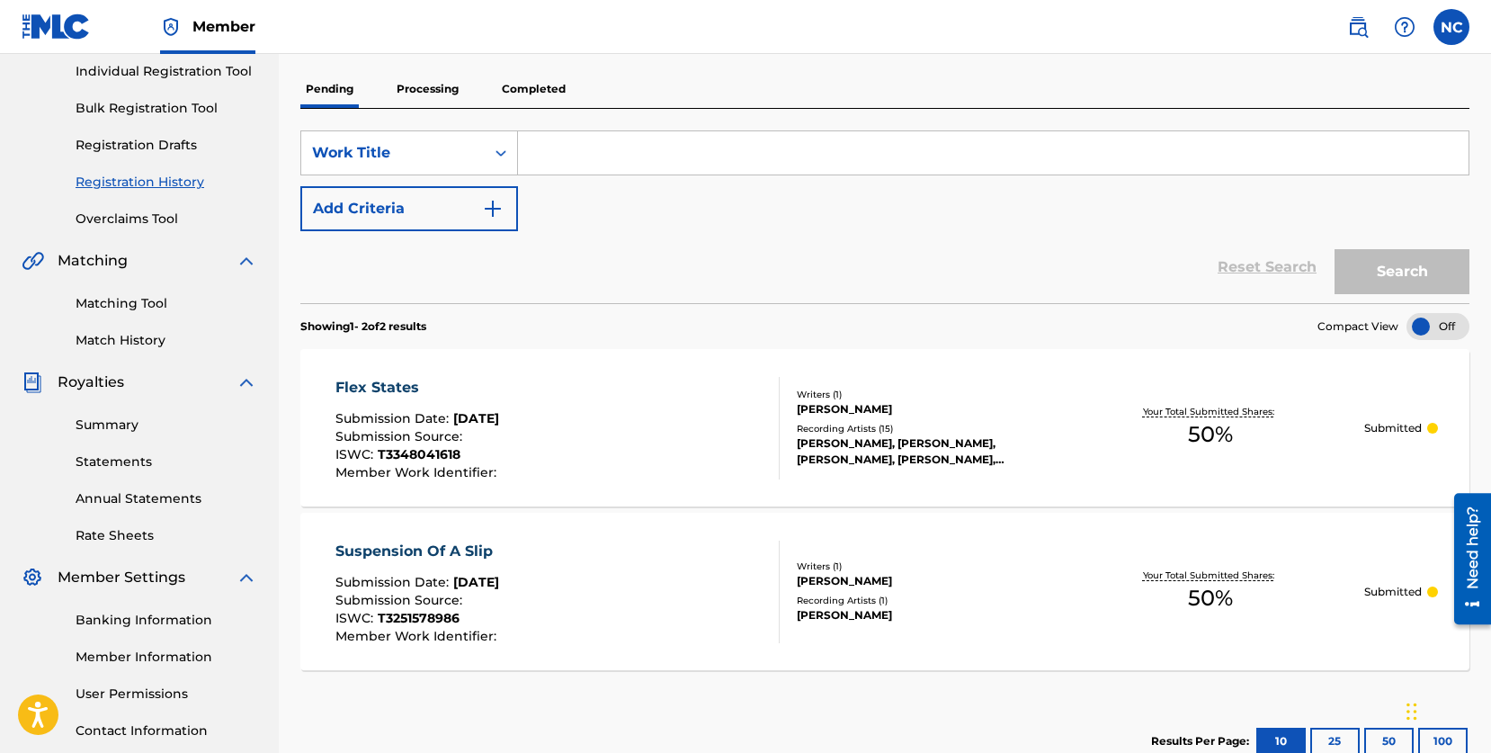
scroll to position [363, 0]
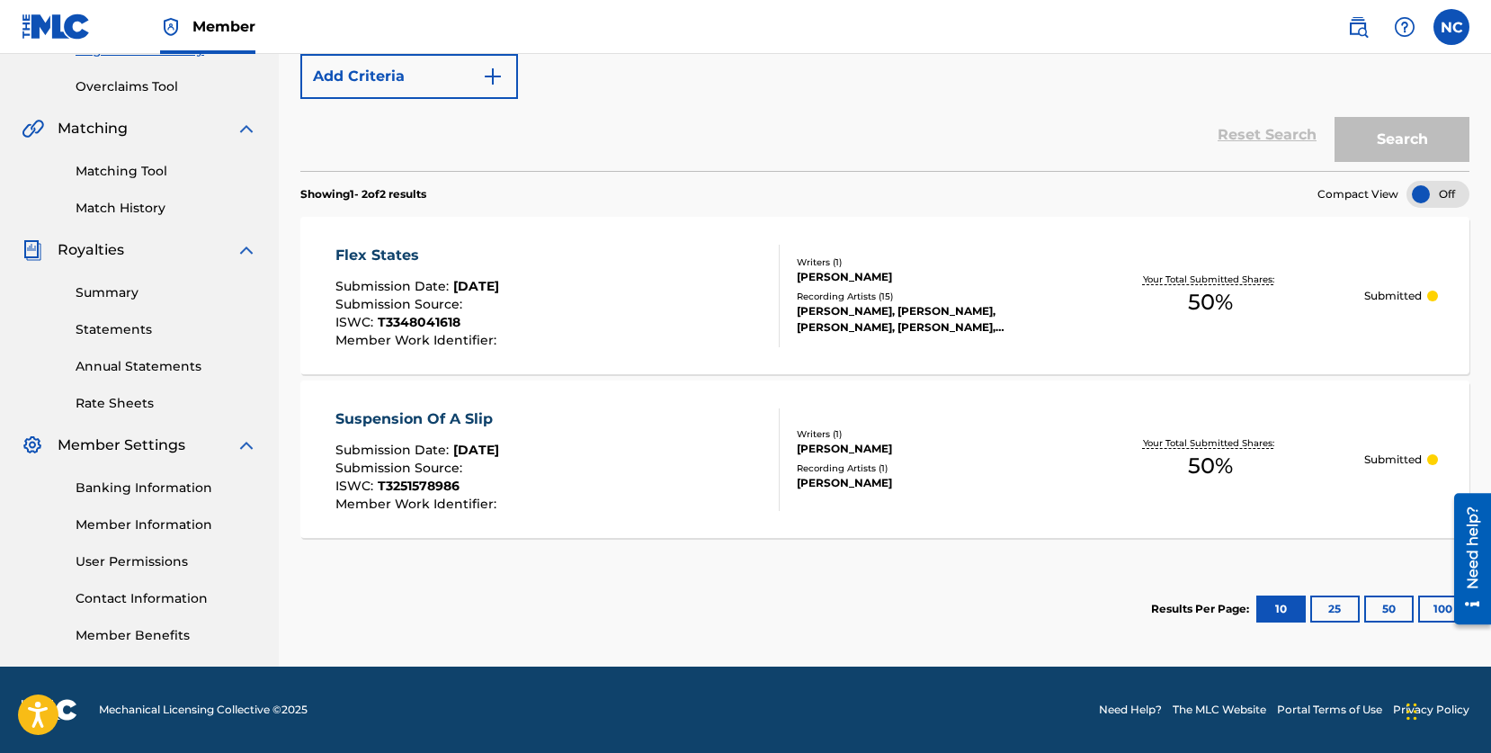
click at [168, 482] on link "Banking Information" at bounding box center [167, 488] width 182 height 19
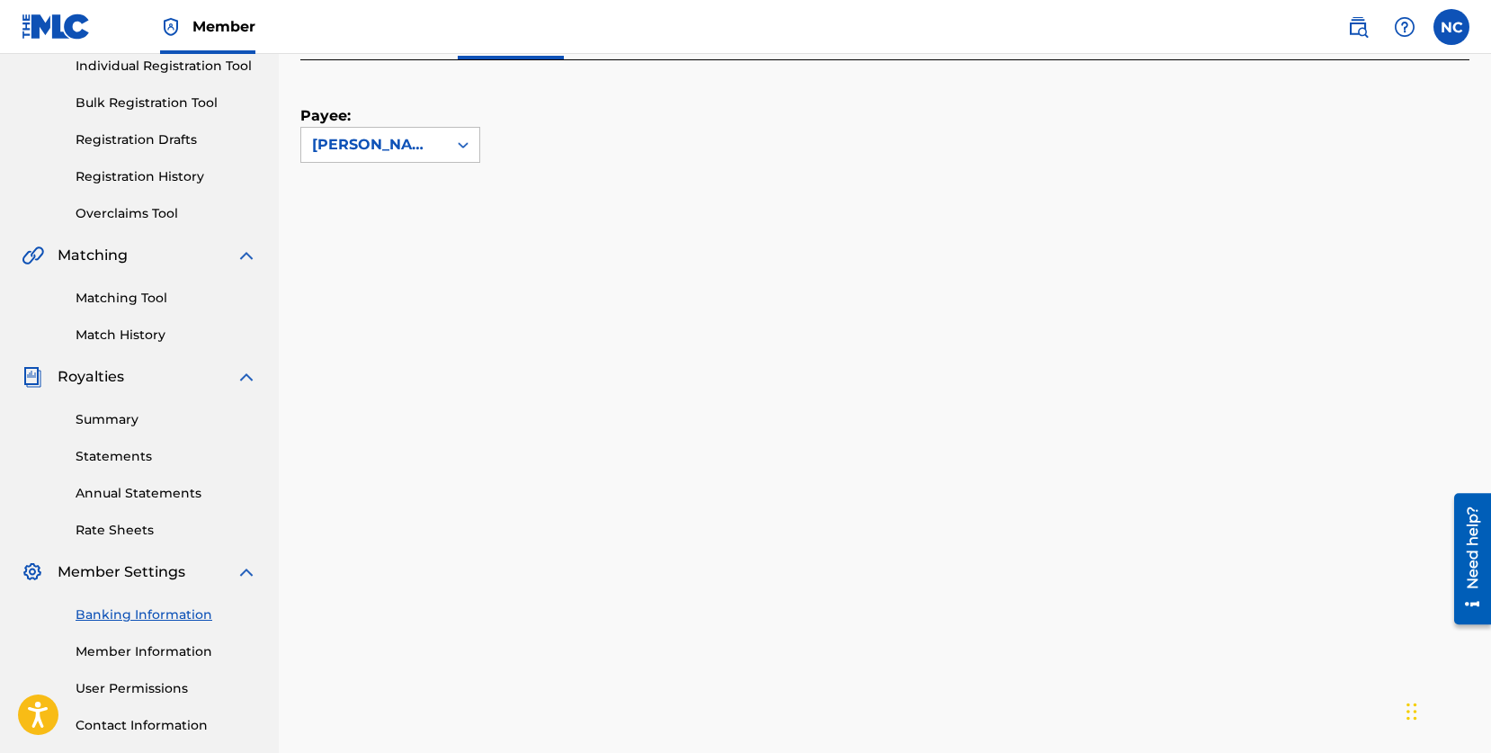
scroll to position [139, 0]
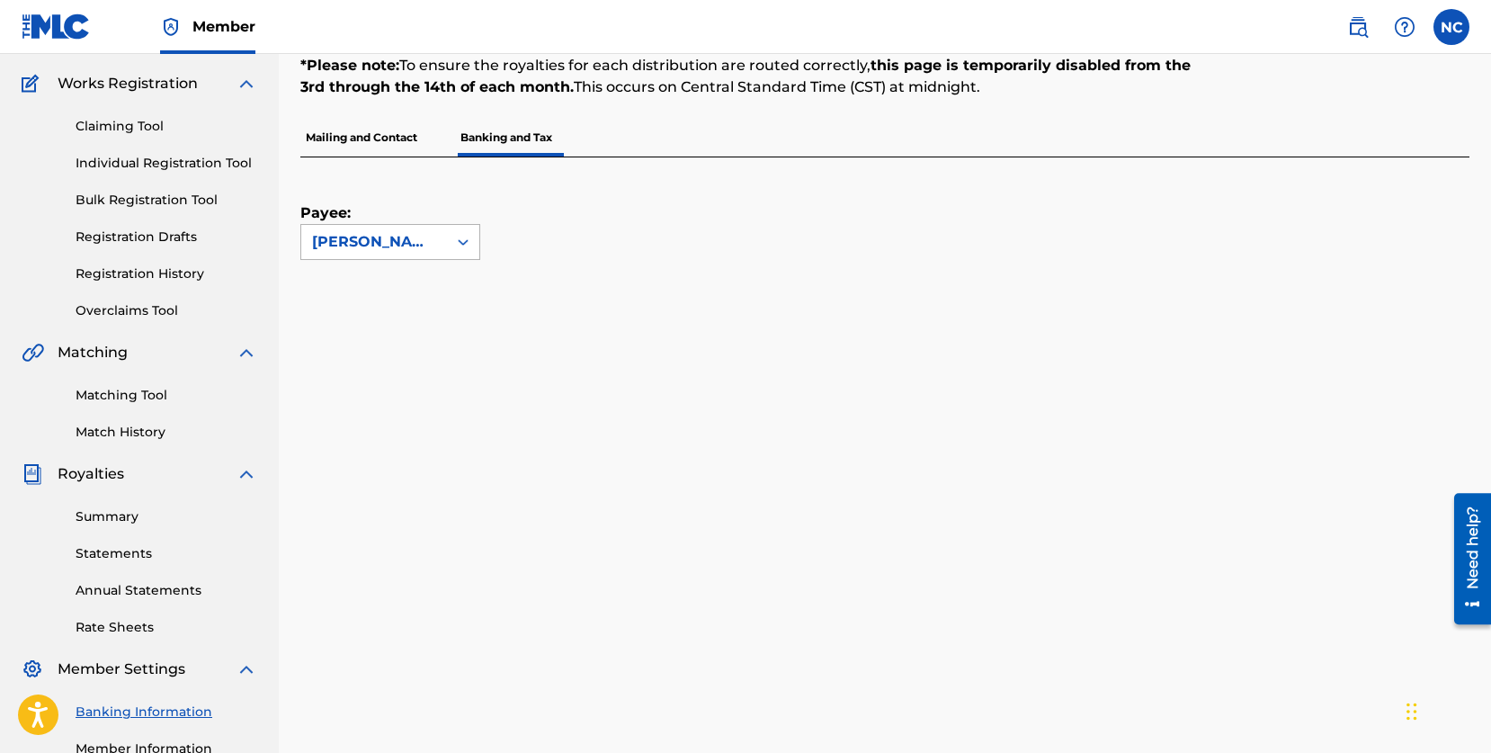
click at [431, 229] on div "[PERSON_NAME]" at bounding box center [374, 242] width 146 height 34
click at [613, 201] on div "Payee: Nathan Corder" at bounding box center [863, 208] width 1126 height 103
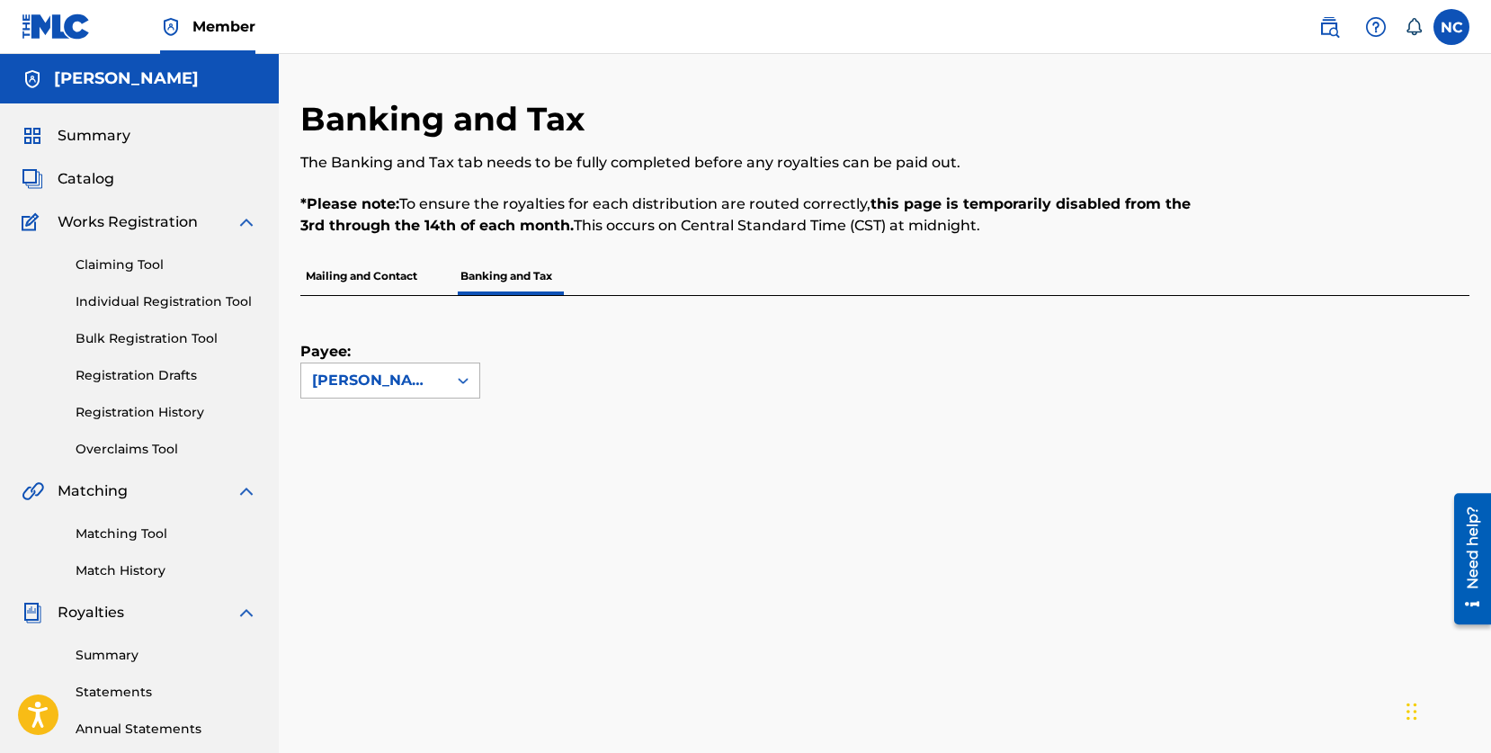
click at [456, 380] on icon at bounding box center [463, 381] width 18 height 18
click at [656, 363] on div "Payee: Use Up and Down to choose options, press Enter to select the currently f…" at bounding box center [863, 347] width 1126 height 103
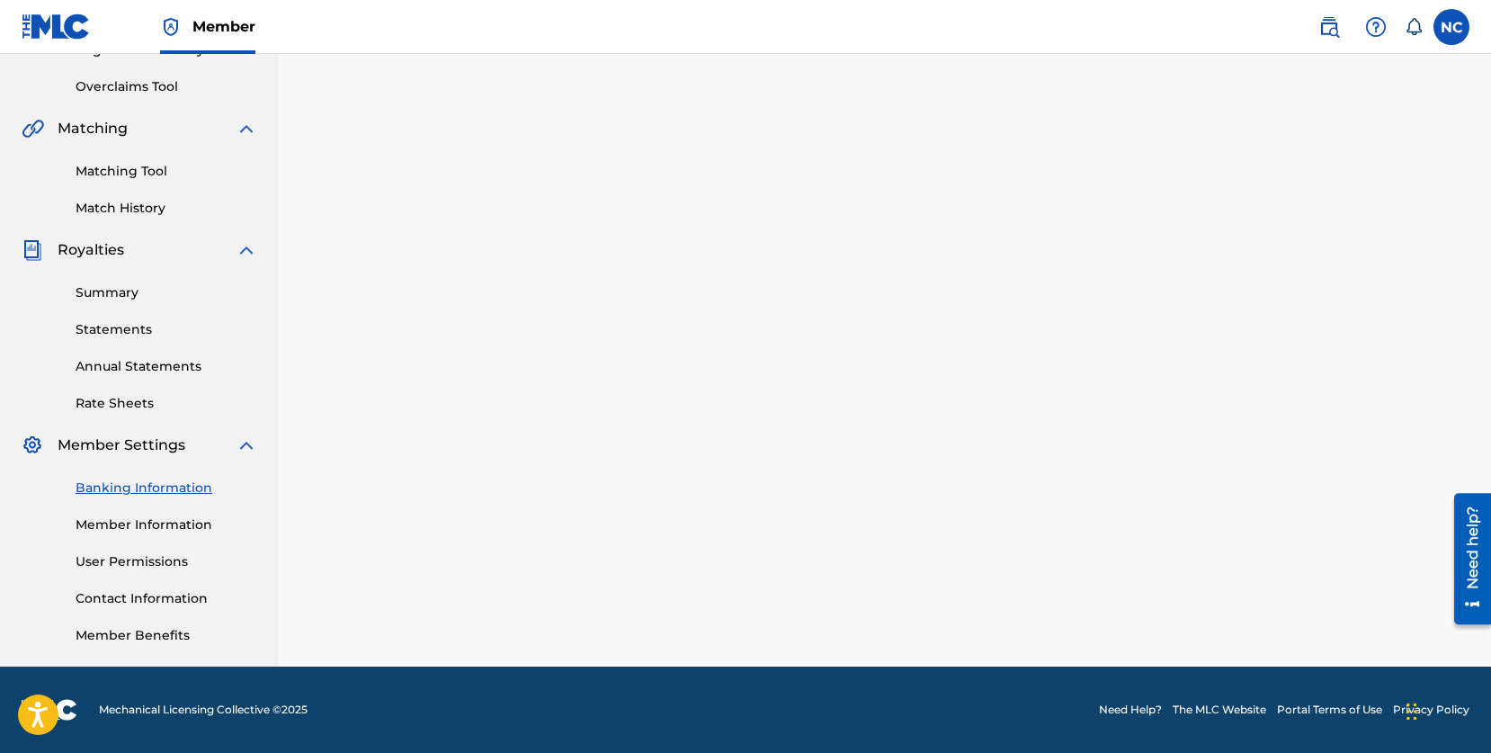
scroll to position [355, 0]
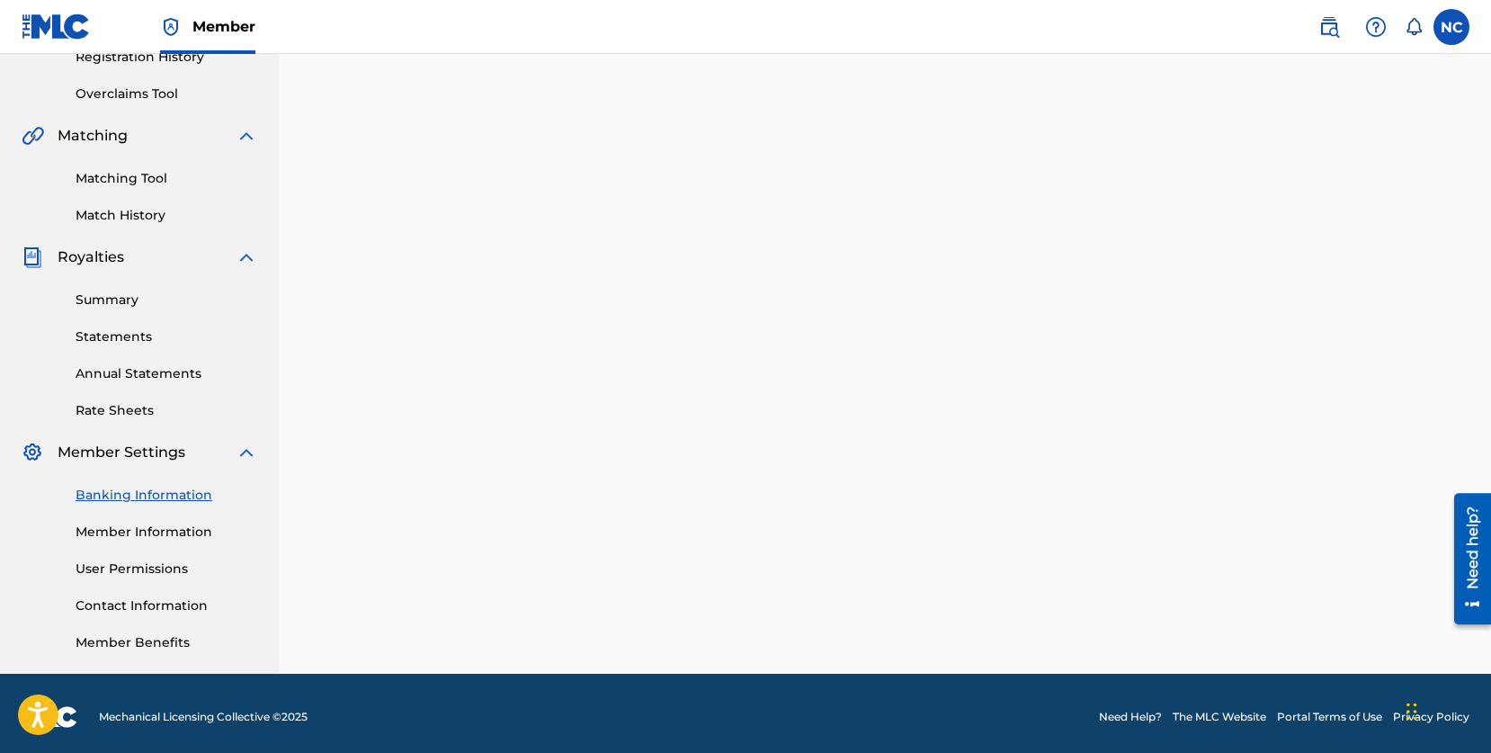
click at [148, 570] on link "User Permissions" at bounding box center [167, 569] width 182 height 19
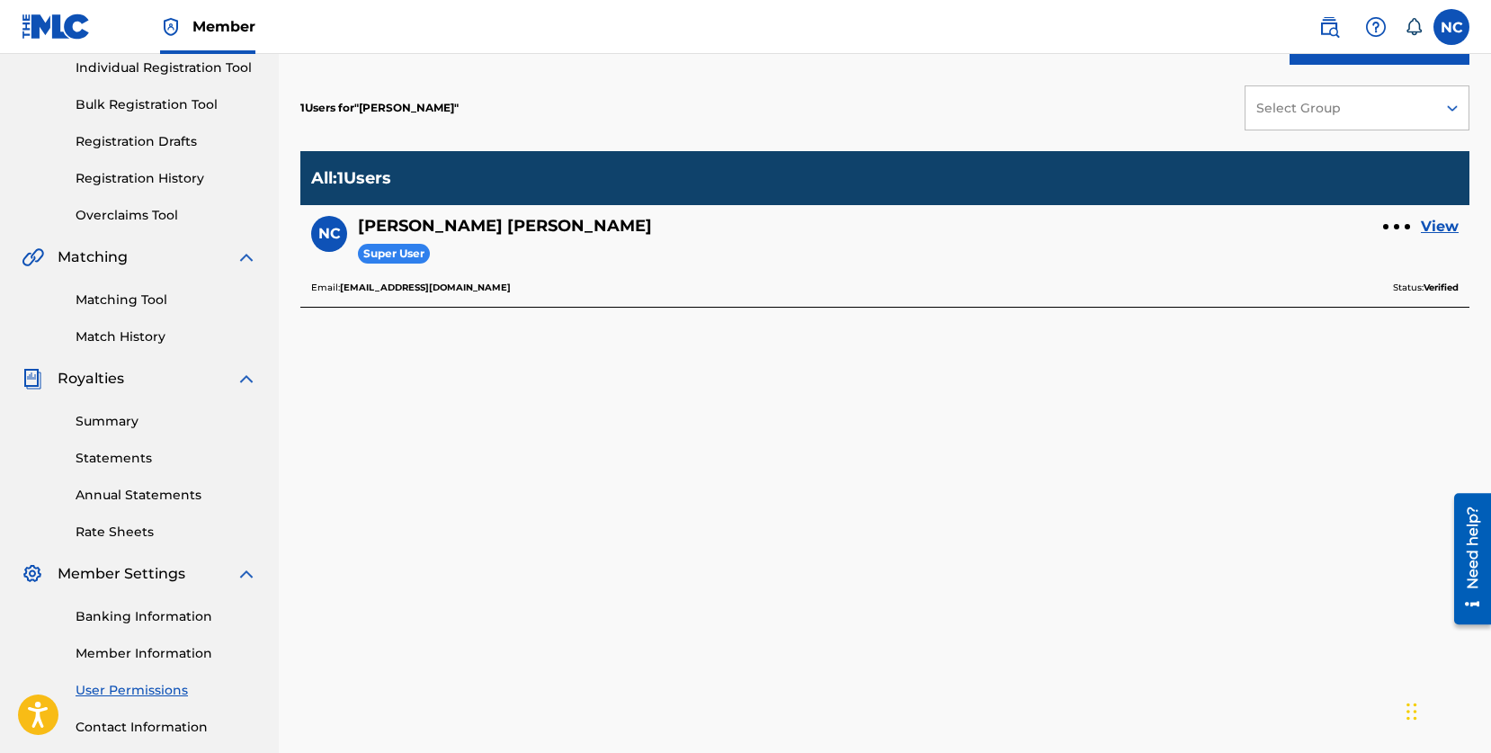
scroll to position [237, 0]
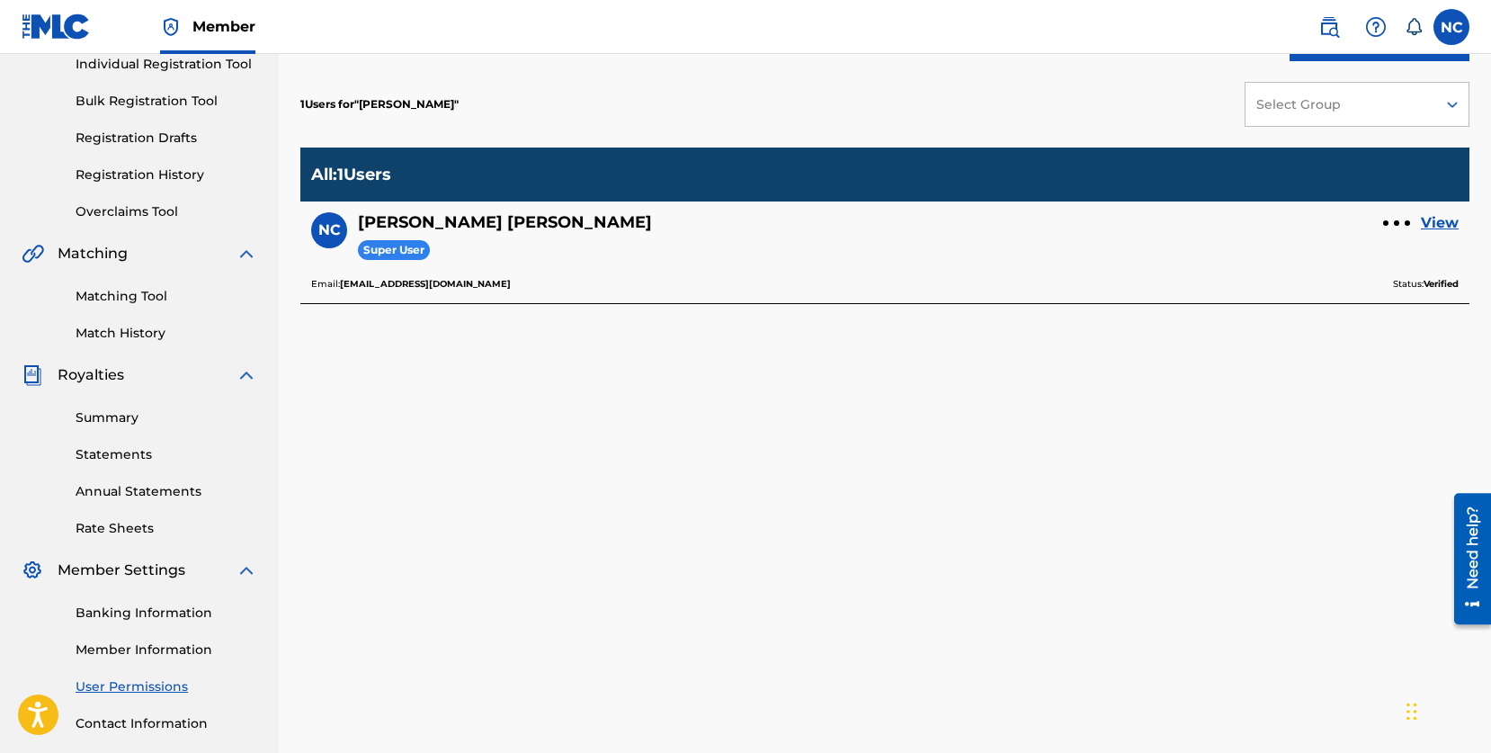
click at [130, 610] on link "Banking Information" at bounding box center [167, 613] width 182 height 19
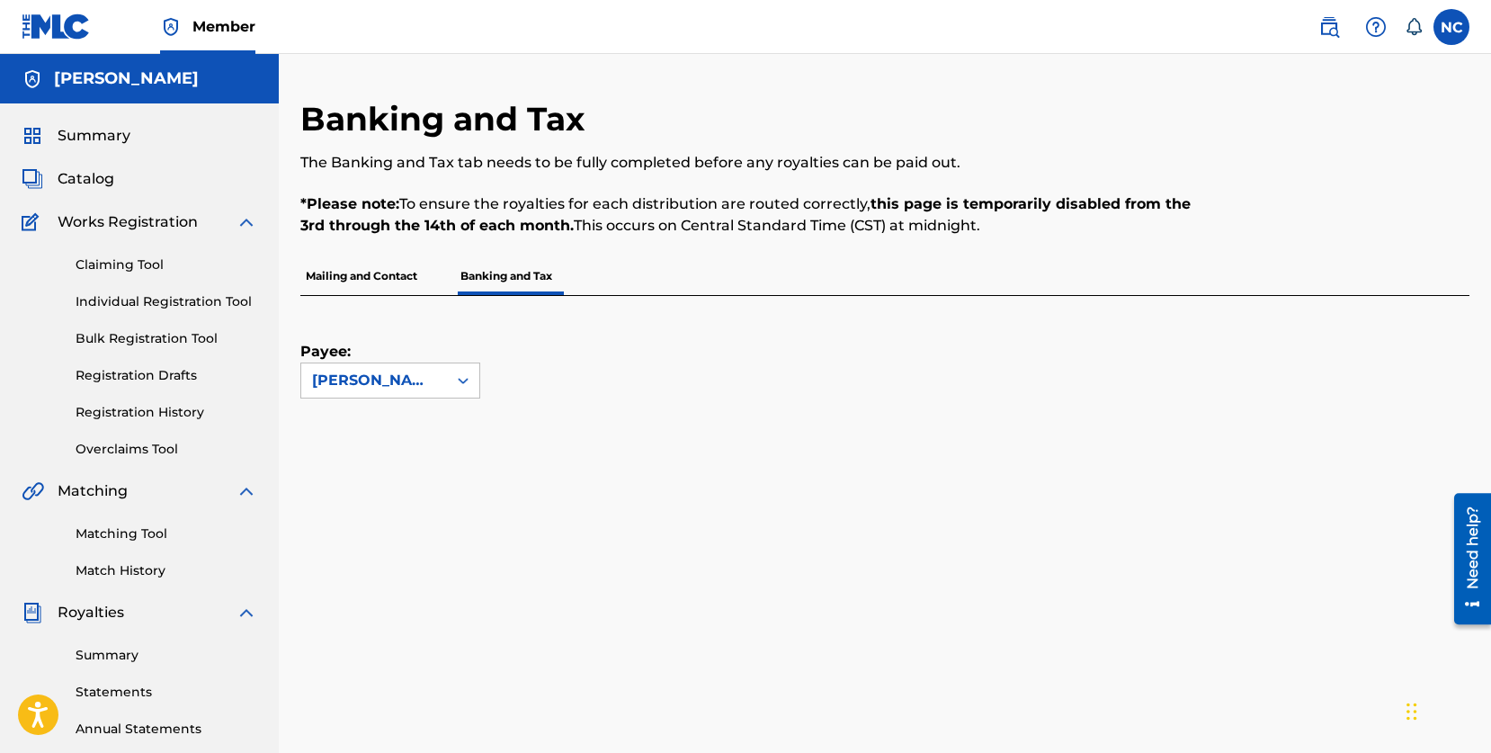
click at [85, 127] on span "Summary" at bounding box center [94, 136] width 73 height 22
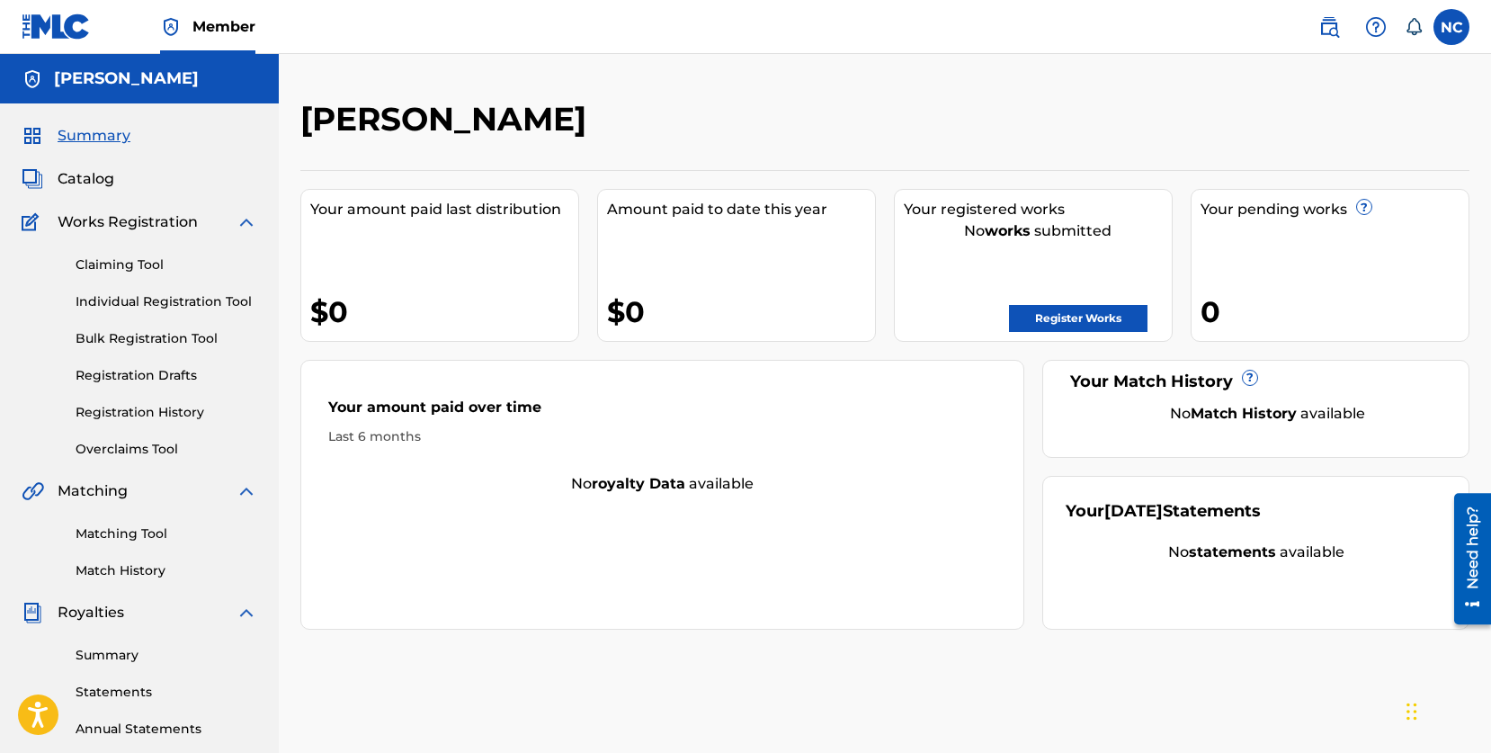
click at [85, 174] on span "Catalog" at bounding box center [86, 179] width 57 height 22
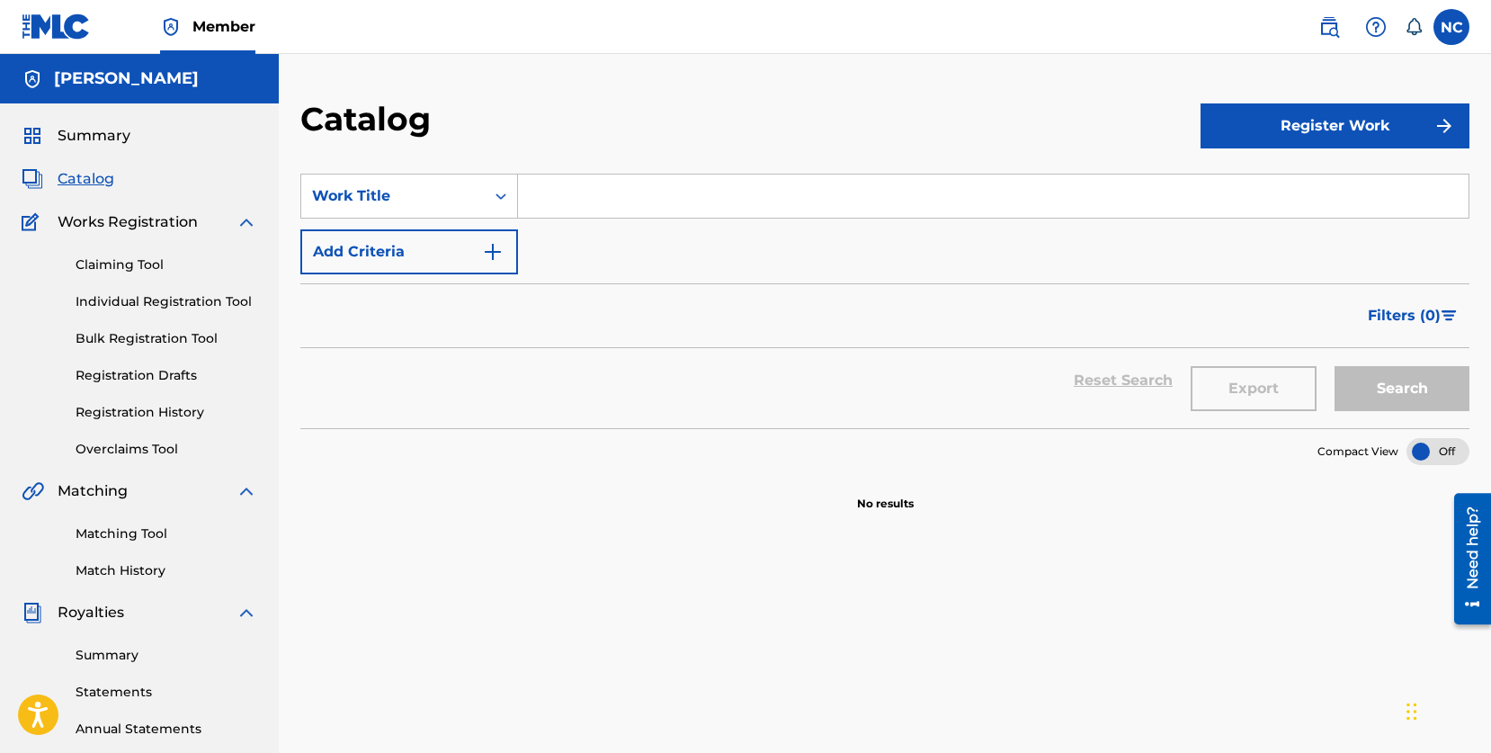
click at [118, 264] on link "Claiming Tool" at bounding box center [167, 264] width 182 height 19
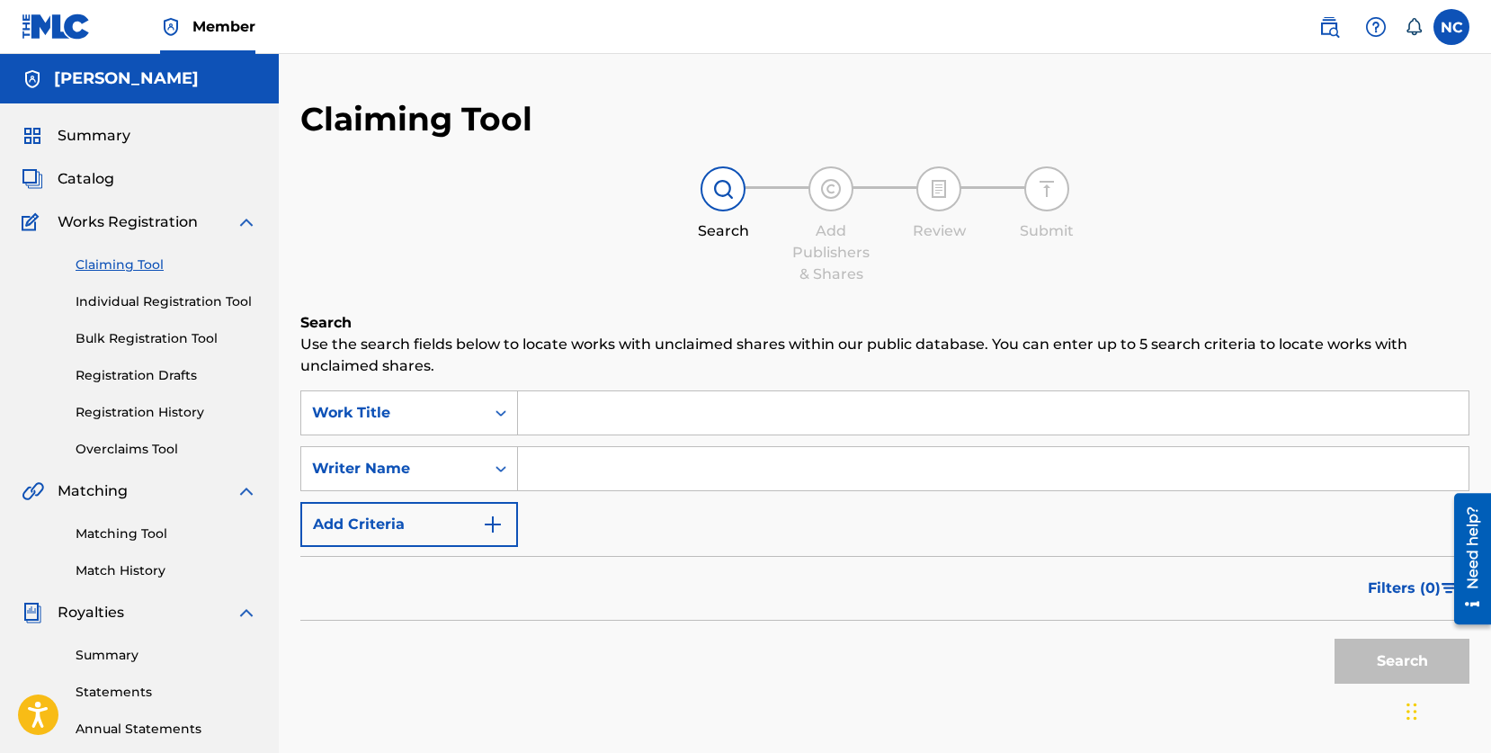
click at [664, 414] on input "Search Form" at bounding box center [993, 412] width 951 height 43
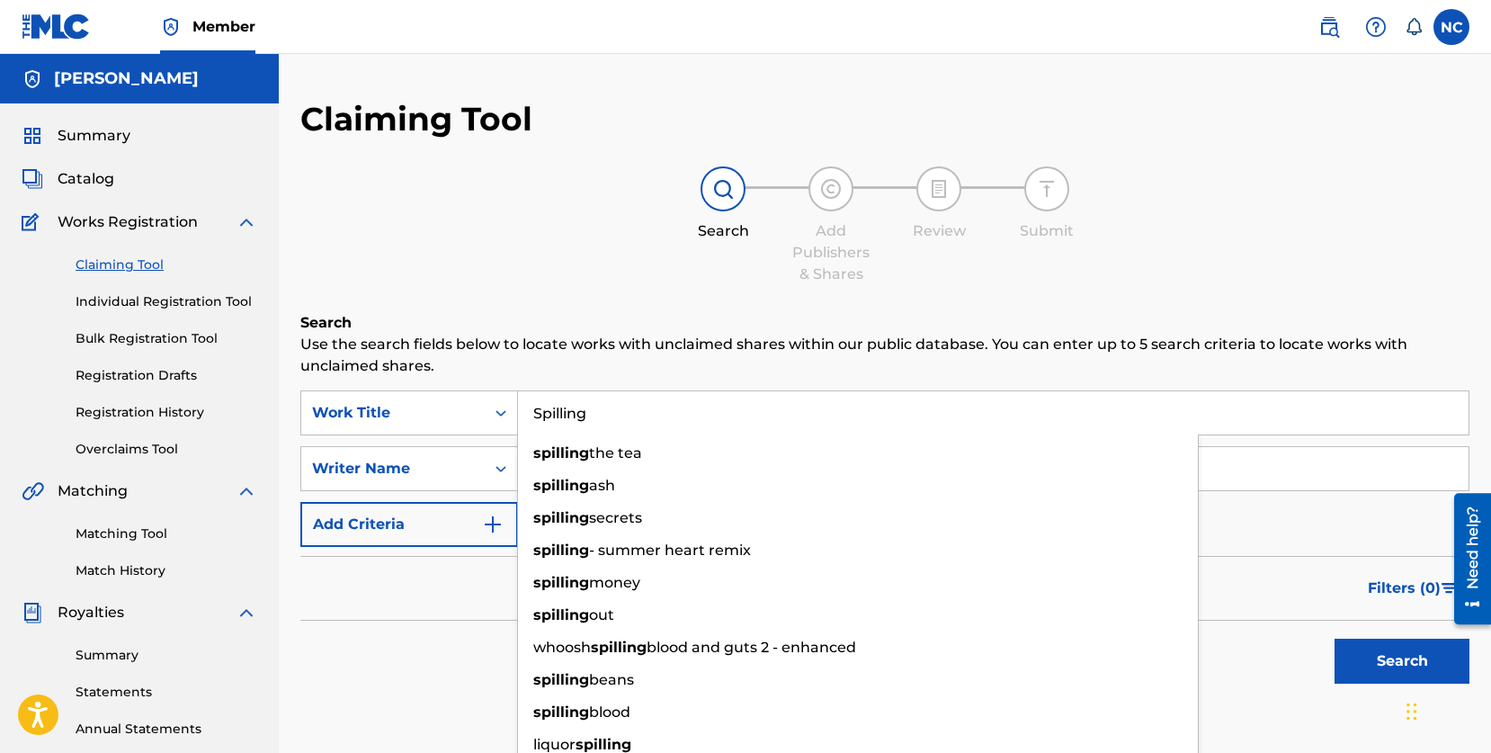
type input "Spilling"
click at [621, 259] on div "Search Add Publishers & Shares Review Submit" at bounding box center [884, 225] width 1169 height 119
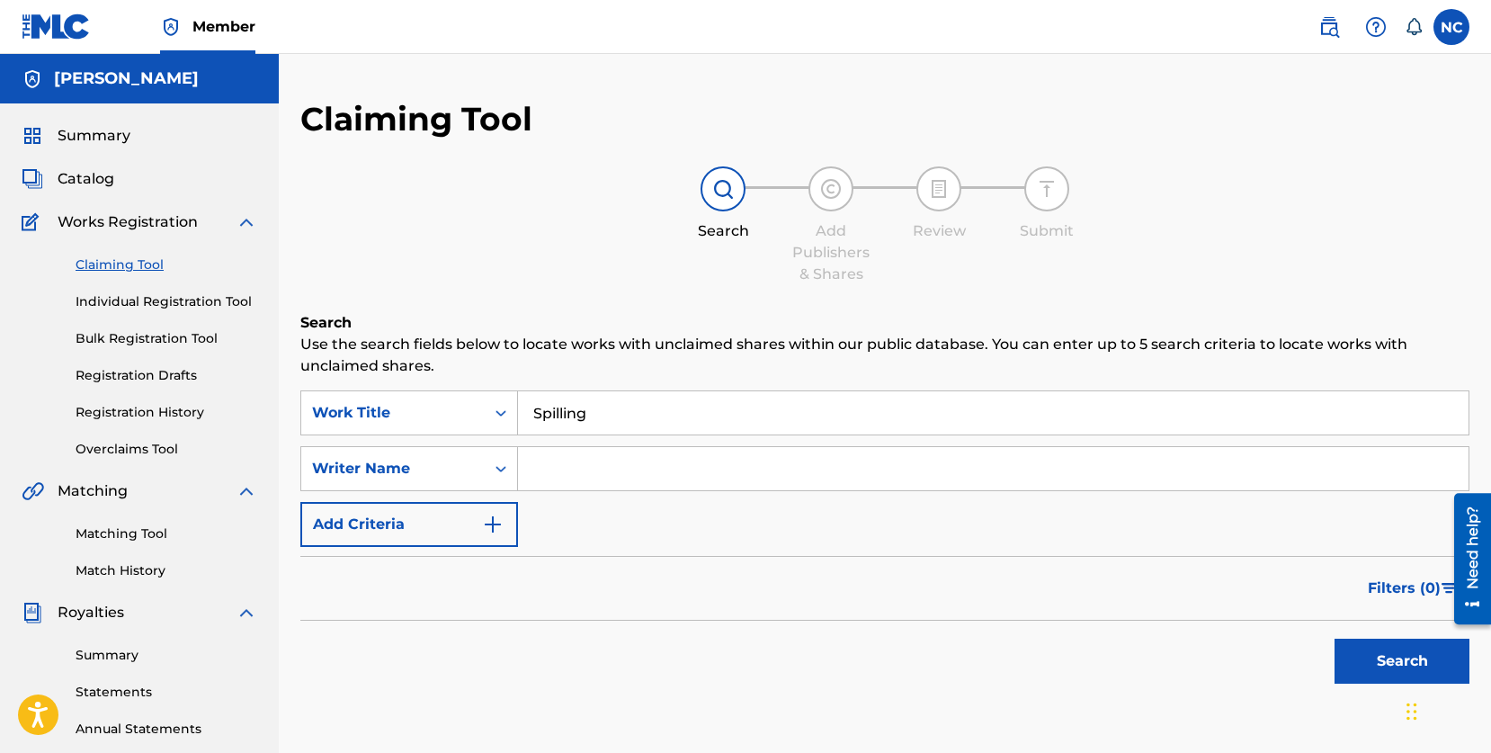
click at [590, 463] on input "Search Form" at bounding box center [993, 468] width 951 height 43
click at [589, 531] on div "SearchWithCriteria99cc63f0-4d95-47c3-9b8b-4fb82b5c6227 Work Title Spilling Sear…" at bounding box center [884, 468] width 1169 height 157
click at [1350, 670] on button "Search" at bounding box center [1402, 661] width 135 height 45
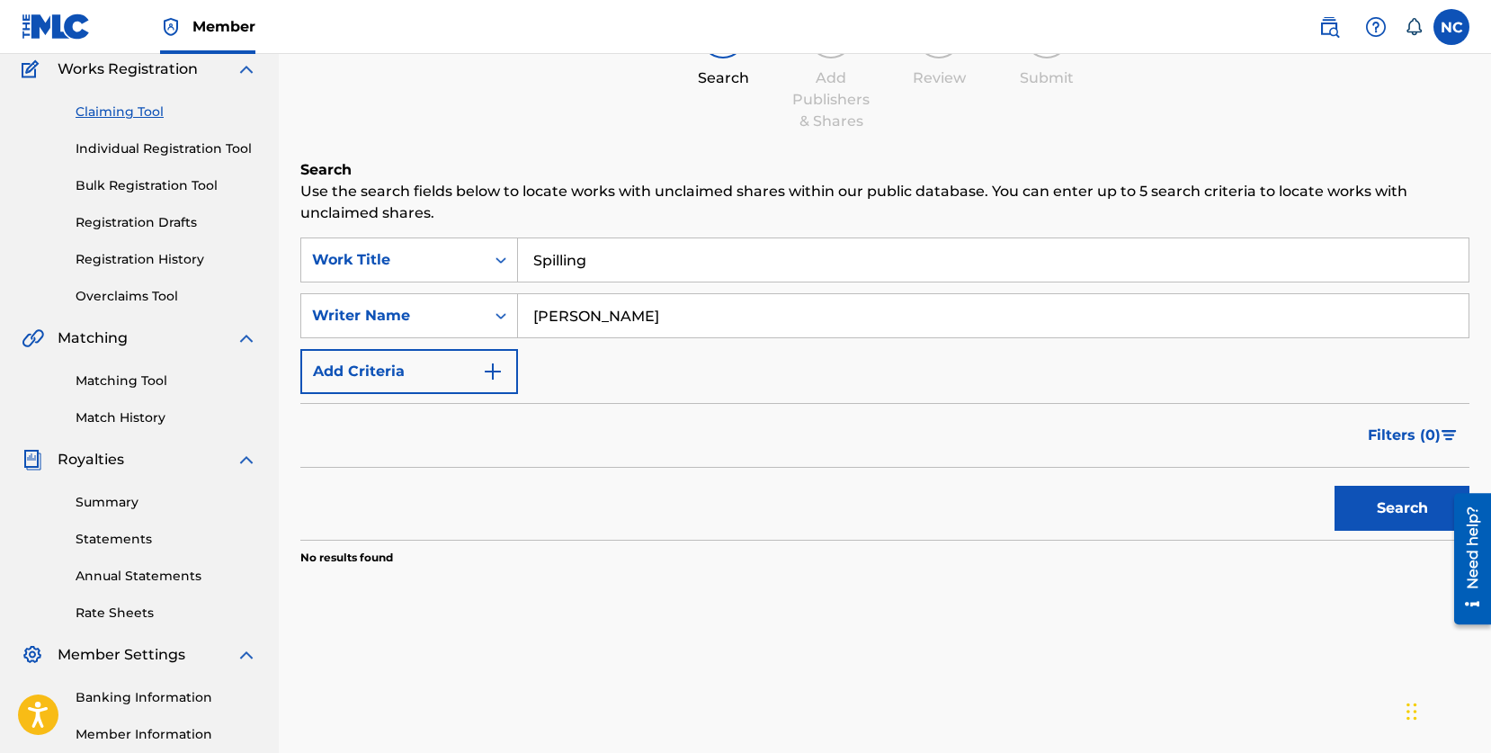
click at [591, 314] on input "[PERSON_NAME]" at bounding box center [993, 315] width 951 height 43
type input "[PERSON_NAME]"
click at [1355, 494] on button "Search" at bounding box center [1402, 508] width 135 height 45
click at [588, 249] on input "Spilling" at bounding box center [993, 259] width 951 height 43
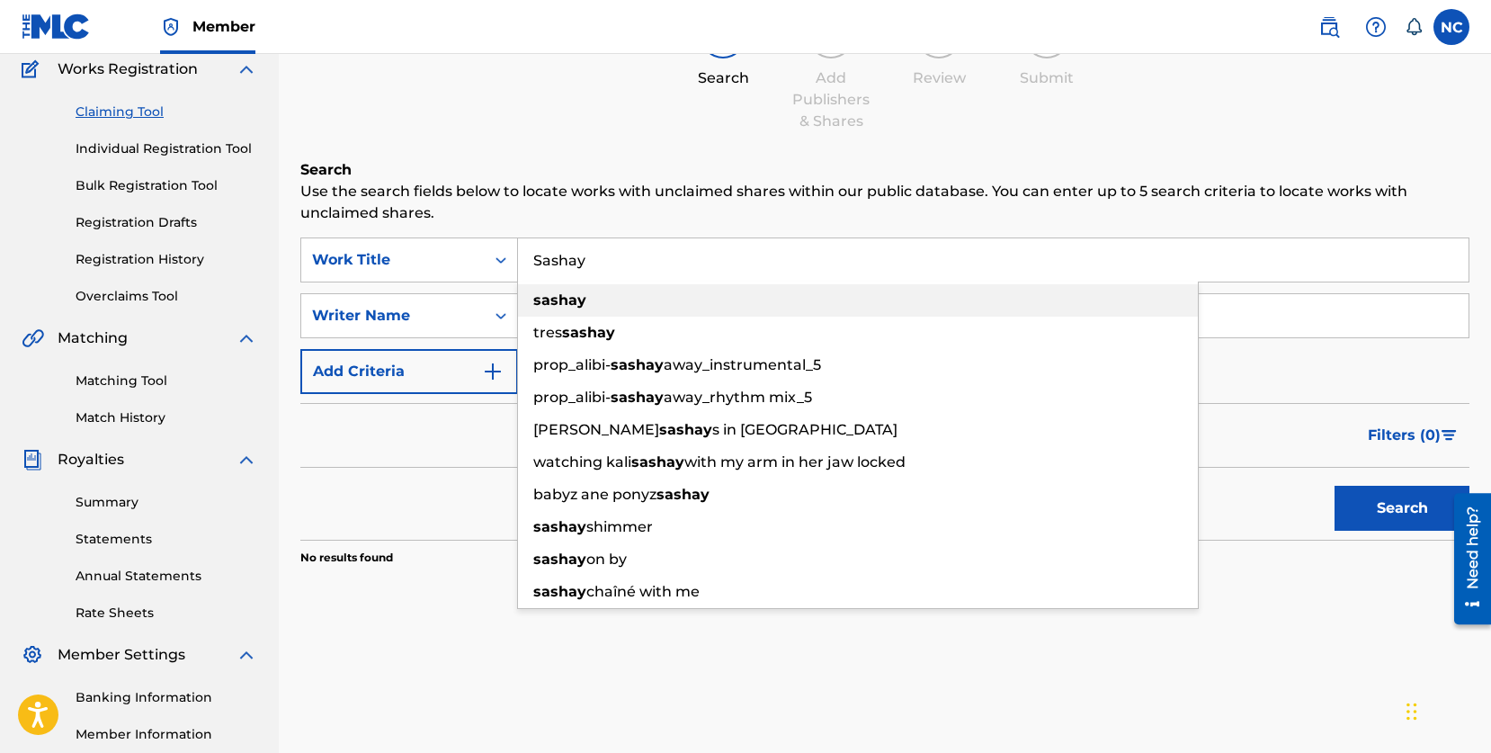
click at [568, 291] on strong "sashay" at bounding box center [559, 299] width 53 height 17
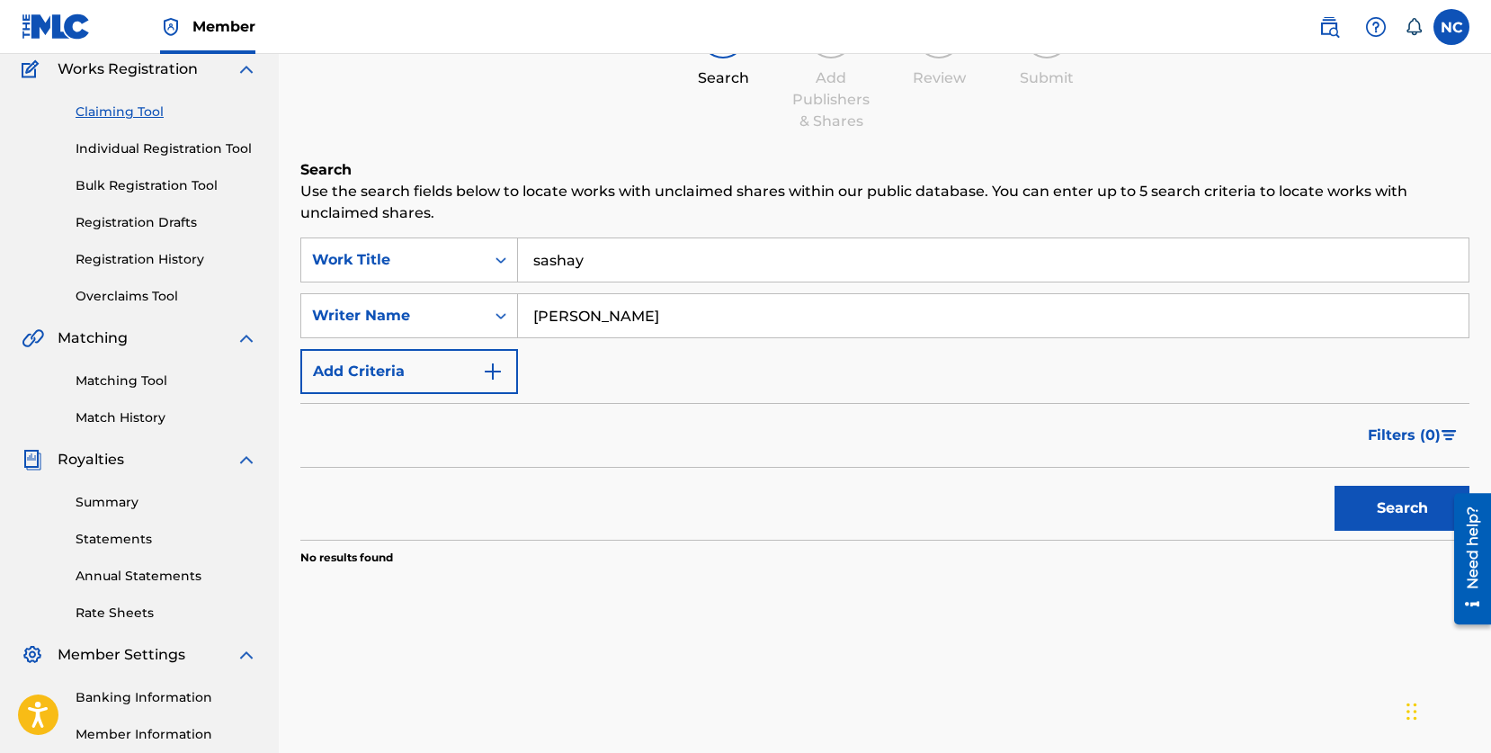
click at [1371, 511] on button "Search" at bounding box center [1402, 508] width 135 height 45
click at [470, 307] on div "Writer Name" at bounding box center [393, 316] width 162 height 22
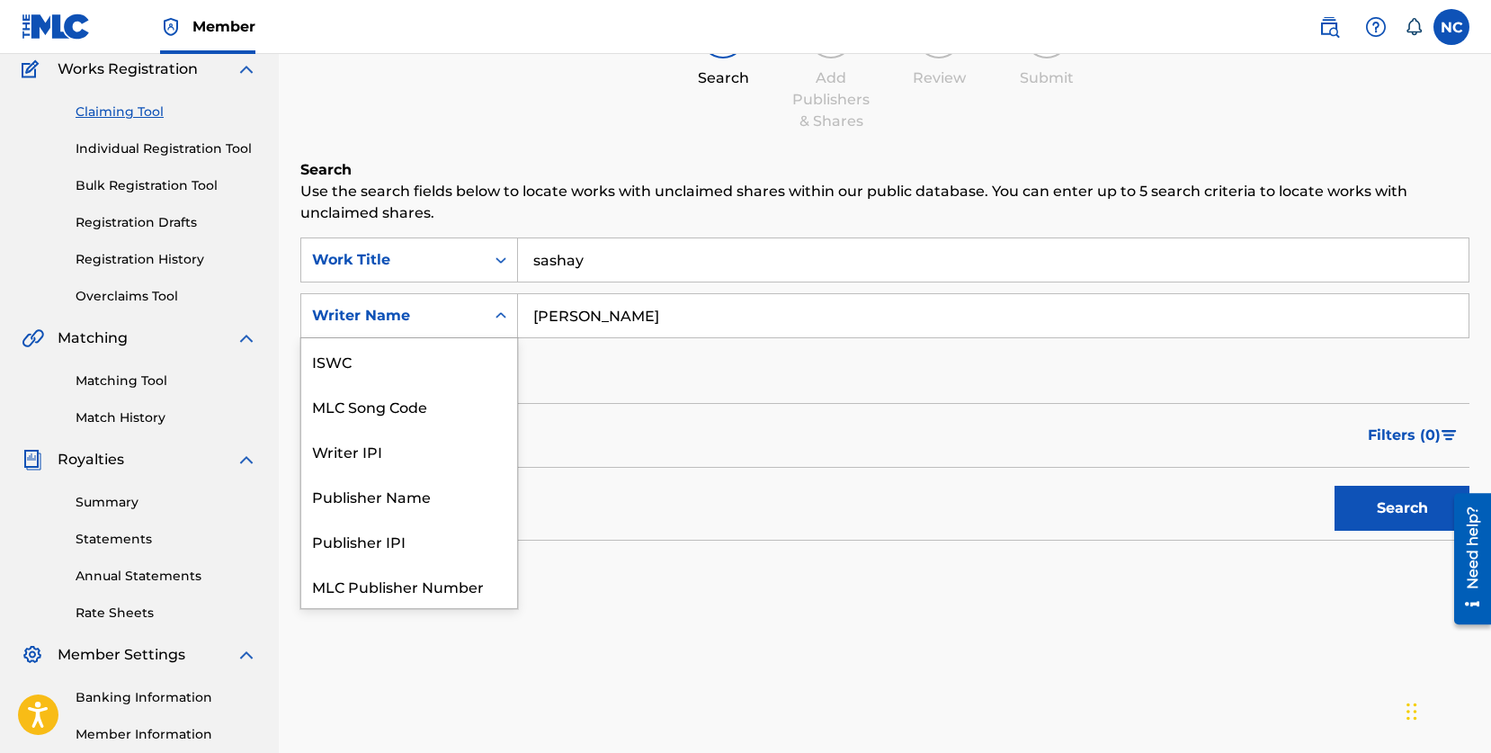
scroll to position [45, 0]
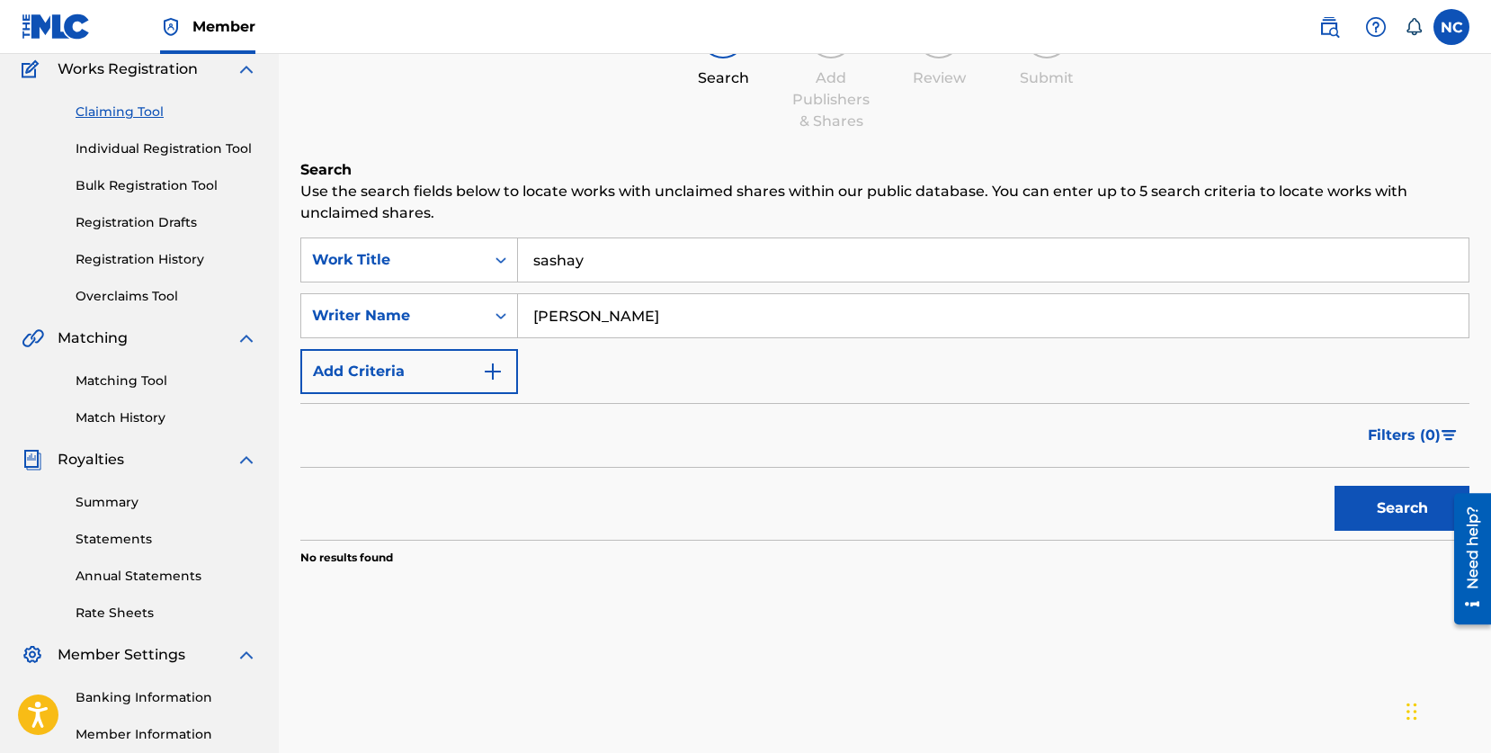
click at [673, 228] on div "Search Use the search fields below to locate works with unclaimed shares within…" at bounding box center [884, 407] width 1169 height 497
click at [643, 246] on input "sashay" at bounding box center [993, 259] width 951 height 43
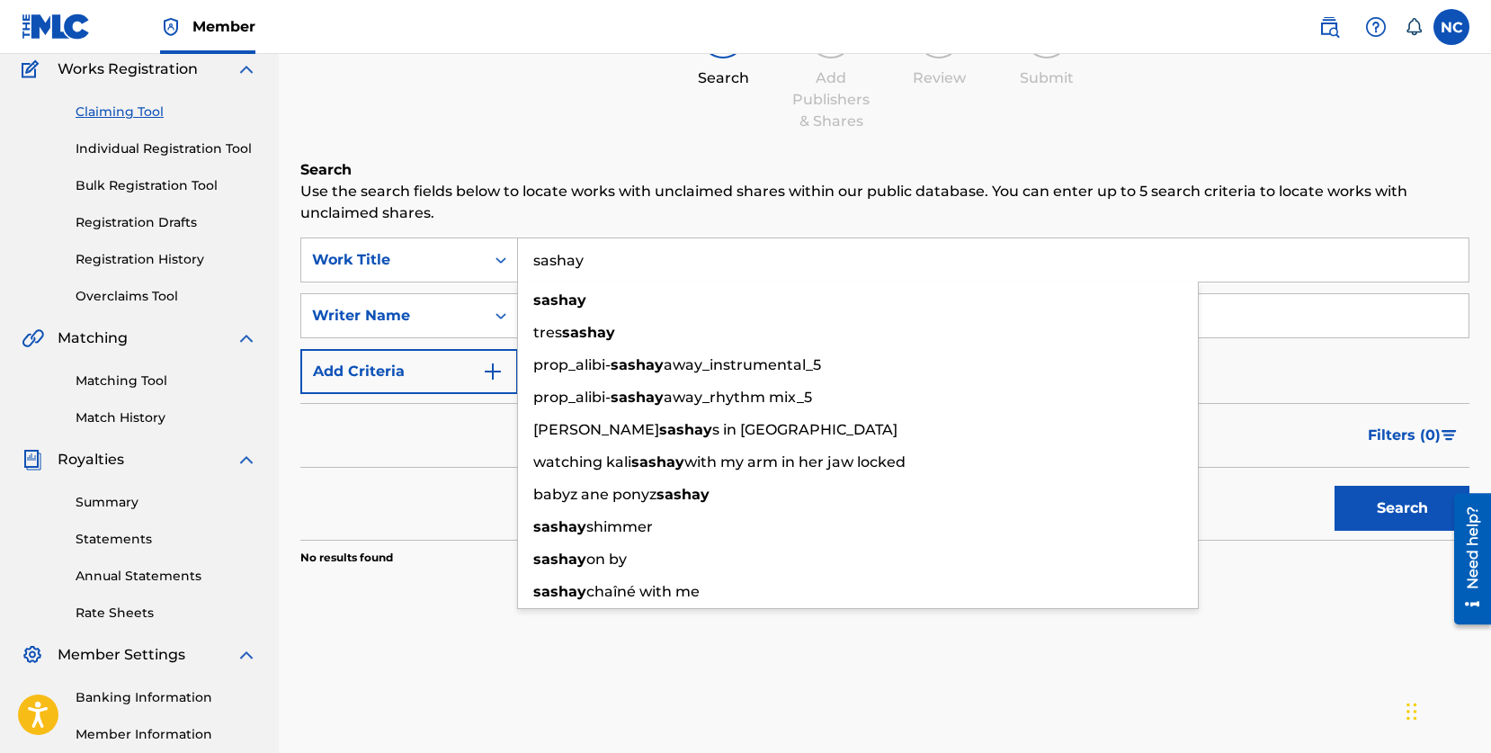
click at [643, 246] on input "sashay" at bounding box center [993, 259] width 951 height 43
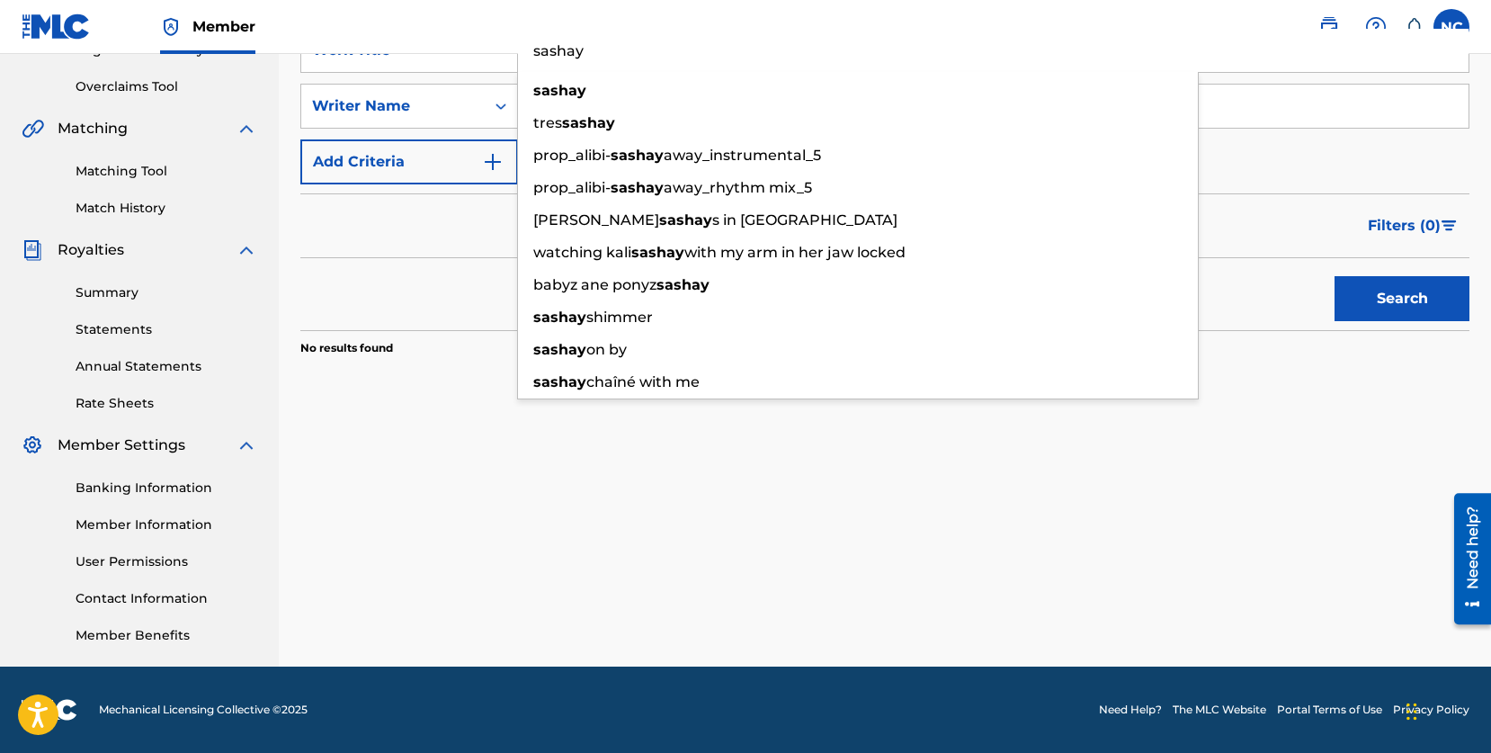
scroll to position [135, 0]
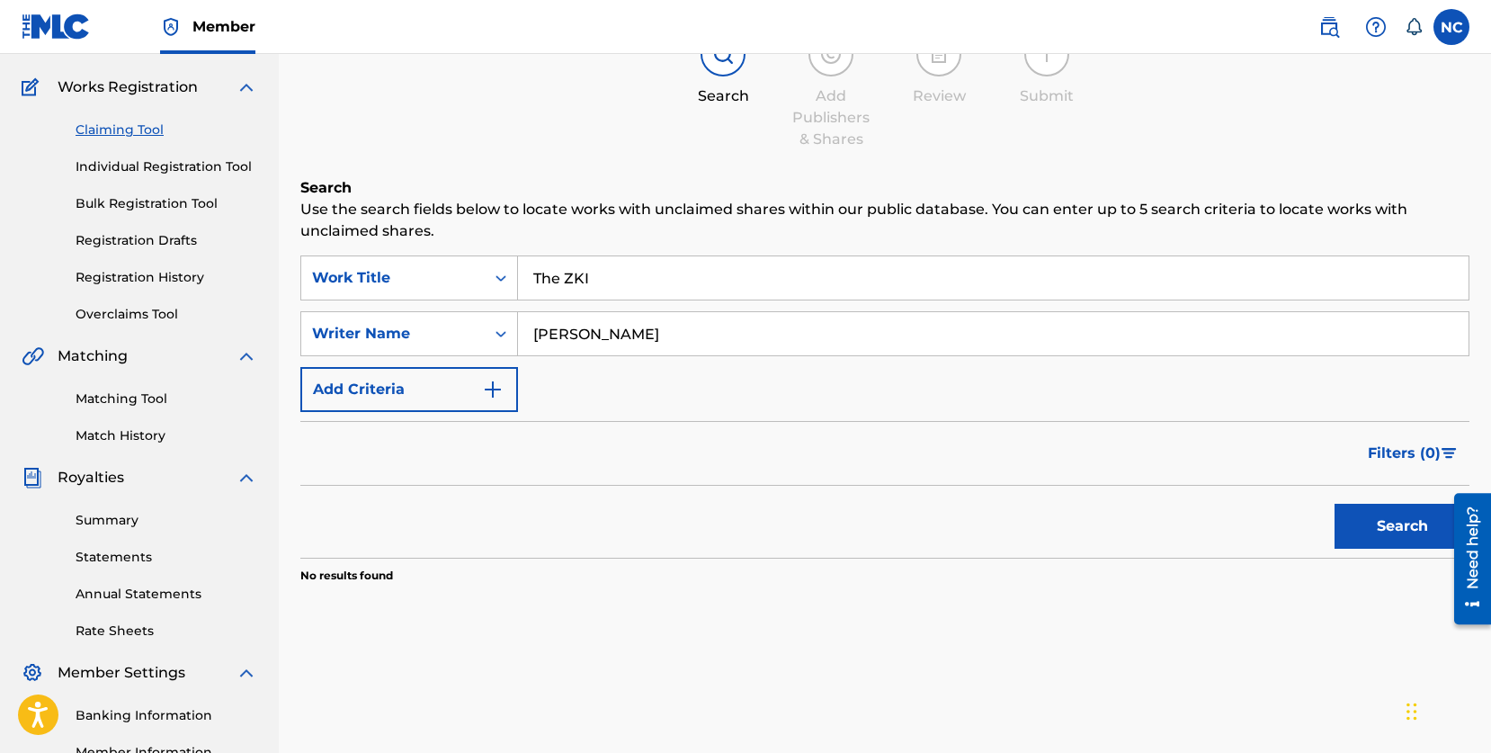
type input "The ZKI"
click at [1397, 515] on button "Search" at bounding box center [1402, 526] width 135 height 45
click at [225, 28] on span "Member" at bounding box center [224, 26] width 63 height 21
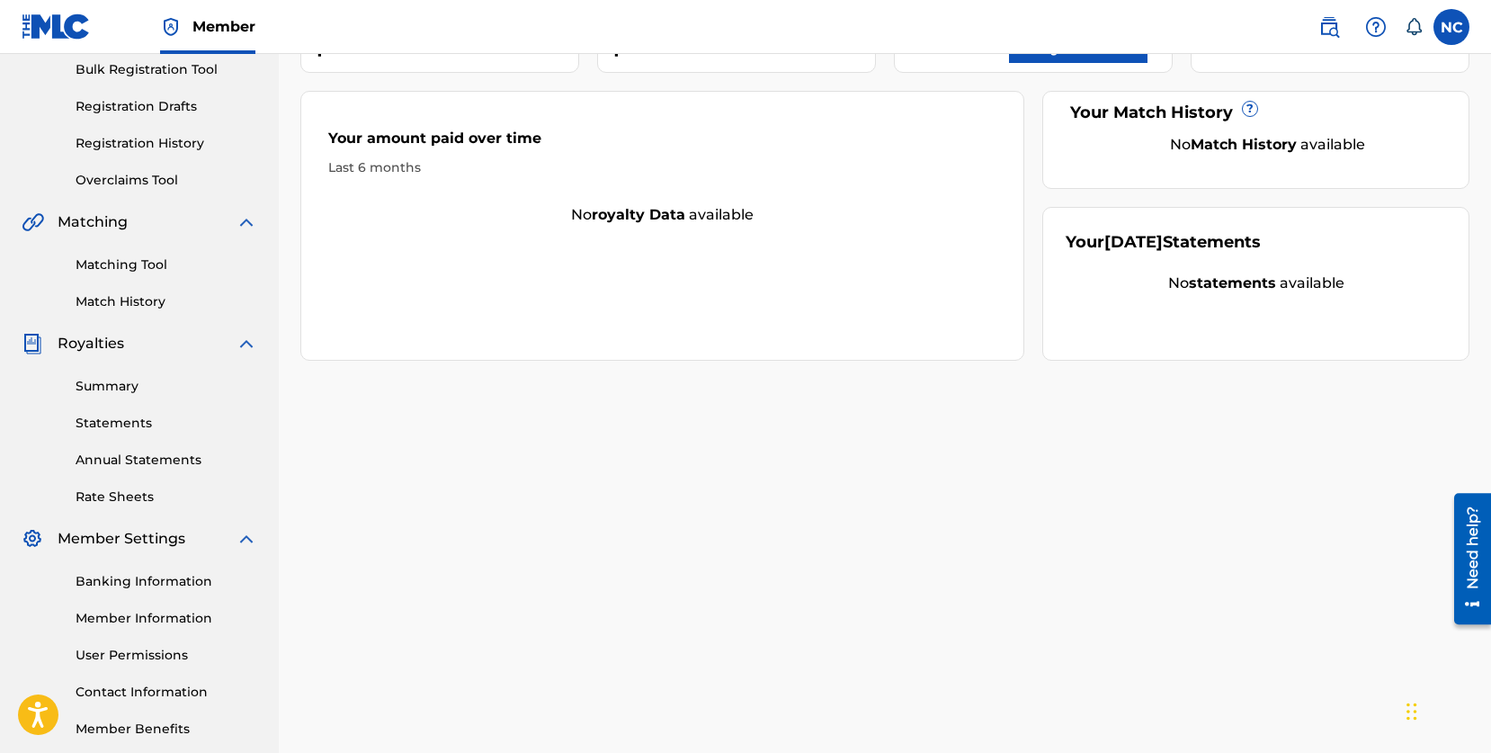
scroll to position [363, 0]
